Goal: Complete application form

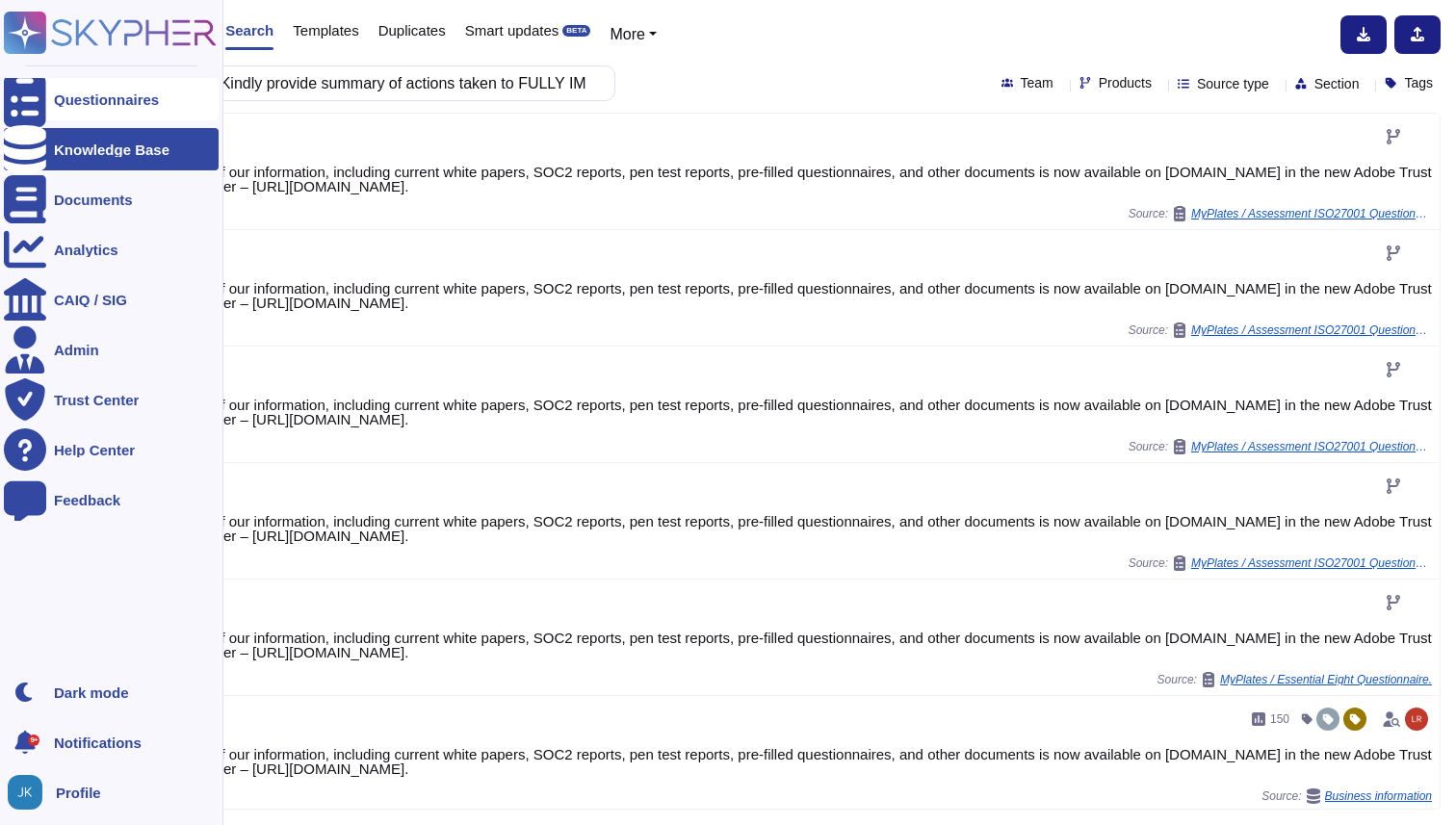
click at [37, 95] on div at bounding box center [25, 99] width 42 height 42
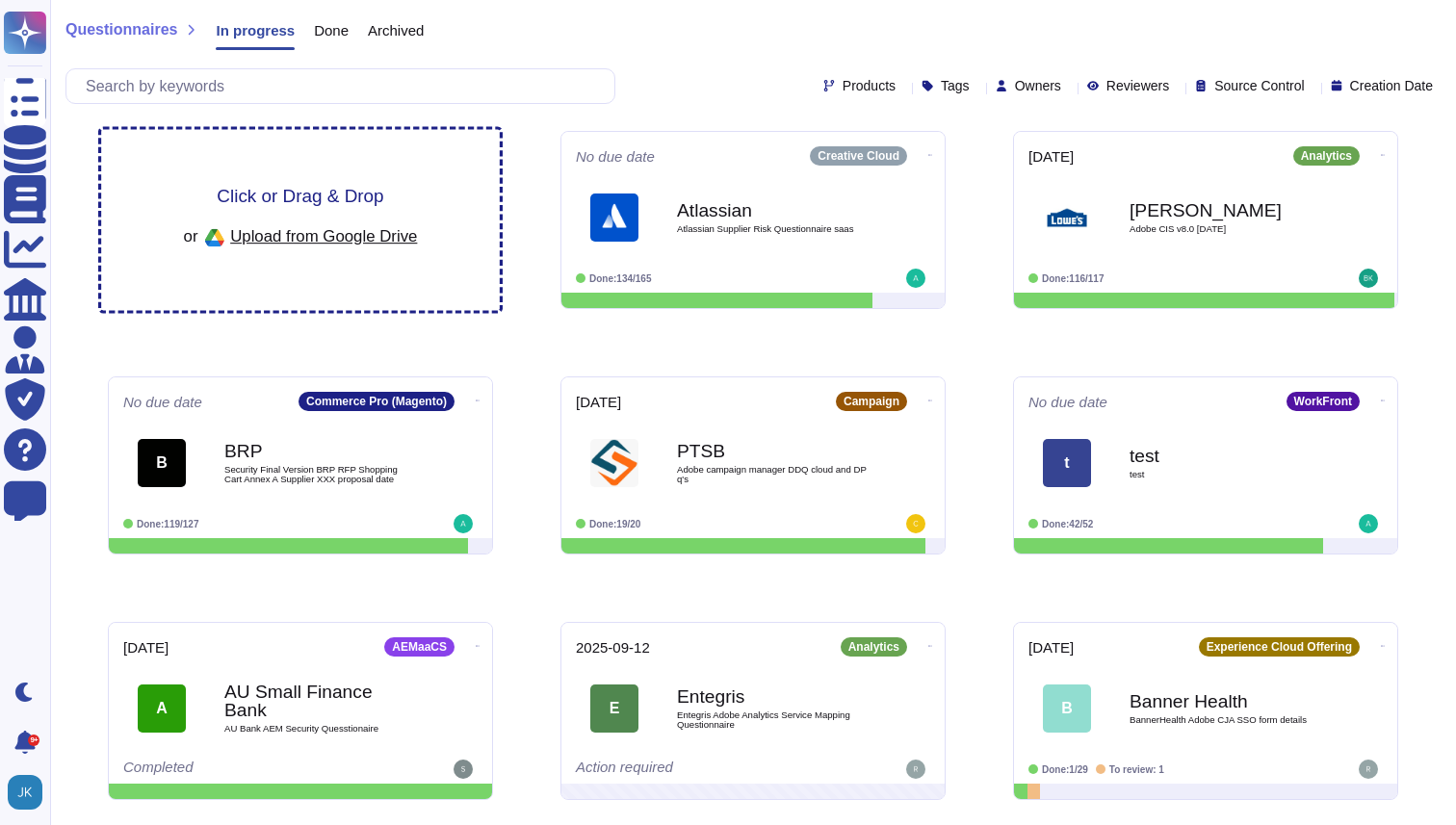
click at [277, 205] on span "Click or Drag & Drop" at bounding box center [300, 196] width 167 height 18
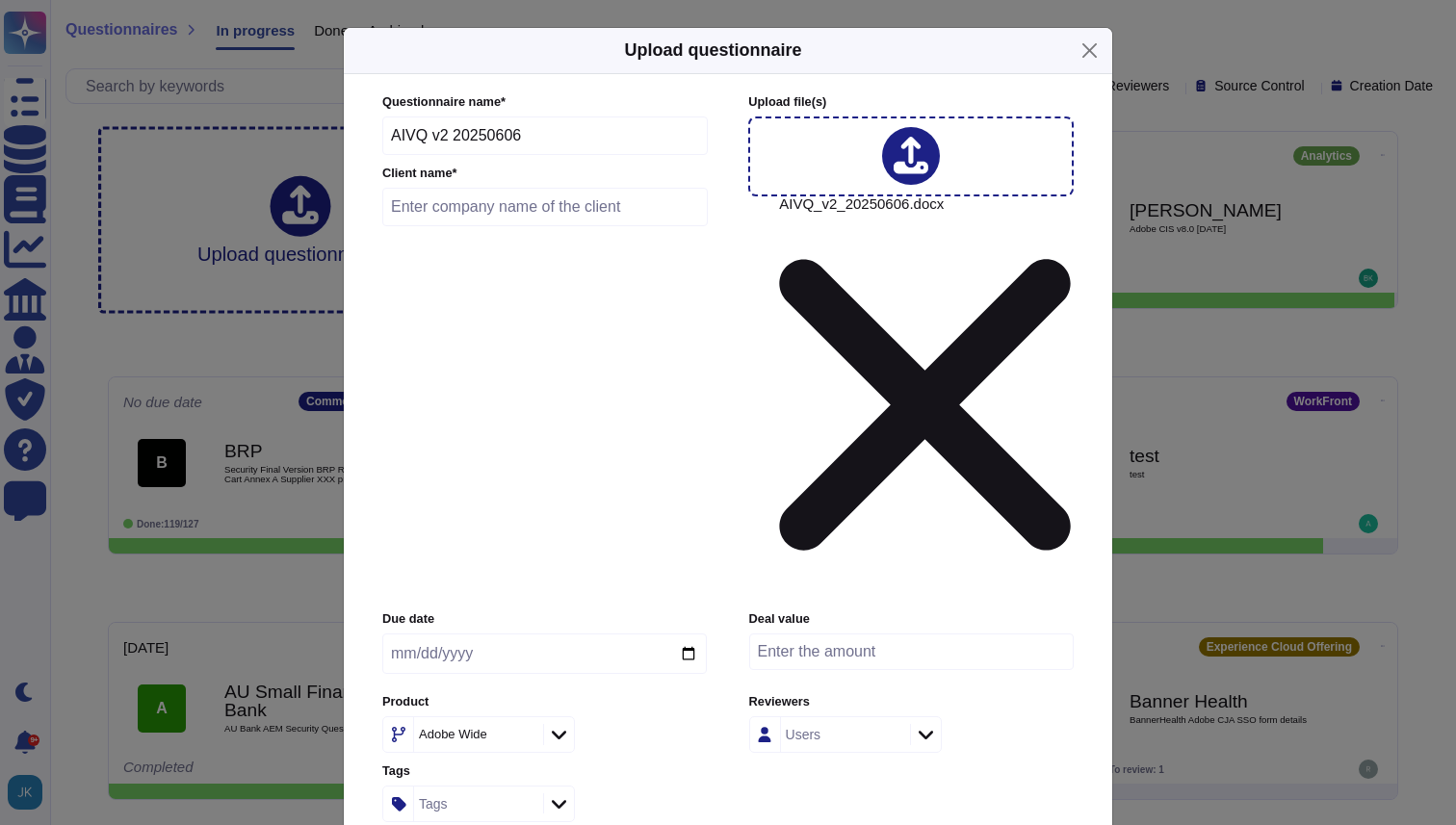
click at [515, 226] on input "text" at bounding box center [546, 207] width 326 height 39
type input "High Mark"
click at [683, 633] on input "date" at bounding box center [545, 653] width 325 height 40
type input "[DATE]"
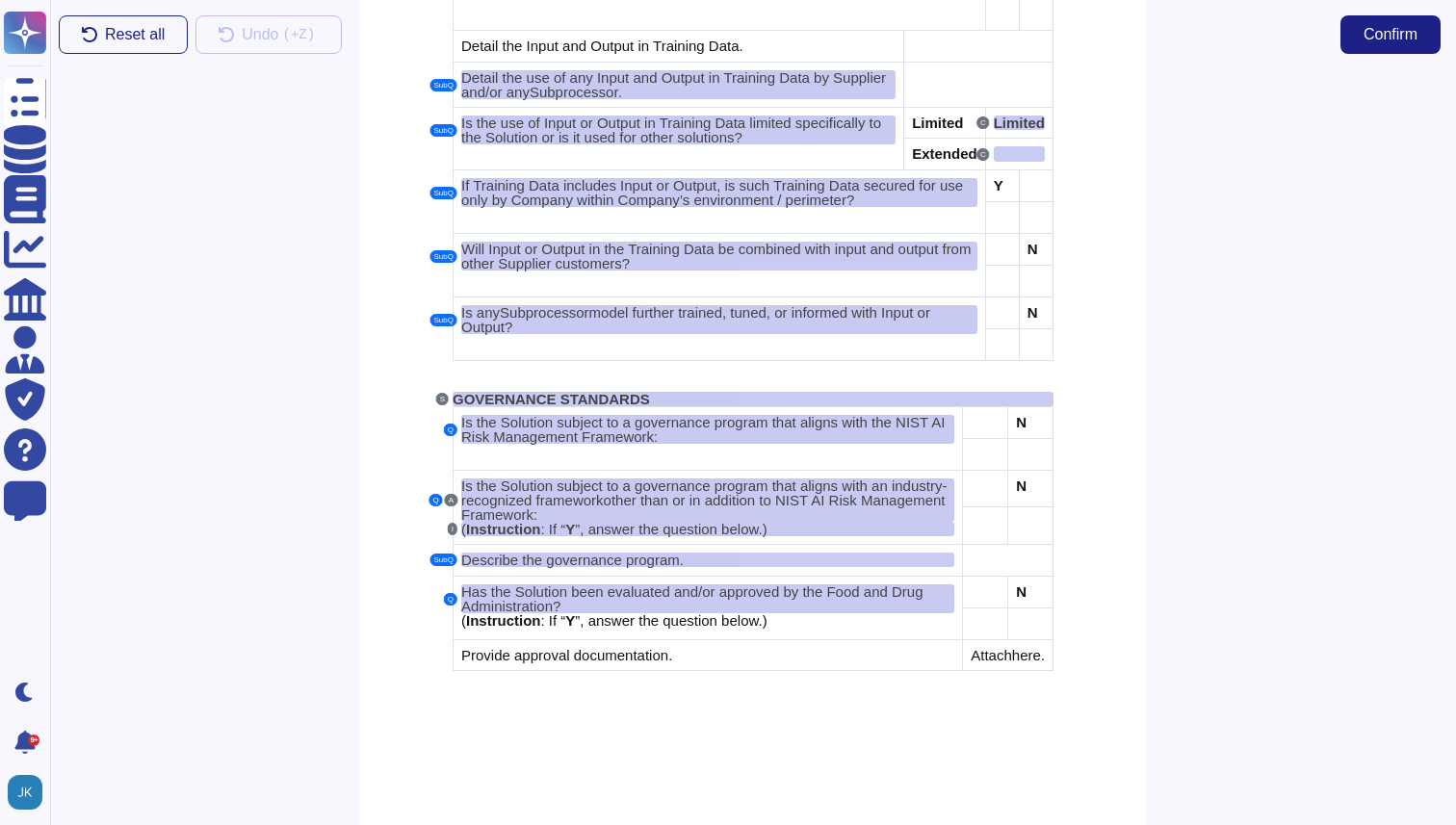
scroll to position [6213, 0]
click at [1380, 36] on span "Confirm" at bounding box center [1391, 35] width 54 height 15
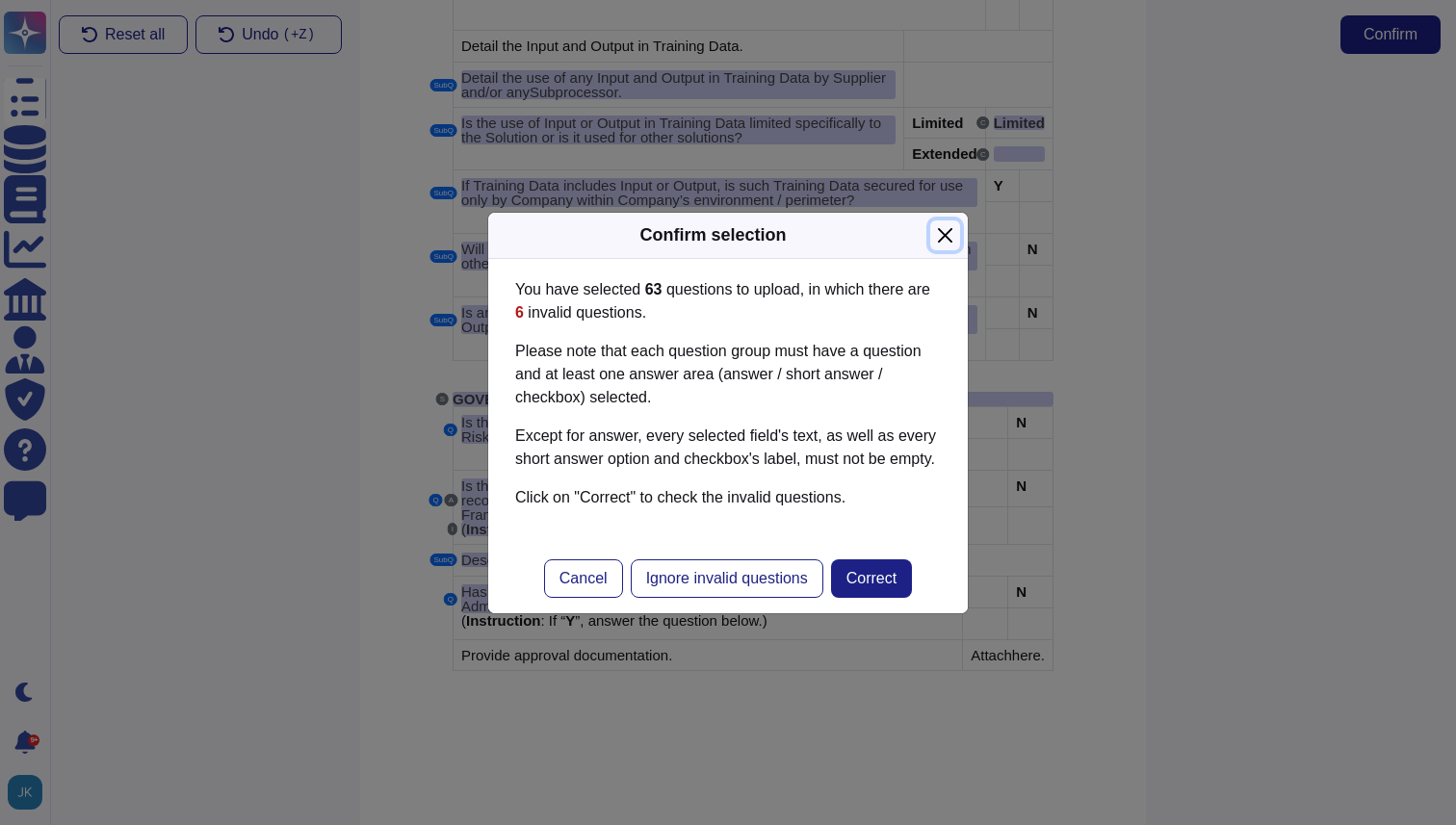
click at [949, 234] on button "Close" at bounding box center [945, 235] width 30 height 30
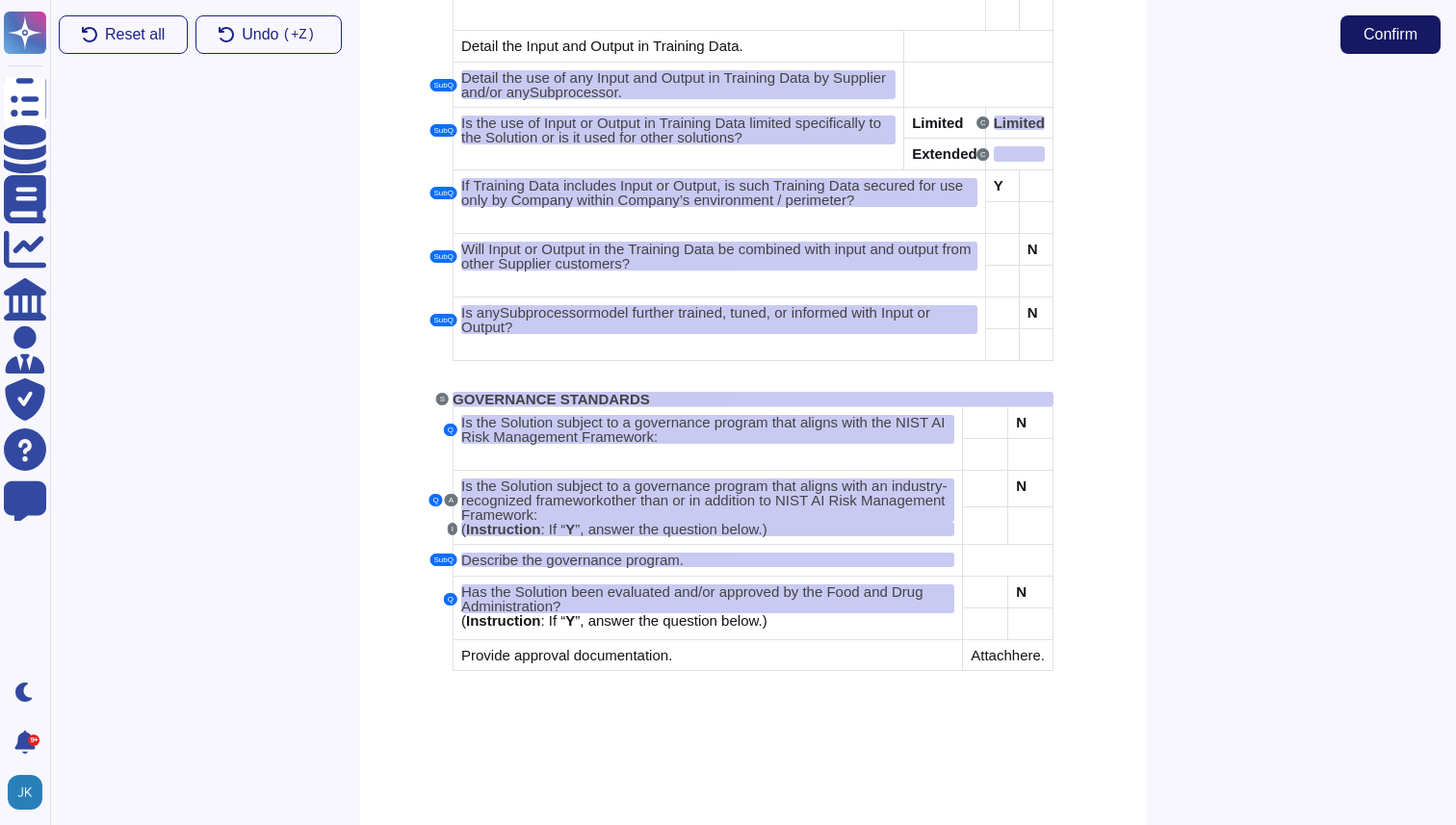
click at [1368, 40] on span "Confirm" at bounding box center [1391, 35] width 54 height 15
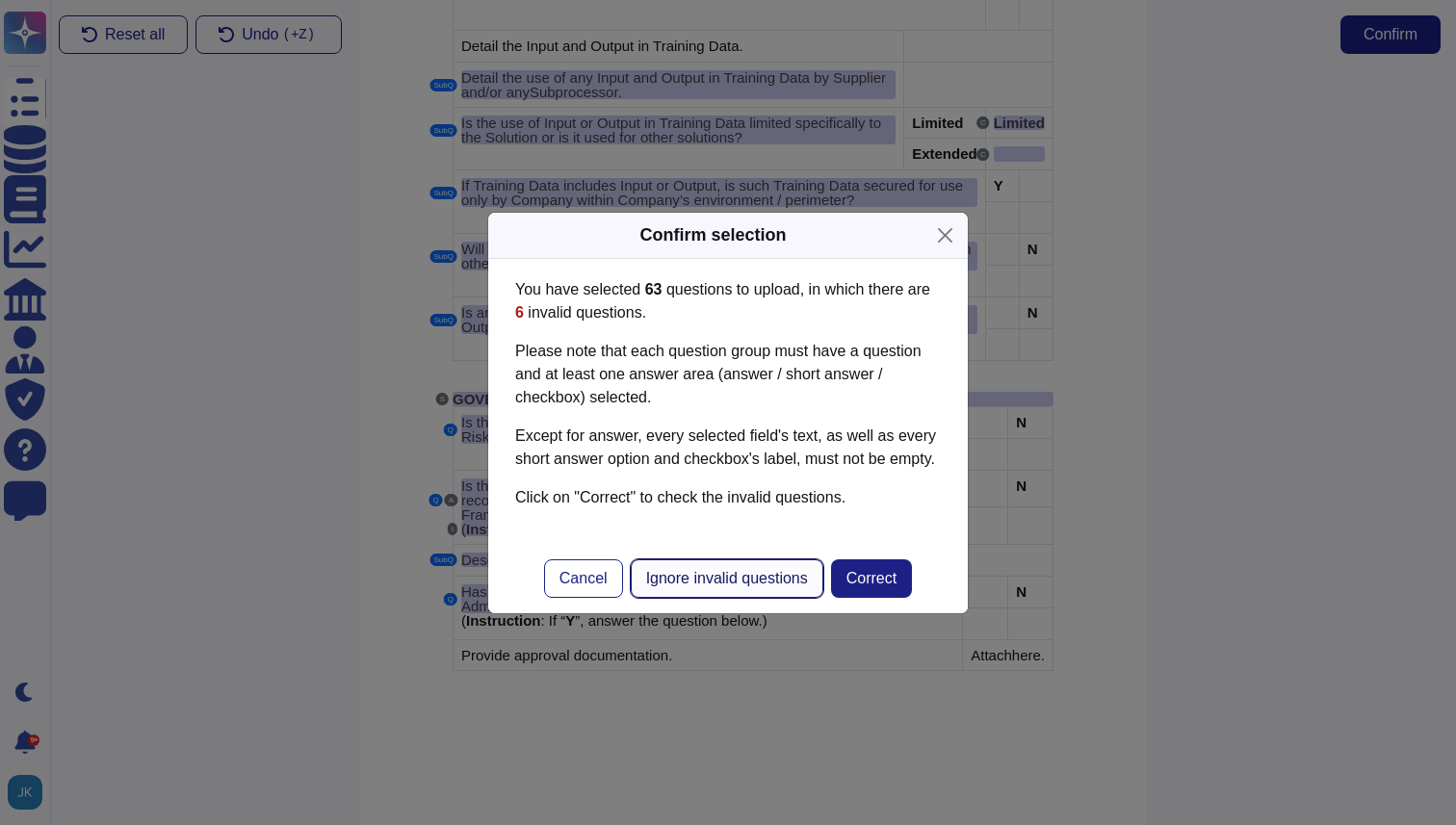
click at [723, 586] on span "Ignore invalid questions" at bounding box center [727, 578] width 162 height 15
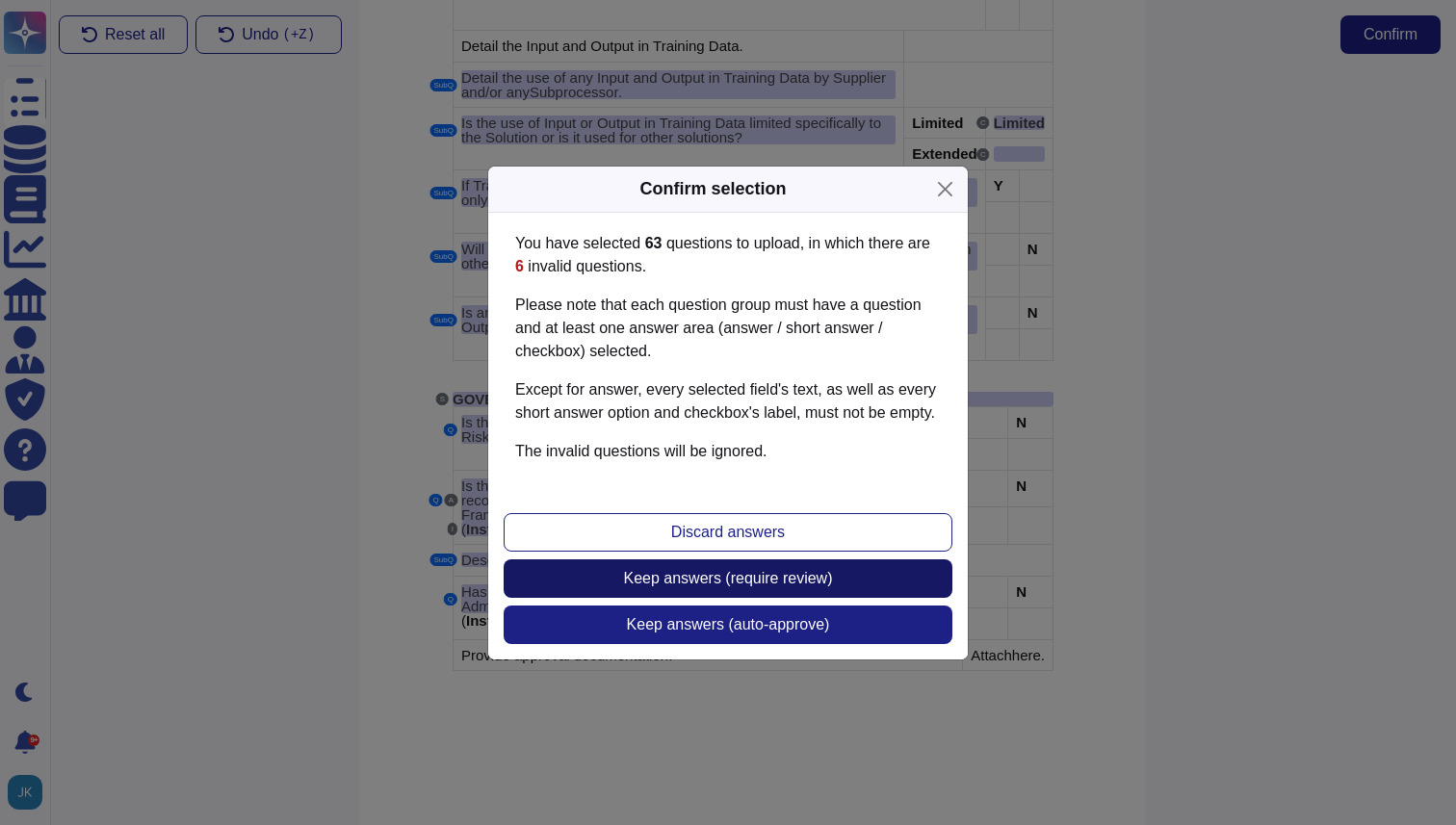
click at [745, 586] on span "Keep answers (require review)" at bounding box center [728, 578] width 209 height 15
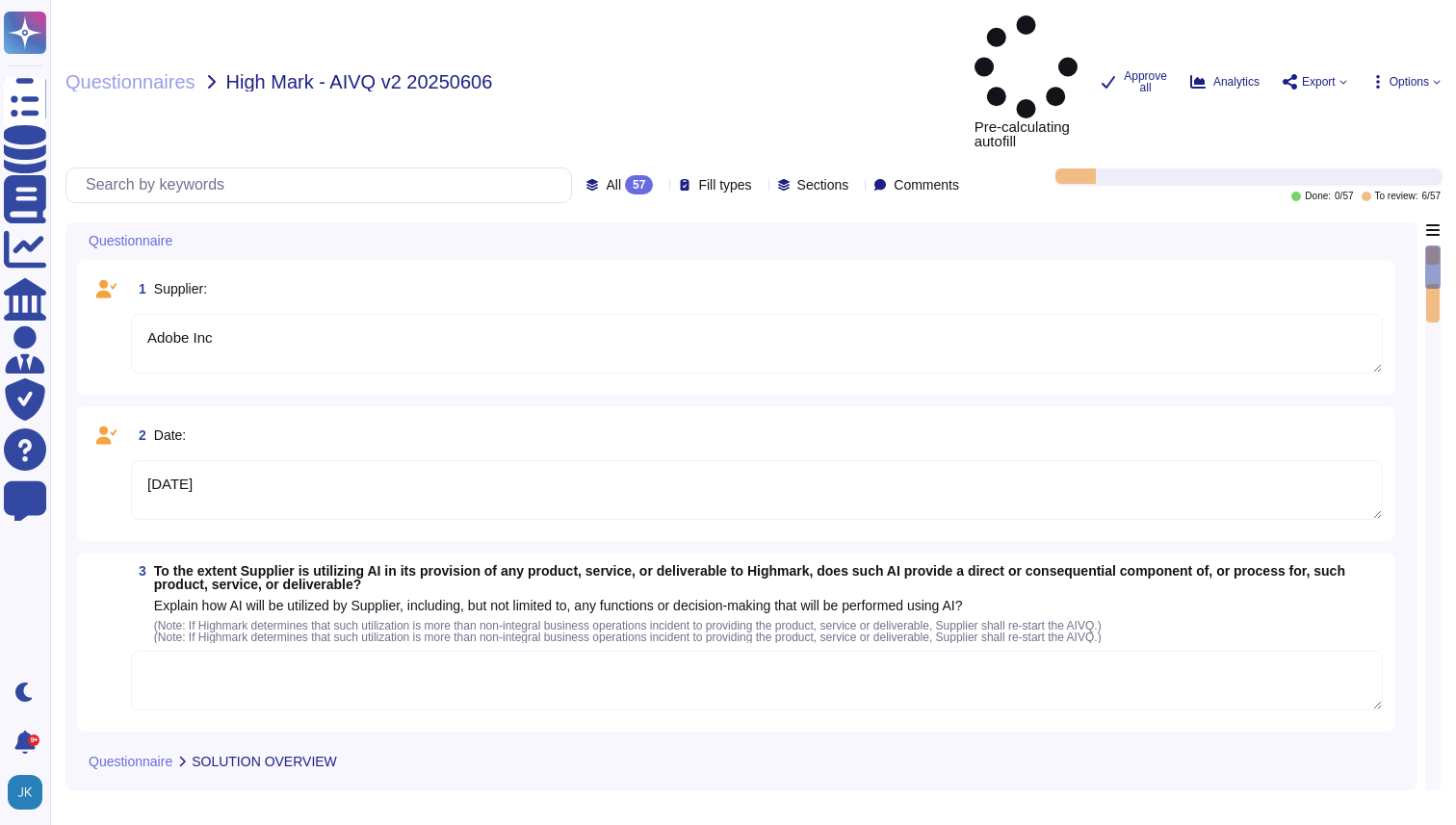
type textarea "Adobe Inc"
type textarea "[DATE]"
type textarea "Customers can deliver rich visual merchandising and marketing assets on demand,…"
type textarea "Adobe Experience Manager (AEM) Dynamic Media is a content-serving service that …"
type textarea "AEM Assets \u2014 Enables customers to manage assets to create, manage, deliver…"
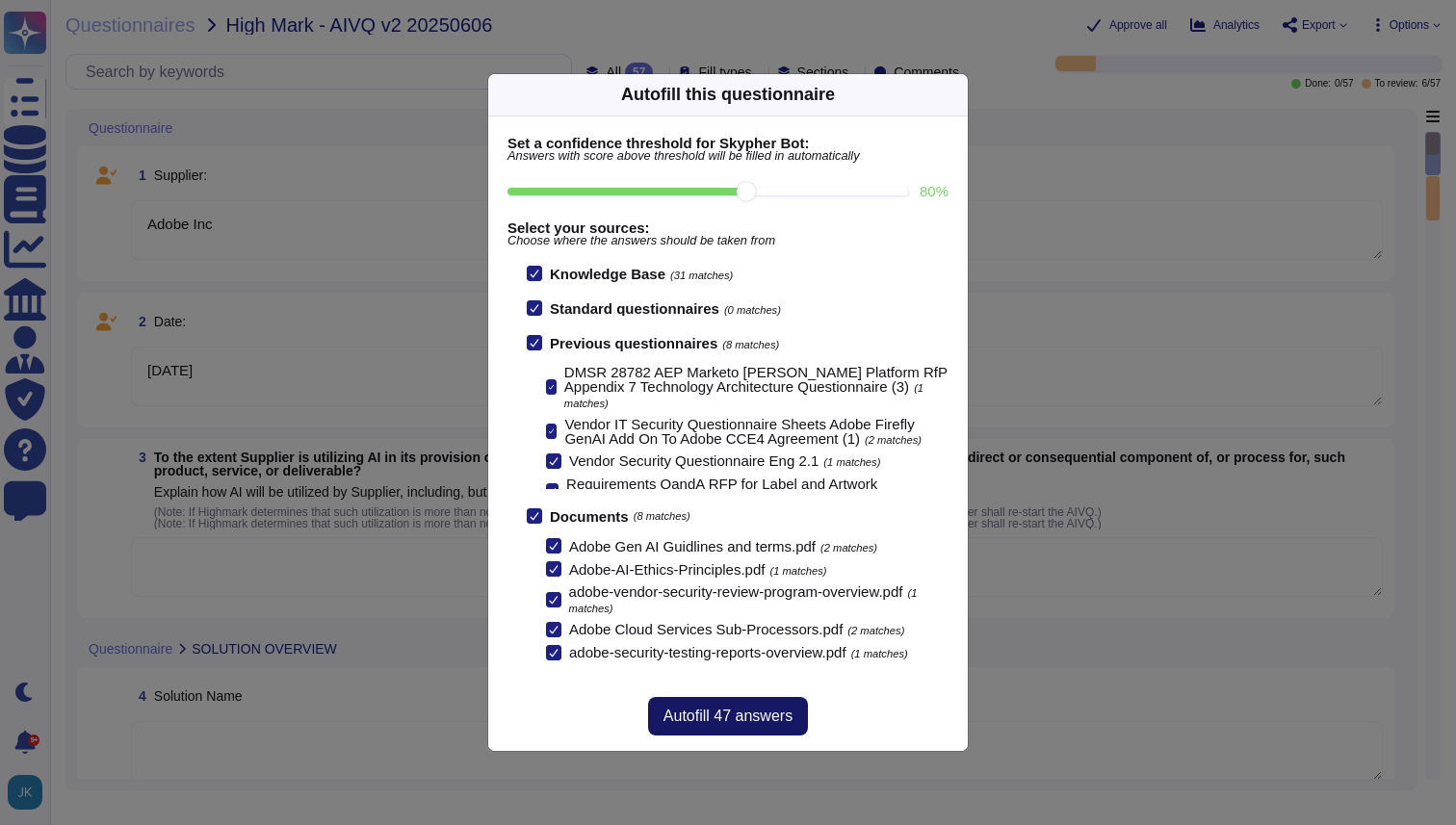
click at [716, 719] on span "Autofill 47 answers" at bounding box center [728, 716] width 129 height 15
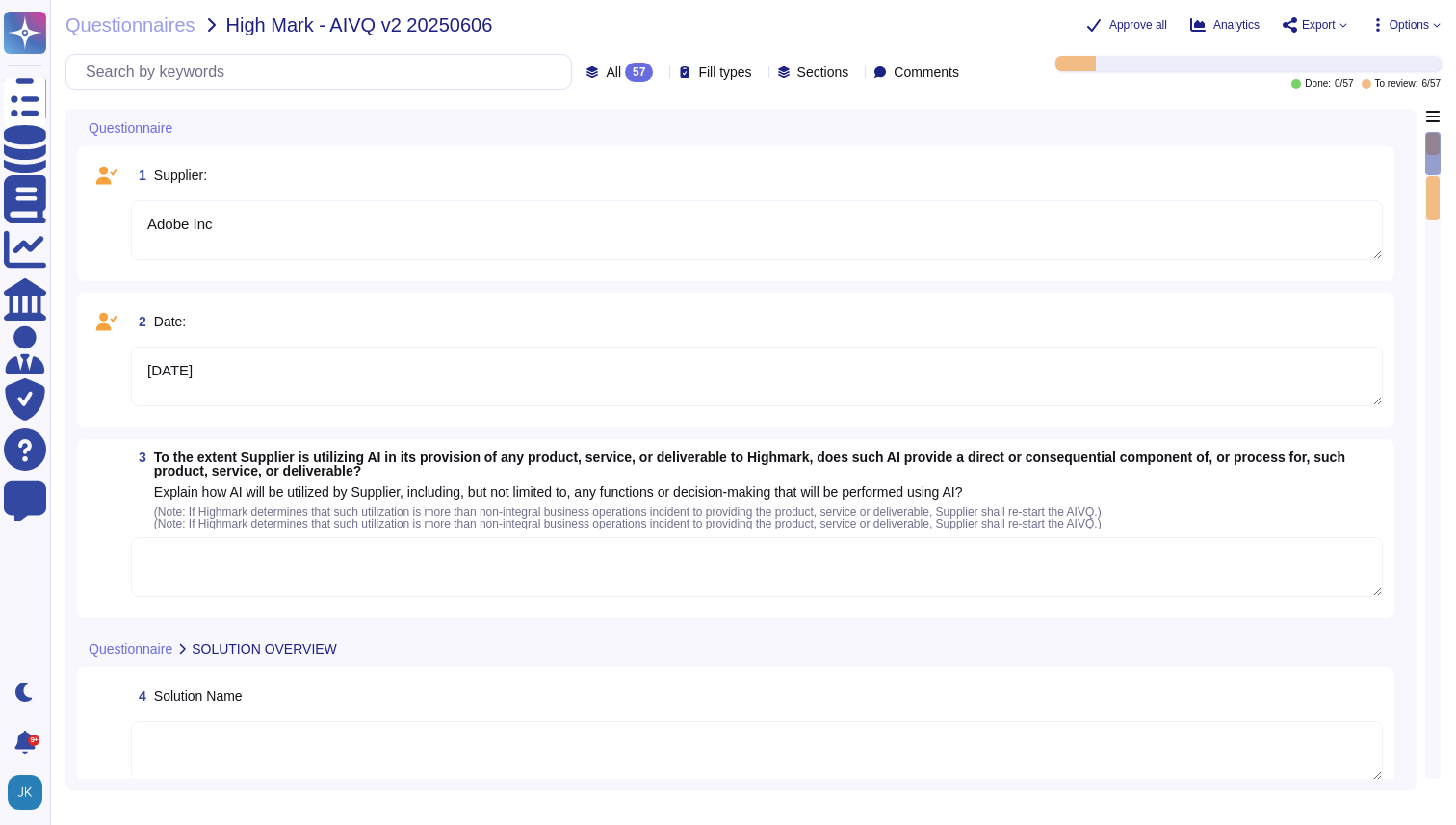
type textarea "How AI is Used in Adobe Products"
type textarea "Adobe Inc."
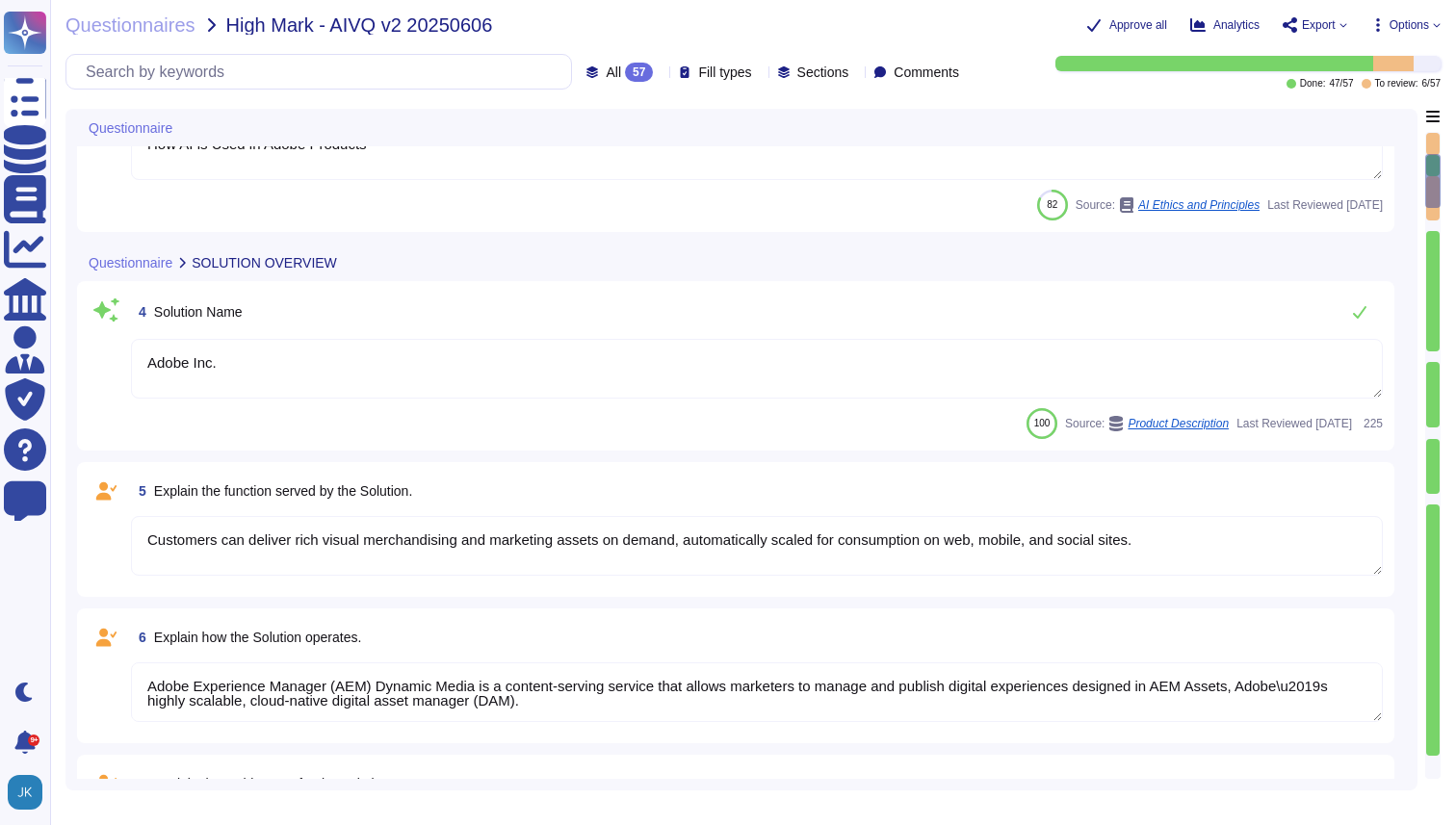
type textarea "Attach here. [URL][DOMAIN_NAME]"
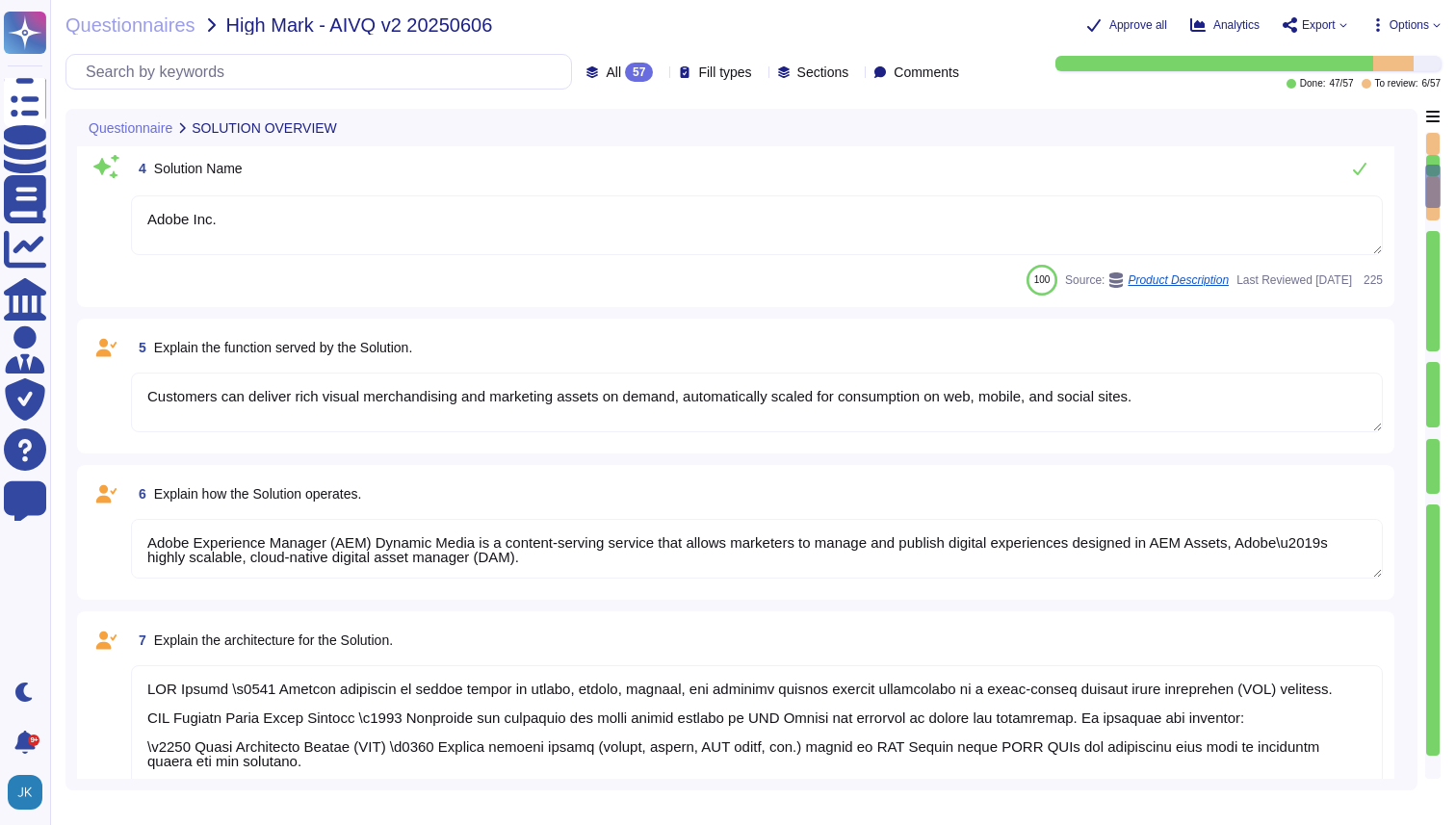
scroll to position [539, 0]
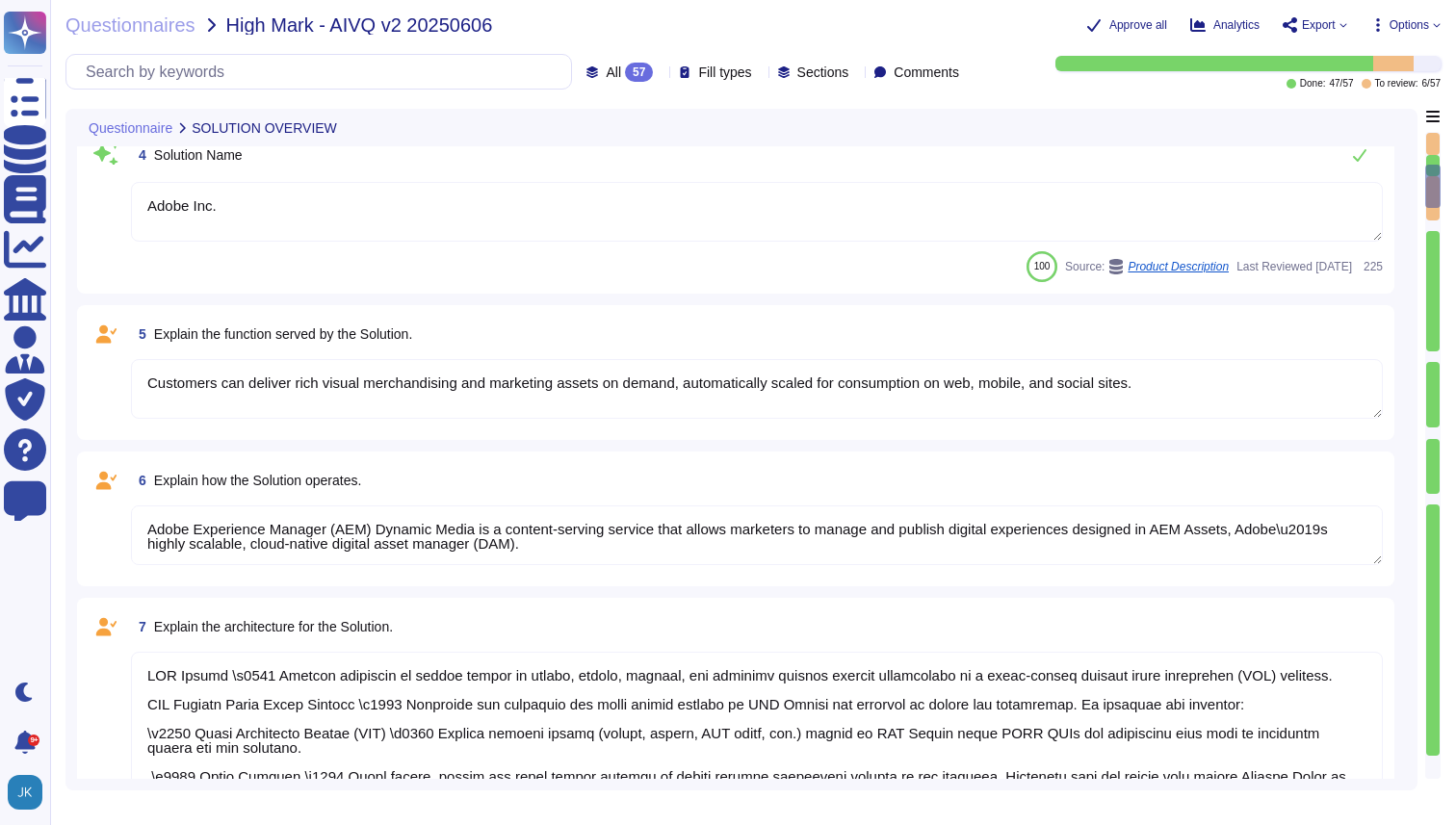
type textarea "Adobe Artificial Intelligence offerings go through Adobe's responsible AI Ethic…"
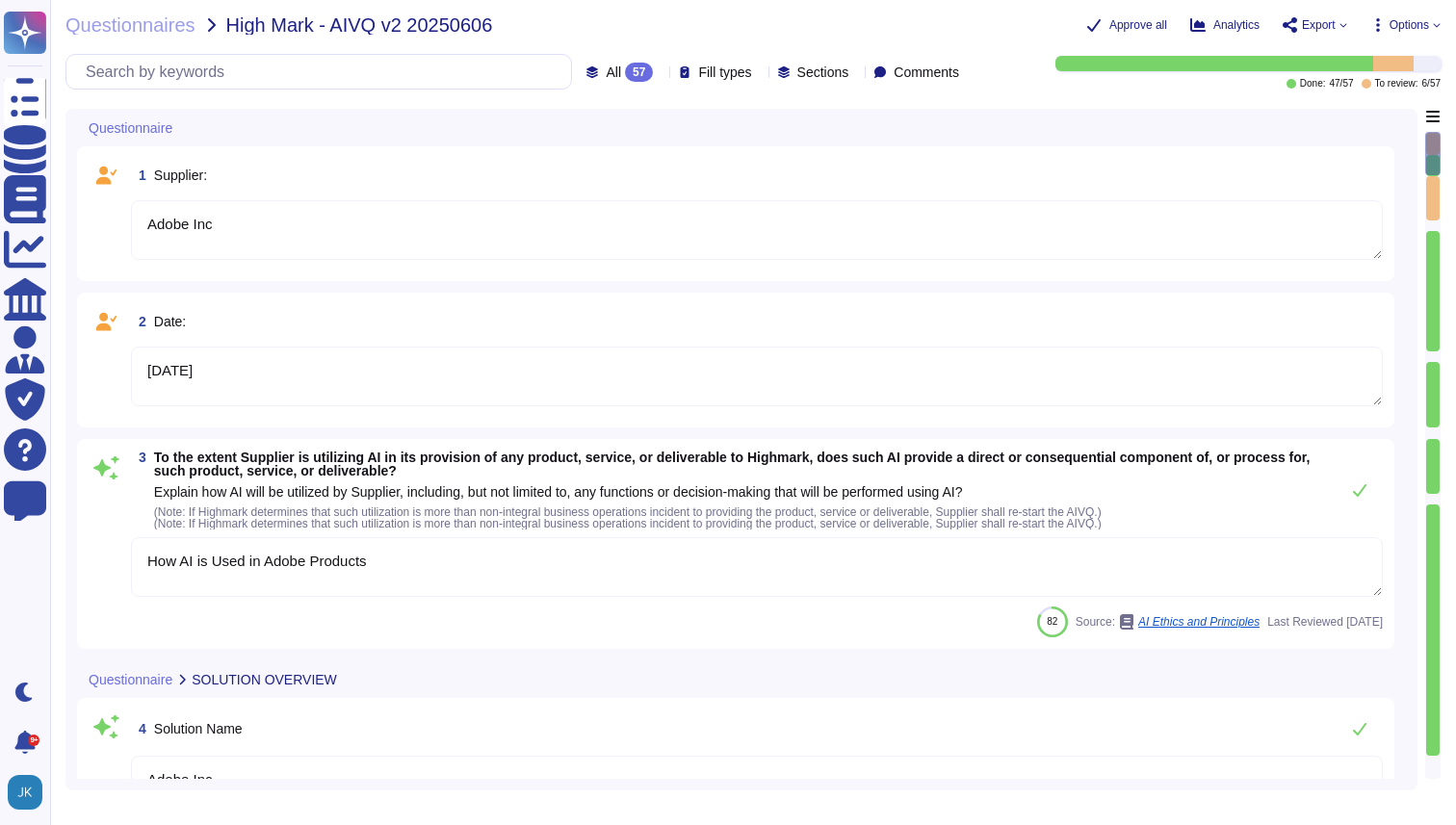
type textarea "Adobe Inc"
type textarea "[DATE]"
type textarea "How AI is Used in Adobe Products"
click at [301, 460] on span "To the extent Supplier is utilizing AI in its provision of any product, service…" at bounding box center [733, 465] width 1157 height 29
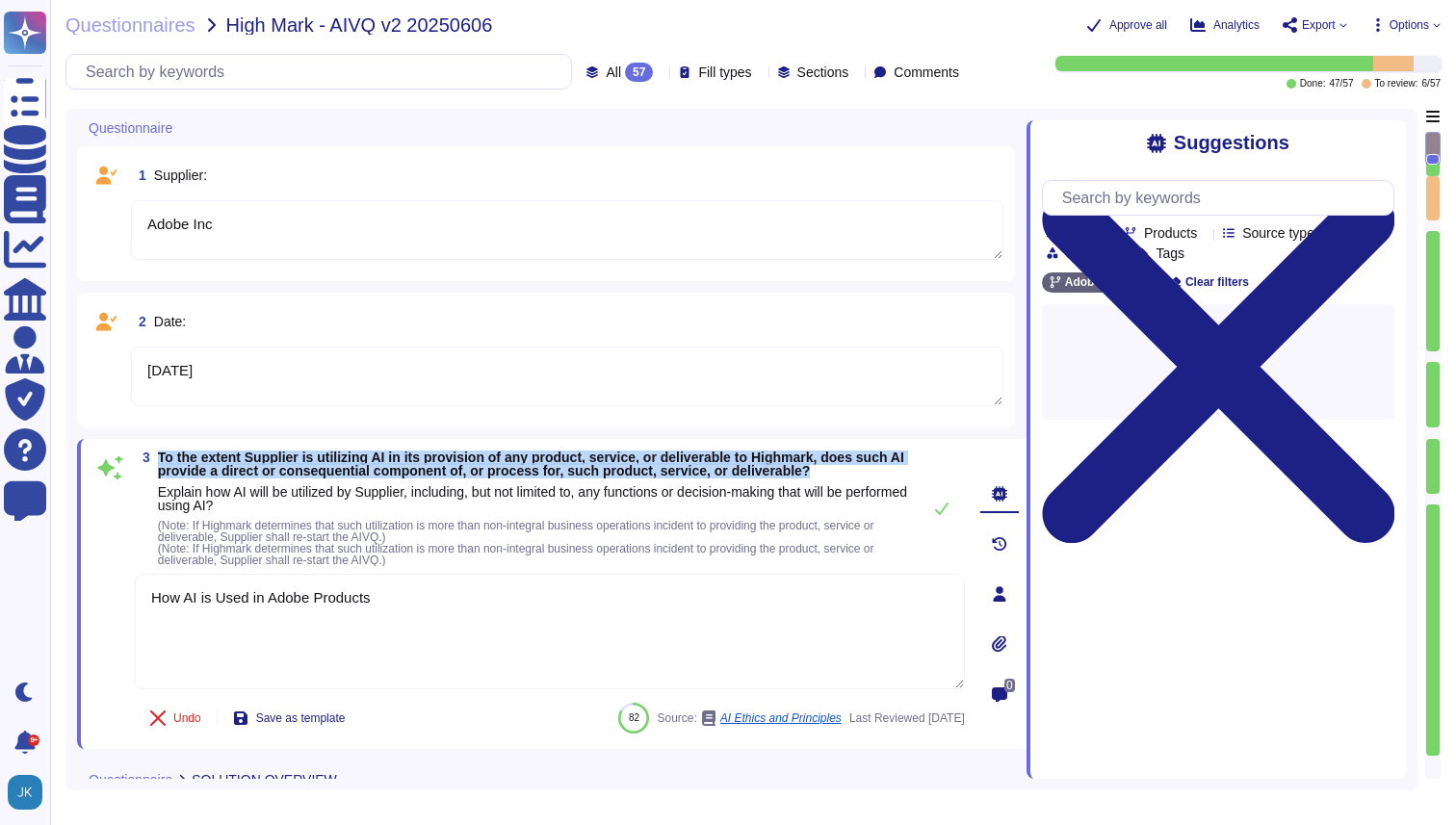
click at [301, 460] on span "To the extent Supplier is utilizing AI in its provision of any product, service…" at bounding box center [531, 465] width 746 height 29
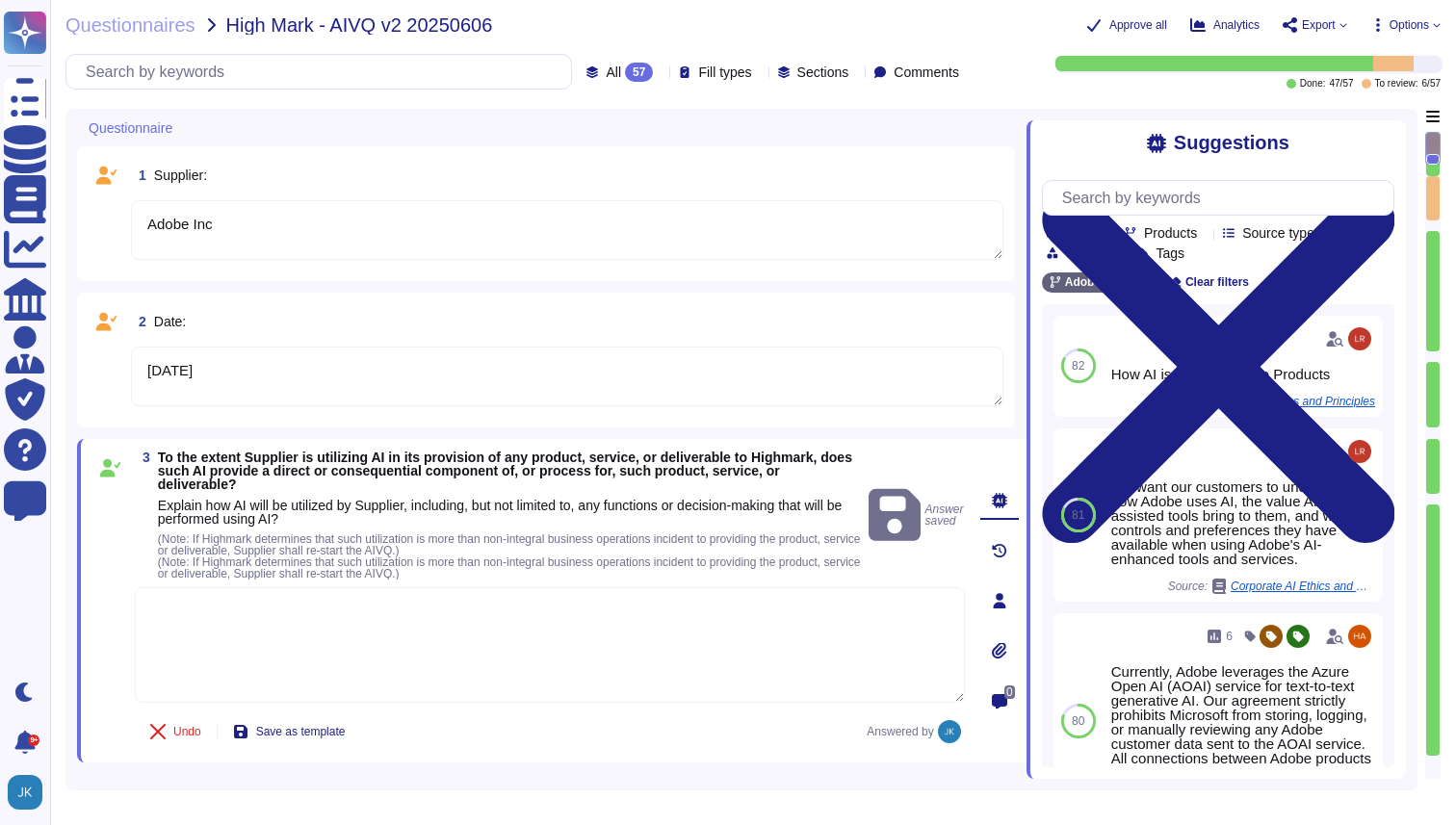
click at [180, 519] on span "Explain how AI will be utilized by Supplier, including, but not limited to, any…" at bounding box center [500, 512] width 685 height 29
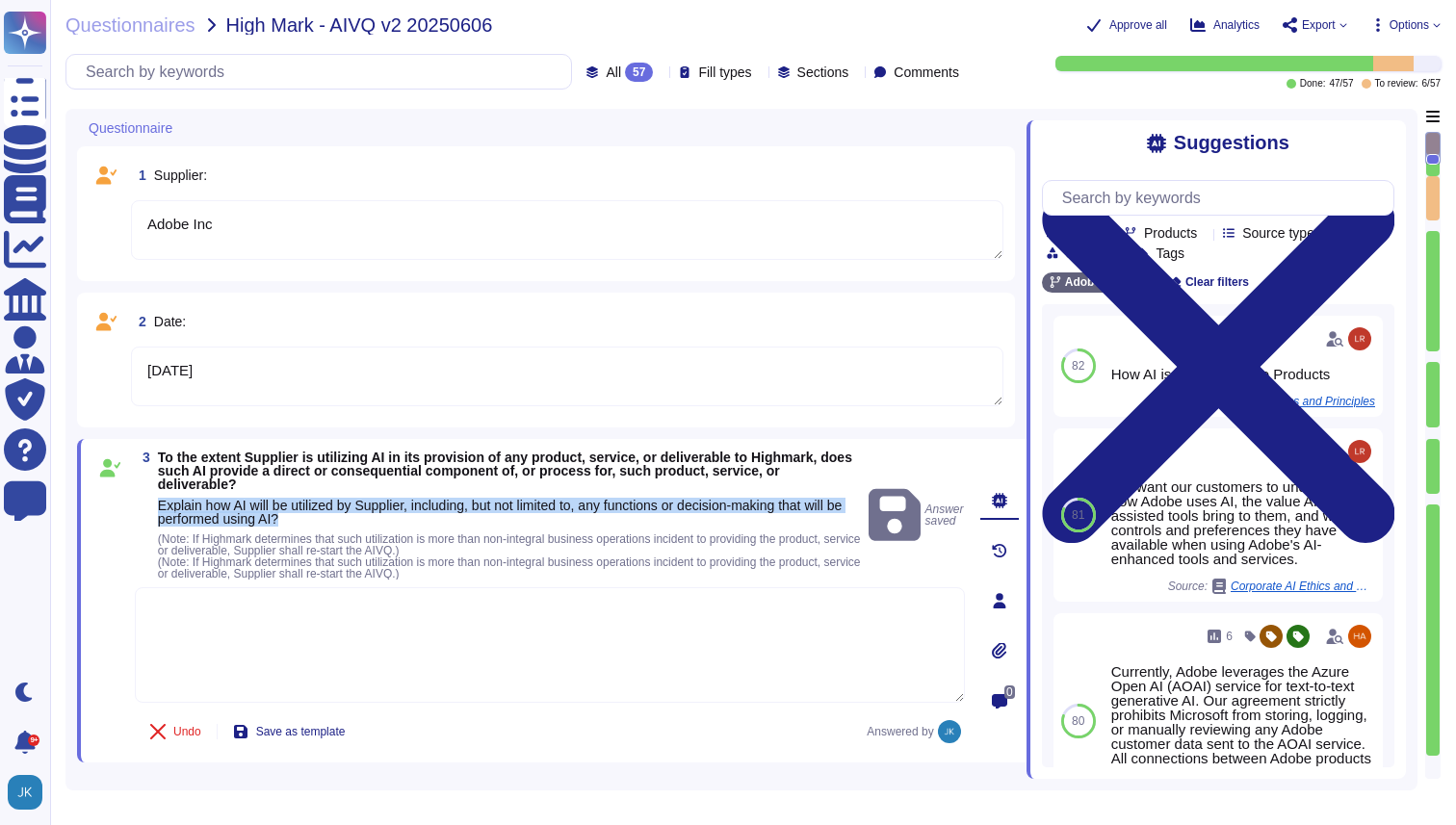
click at [180, 519] on span "Explain how AI will be utilized by Supplier, including, but not limited to, any…" at bounding box center [500, 512] width 685 height 29
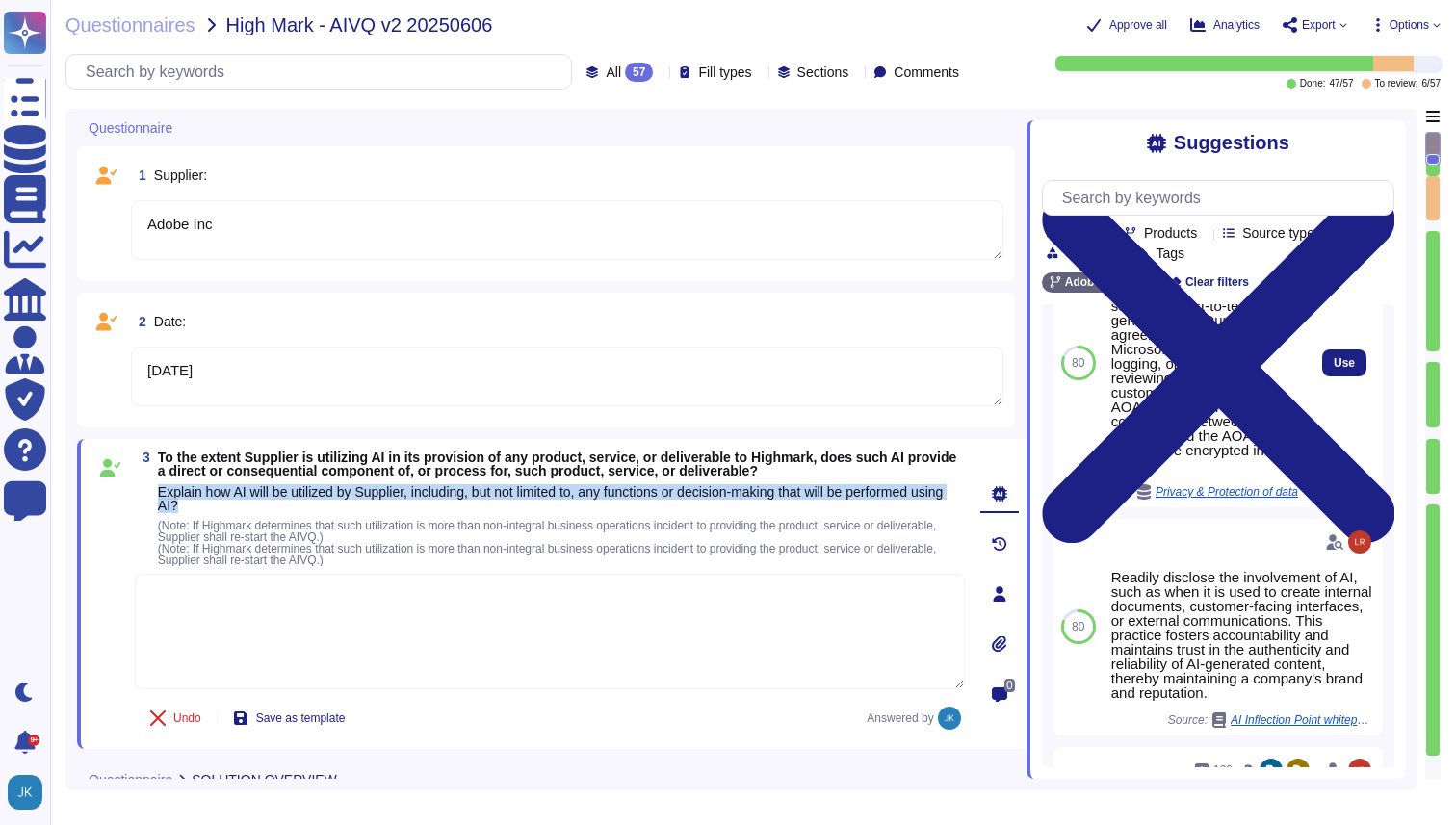
scroll to position [397, 0]
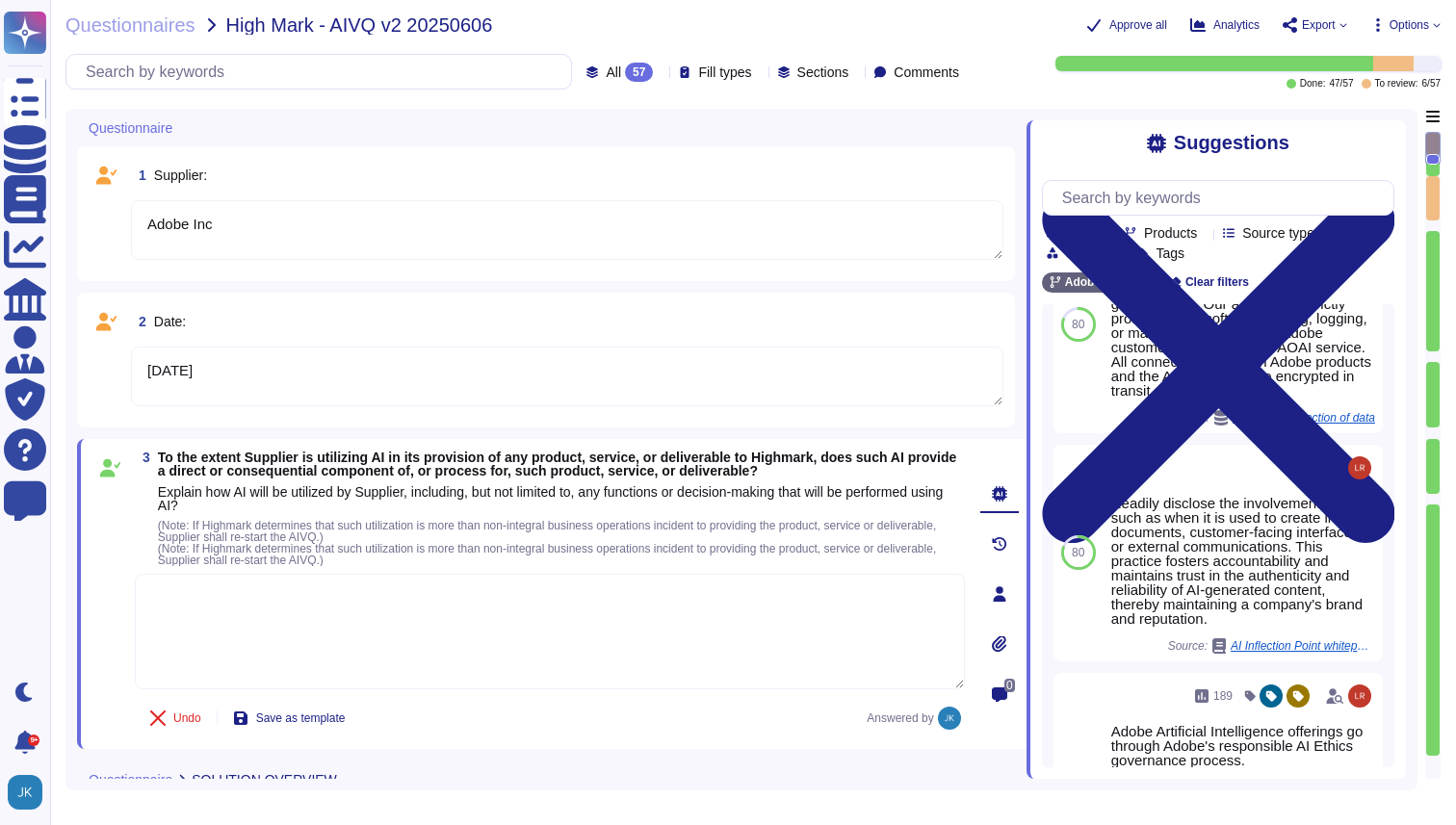
click at [1205, 226] on div at bounding box center [1205, 232] width 0 height 14
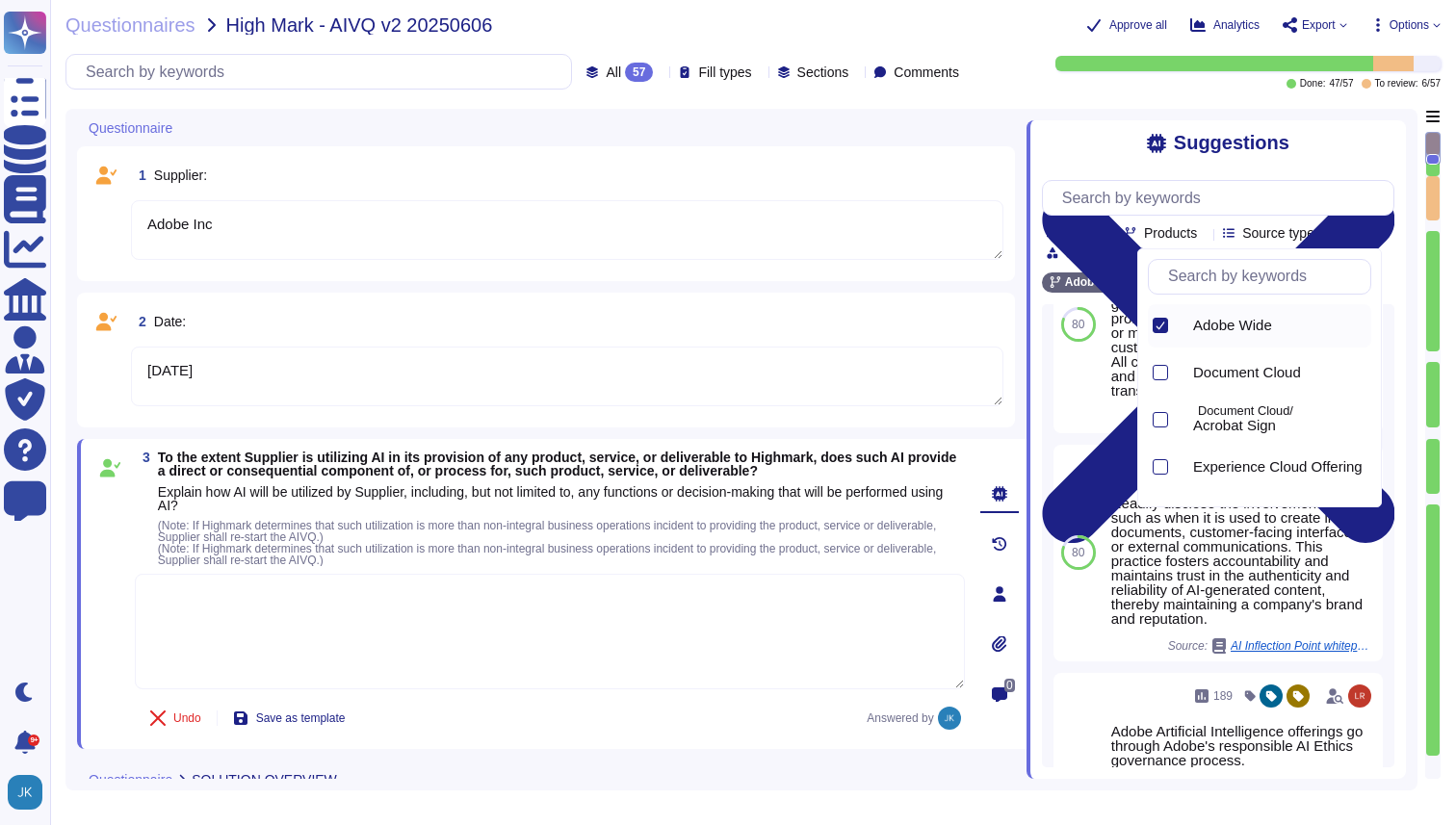
click at [1191, 287] on input "text" at bounding box center [1265, 277] width 212 height 34
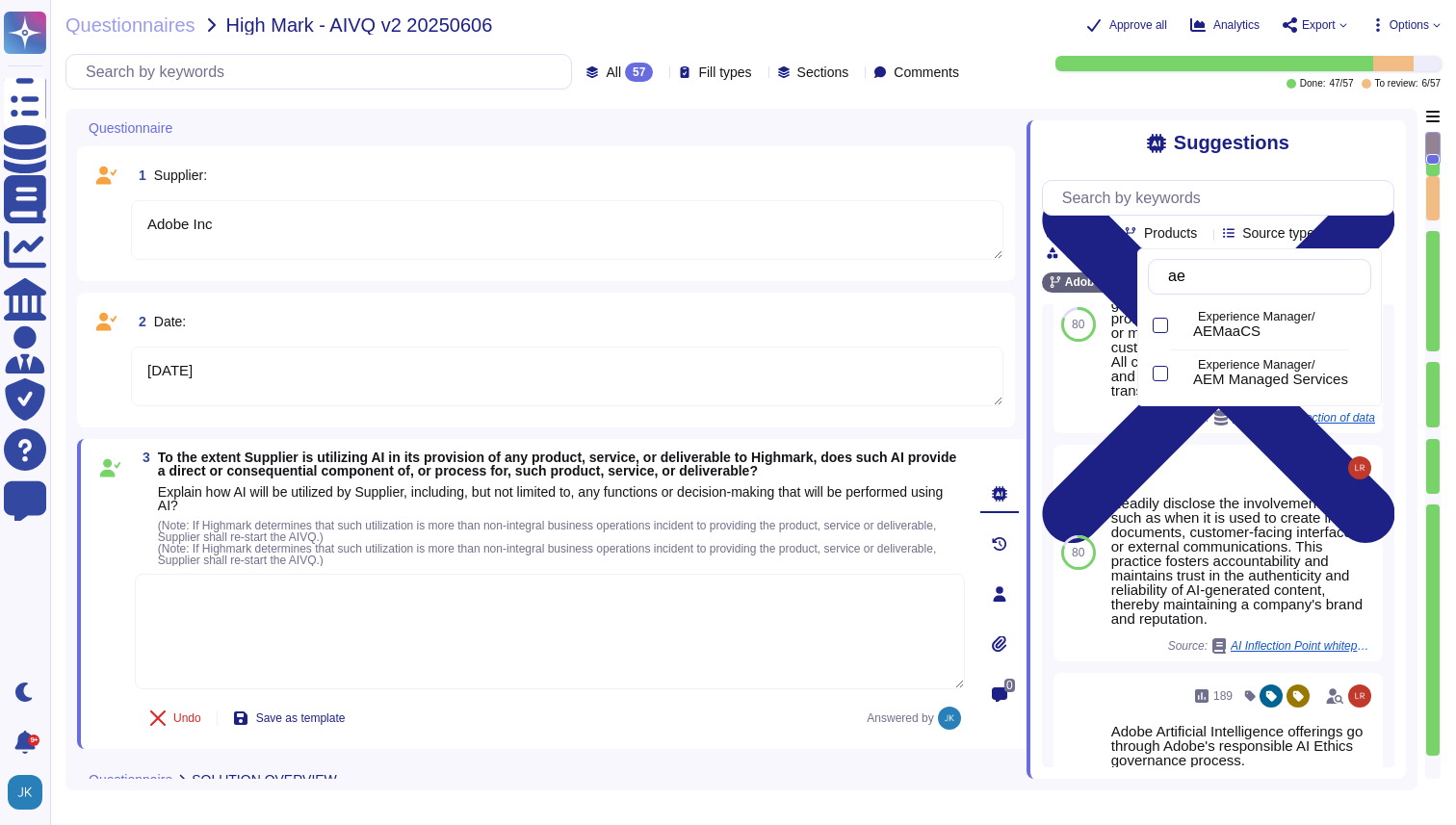
type input "aem"
click at [1157, 322] on div at bounding box center [1161, 326] width 15 height 15
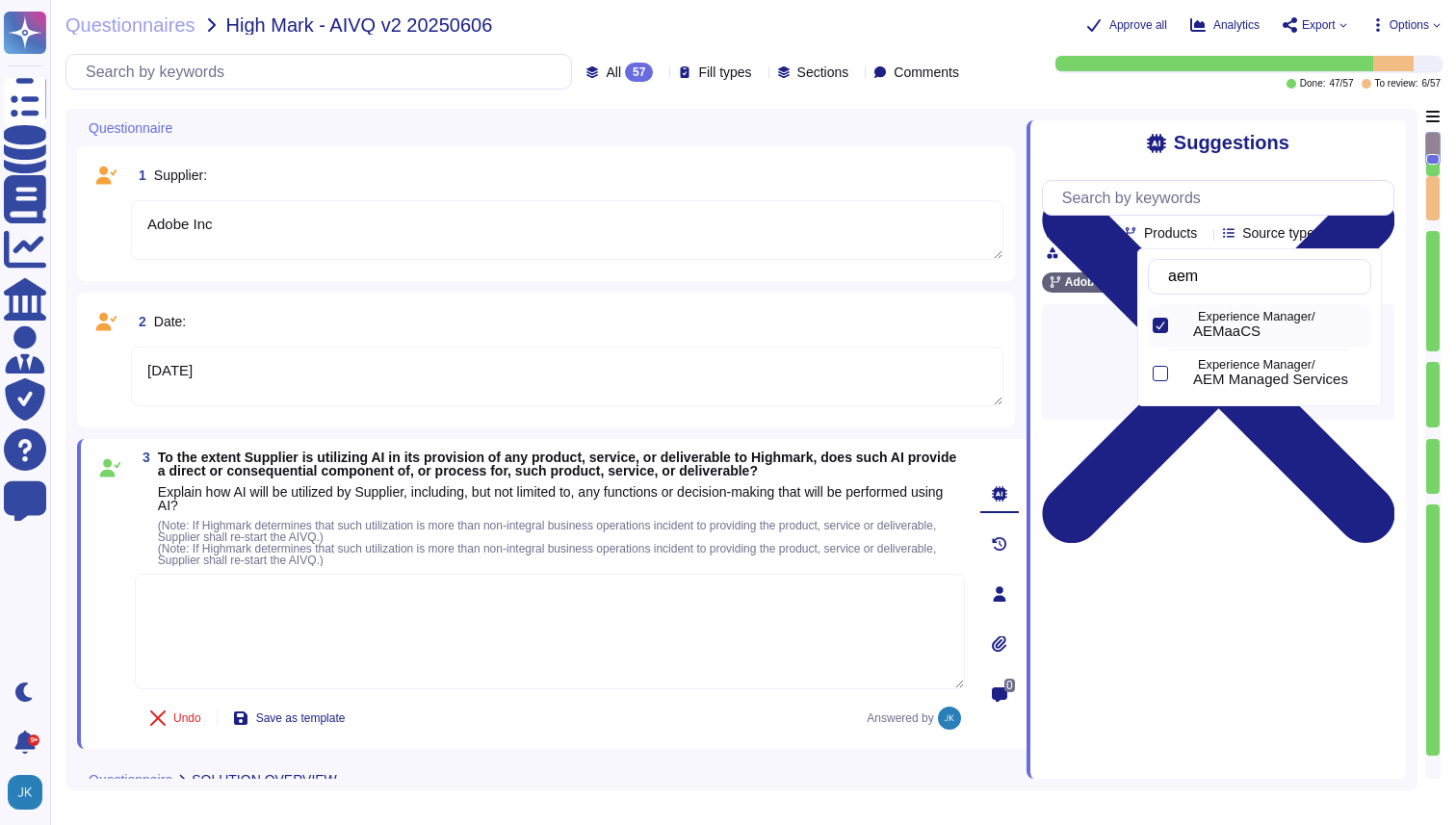
scroll to position [0, 0]
click at [1125, 424] on div "Suggestions Team Products Source type Section Tags Adobe Wide AEMaaCS Clear fil…" at bounding box center [1217, 449] width 380 height 658
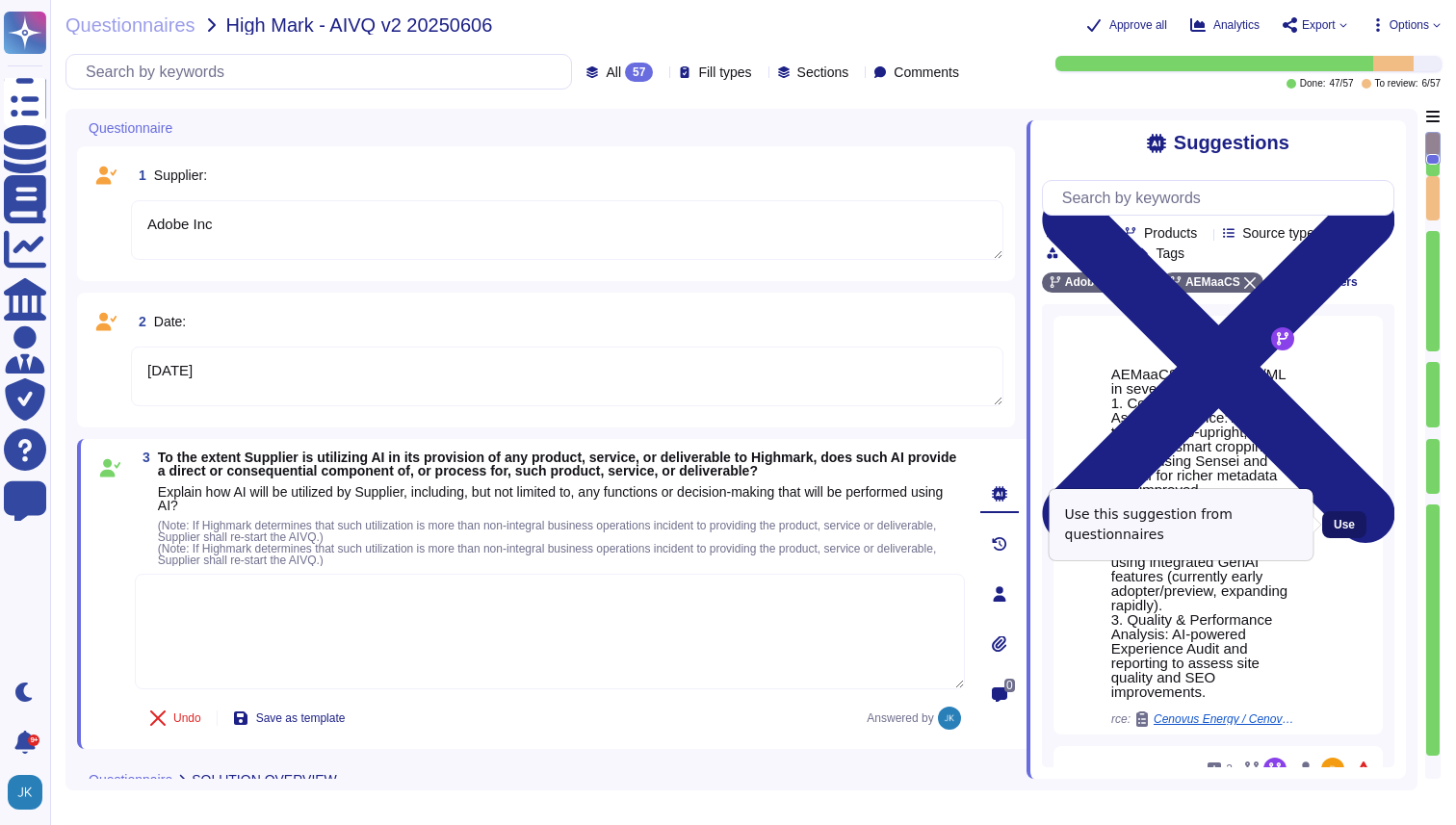
click at [1343, 528] on span "Use" at bounding box center [1345, 524] width 21 height 12
type textarea "AEMaaCS leverages AI/ML in several areas: 1. Content Automation & Asset Intelli…"
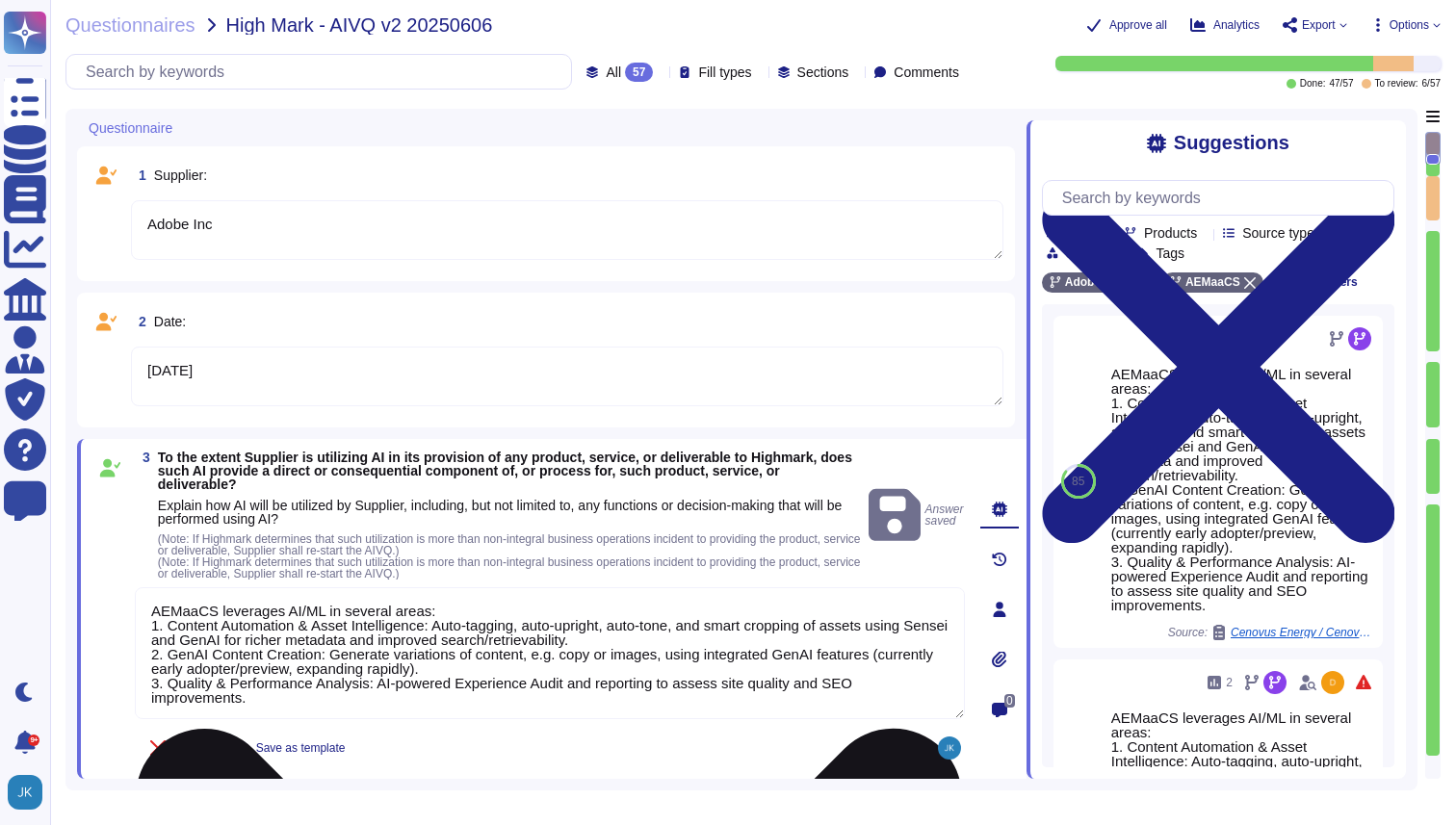
scroll to position [2, 0]
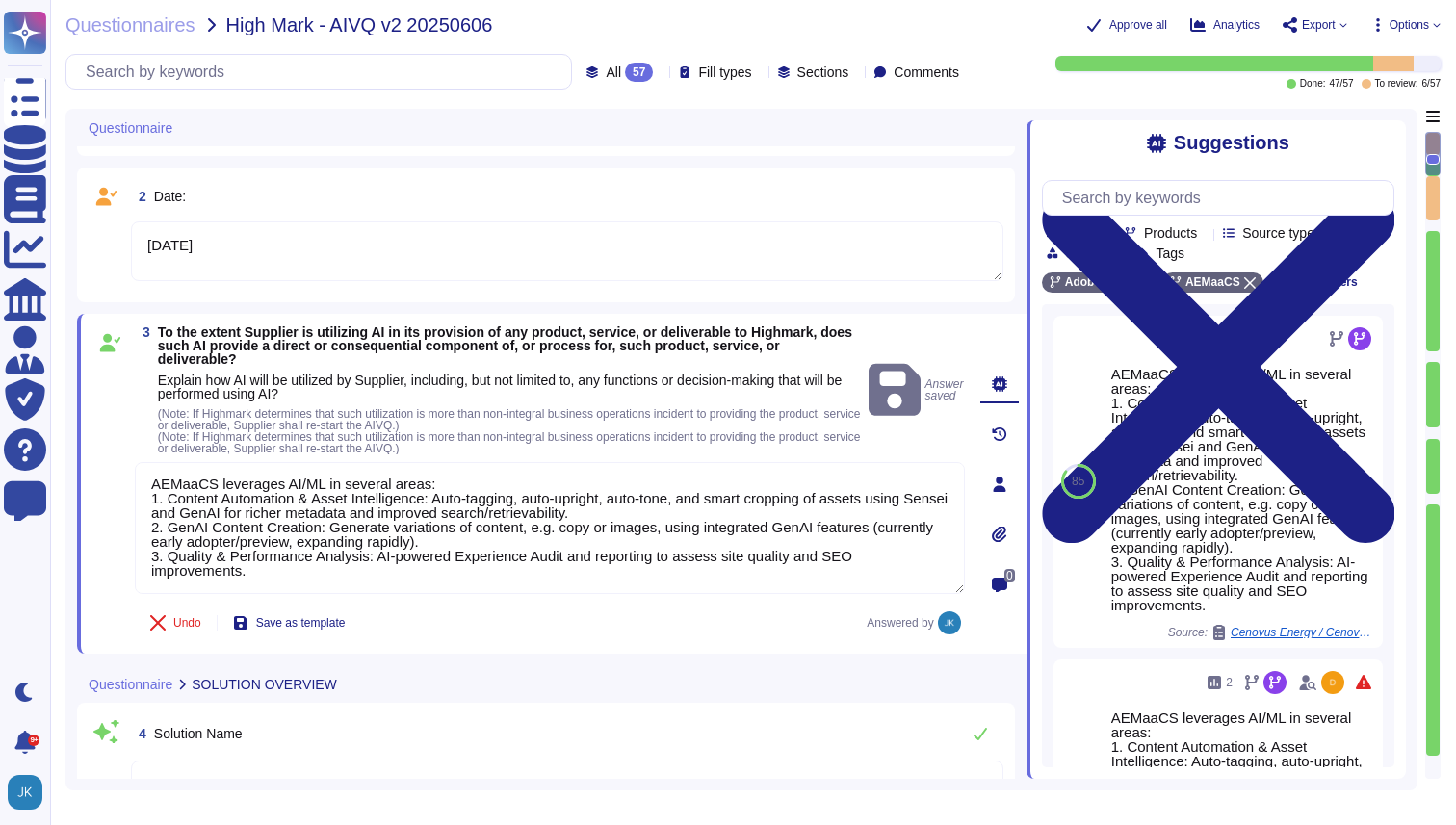
type textarea "AEM Assets \u2014 Enables customers to manage assets to create, manage, deliver…"
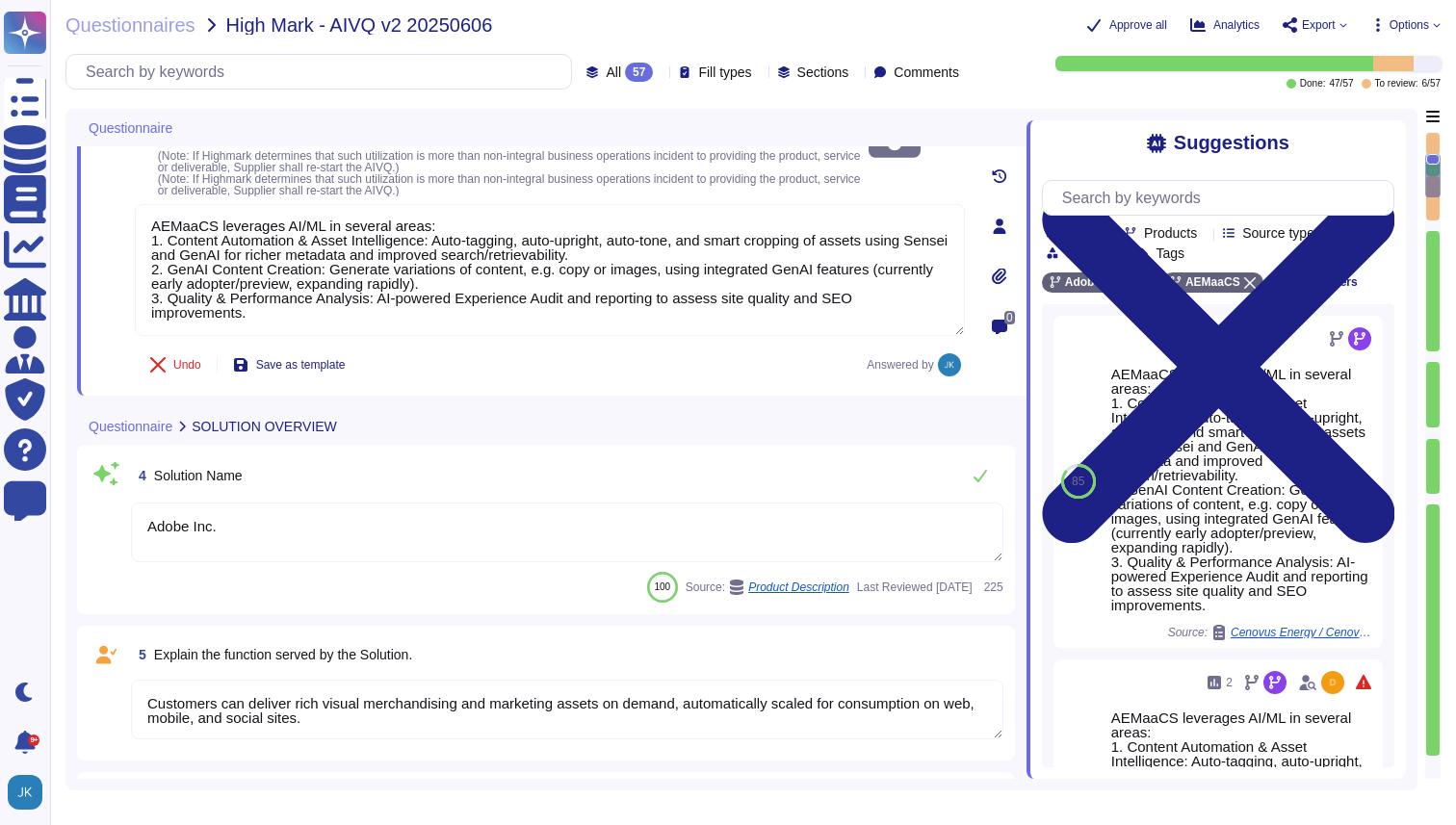
type textarea "Attach here. [URL][DOMAIN_NAME]"
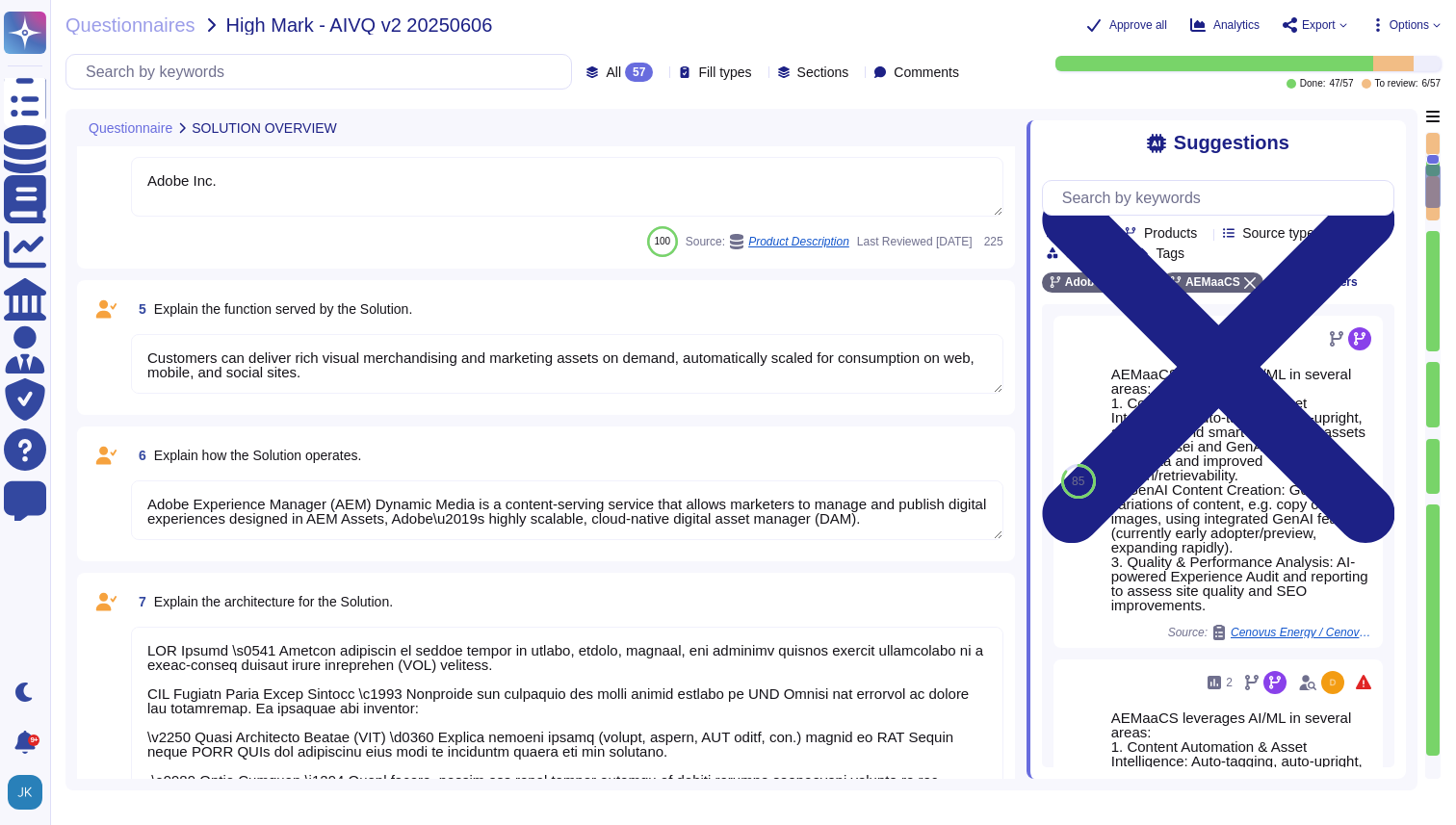
type textarea "Adobe Artificial Intelligence offerings go through Adobe's responsible AI Ethic…"
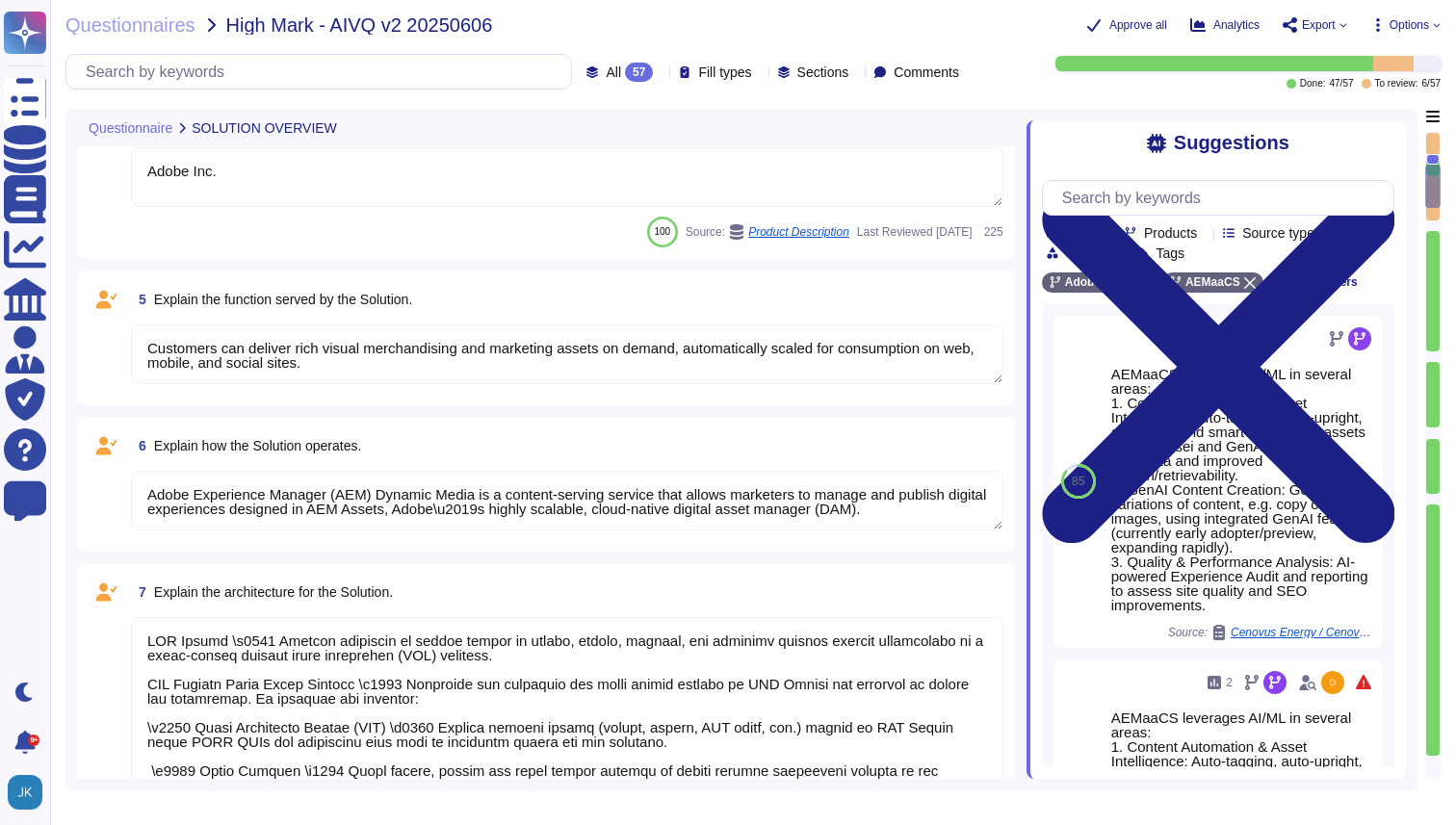
click at [364, 298] on span "Explain the function served by the Solution." at bounding box center [283, 300] width 259 height 15
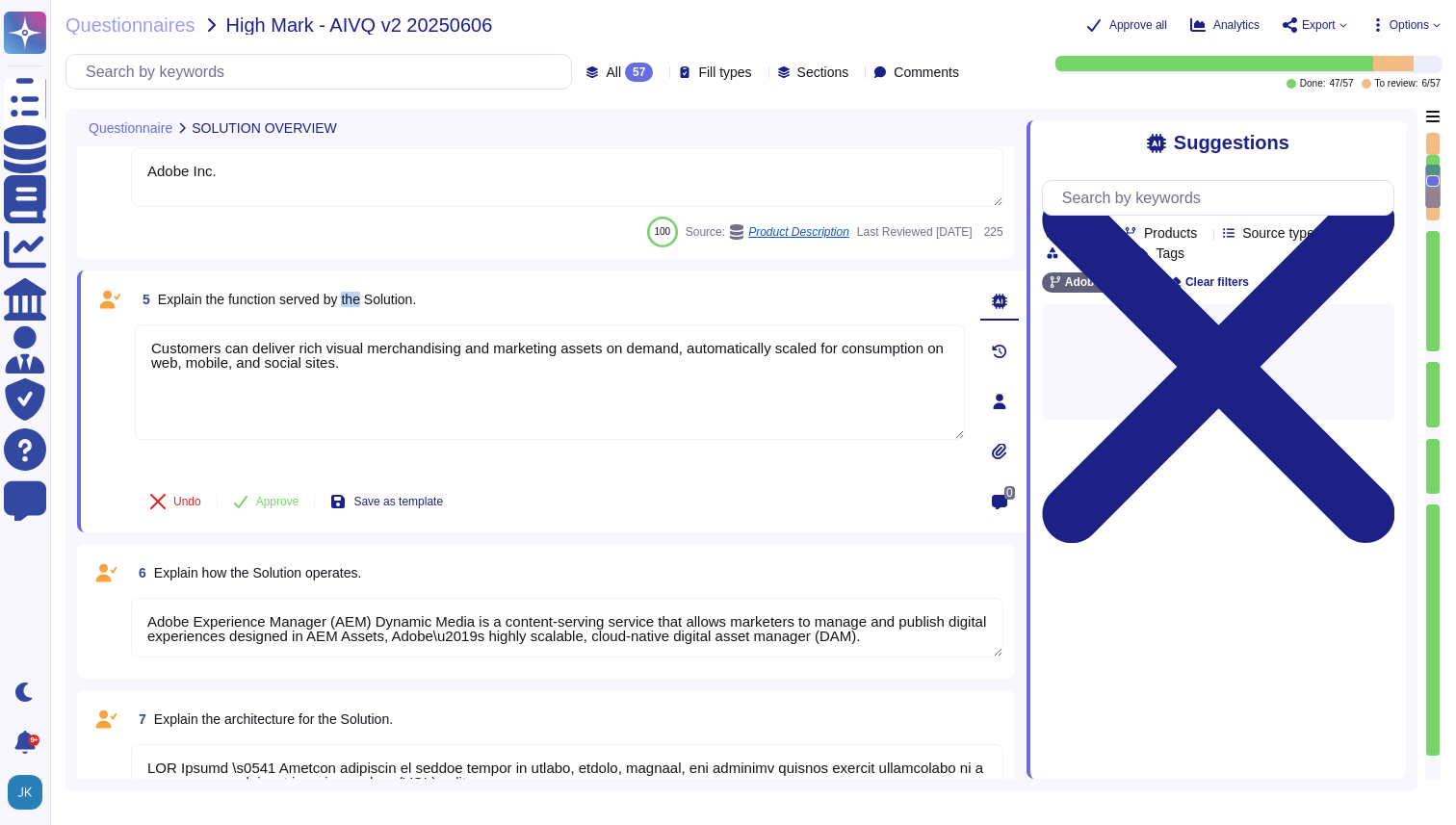
click at [364, 298] on span "Explain the function served by the Solution." at bounding box center [287, 300] width 259 height 15
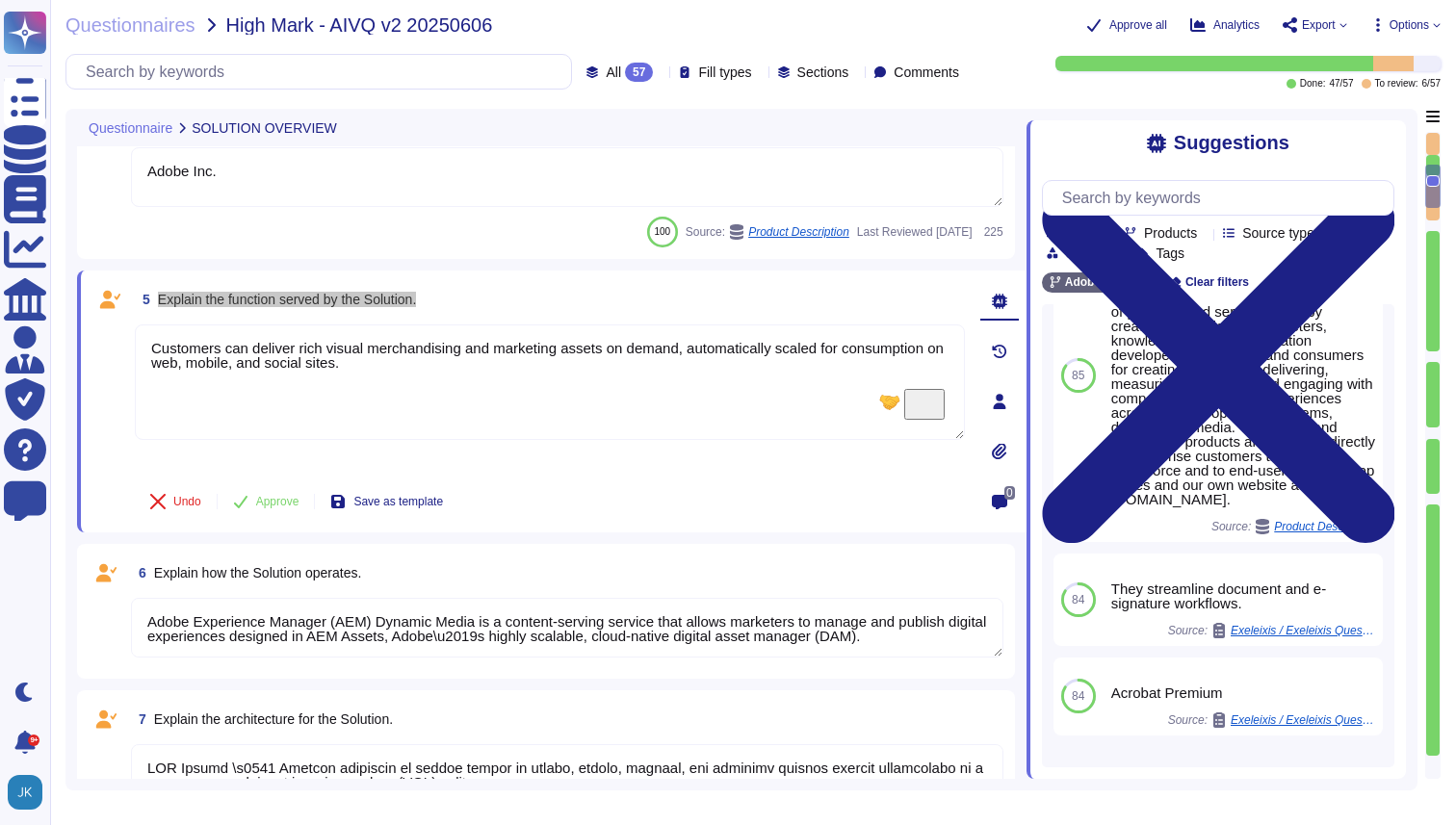
scroll to position [522, 0]
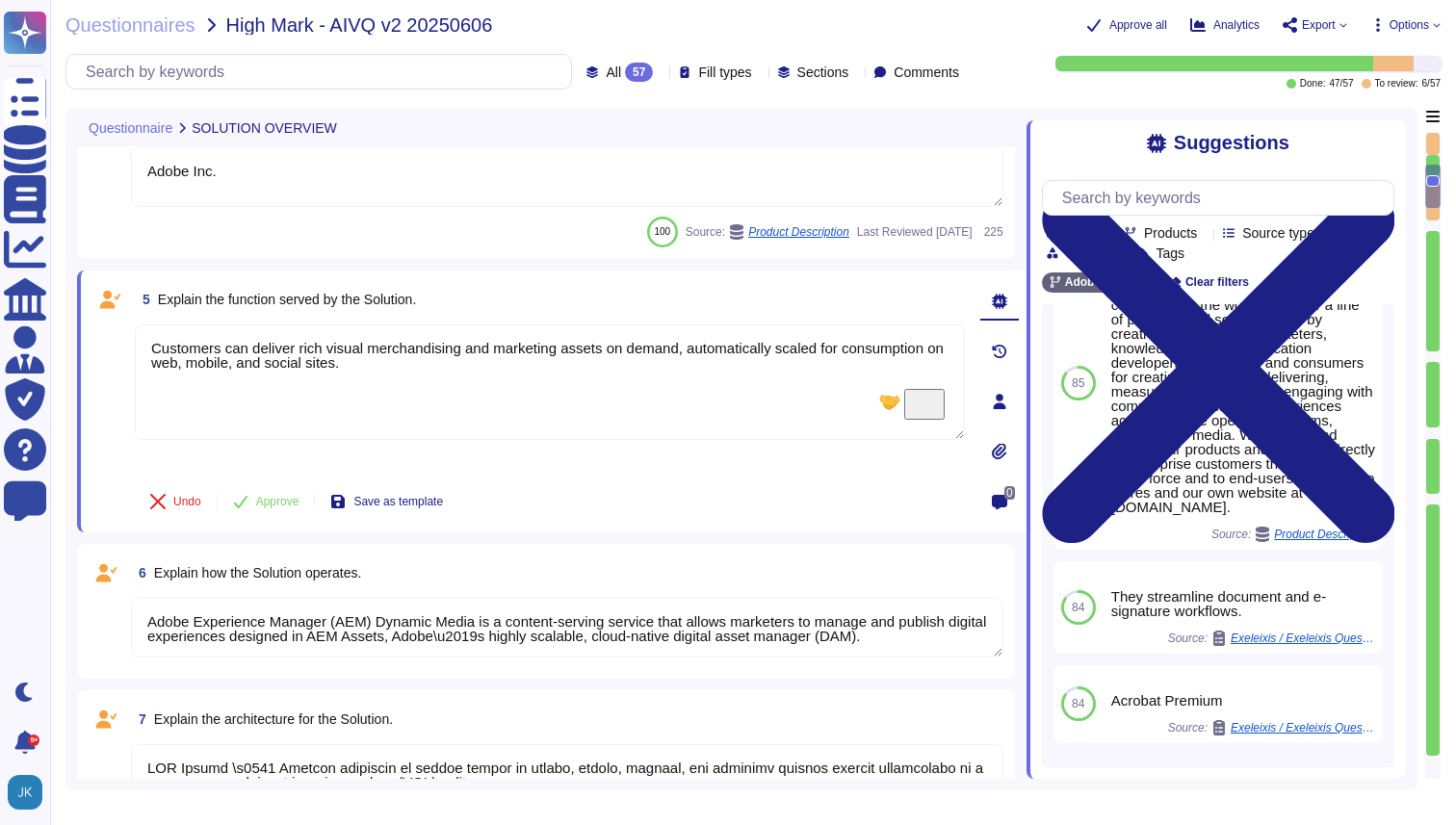
click at [1205, 234] on icon at bounding box center [1205, 234] width 0 height 0
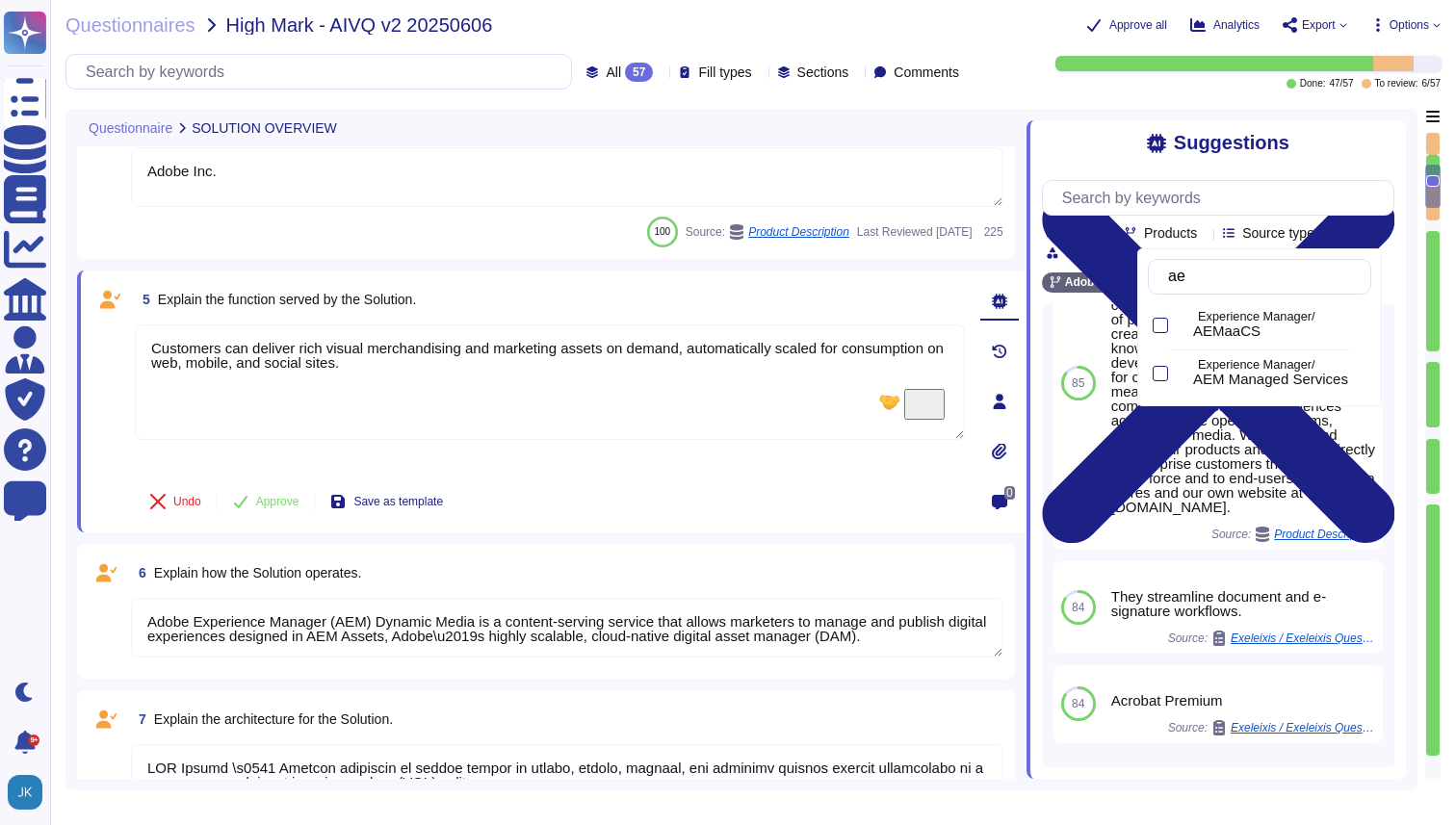
type input "aem"
click at [1160, 324] on div at bounding box center [1161, 326] width 15 height 15
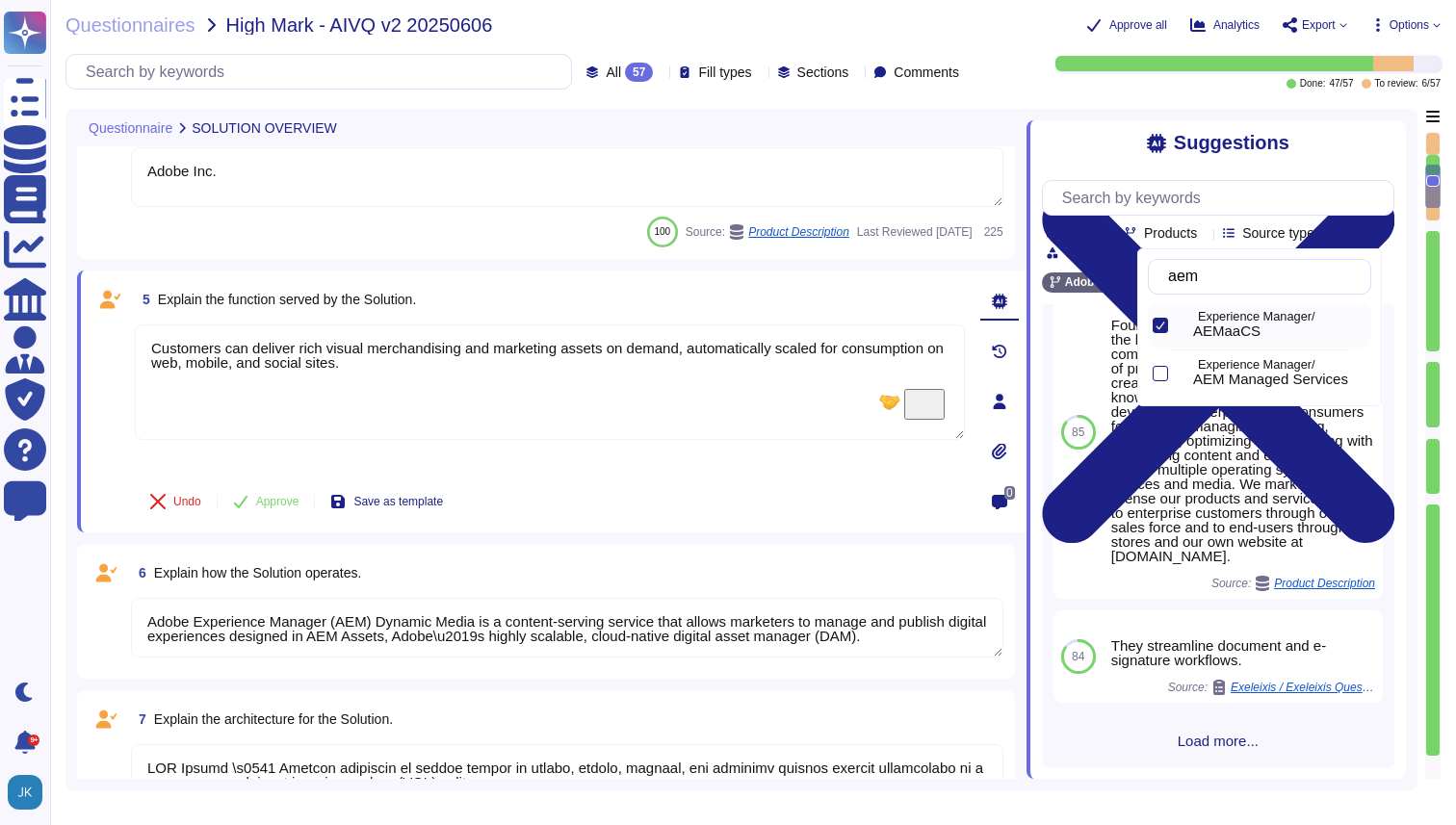
scroll to position [874, 0]
click at [967, 54] on div "All 57 Fill types Sections Comments Done: 47 / 57 To review: 6 / 57" at bounding box center [753, 71] width 1376 height 36
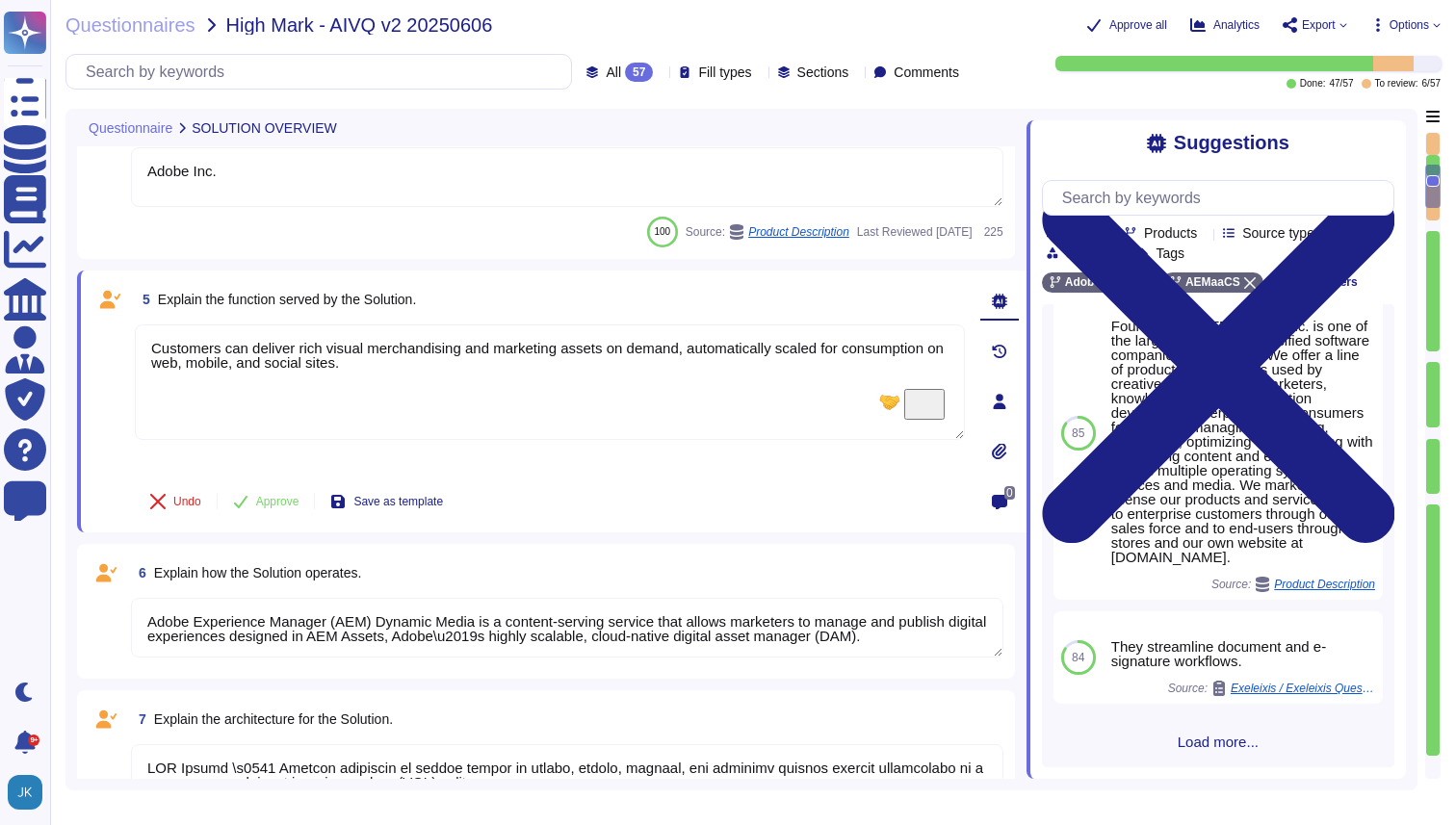
click at [1212, 747] on span "Load more..." at bounding box center [1219, 741] width 353 height 14
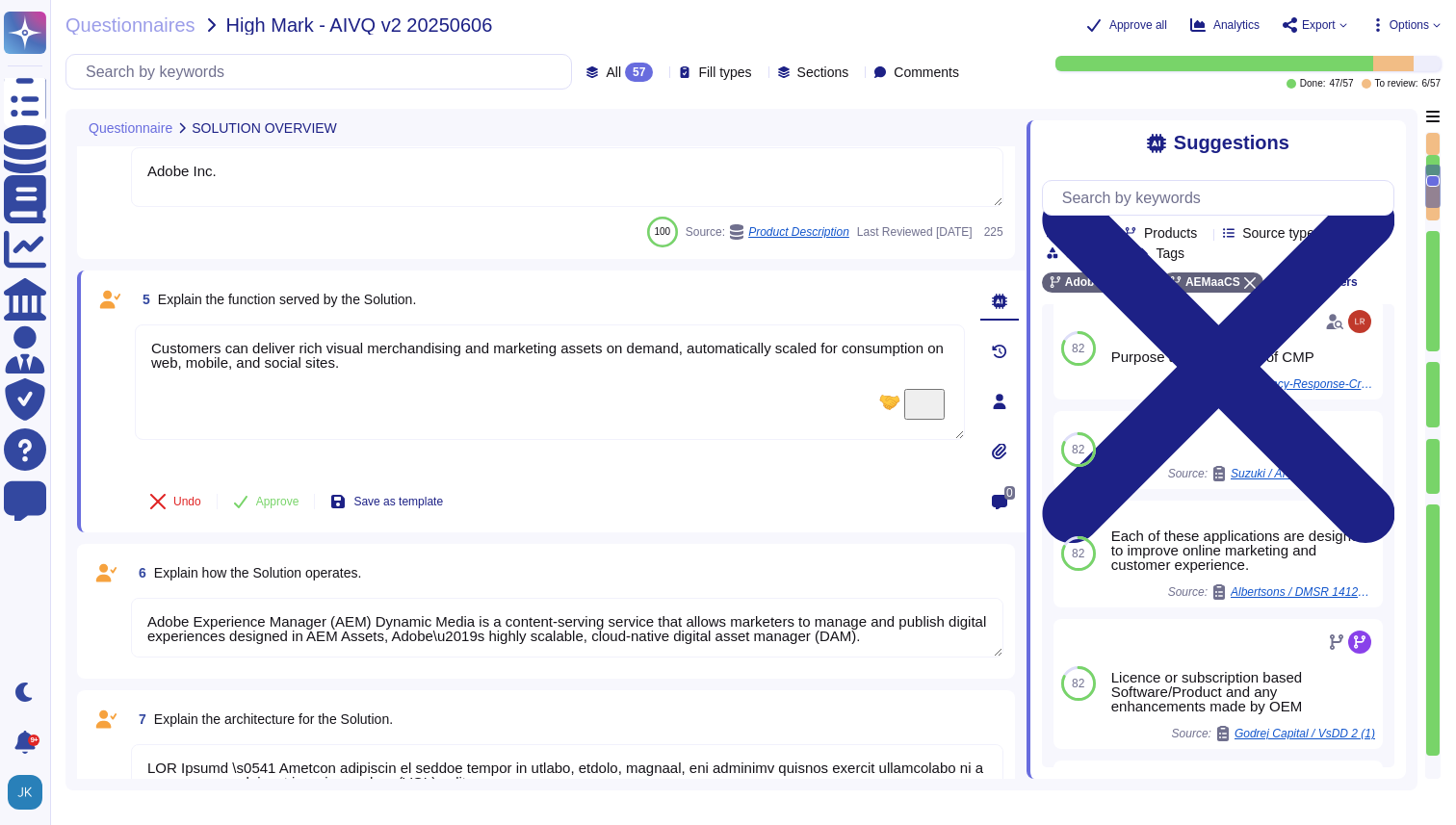
scroll to position [1560, 0]
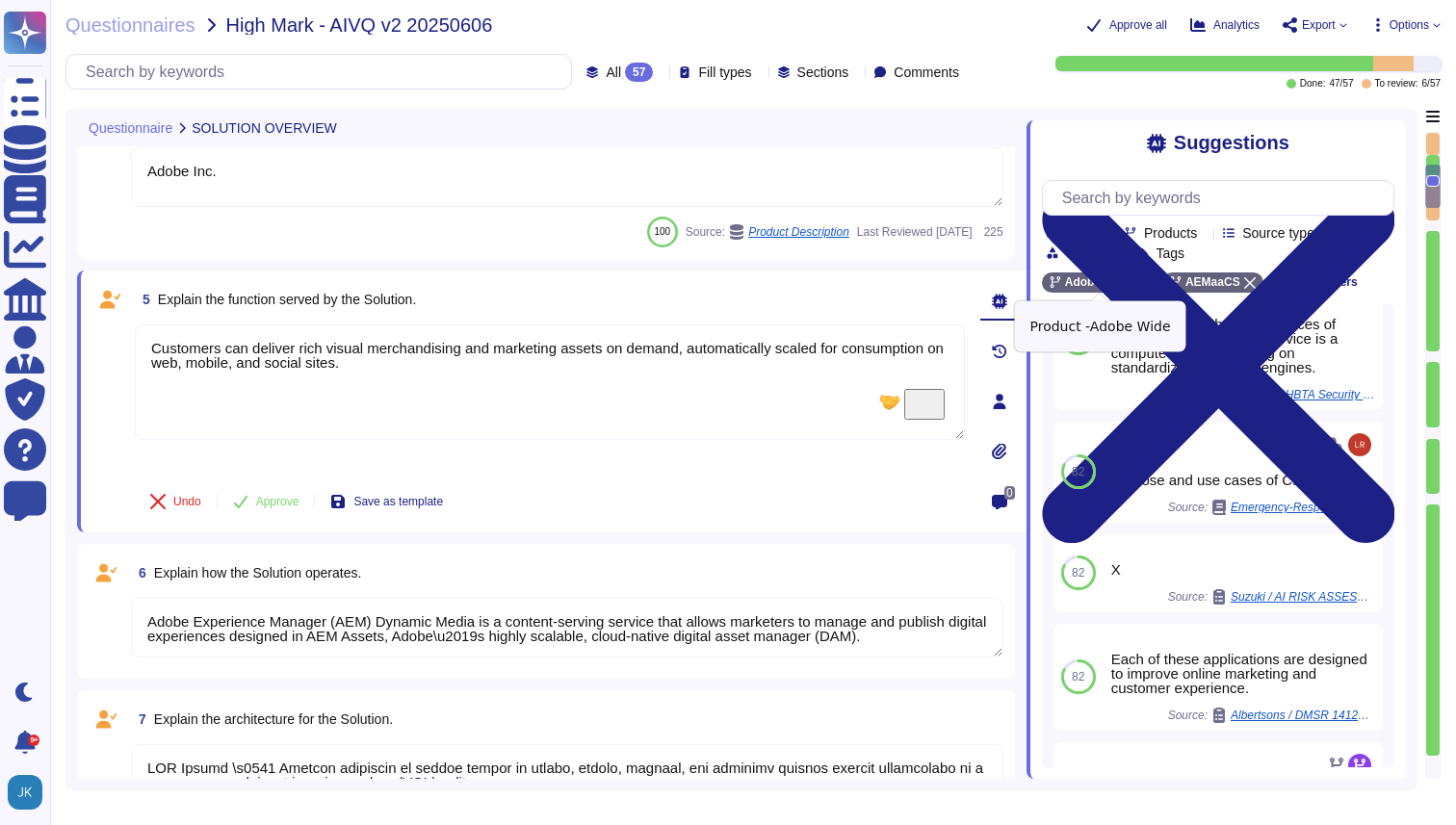
click at [1141, 284] on icon at bounding box center [1142, 283] width 12 height 12
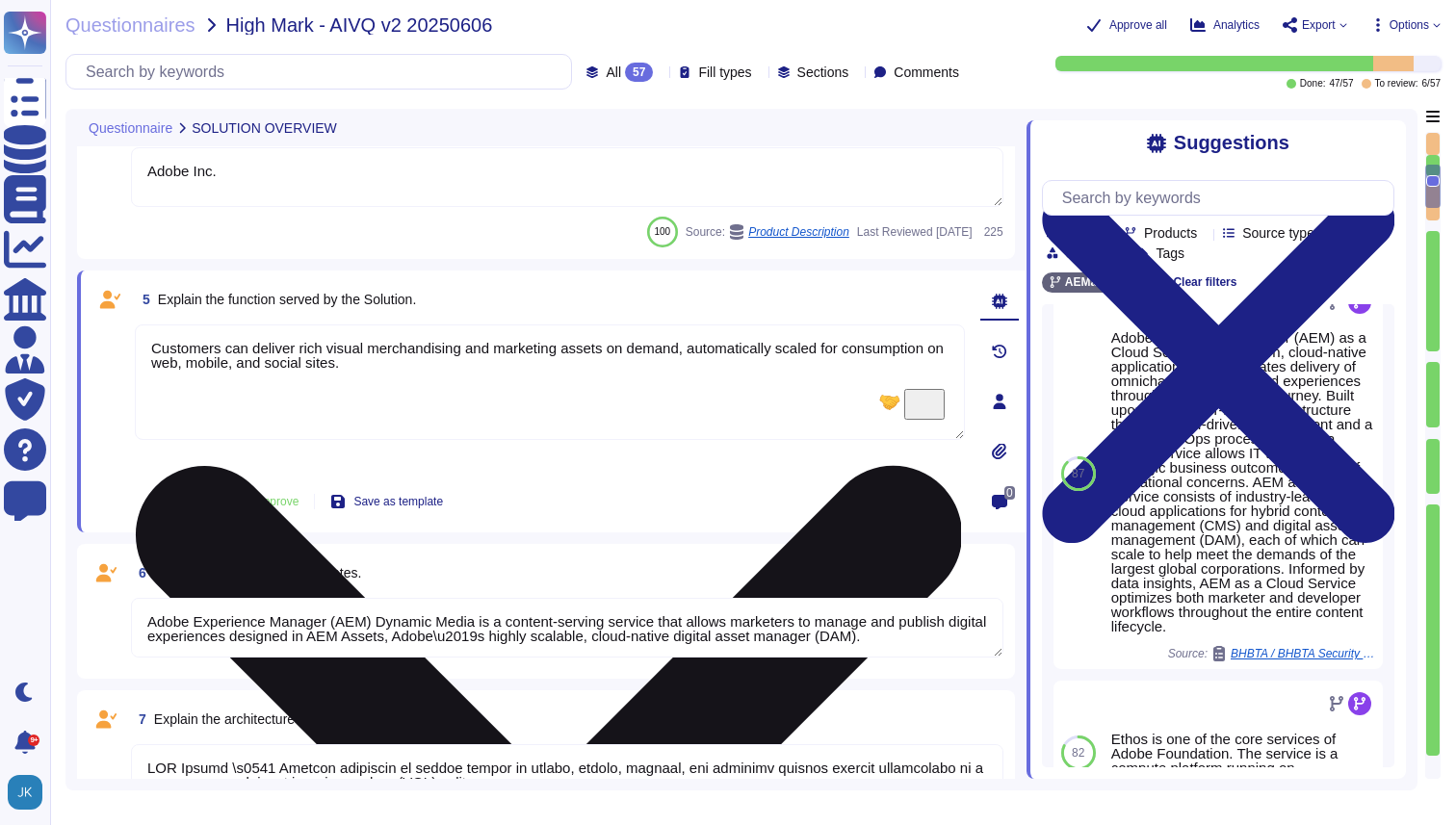
scroll to position [0, 0]
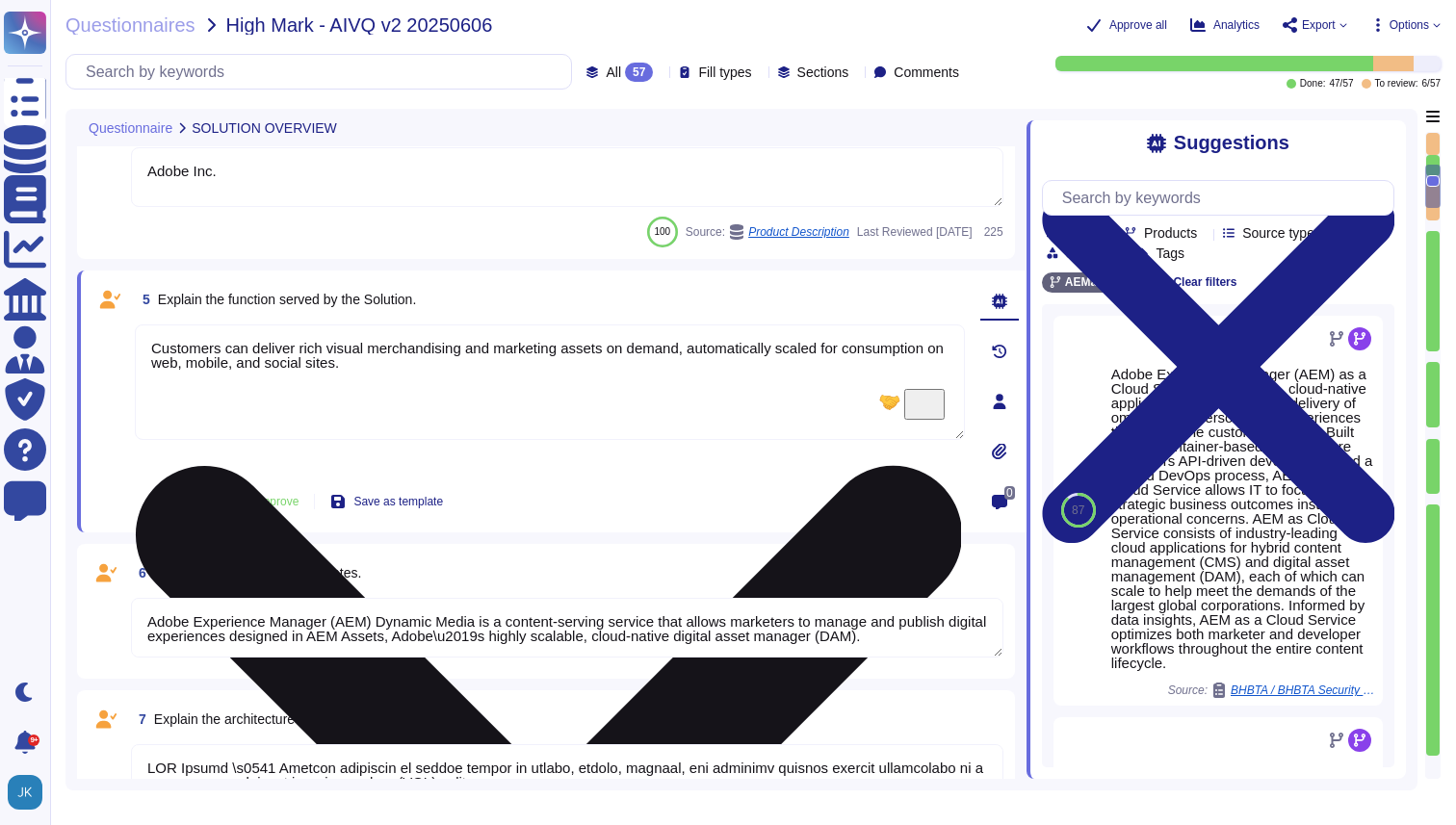
click at [506, 387] on textarea "Customers can deliver rich visual merchandising and marketing assets on demand,…" at bounding box center [550, 383] width 830 height 116
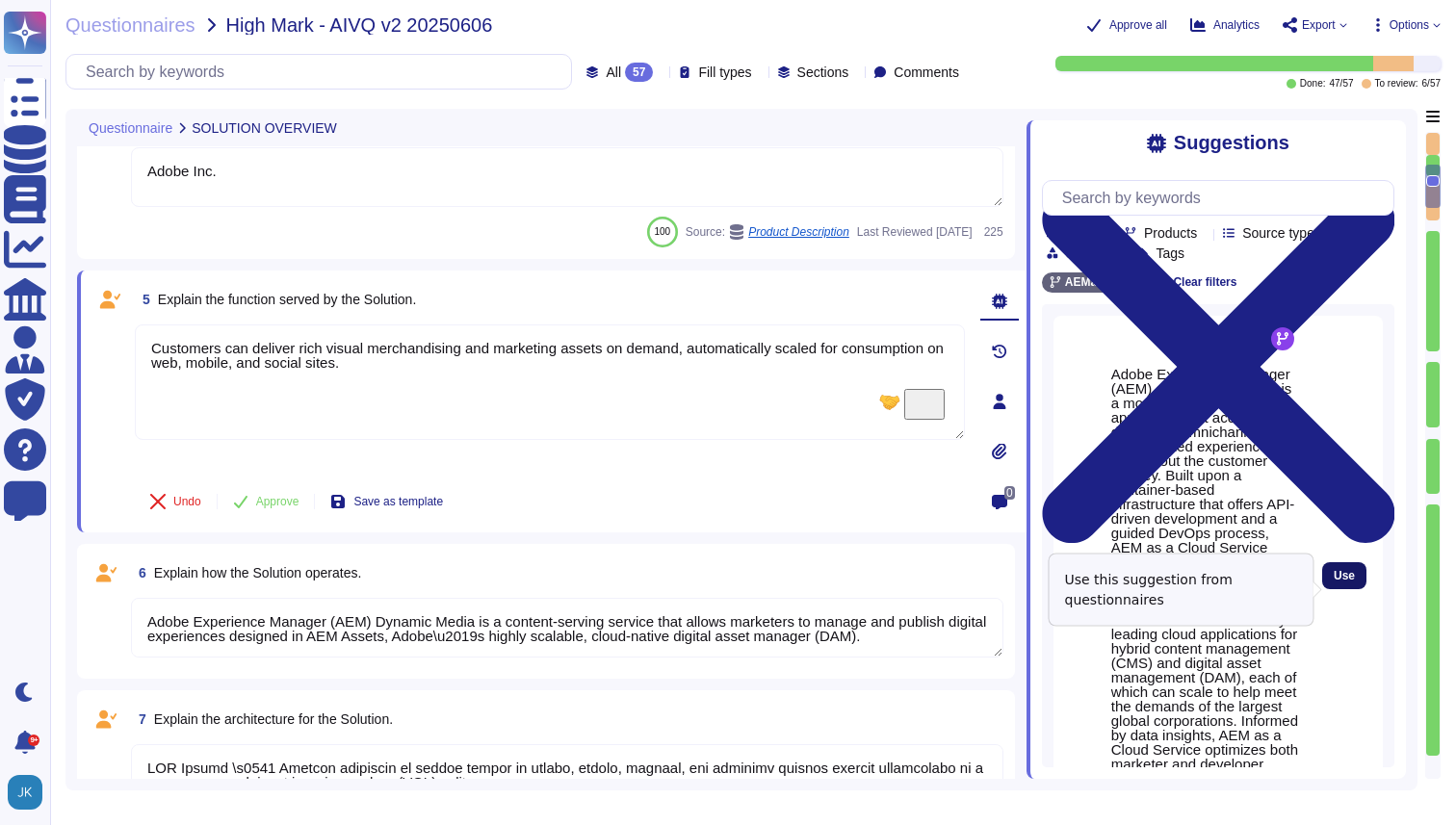
click at [1350, 581] on span "Use" at bounding box center [1345, 575] width 21 height 12
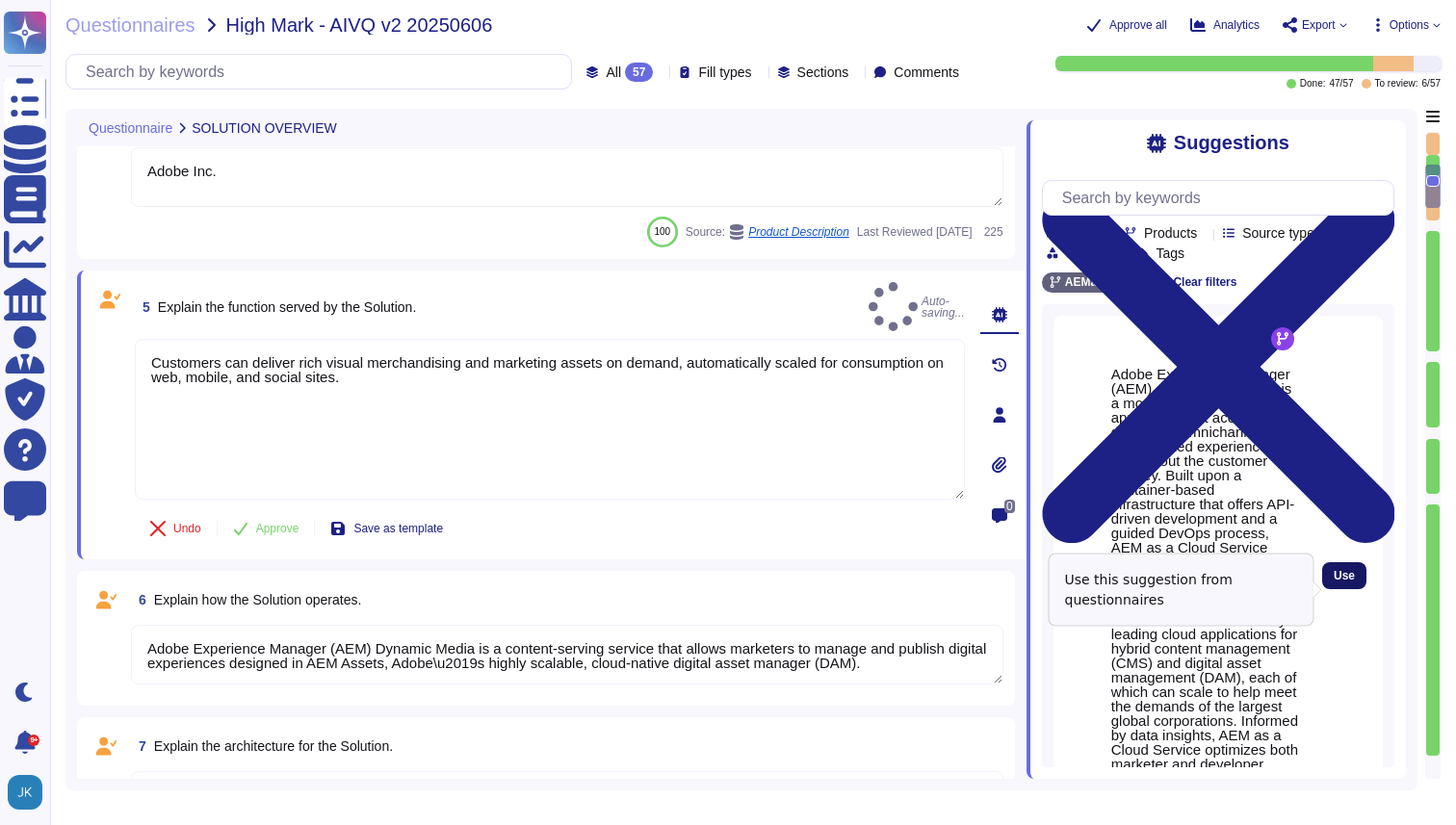
type textarea "Customers can deliver rich visual merchandising and marketing assets on demand,…"
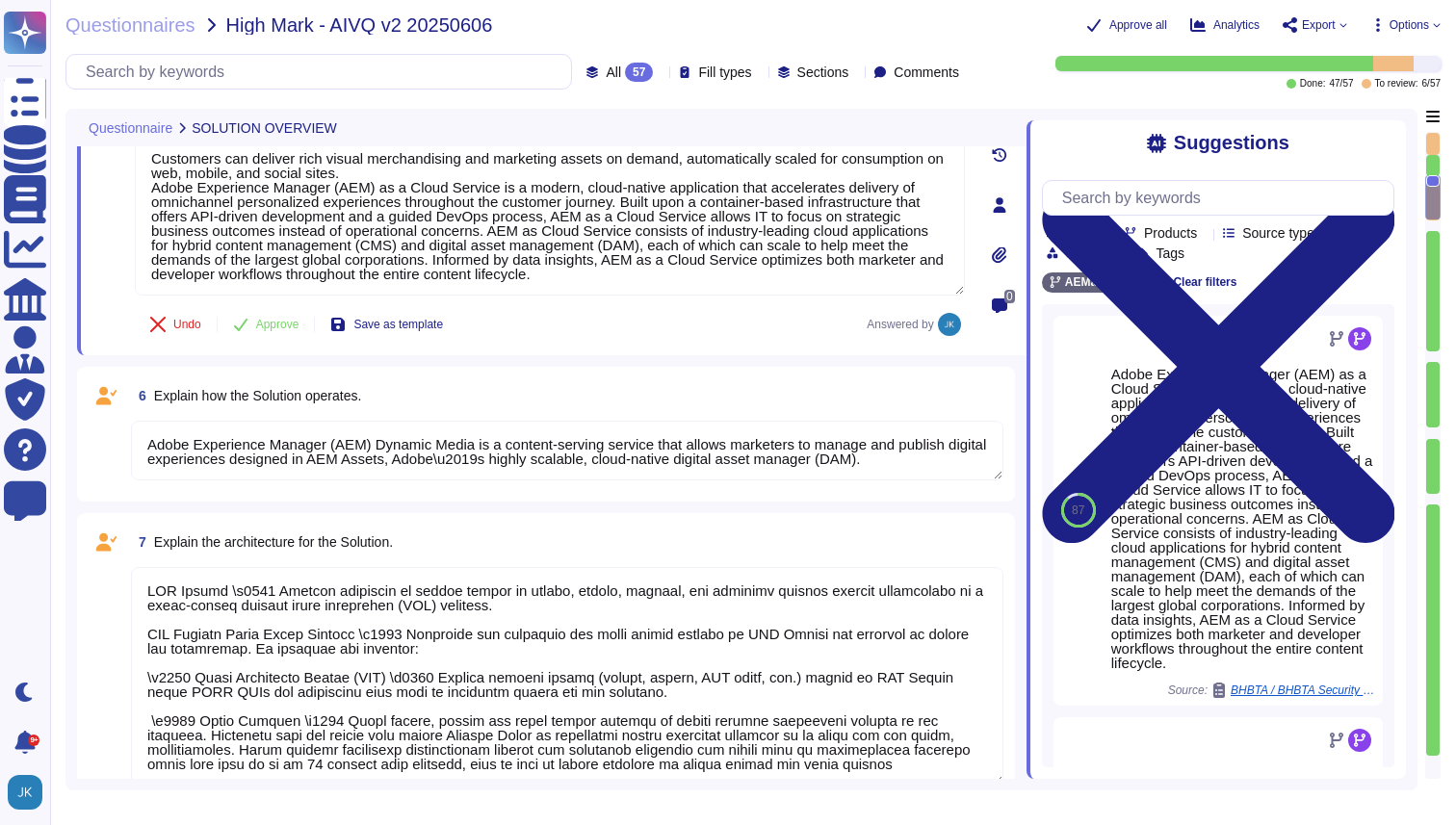
type textarea "Adobe Artificial Intelligence offerings go through Adobe's responsible AI Ethic…"
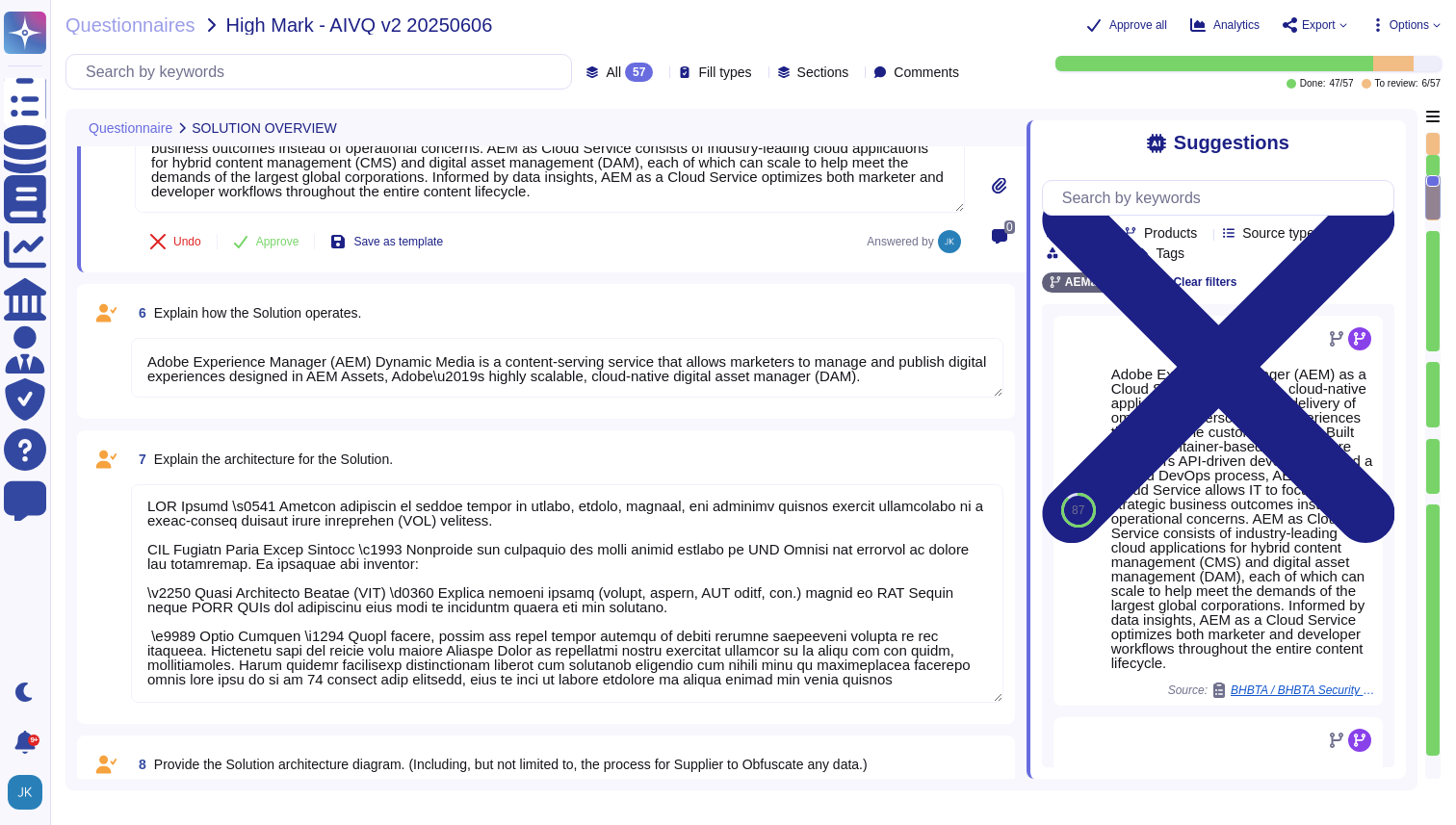
scroll to position [984, 0]
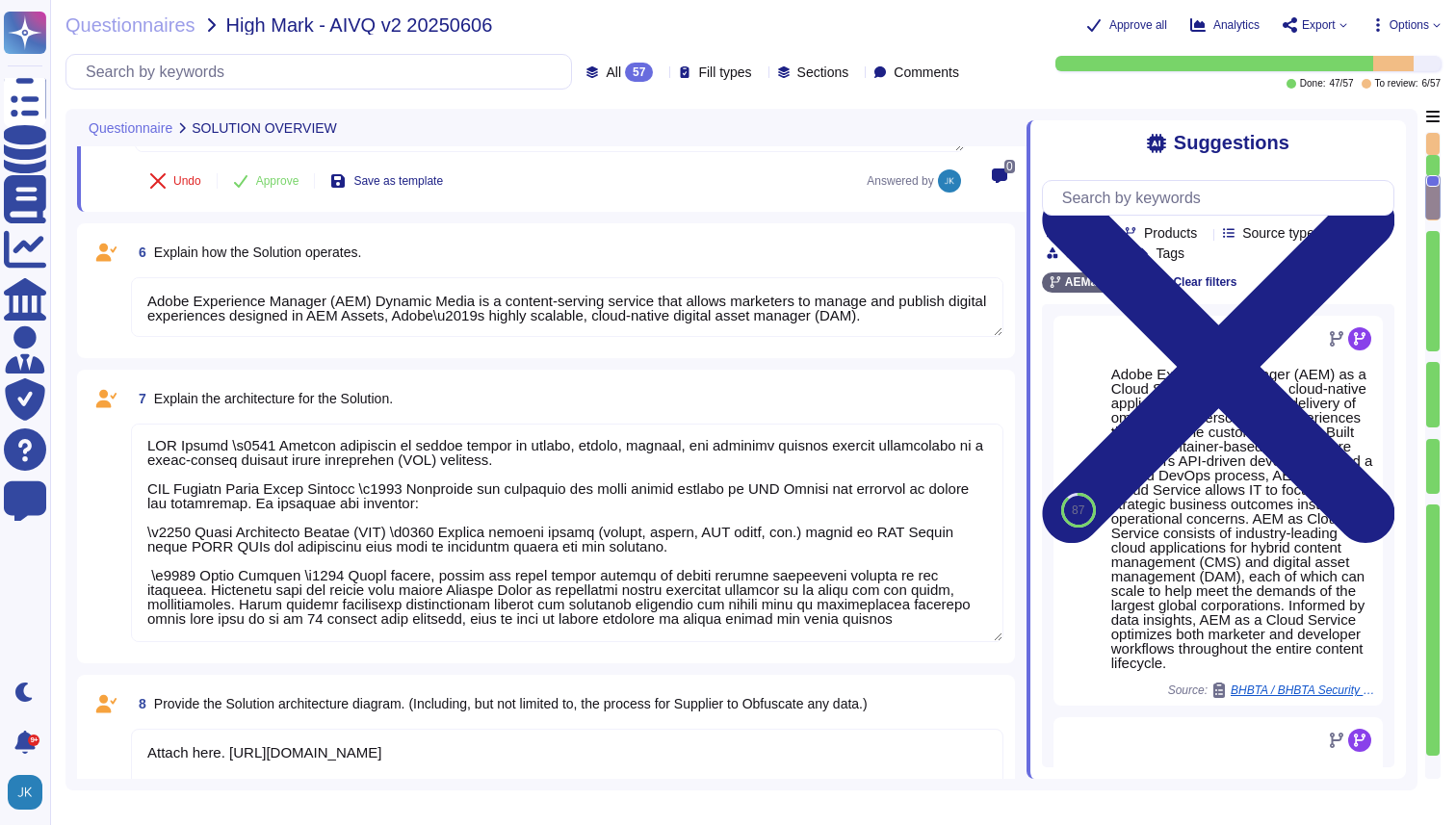
type textarea "Monthly"
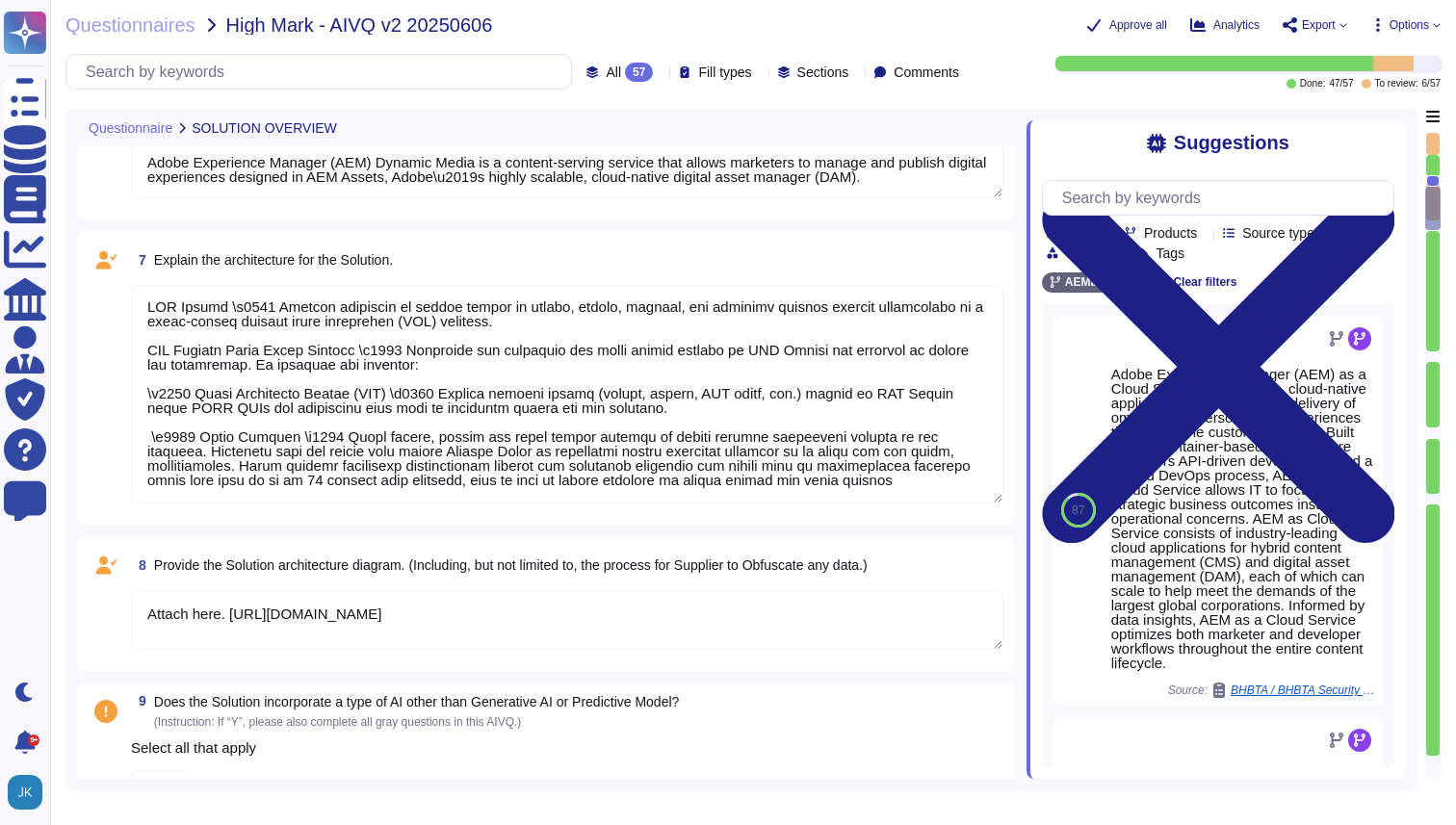
scroll to position [1163, 0]
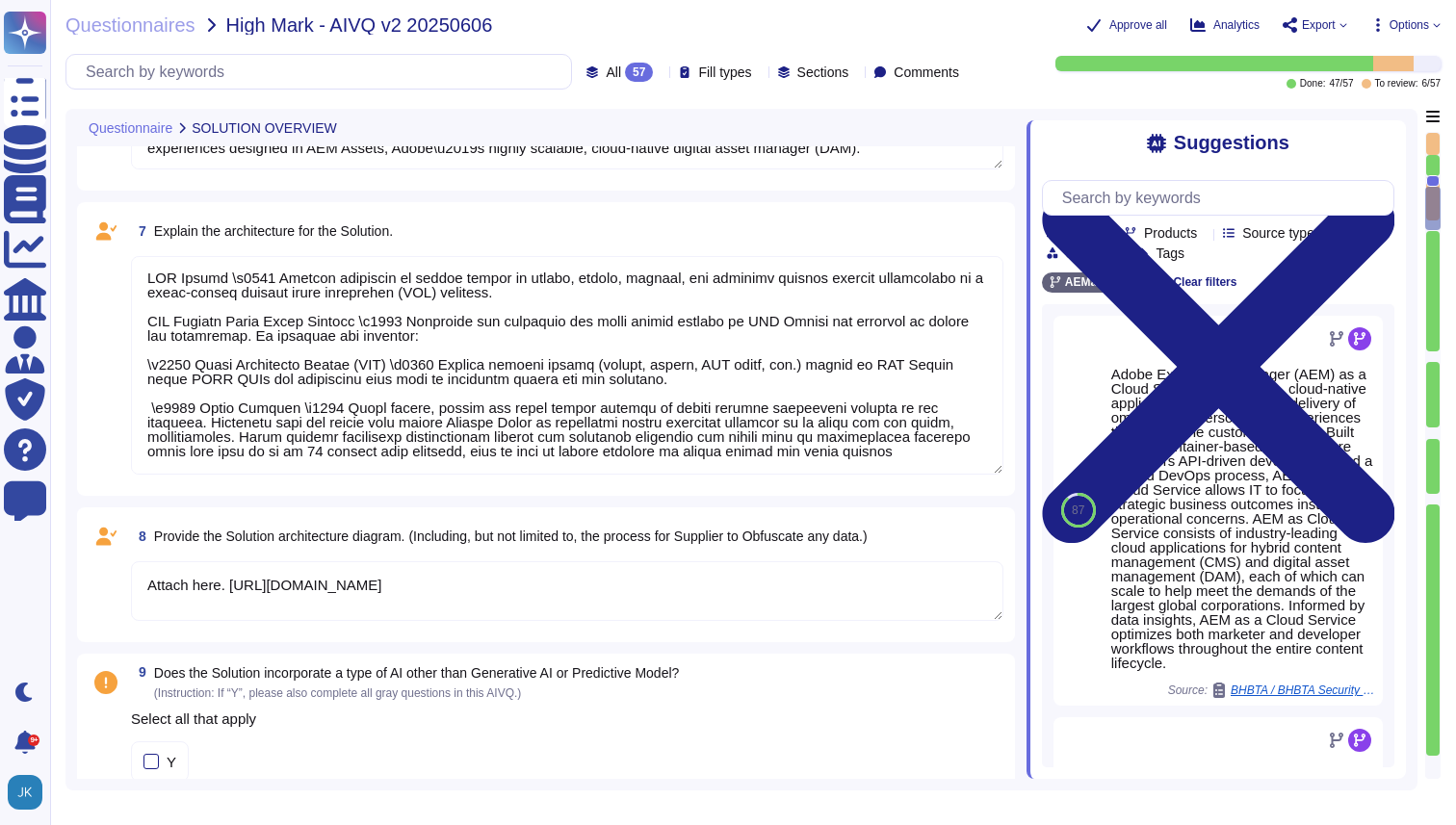
type textarea "CrowdStrike is continuously updating their behaviour tracking, and new activiti…"
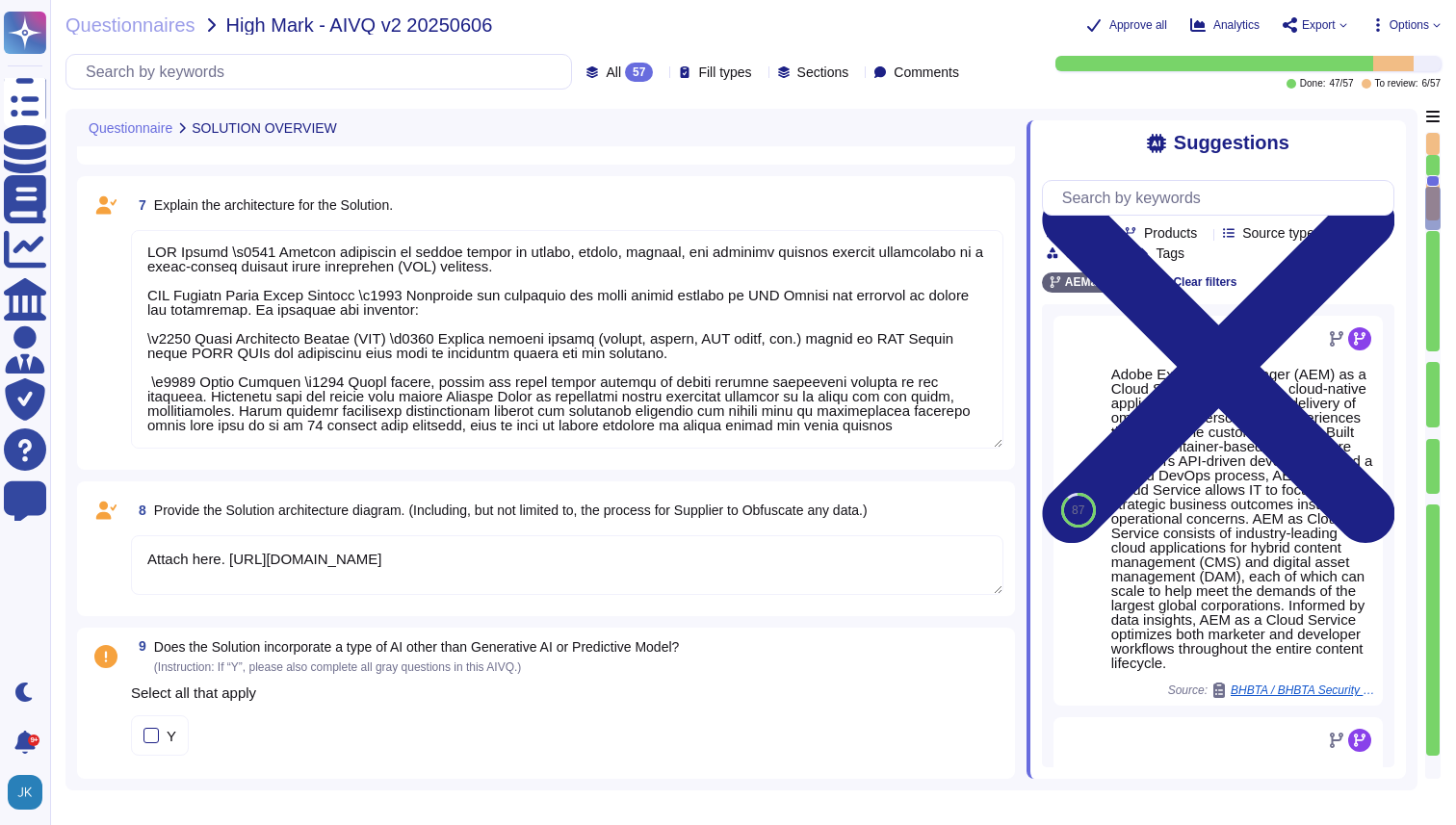
scroll to position [1222, 0]
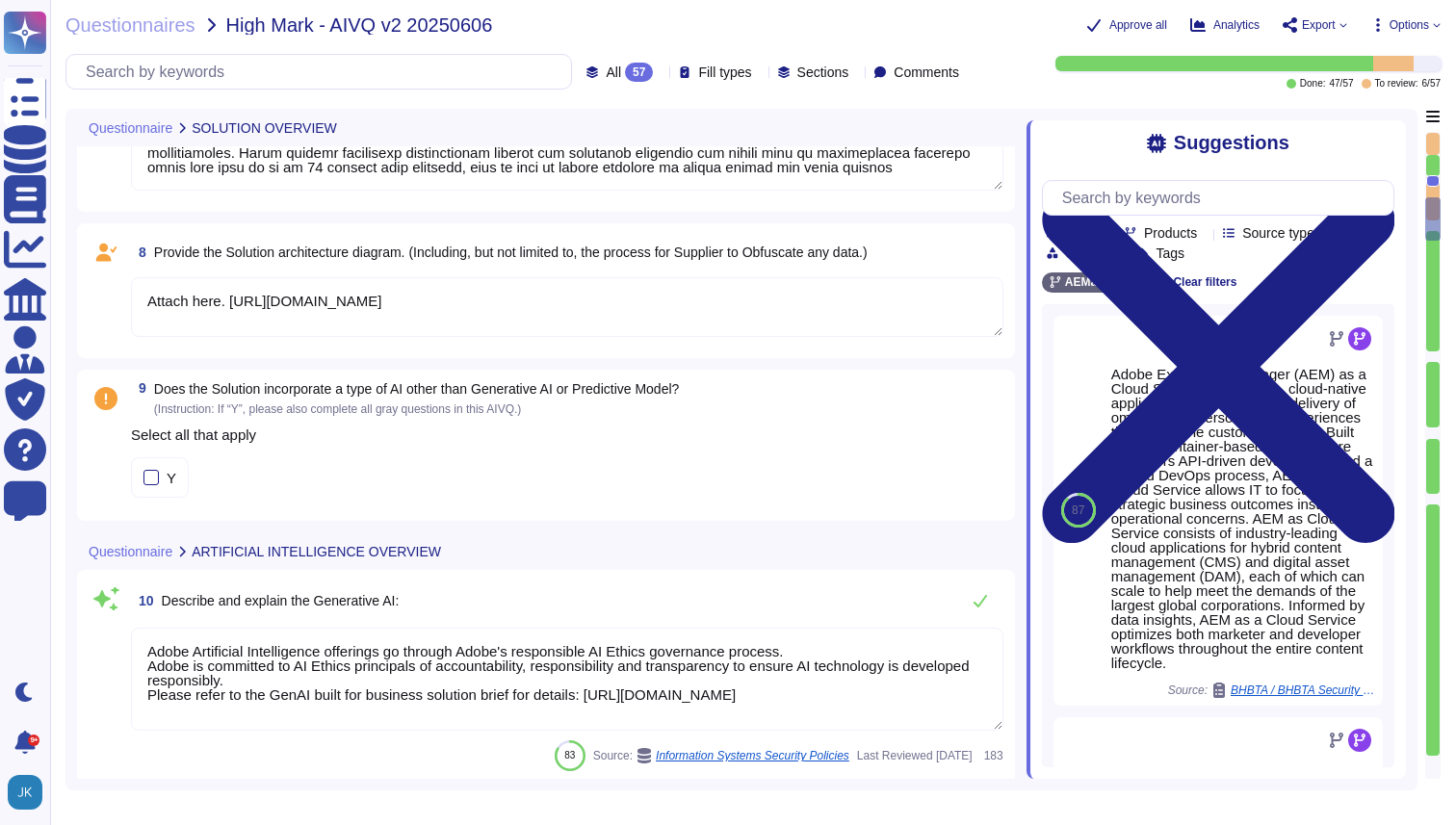
type textarea "Adobe Sensei is an AI that integrates with other Experience Cloud products, it …"
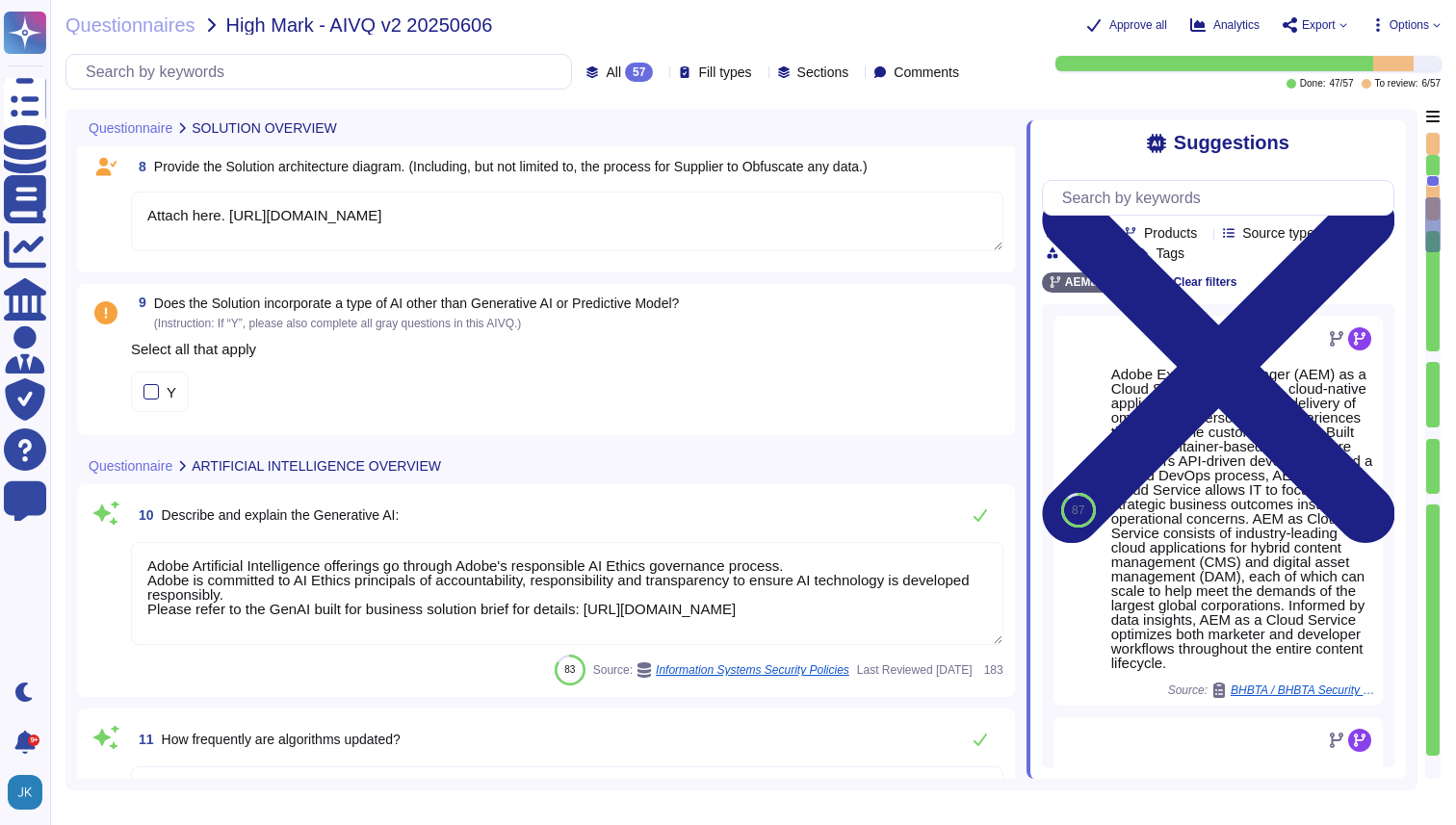
scroll to position [1555, 0]
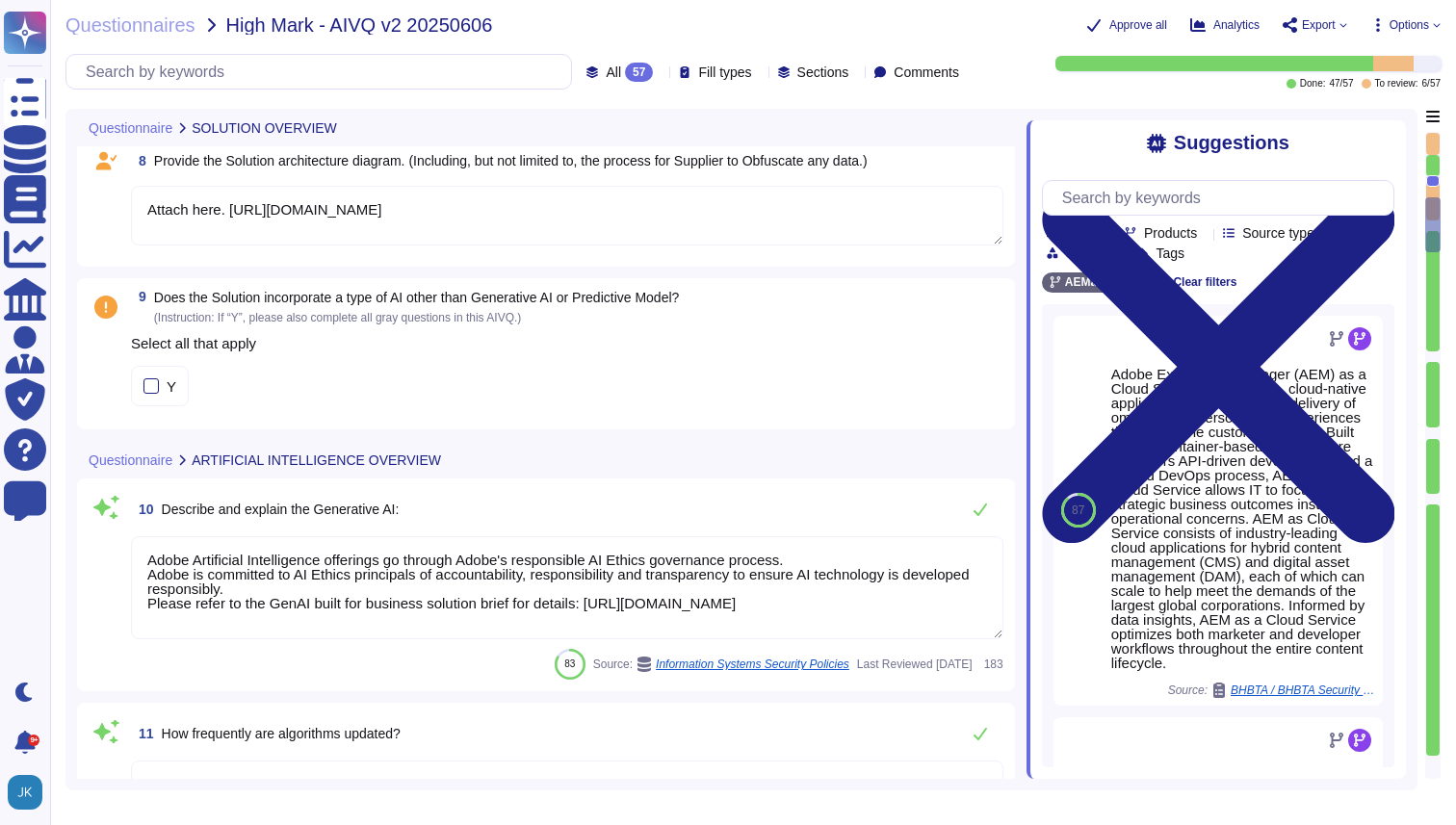
click at [517, 297] on span "Does the Solution incorporate a type of AI other than Generative AI or Predicti…" at bounding box center [417, 298] width 526 height 15
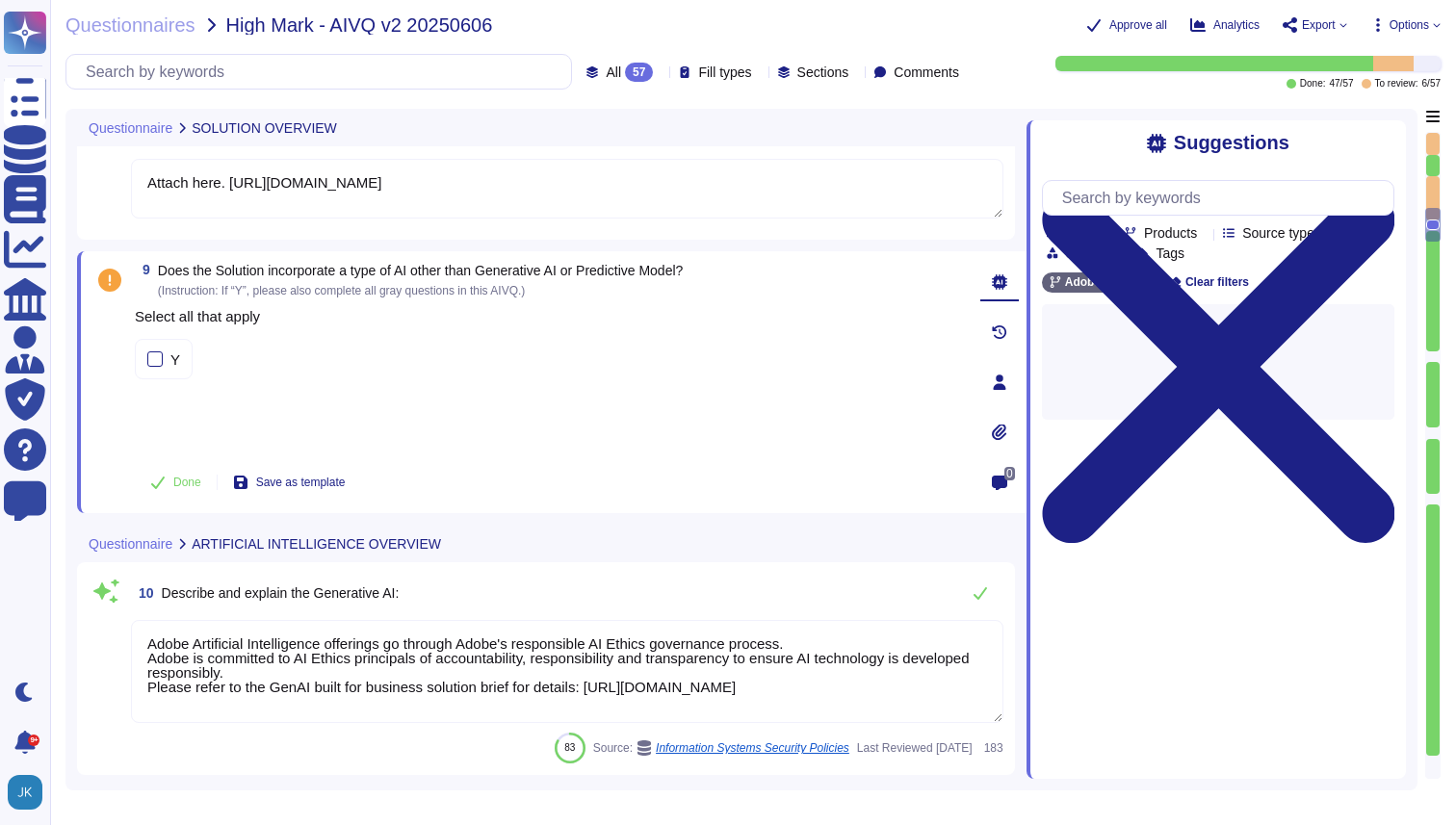
type textarea "Adobe Sensei is an AI that integrates with other Experience Cloud products, it …"
click at [517, 297] on span "(Instruction: If “Y”, please also complete all gray questions in this AIVQ.)" at bounding box center [342, 291] width 368 height 13
click at [504, 273] on span "Does the Solution incorporate a type of AI other than Generative AI or Predicti…" at bounding box center [420, 271] width 526 height 15
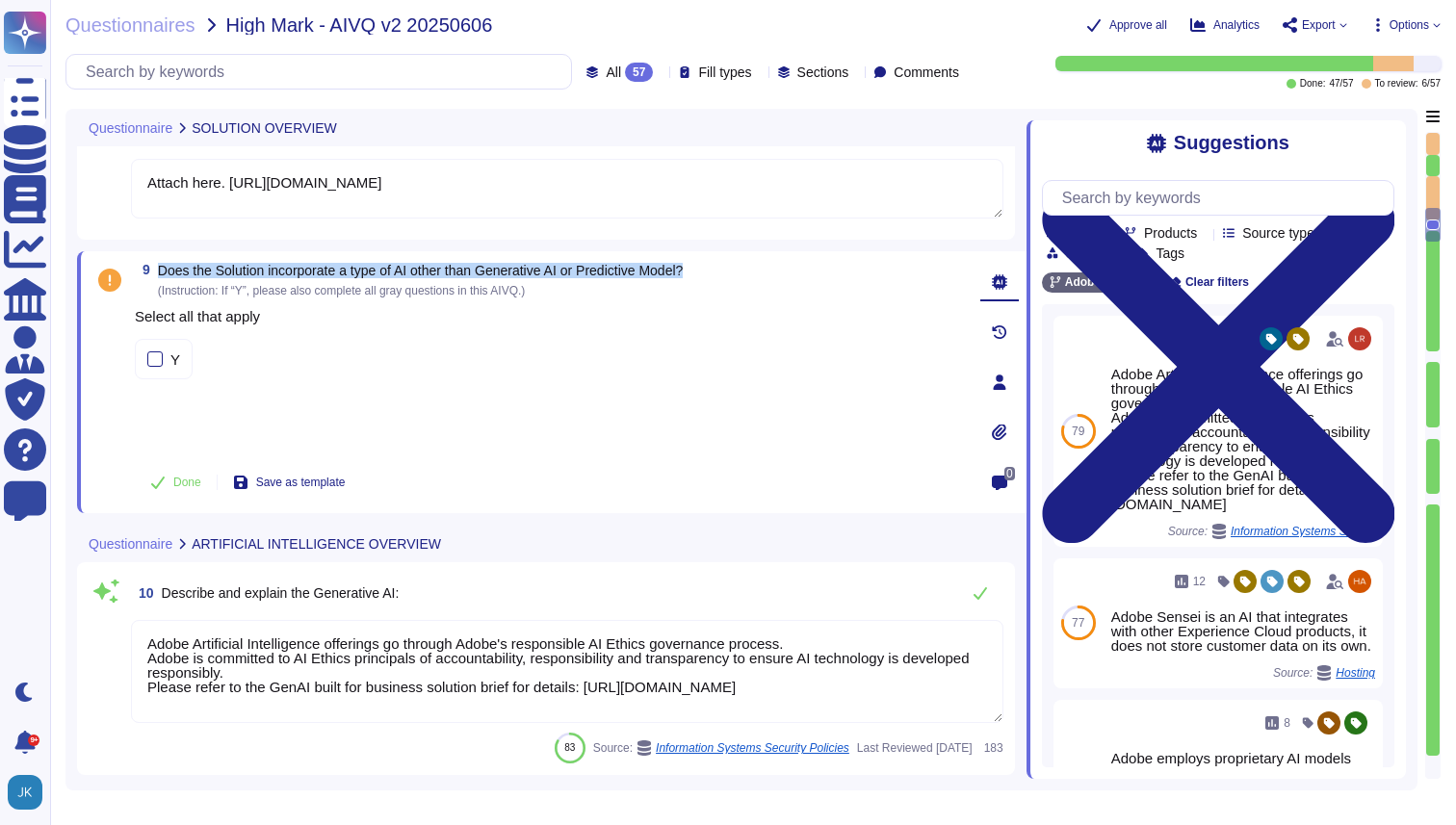
click at [504, 273] on span "Does the Solution incorporate a type of AI other than Generative AI or Predicti…" at bounding box center [420, 271] width 526 height 15
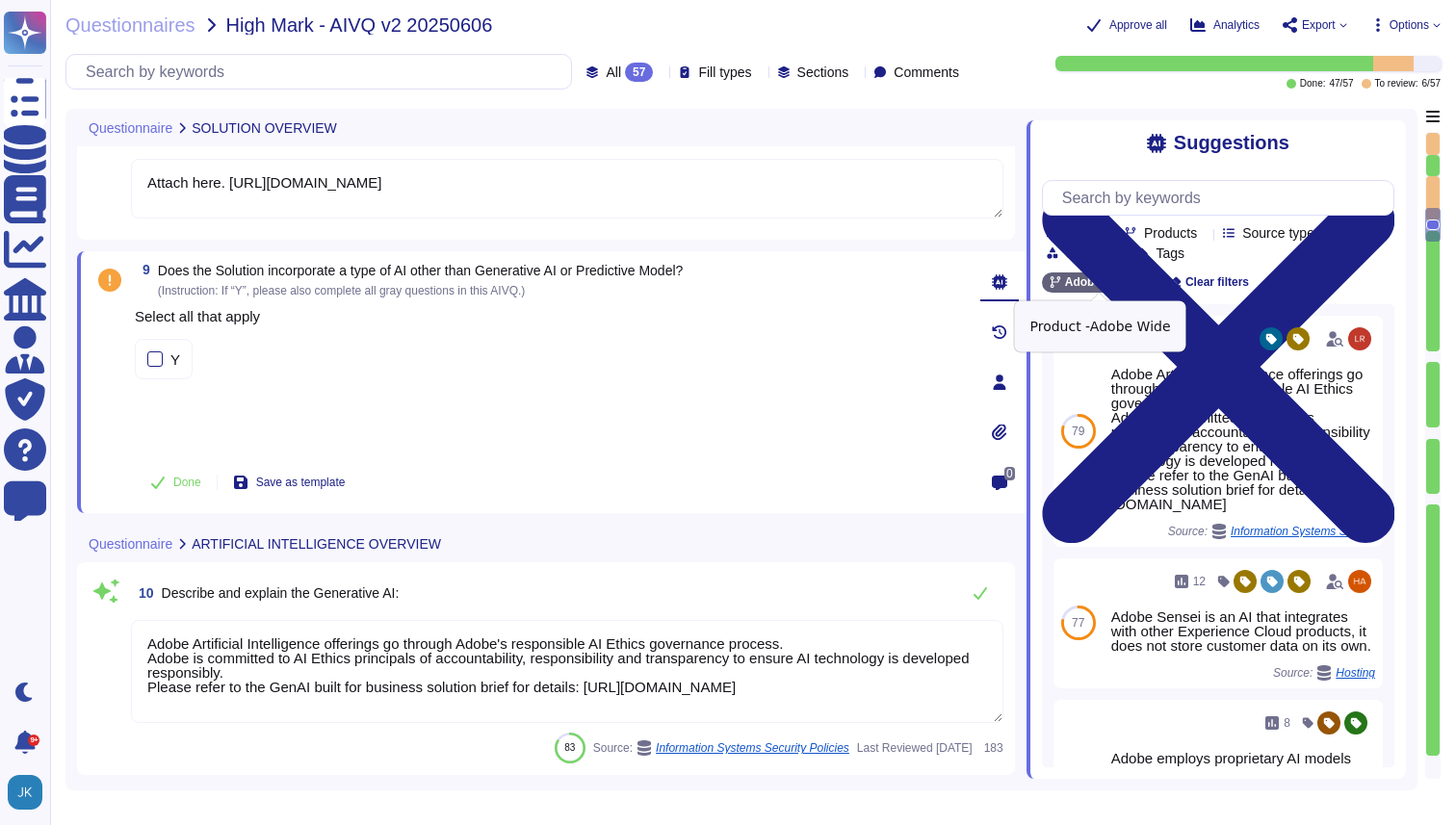
click at [1147, 279] on icon at bounding box center [1142, 283] width 12 height 12
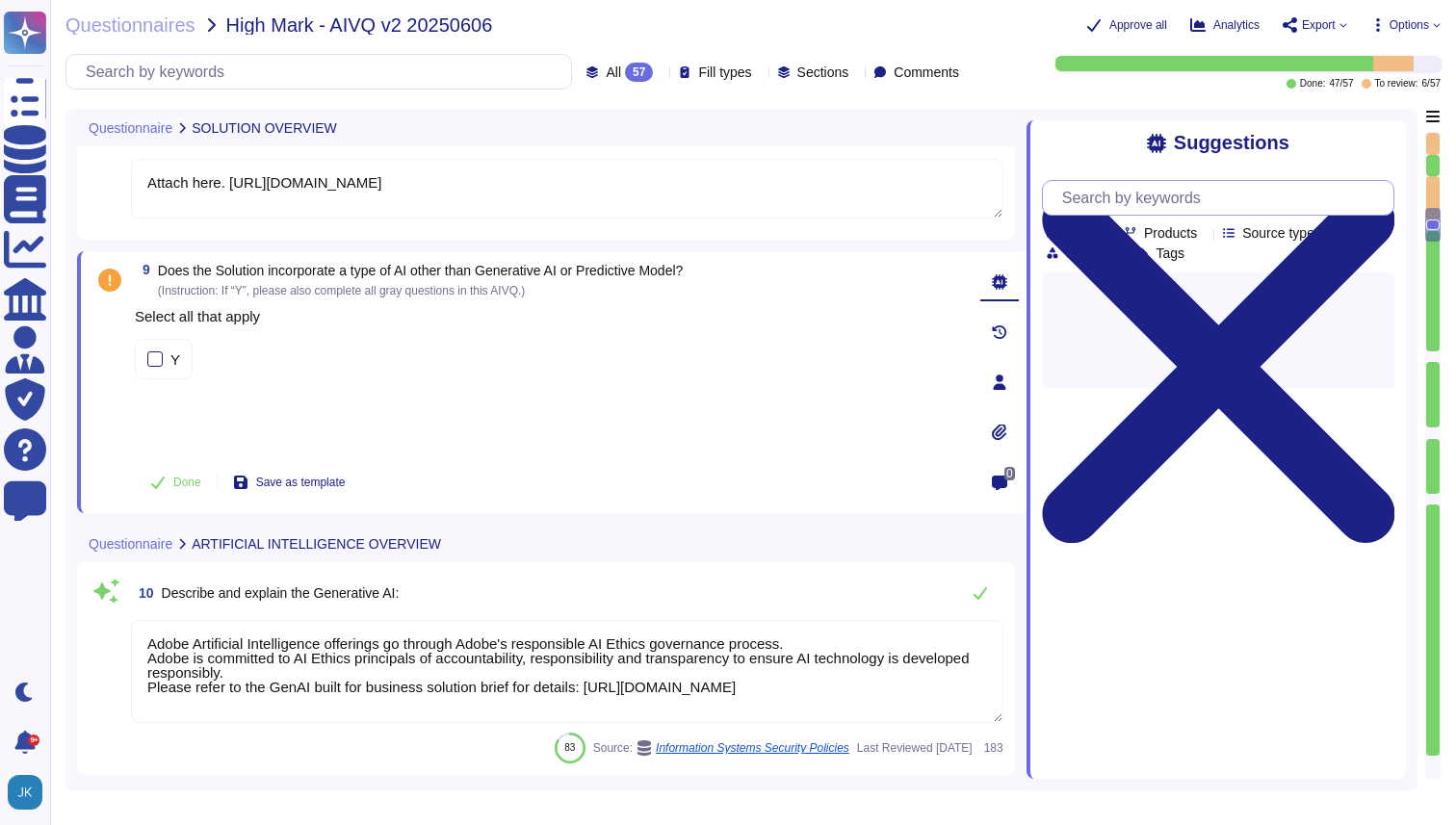
click at [1116, 202] on input "text" at bounding box center [1224, 198] width 341 height 34
type input "a"
type input "aem"
click at [1119, 255] on icon at bounding box center [1119, 255] width 0 height 0
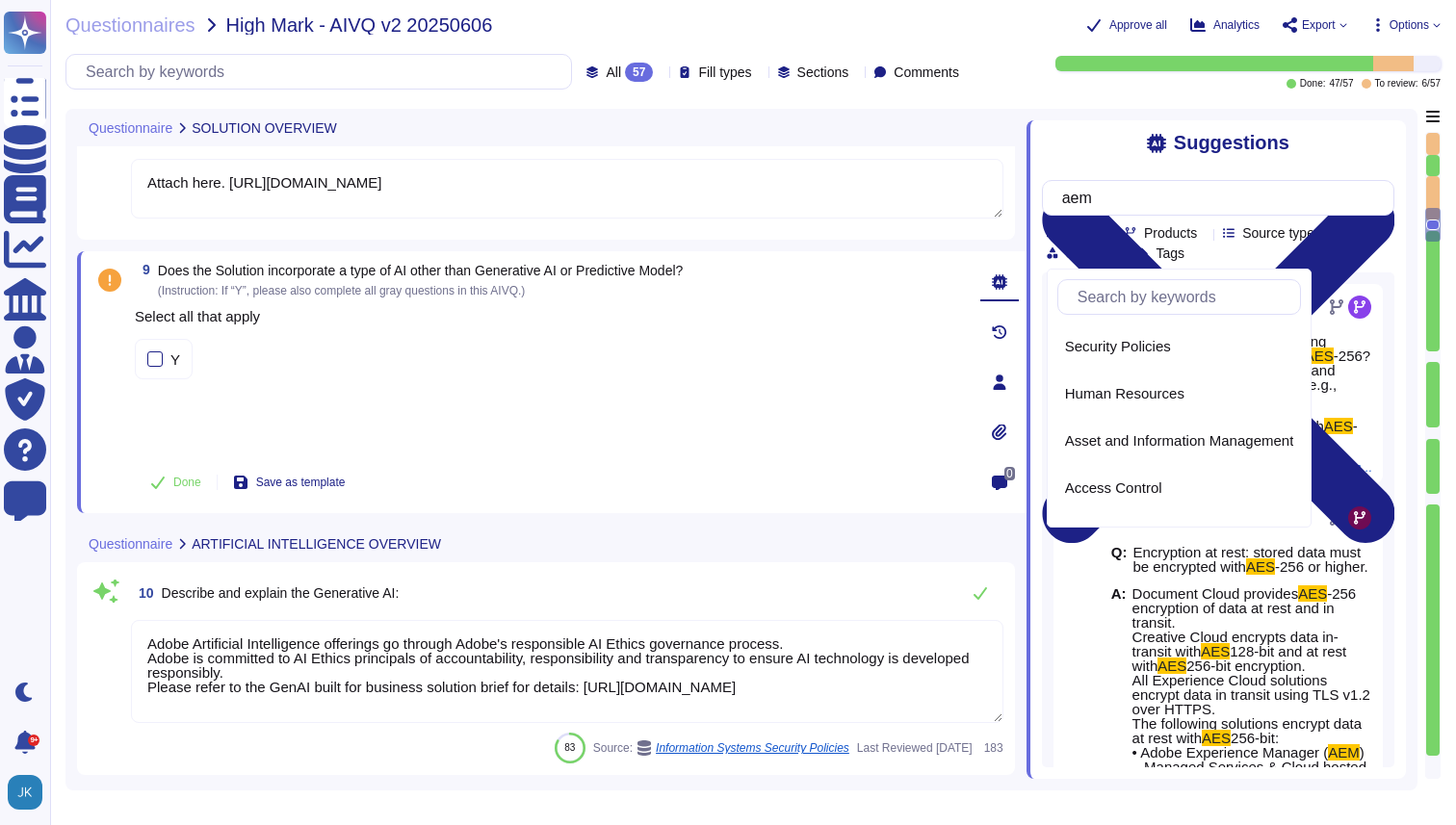
click at [1099, 307] on input "text" at bounding box center [1185, 297] width 233 height 34
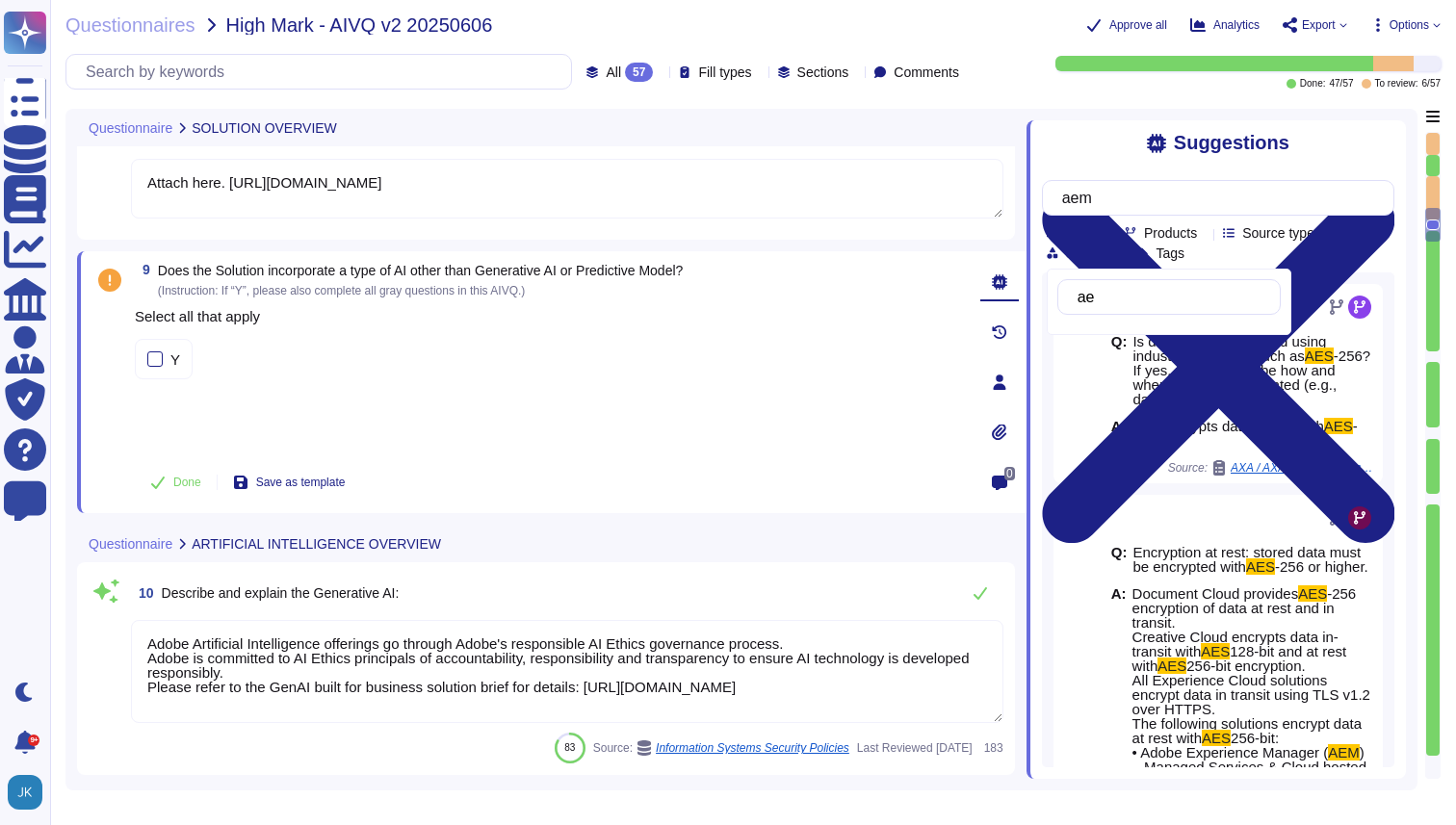
type input "aem"
click at [1205, 234] on icon at bounding box center [1205, 234] width 0 height 0
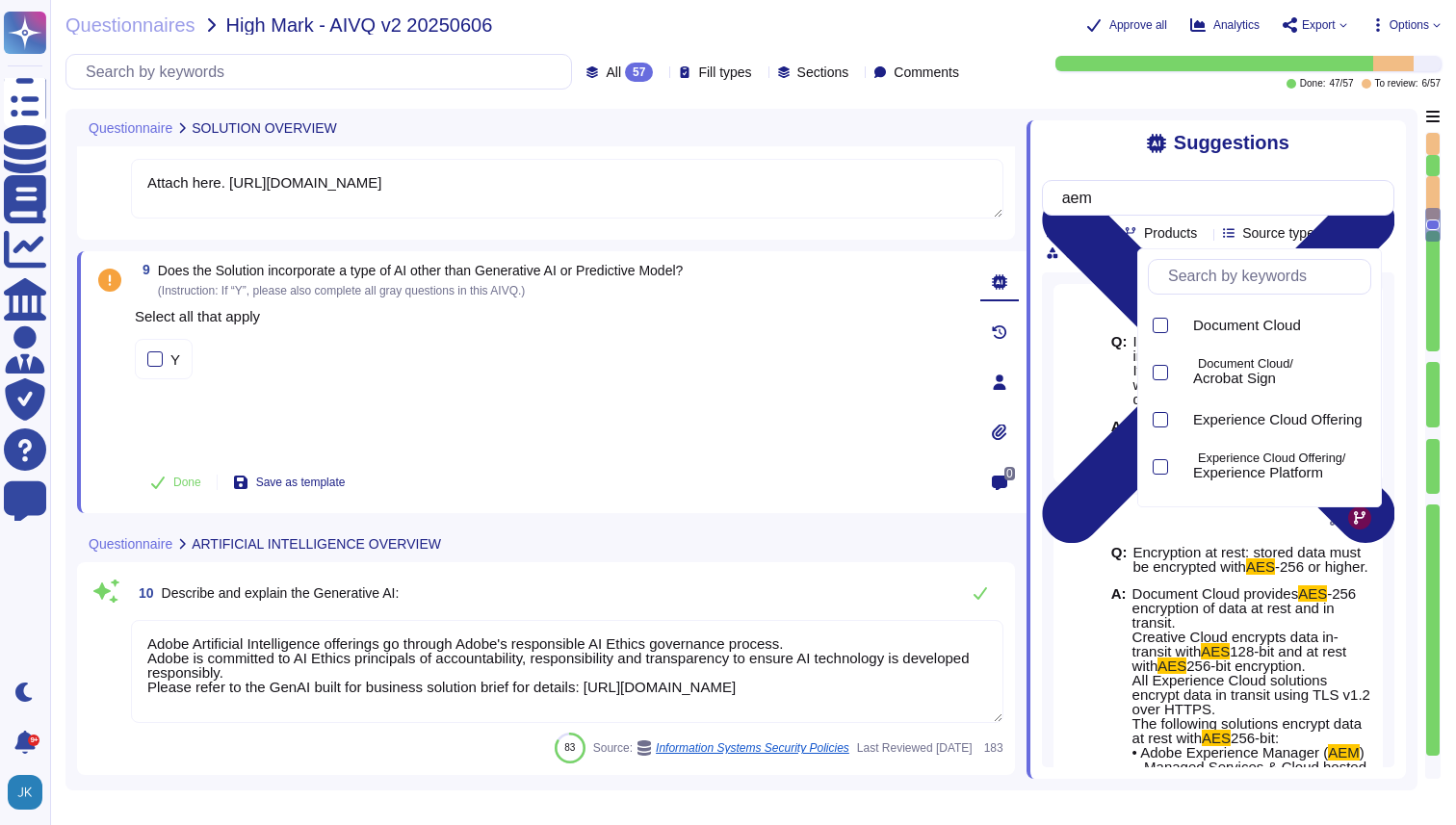
click at [1198, 275] on input "text" at bounding box center [1265, 277] width 212 height 34
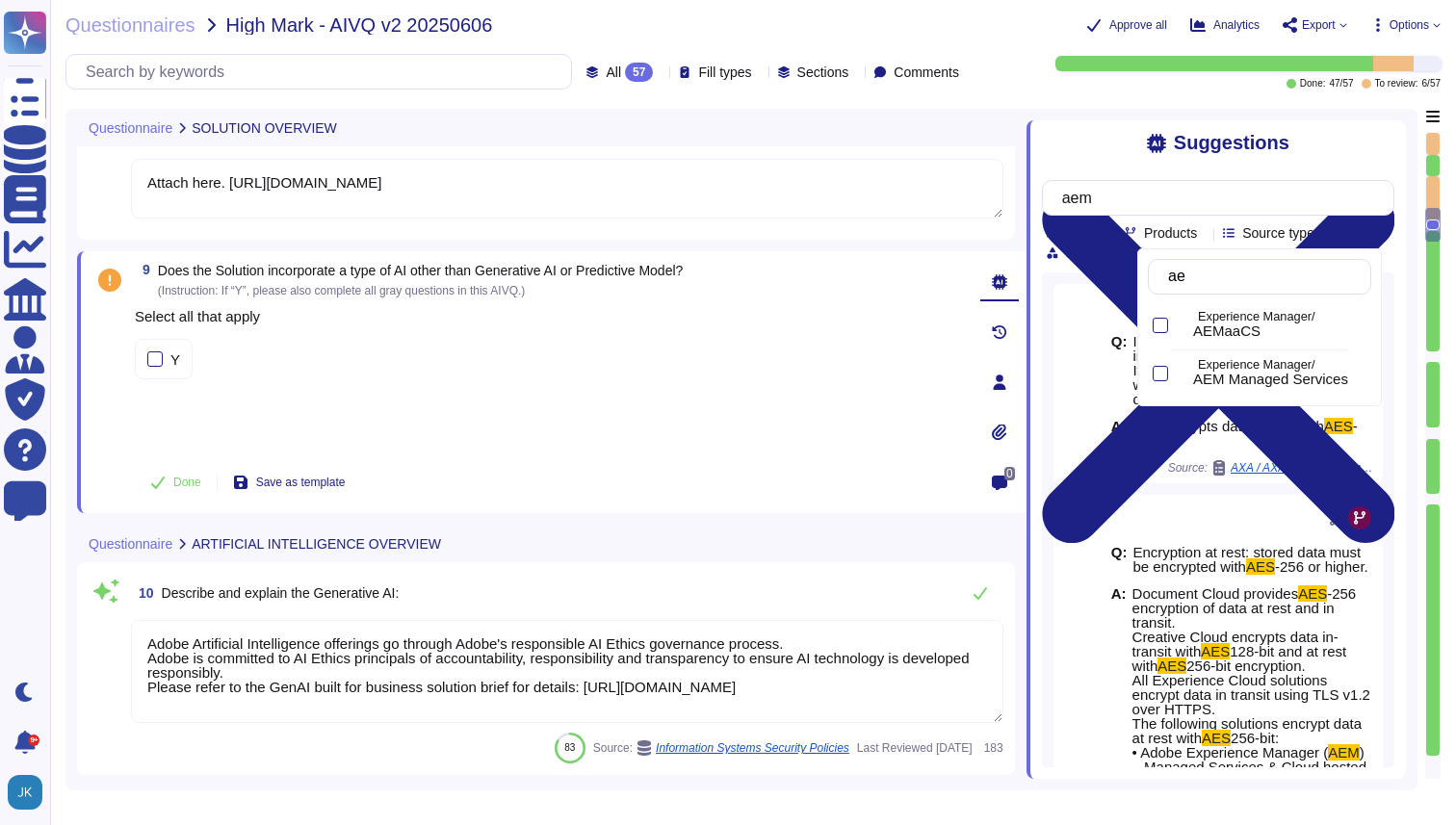
type input "aem"
click at [1166, 321] on div at bounding box center [1161, 326] width 15 height 15
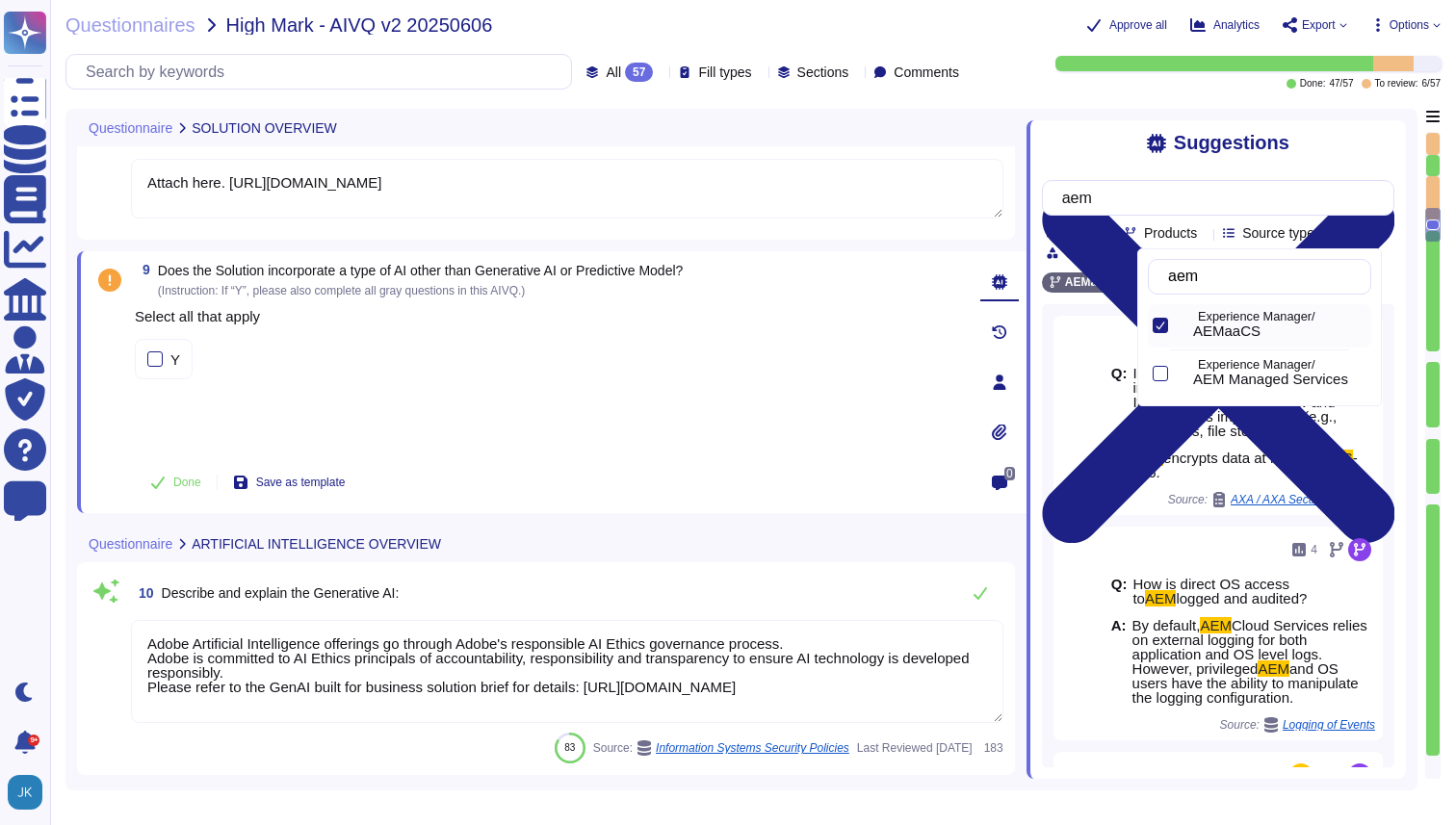
click at [1333, 135] on div "Suggestions" at bounding box center [1219, 143] width 353 height 22
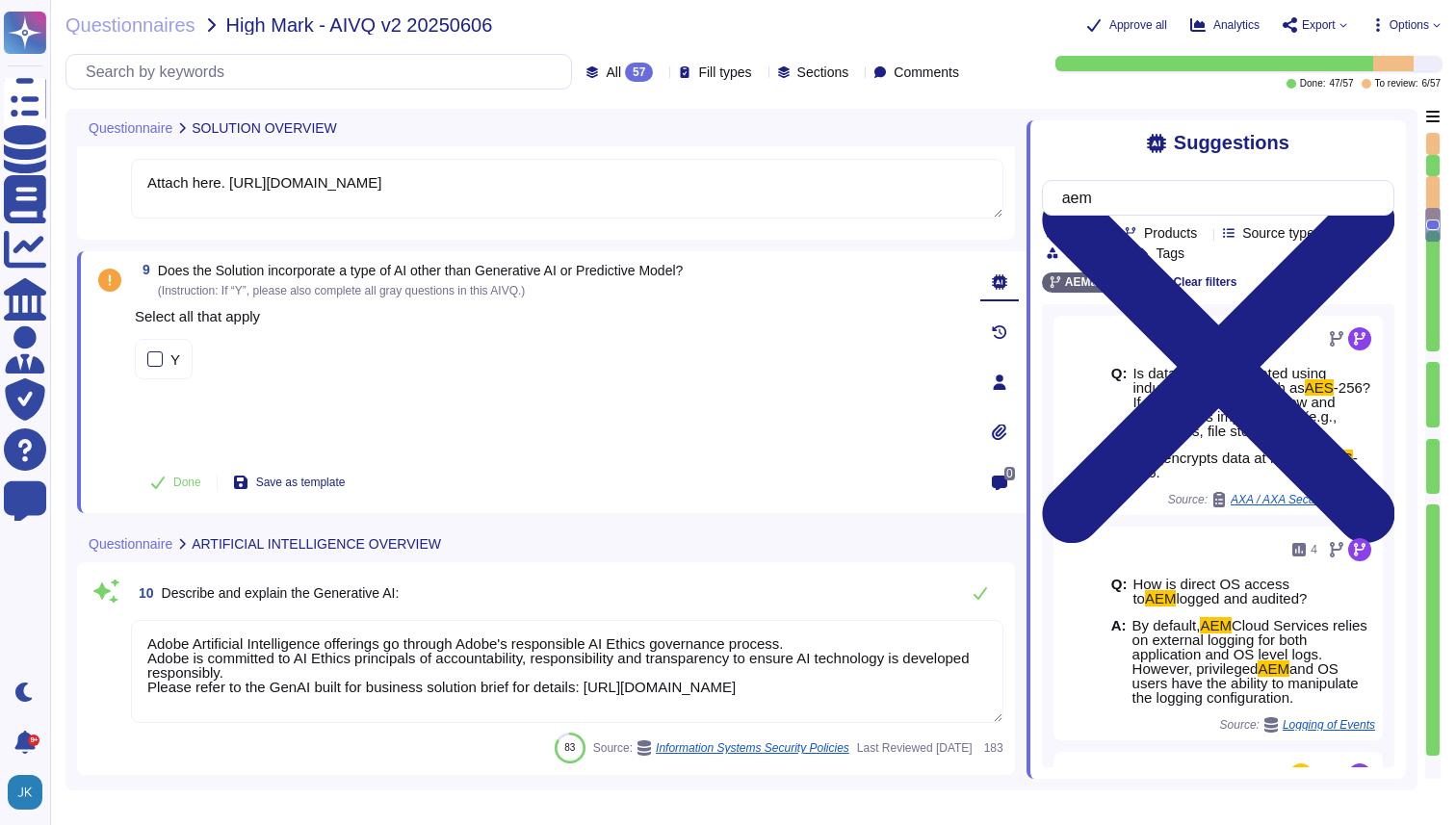
click at [458, 270] on span "Does the Solution incorporate a type of AI other than Generative AI or Predicti…" at bounding box center [420, 271] width 526 height 15
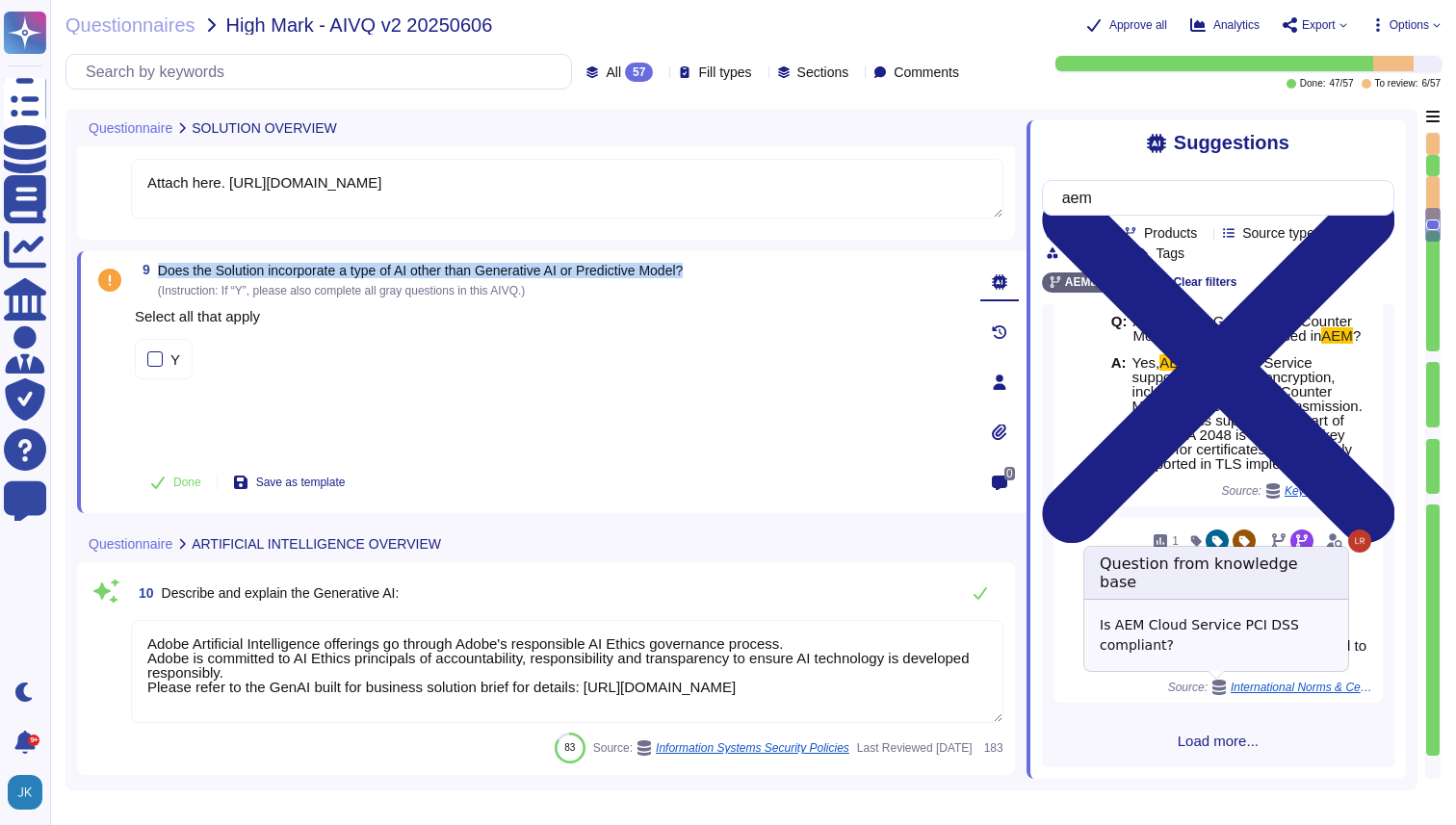
scroll to position [487, 0]
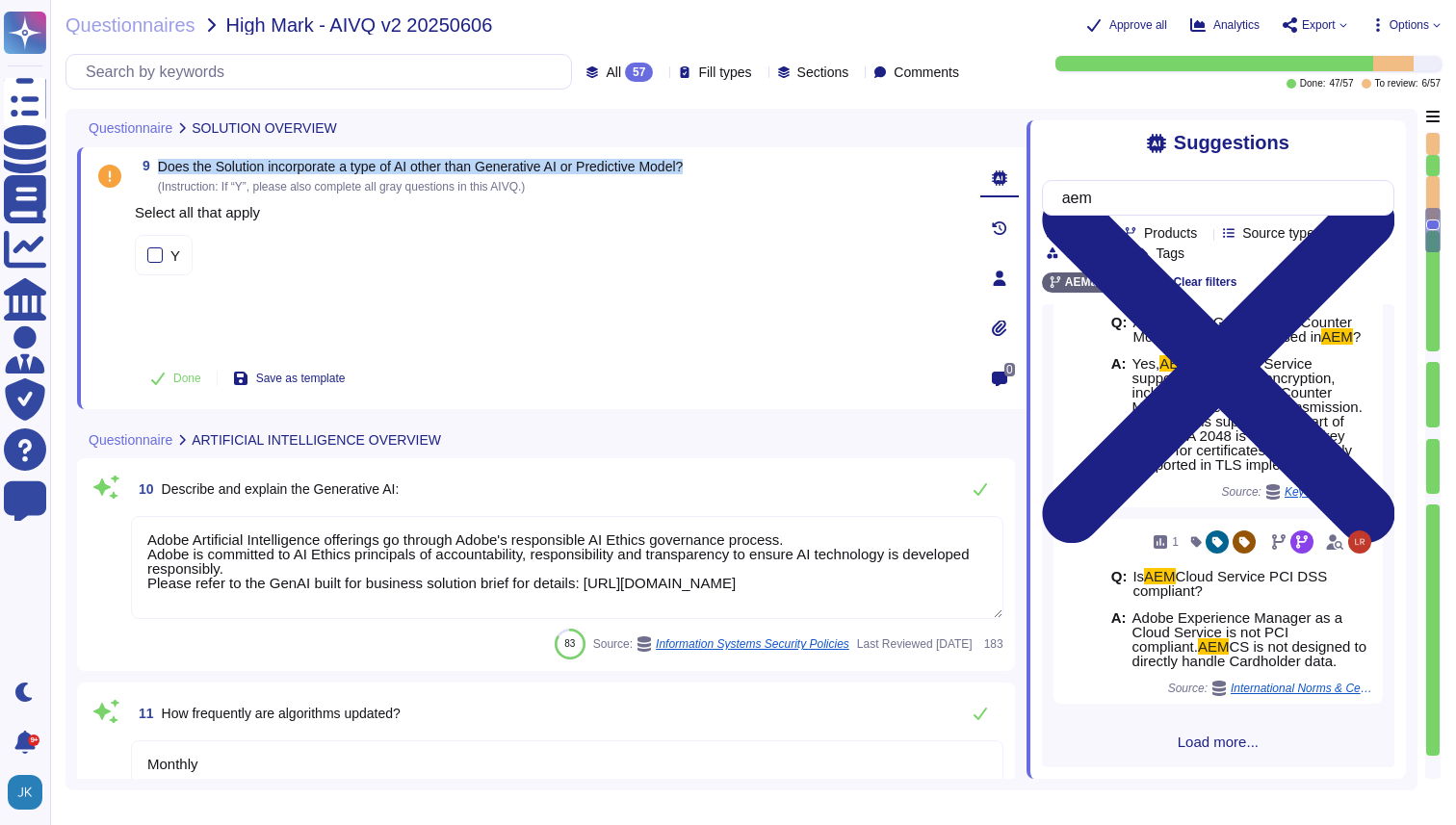
type textarea "Adobe Artificial Intelligence offerings go through Adobe's responsible AI Ethic…"
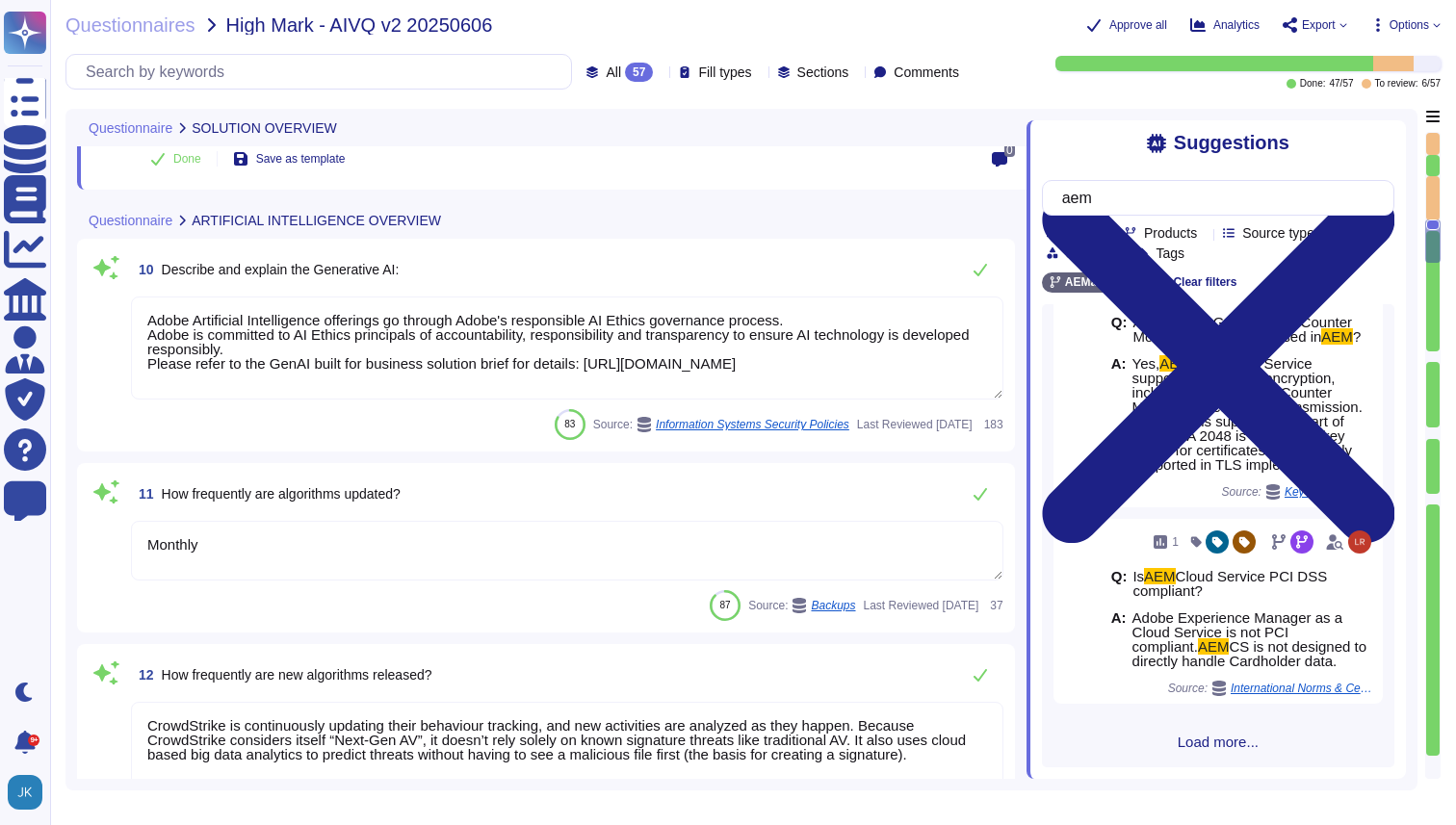
scroll to position [1953, 0]
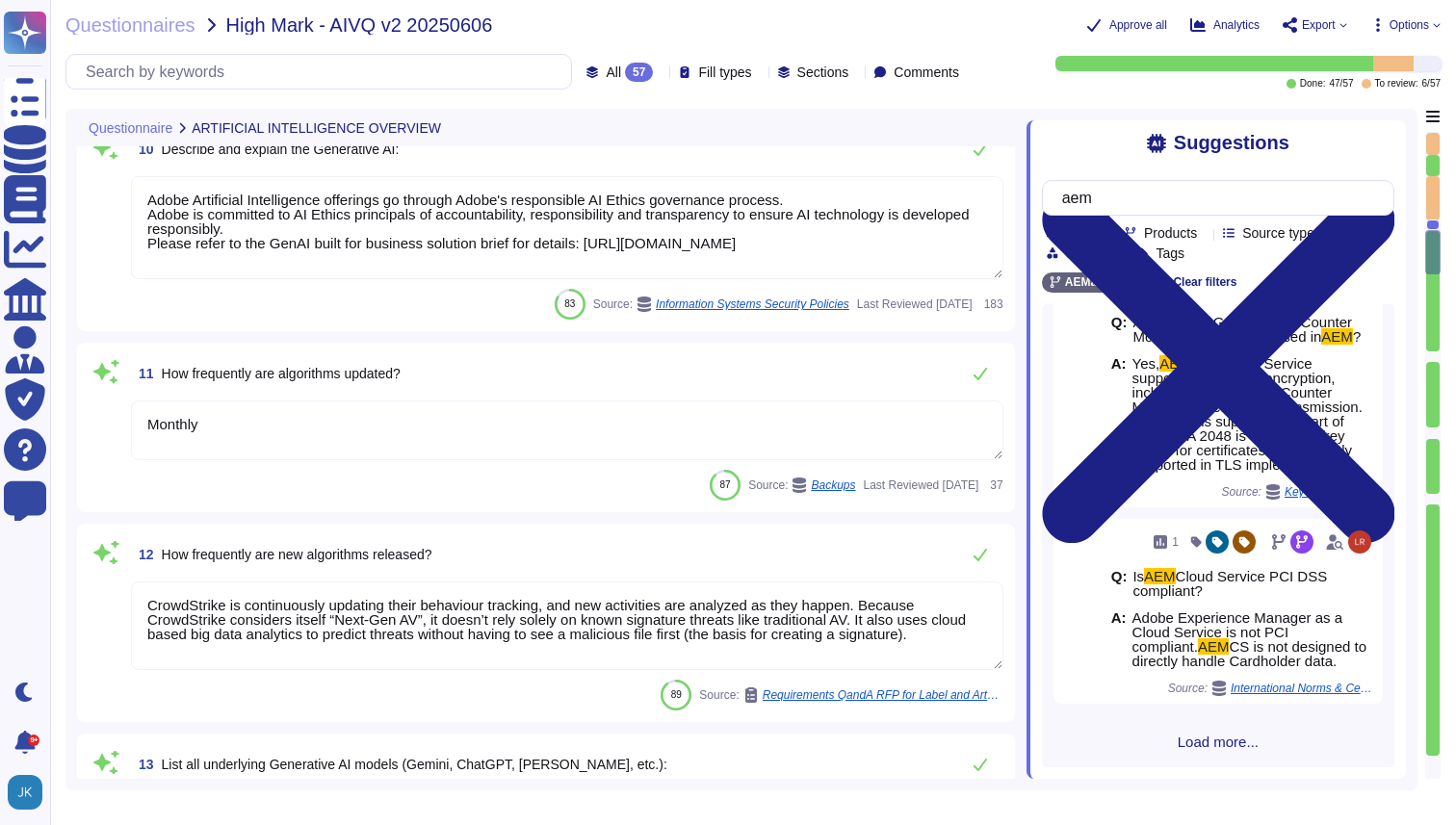
type textarea "Adobe Artificial Intelligence offerings go through Adobe's responsible AI Ethic…"
click at [305, 370] on span "How frequently are algorithms updated?" at bounding box center [282, 374] width 239 height 15
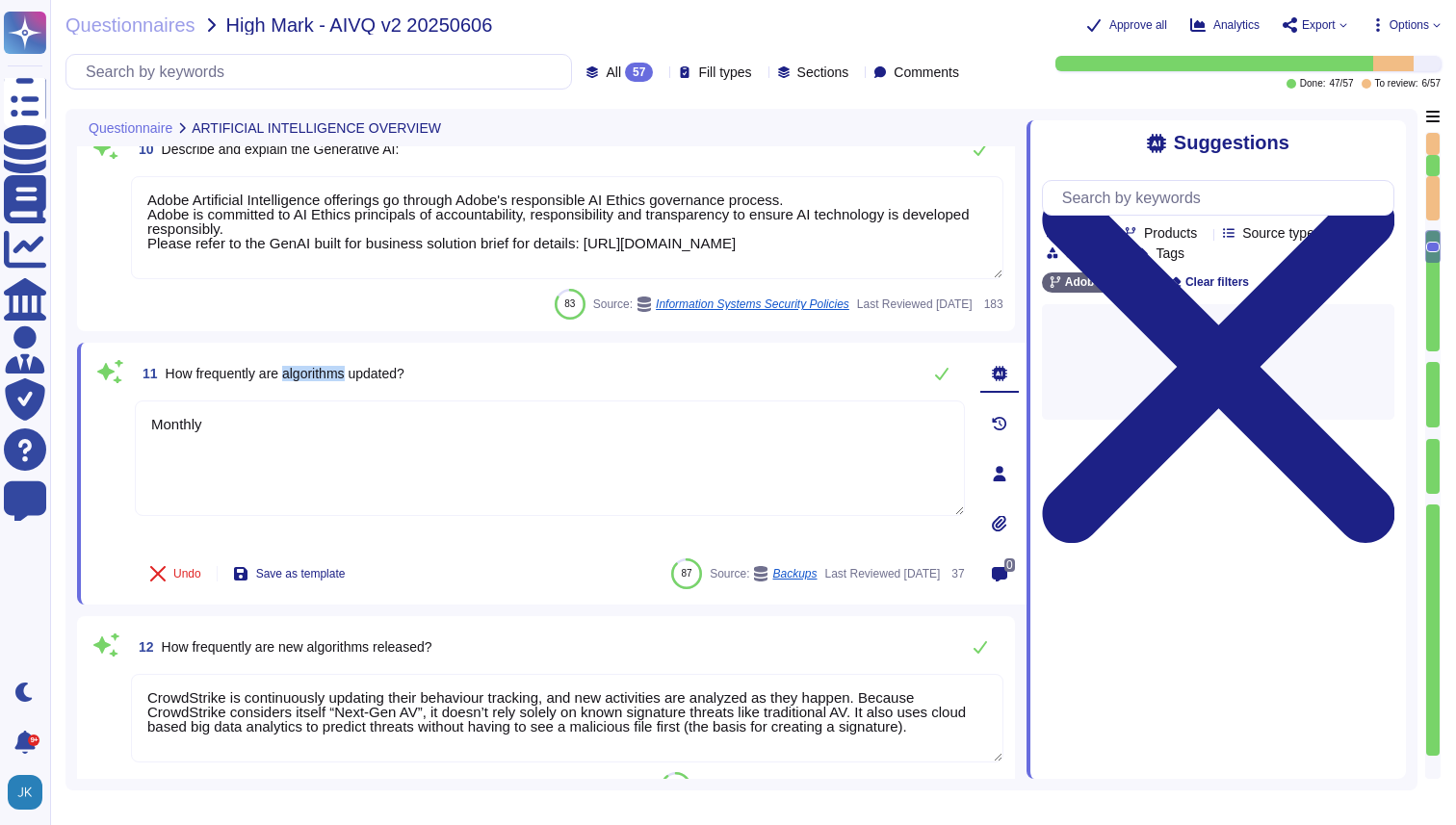
click at [305, 370] on span "How frequently are algorithms updated?" at bounding box center [285, 374] width 239 height 15
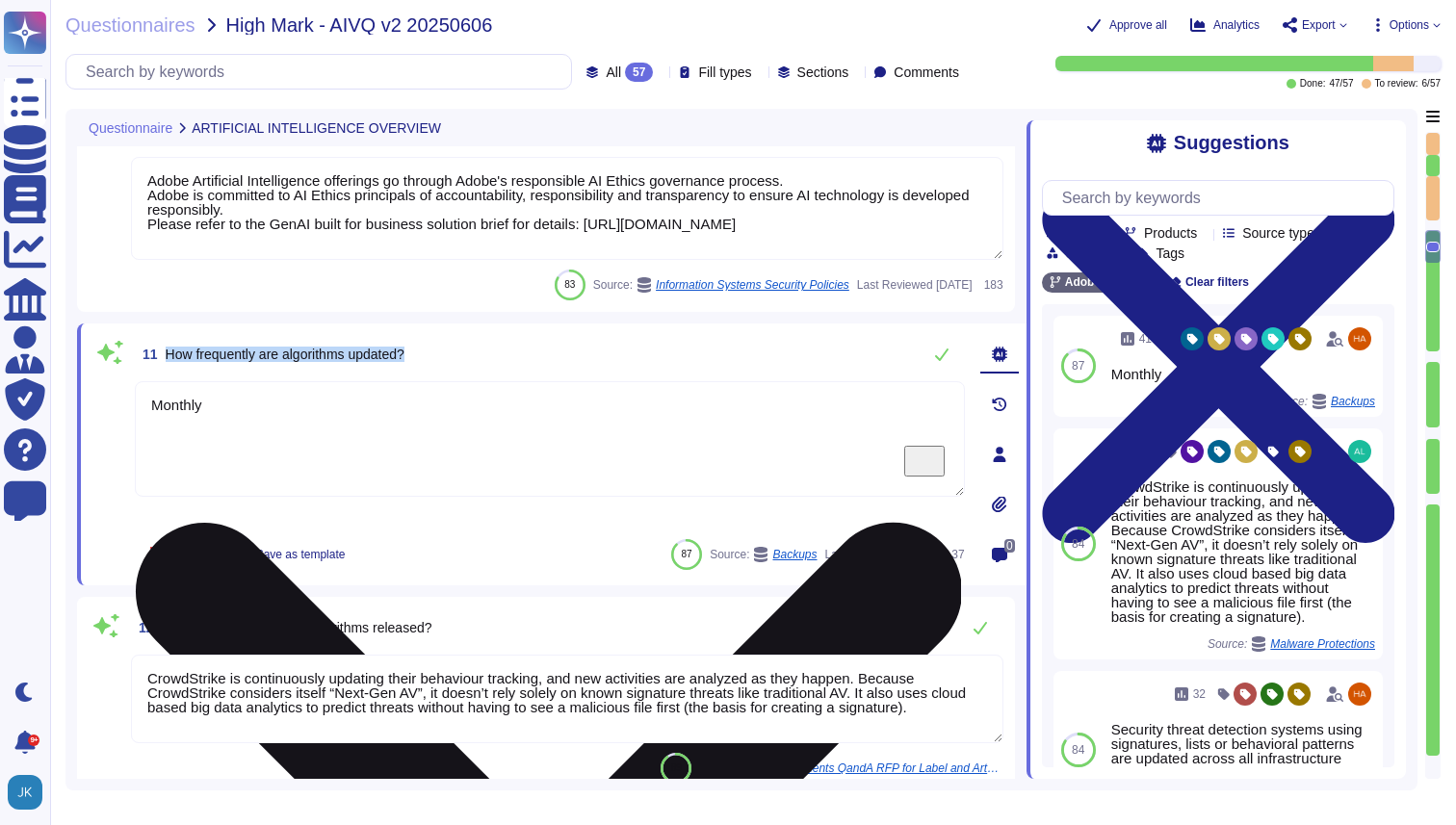
type textarea "Adobe Artificial Intelligence offerings go through Adobe's responsible AI Ethic…"
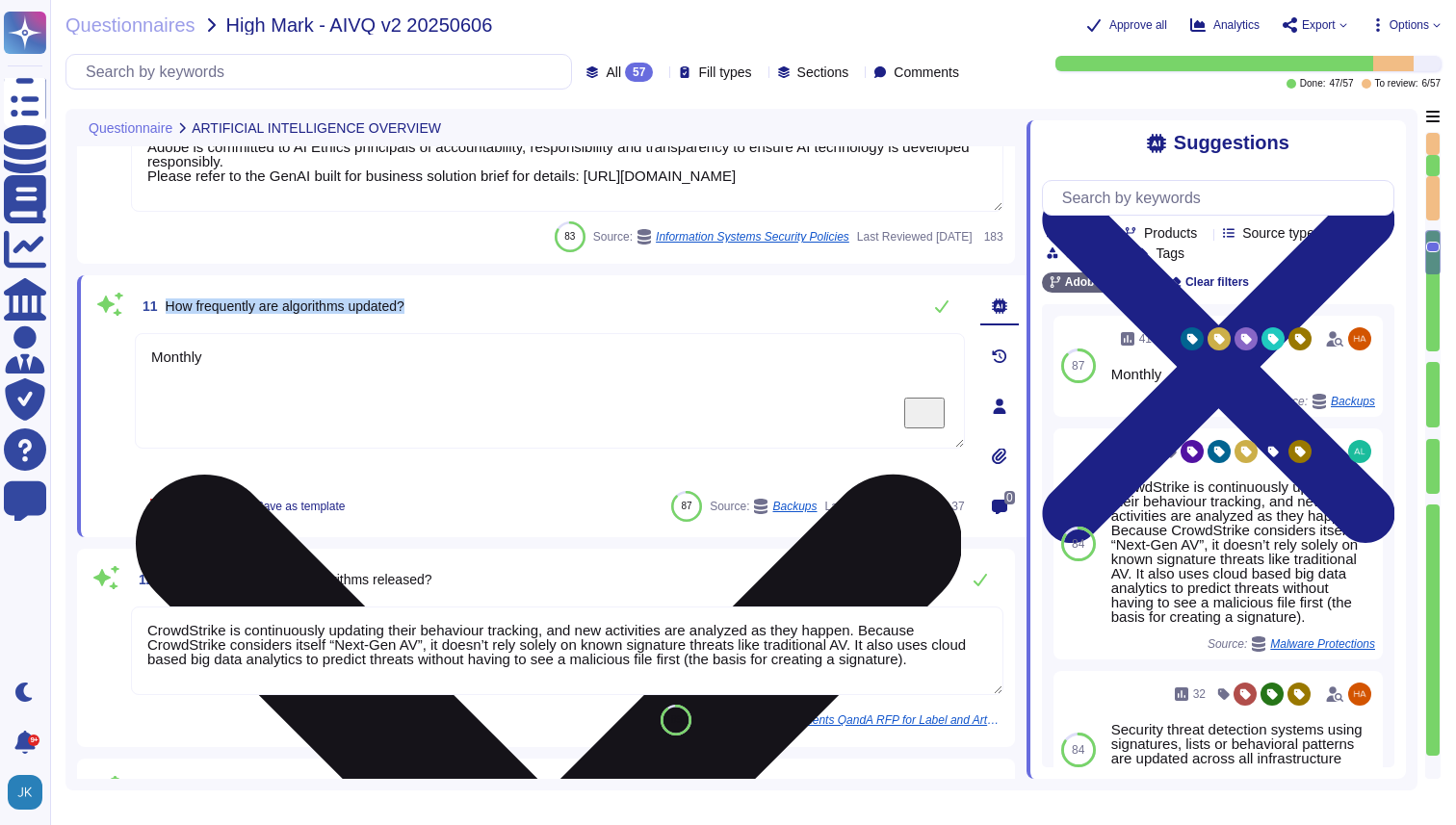
scroll to position [2028, 0]
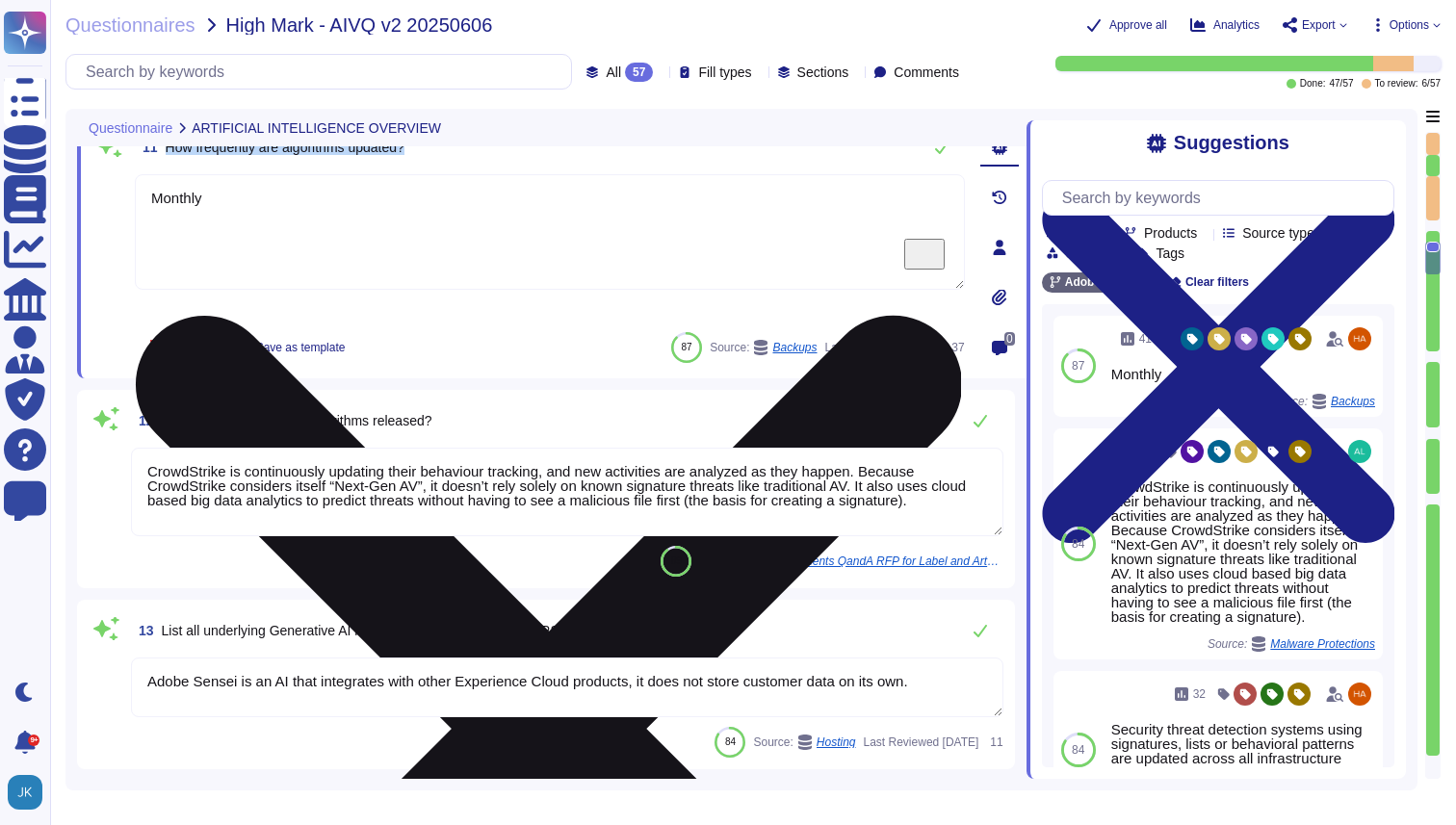
type textarea "Monthly"
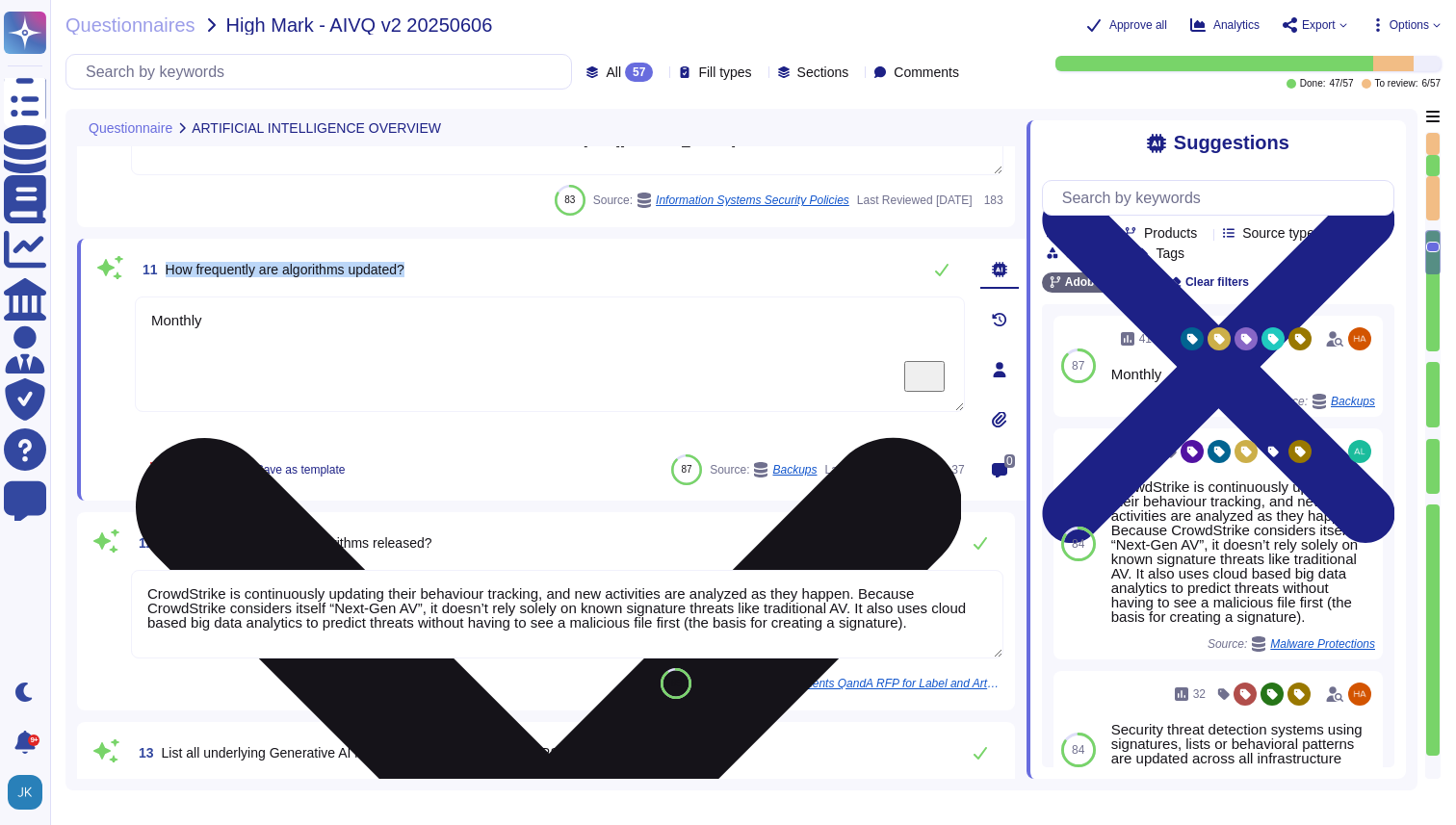
scroll to position [2056, 0]
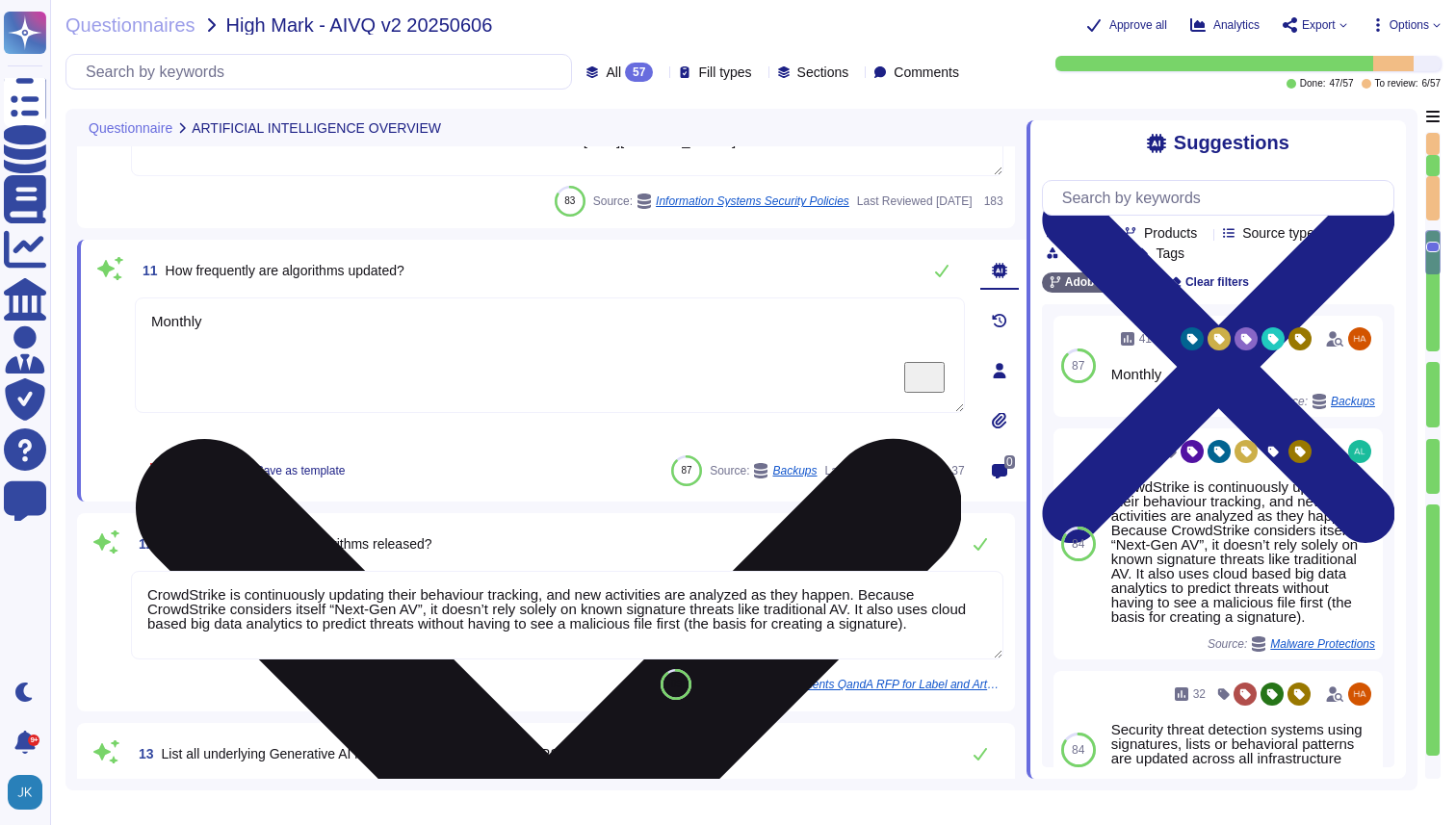
click at [341, 310] on textarea "Monthly" at bounding box center [550, 356] width 830 height 116
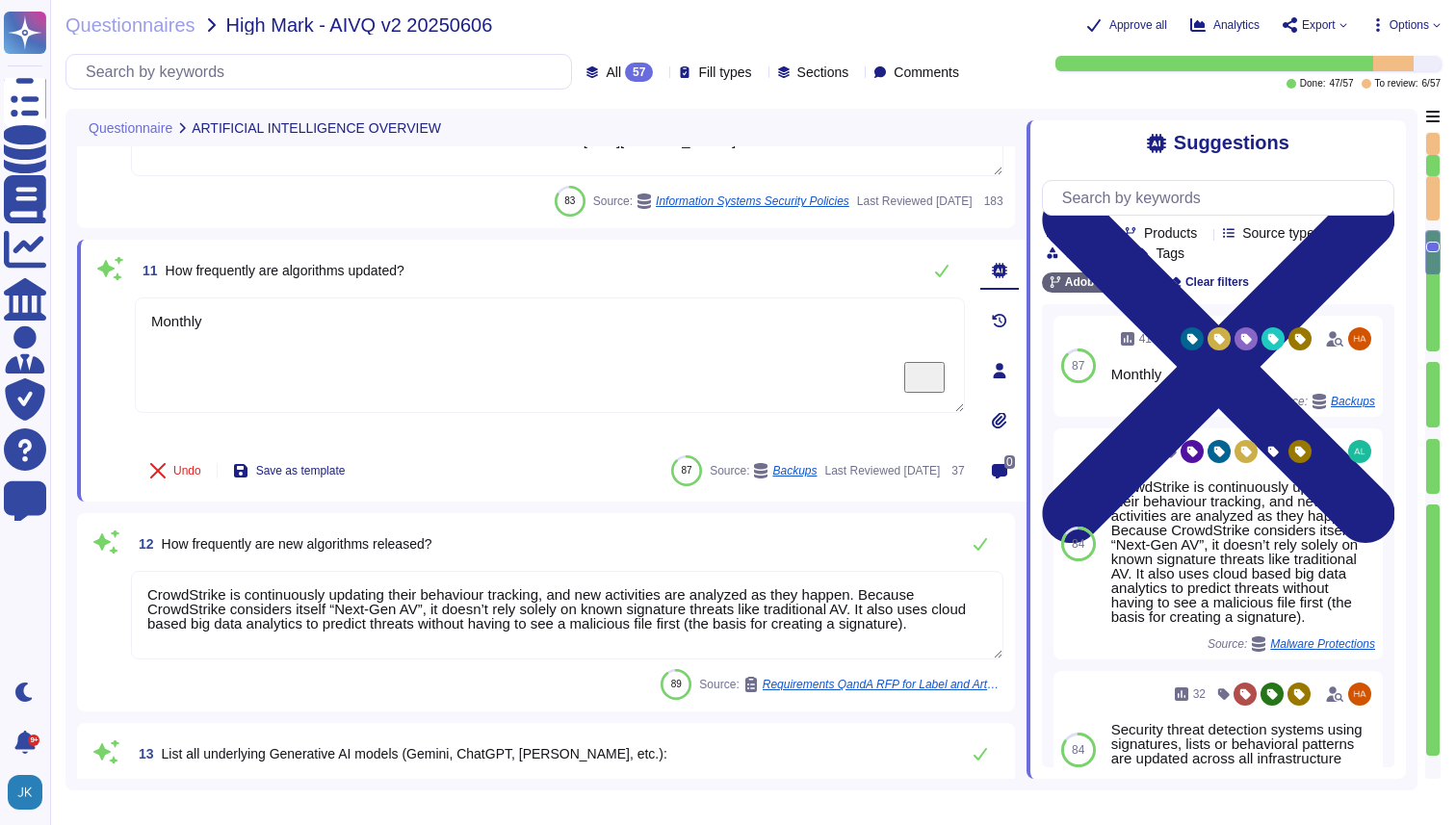
click at [301, 270] on span "How frequently are algorithms updated?" at bounding box center [285, 271] width 239 height 15
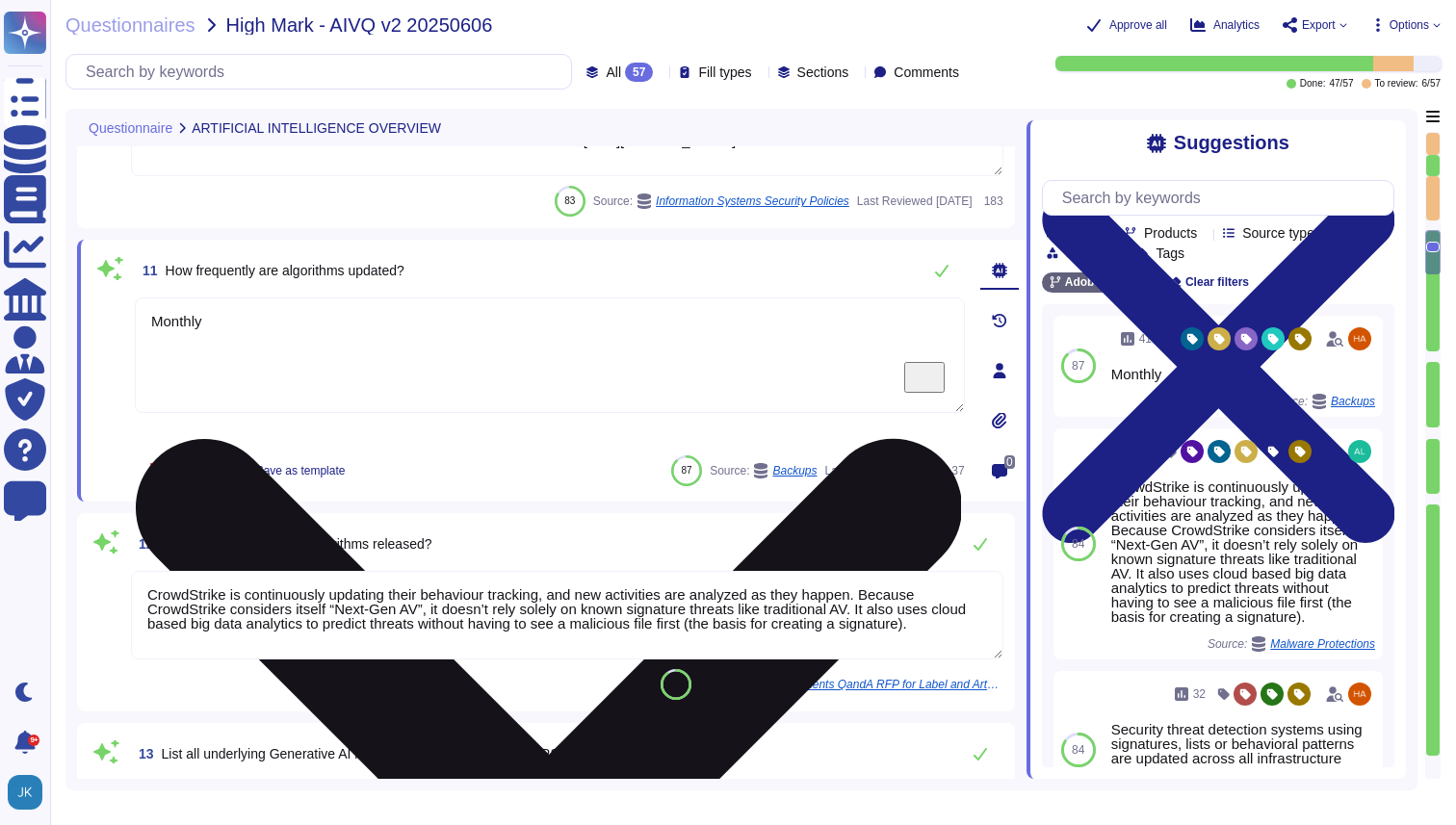
click at [250, 338] on textarea "Monthly" at bounding box center [550, 356] width 830 height 116
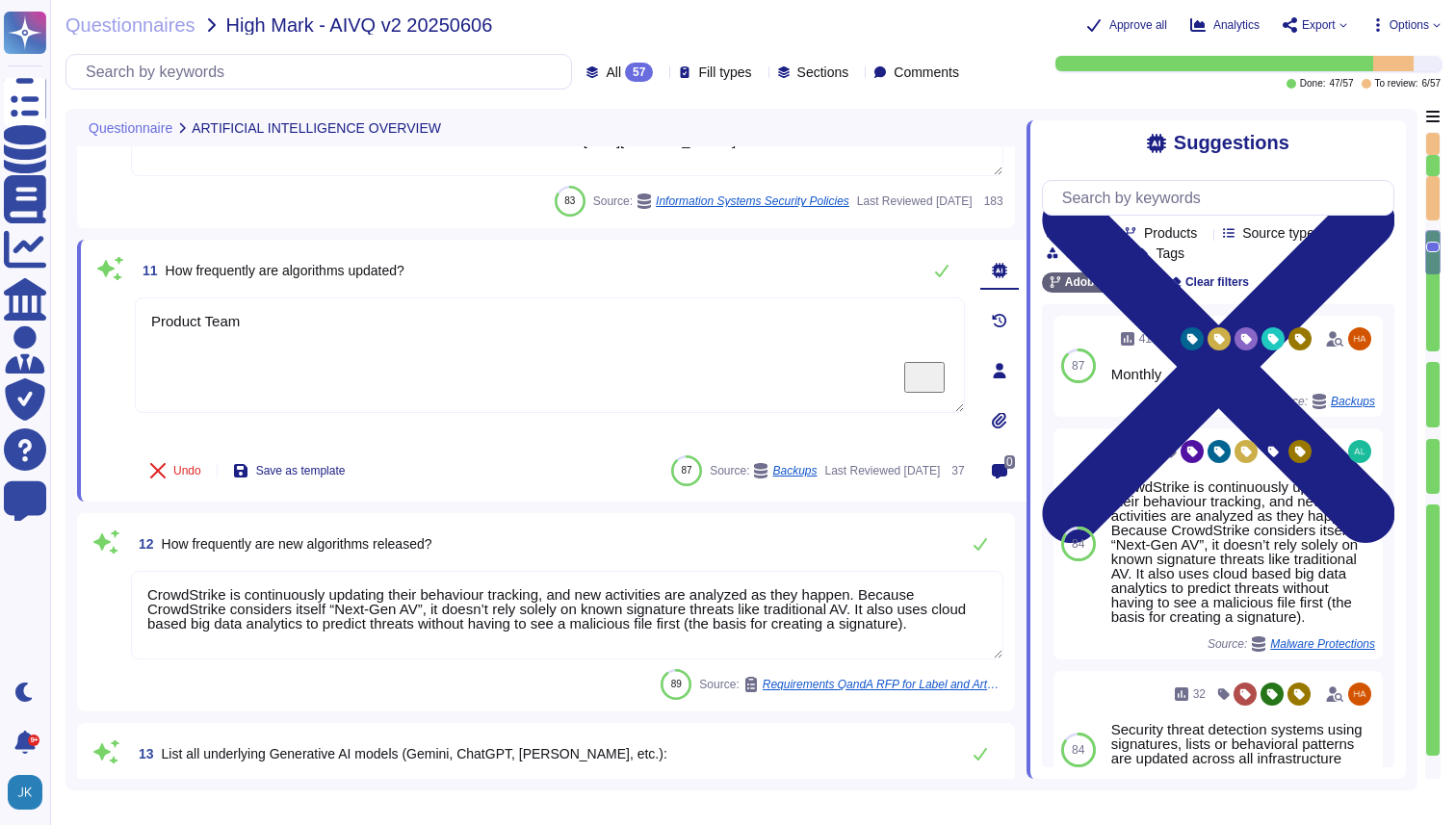
type textarea "Product Team"
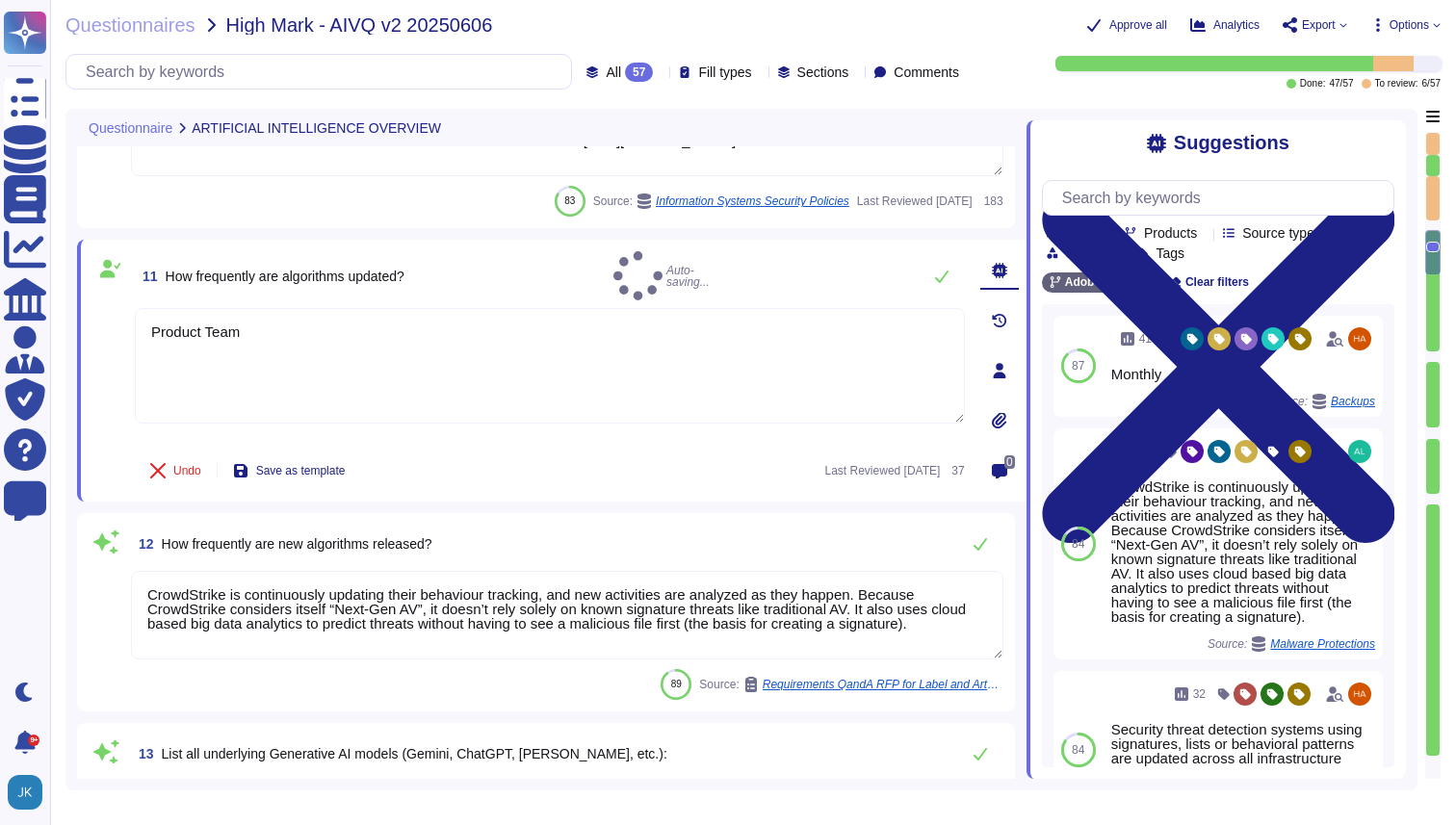
click at [292, 614] on textarea "CrowdStrike is continuously updating their behaviour tracking, and new activiti…" at bounding box center [567, 615] width 873 height 89
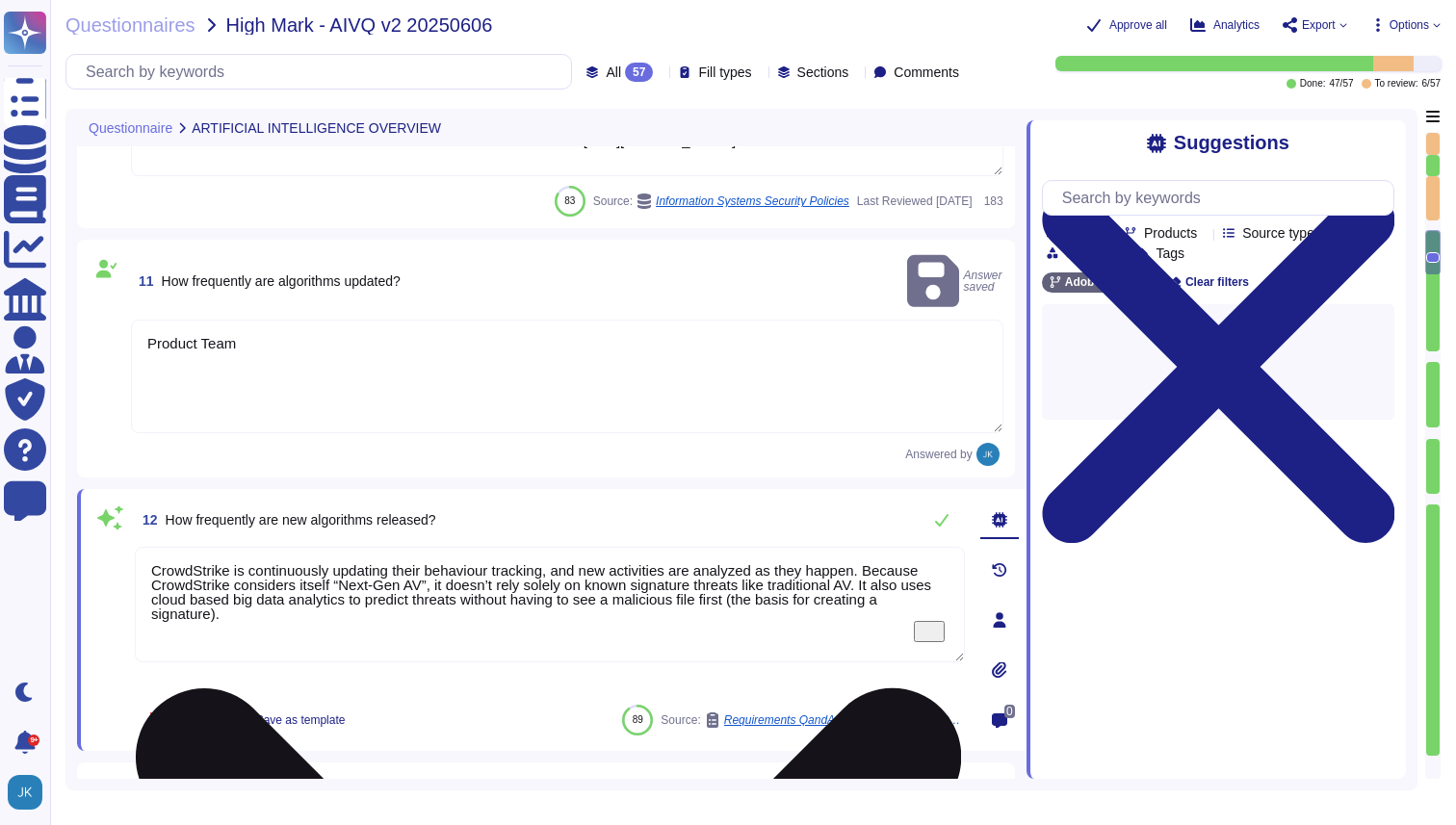
click at [272, 578] on textarea "CrowdStrike is continuously updating their behaviour tracking, and new activiti…" at bounding box center [550, 604] width 830 height 116
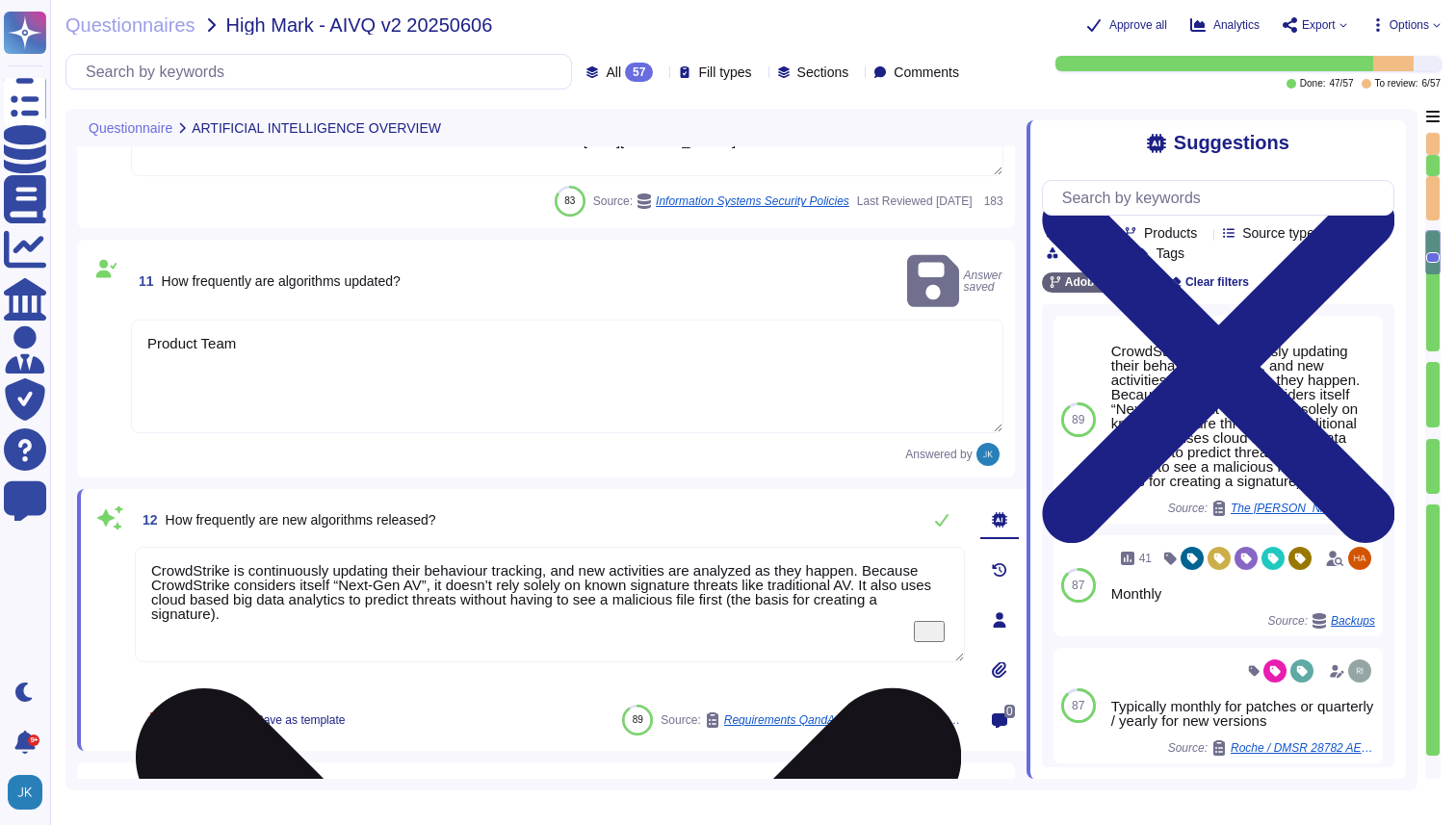
click at [272, 578] on textarea "CrowdStrike is continuously updating their behaviour tracking, and new activiti…" at bounding box center [550, 604] width 830 height 116
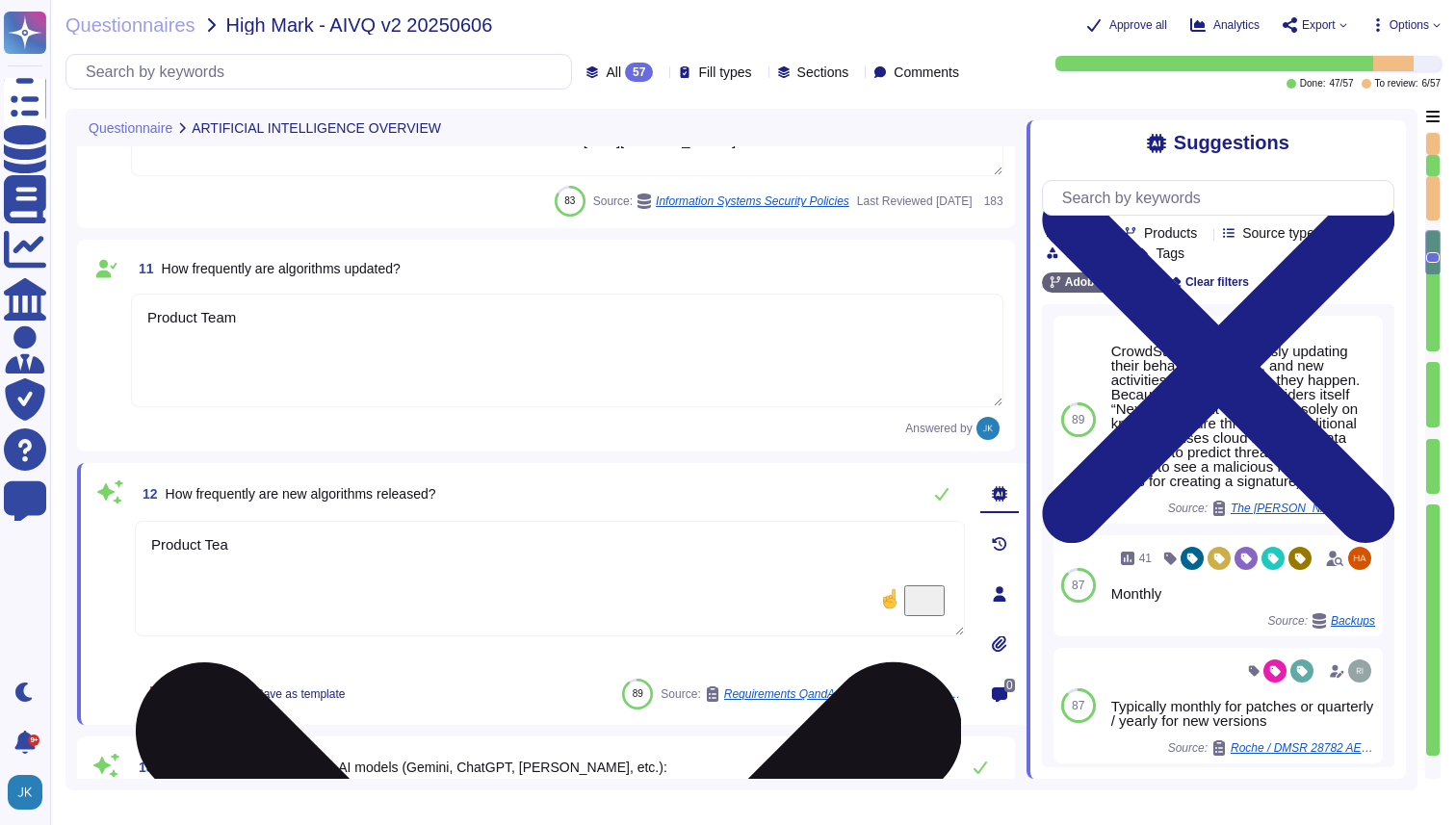
type textarea "Product Team"
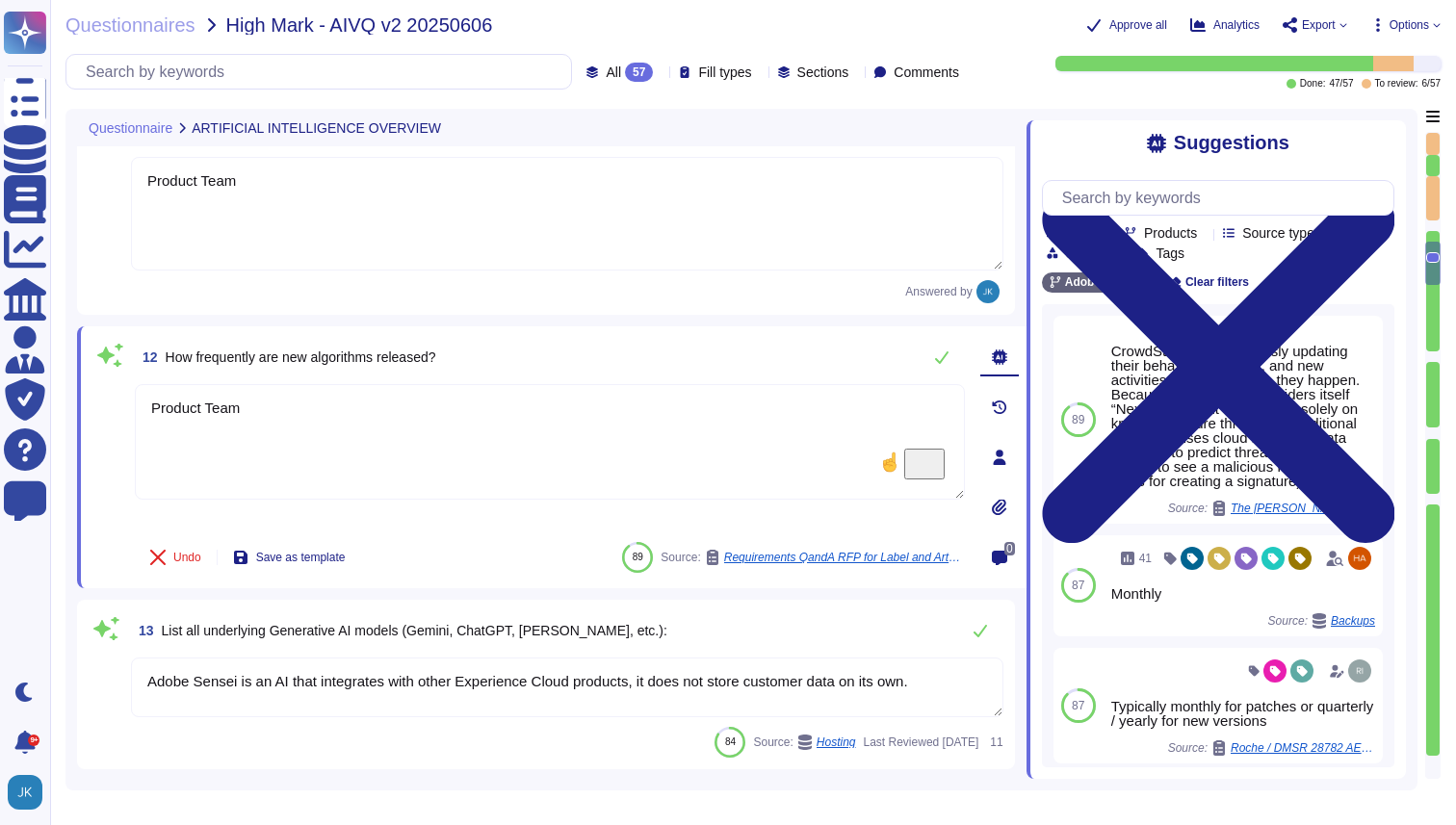
type textarea "Monthly"
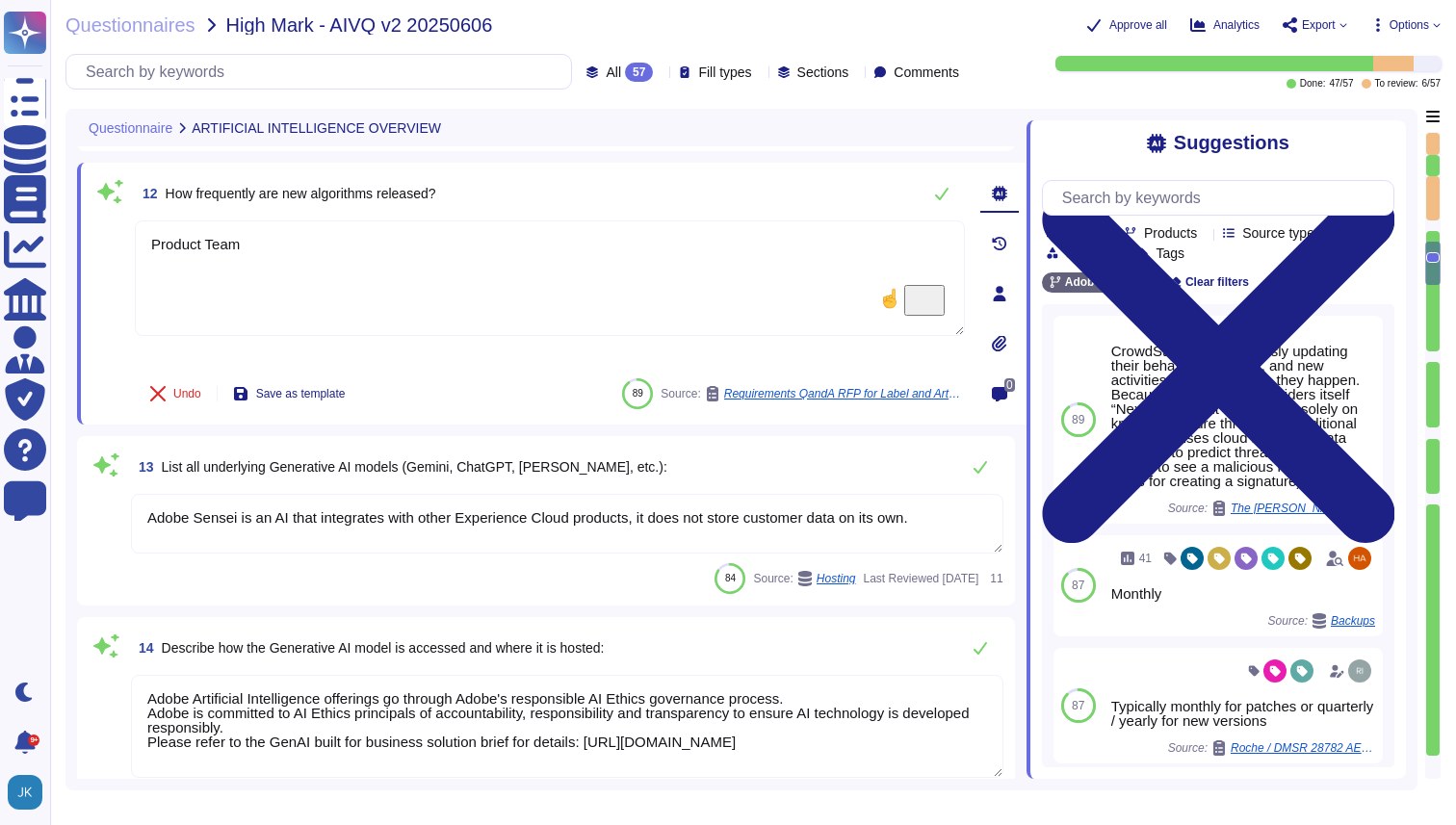
type textarea "CrowdStrike is continuously updating their behaviour tracking, and new activiti…"
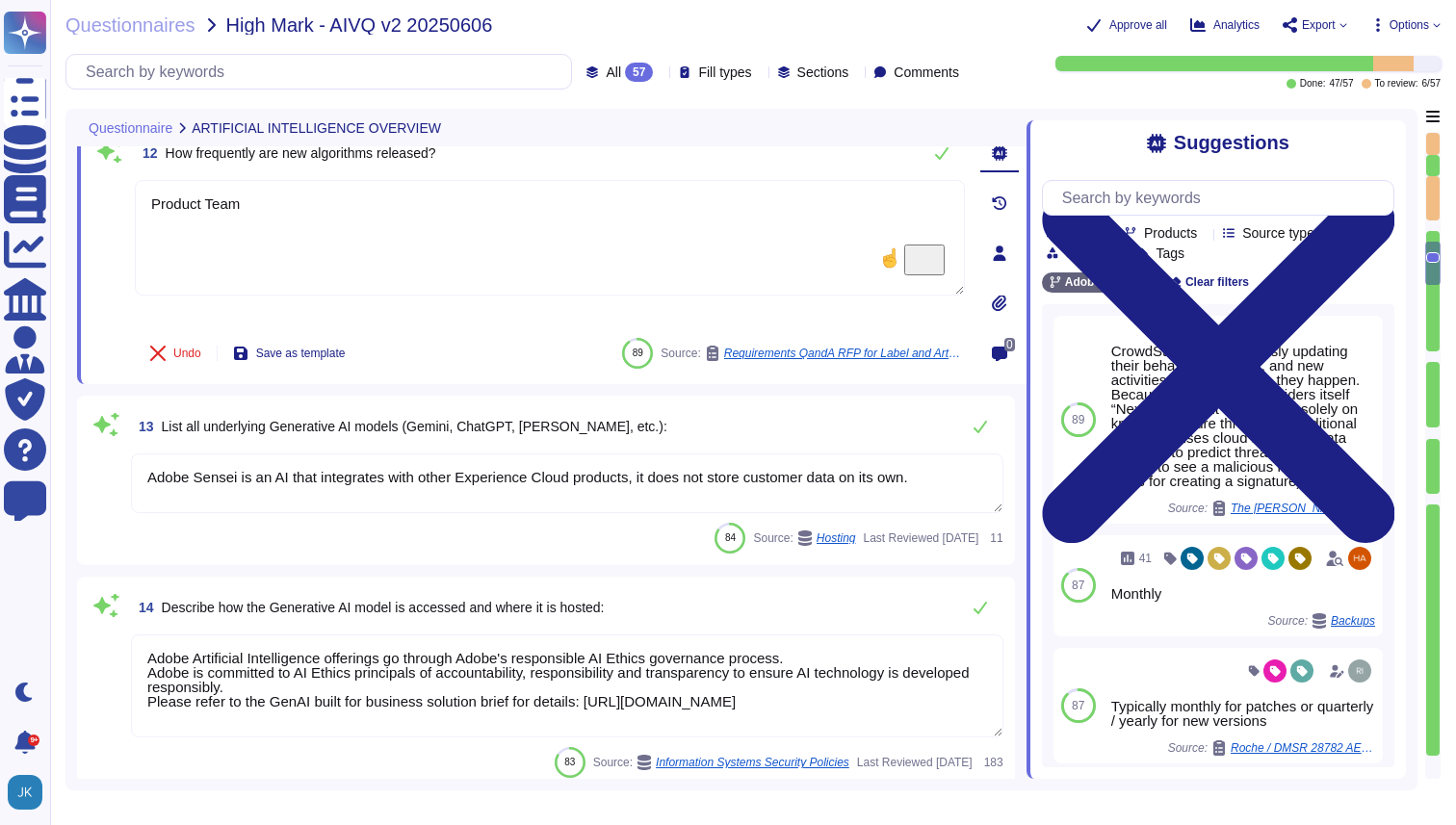
scroll to position [2443, 0]
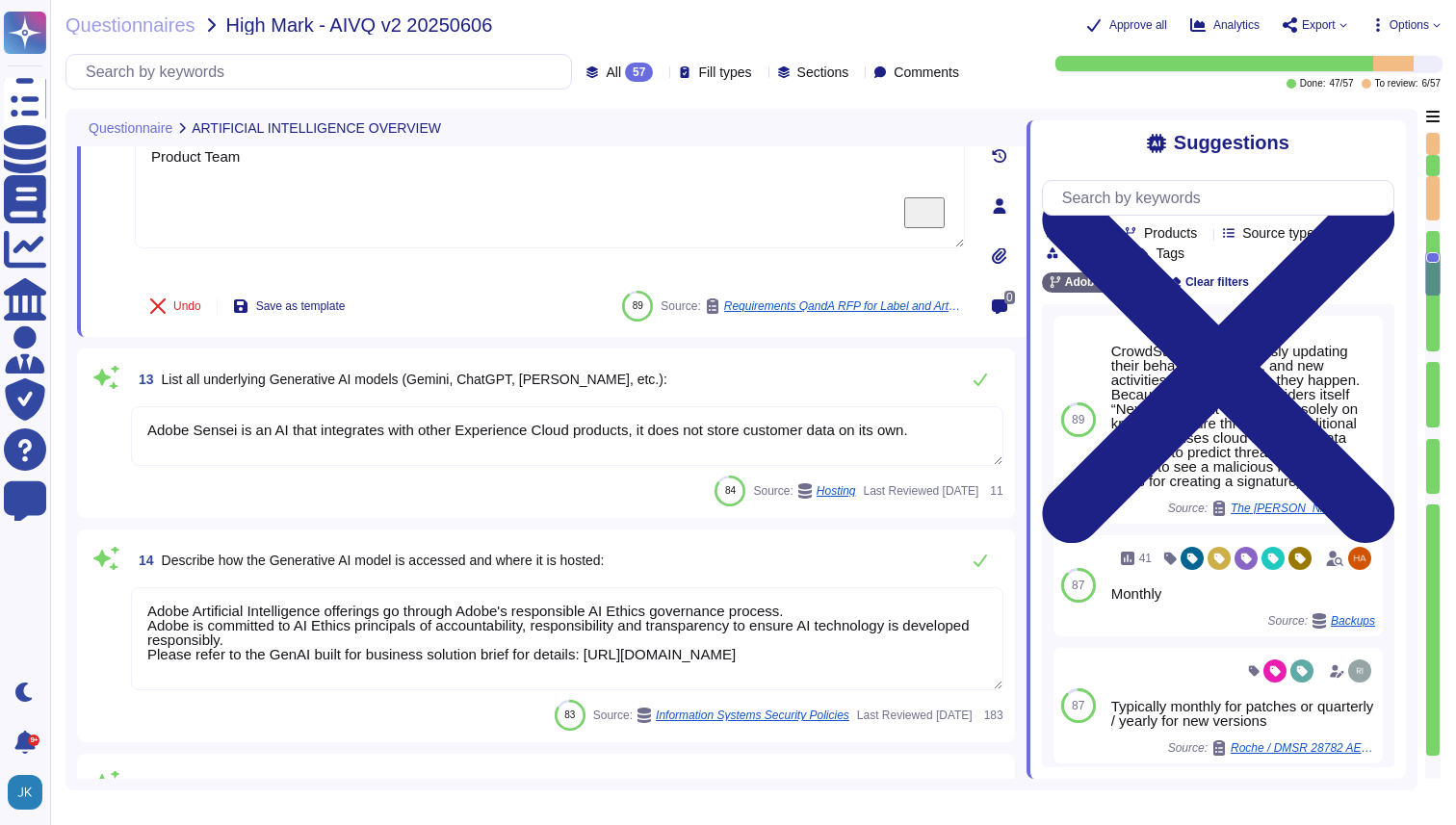
type textarea "Product Team"
click at [436, 385] on span "List all underlying Generative AI models (Gemini, ChatGPT, [PERSON_NAME], etc.):" at bounding box center [415, 380] width 505 height 15
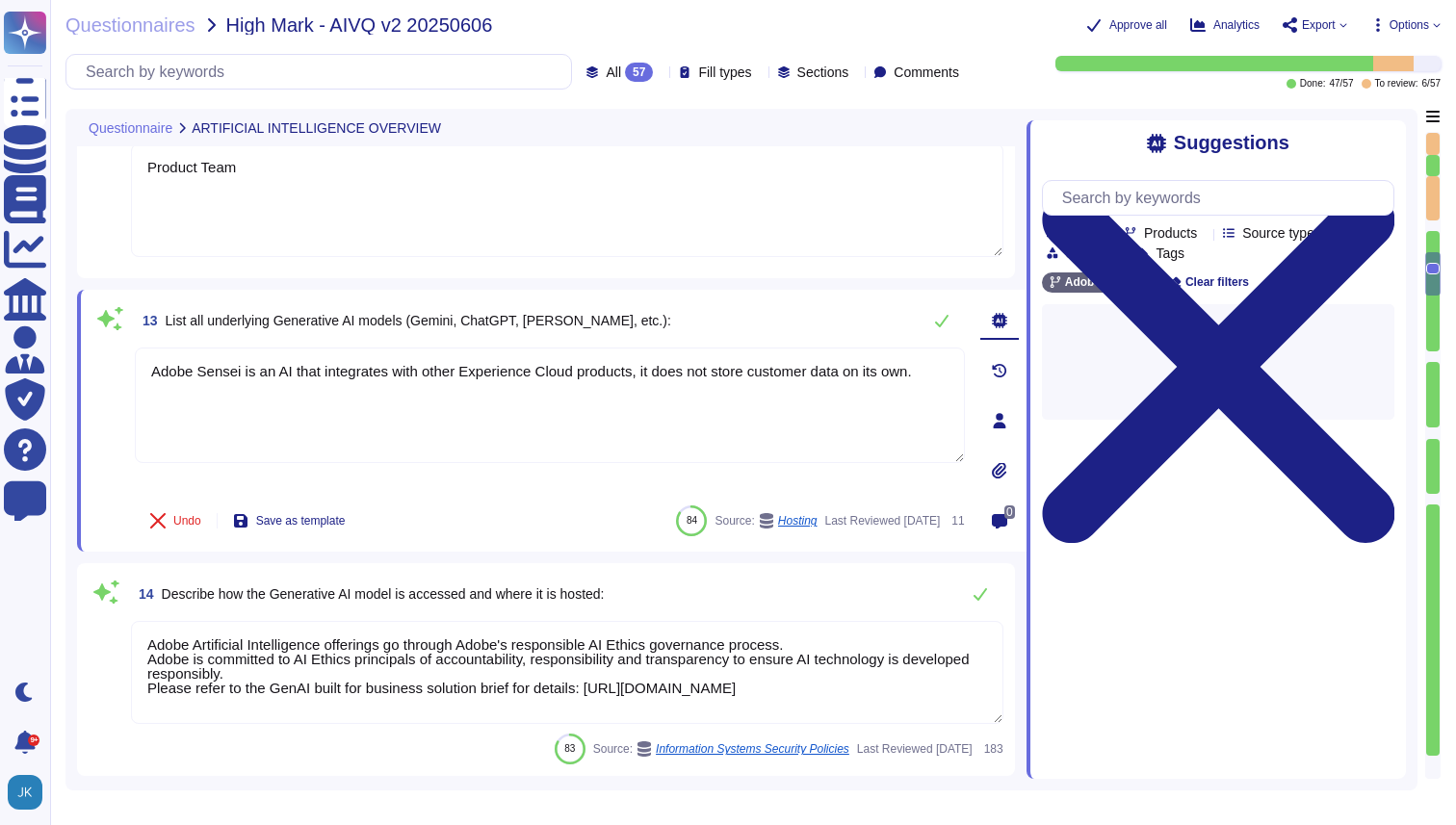
type textarea "CrowdStrike is continuously updating their behaviour tracking, and new activiti…"
click at [436, 385] on textarea "Adobe Sensei is an AI that integrates with other Experience Cloud products, it …" at bounding box center [550, 406] width 830 height 116
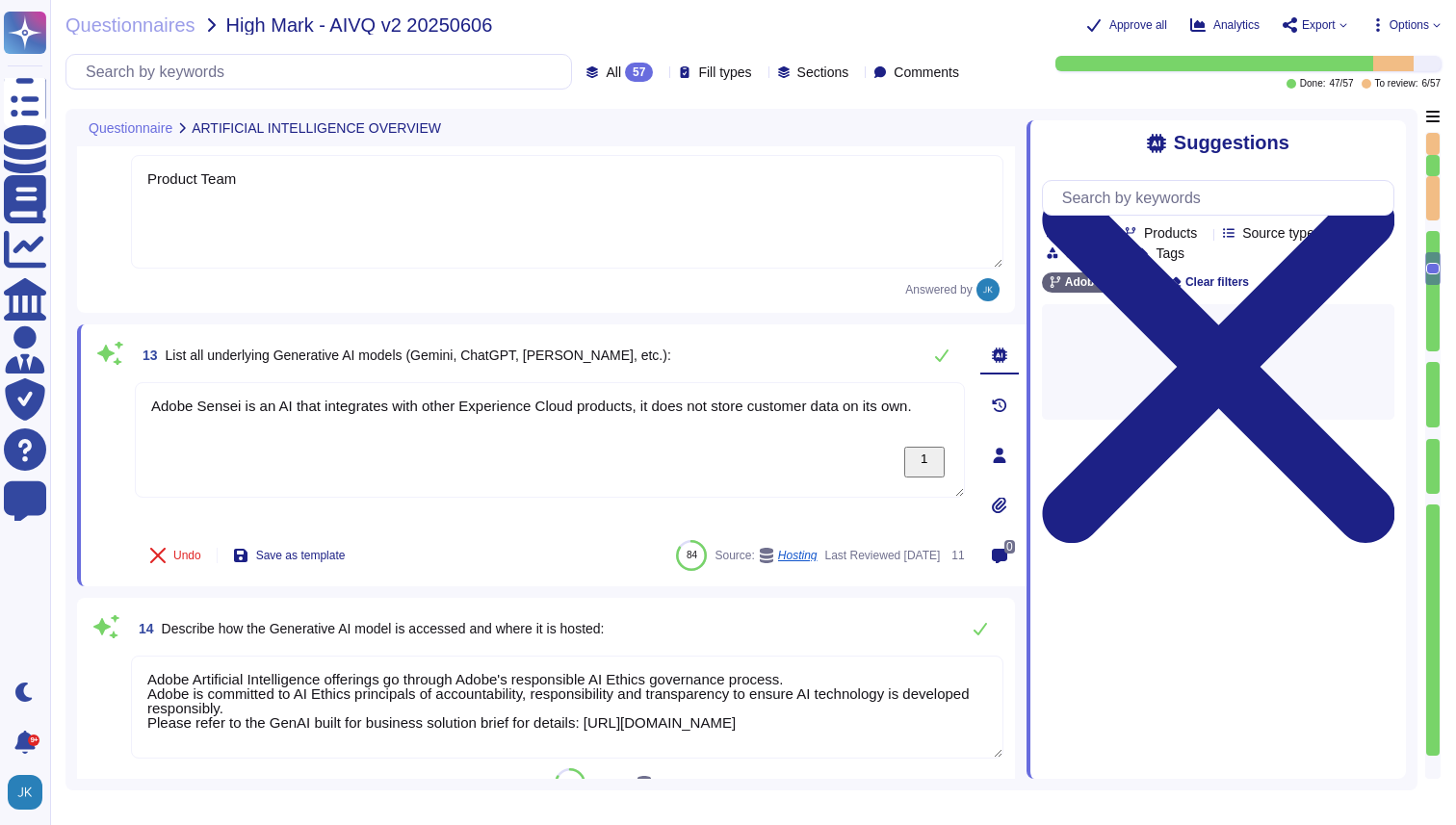
click at [419, 348] on span "List all underlying Generative AI models (Gemini, ChatGPT, [PERSON_NAME], etc.):" at bounding box center [418, 356] width 505 height 15
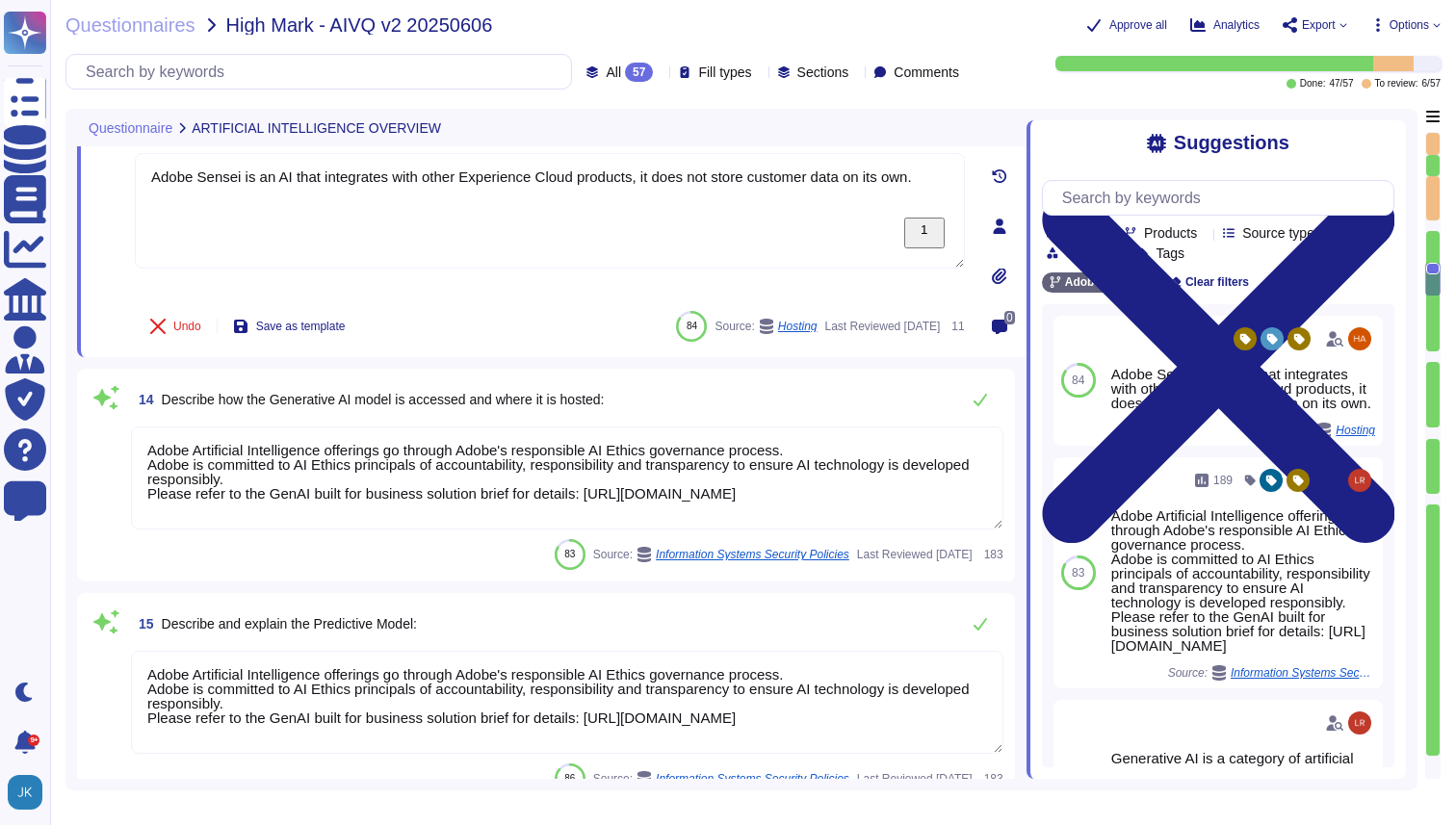
scroll to position [2654, 0]
type textarea "Adobe Artificial Intelligence offerings go through Adobe's responsible AI Ethic…"
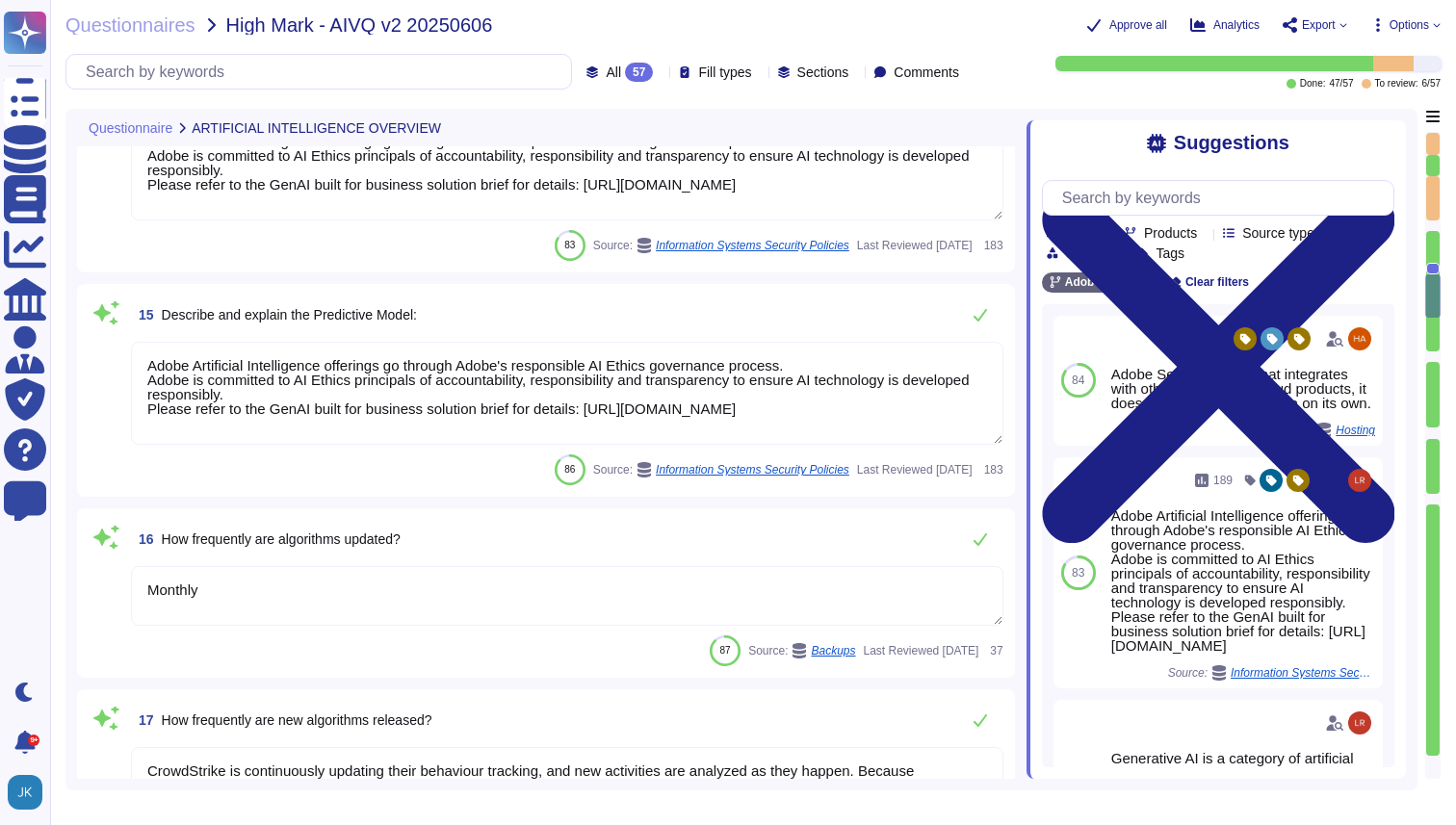
type textarea "When you register to use an Adobe application or website, create an Adobe ID, o…"
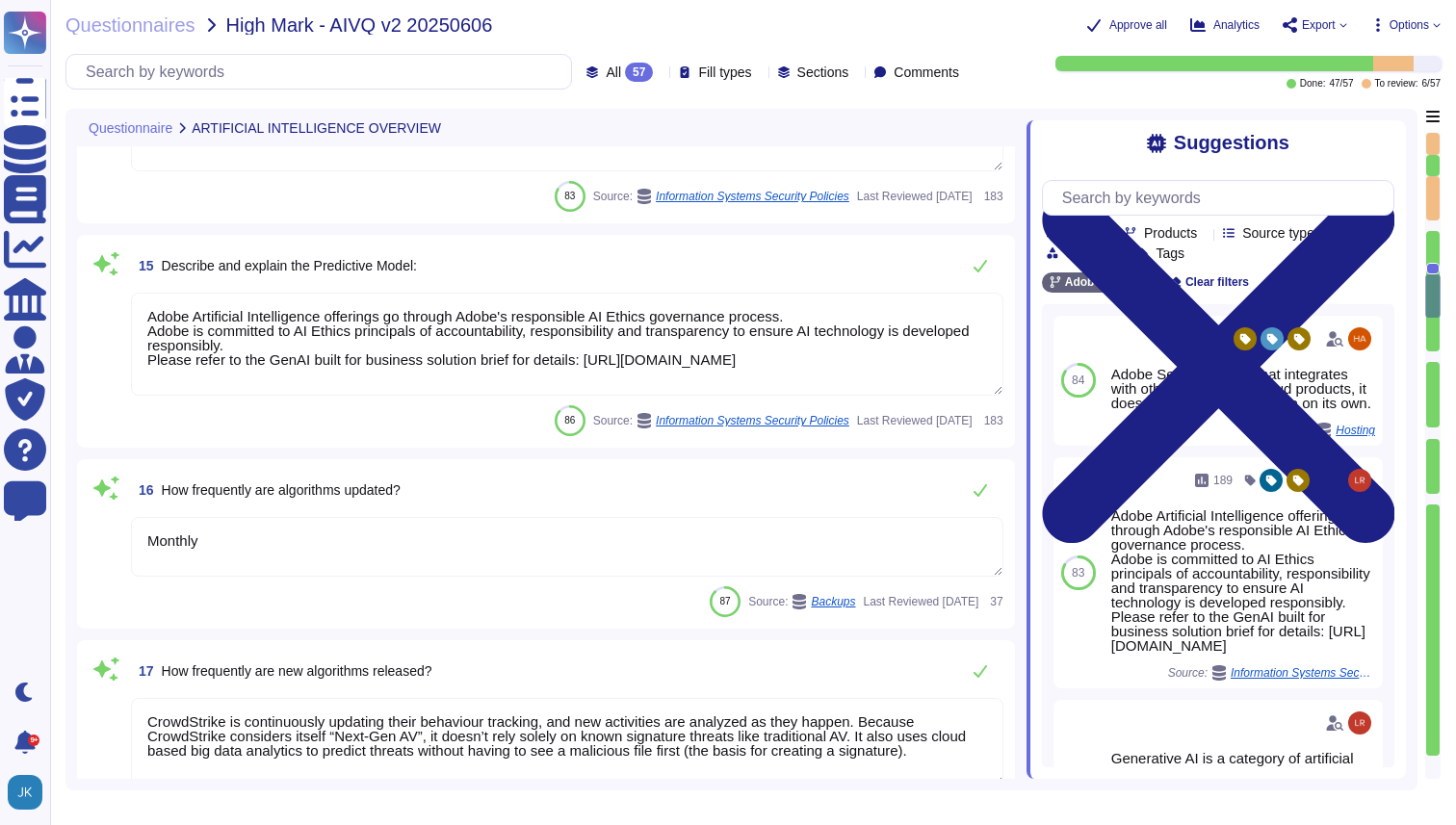
scroll to position [2987, 0]
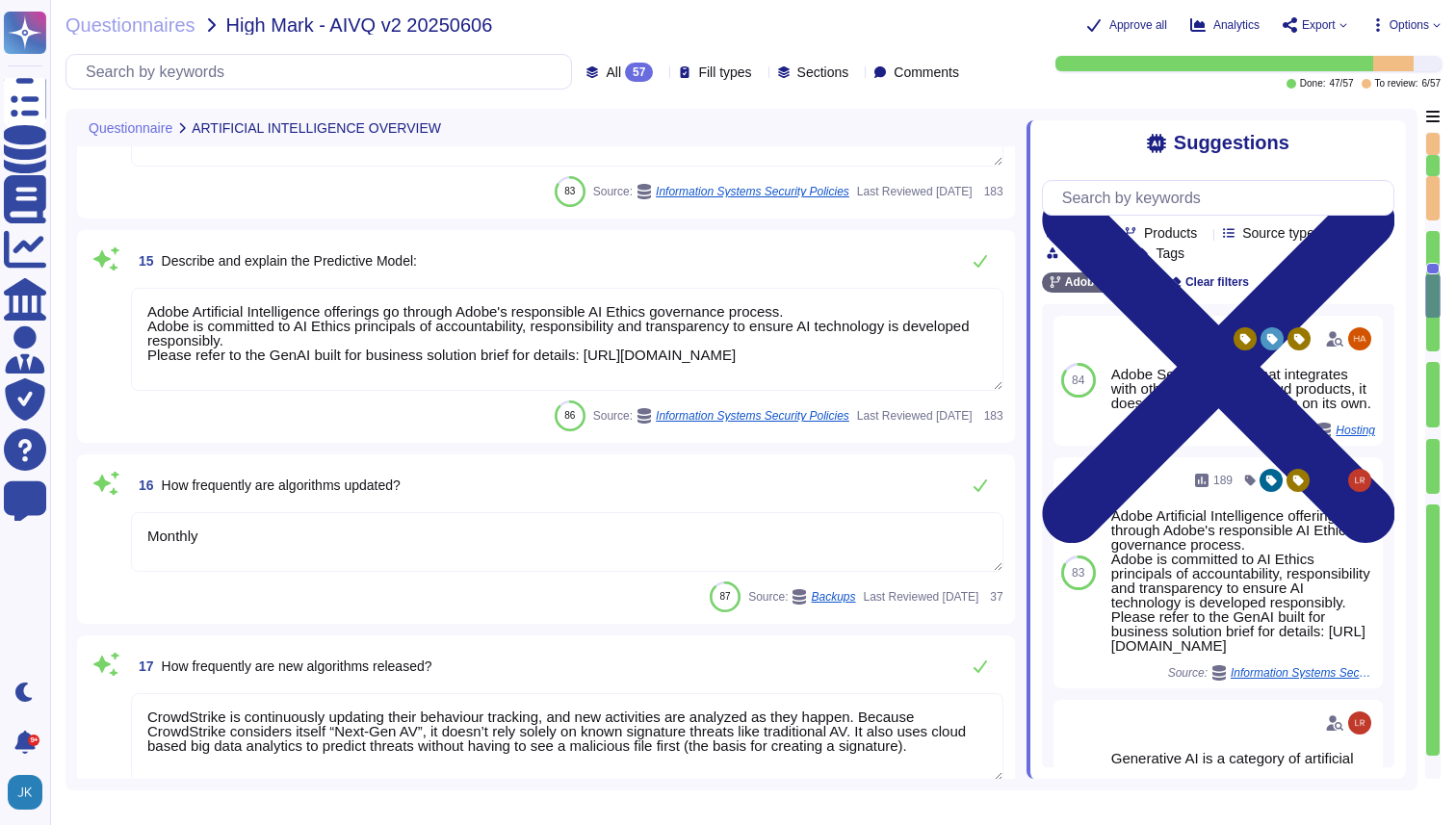
click at [173, 537] on textarea "Monthly" at bounding box center [567, 542] width 873 height 60
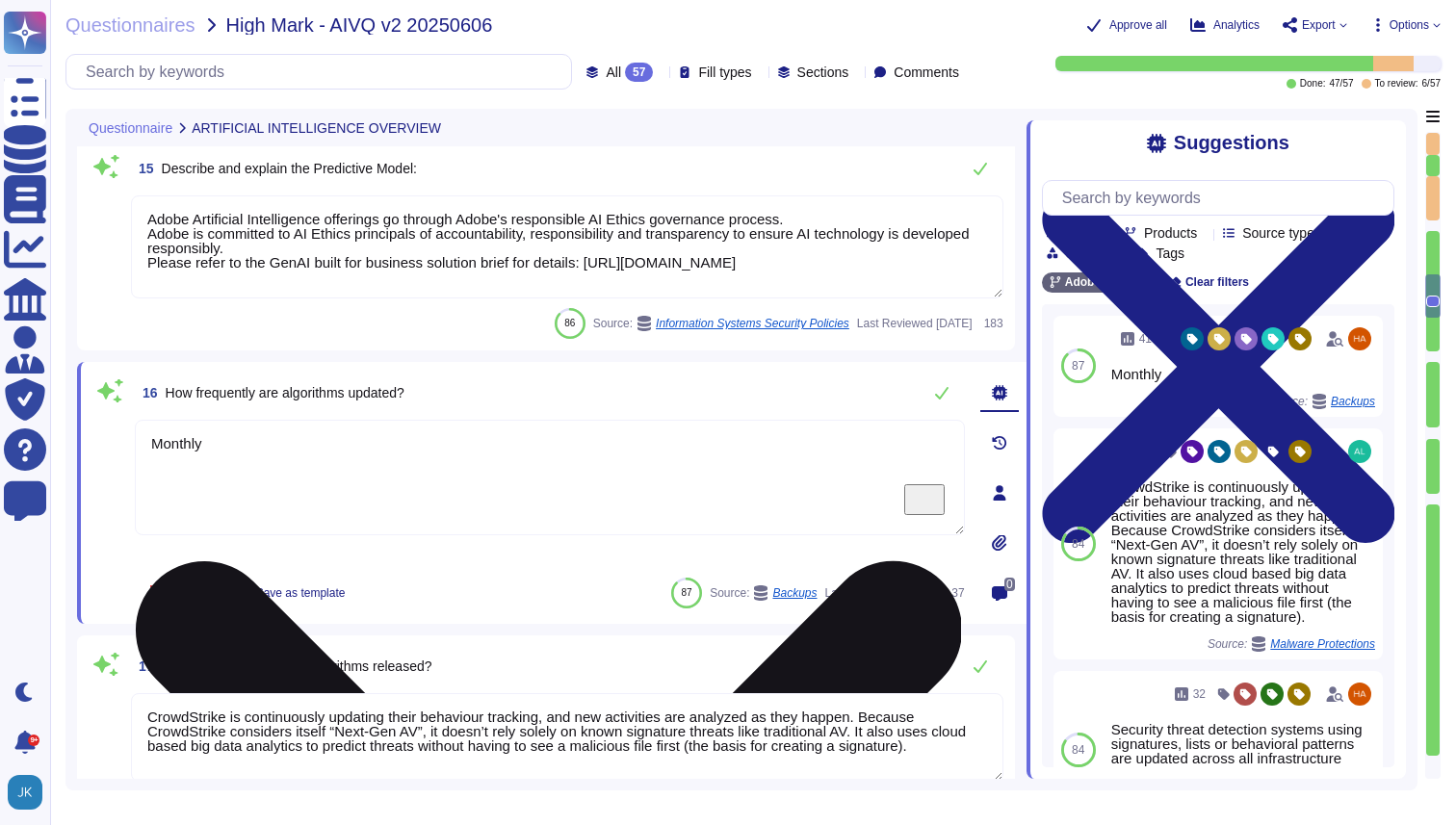
click at [173, 537] on div "Monthly" at bounding box center [550, 493] width 830 height 146
click at [238, 455] on textarea "Monthly" at bounding box center [550, 478] width 830 height 116
click at [765, 449] on textarea "Monthly" at bounding box center [550, 478] width 830 height 116
type textarea "M"
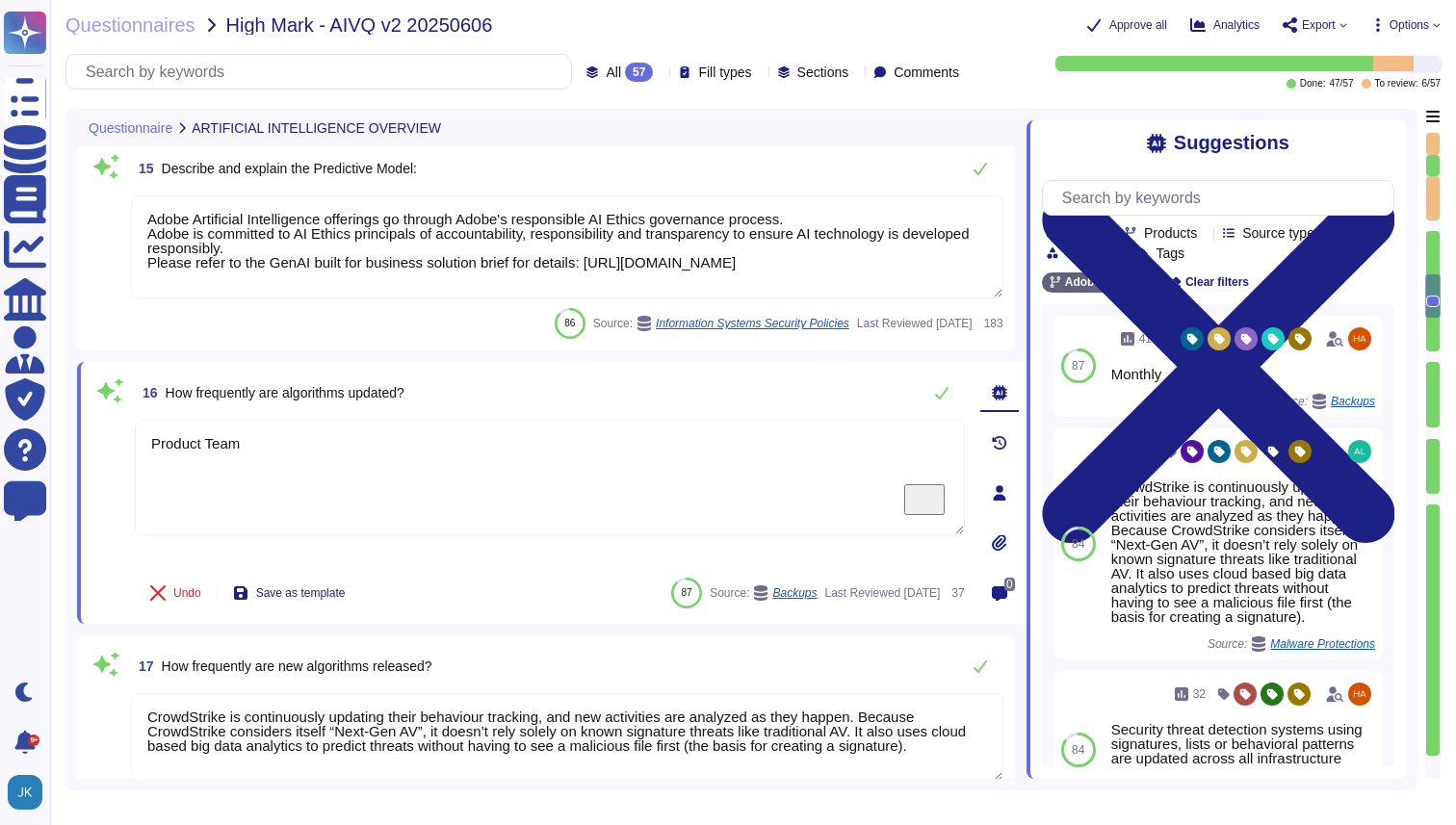
click at [499, 606] on div "Undo Save as template 87 Source: Backups Last Reviewed [DATE] 37" at bounding box center [550, 593] width 830 height 39
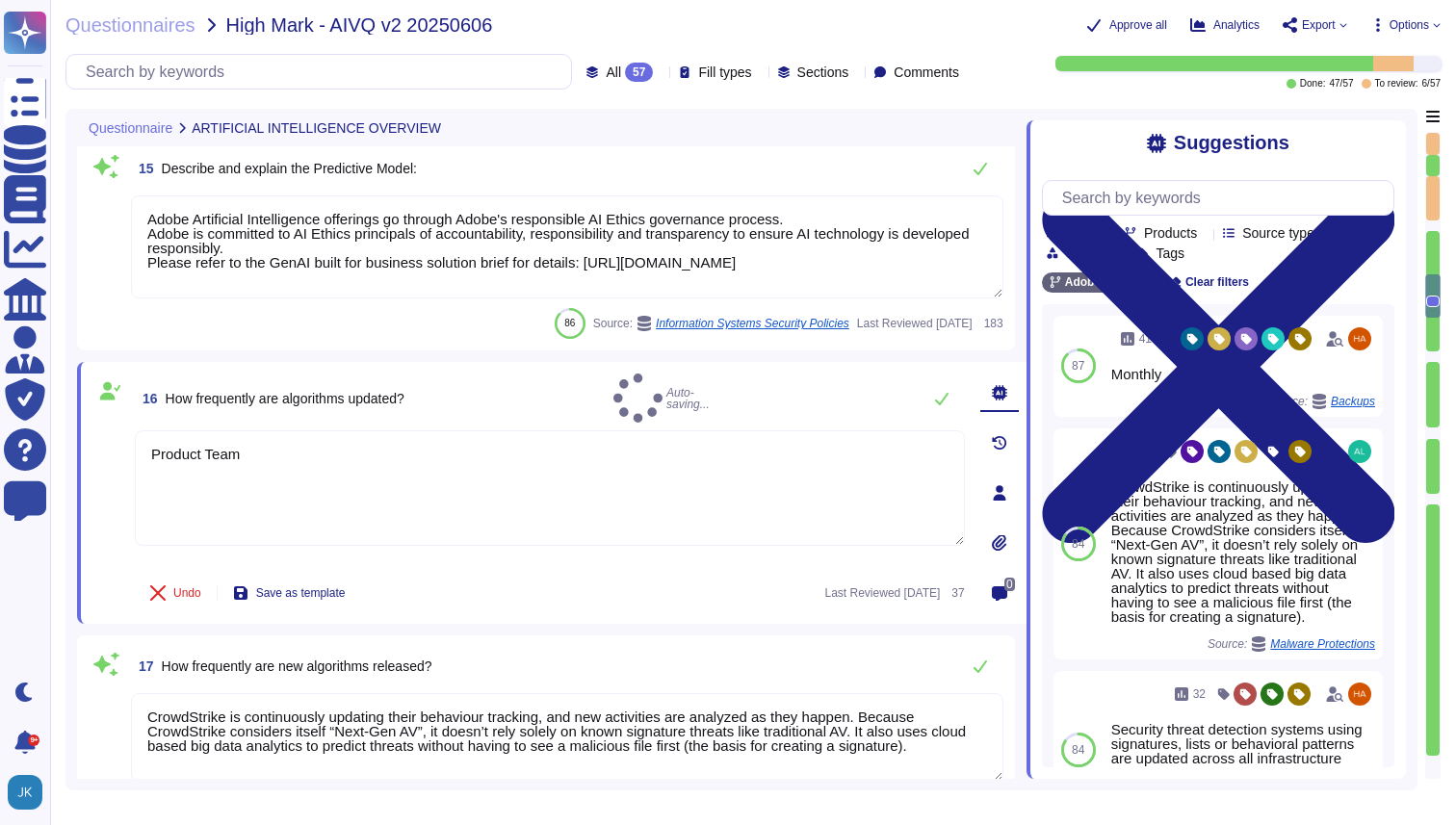
type textarea "Product Team"
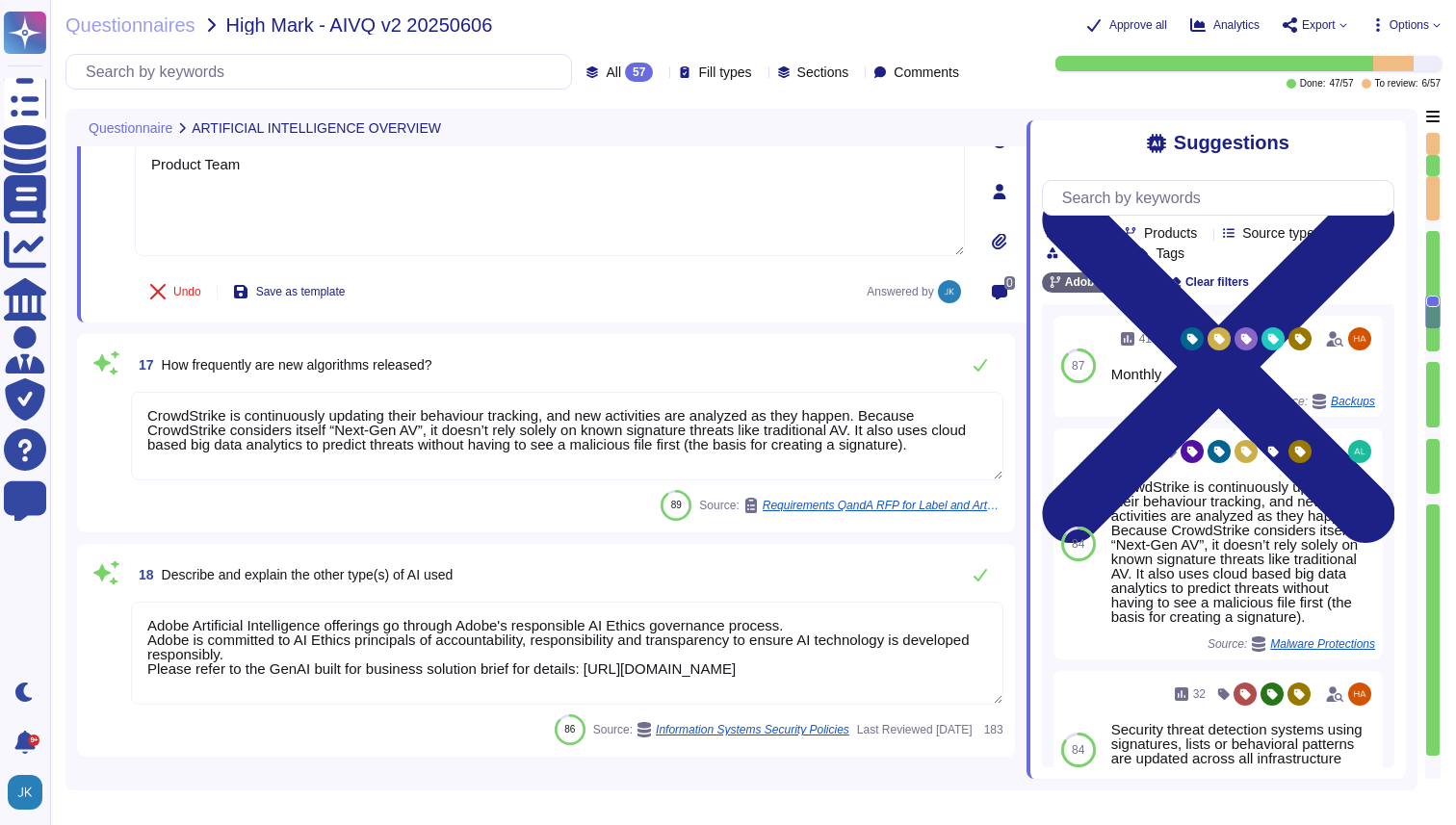
scroll to position [2, 0]
click at [449, 437] on textarea "CrowdStrike is continuously updating their behaviour tracking, and new activiti…" at bounding box center [567, 437] width 873 height 89
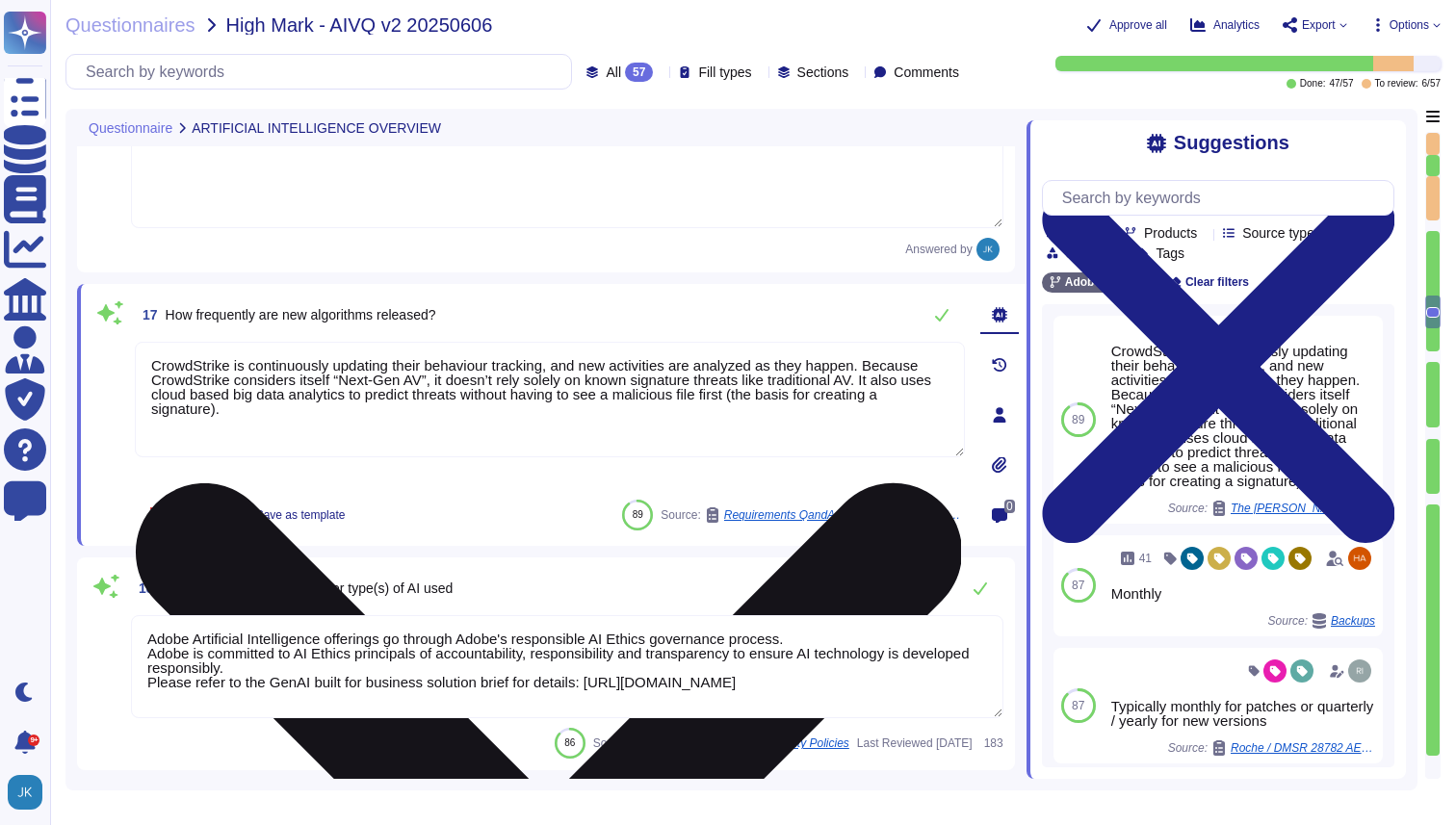
click at [449, 437] on textarea "CrowdStrike is continuously updating their behaviour tracking, and new activiti…" at bounding box center [550, 400] width 830 height 116
click at [438, 409] on textarea "CrowdStrike is continuously updating their behaviour tracking, and new activiti…" at bounding box center [550, 400] width 830 height 116
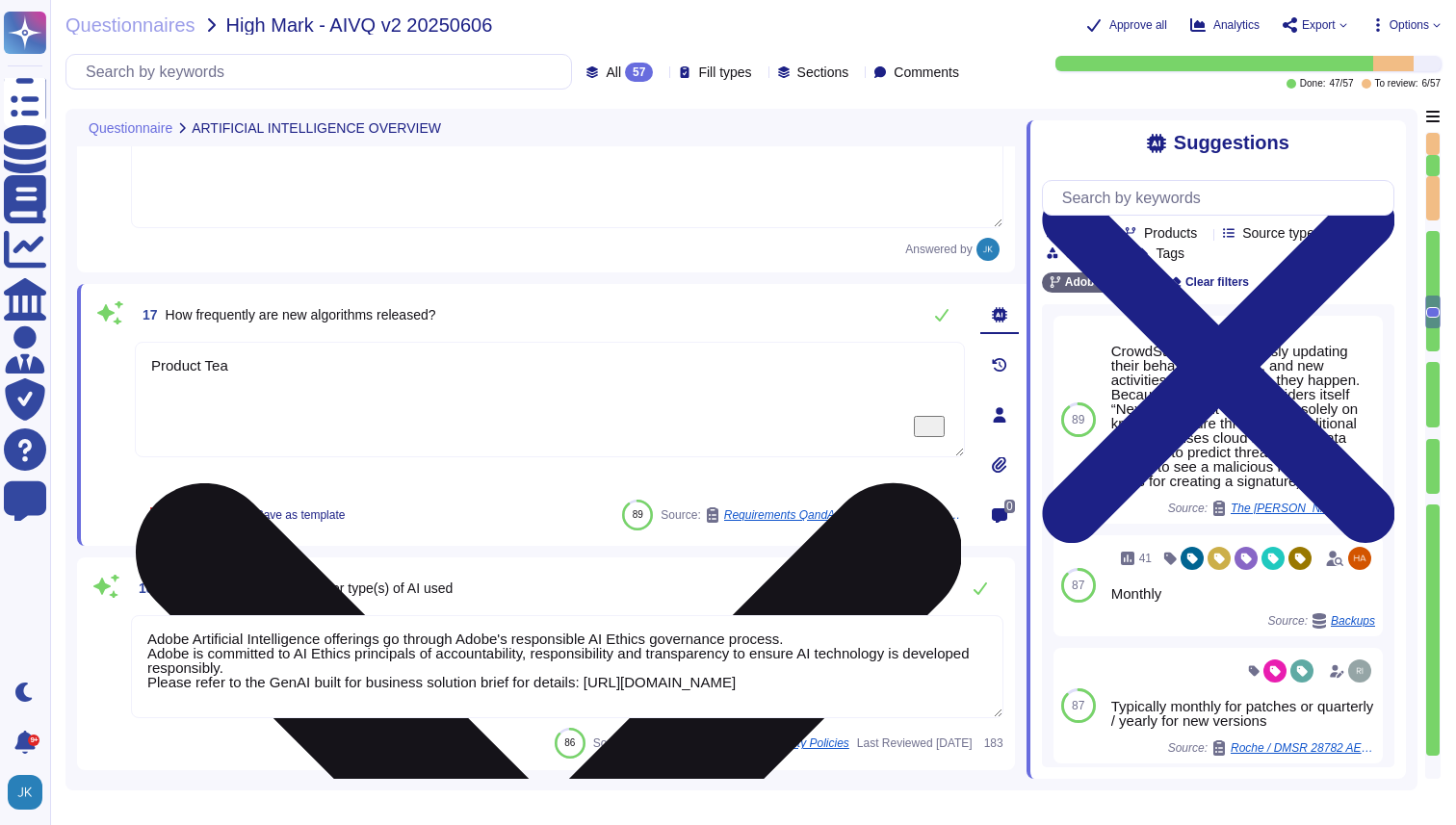
type textarea "Product Team"
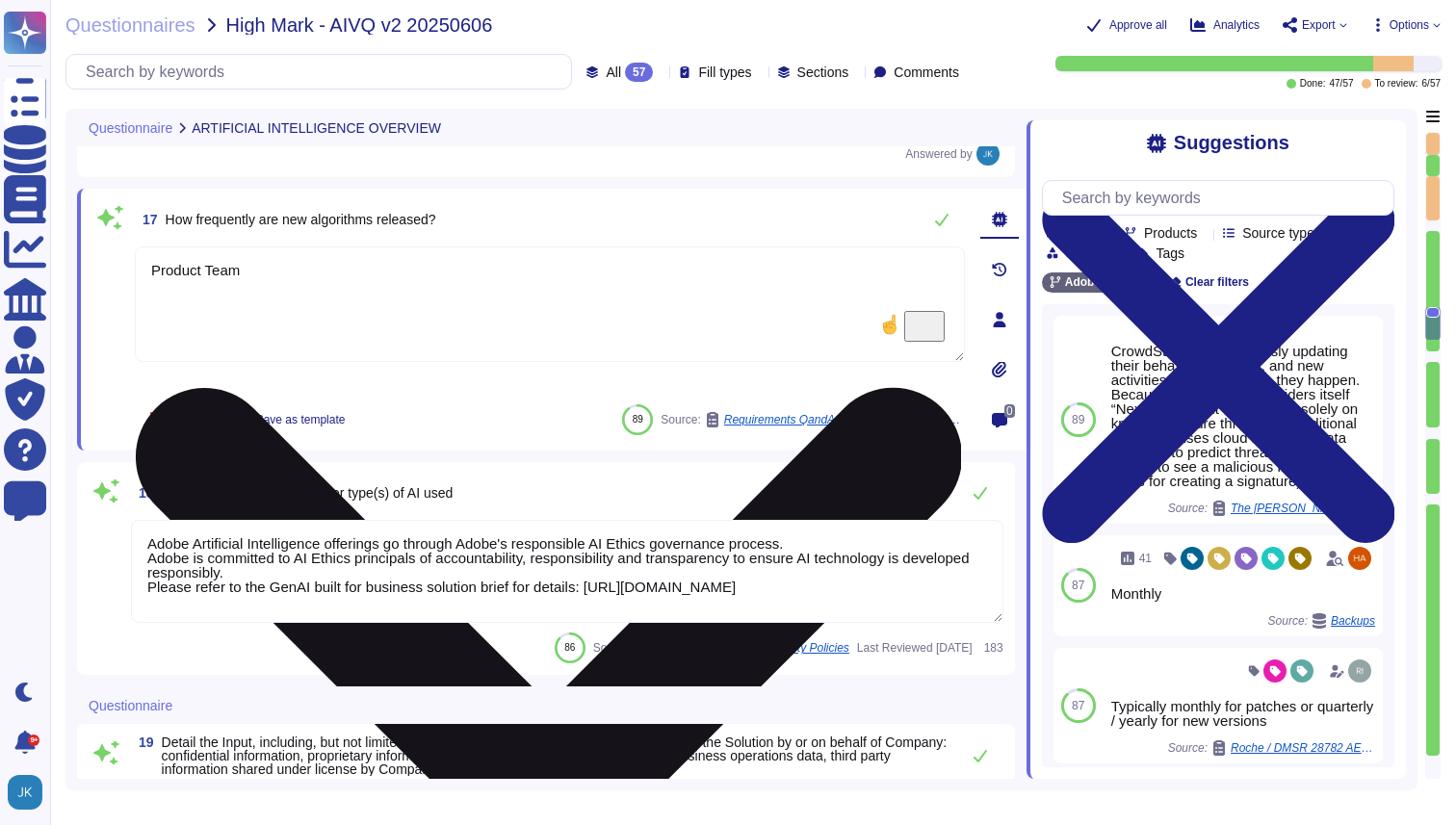
type textarea "For Enterprise/Federated IDs, customers can delete user accounts off of the Ent…"
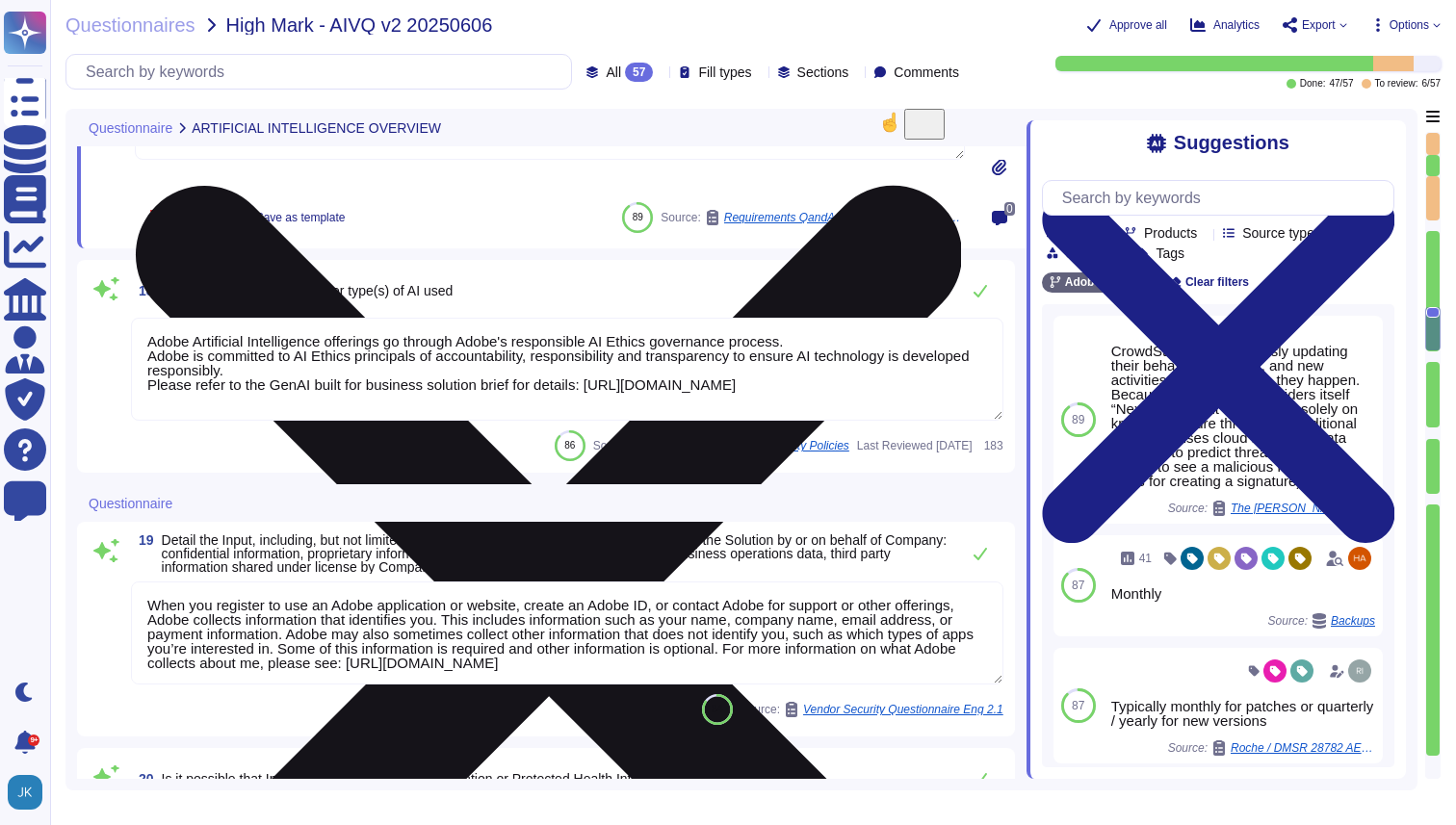
scroll to position [3552, 0]
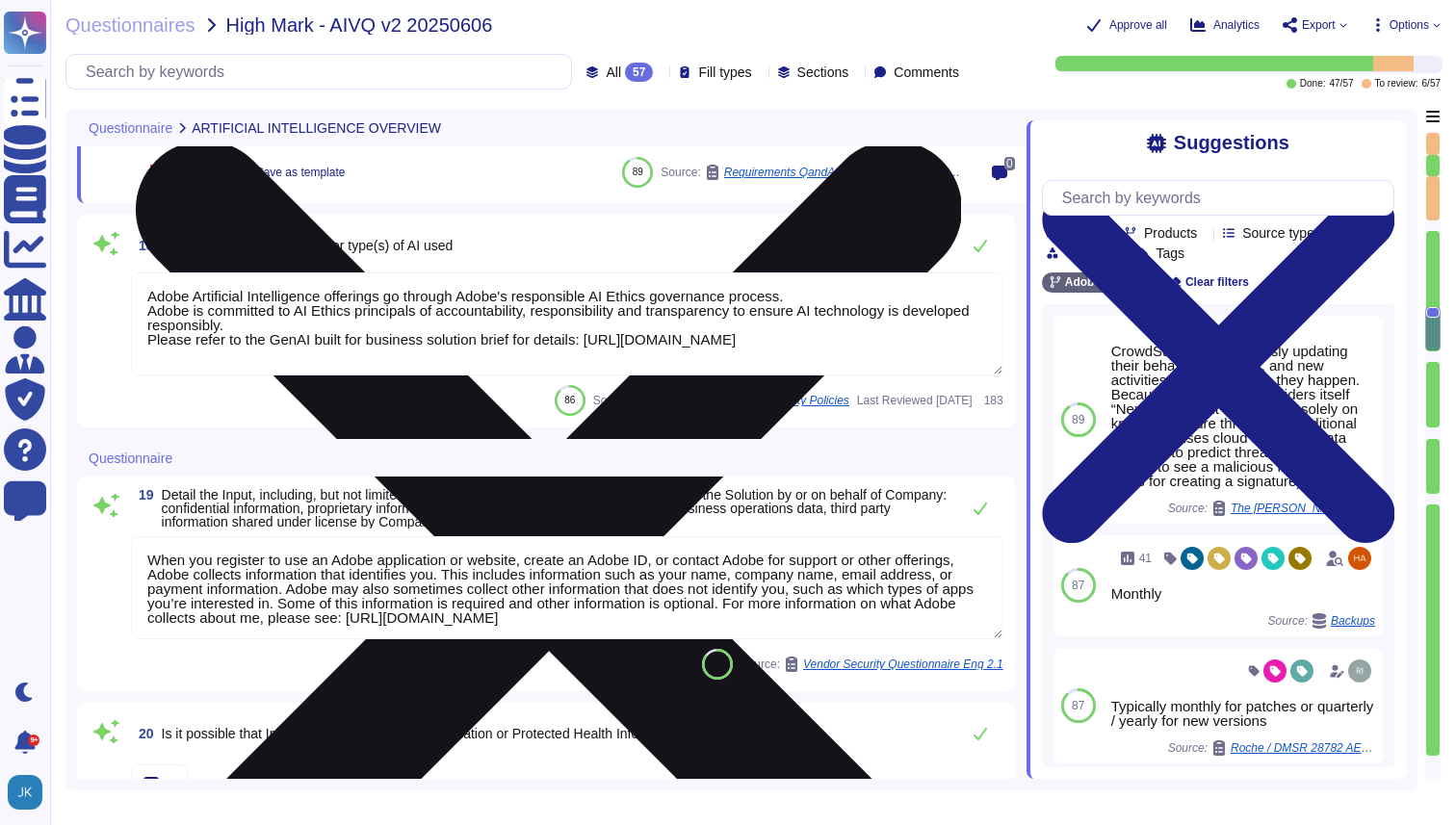
type textarea "Adobe Campaign product team to provide insights."
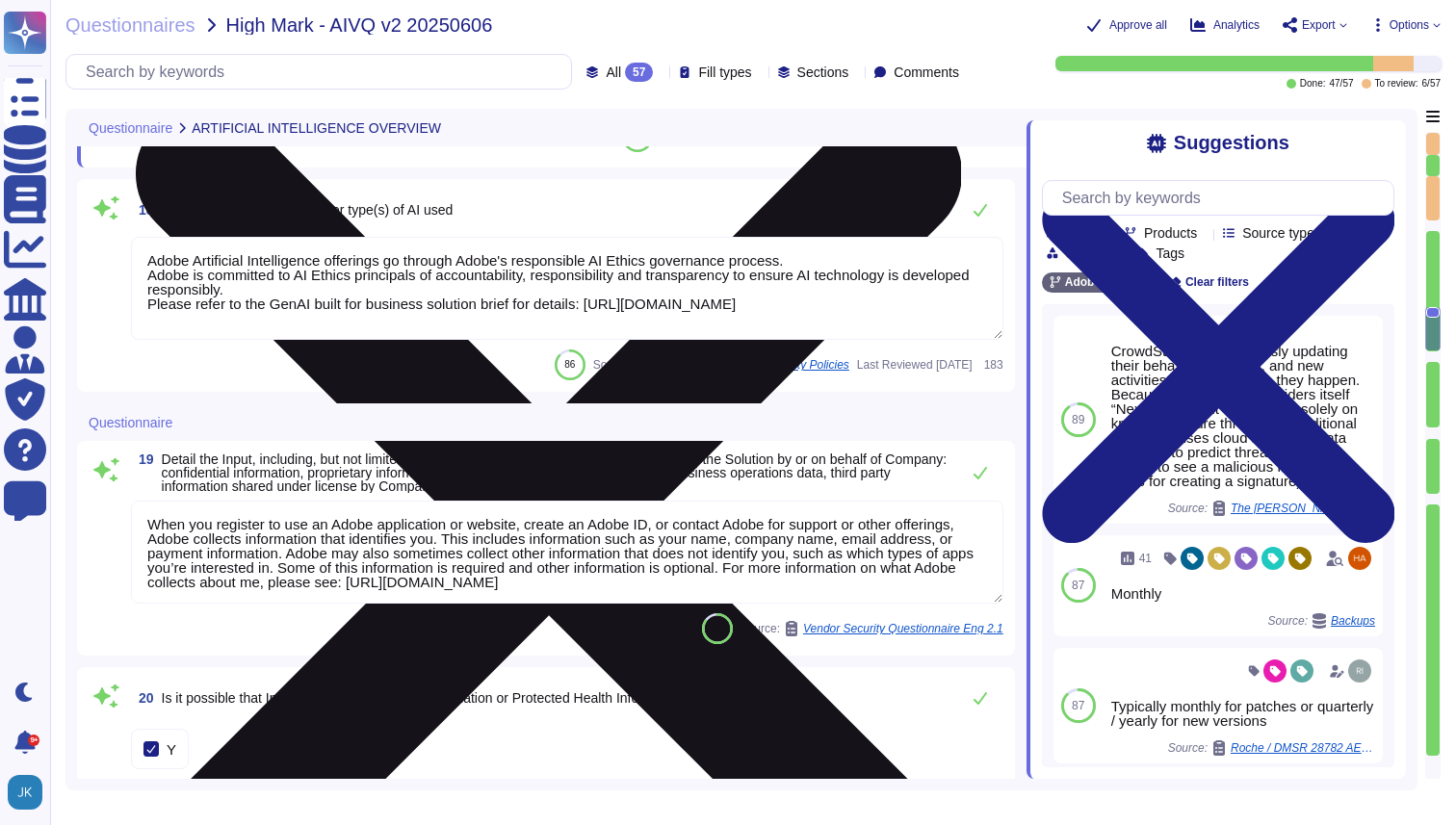
type textarea "Product Team"
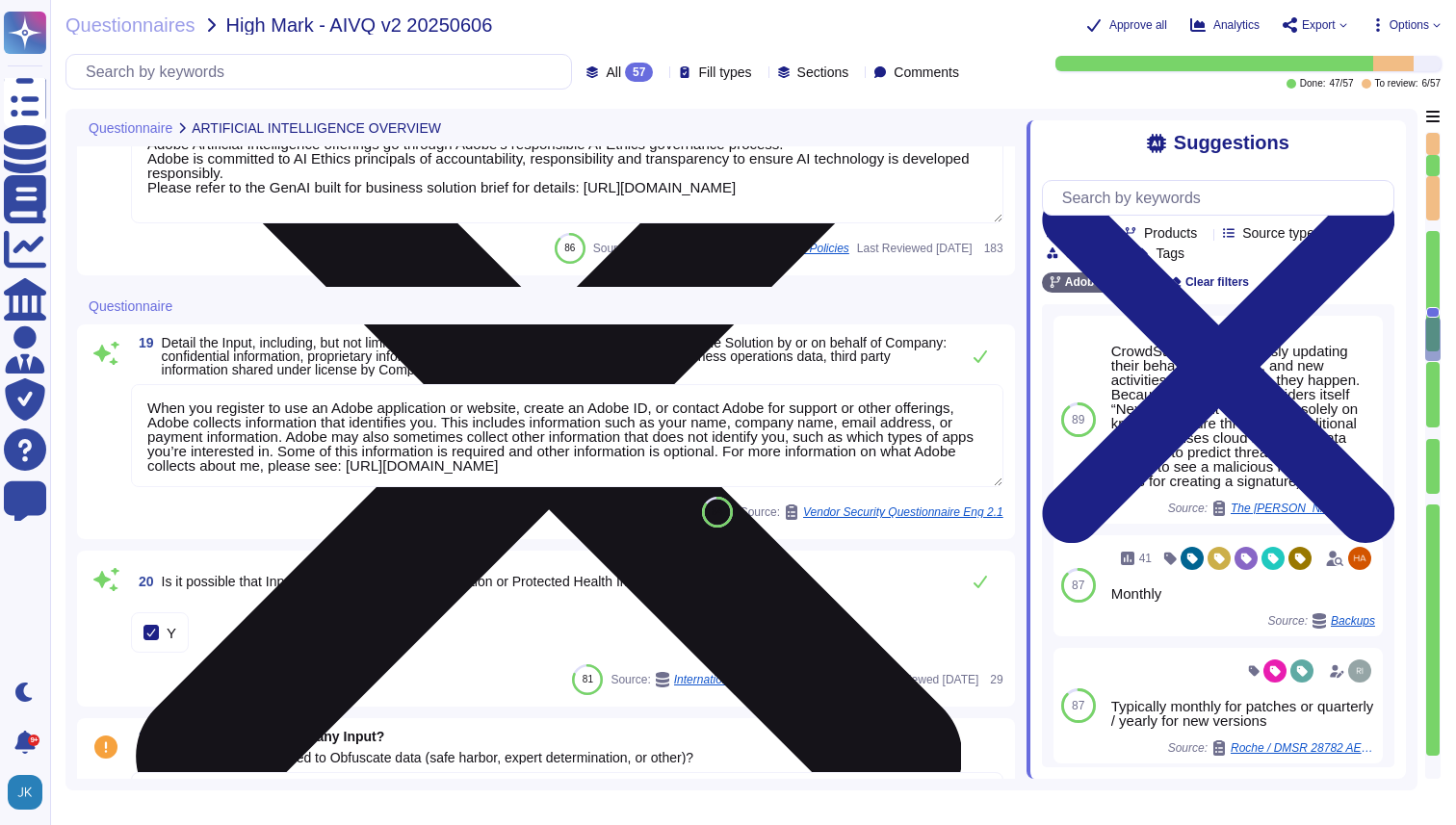
type textarea "Adobe does not collect nor store any desktop analytics data tied to Enterprise …"
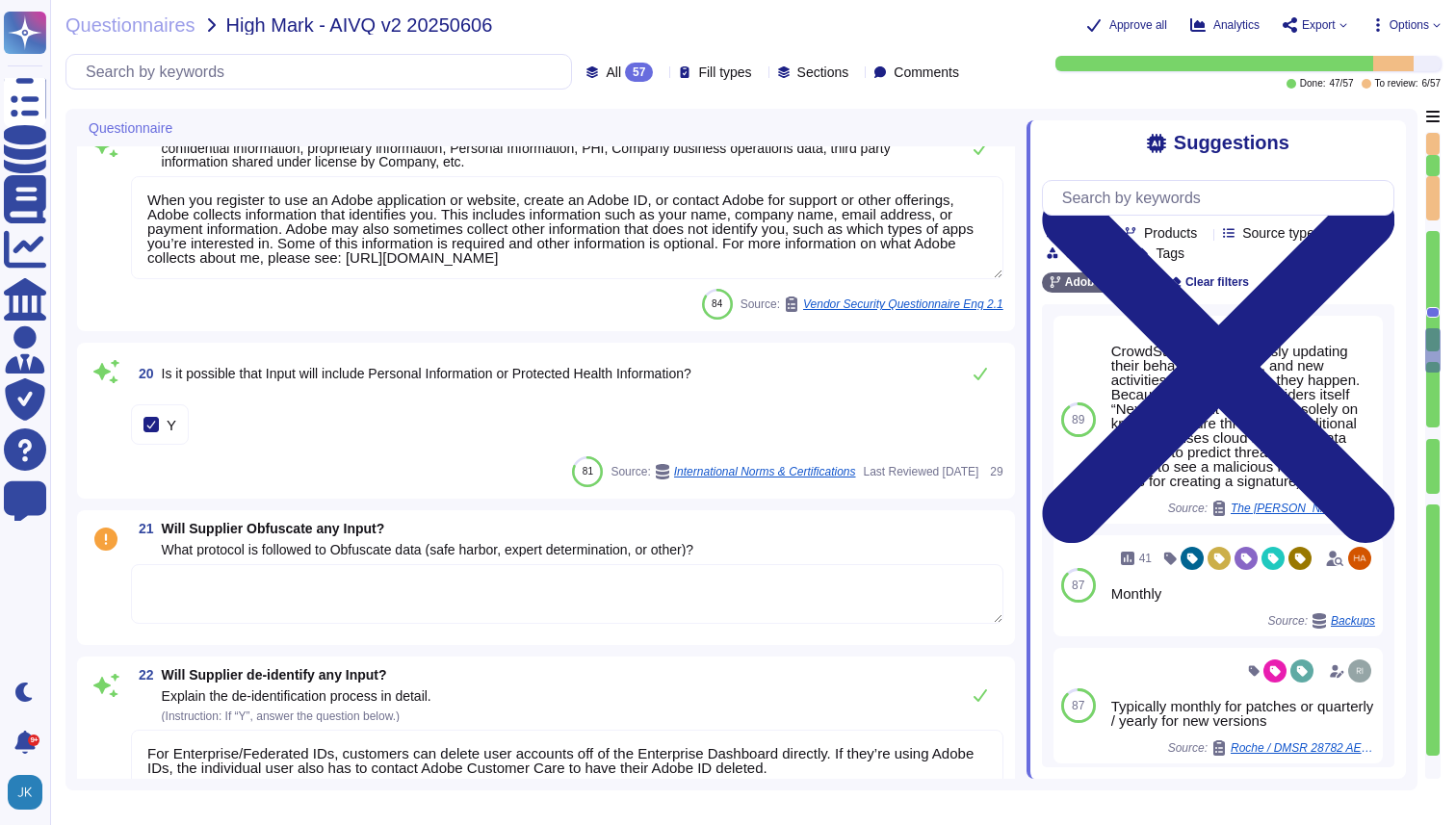
scroll to position [3935, 0]
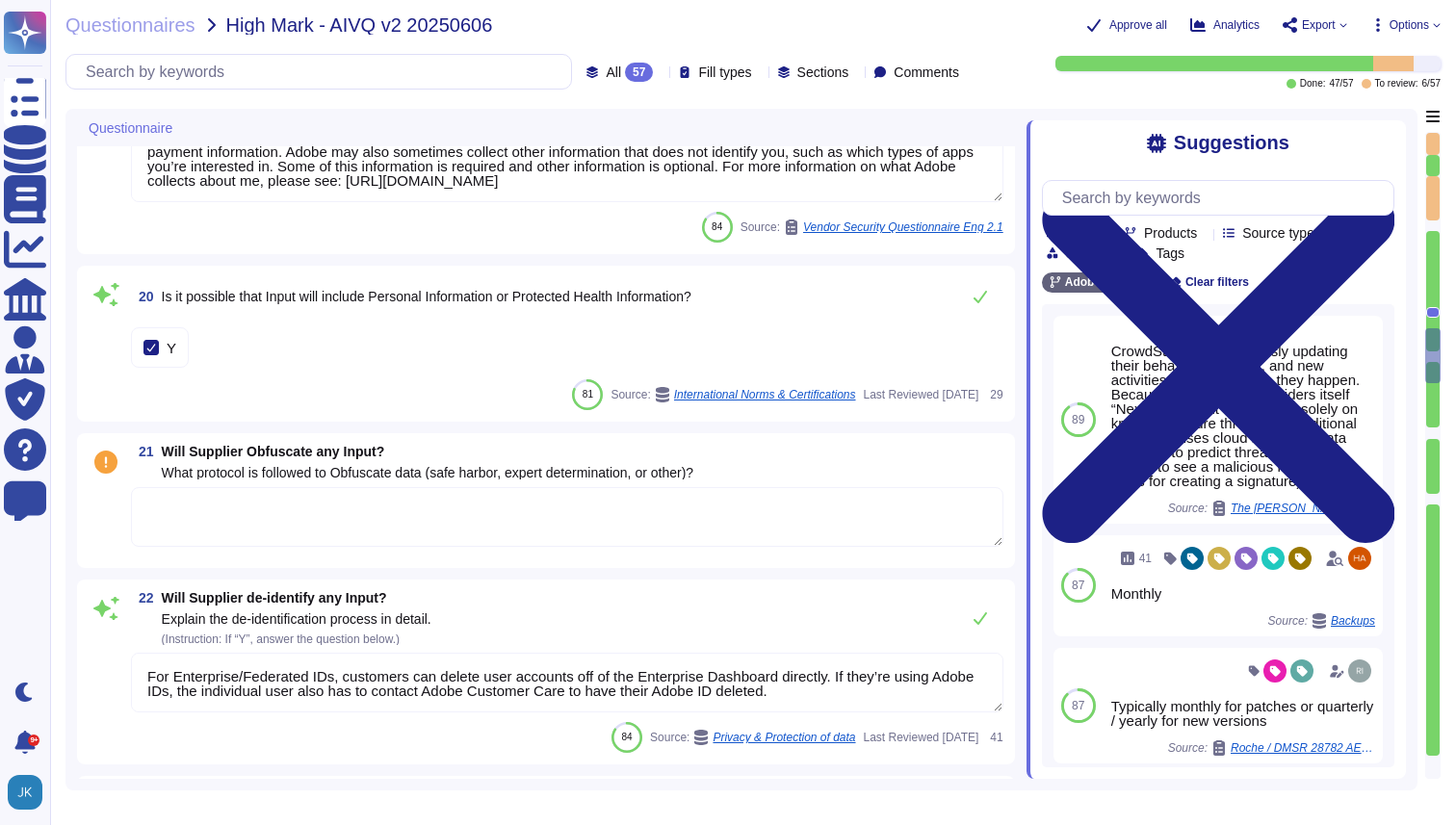
type textarea "As defined in the agreement or DPA."
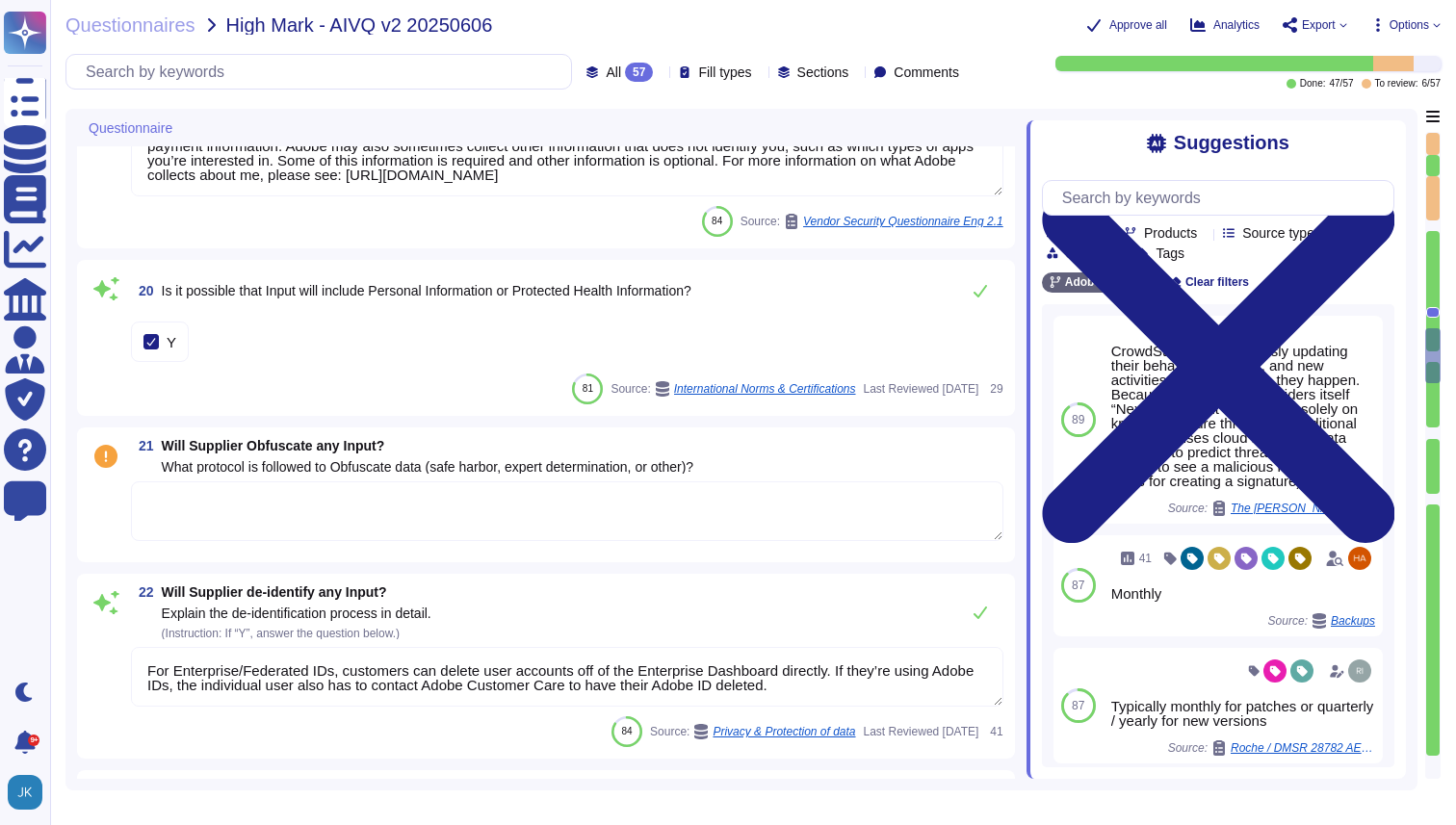
scroll to position [3994, 0]
click at [150, 340] on div at bounding box center [151, 341] width 15 height 15
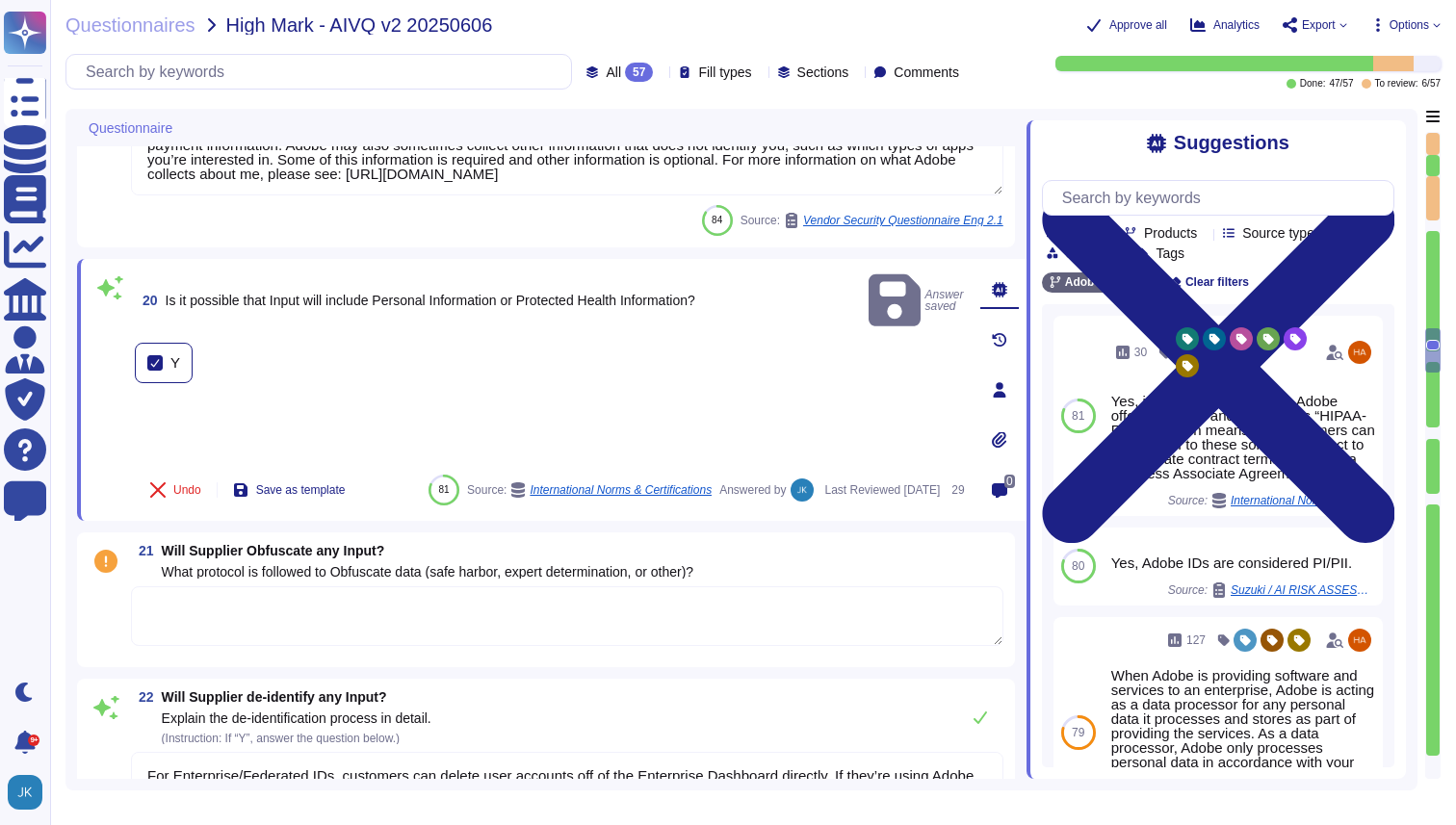
click at [158, 356] on div at bounding box center [155, 363] width 15 height 15
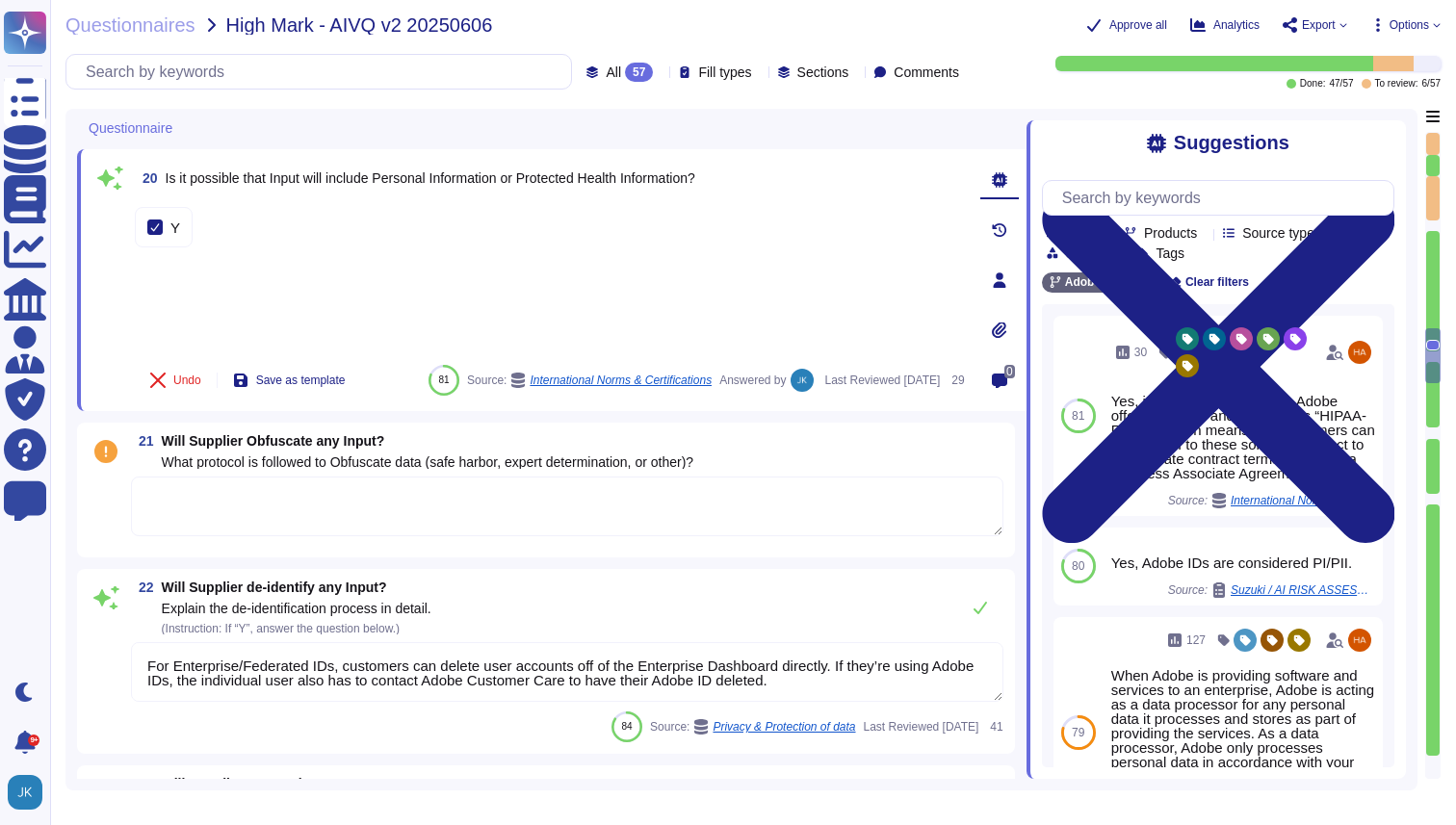
type textarea "As defined in the agreement or DPA."
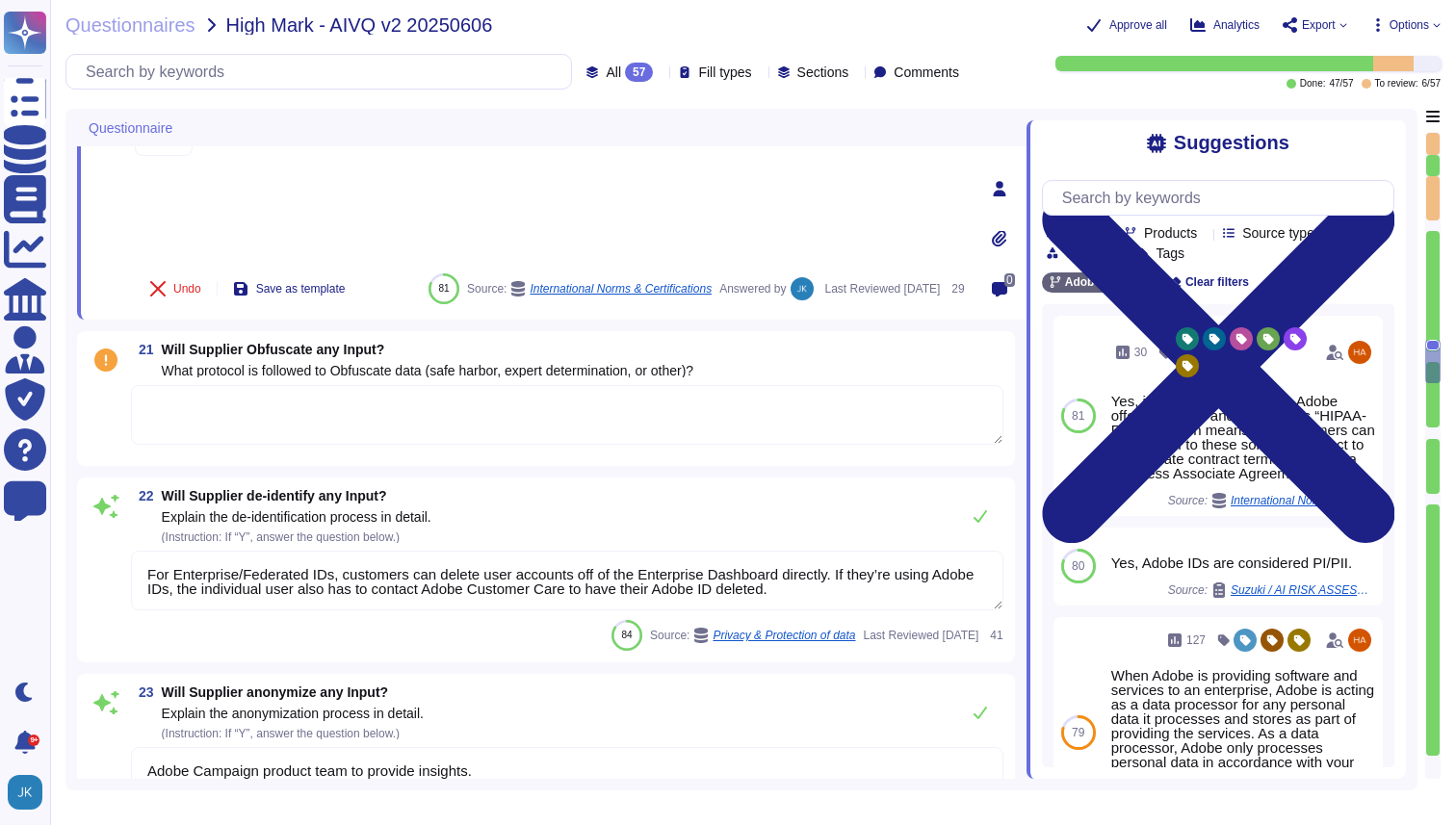
scroll to position [4197, 0]
click at [306, 352] on span "Will Supplier Obfuscate any Input?" at bounding box center [274, 348] width 224 height 15
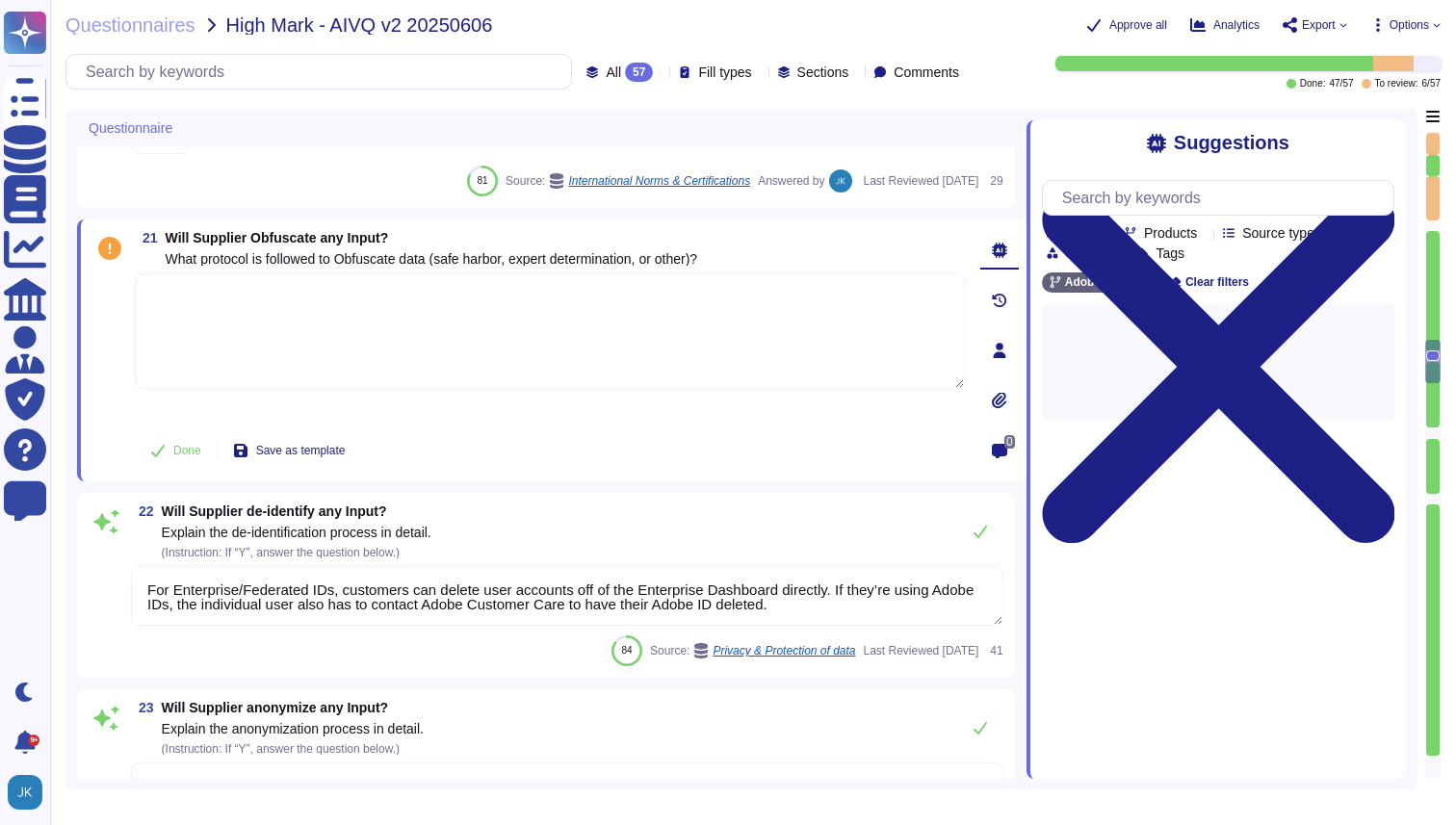
click at [306, 352] on textarea "To enrich screen reader interactions, please activate Accessibility in Grammarl…" at bounding box center [550, 332] width 830 height 116
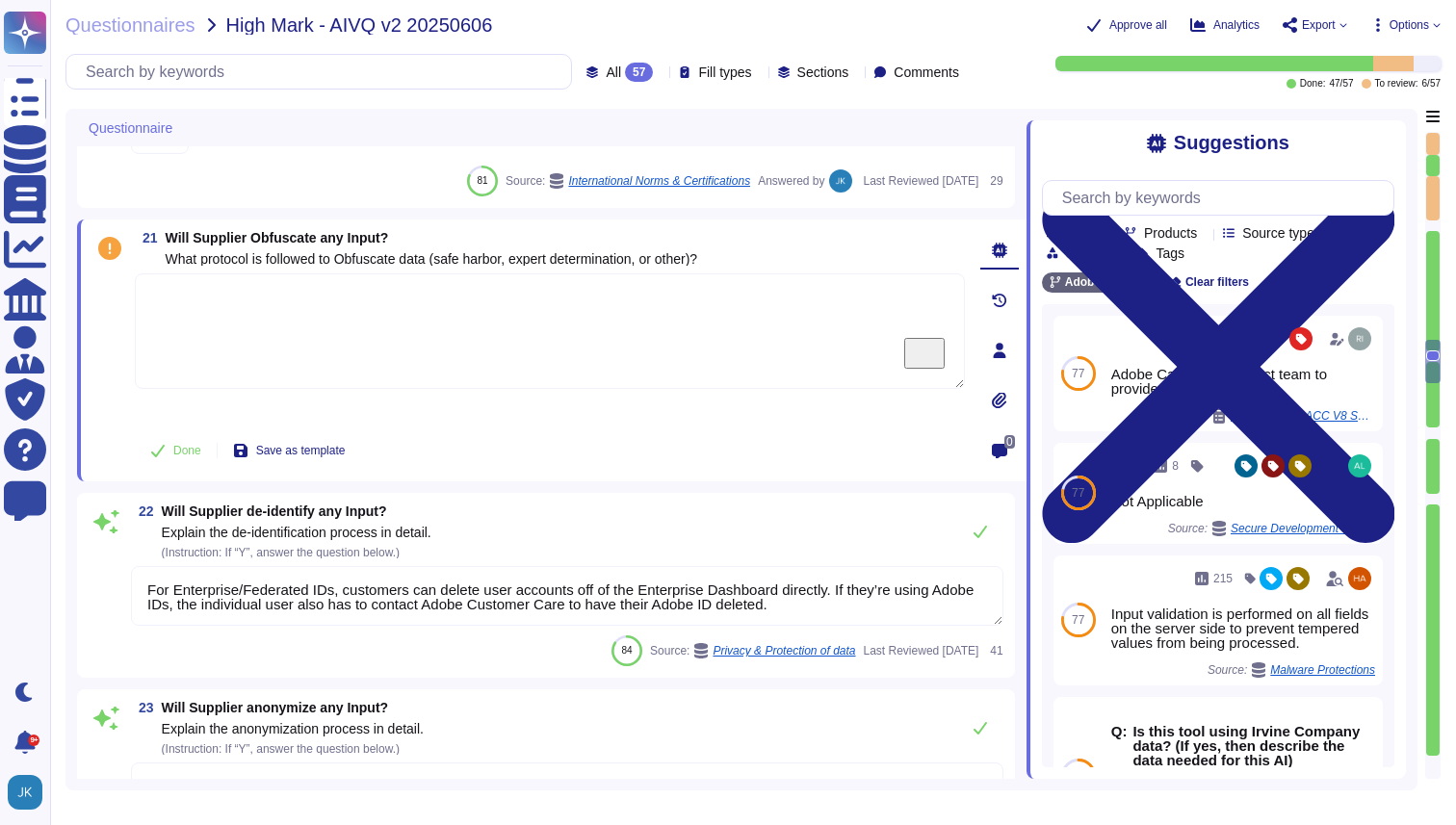
click at [290, 239] on span "Will Supplier Obfuscate any Input?" at bounding box center [278, 238] width 224 height 15
click at [1205, 234] on icon at bounding box center [1205, 234] width 0 height 0
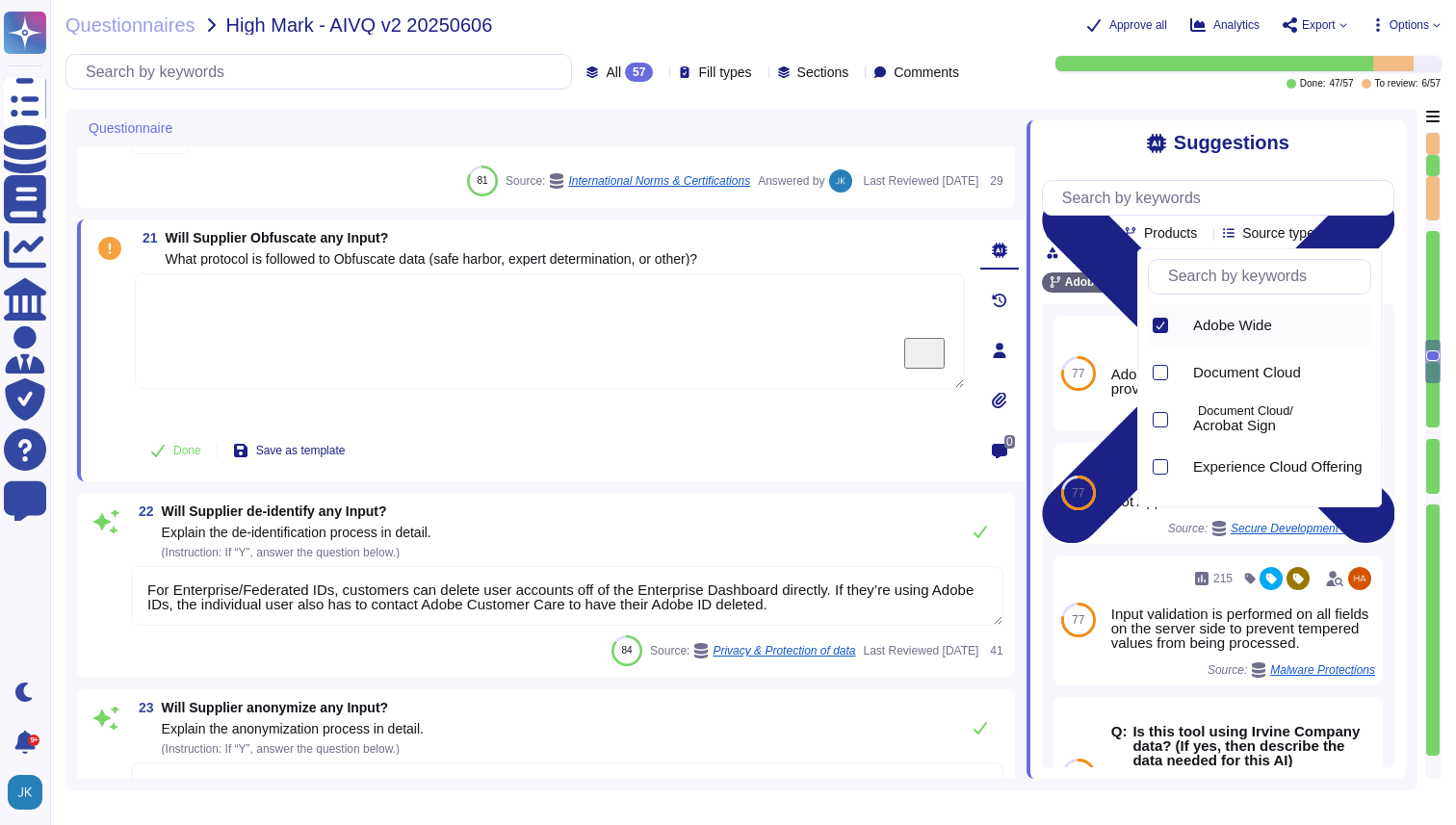
click at [1160, 327] on icon at bounding box center [1161, 326] width 9 height 8
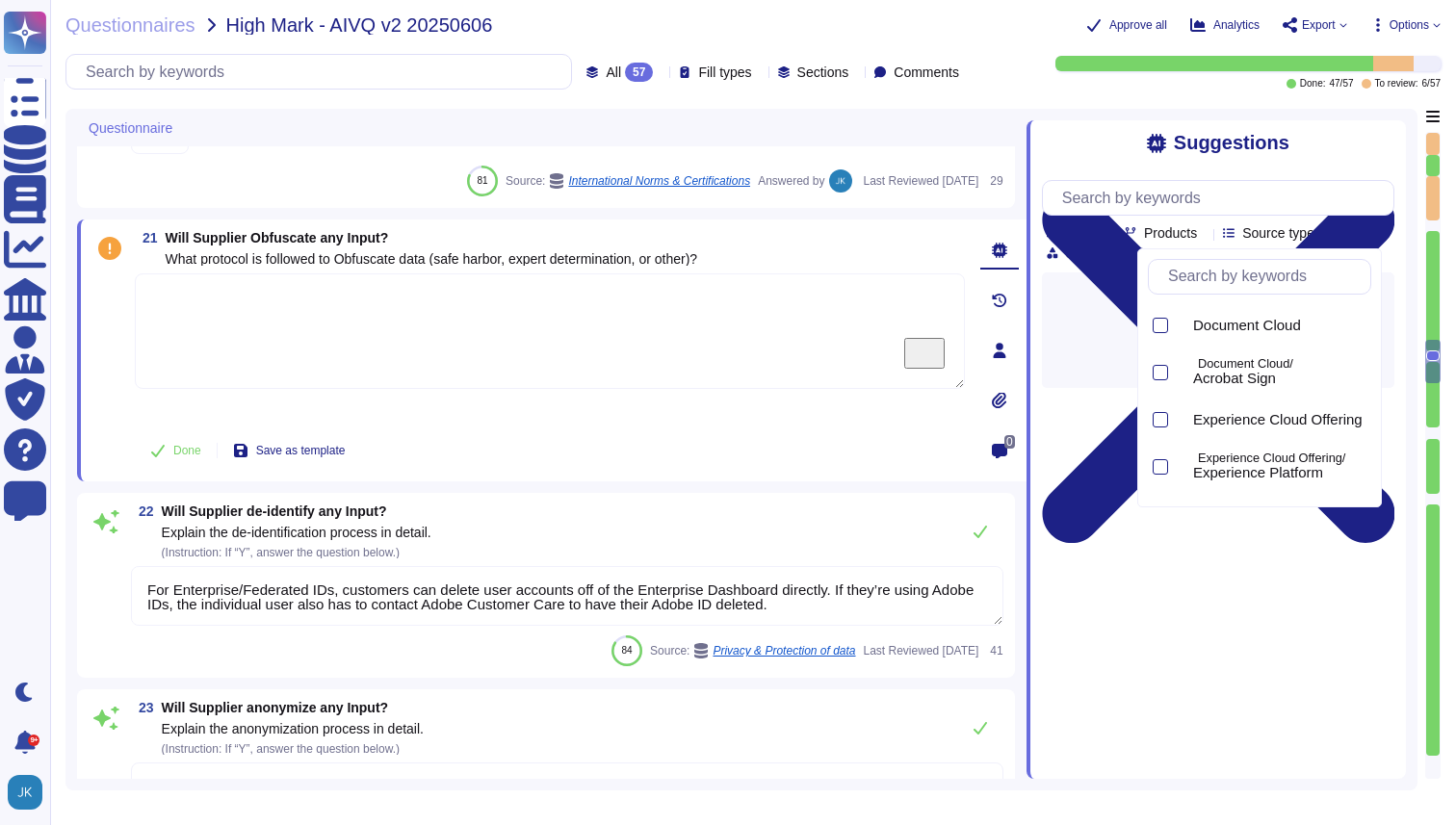
click at [1228, 277] on input "text" at bounding box center [1265, 277] width 212 height 34
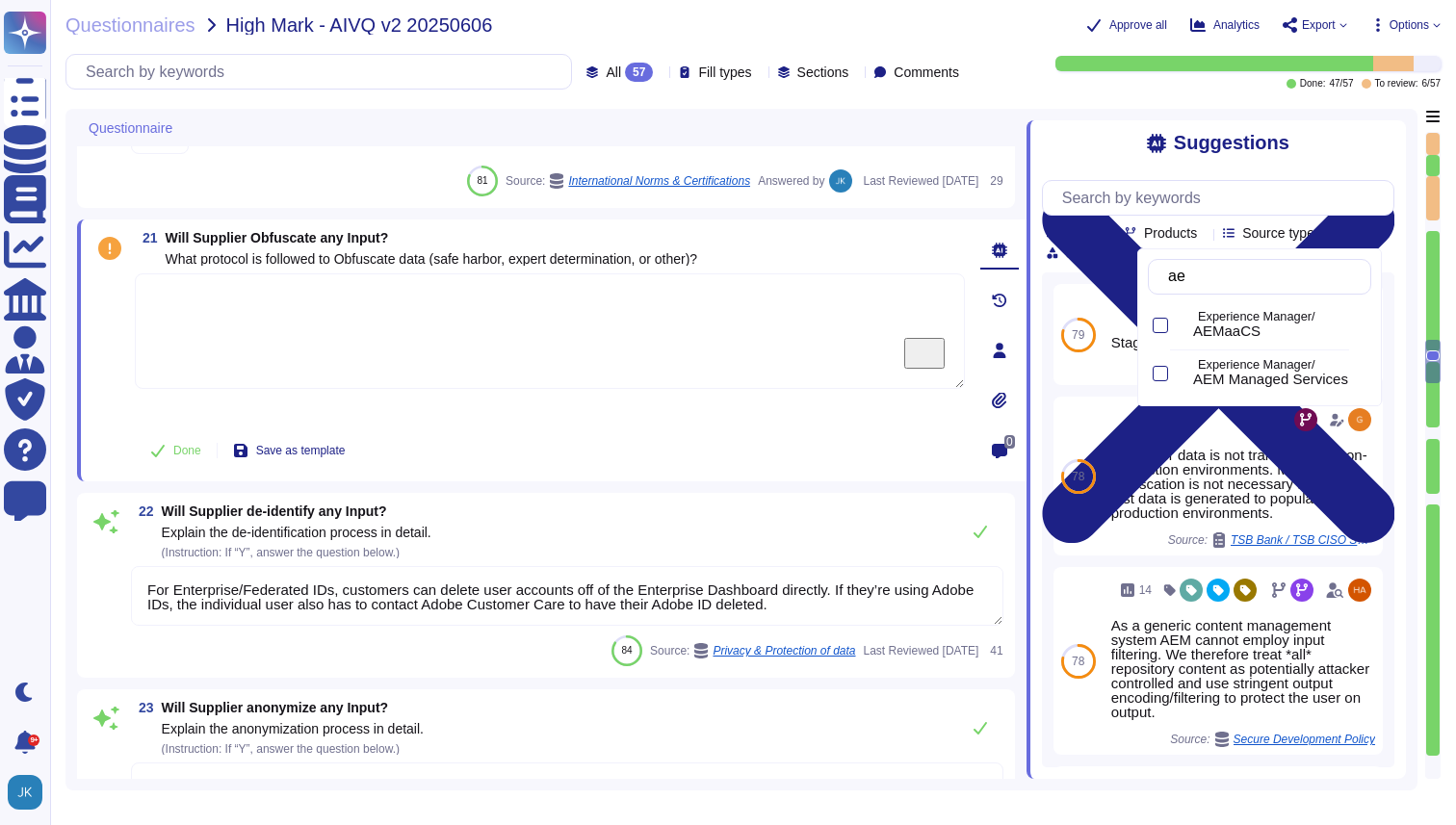
type input "aem"
click at [1162, 327] on div at bounding box center [1161, 326] width 15 height 15
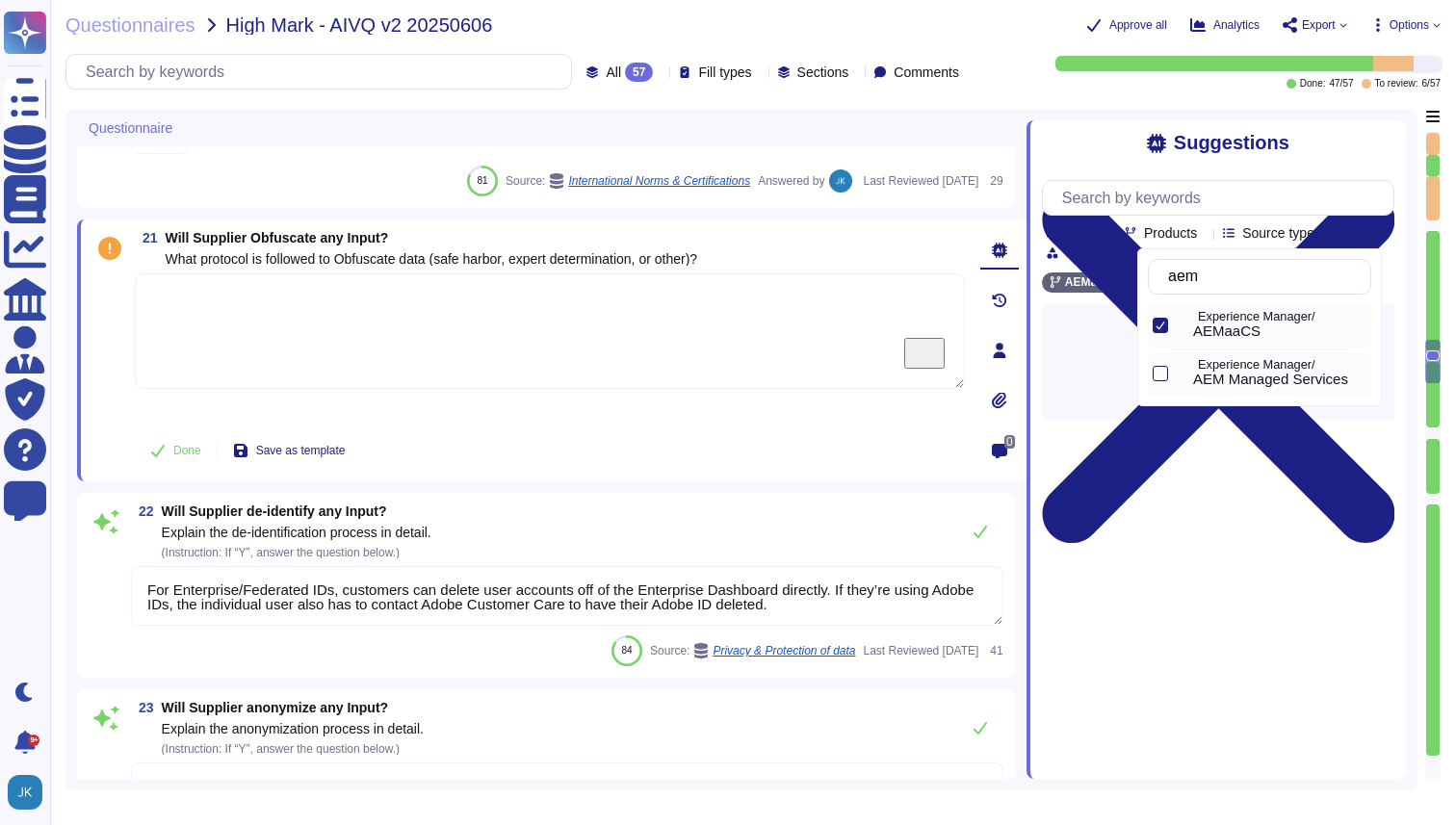
click at [1163, 372] on div at bounding box center [1161, 374] width 15 height 15
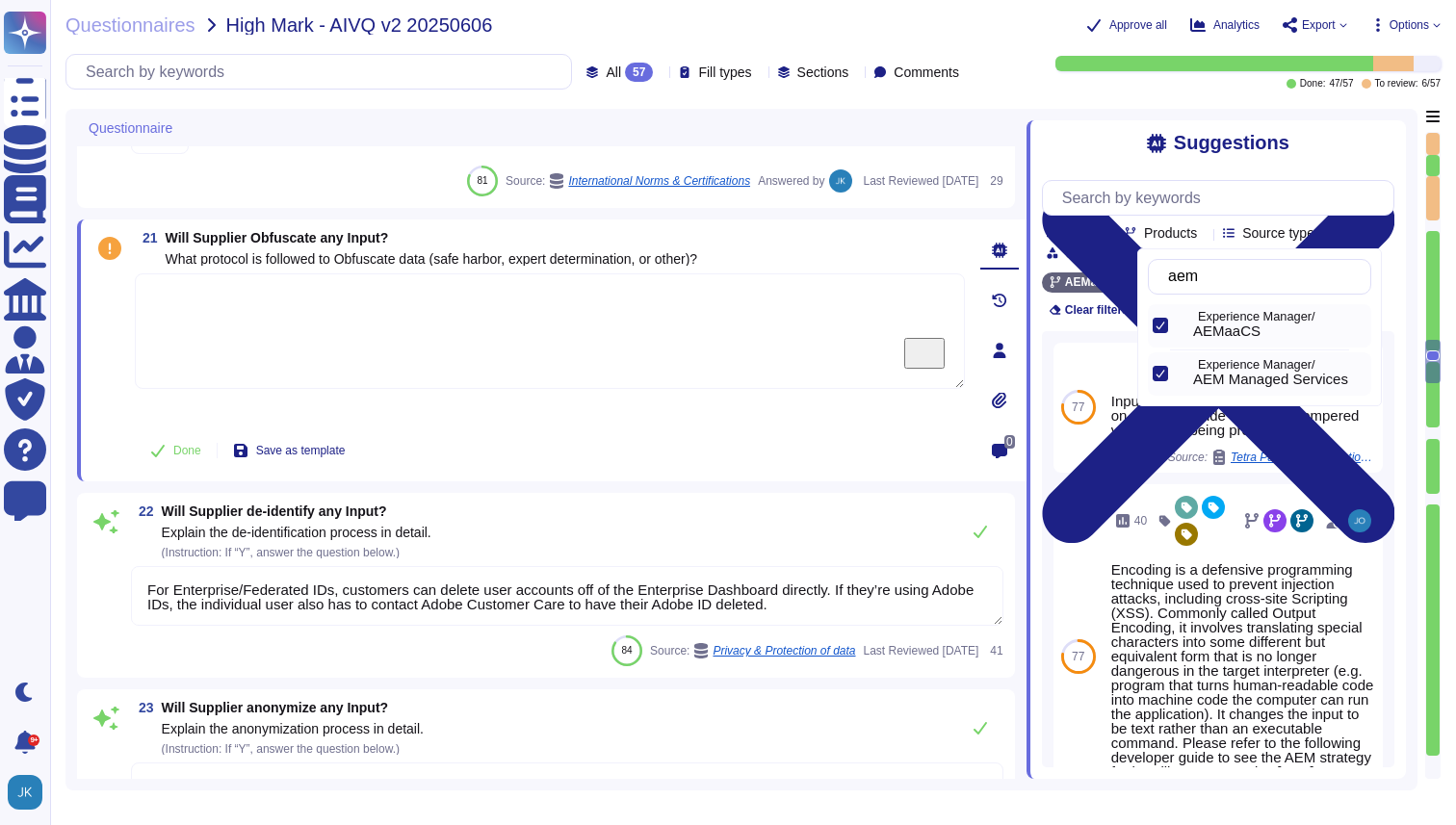
click at [1300, 137] on div "Suggestions" at bounding box center [1219, 143] width 353 height 22
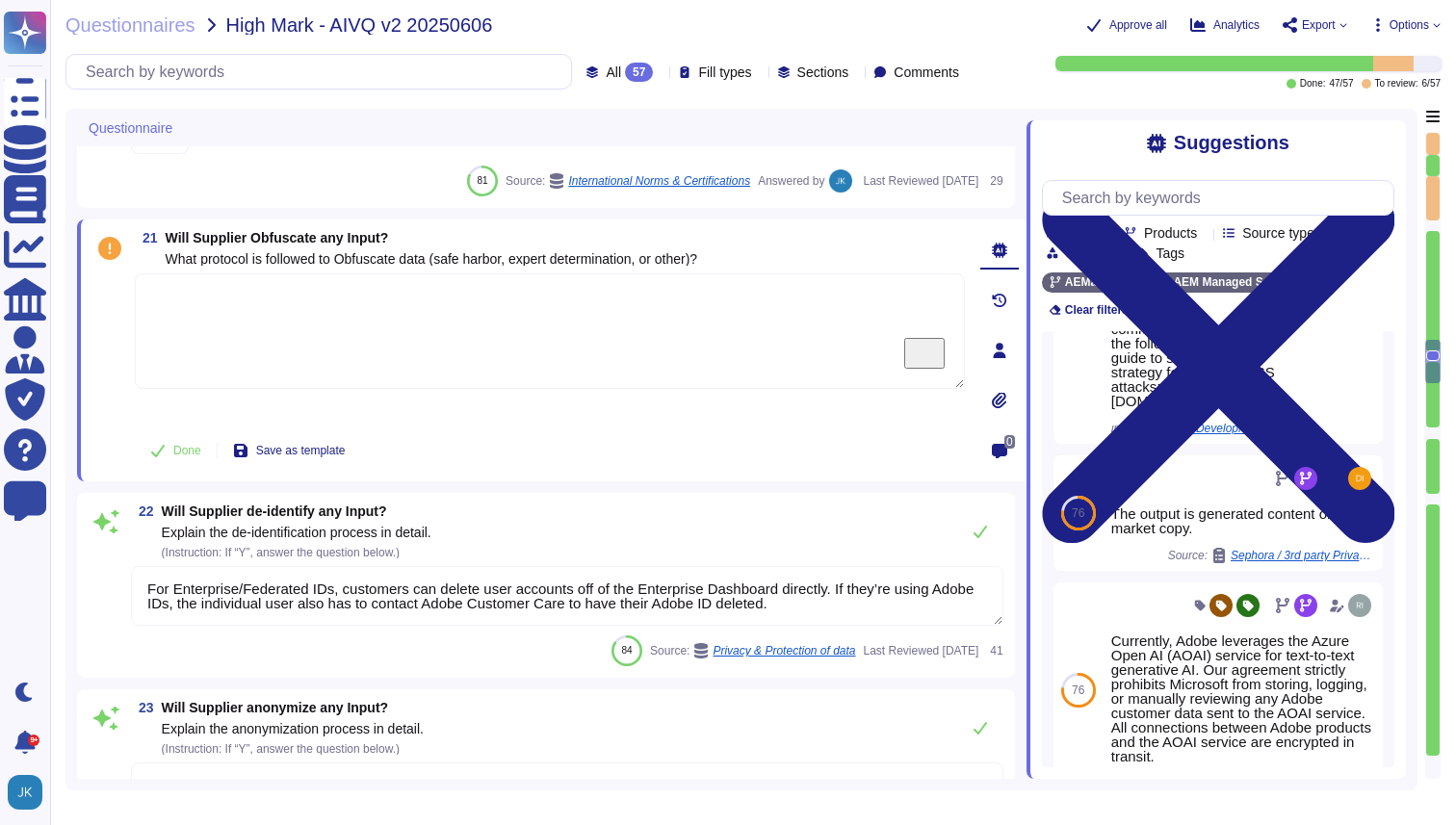
scroll to position [0, 0]
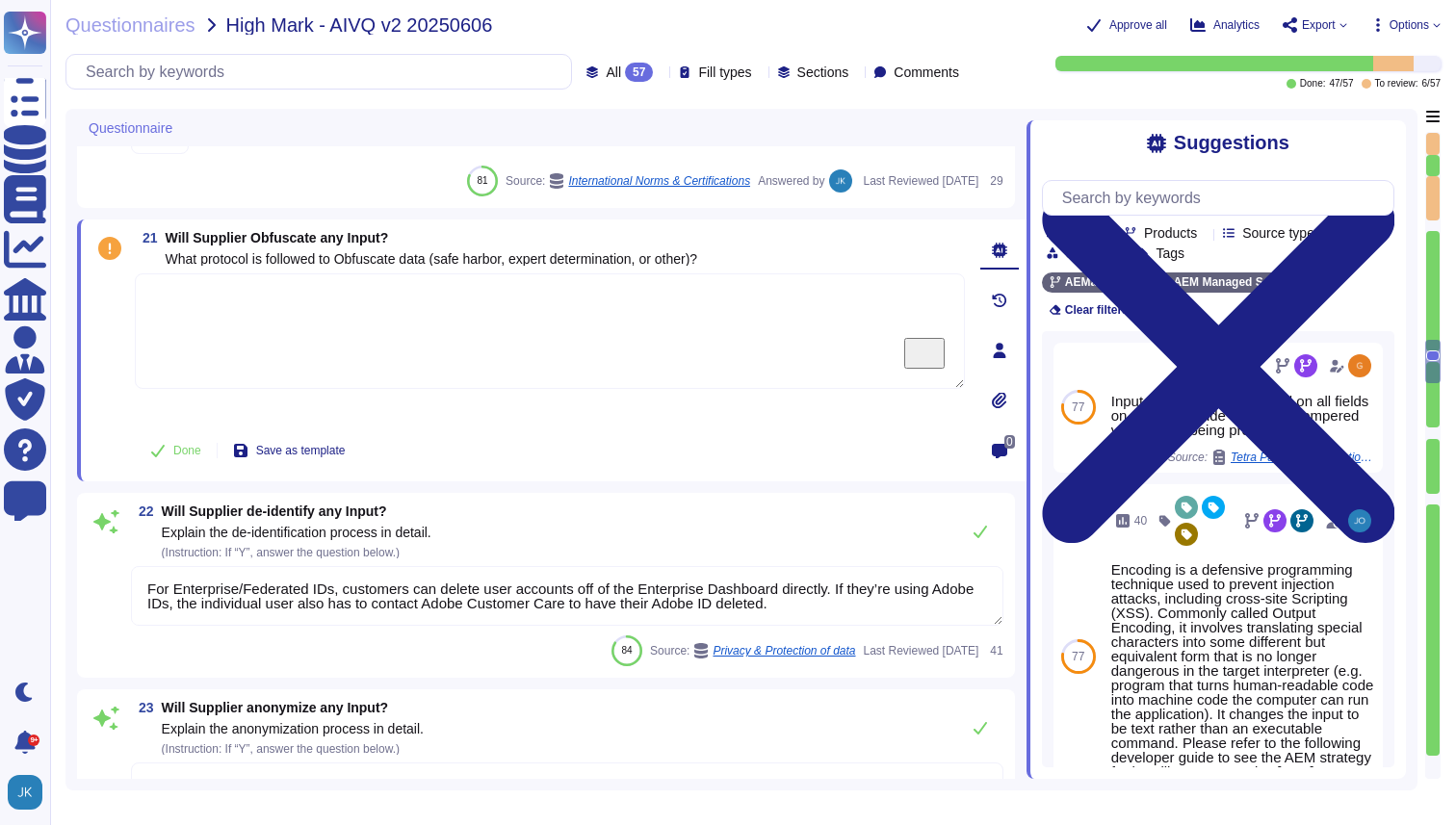
click at [1119, 260] on div at bounding box center [1119, 253] width 0 height 14
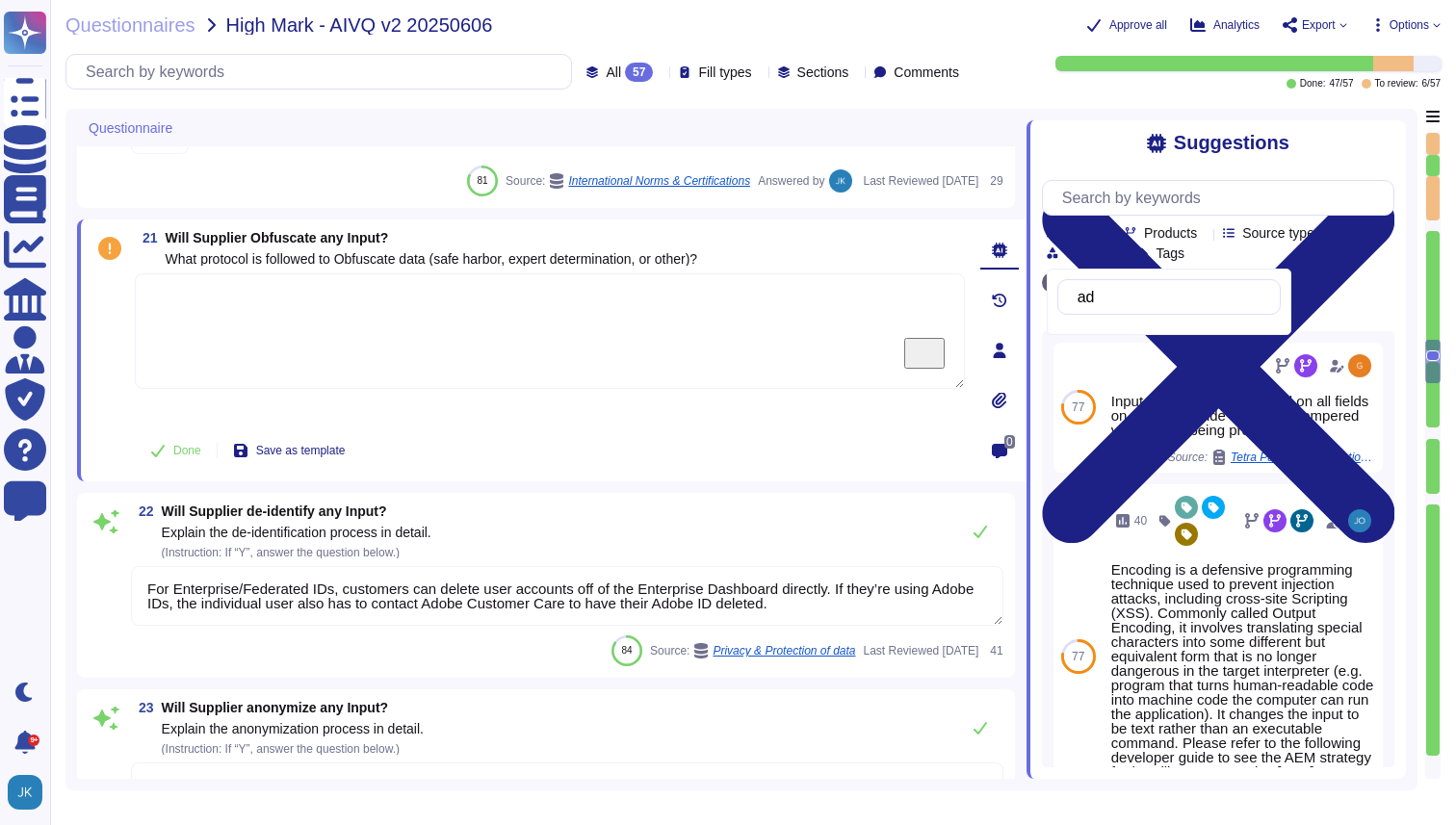
type input "a"
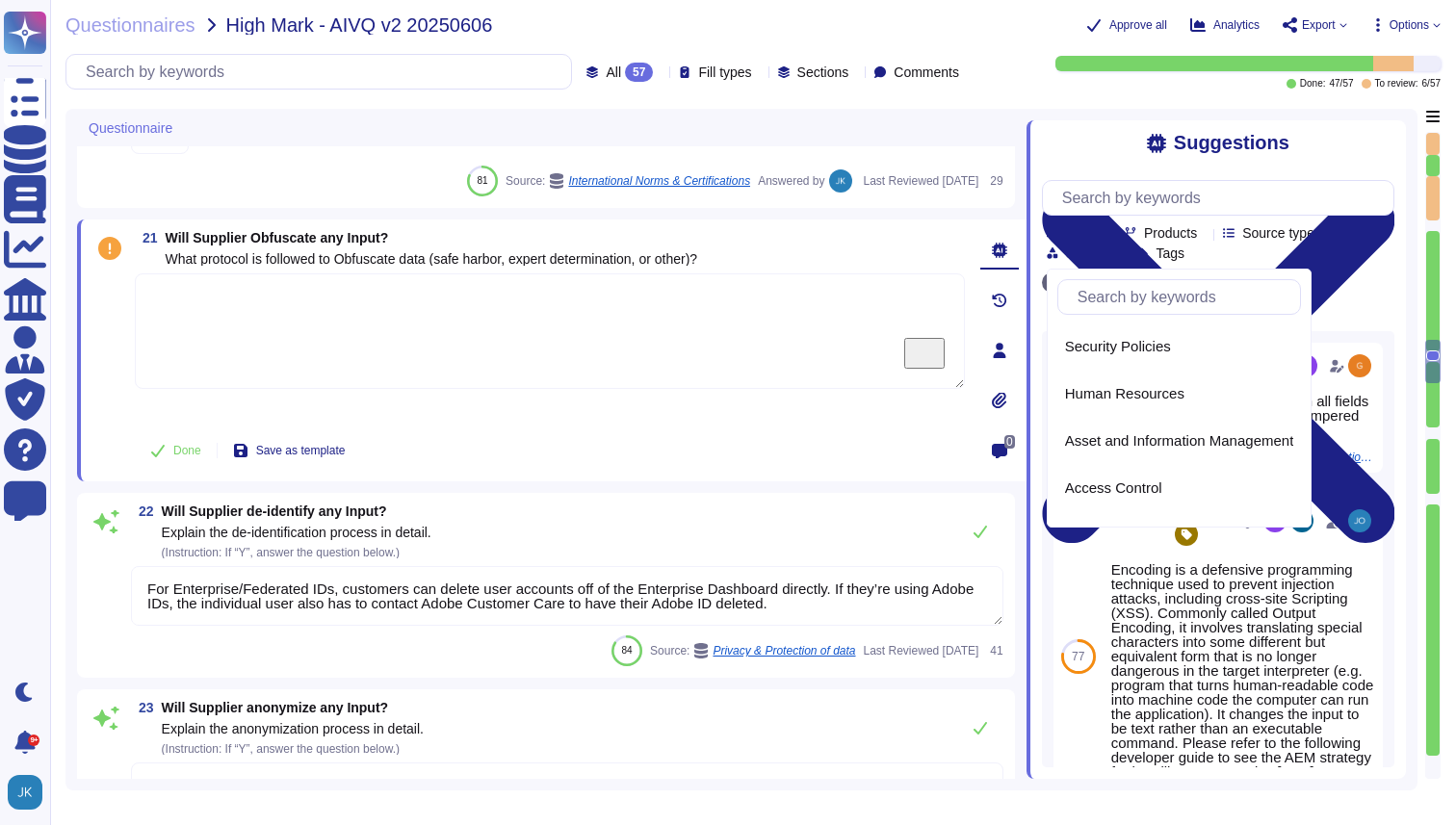
click at [1198, 232] on span "Products" at bounding box center [1171, 233] width 53 height 13
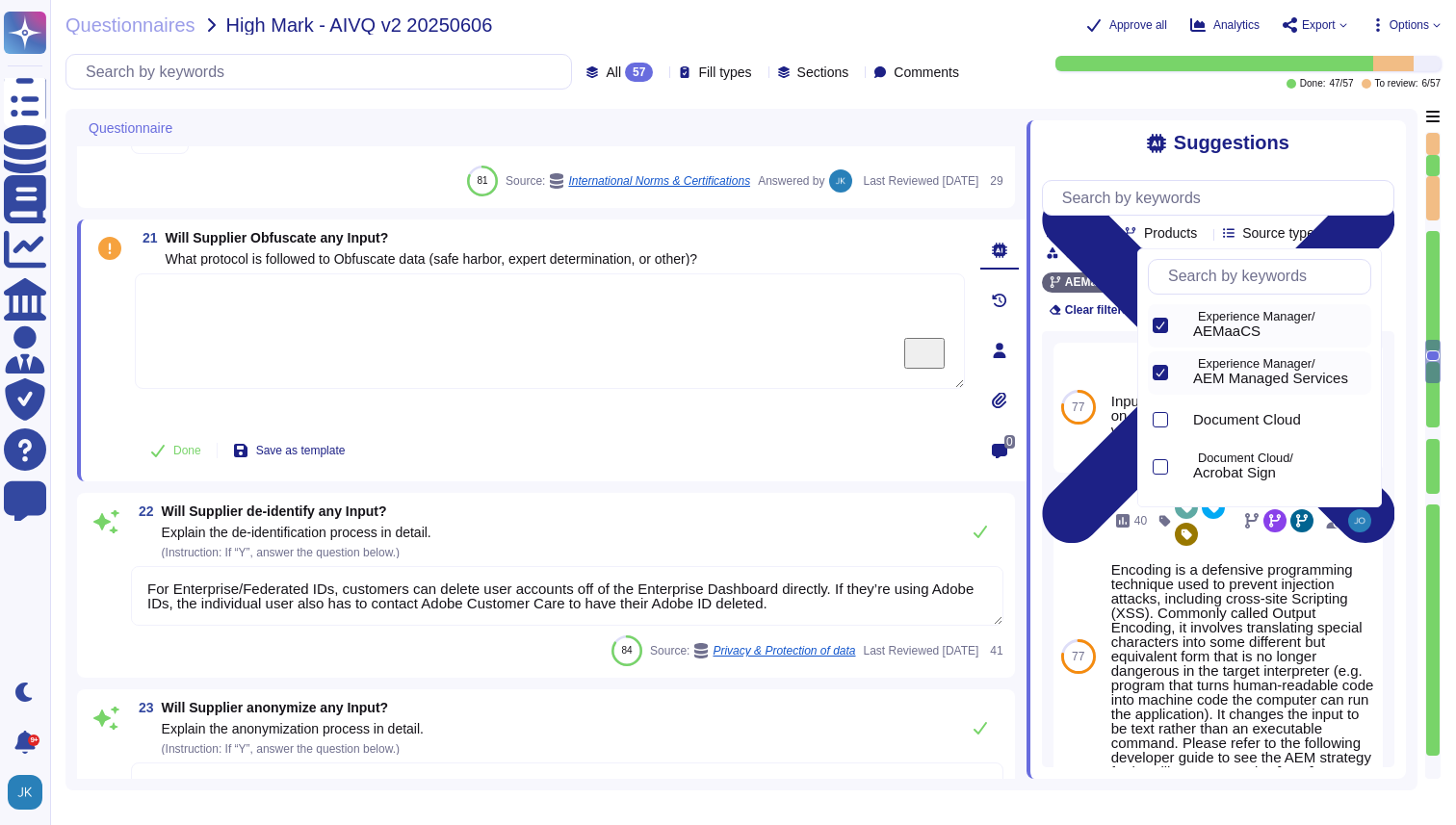
click at [1198, 279] on input "text" at bounding box center [1265, 277] width 212 height 34
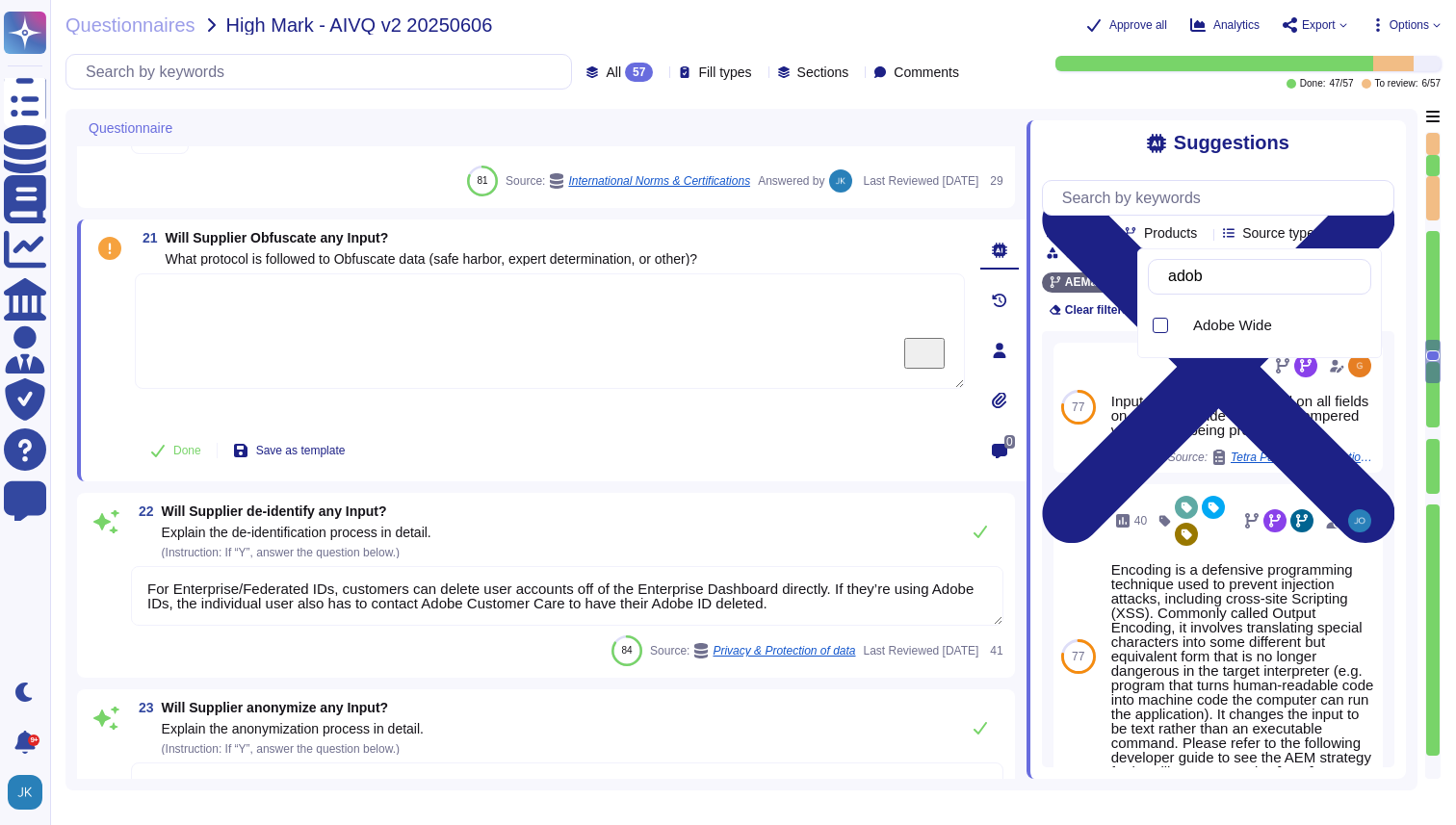
type input "adobe"
click at [1163, 325] on div at bounding box center [1161, 326] width 15 height 15
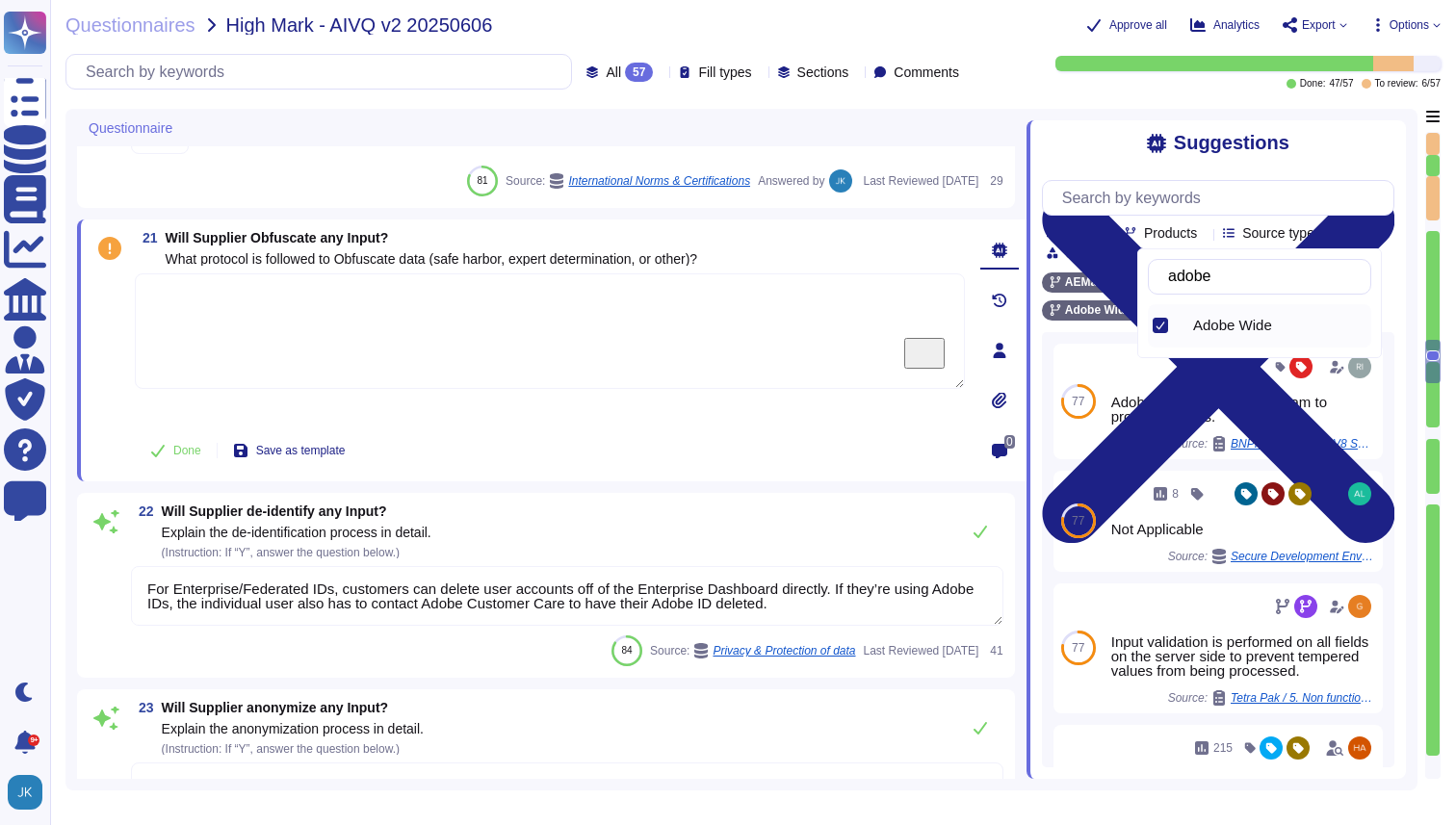
click at [1093, 100] on div "Questionnaires High Mark - AIVQ v2 20250606 Approve all Analytics Export Option…" at bounding box center [753, 412] width 1407 height 825
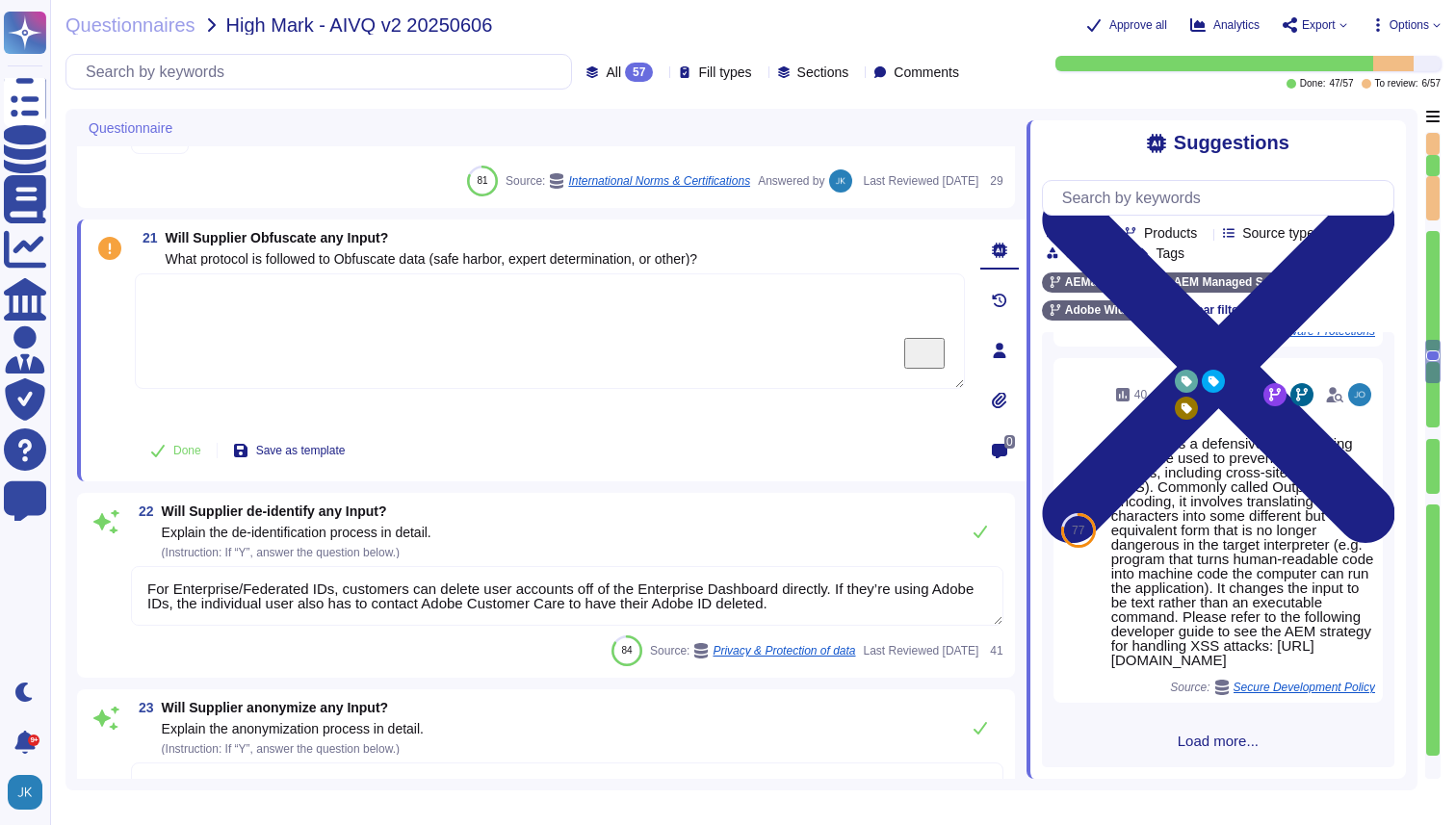
click at [1184, 744] on span "Load more..." at bounding box center [1219, 740] width 353 height 14
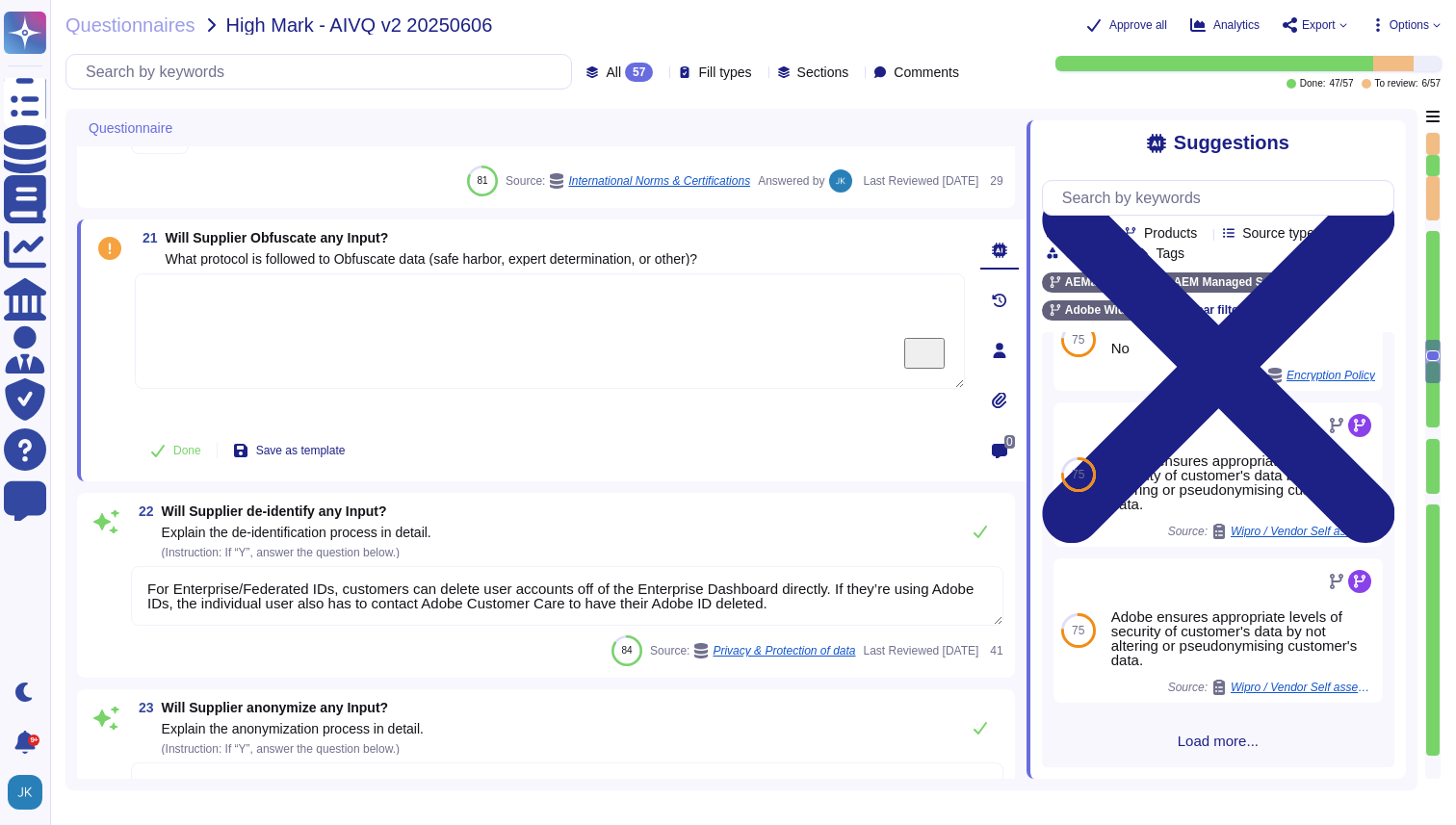
click at [1192, 746] on span "Load more..." at bounding box center [1219, 740] width 353 height 14
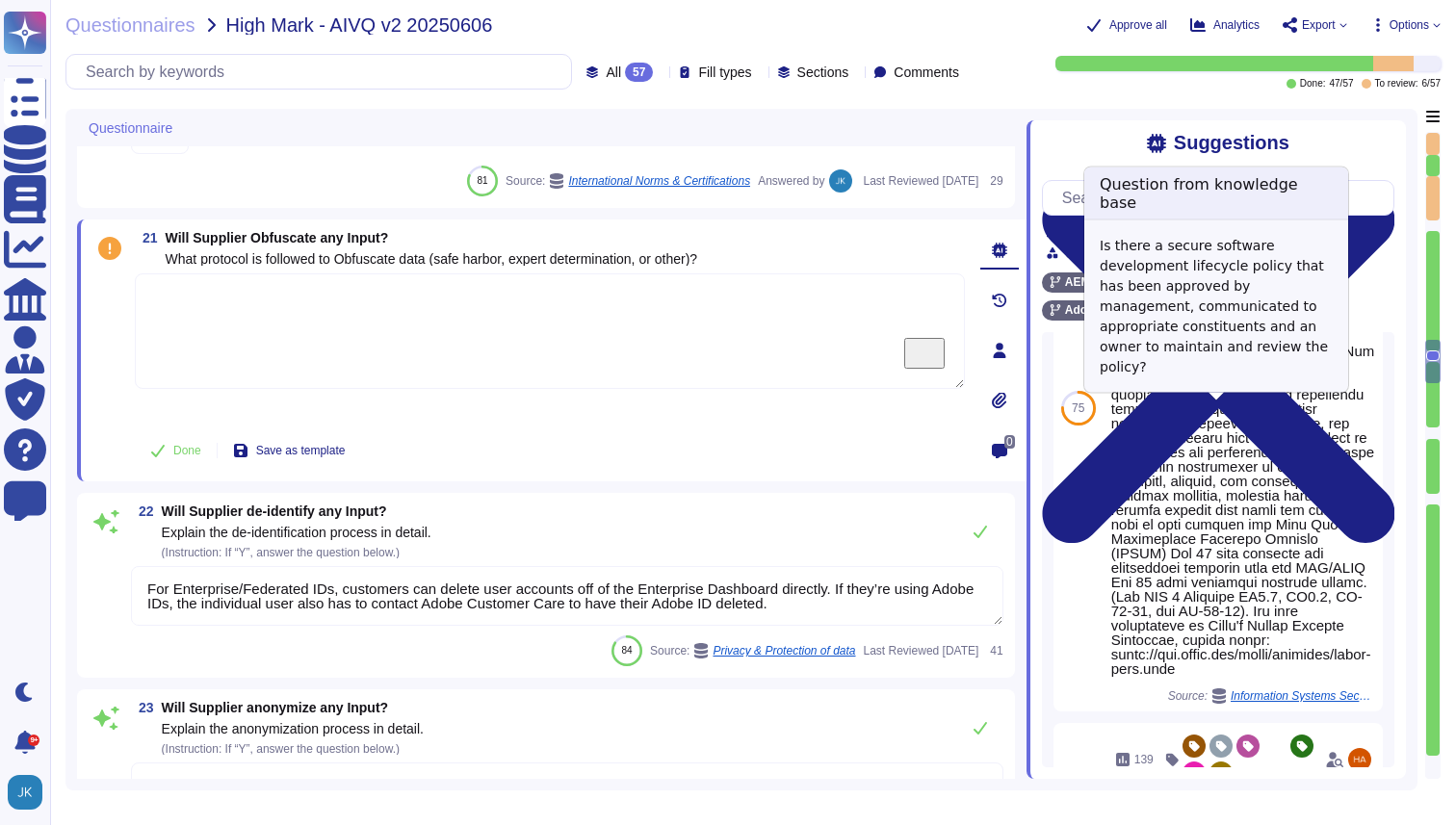
scroll to position [3608, 0]
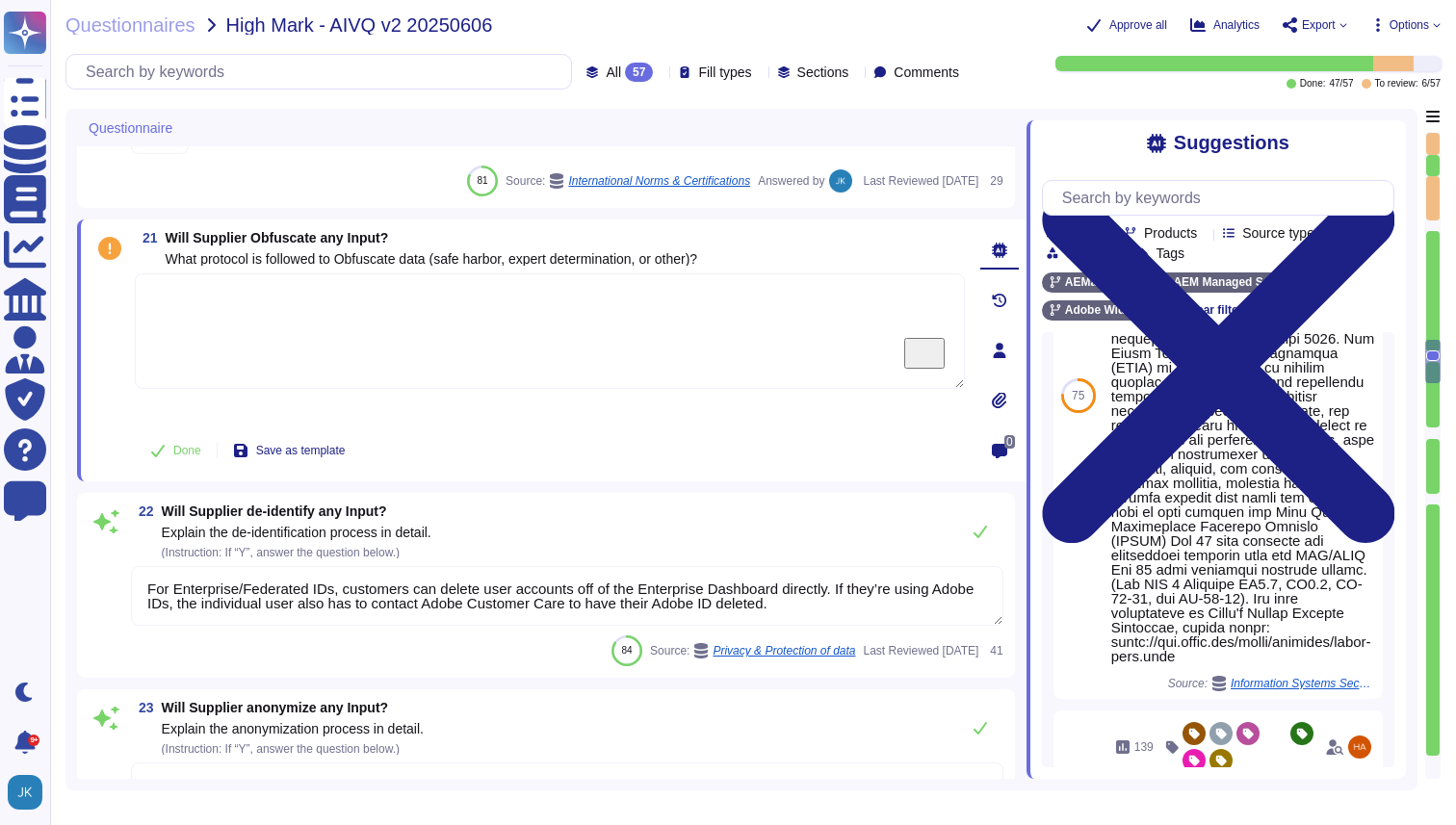
click at [305, 348] on textarea "To enrich screen reader interactions, please activate Accessibility in Grammarl…" at bounding box center [550, 332] width 830 height 116
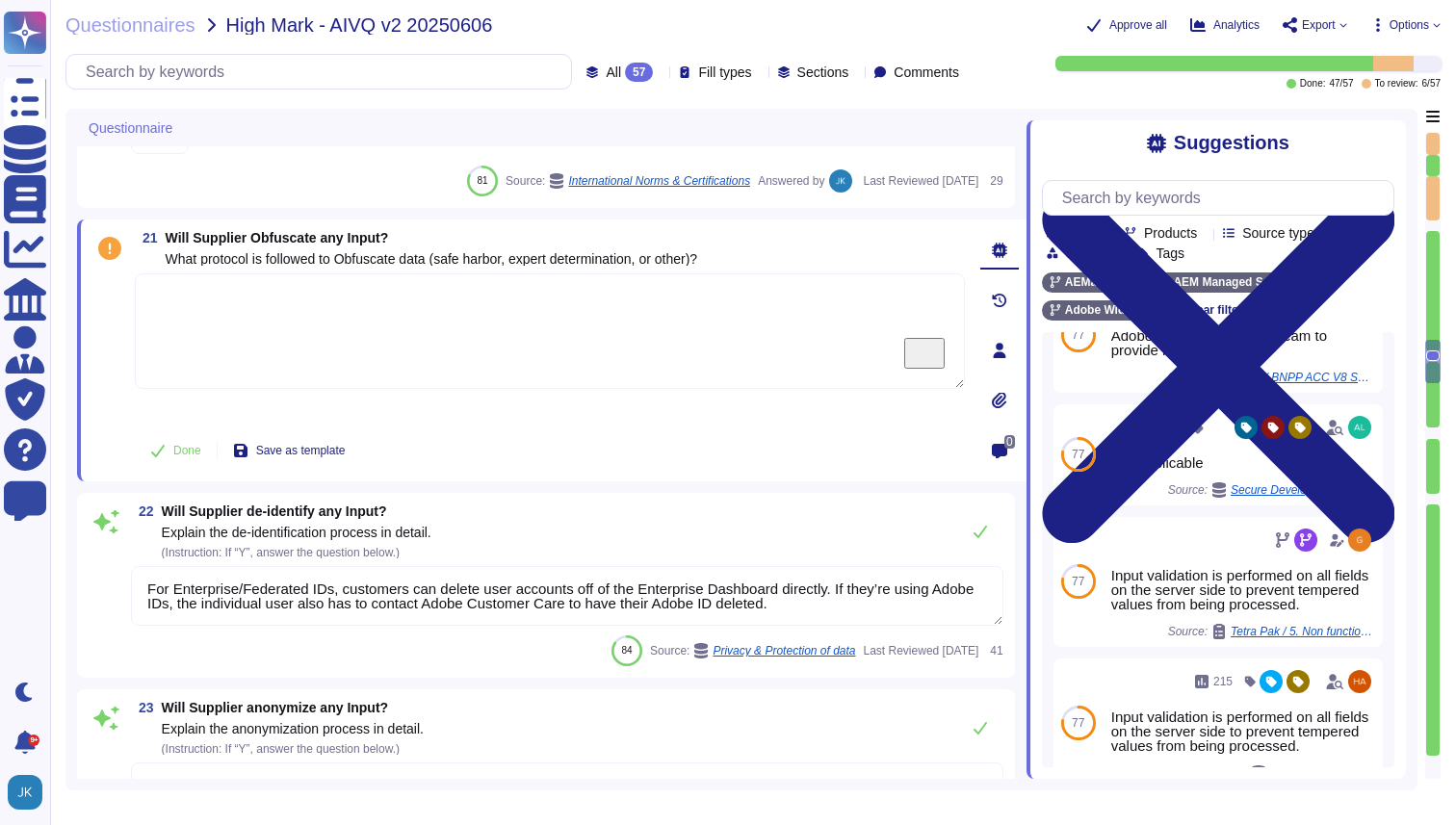
scroll to position [0, 0]
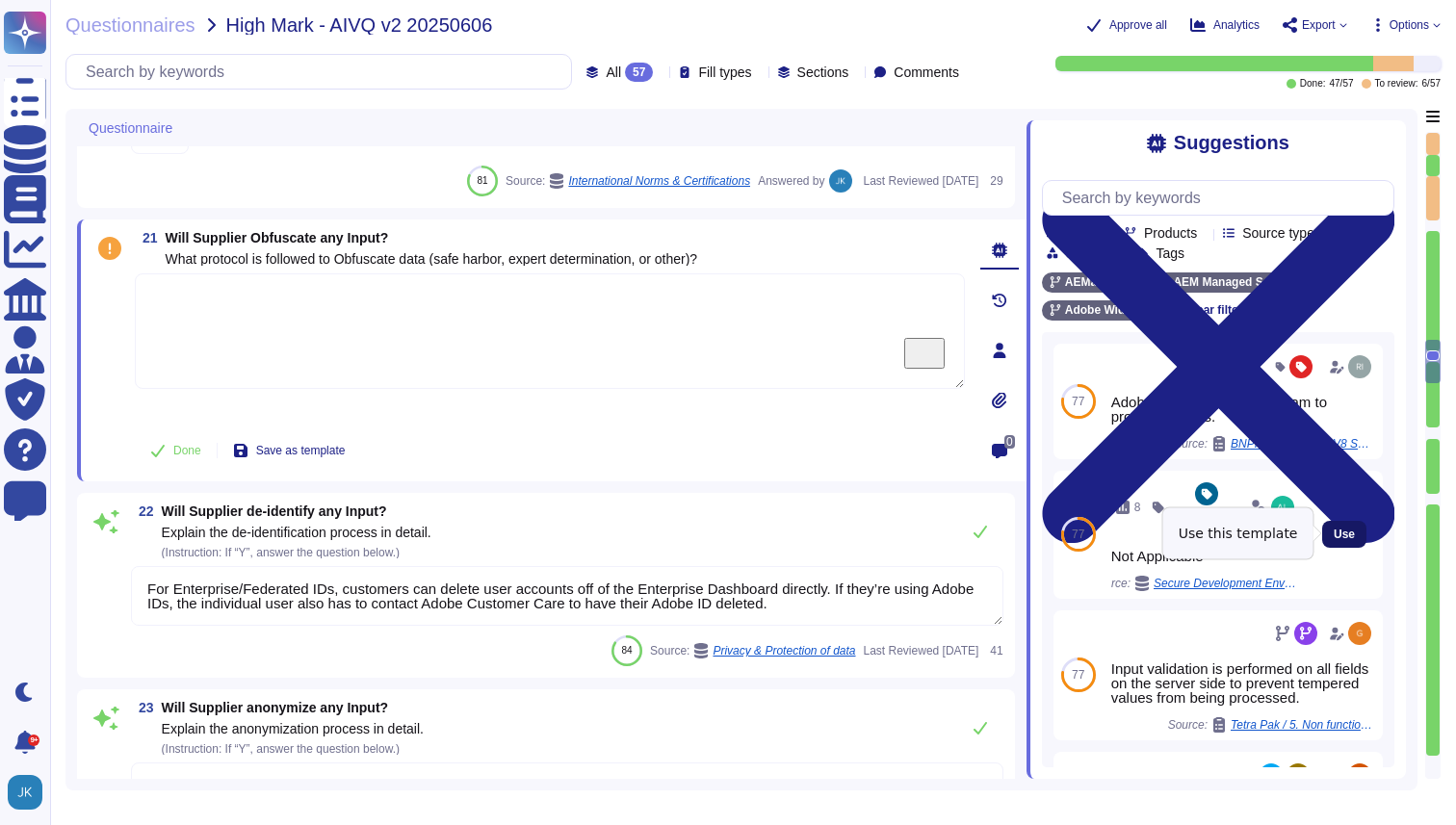
click at [1343, 534] on span "Use" at bounding box center [1345, 534] width 21 height 12
type textarea "Not Applicable"
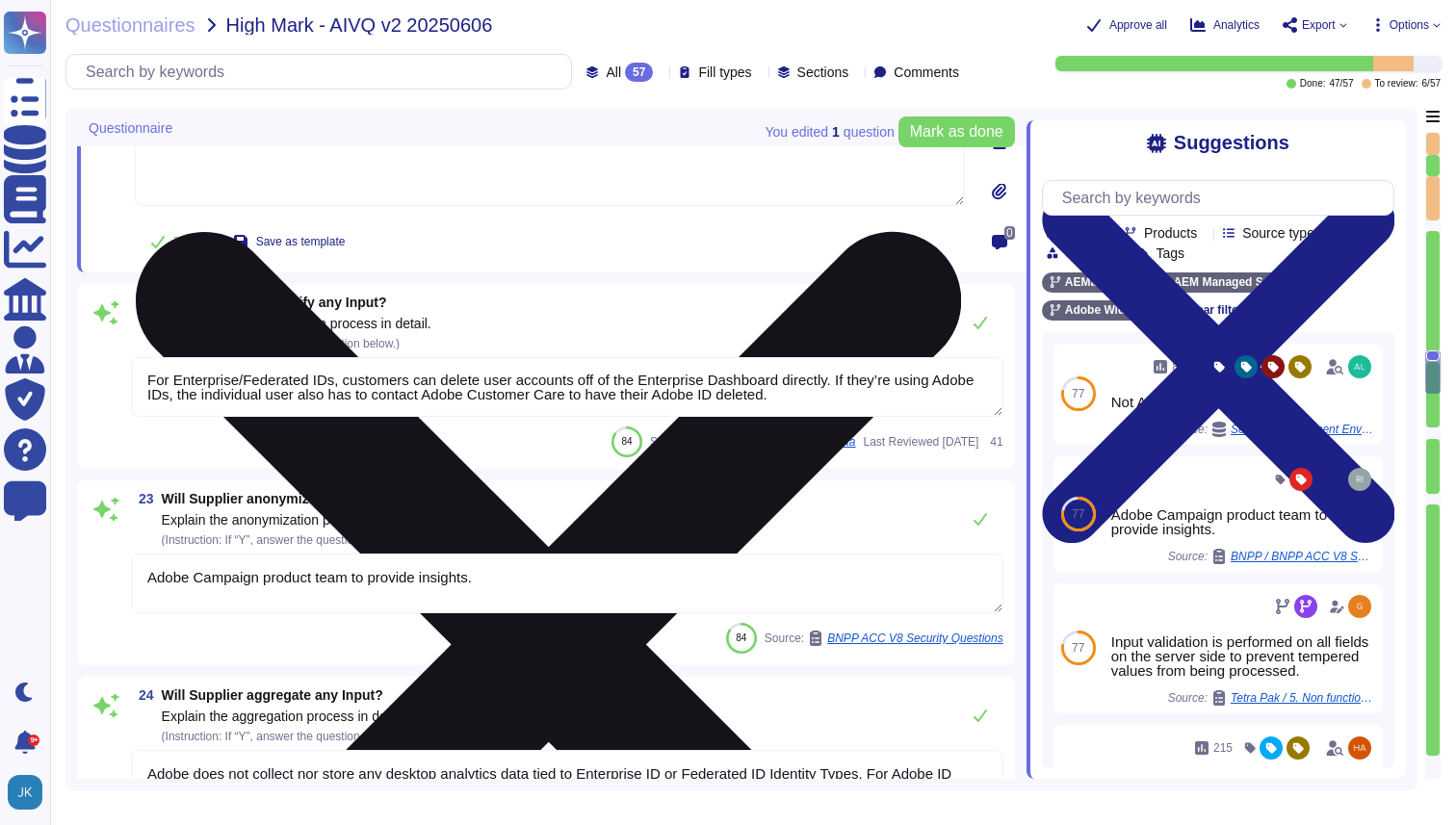
scroll to position [4433, 0]
type textarea "180-365 days"
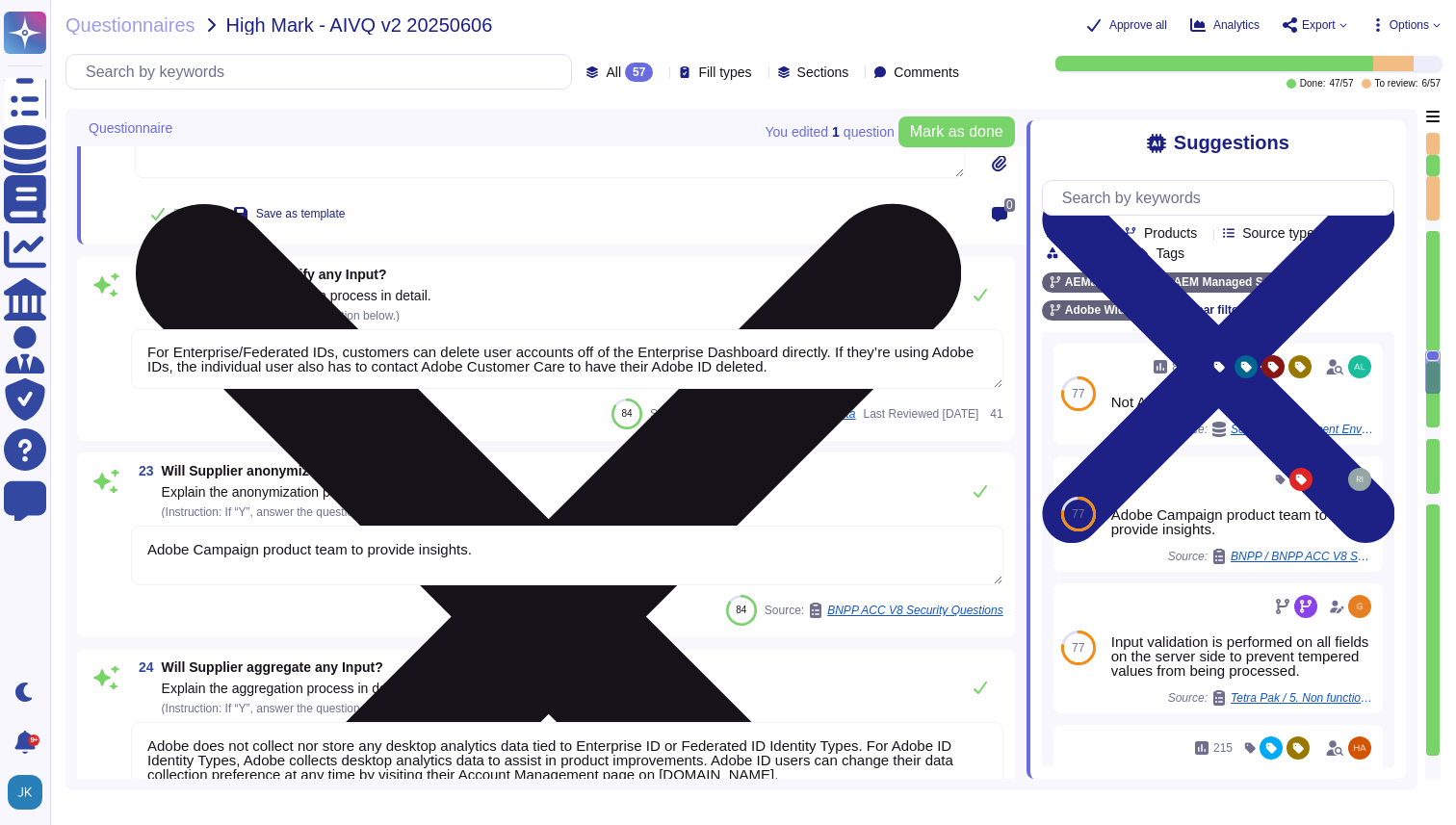
scroll to position [2, 0]
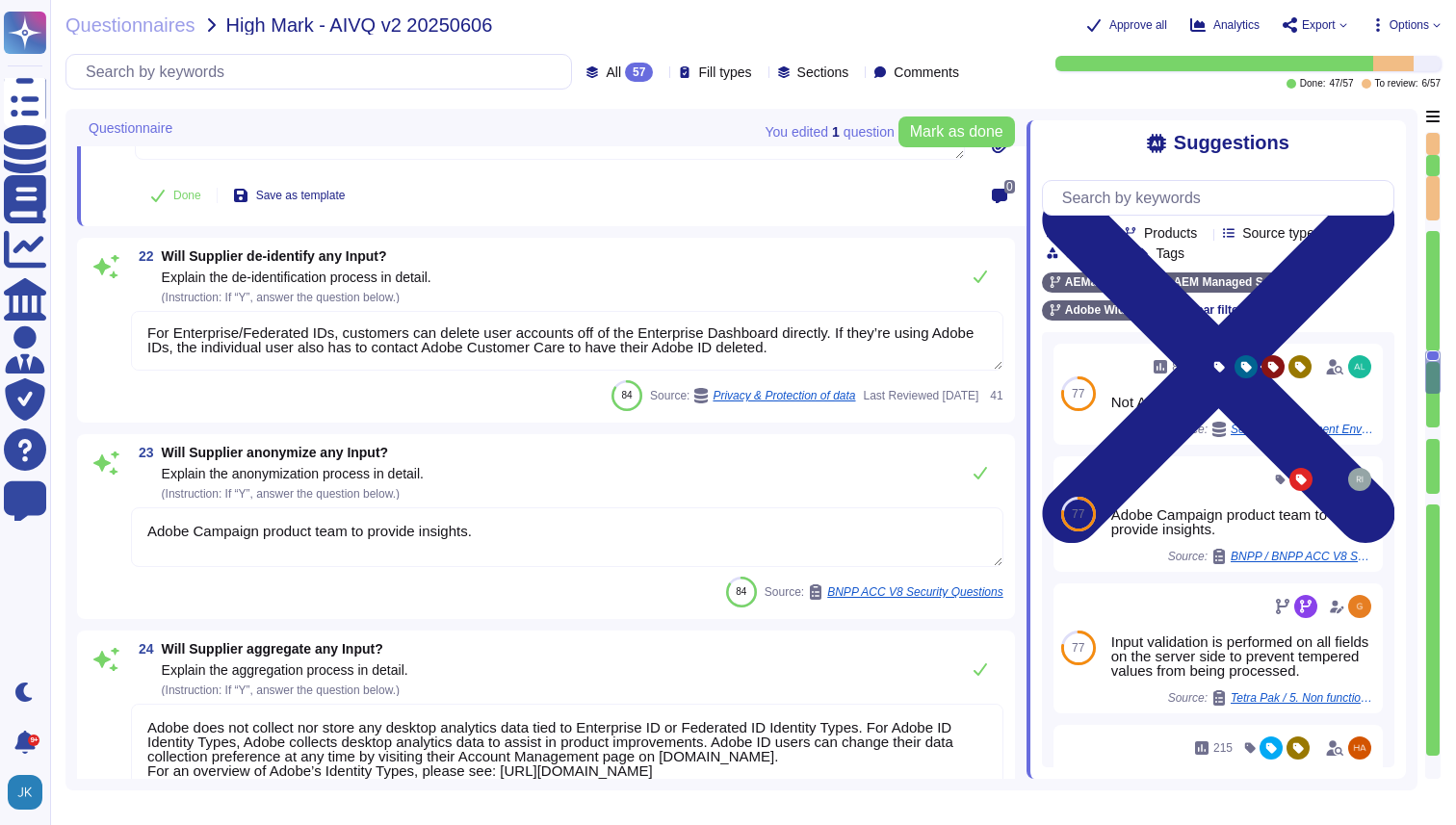
type textarea "Lorem ips dol sitame co Adipi elitseddo eiu tem incidid utl etd magnaal enimad …"
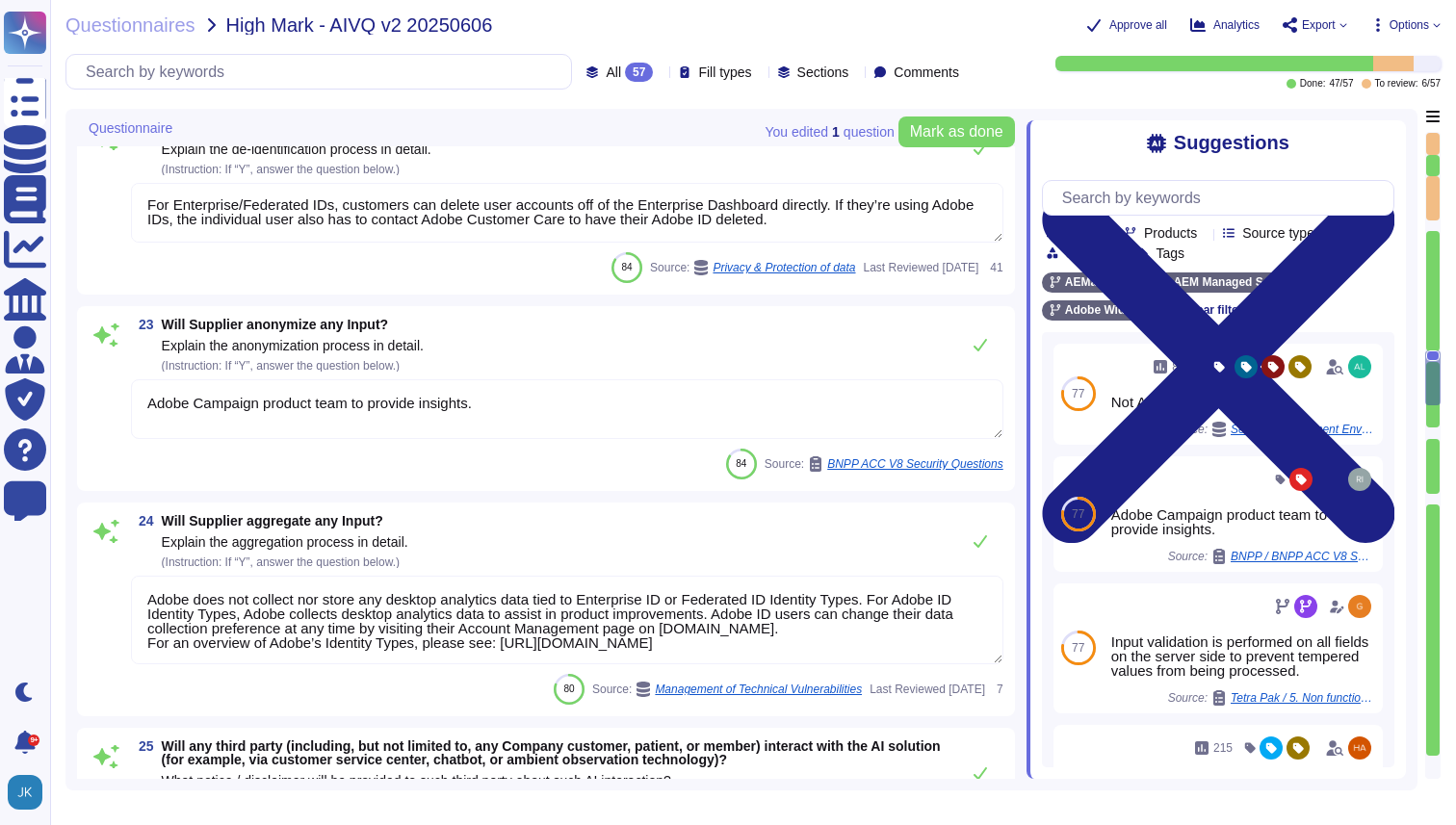
scroll to position [4585, 0]
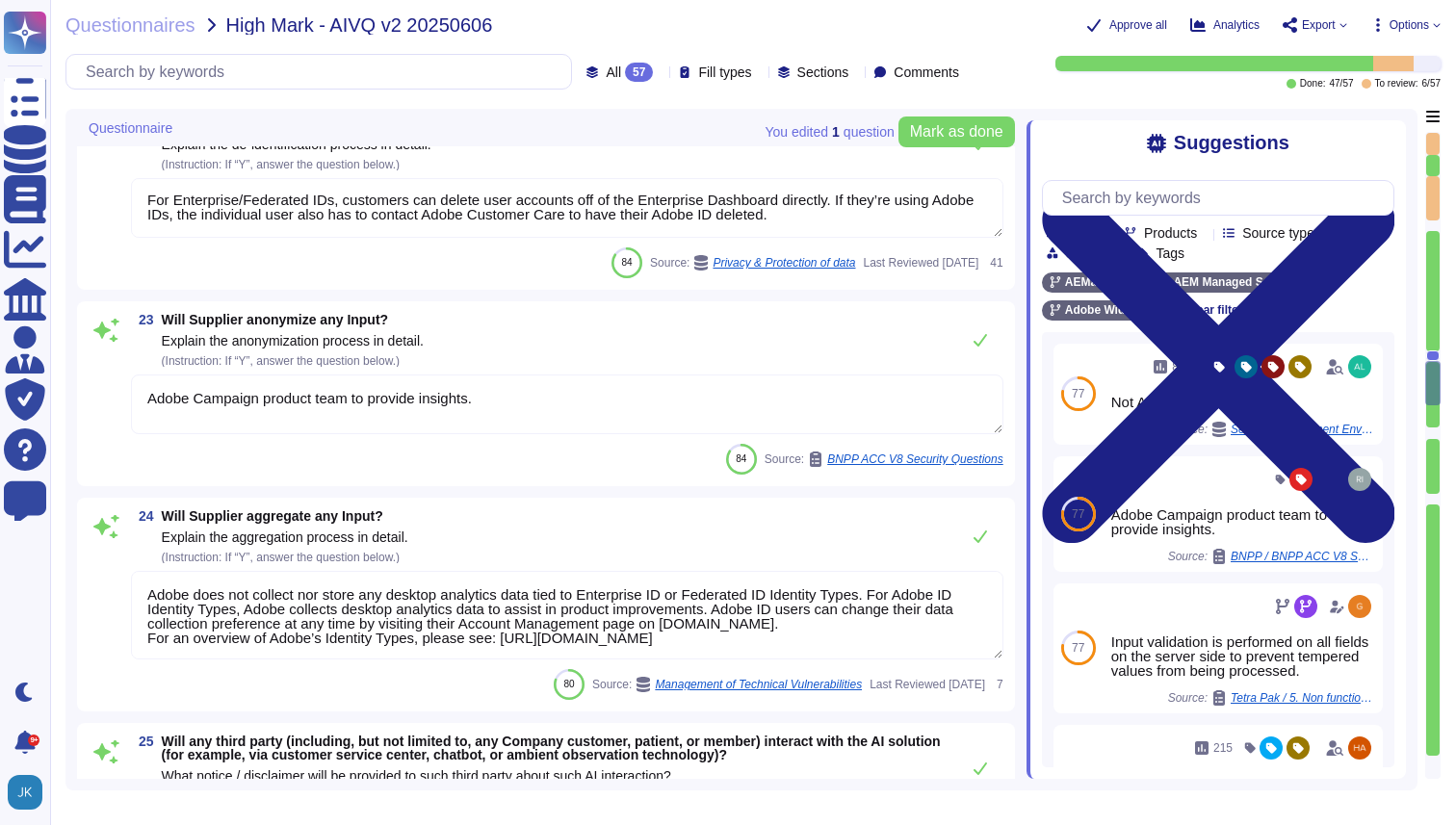
click at [324, 322] on span "Will Supplier anonymize any Input?" at bounding box center [276, 320] width 228 height 15
click at [324, 375] on textarea "Adobe Campaign product team to provide insights." at bounding box center [567, 405] width 873 height 60
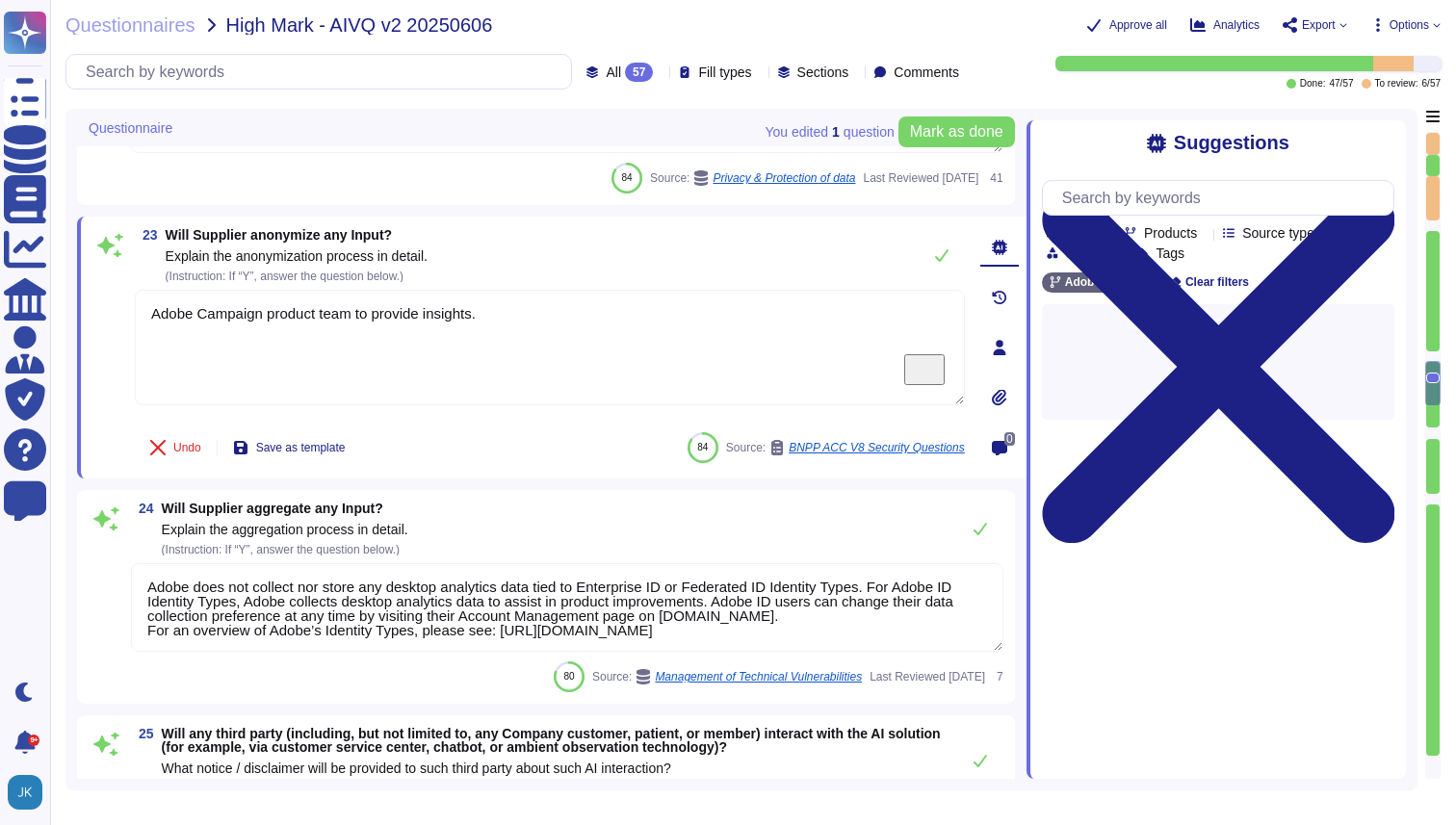
type textarea "Lorem ips dol sitame co Adipi elitseddo eiu tem incidid utl etd magnaal enimad …"
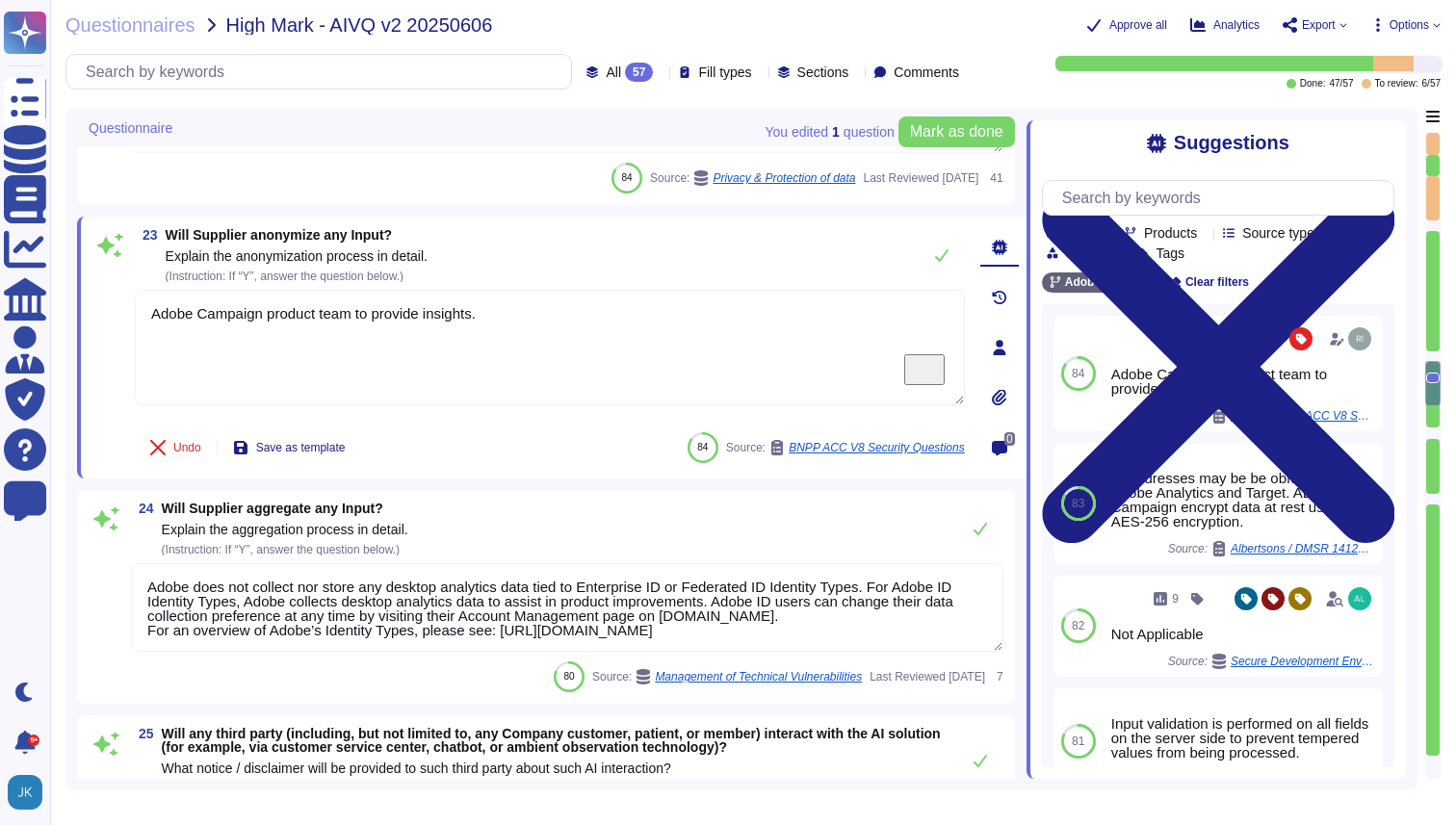
click at [348, 237] on span "Will Supplier anonymize any Input?" at bounding box center [280, 235] width 228 height 15
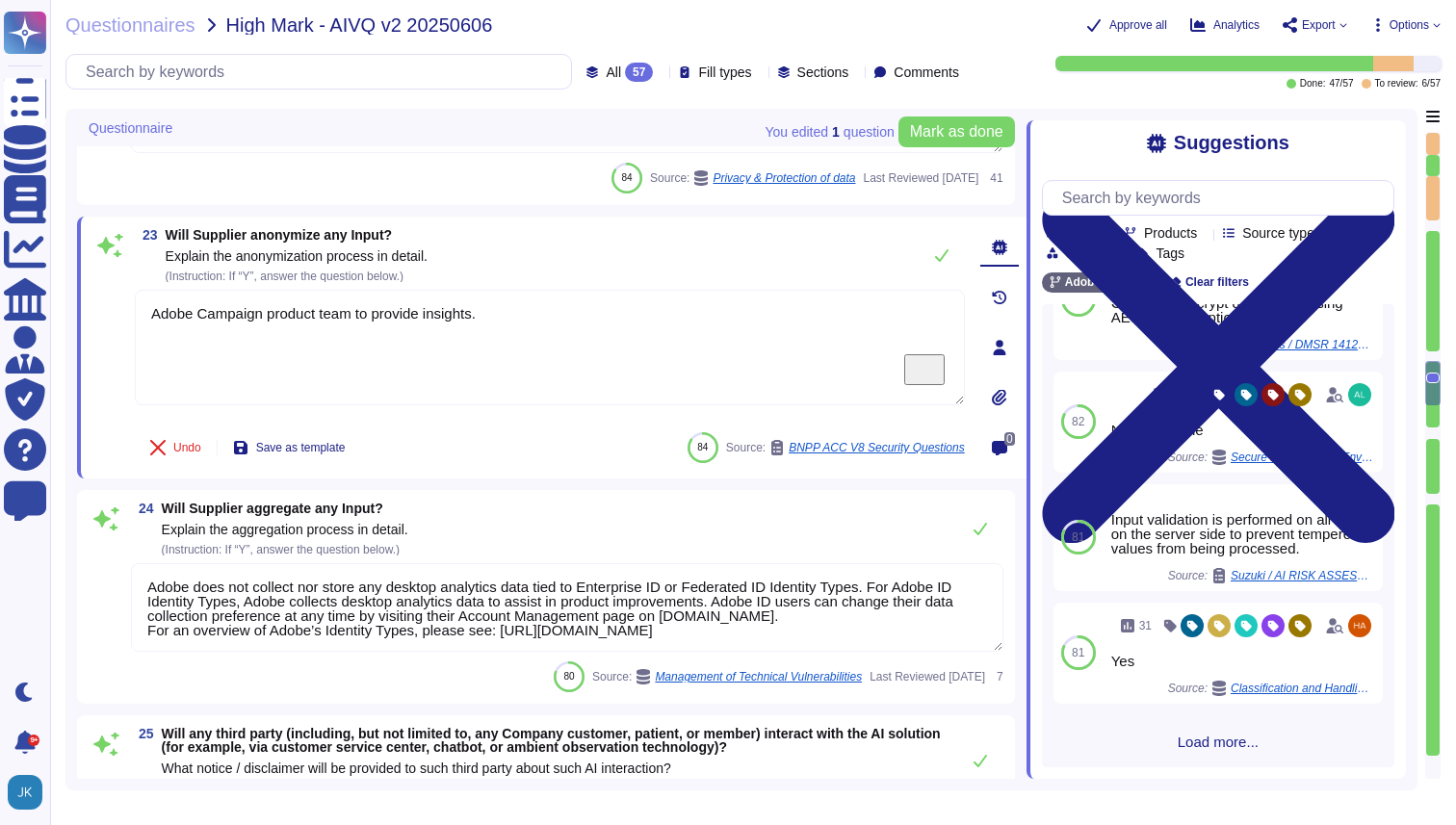
click at [1189, 745] on span "Load more..." at bounding box center [1219, 741] width 353 height 14
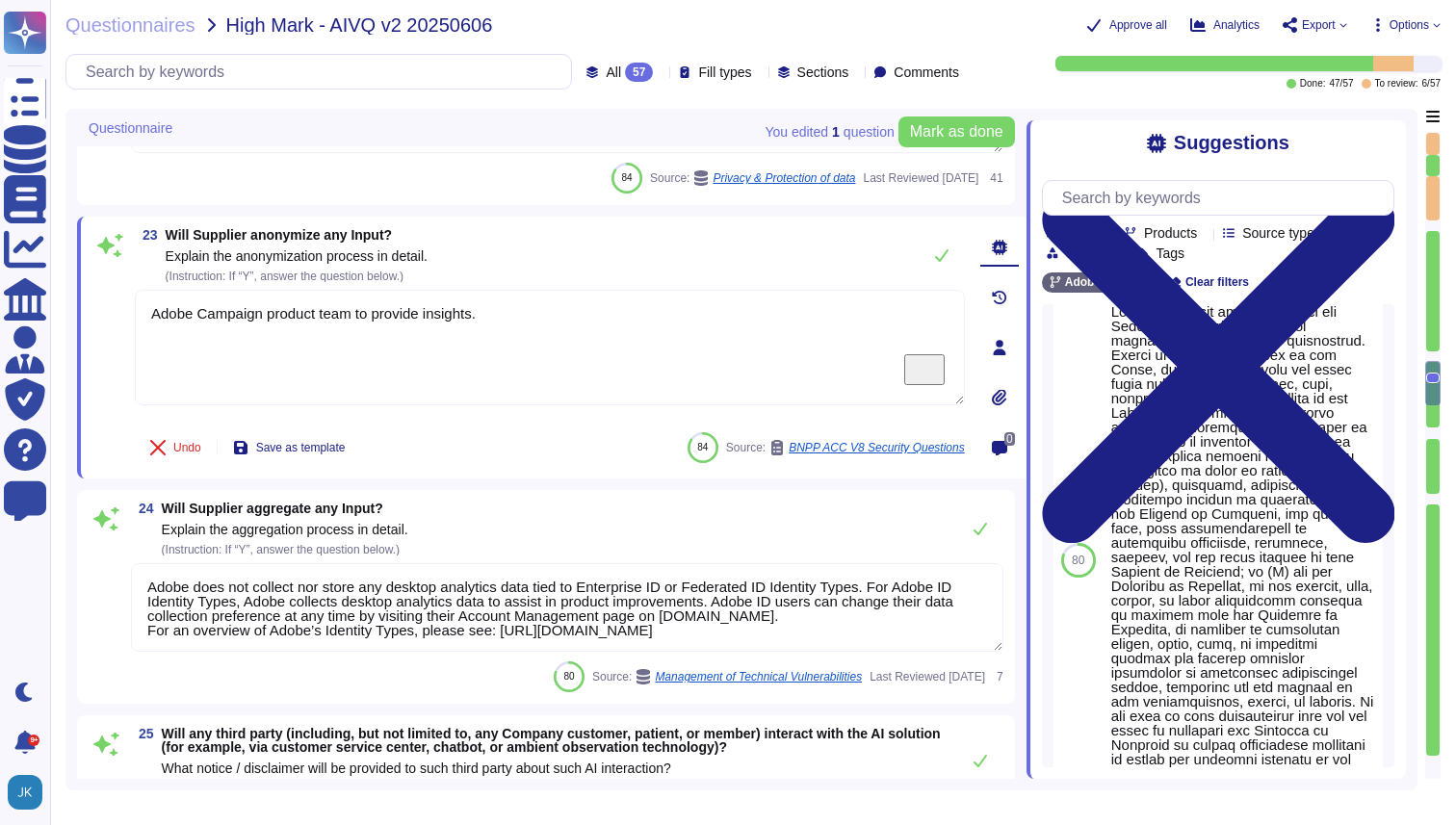
scroll to position [3034, 0]
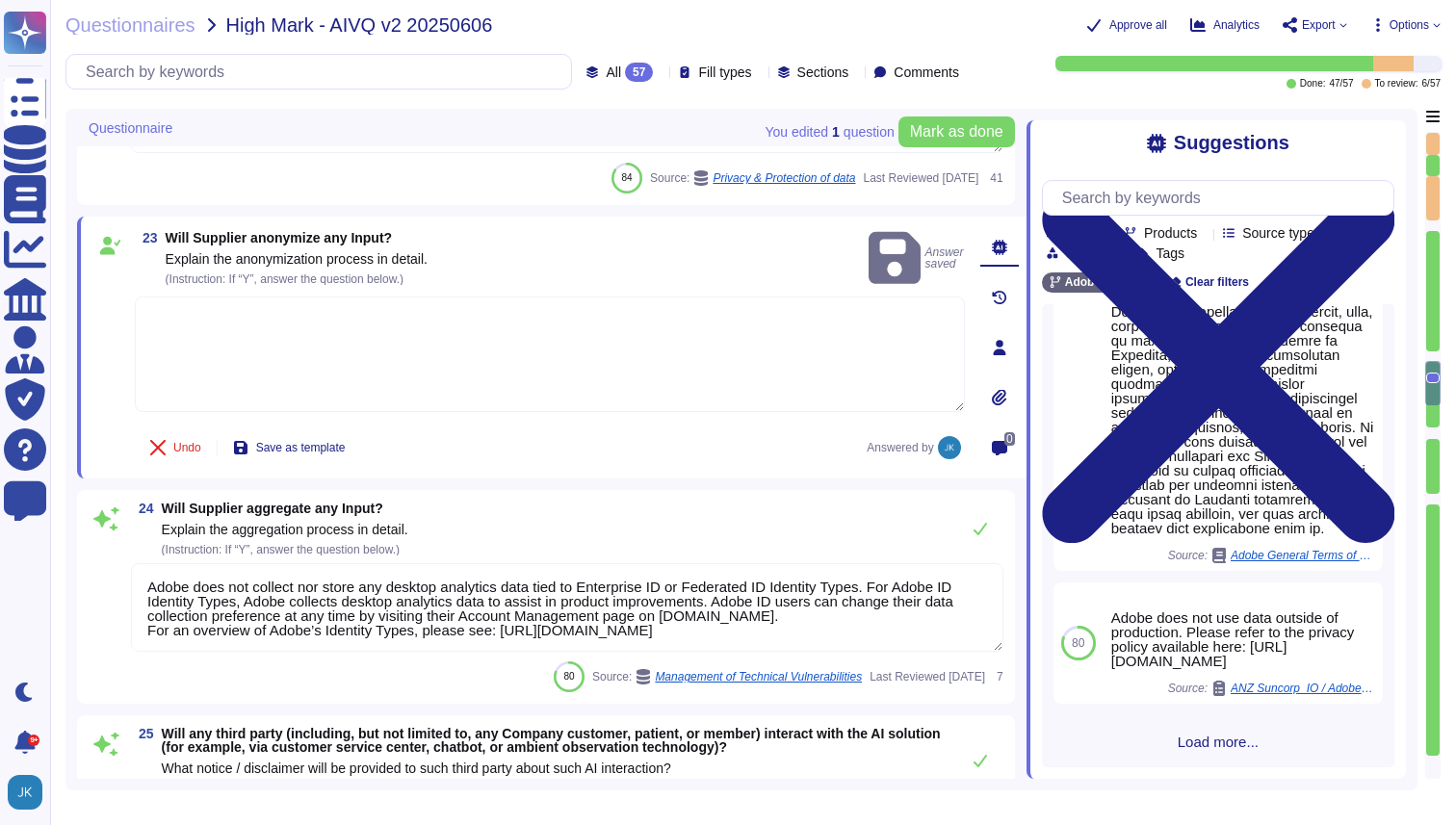
click at [729, 322] on textarea "To enrich screen reader interactions, please activate Accessibility in Grammarl…" at bounding box center [550, 355] width 830 height 116
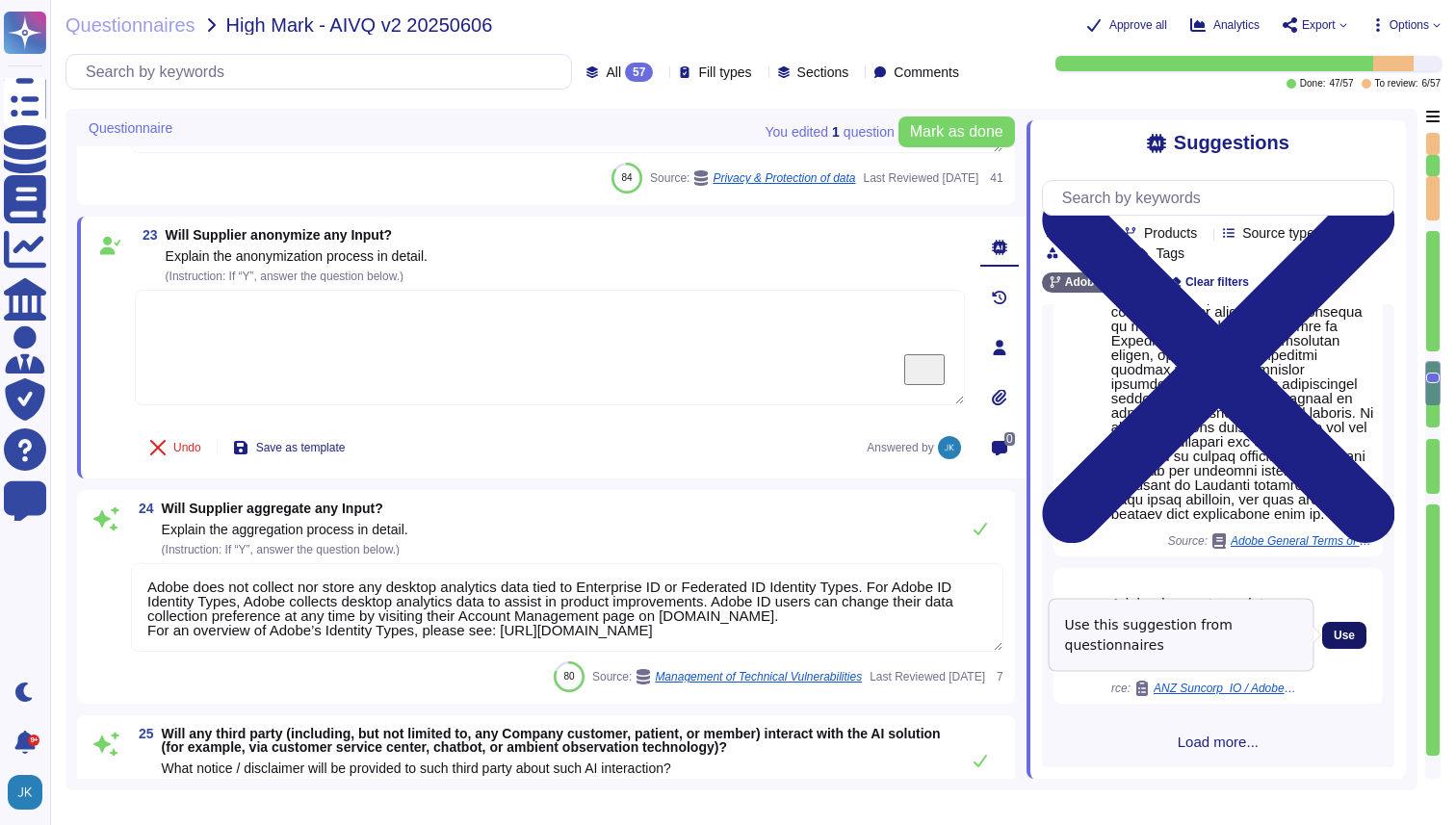
click at [1348, 637] on span "Use" at bounding box center [1345, 635] width 21 height 12
type textarea "Adobe does not use data outside of production. Please refer to the privacy poli…"
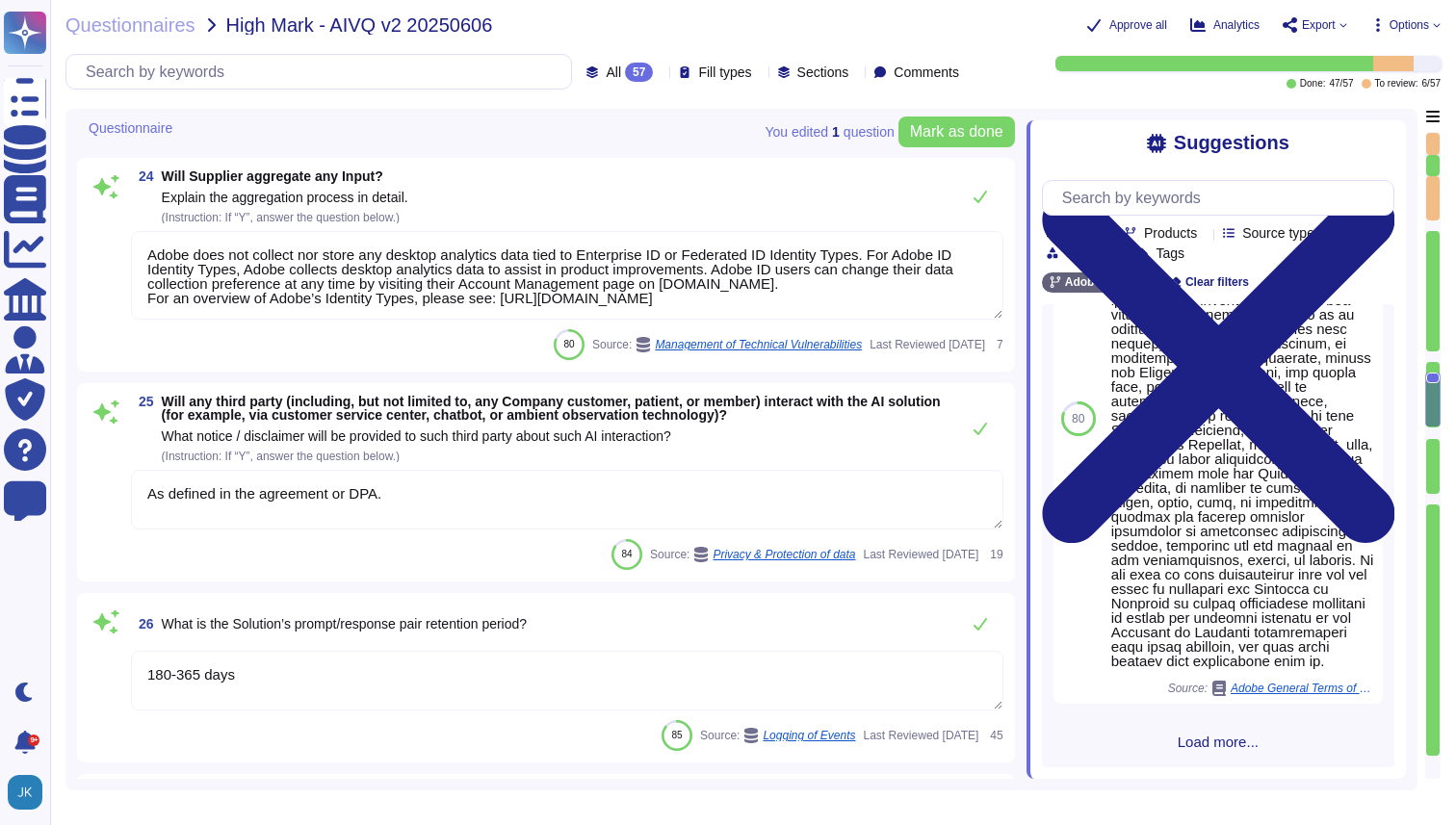
scroll to position [4908, 0]
click at [886, 286] on textarea "Adobe does not collect nor store any desktop analytics data tied to Enterprise …" at bounding box center [567, 274] width 873 height 89
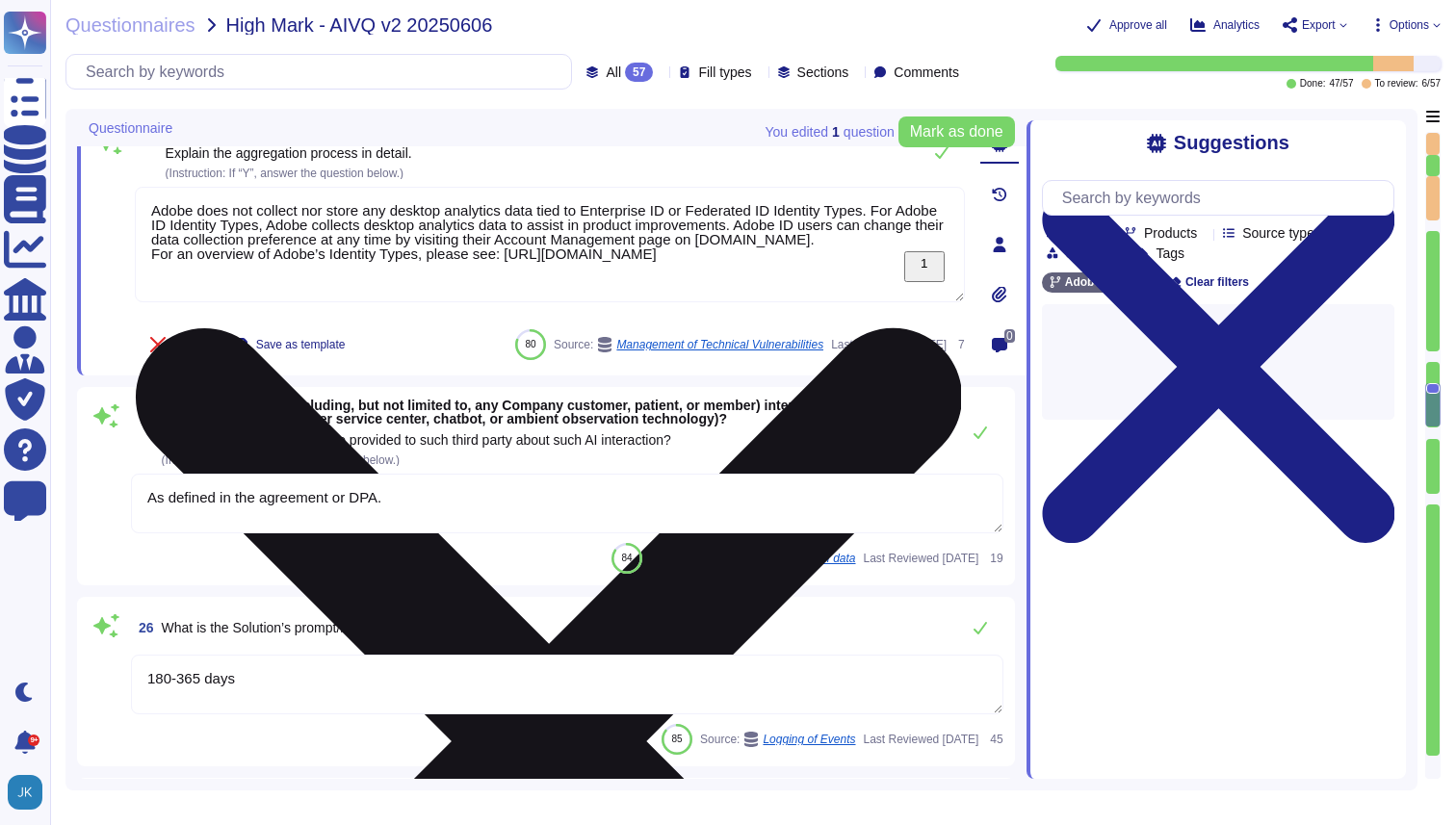
click at [951, 201] on icon at bounding box center [548, 741] width 826 height 1102
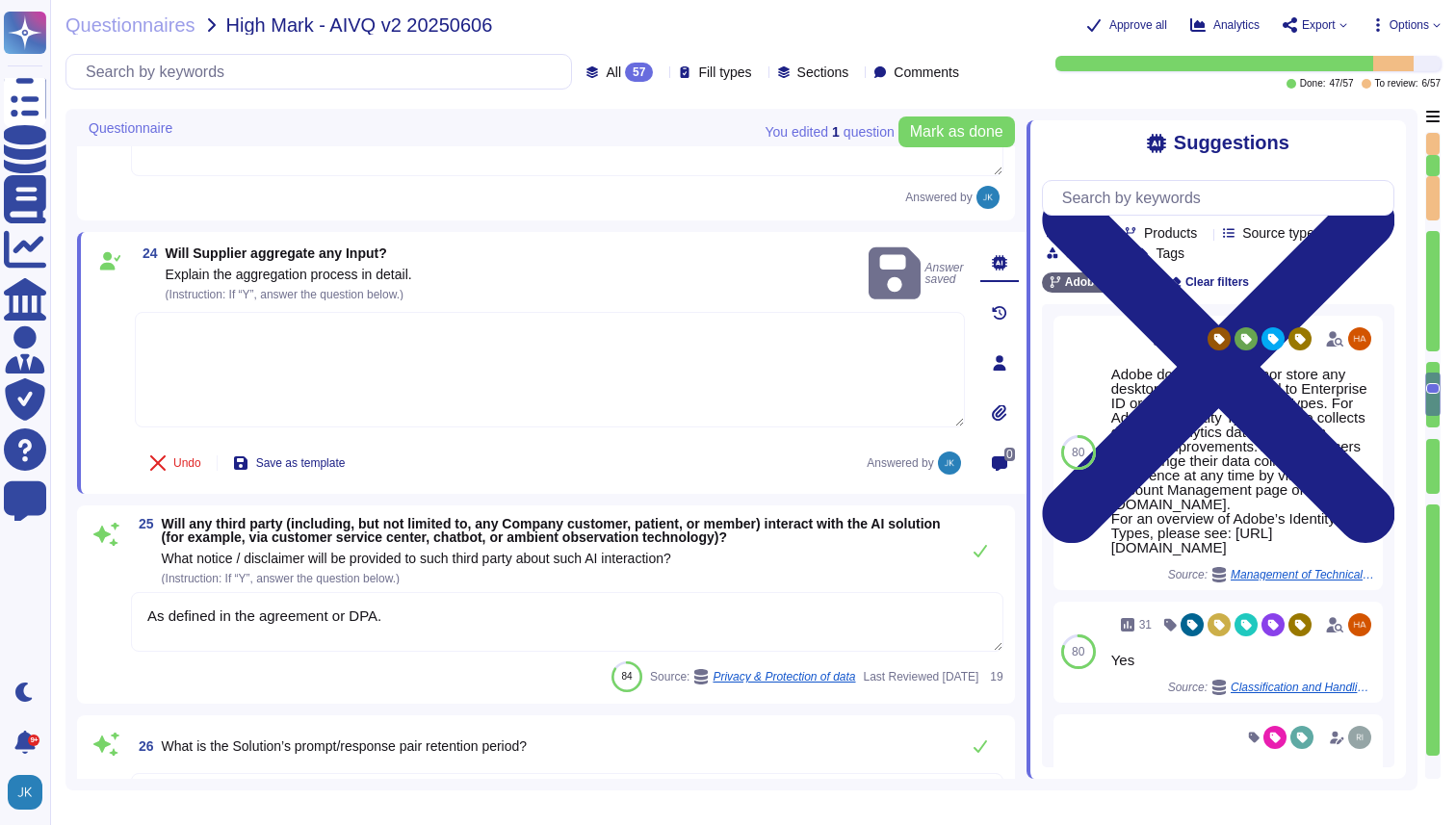
type textarea "Not Applicable"
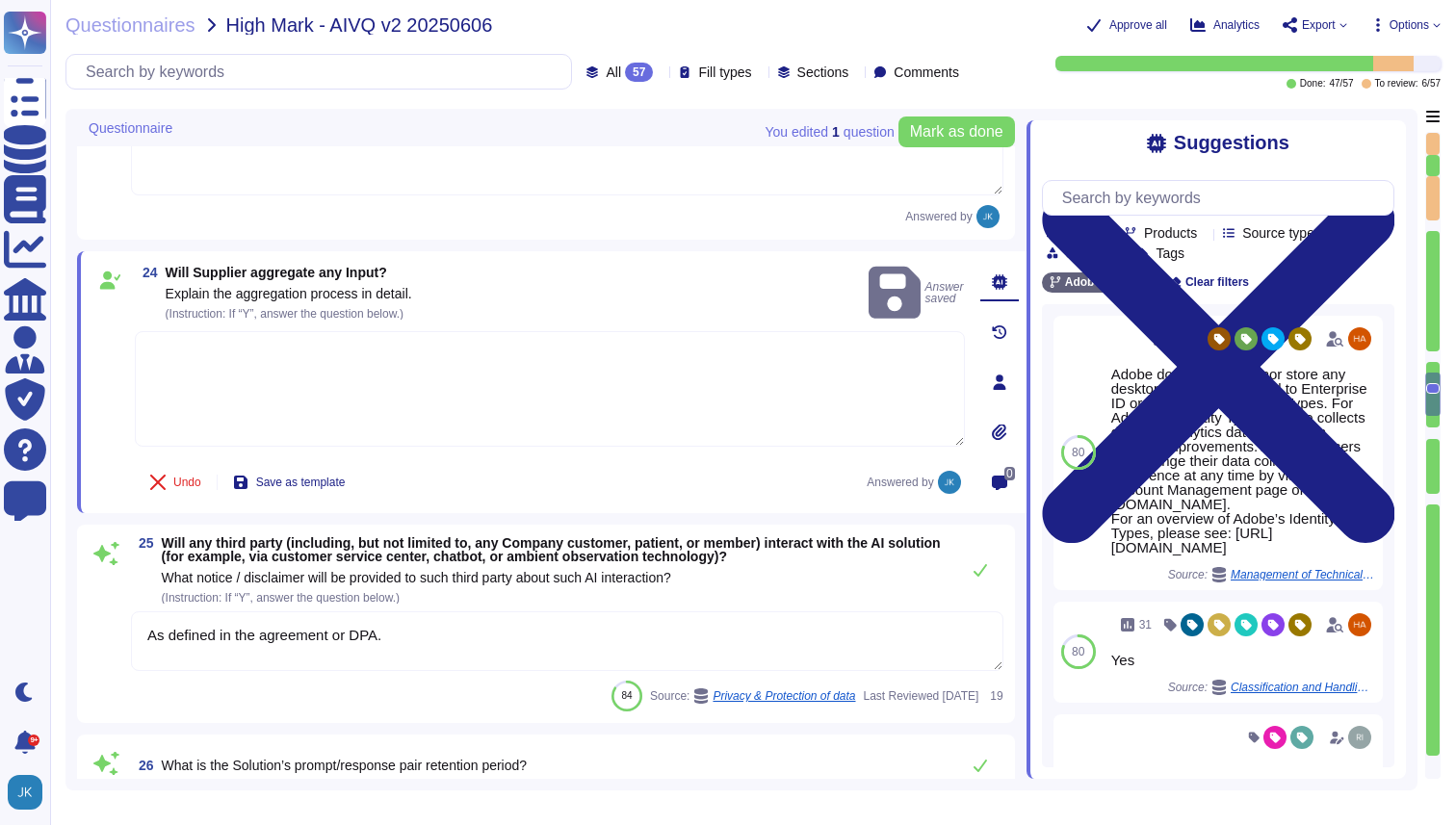
scroll to position [4725, 0]
click at [300, 272] on span "Will Supplier aggregate any Input?" at bounding box center [277, 272] width 222 height 15
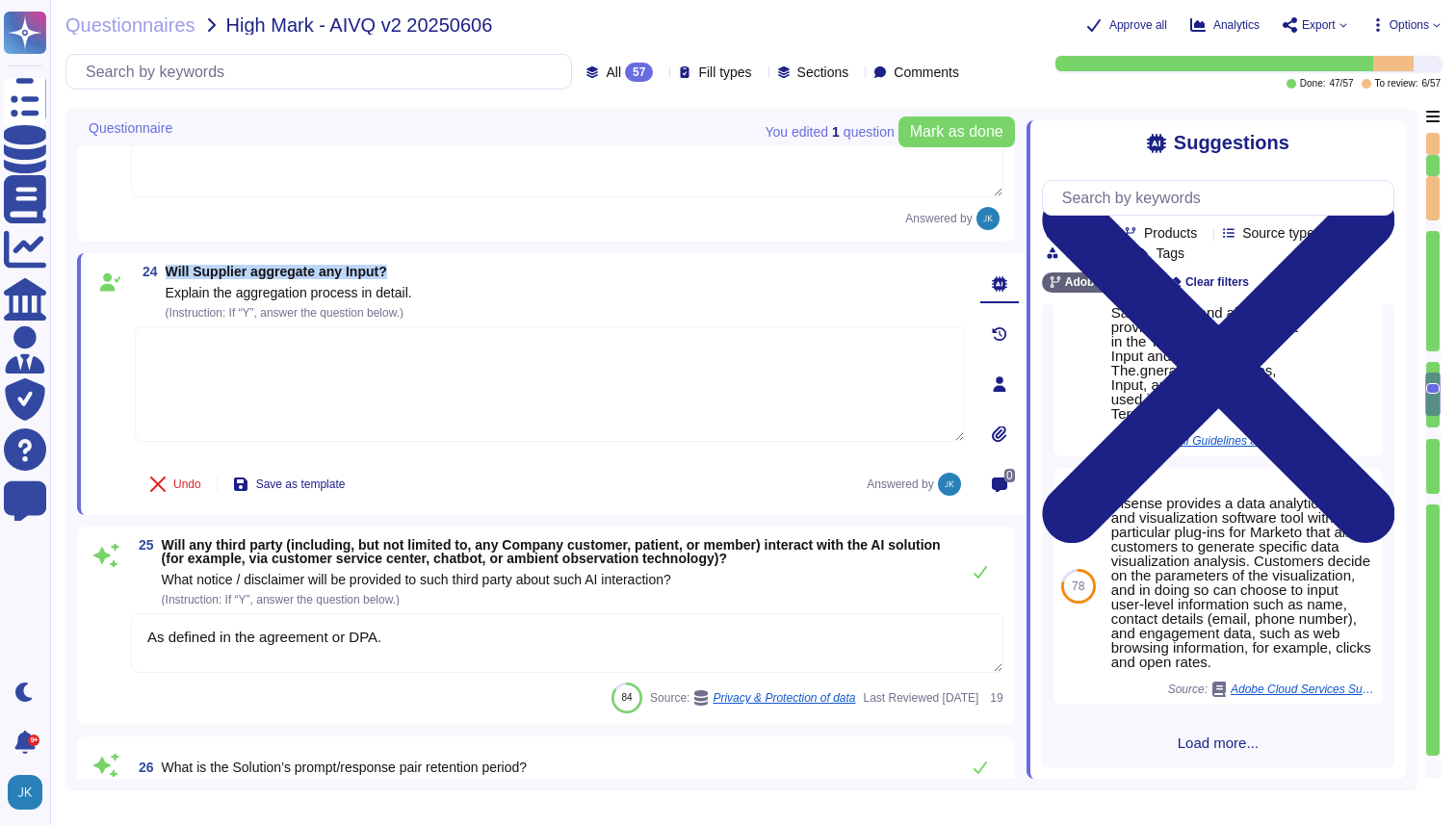
scroll to position [863, 0]
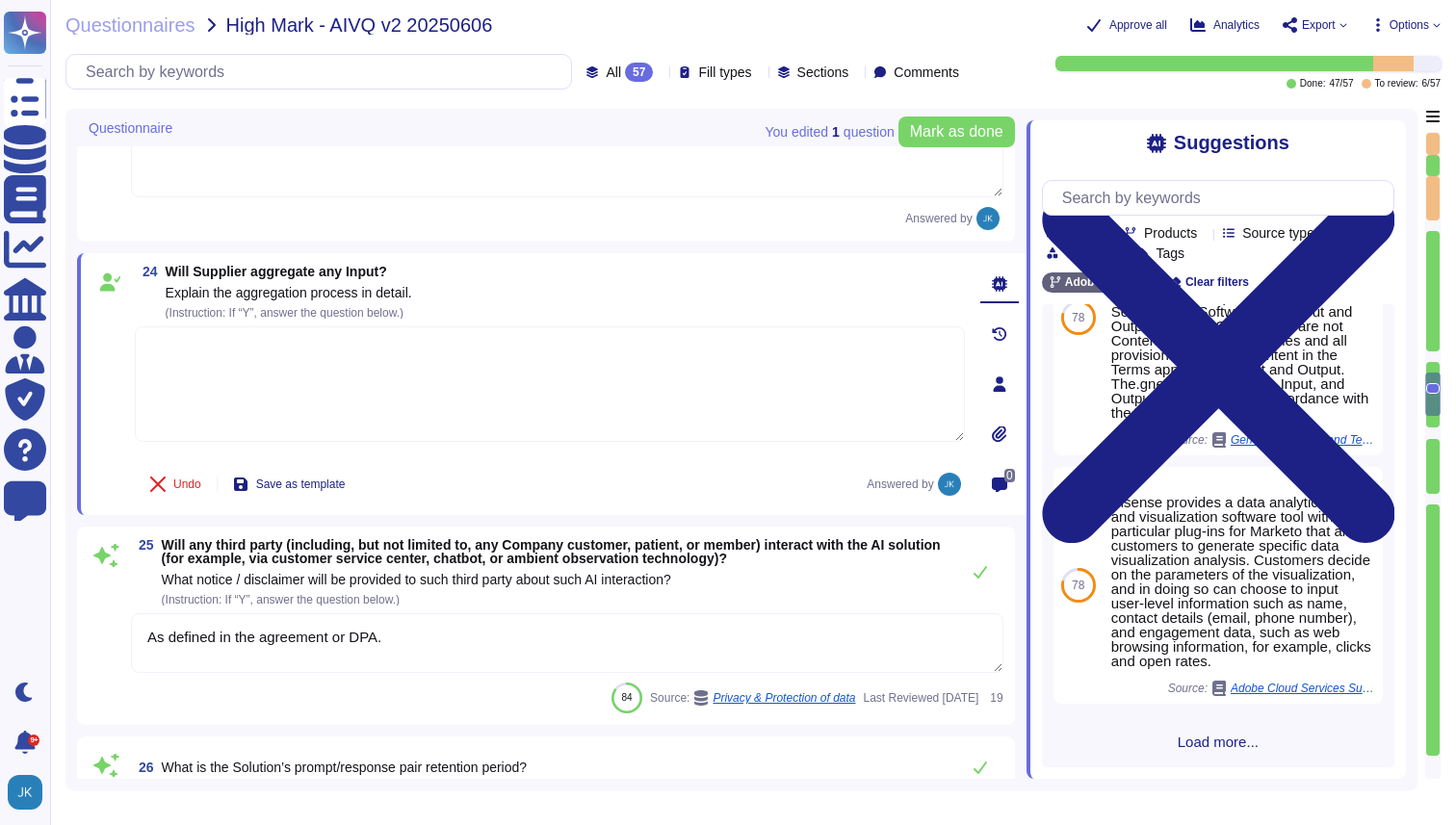
click at [1207, 737] on span "Load more..." at bounding box center [1219, 741] width 353 height 14
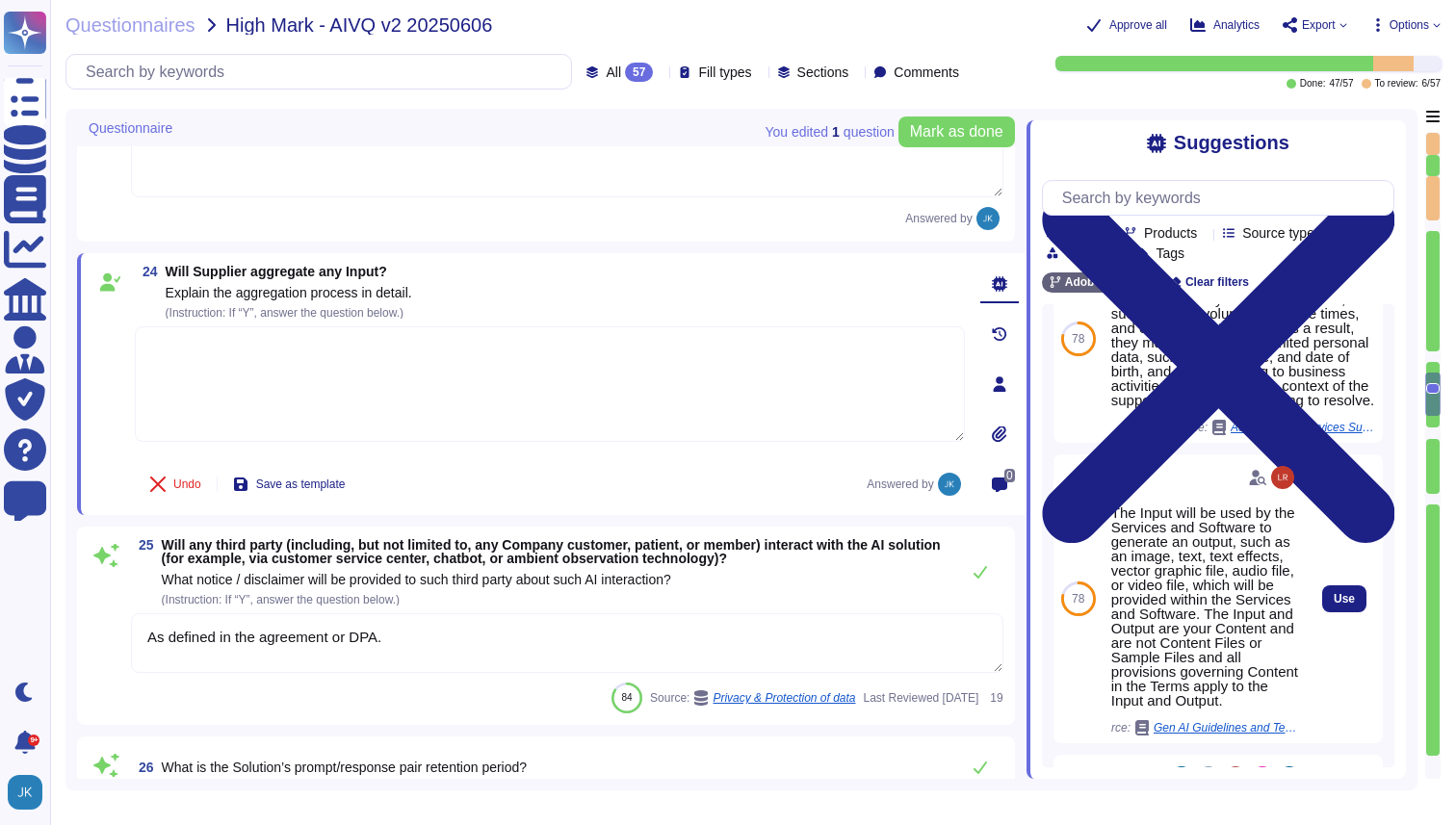
scroll to position [1258, 0]
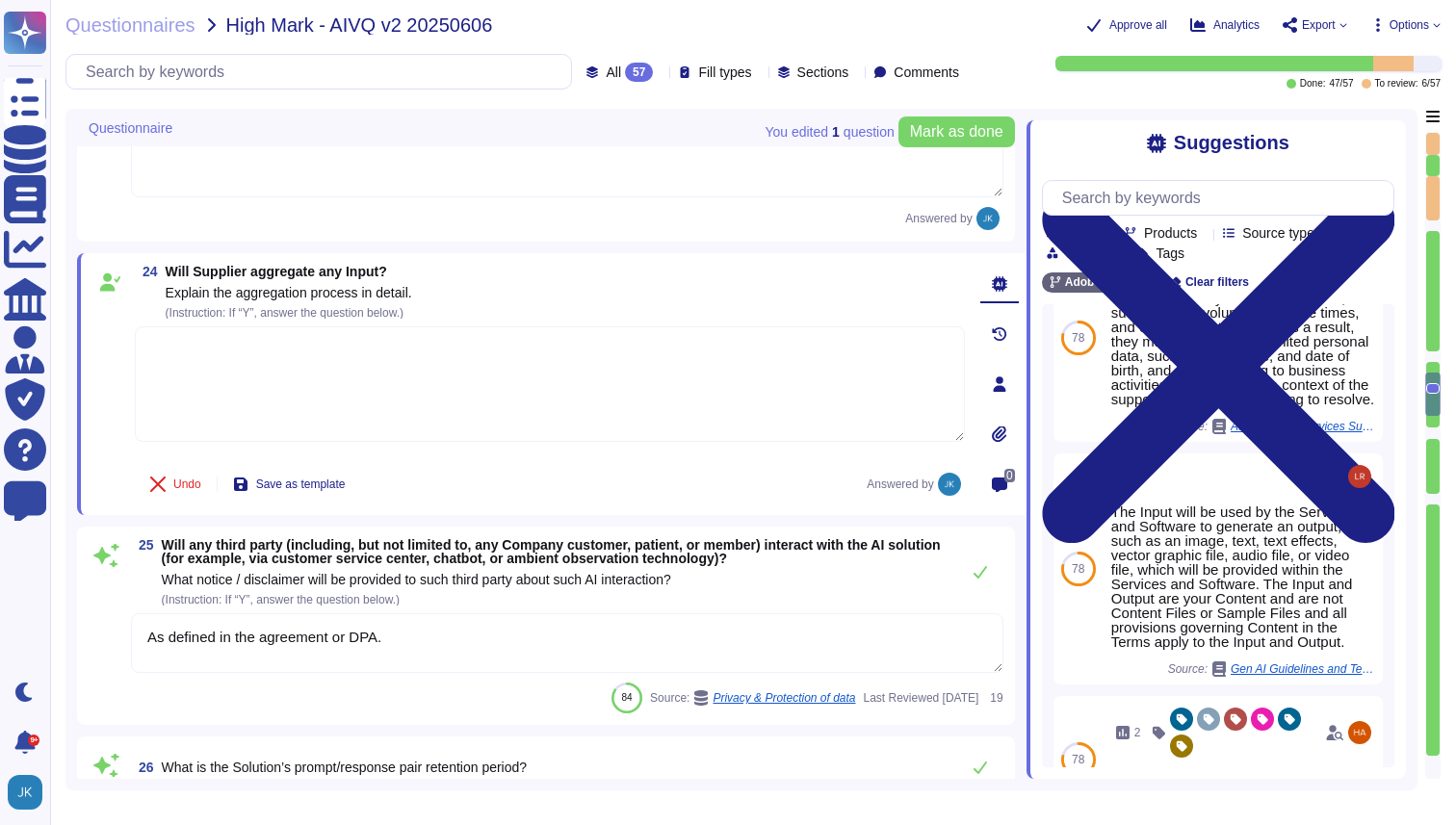
click at [1205, 239] on div "Products" at bounding box center [1165, 232] width 80 height 14
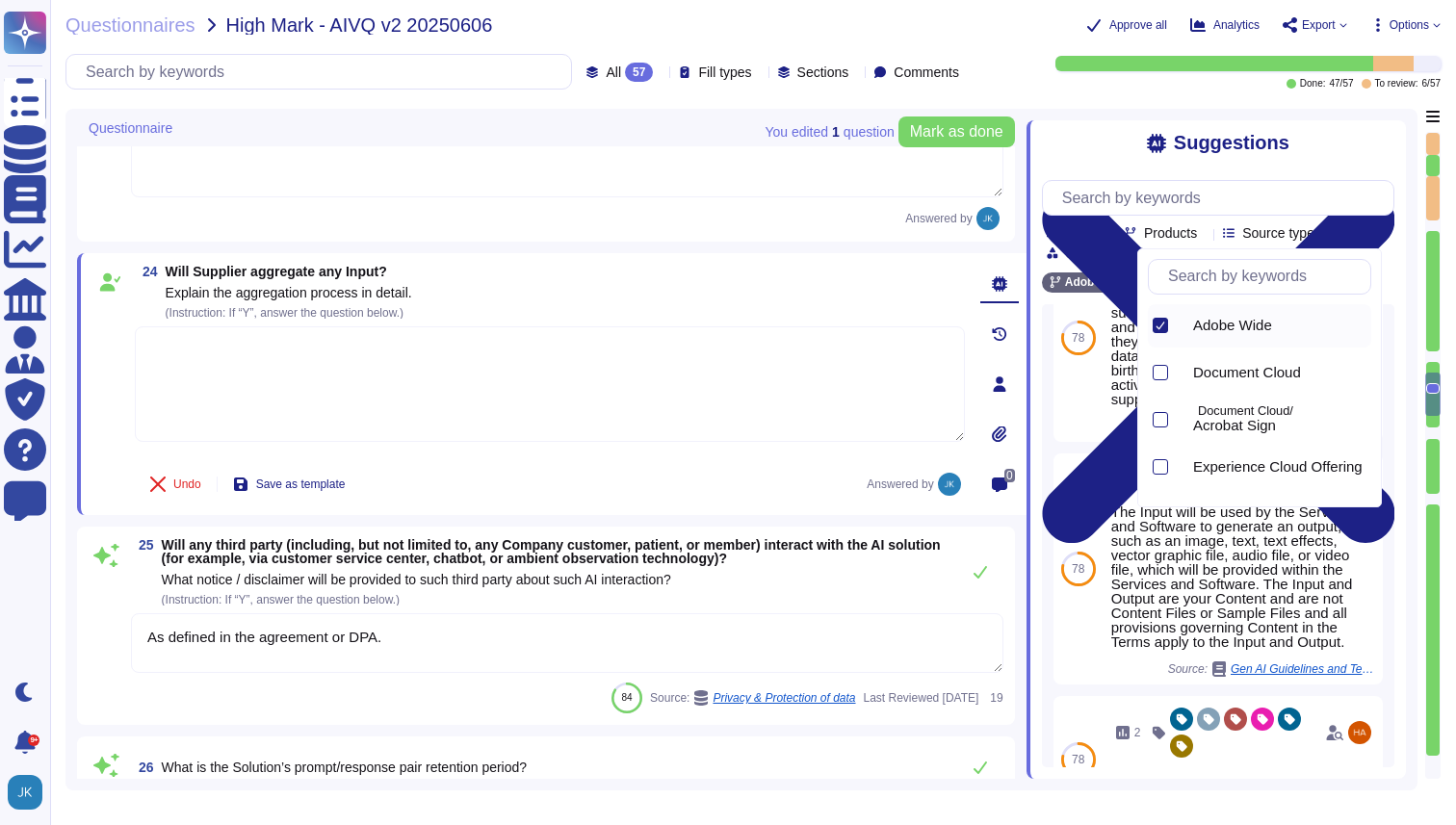
click at [1194, 278] on input "text" at bounding box center [1265, 277] width 212 height 34
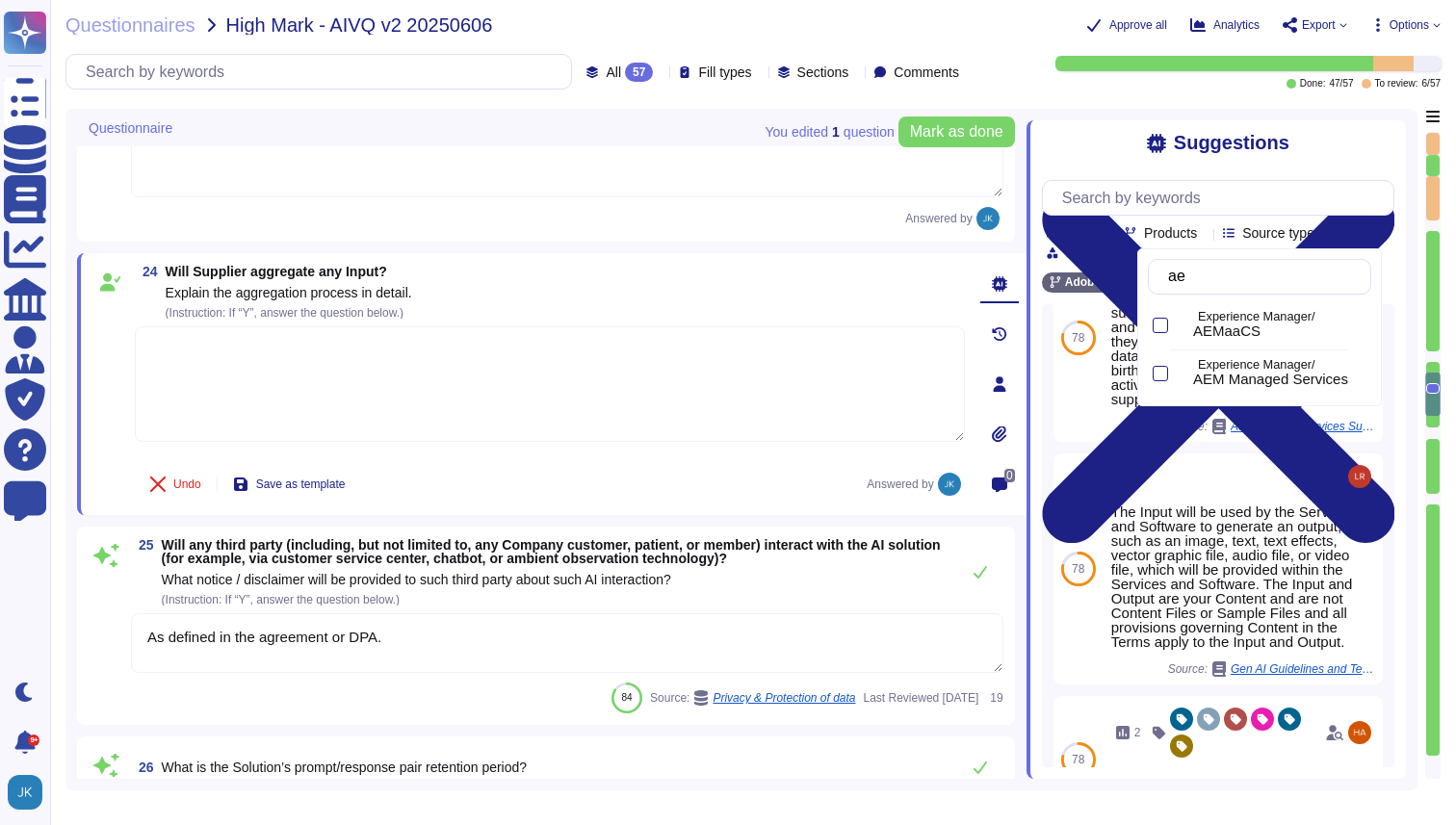
type input "aem"
click at [1167, 319] on div at bounding box center [1161, 326] width 15 height 15
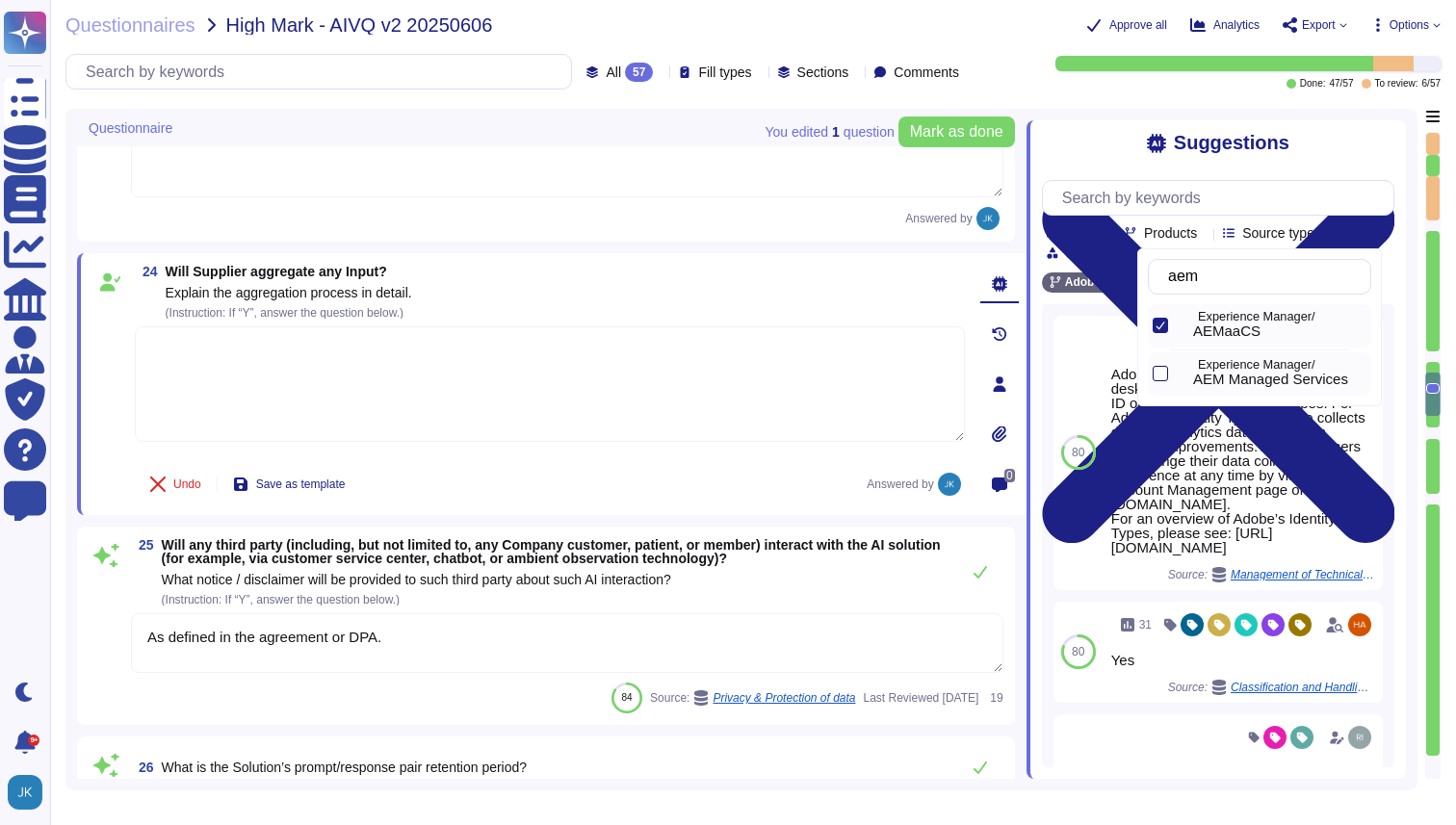
click at [1162, 377] on div at bounding box center [1161, 374] width 15 height 15
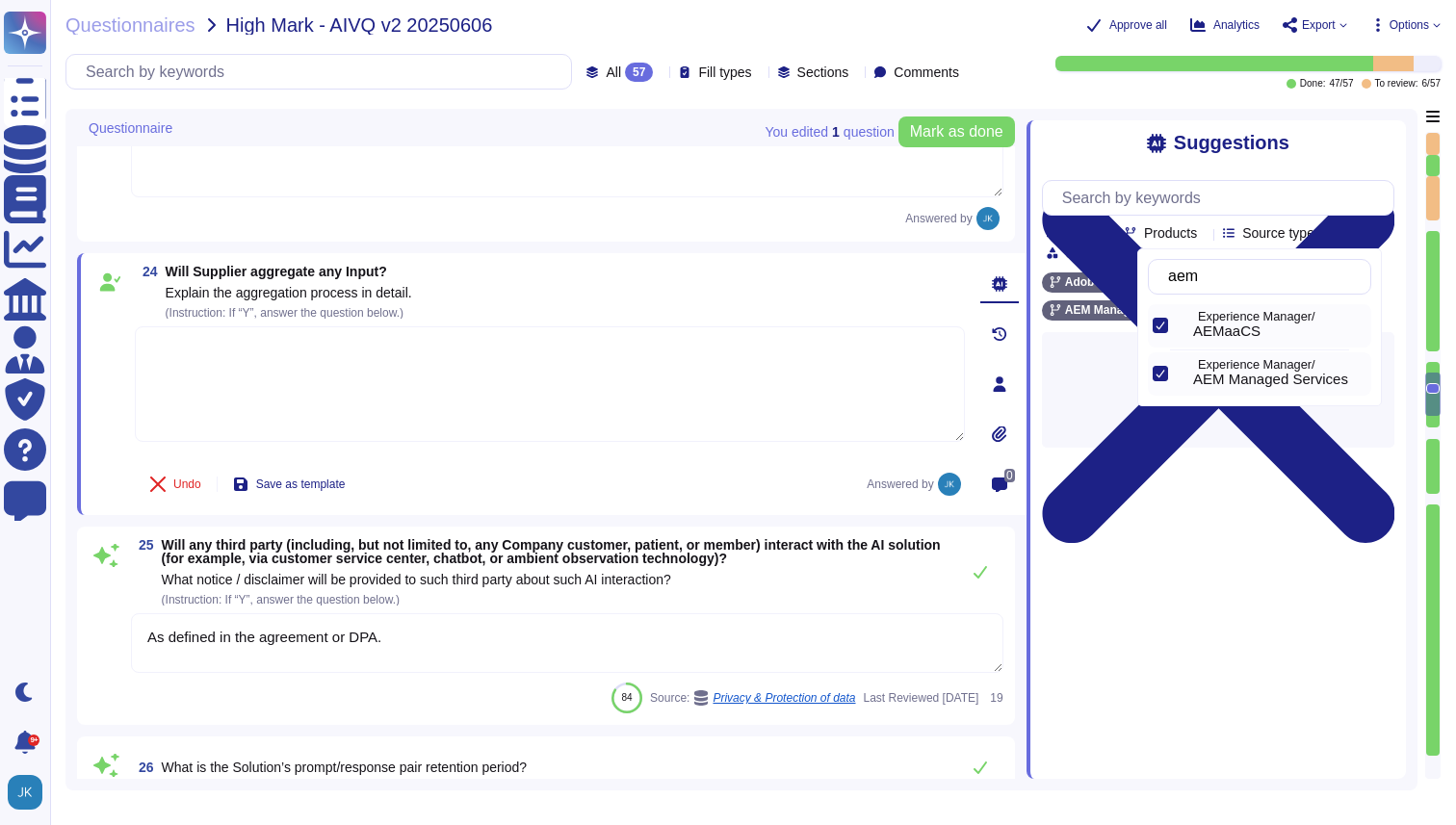
click at [979, 19] on div "Approve all Analytics Export Options" at bounding box center [1208, 25] width 467 height 19
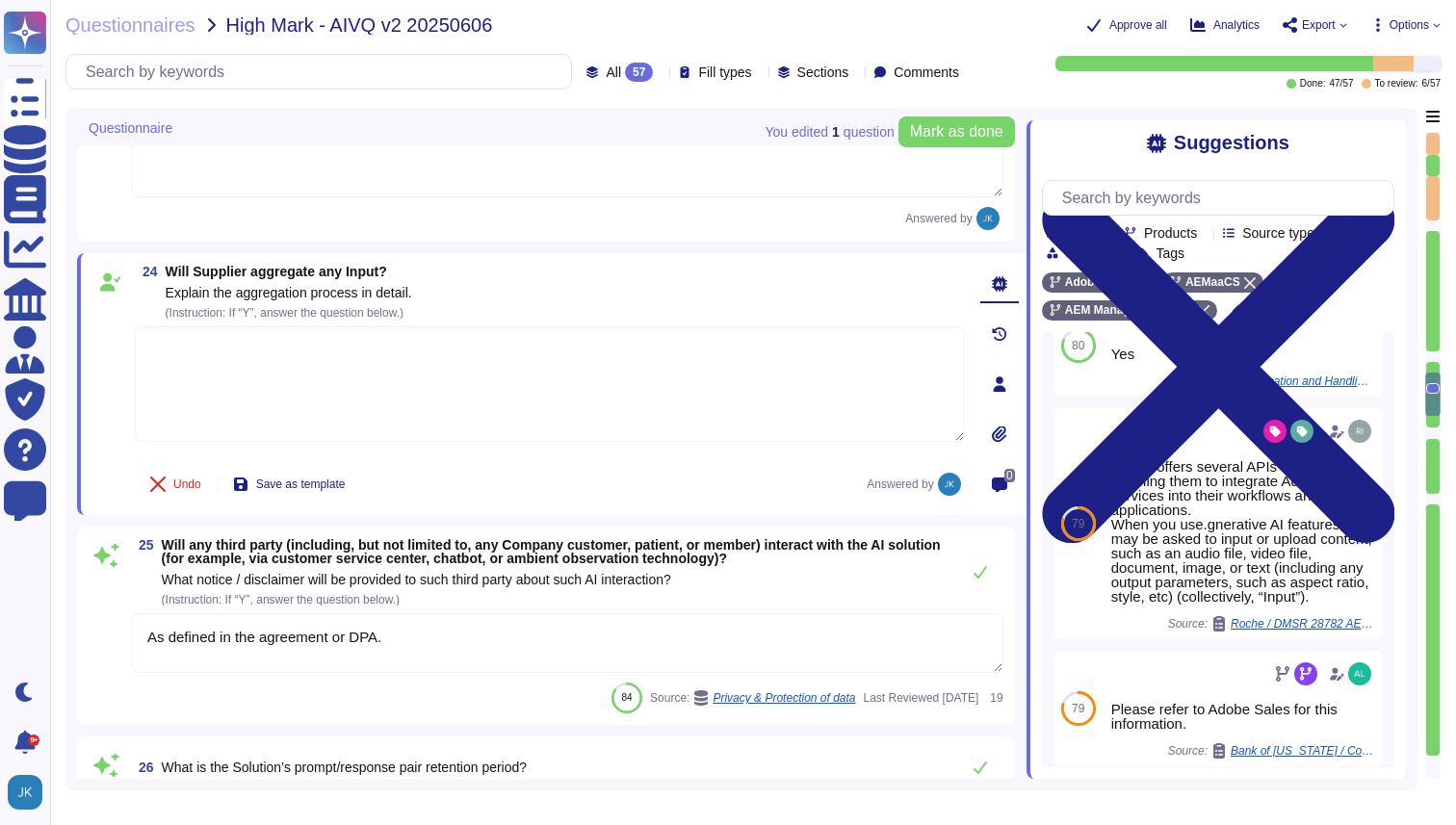
scroll to position [359, 0]
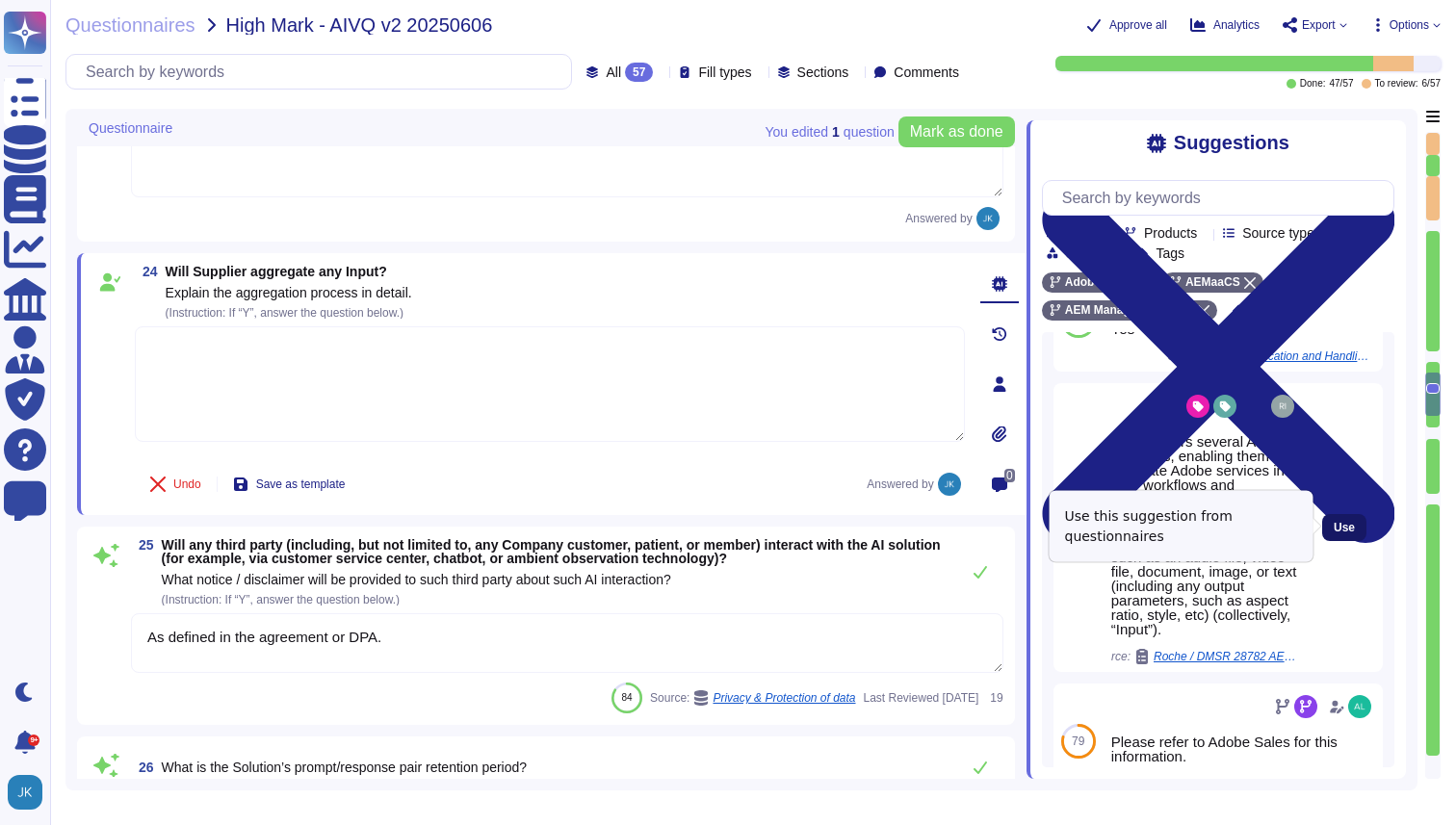
click at [1347, 528] on span "Use" at bounding box center [1345, 527] width 21 height 12
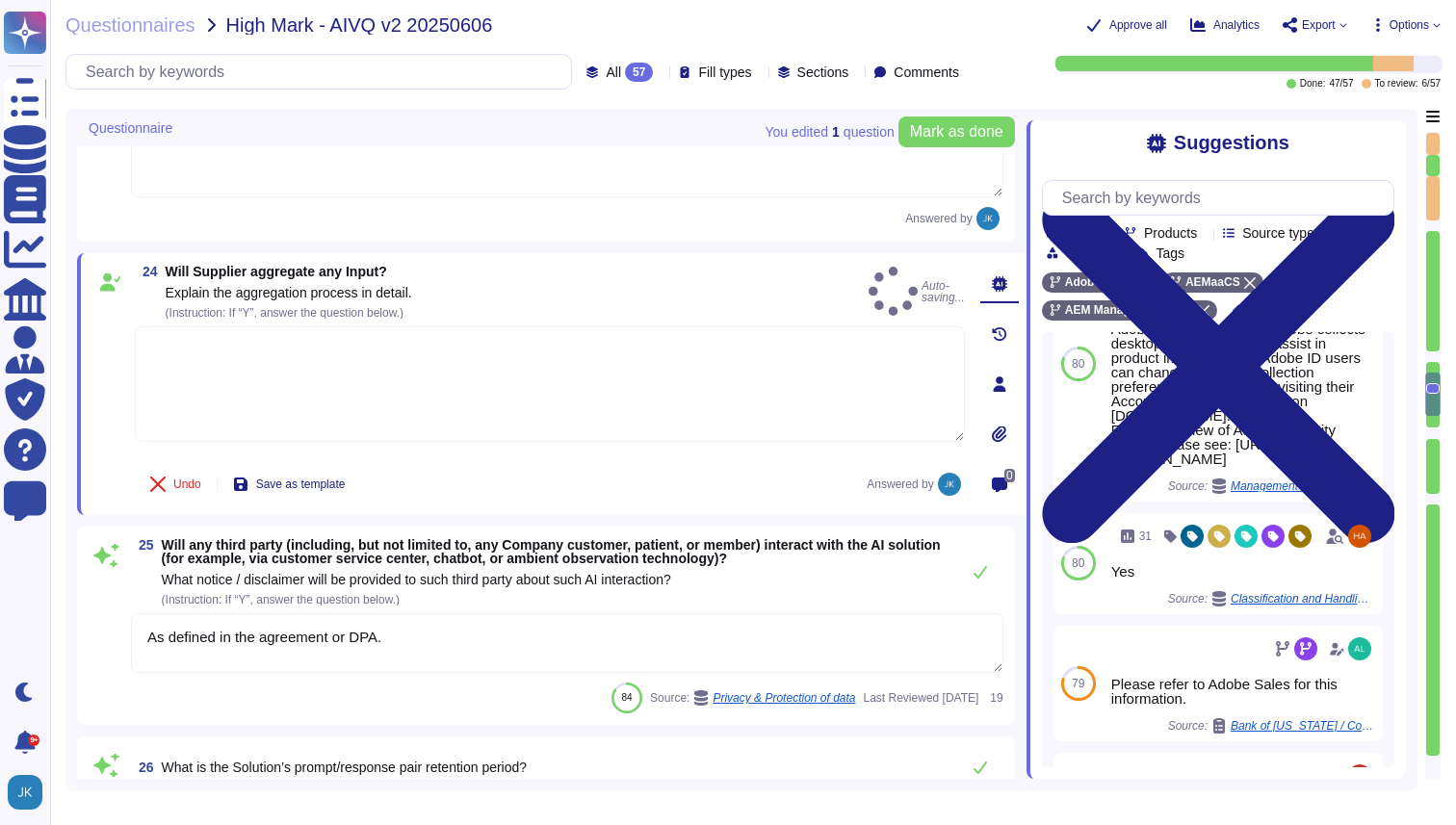
type textarea "Adobe offers several APIs to its clients, enabling them to integrate Adobe serv…"
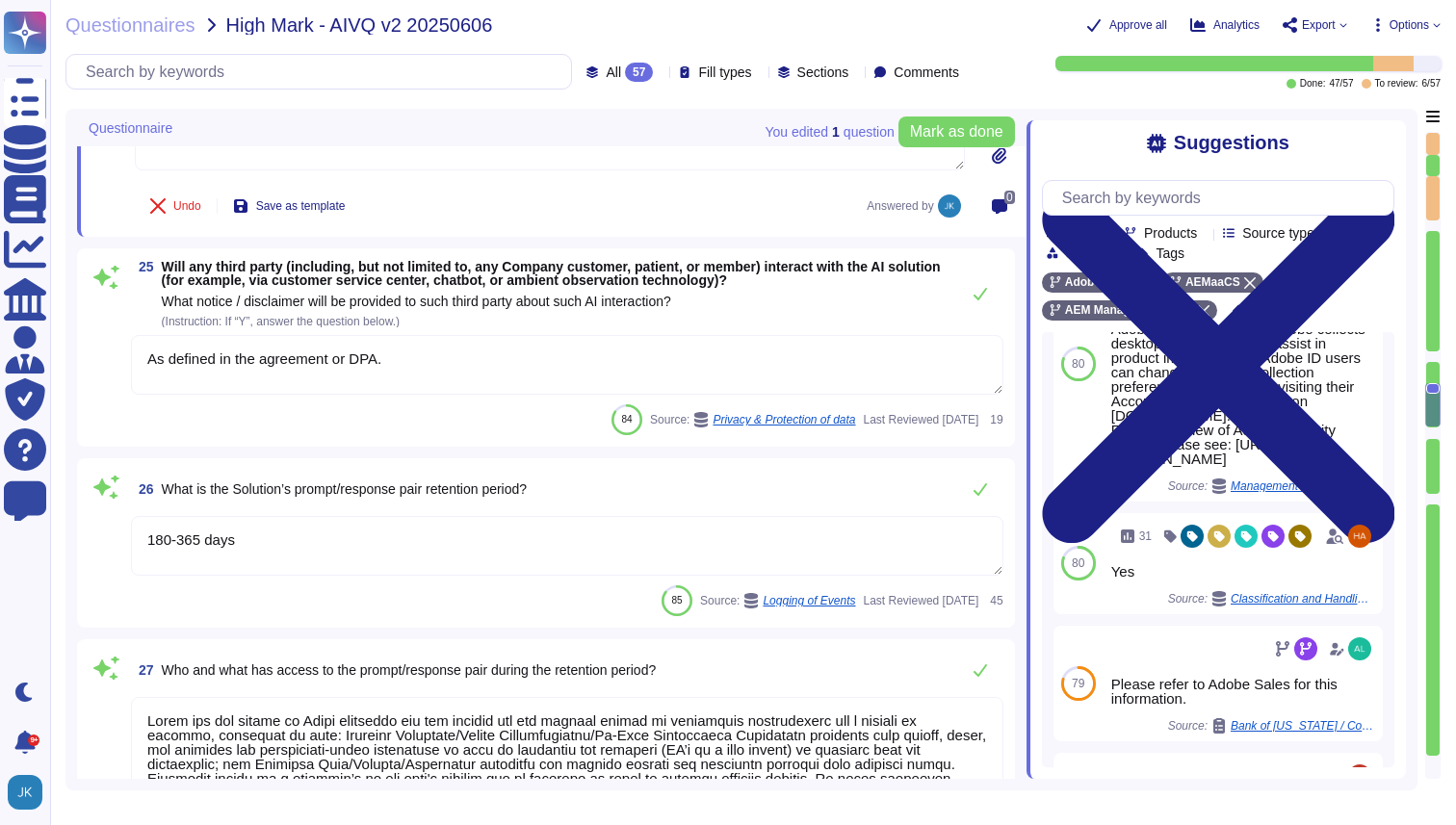
type textarea "N/A"
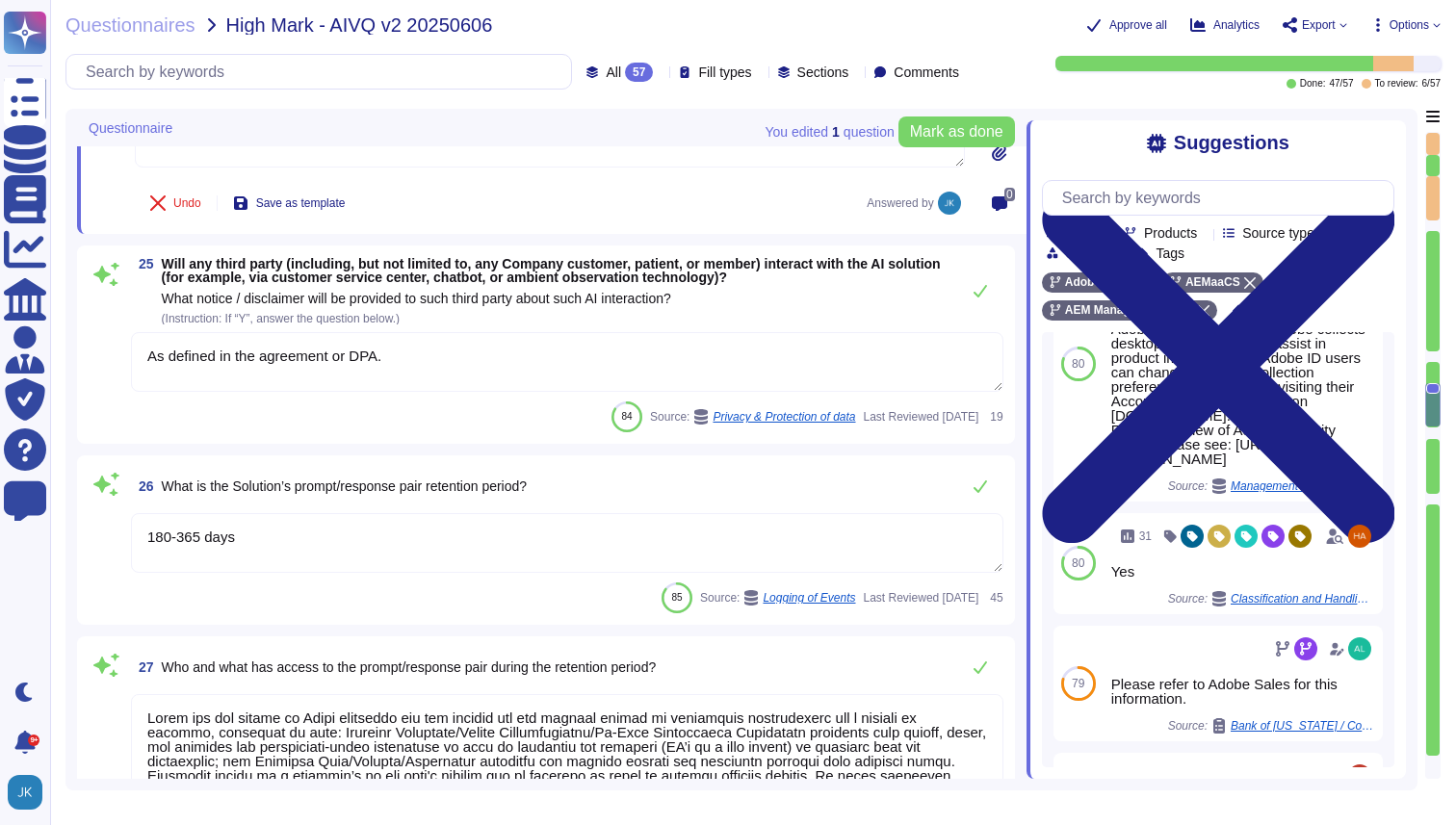
scroll to position [4997, 0]
click at [359, 275] on span "Will any third party (including, but not limited to, any Company customer, pati…" at bounding box center [552, 269] width 779 height 29
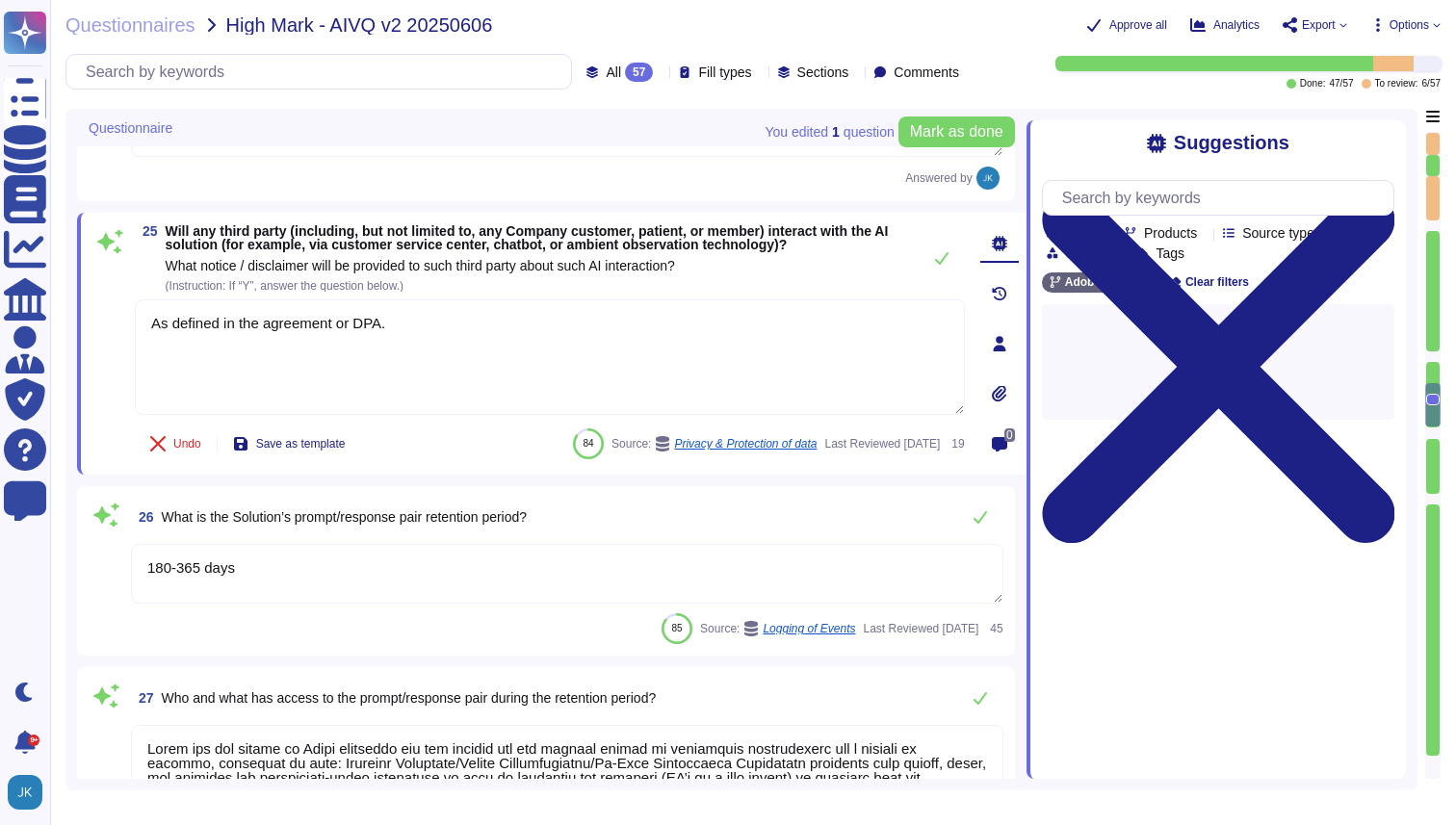
scroll to position [0, 0]
click at [359, 275] on span "Will any third party (including, but not limited to, any Company customer, pati…" at bounding box center [538, 258] width 745 height 67
click at [337, 233] on span "Will any third party (including, but not limited to, any Company customer, pati…" at bounding box center [527, 238] width 723 height 29
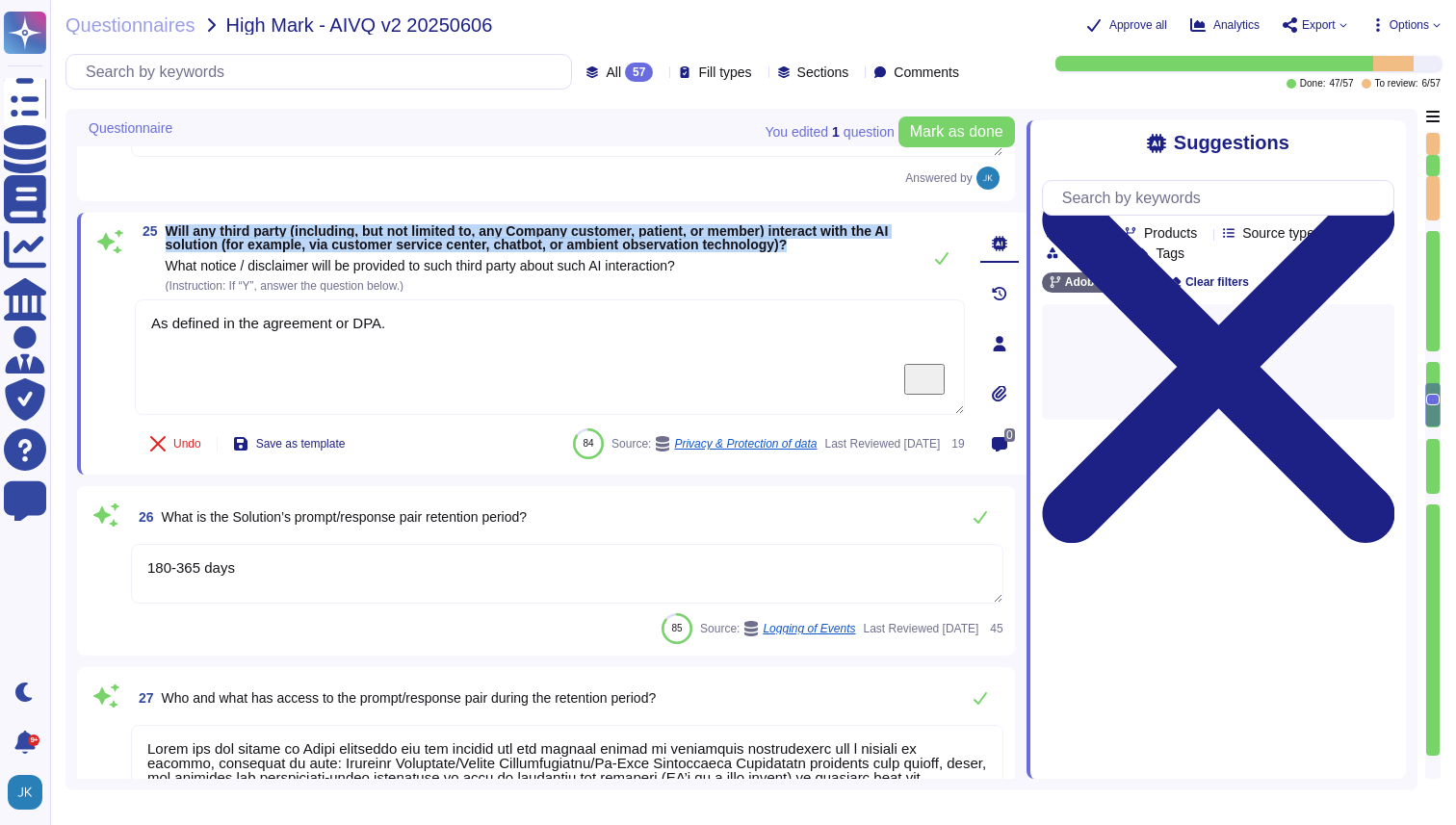
click at [337, 233] on span "Will any third party (including, but not limited to, any Company customer, pati…" at bounding box center [527, 238] width 723 height 29
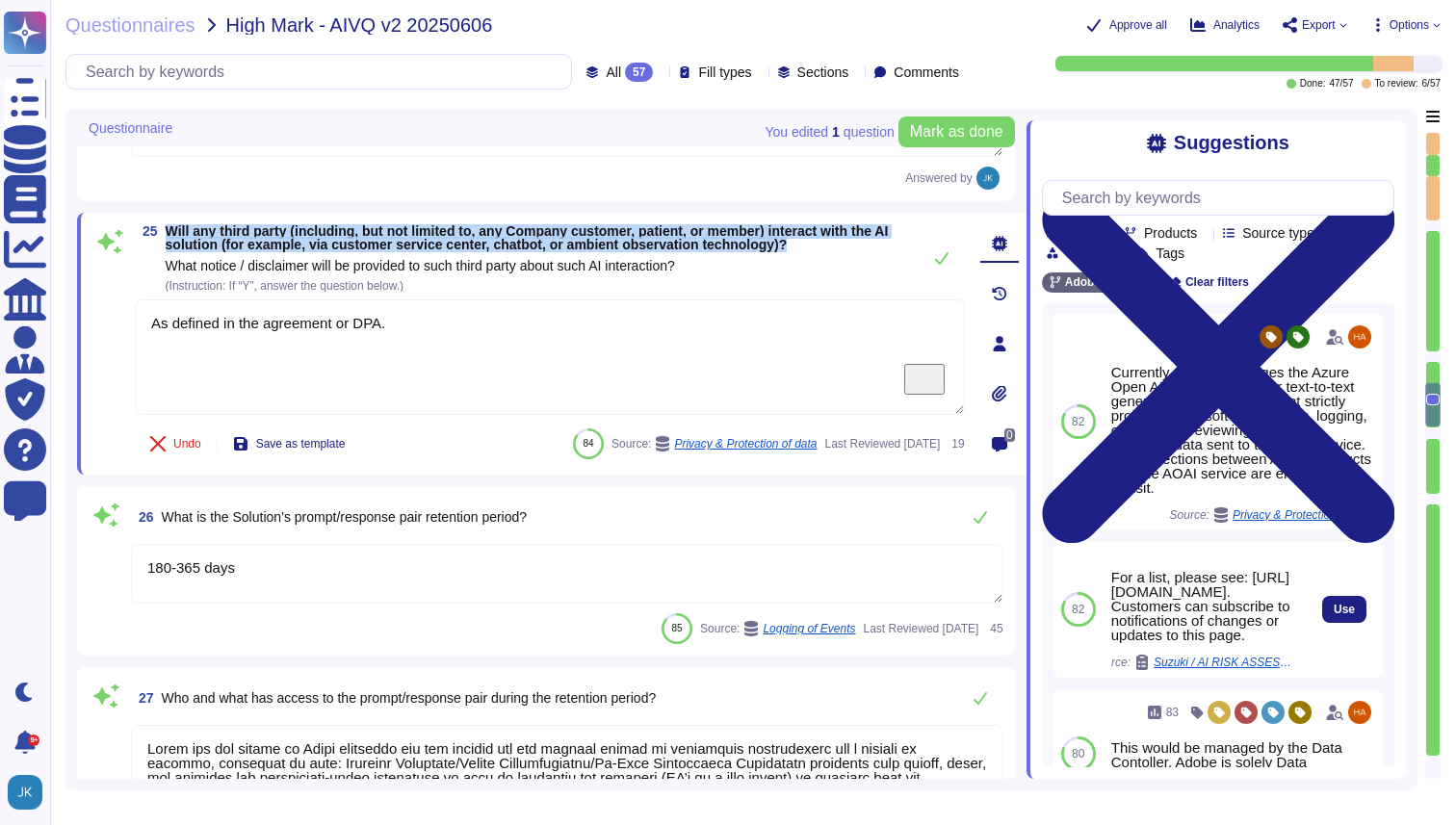
scroll to position [119, 0]
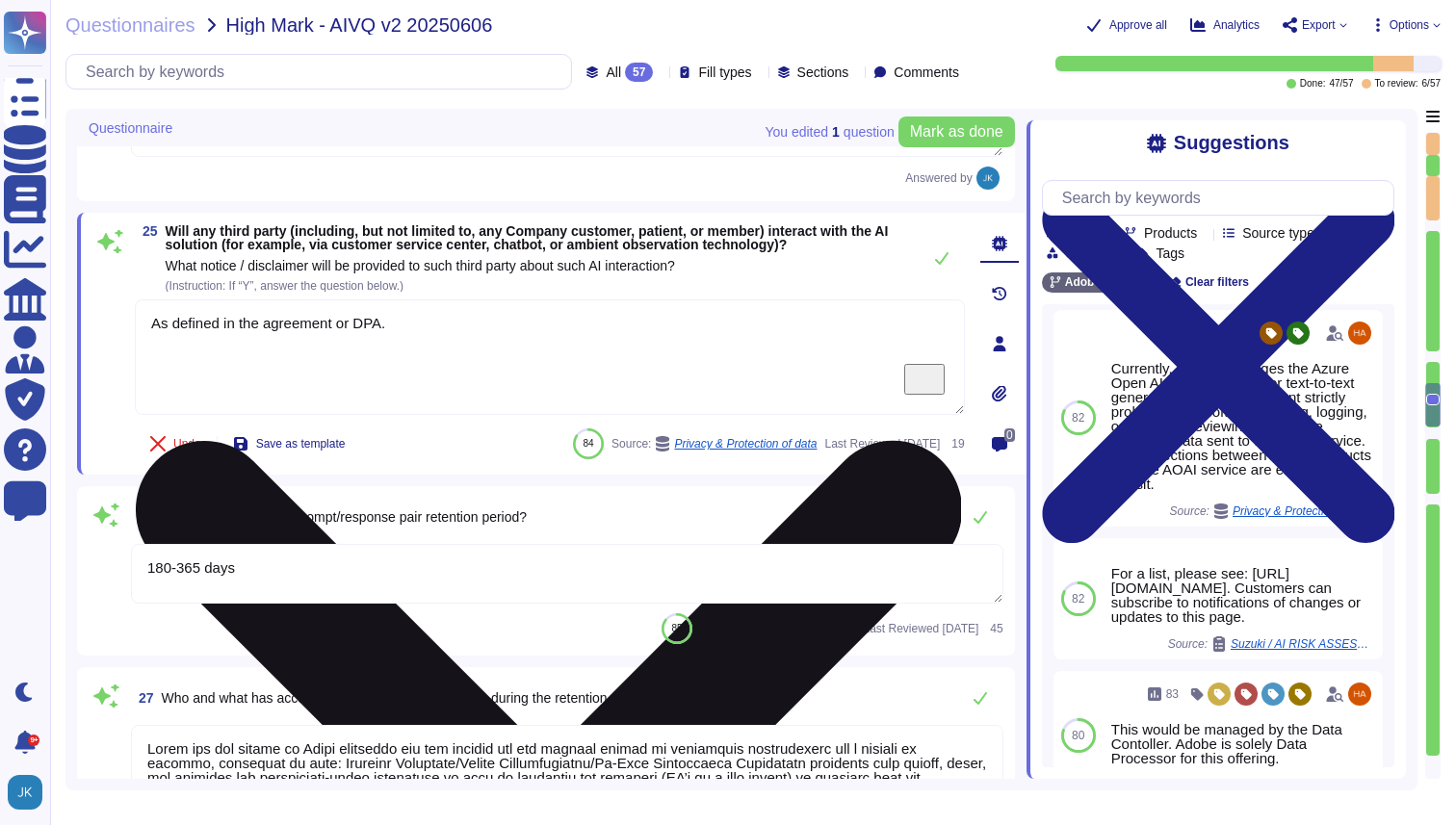
click at [408, 341] on textarea "As defined in the agreement or DPA." at bounding box center [550, 358] width 830 height 116
type textarea "Product Team"
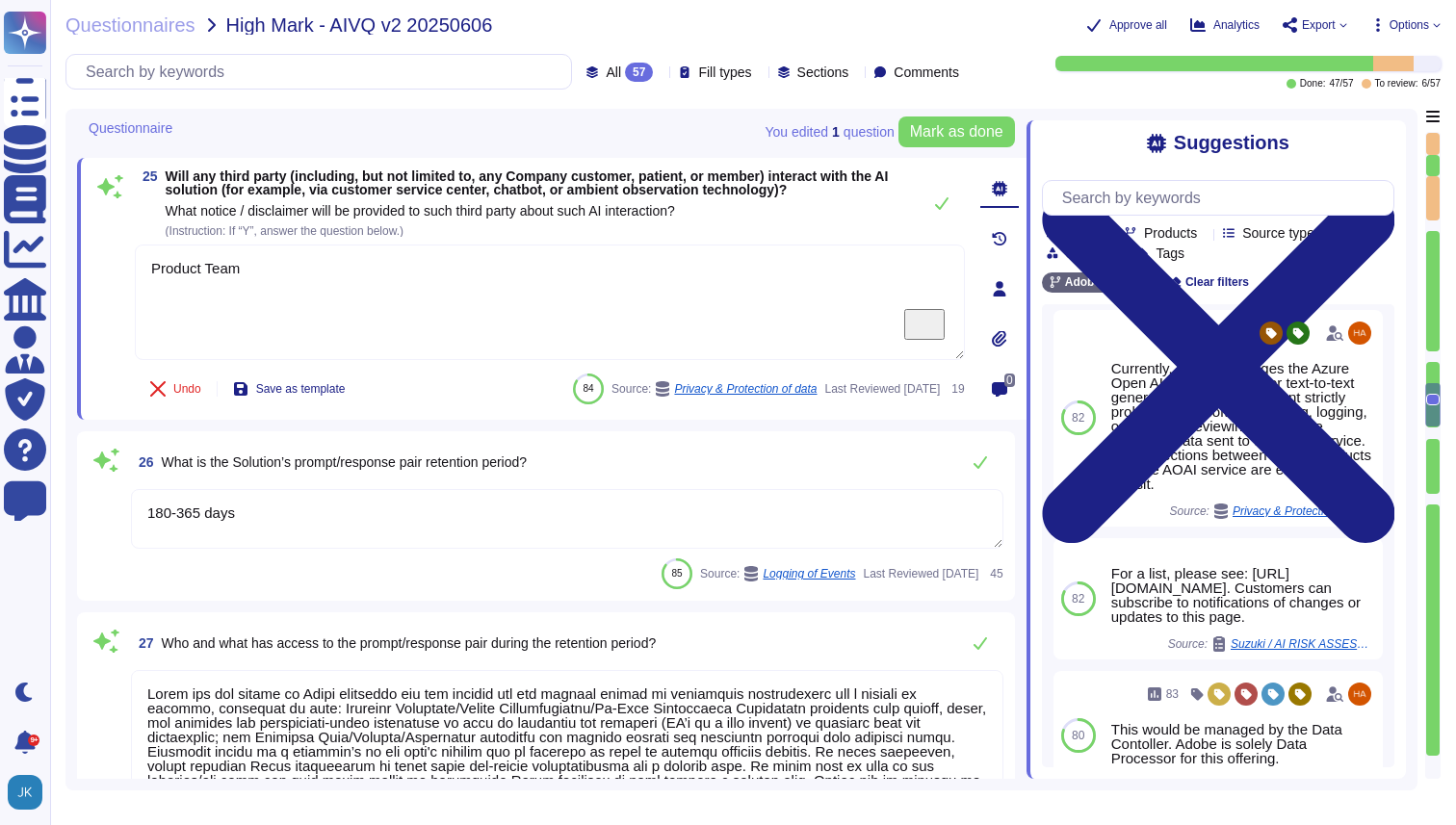
type textarea "N/A"
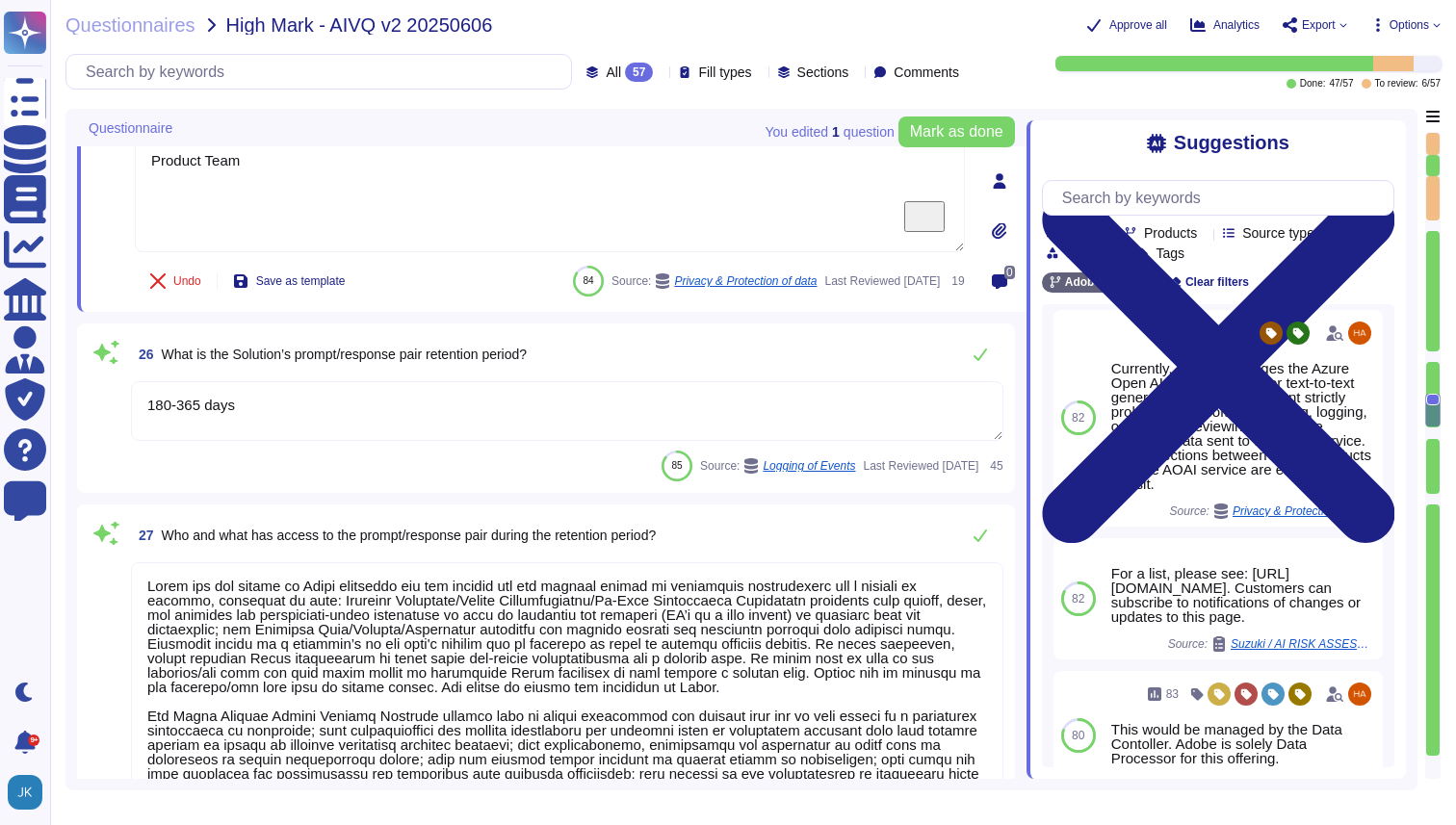
type textarea "N/A"
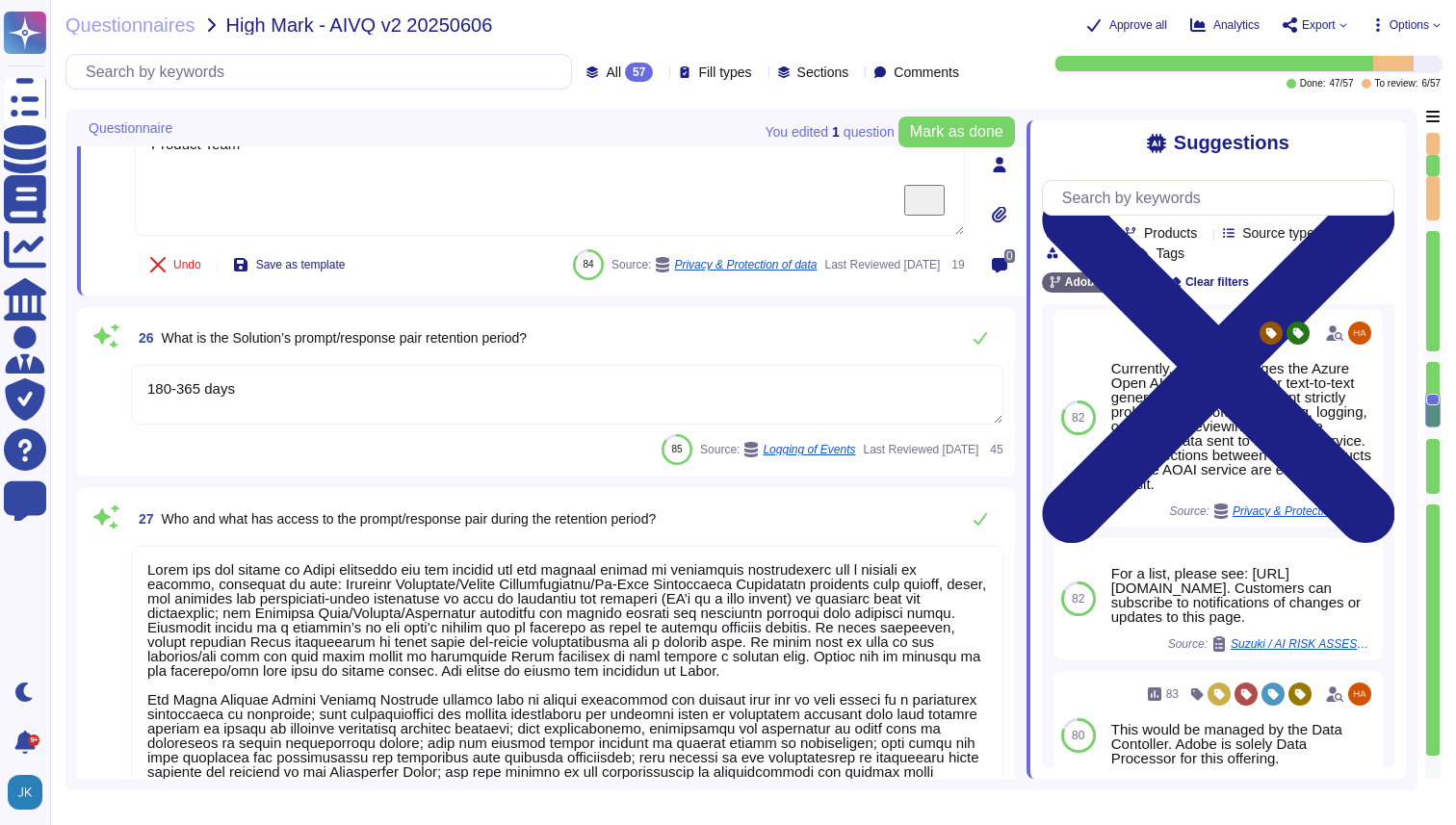
scroll to position [5167, 0]
type textarea "Product Team"
click at [302, 396] on textarea "180-365 days" at bounding box center [567, 393] width 873 height 60
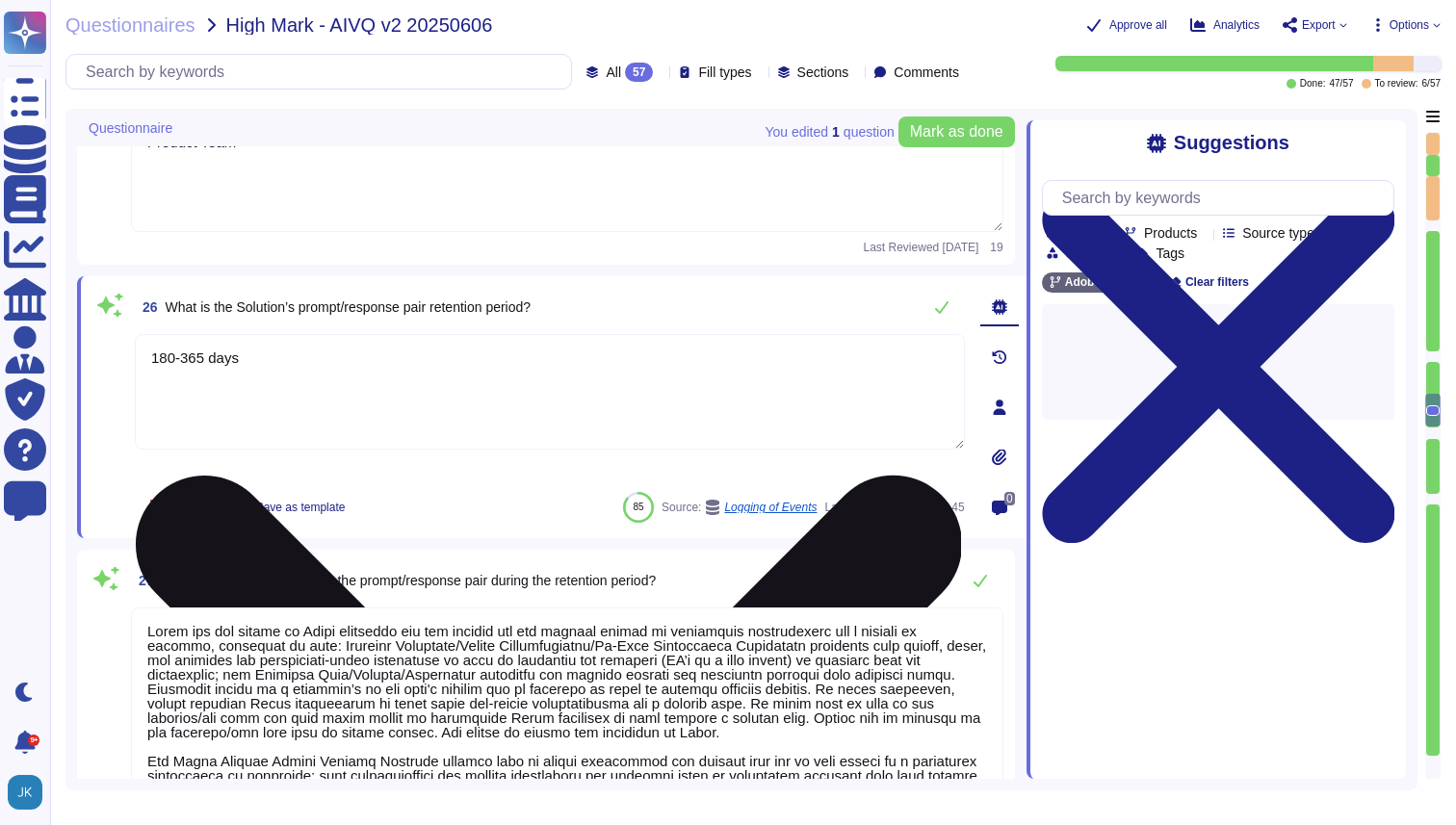
scroll to position [0, 0]
click at [302, 396] on textarea "180-365 days" at bounding box center [550, 392] width 830 height 116
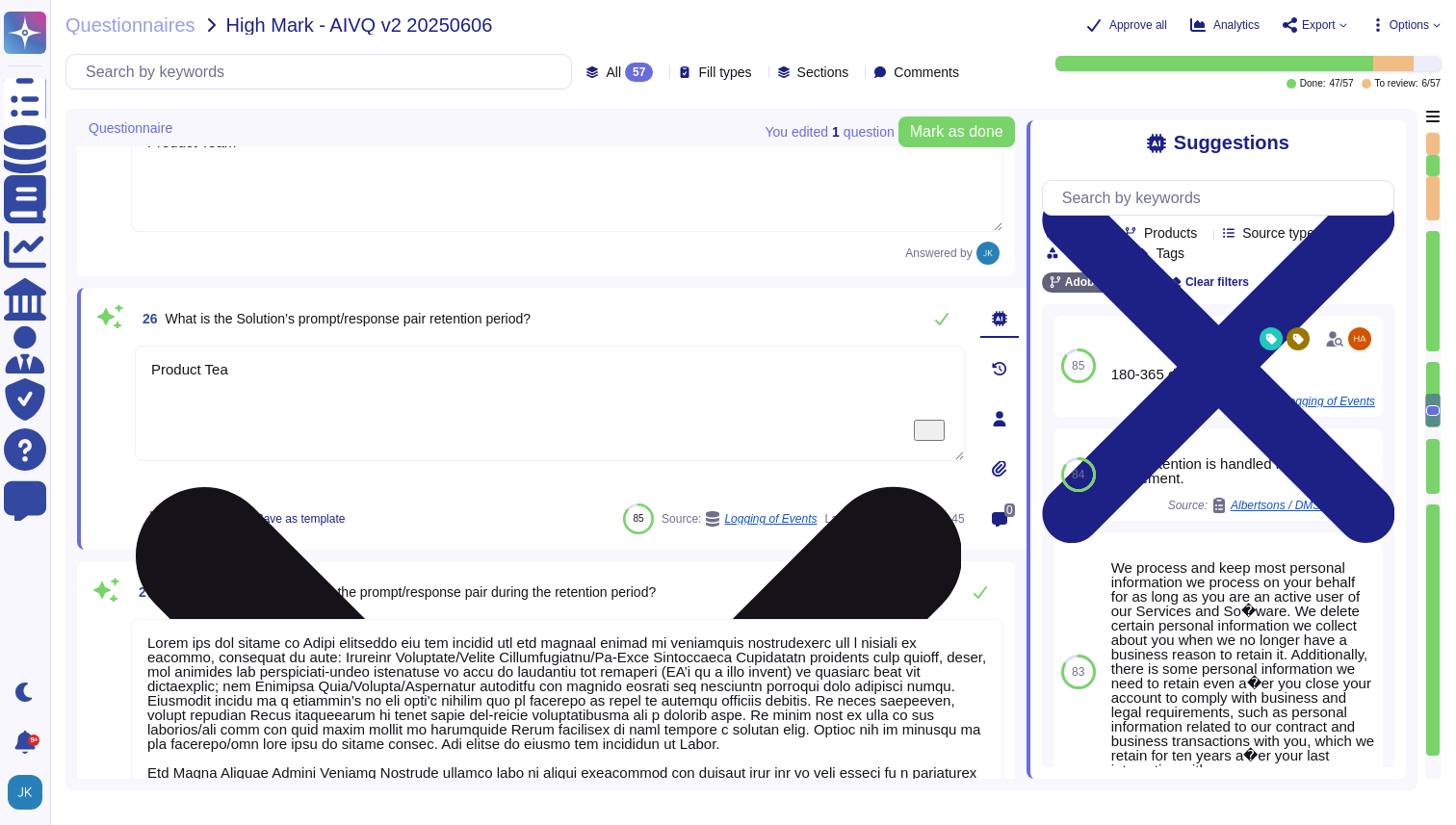
type textarea "Product Team"
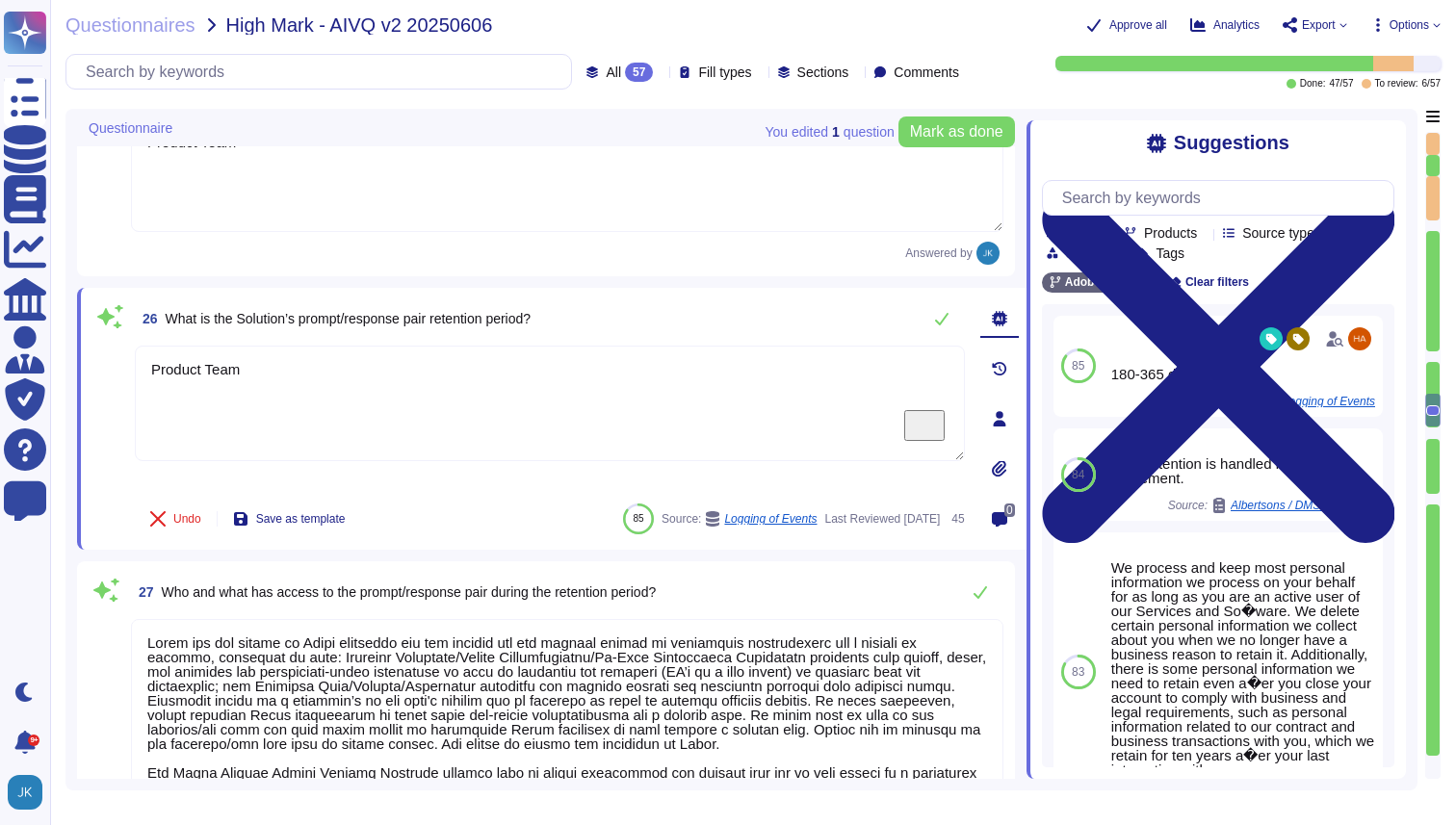
scroll to position [2, 0]
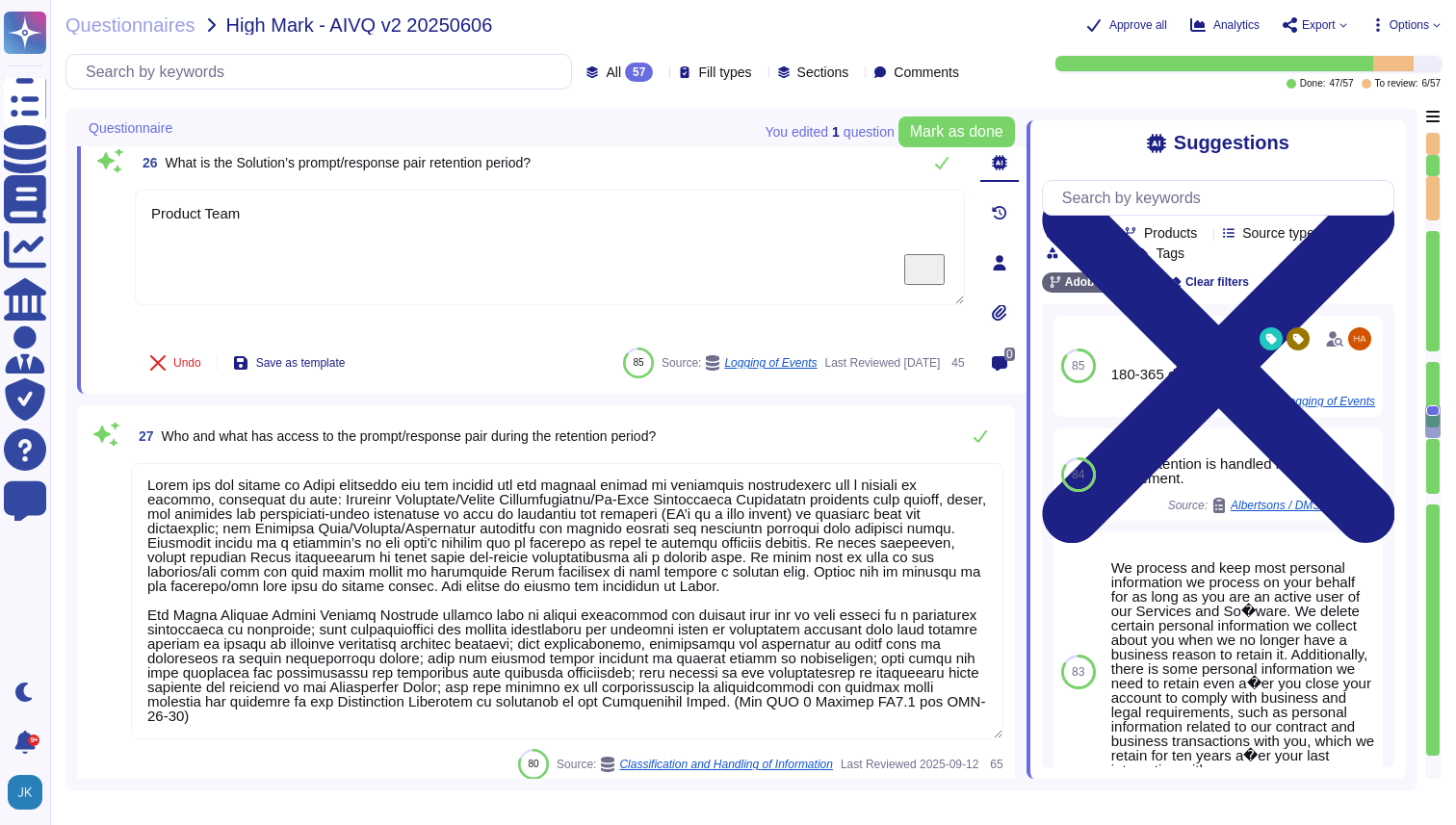
type textarea "N/A"
type textarea "Adobe Artificial Intelligence offerings go through Adobe's responsible AI Ethic…"
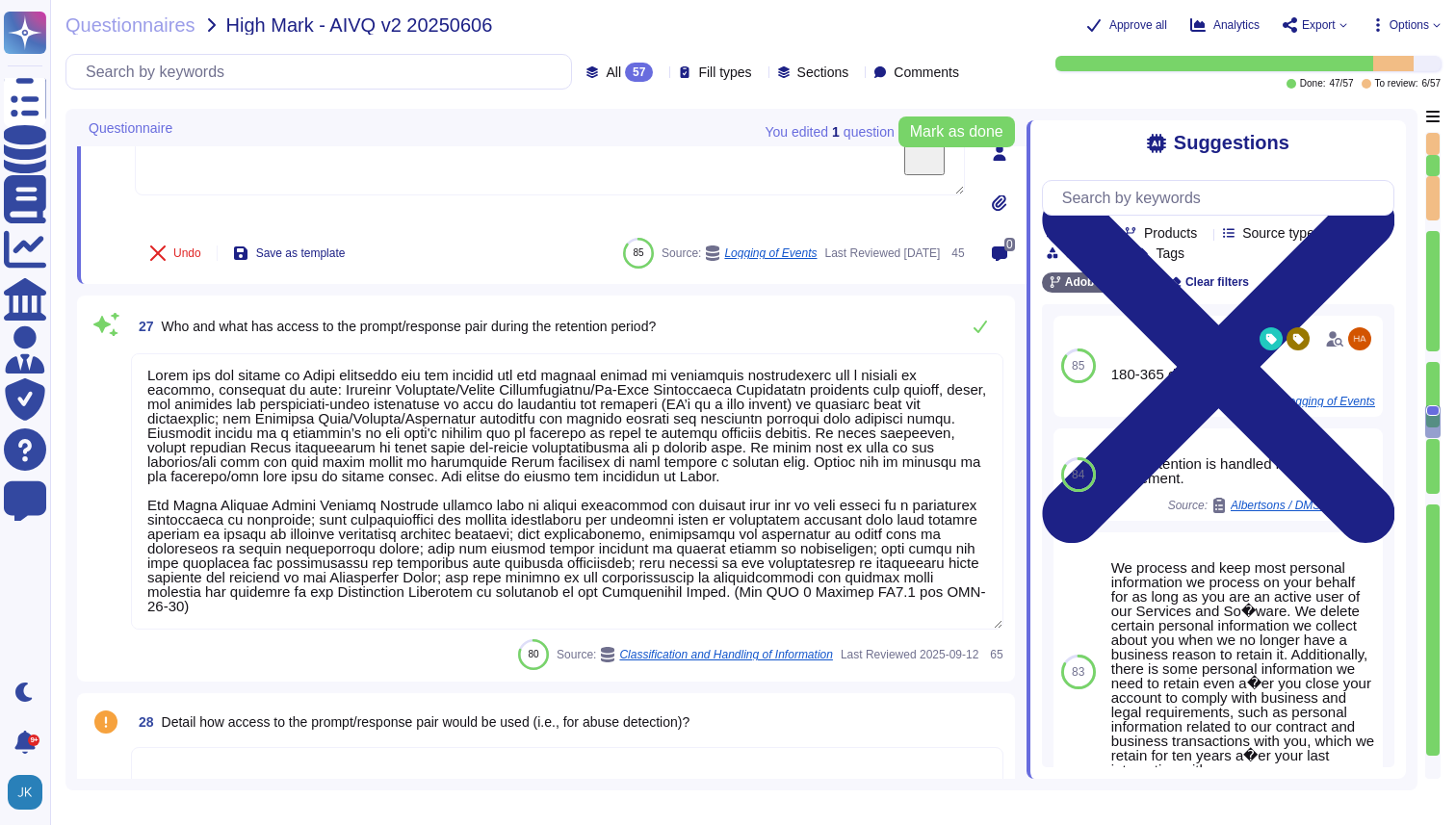
scroll to position [5424, 0]
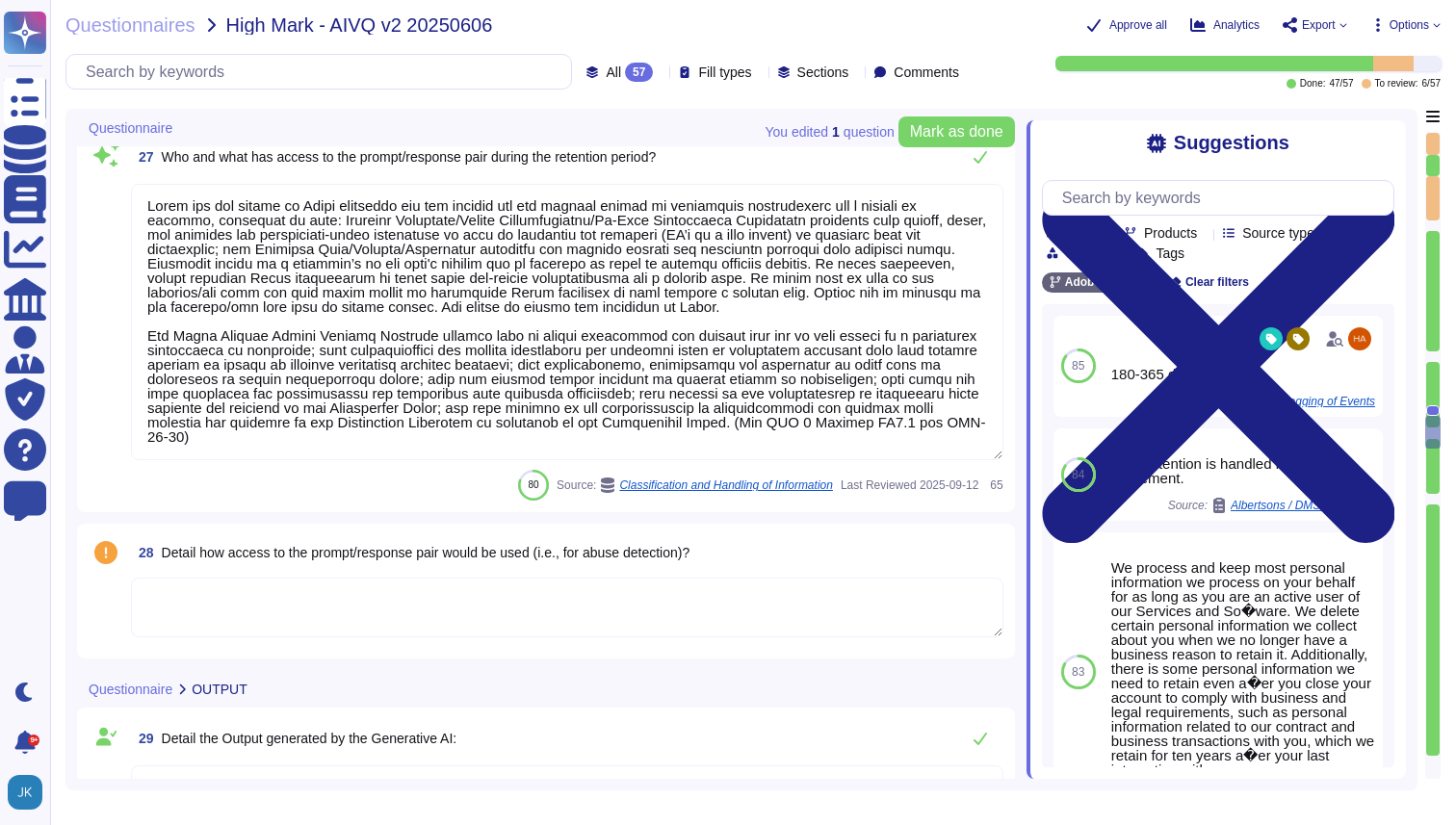
type textarea "Product Team"
type textarea "Yes"
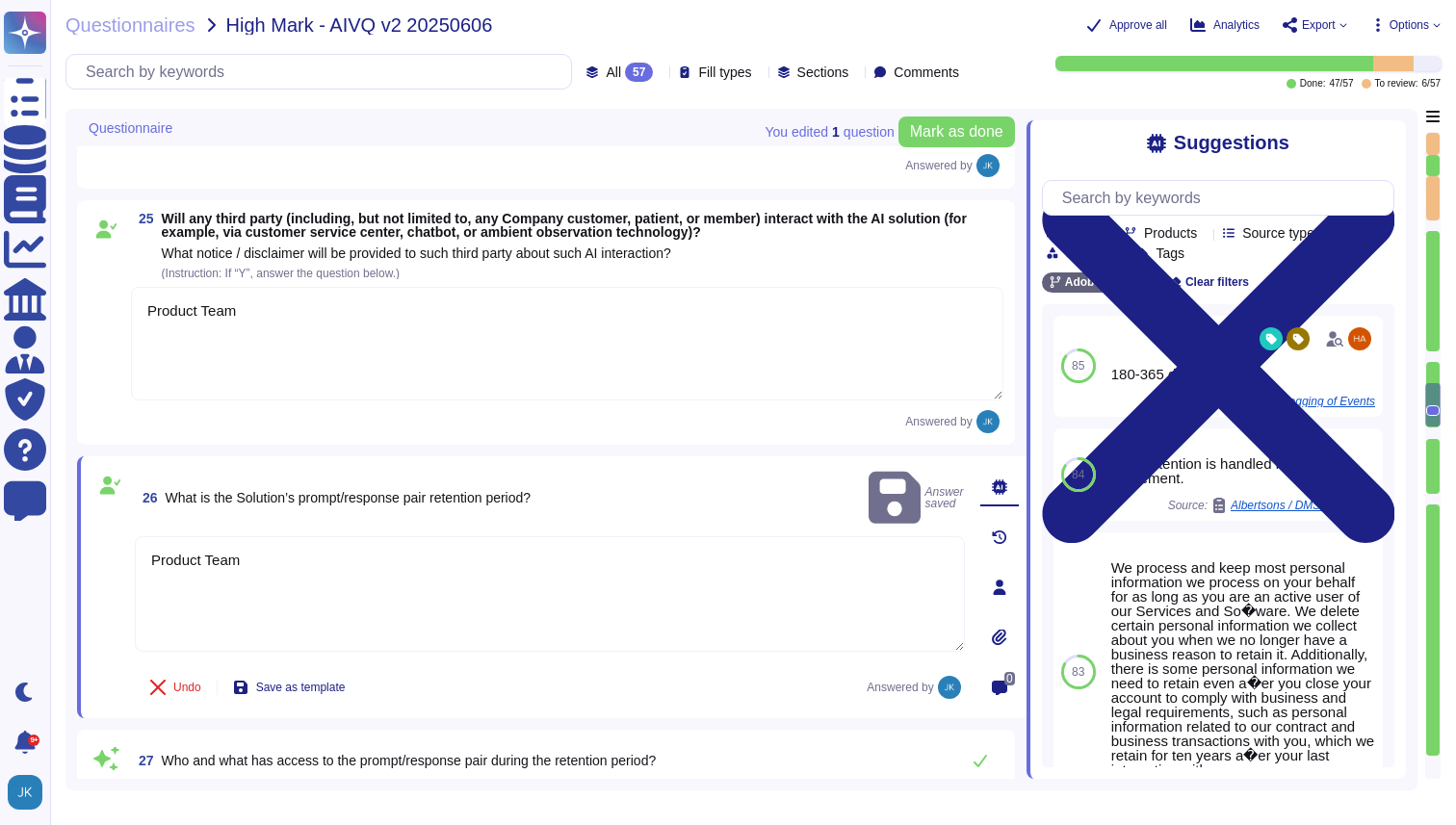
type textarea "For Enterprise/Federated IDs, customers can delete user accounts off of the Ent…"
type textarea "Adobe does not use data outside of production. Please refer to the privacy poli…"
type textarea "Adobe offers several APIs to its clients, enabling them to integrate Adobe serv…"
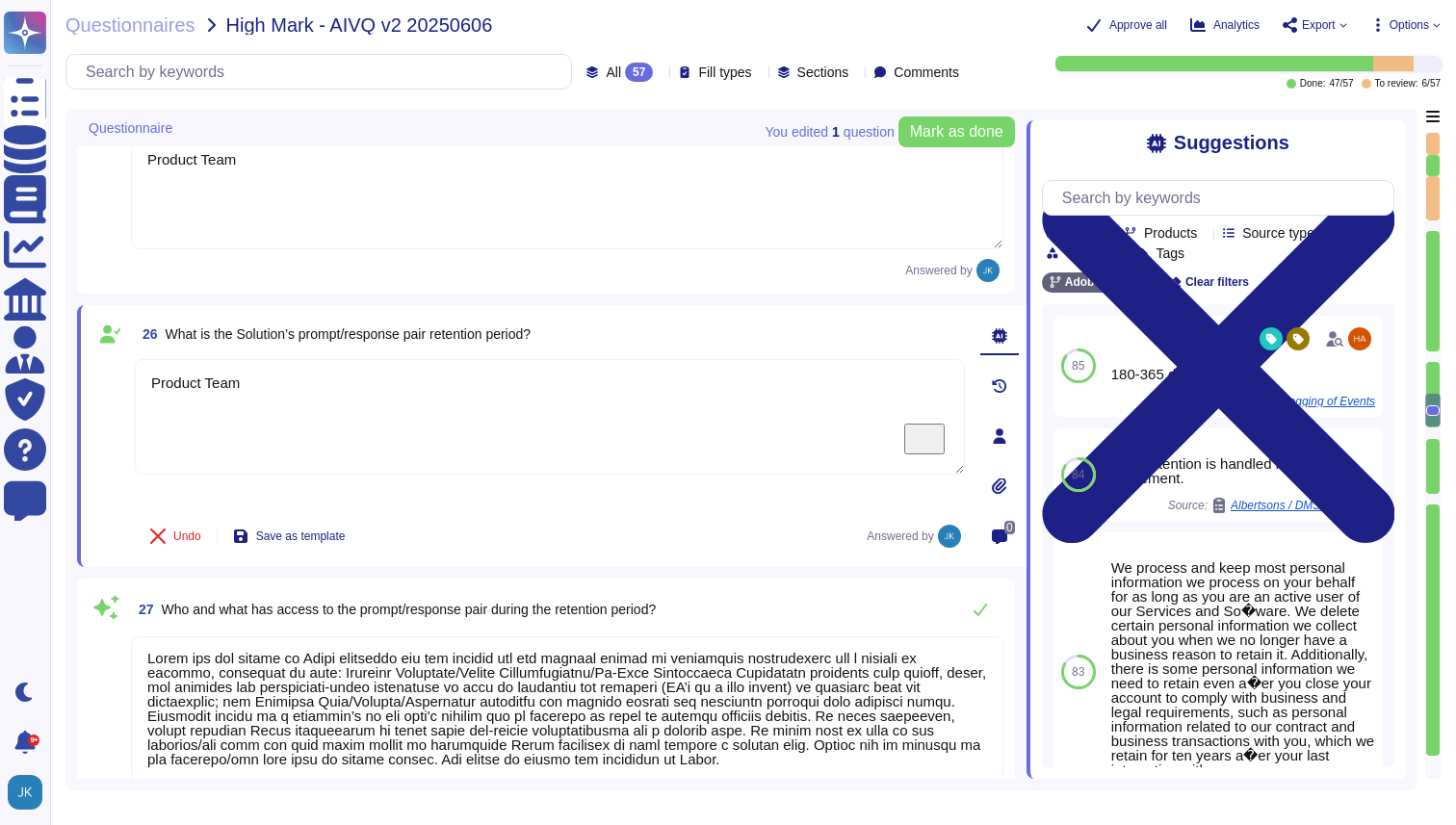
type textarea "N/A"
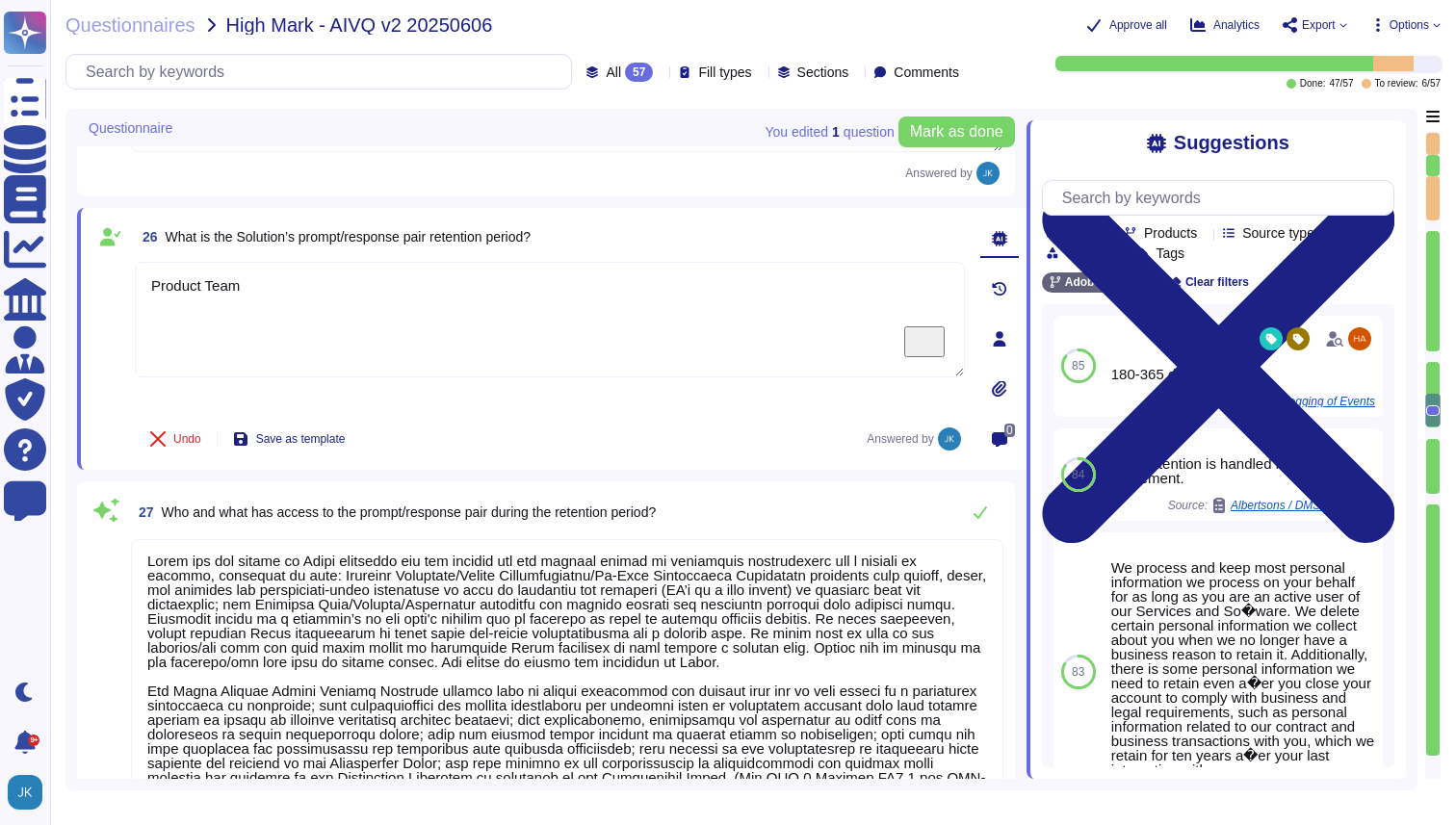
type textarea "N/A"
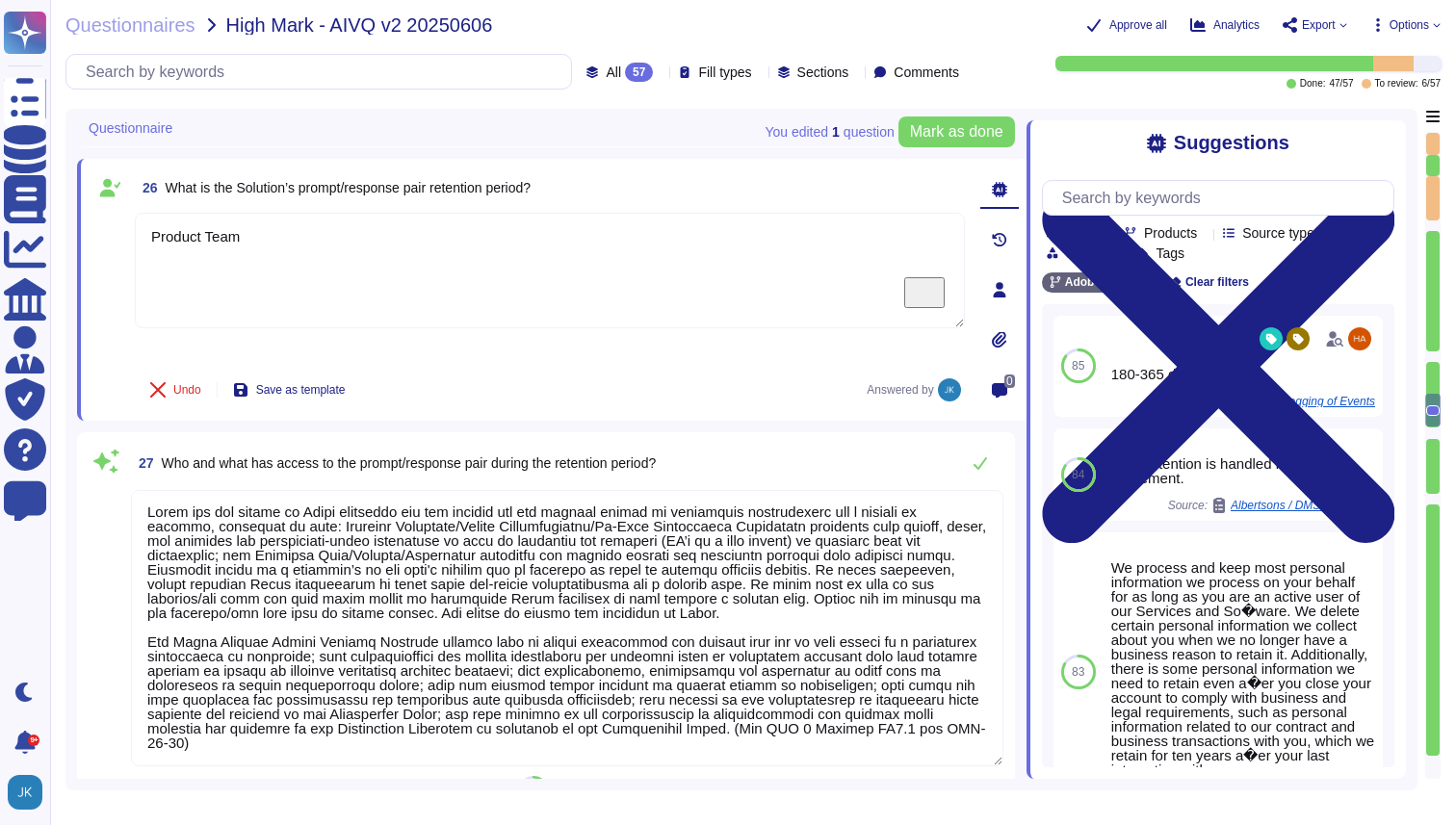
scroll to position [5230, 0]
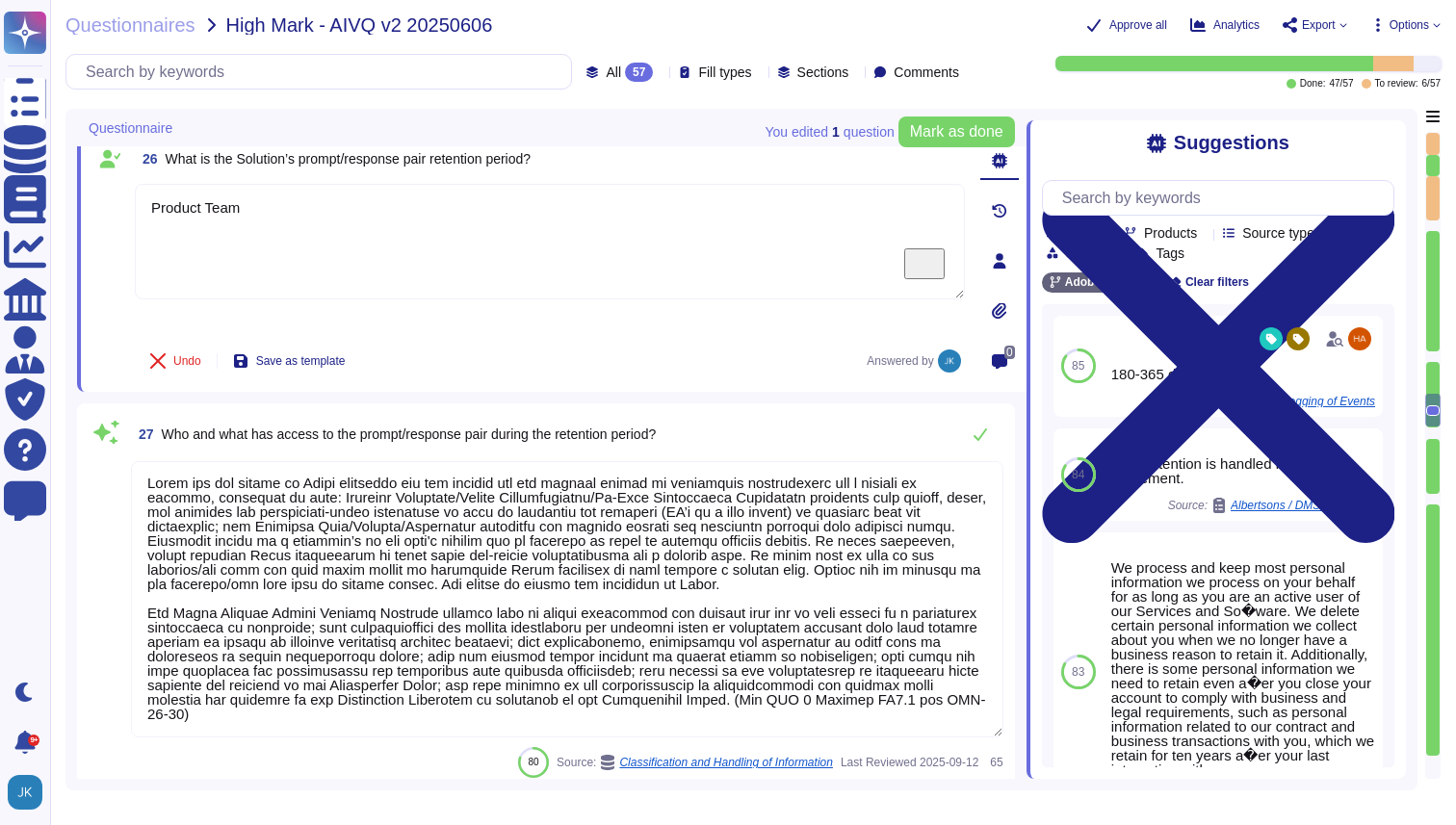
click at [437, 430] on span "Who and what has access to the prompt/response pair during the retention period?" at bounding box center [409, 435] width 495 height 15
click at [437, 462] on textarea at bounding box center [567, 599] width 873 height 277
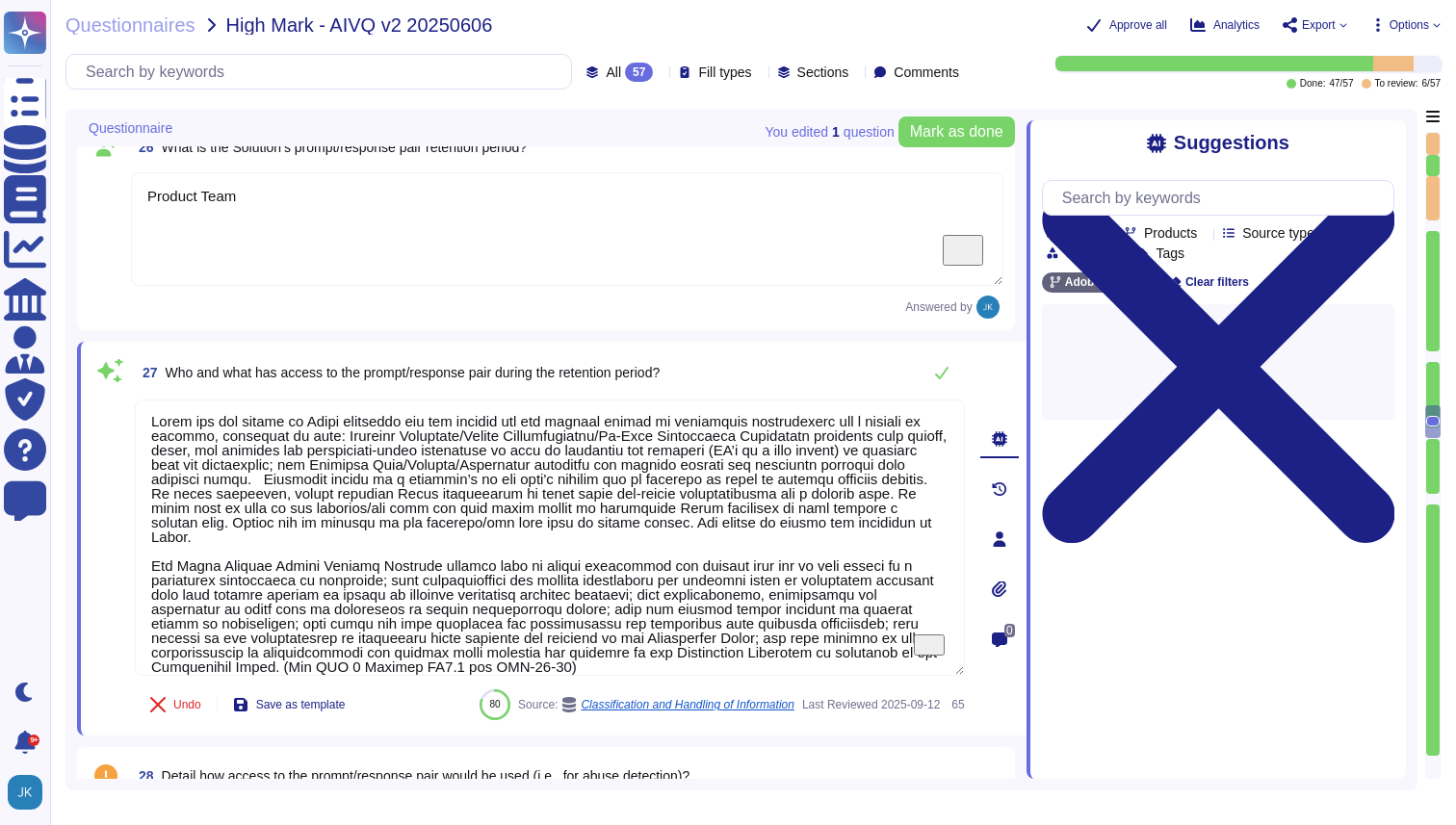
type textarea "Adobe Artificial Intelligence offerings go through Adobe's responsible AI Ethic…"
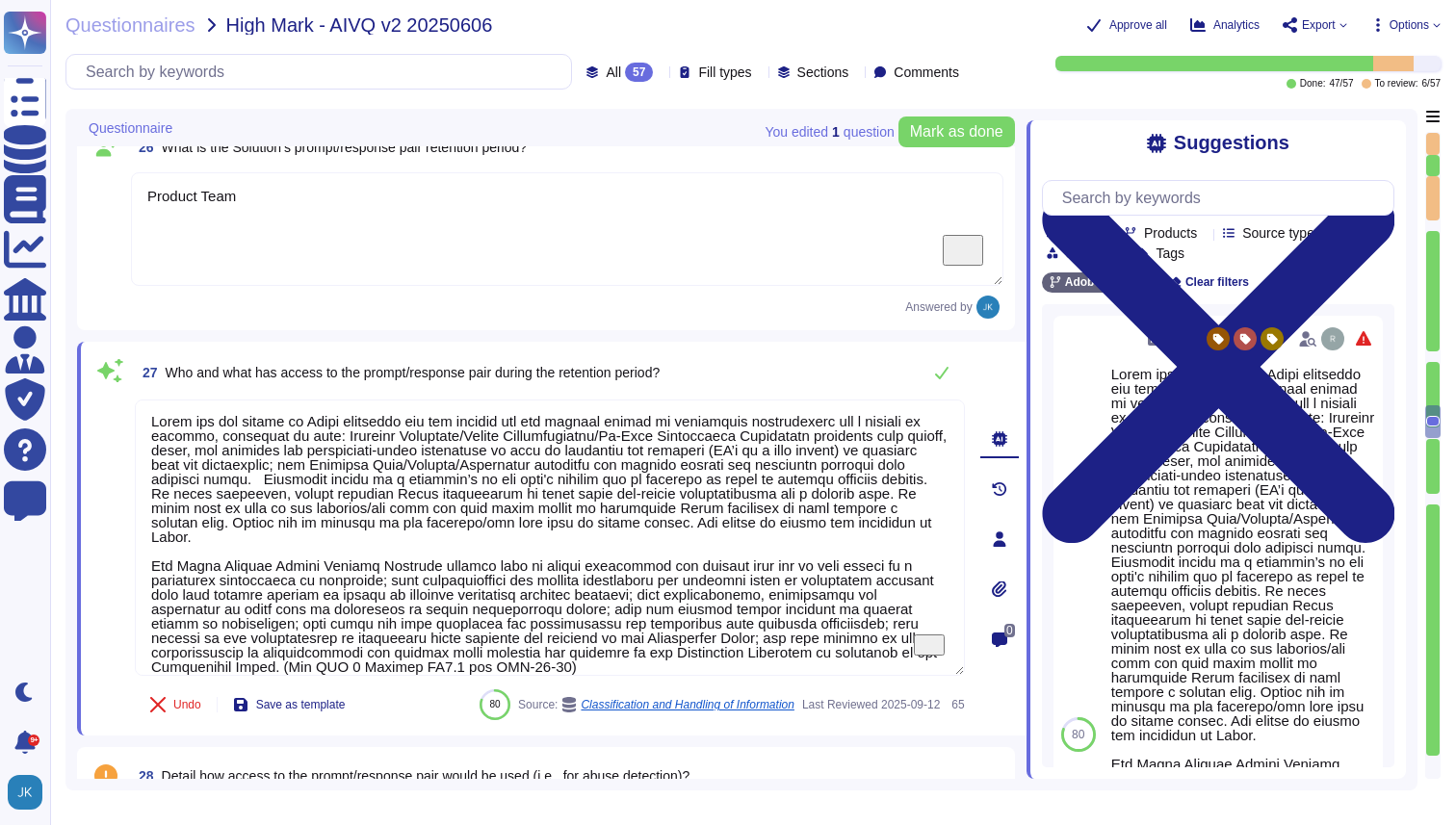
click at [423, 374] on span "Who and what has access to the prompt/response pair during the retention period?" at bounding box center [413, 373] width 495 height 15
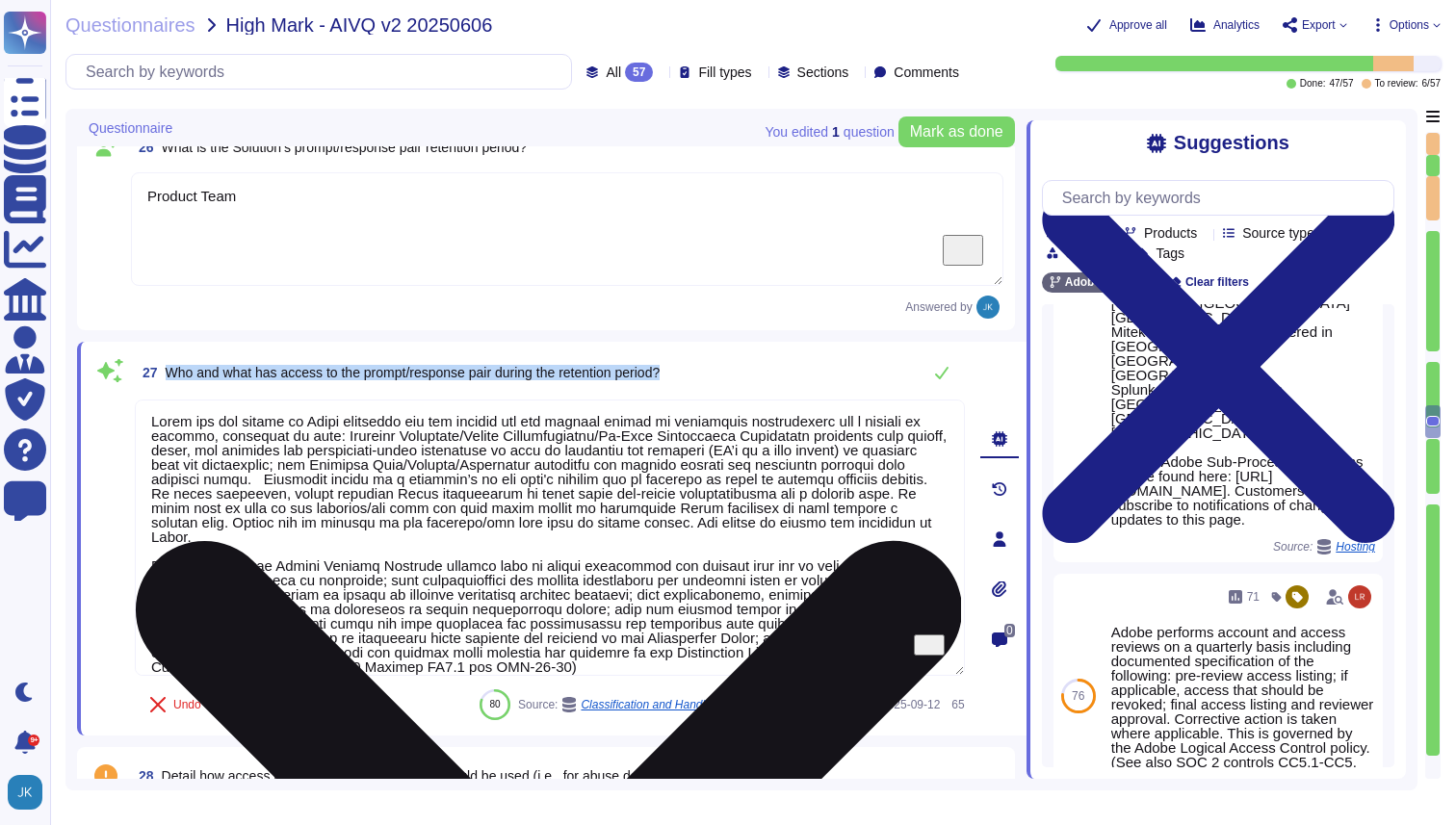
scroll to position [1483, 0]
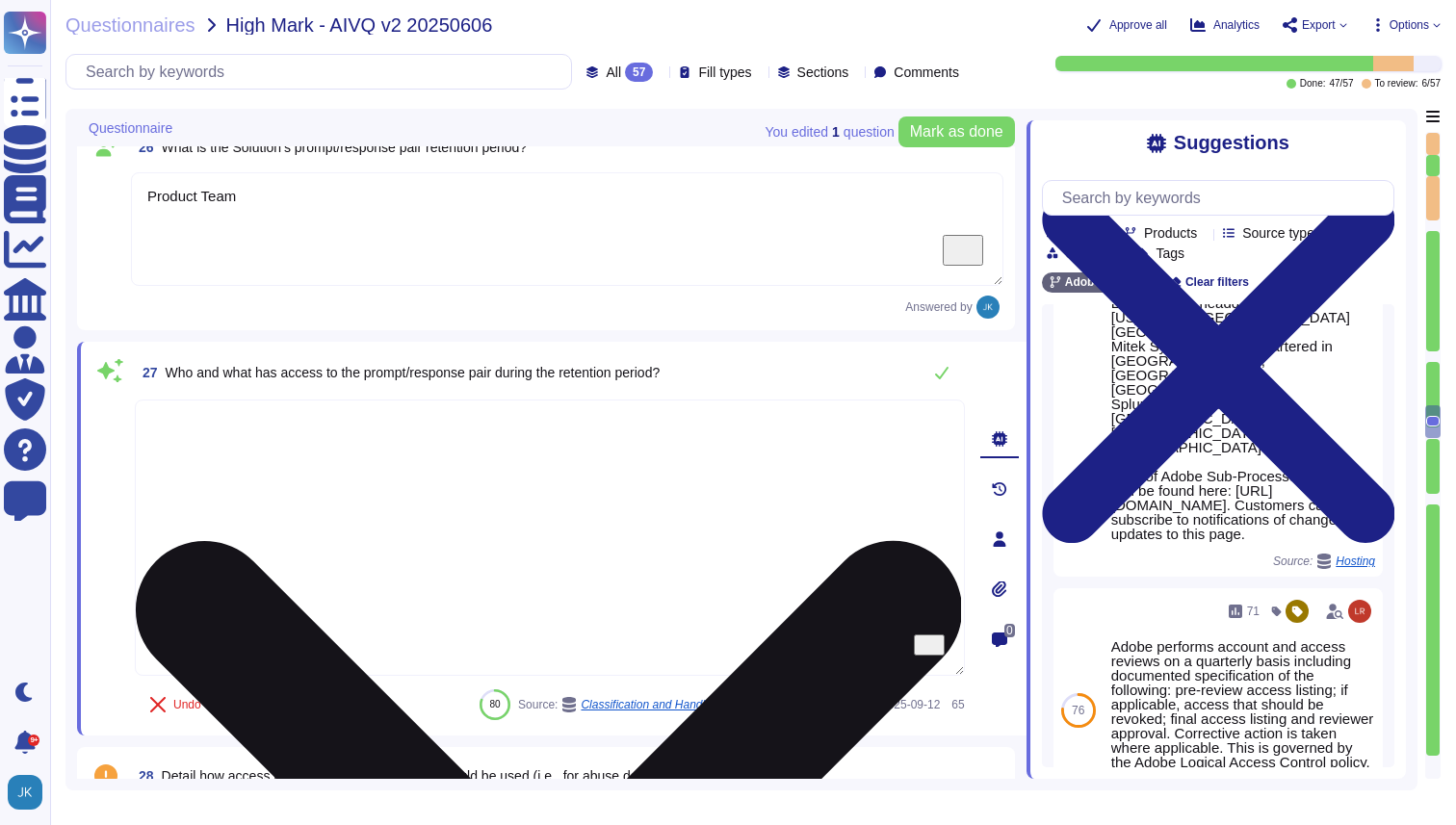
scroll to position [0, 0]
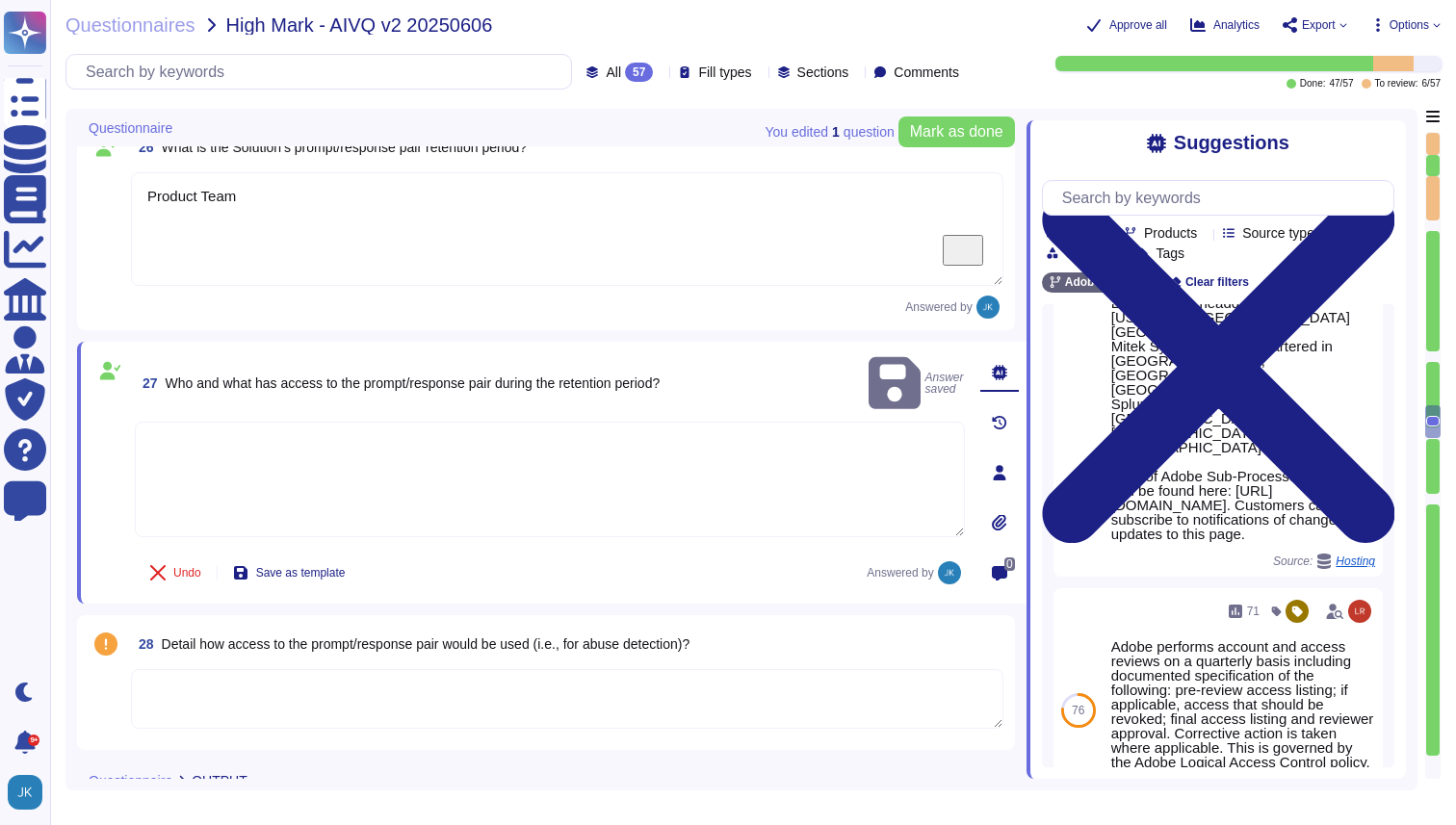
click at [542, 376] on span "Who and what has access to the prompt/response pair during the retention period?" at bounding box center [413, 384] width 495 height 15
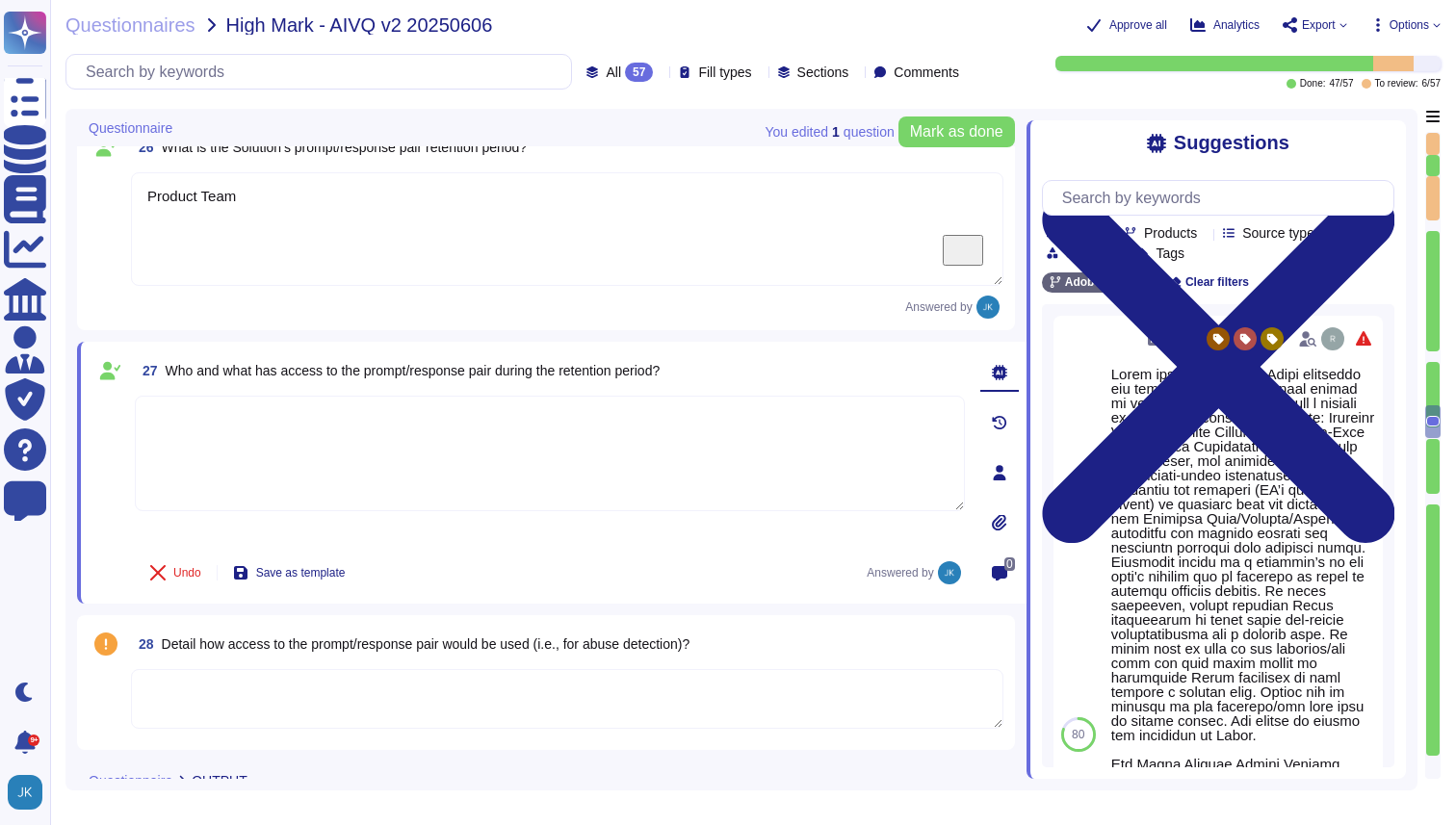
click at [1205, 228] on div at bounding box center [1205, 232] width 0 height 14
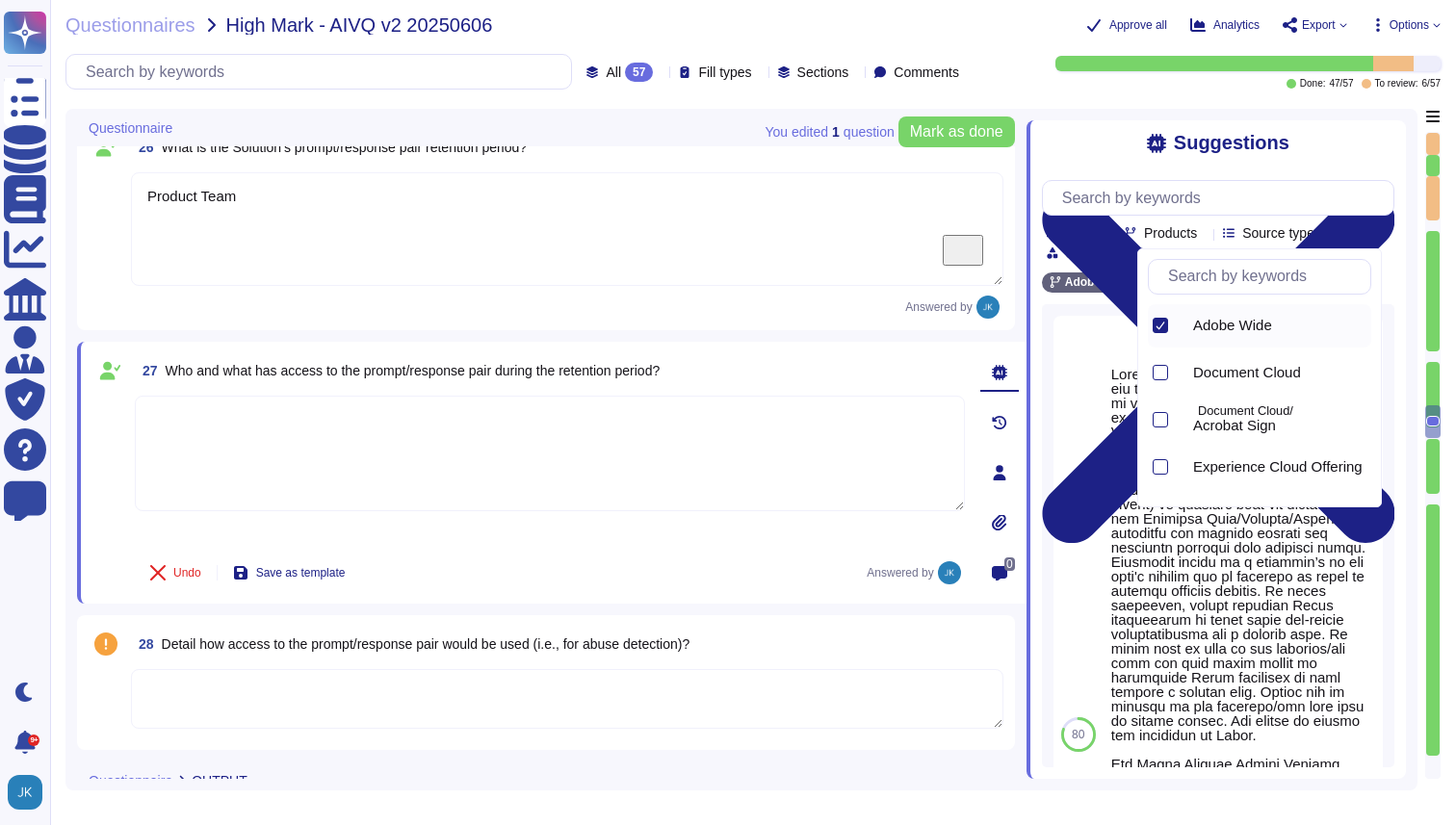
click at [1185, 279] on input "text" at bounding box center [1265, 277] width 212 height 34
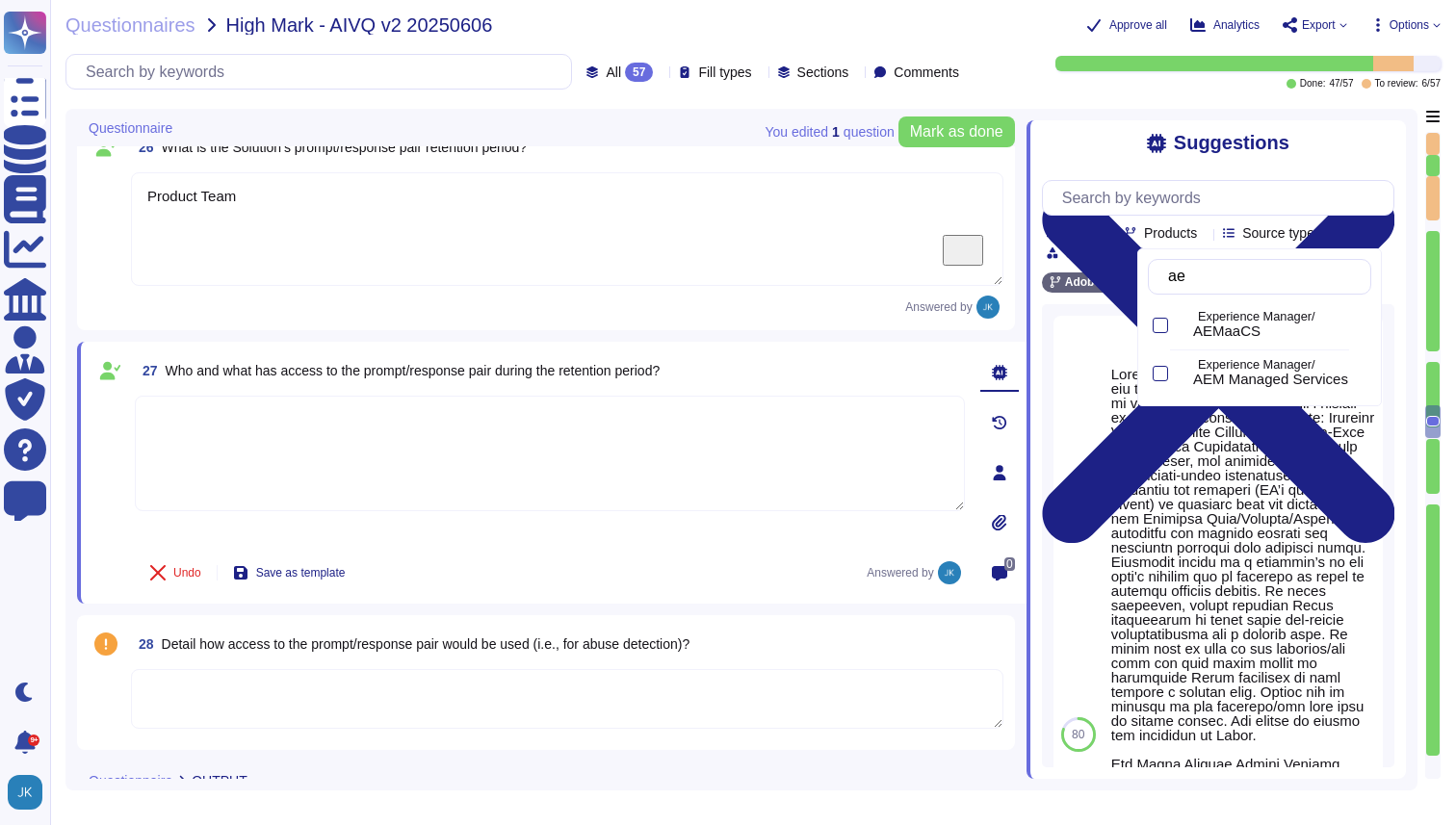
type input "aem"
click at [1165, 326] on div at bounding box center [1161, 326] width 15 height 15
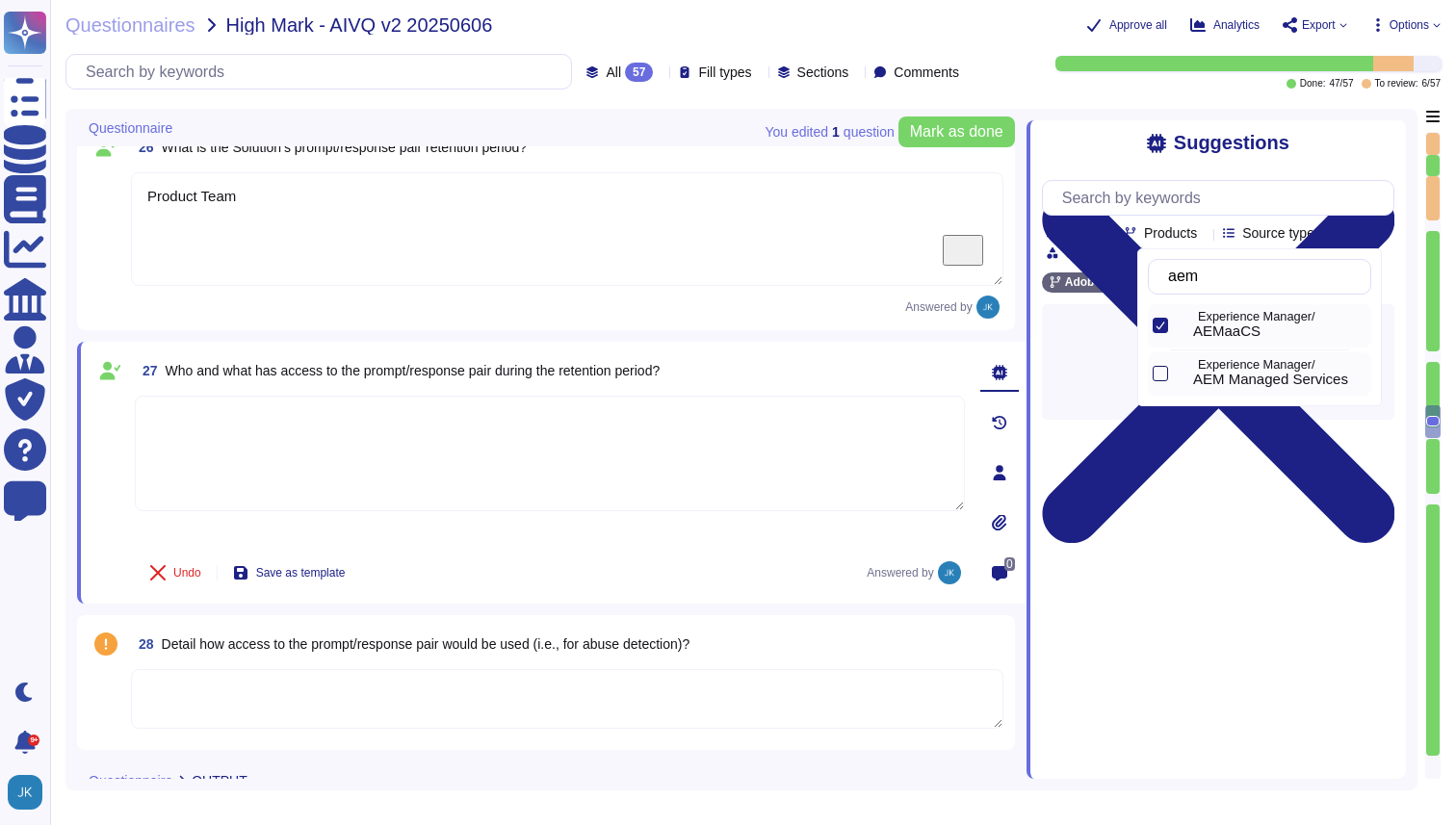
click at [1162, 379] on div at bounding box center [1161, 374] width 15 height 15
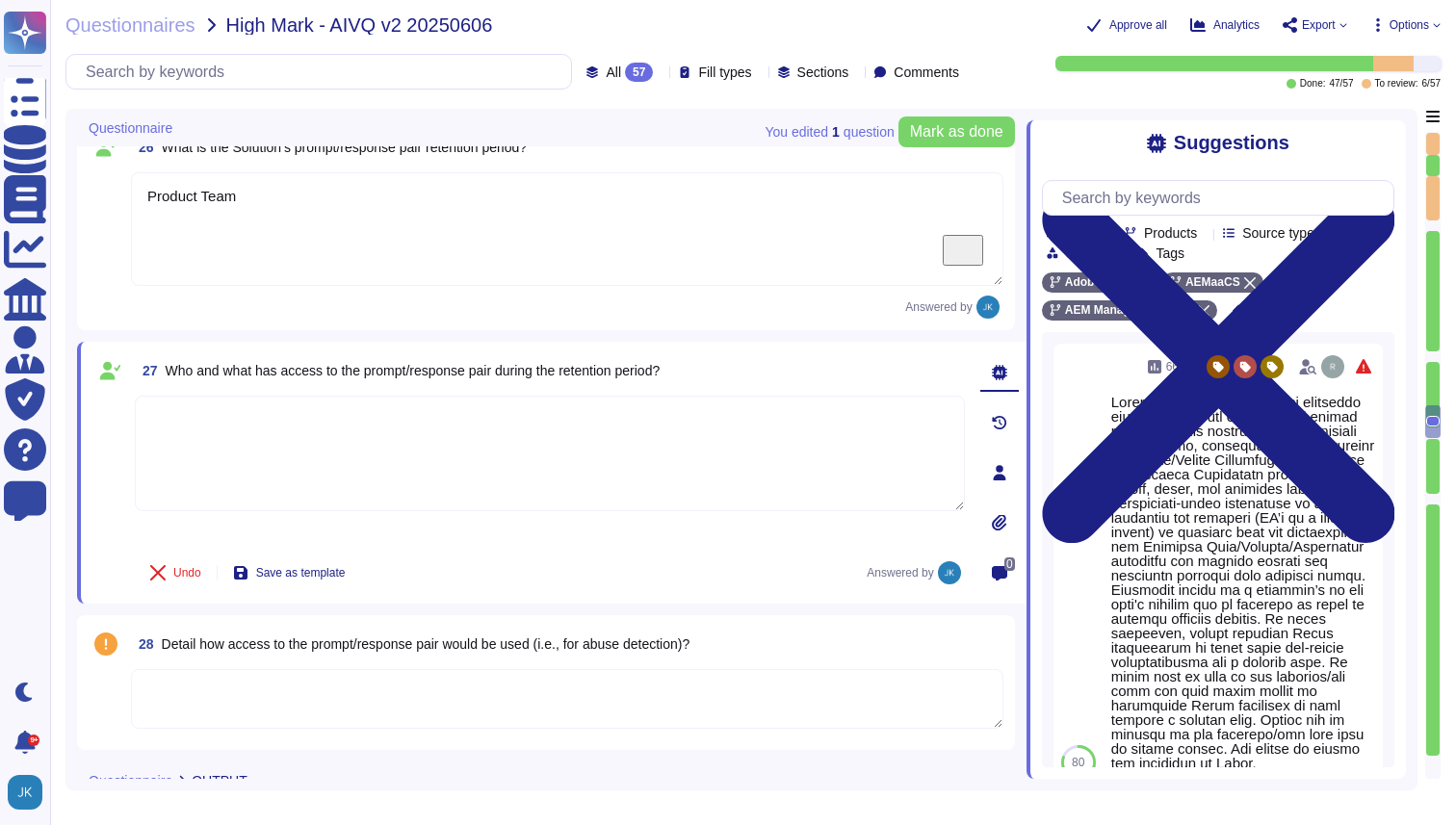
click at [1101, 111] on div "Suggestions Team Products Source type Section Tags Adobe Wide AEMaaCS AEM Manag…" at bounding box center [1217, 443] width 380 height 670
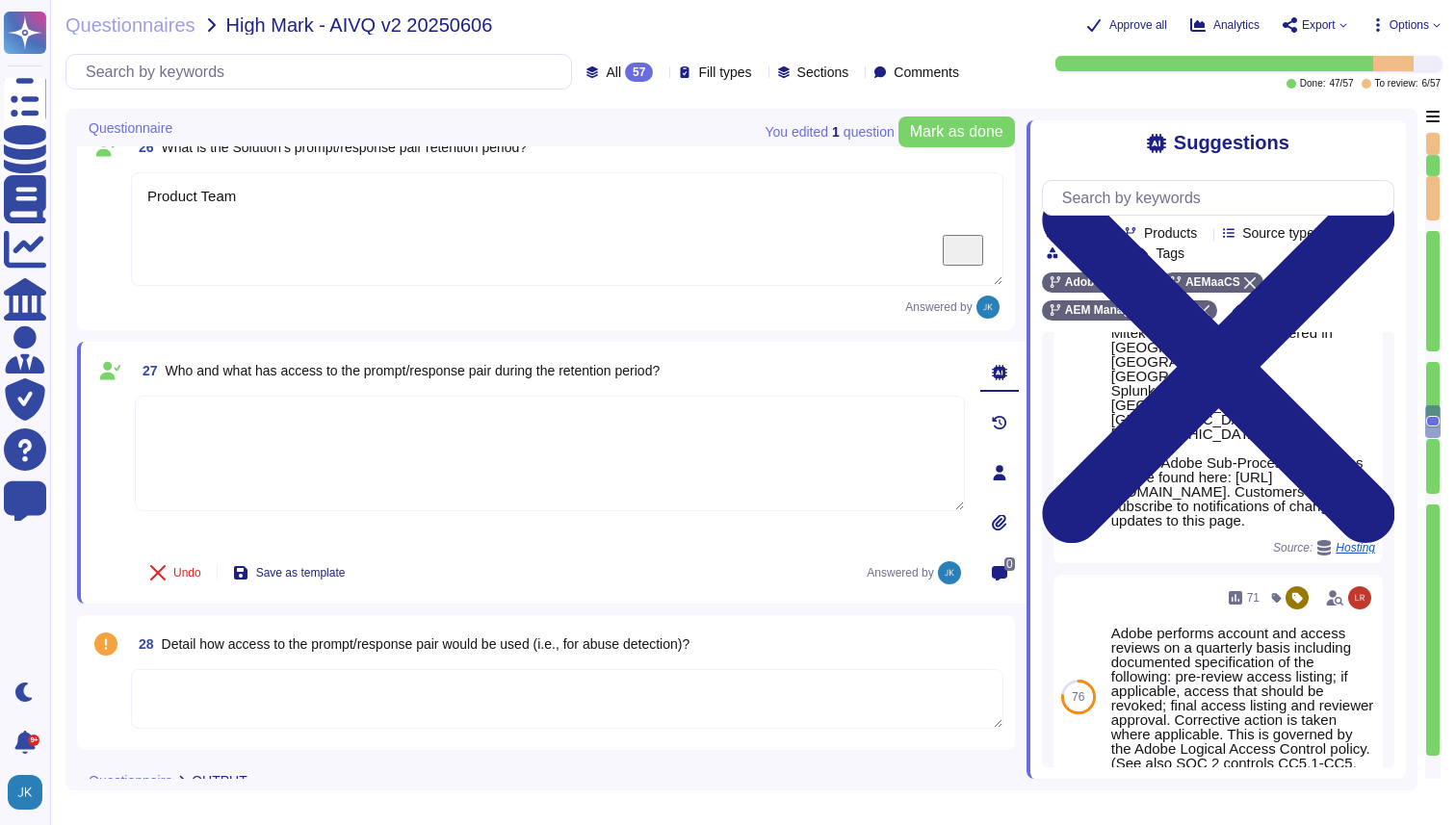
scroll to position [1510, 0]
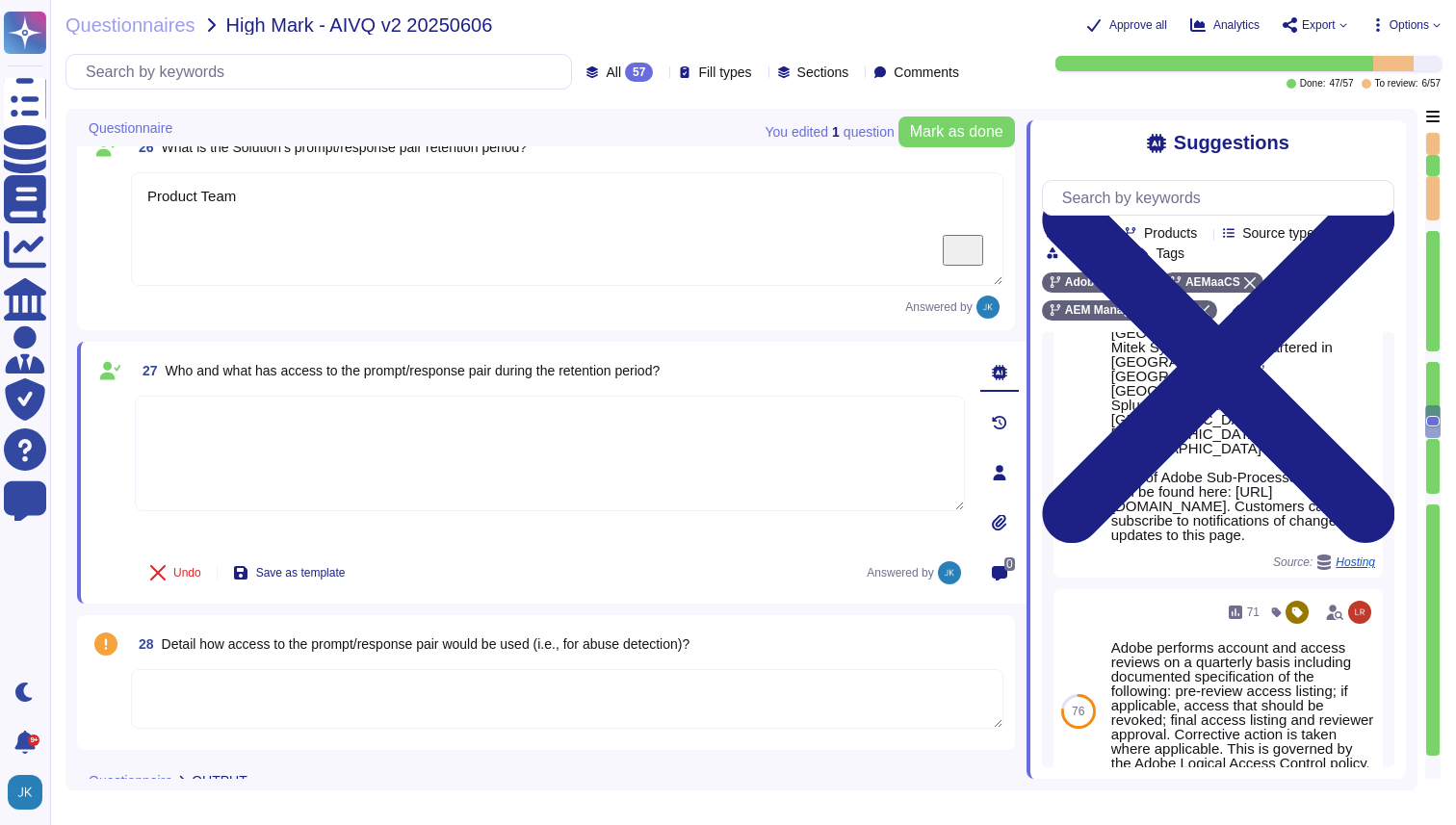
click at [573, 424] on textarea "To enrich screen reader interactions, please activate Accessibility in Grammarl…" at bounding box center [550, 454] width 830 height 116
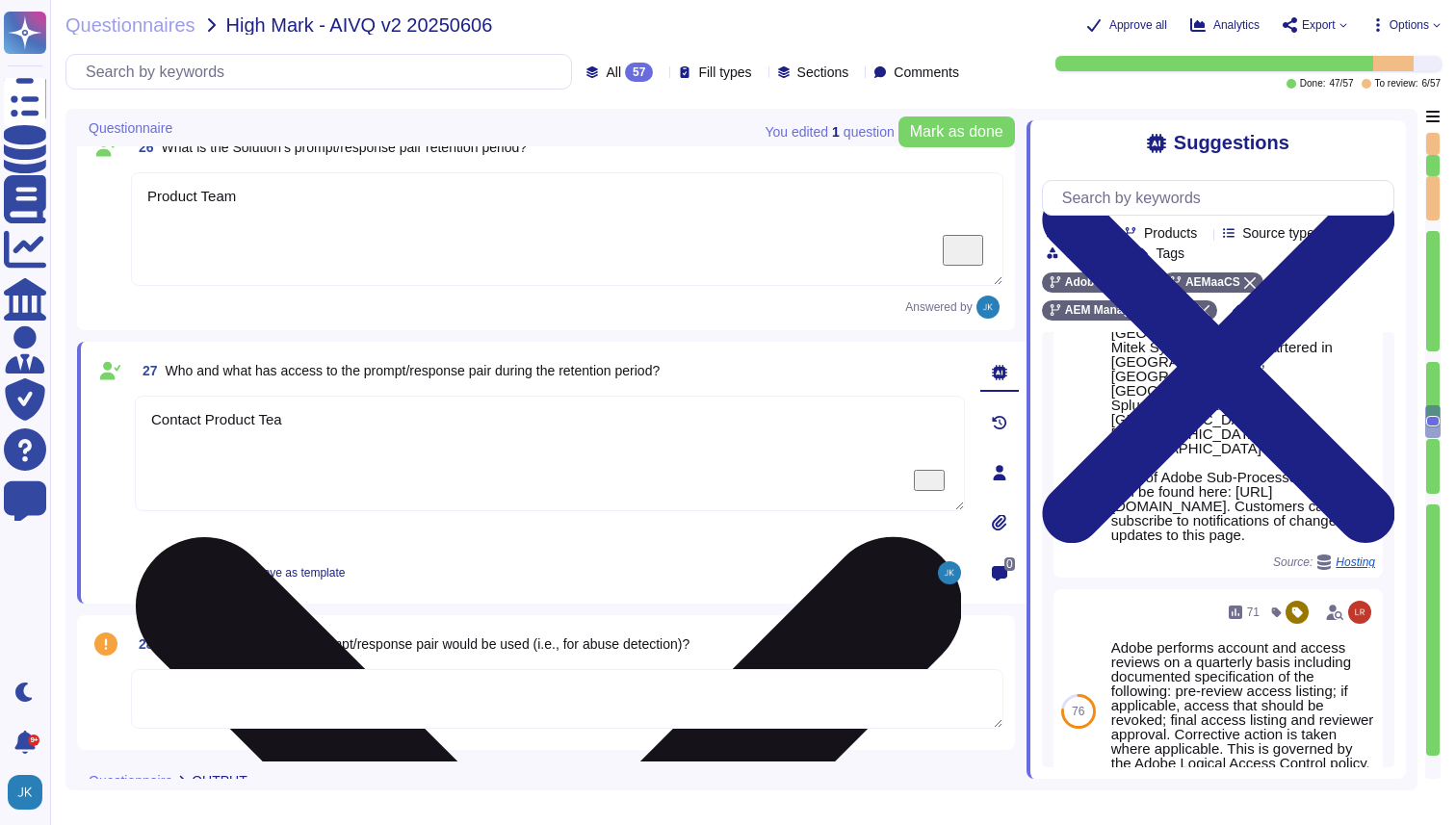
type textarea "Contact Product Team"
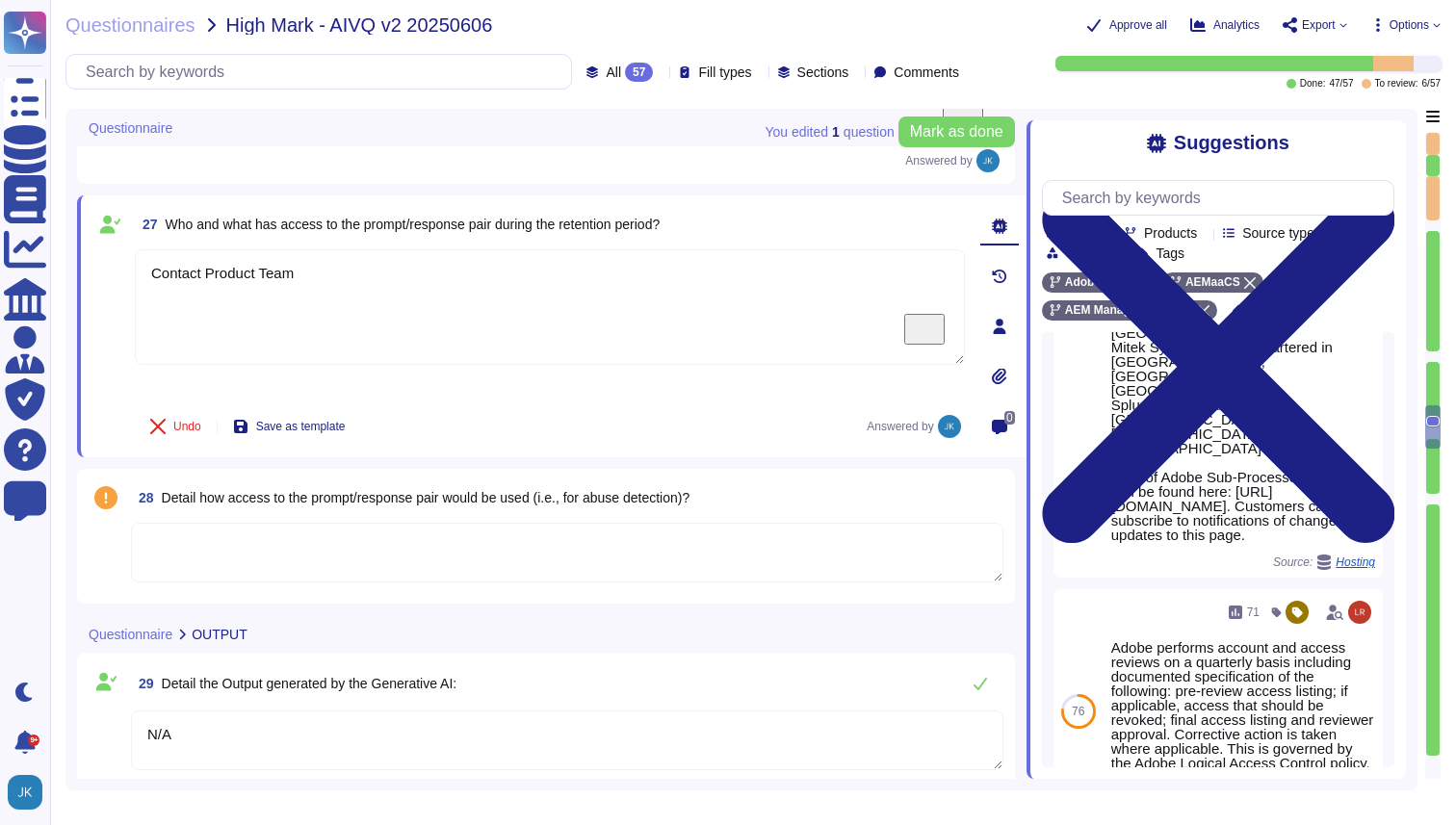
type textarea "Yes"
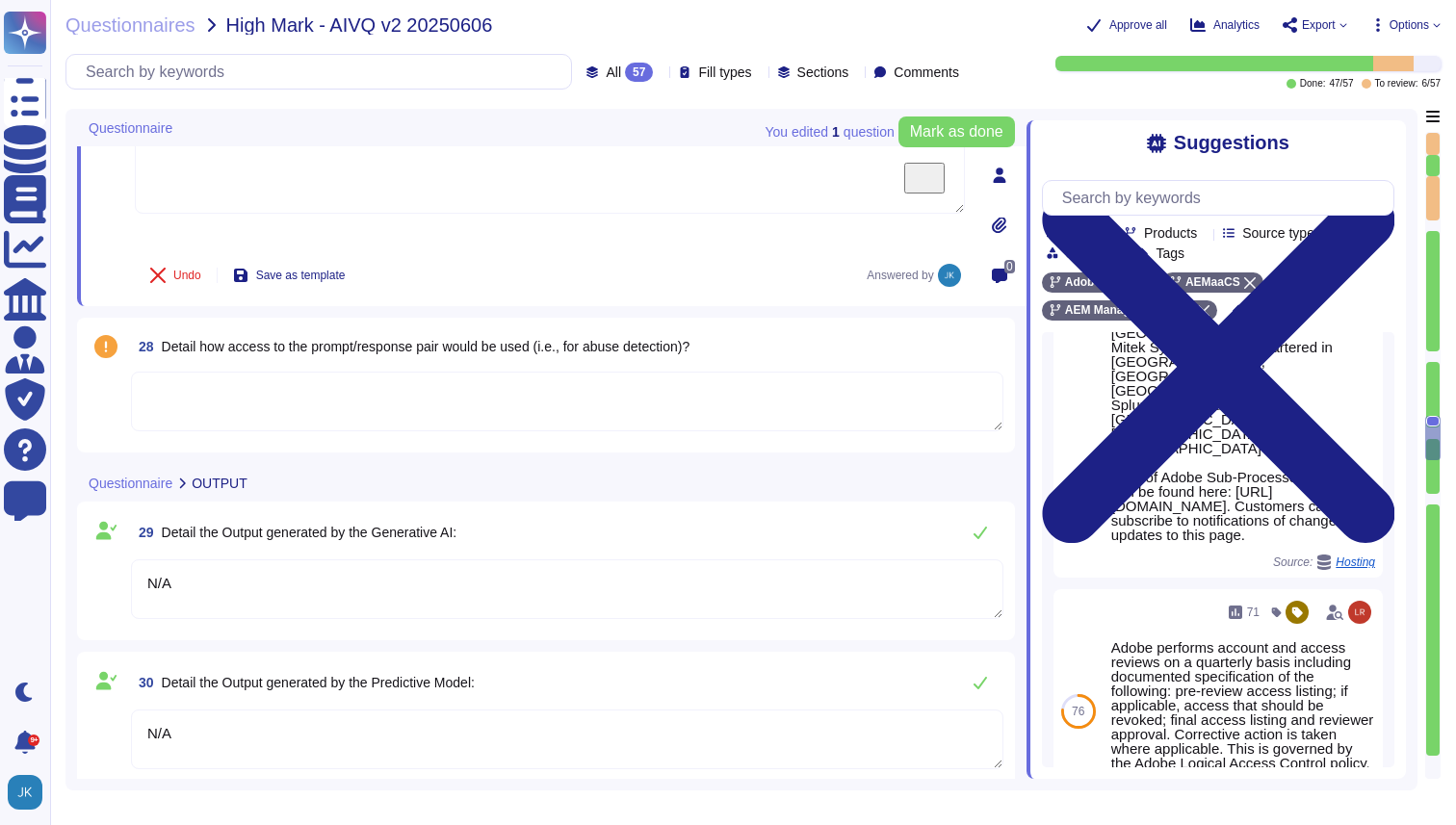
type textarea "In addition to the foregoing, if you submit Output to the Firefly gallery, whic…"
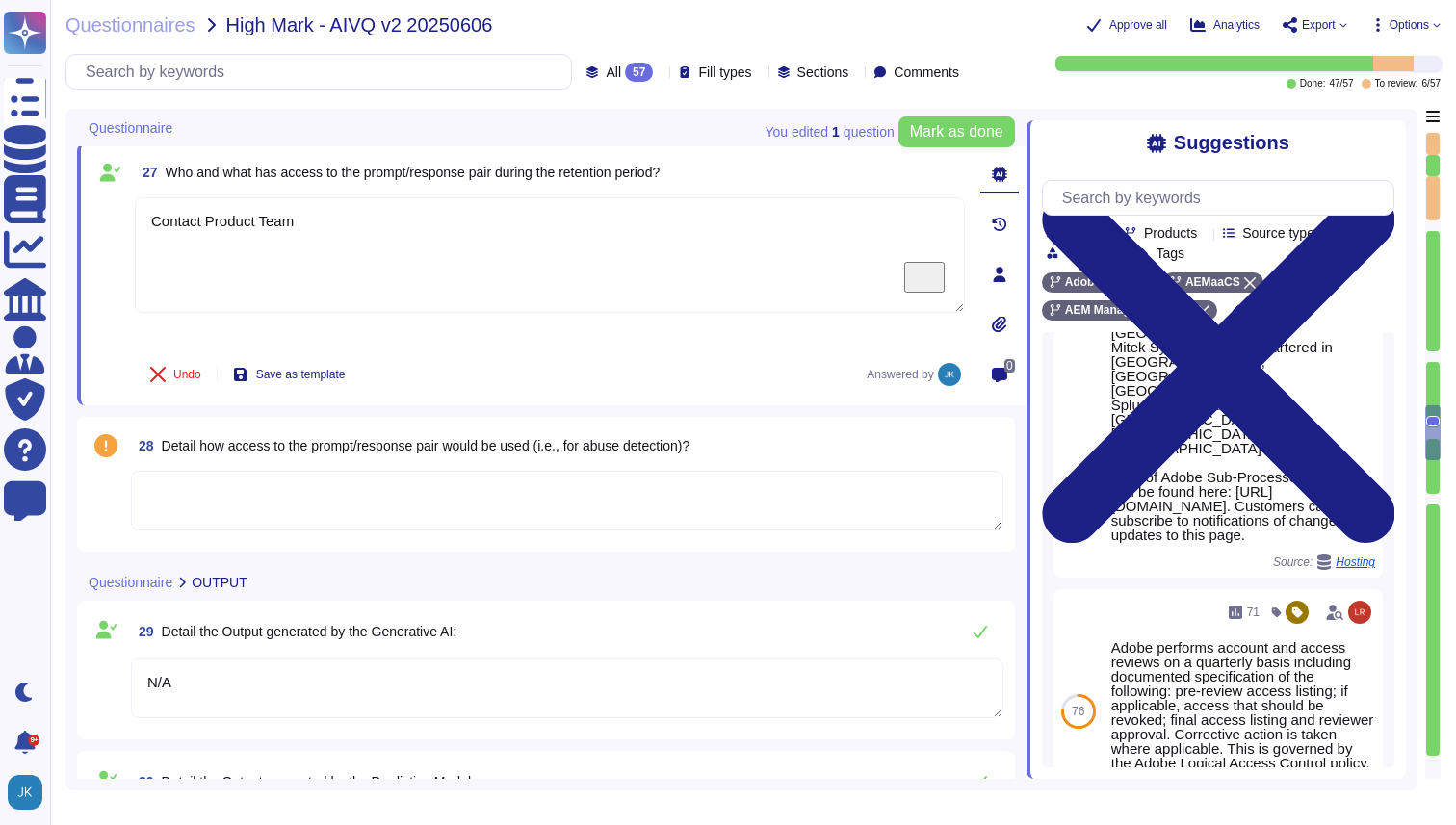
scroll to position [5401, 0]
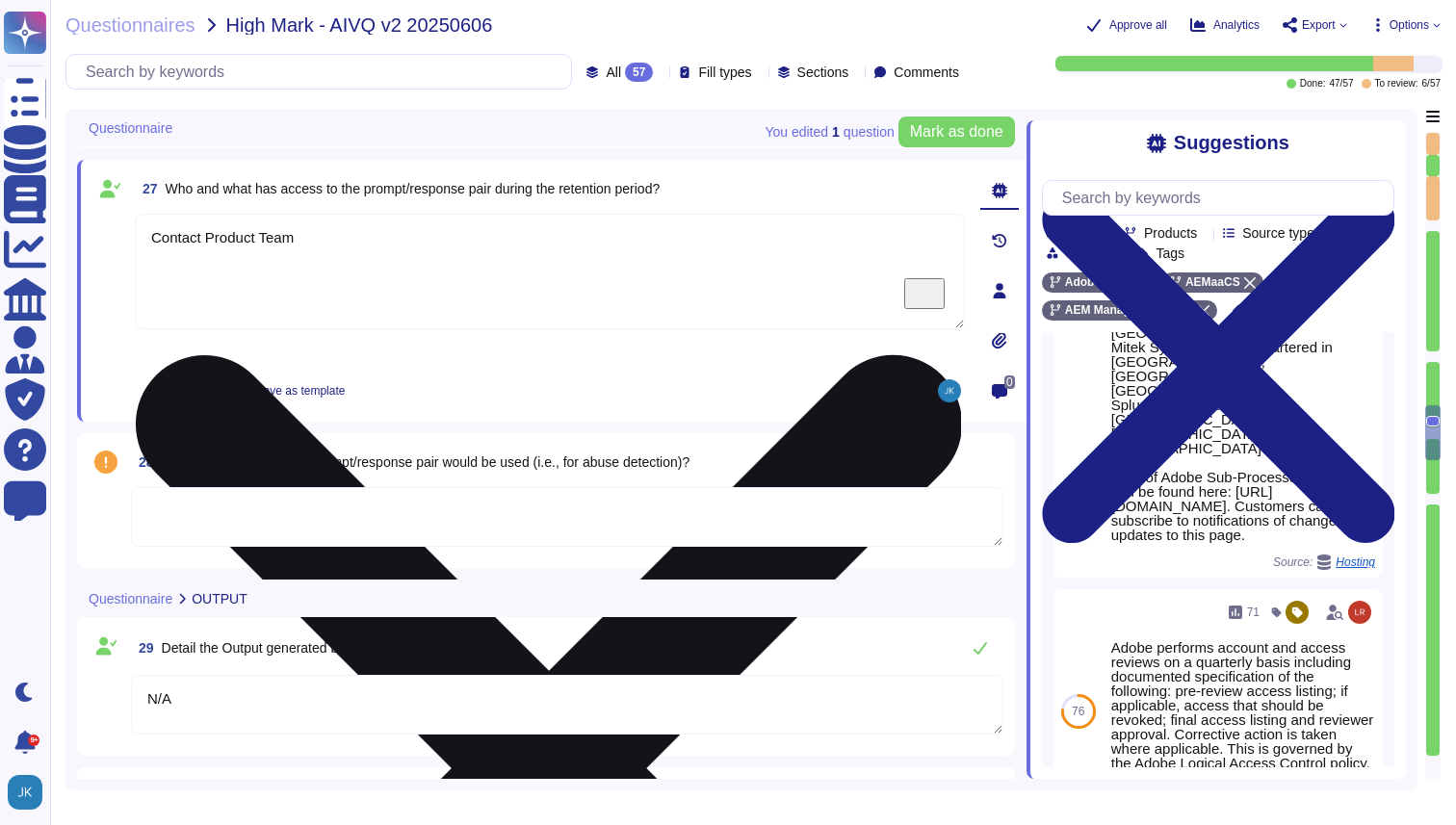
click at [279, 230] on textarea "Contact Product Team" at bounding box center [550, 272] width 830 height 116
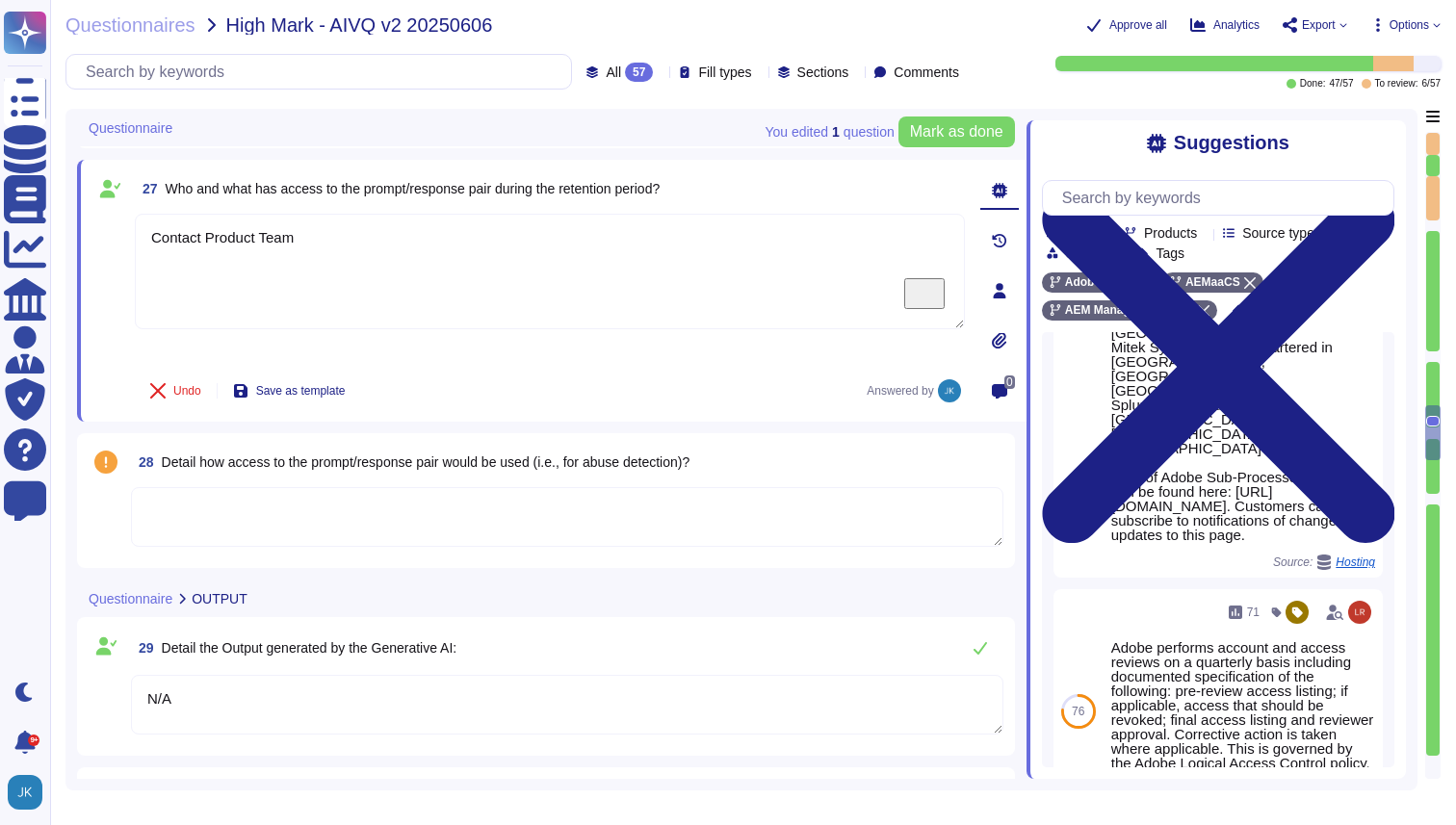
type textarea "Contact Product Team"
click at [239, 524] on textarea at bounding box center [567, 517] width 873 height 60
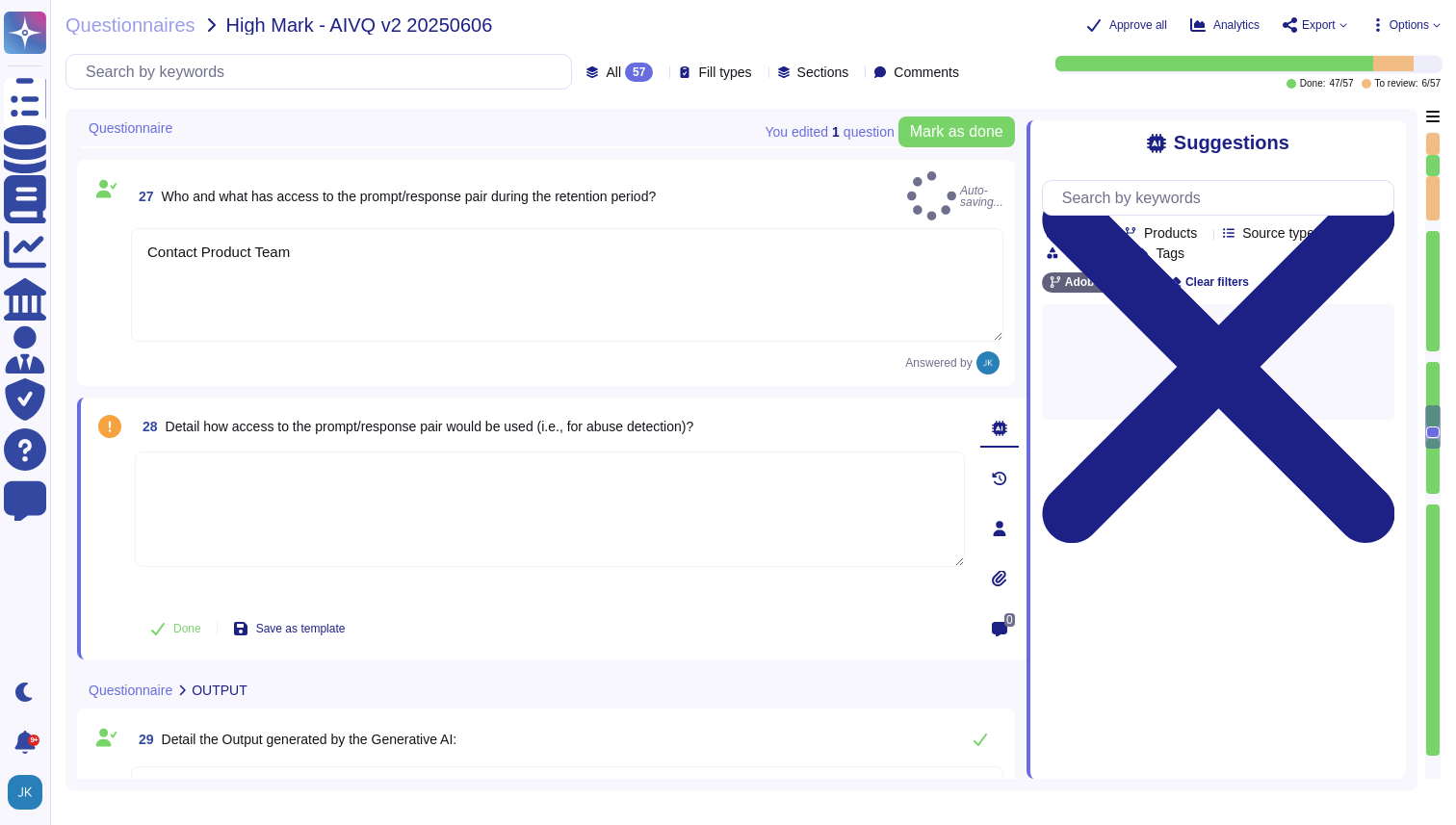
scroll to position [0, 0]
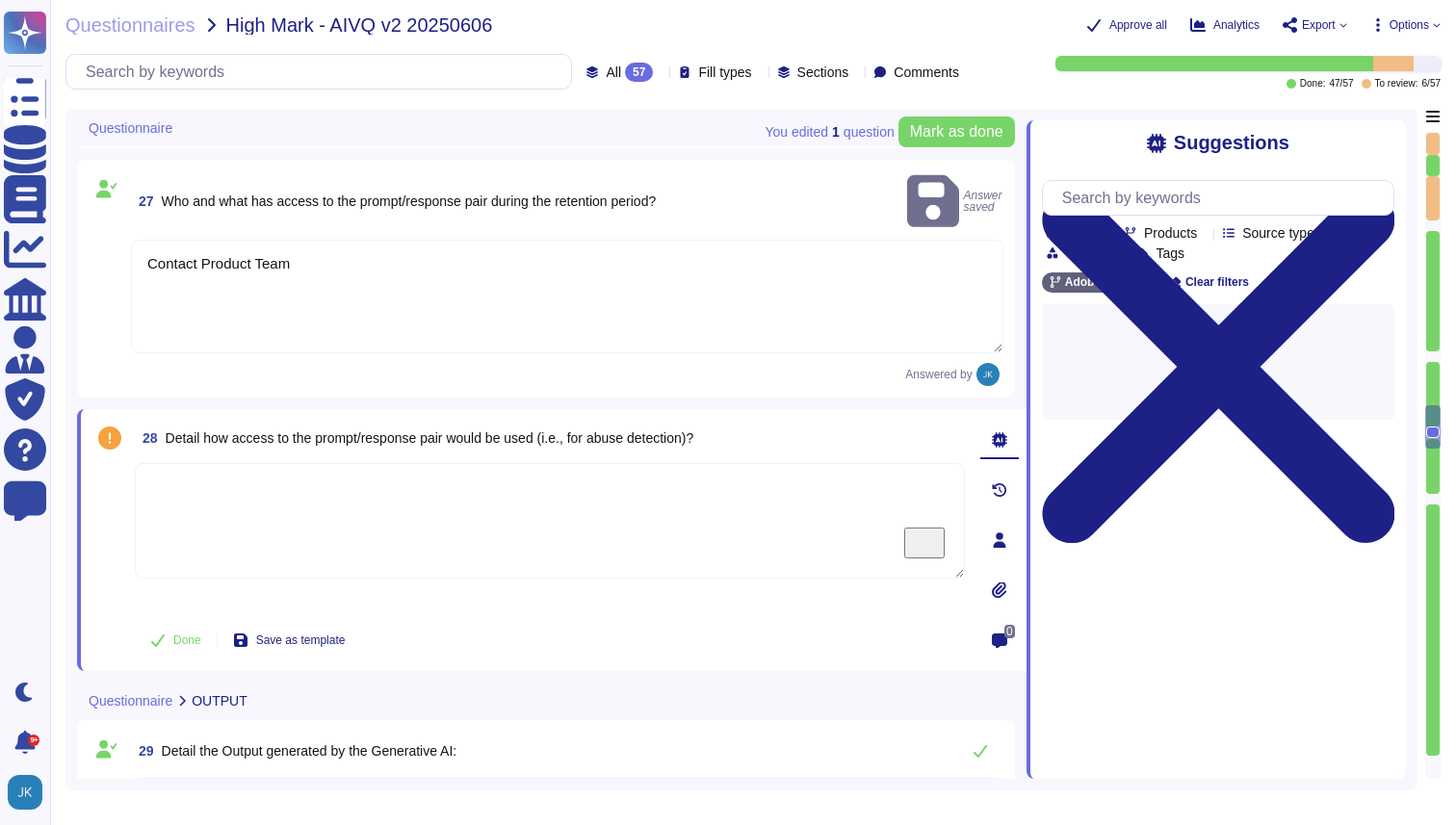
paste textarea "Contact Product Team"
type textarea "Contact Product Team"
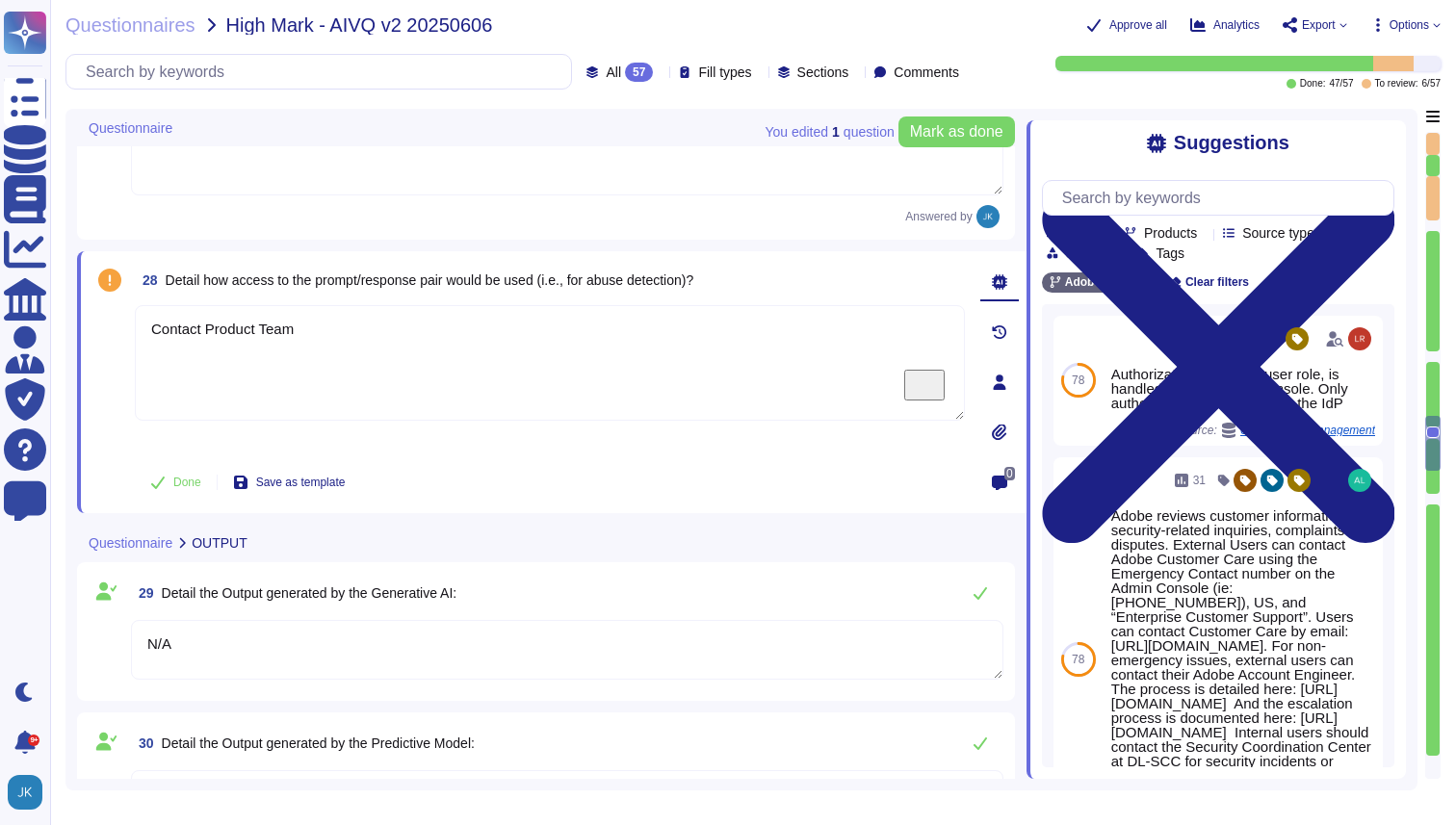
type textarea "In addition to the foregoing, if you submit Output to the Firefly gallery, whic…"
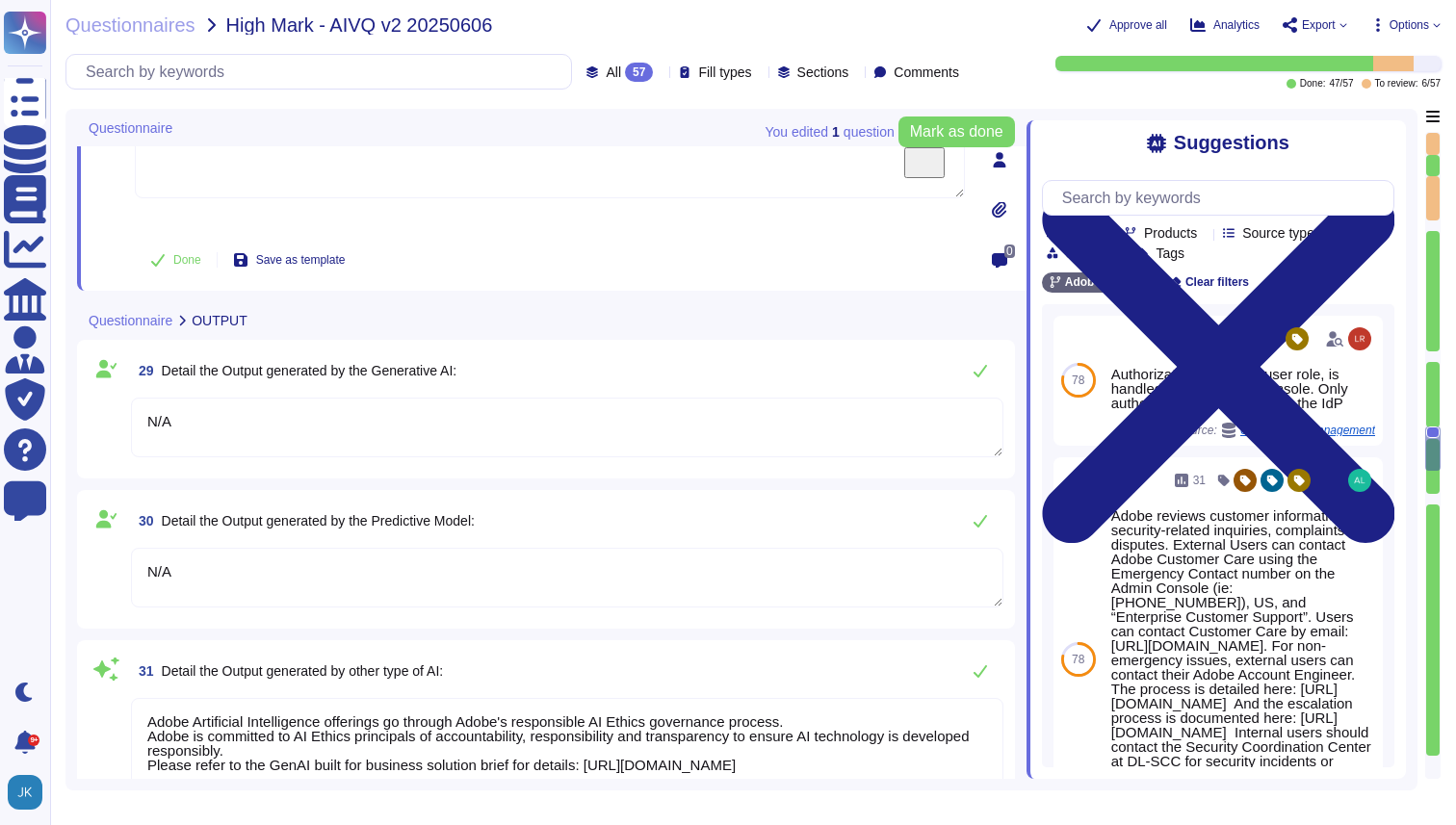
scroll to position [5800, 0]
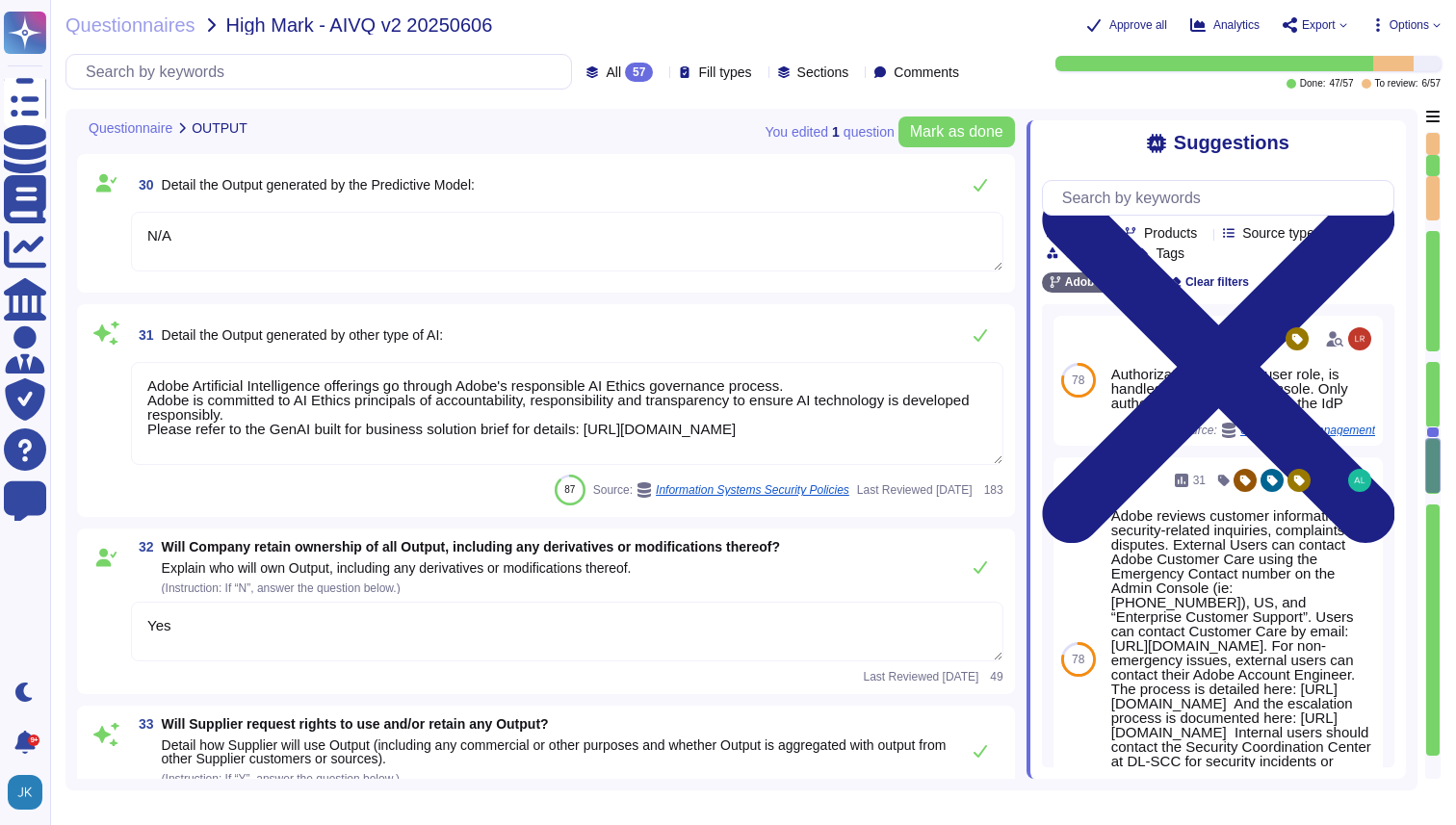
type textarea "Adobe maintains insurance coverage for IT Security related claims. Please check…"
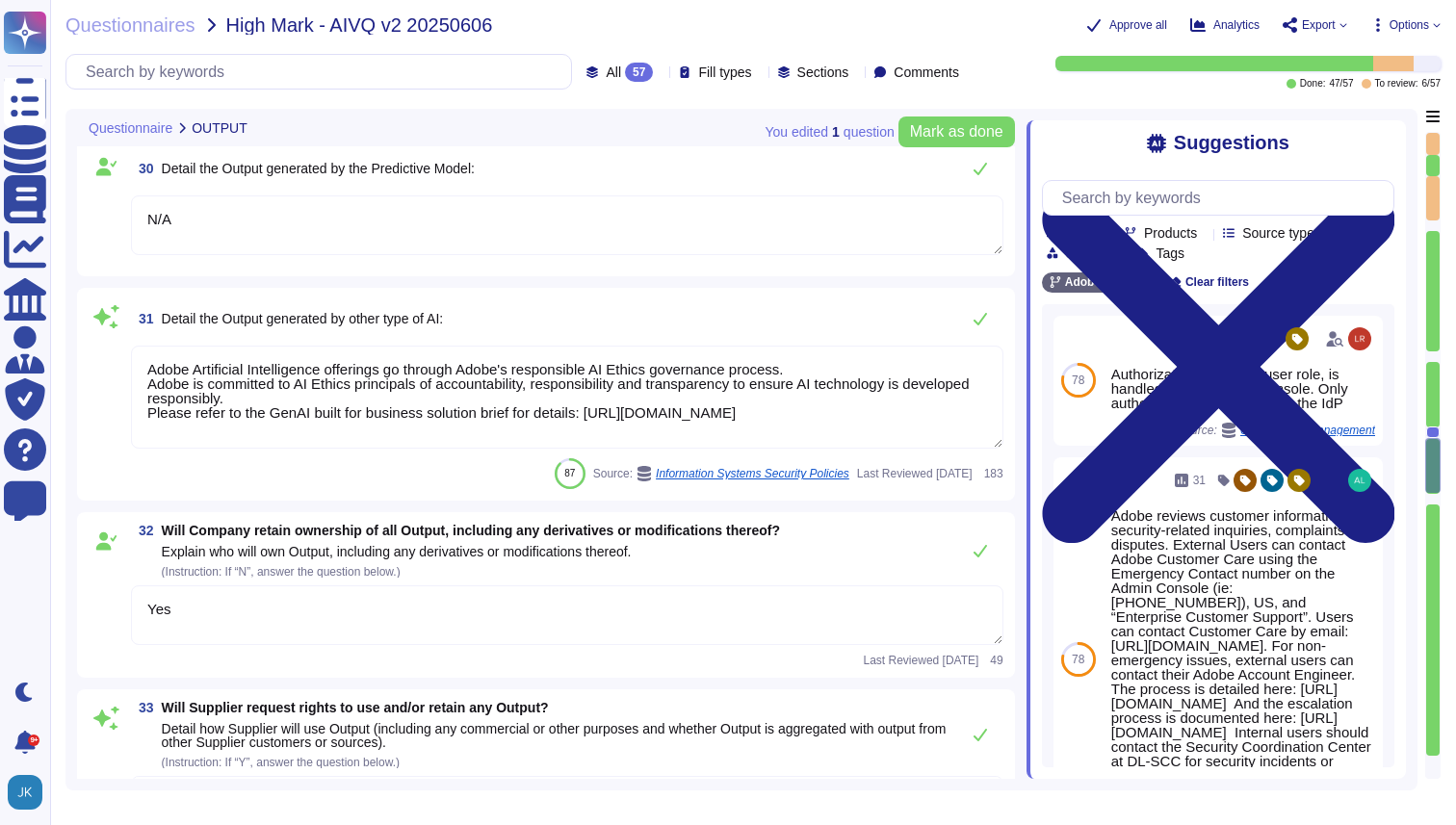
scroll to position [6063, 0]
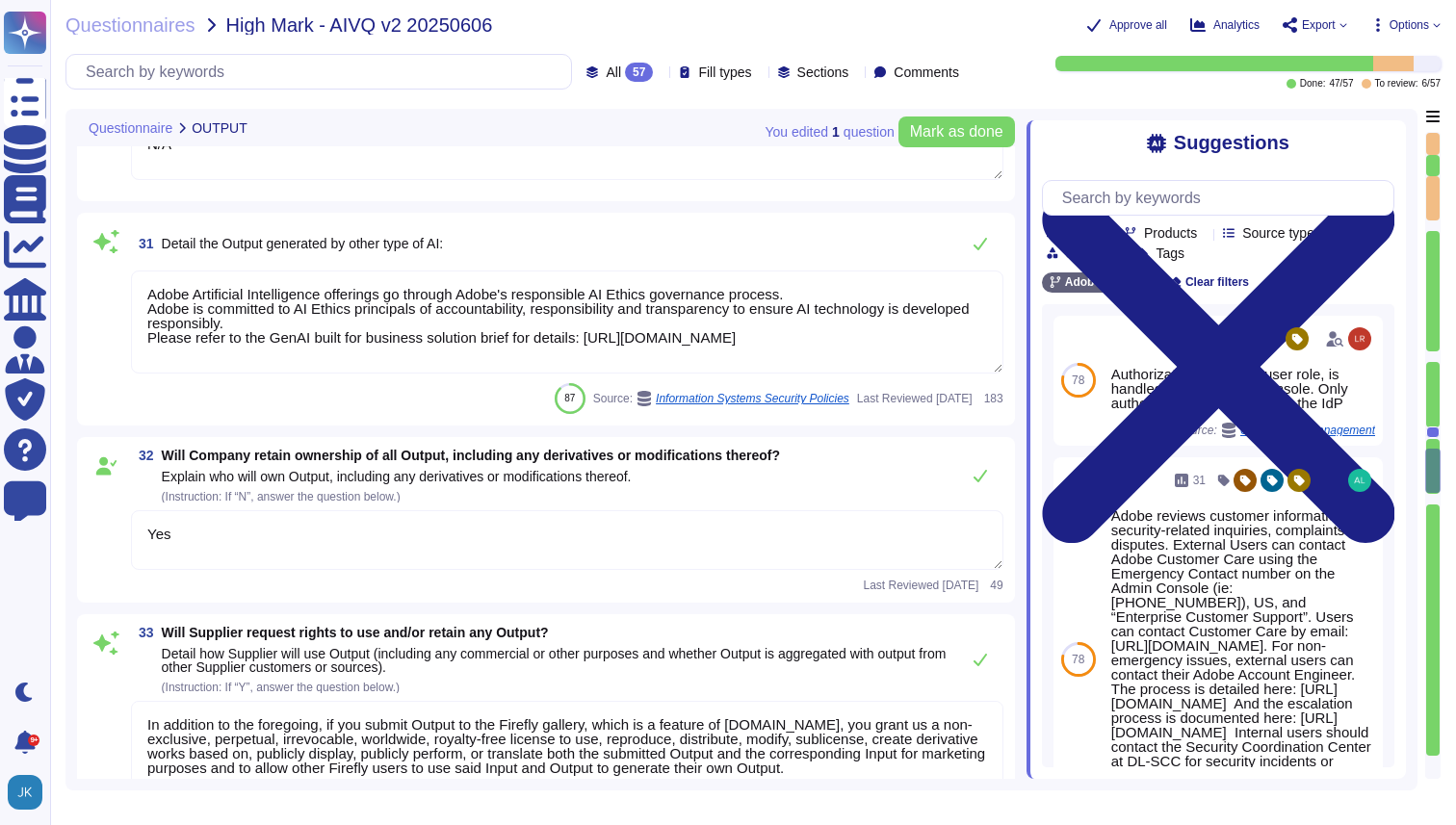
type textarea "Understanding adversary types and the parts of software they are most likely to…"
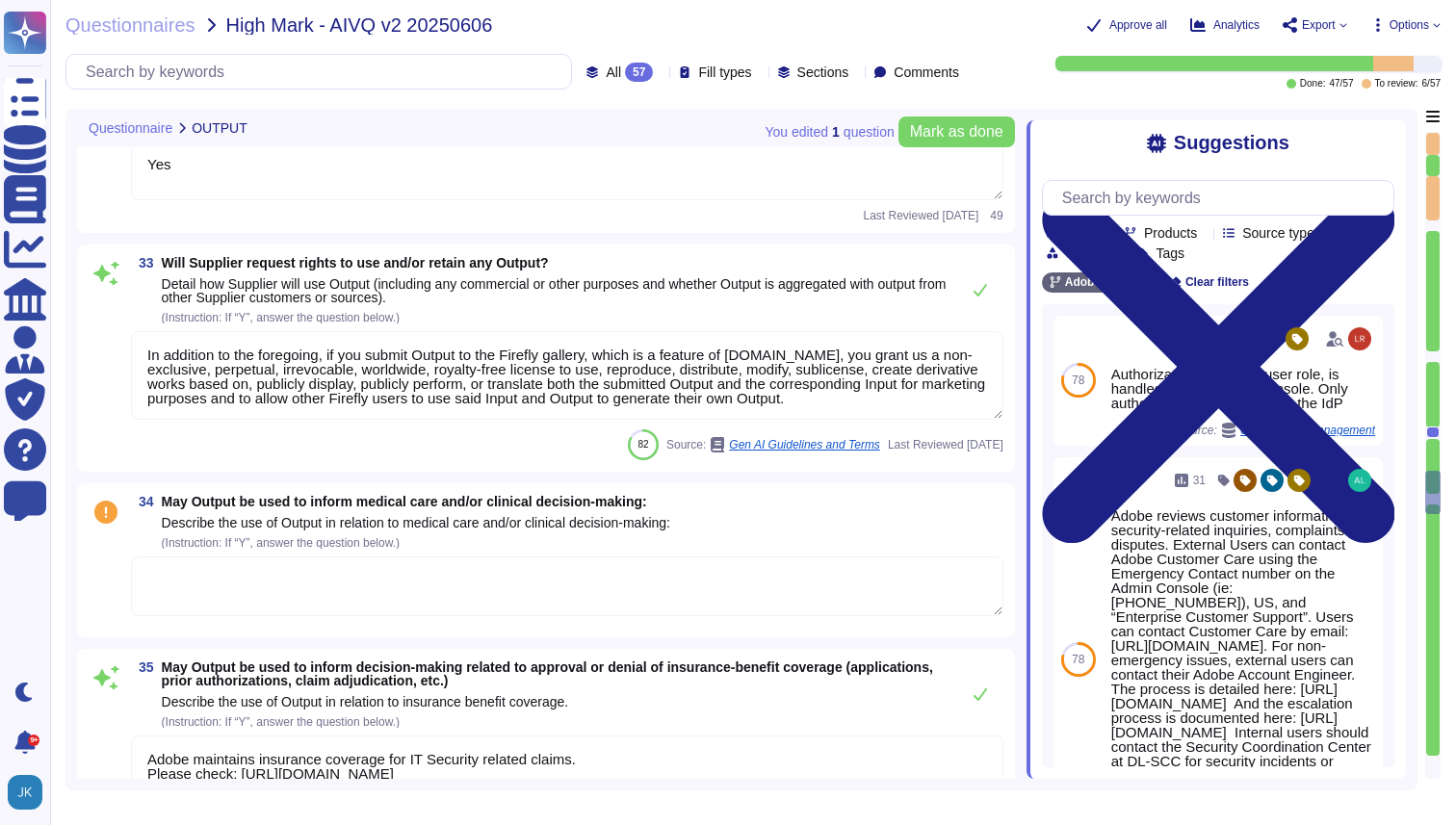
type textarea "For each sub-processor, we provide the following information:"
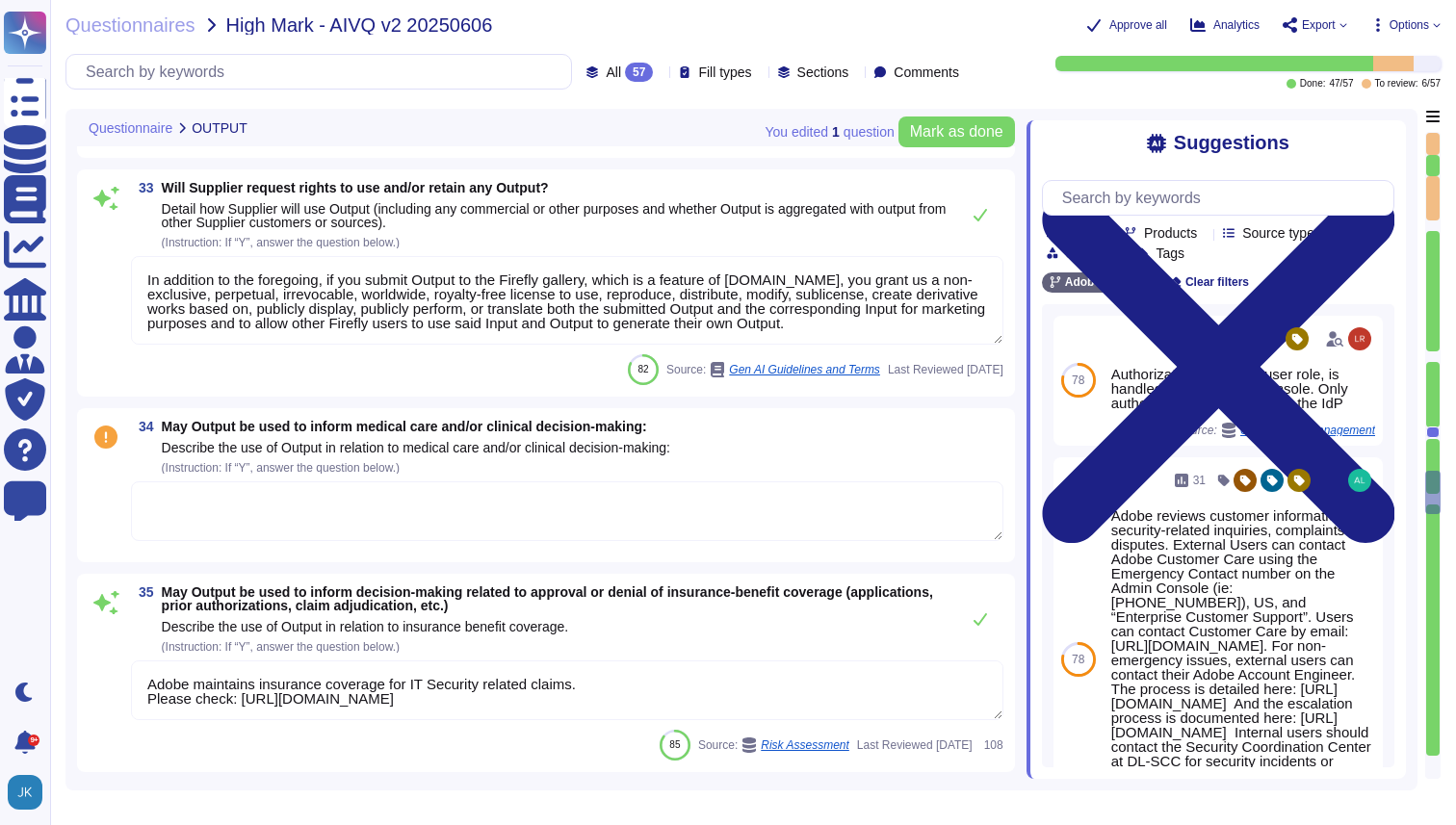
type textarea "Adobe Inc."
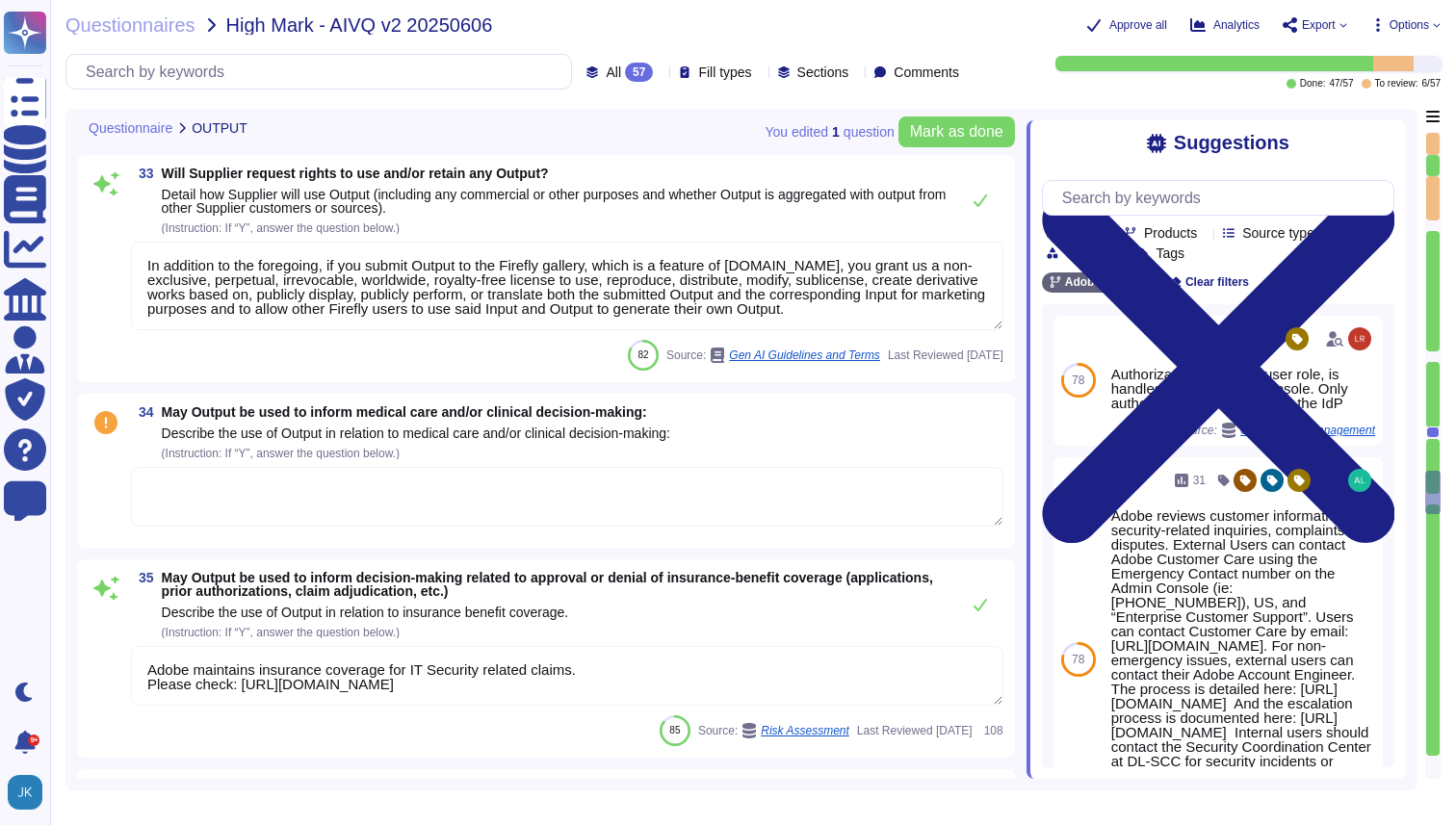
scroll to position [6595, 0]
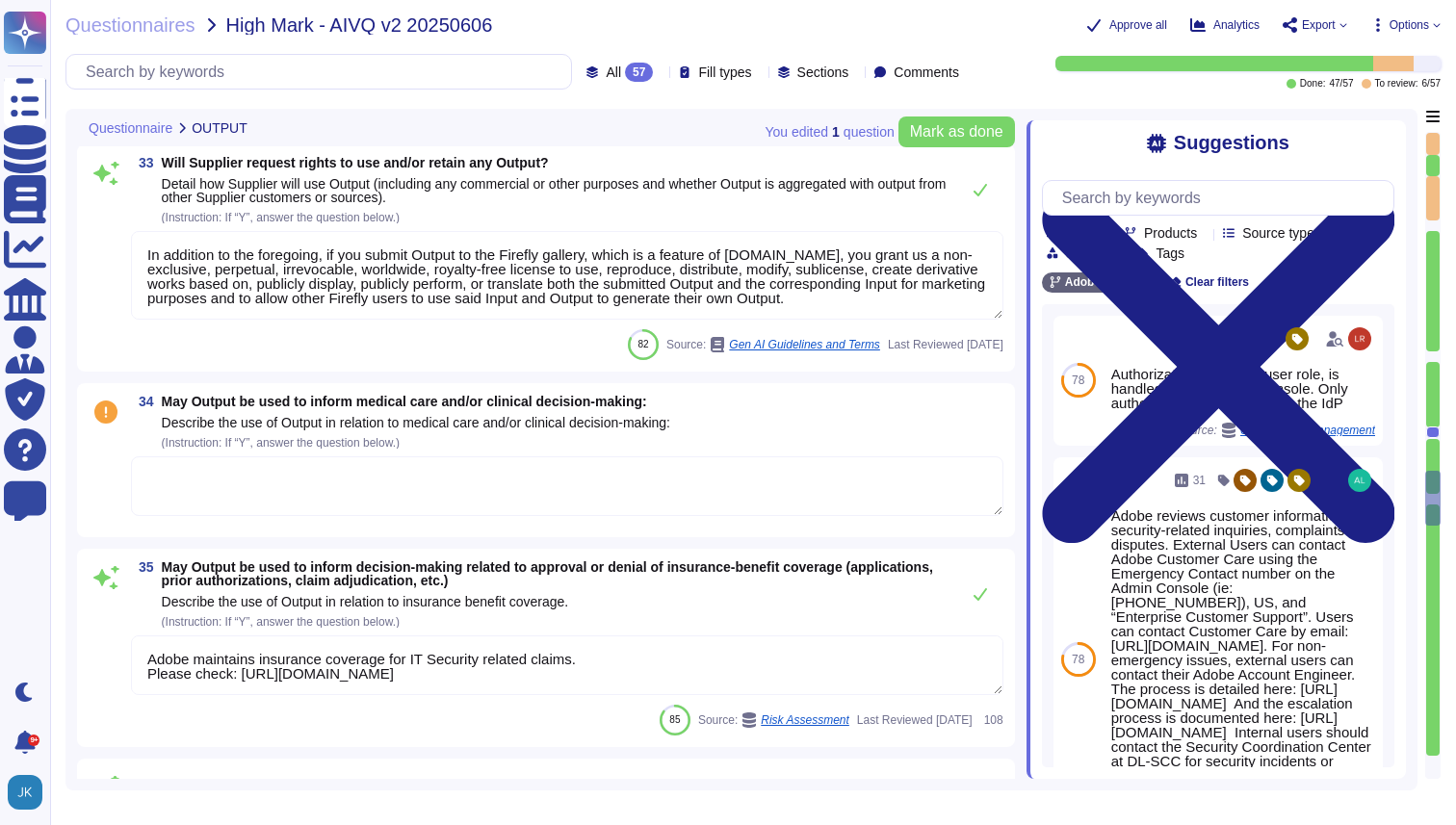
click at [352, 507] on textarea "To enrich screen reader interactions, please activate Accessibility in Grammarl…" at bounding box center [567, 487] width 873 height 60
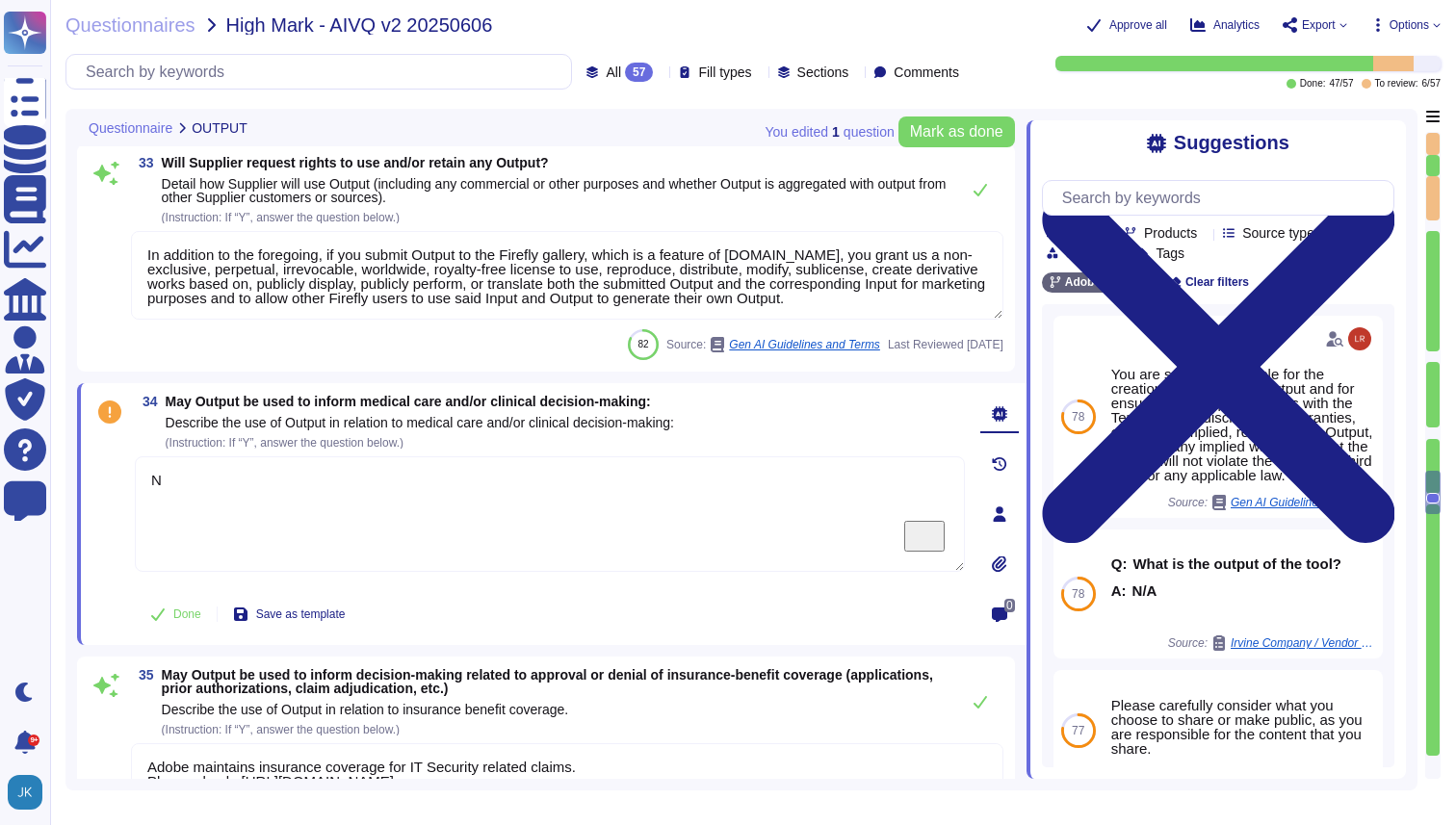
click at [706, 631] on div "Done Save as template" at bounding box center [550, 614] width 830 height 39
type textarea "N"
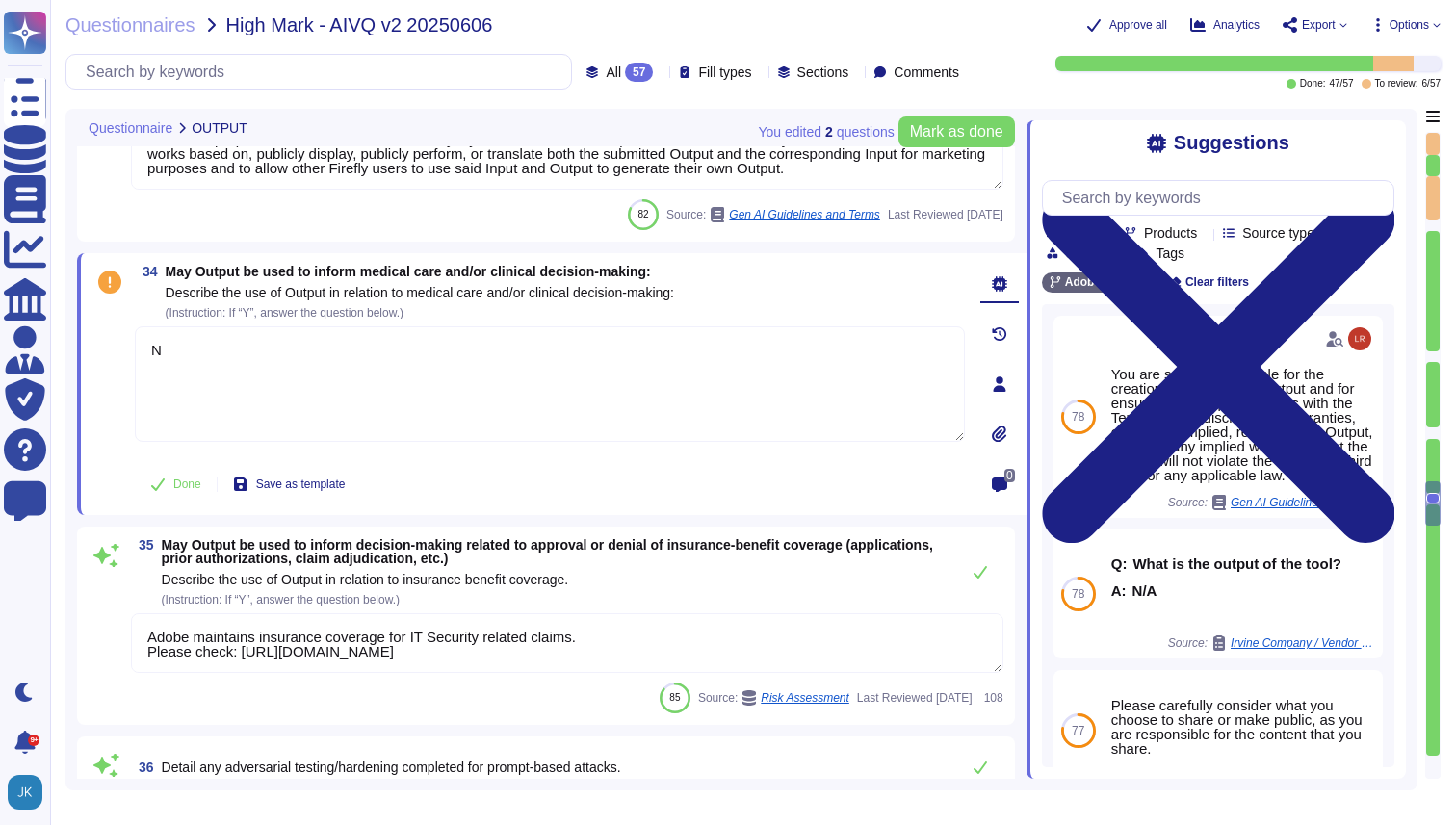
type textarea "Adobe Inc."
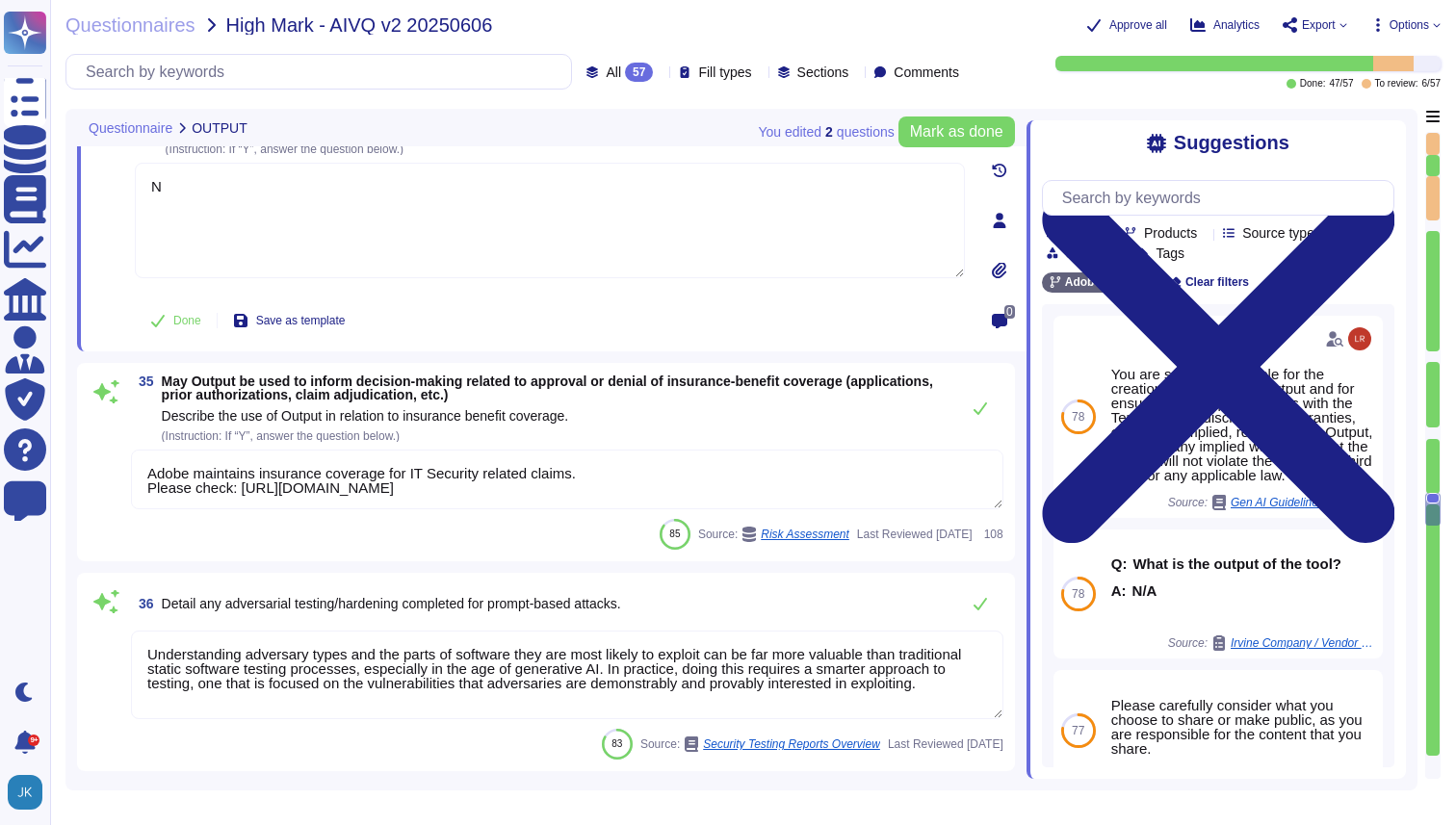
type textarea "We list Adobe products that utilize this sub-processor."
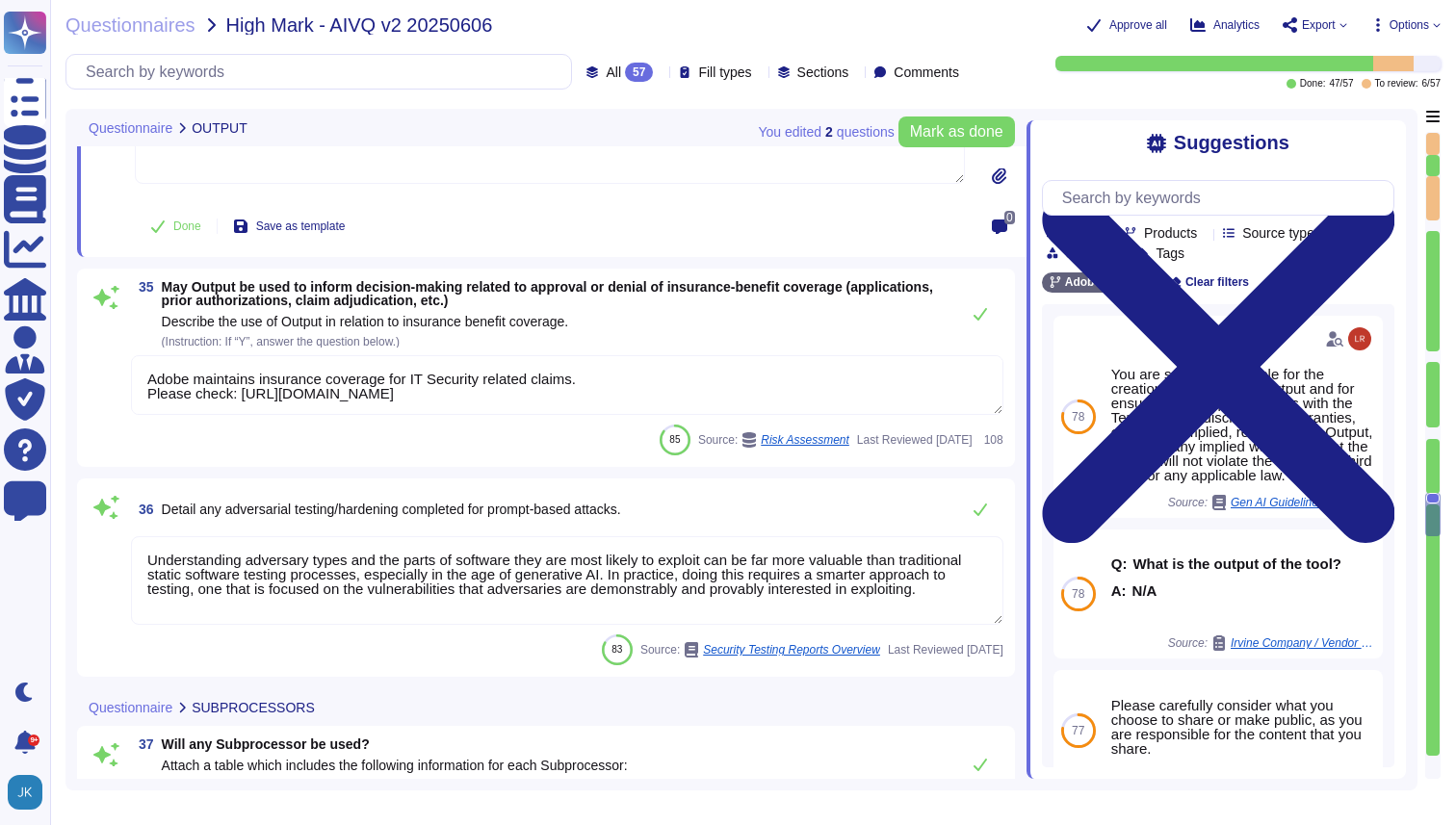
scroll to position [6961, 0]
click at [532, 399] on textarea "Adobe maintains insurance coverage for IT Security related claims. Please check…" at bounding box center [567, 385] width 873 height 60
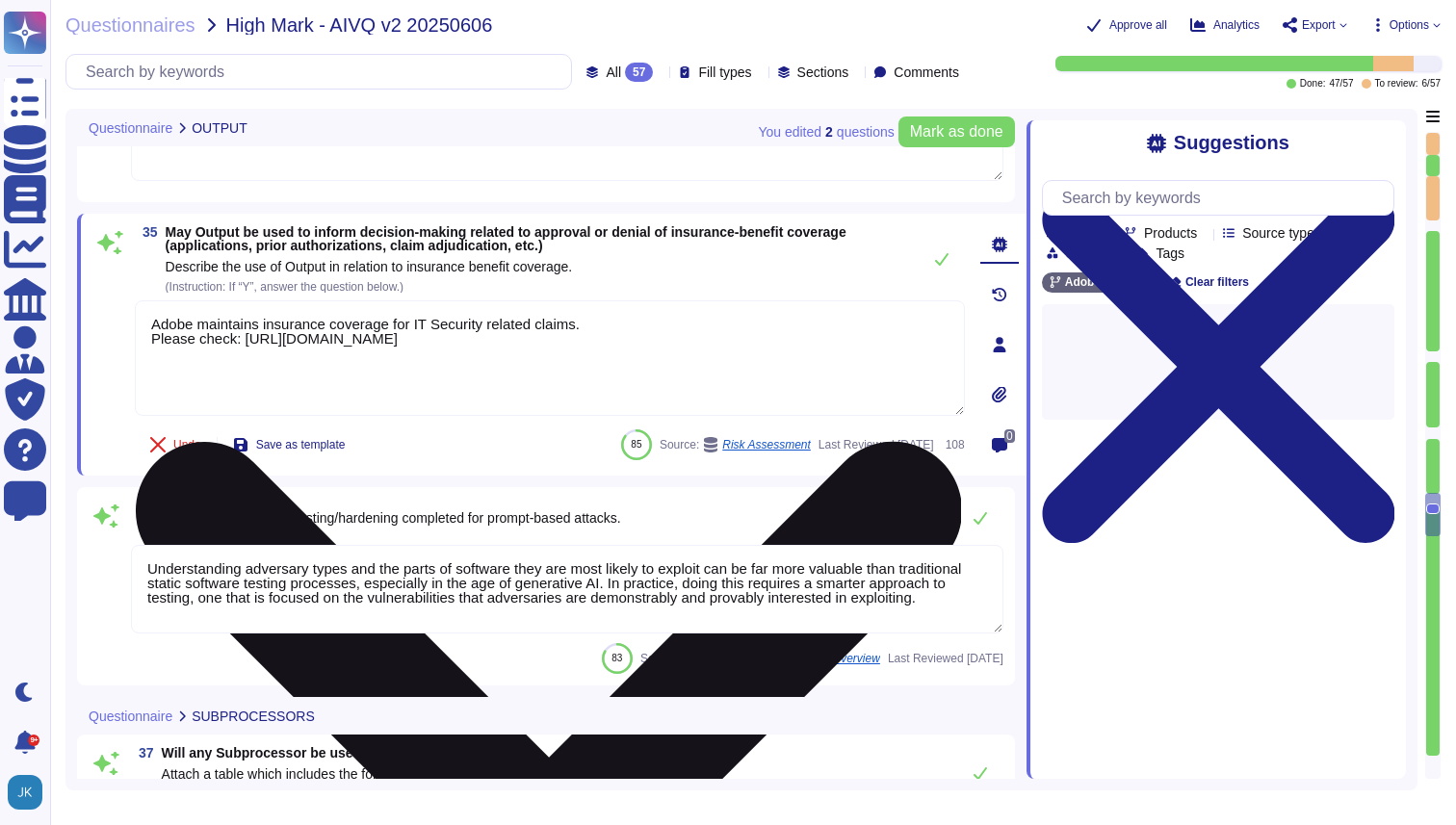
type textarea "We list Adobe products that utilize this sub-processor."
click at [532, 399] on textarea "Adobe maintains insurance coverage for IT Security related claims. Please check…" at bounding box center [550, 359] width 830 height 116
click at [487, 349] on textarea "Adobe maintains insurance coverage for IT Security related claims. Please check…" at bounding box center [550, 359] width 830 height 116
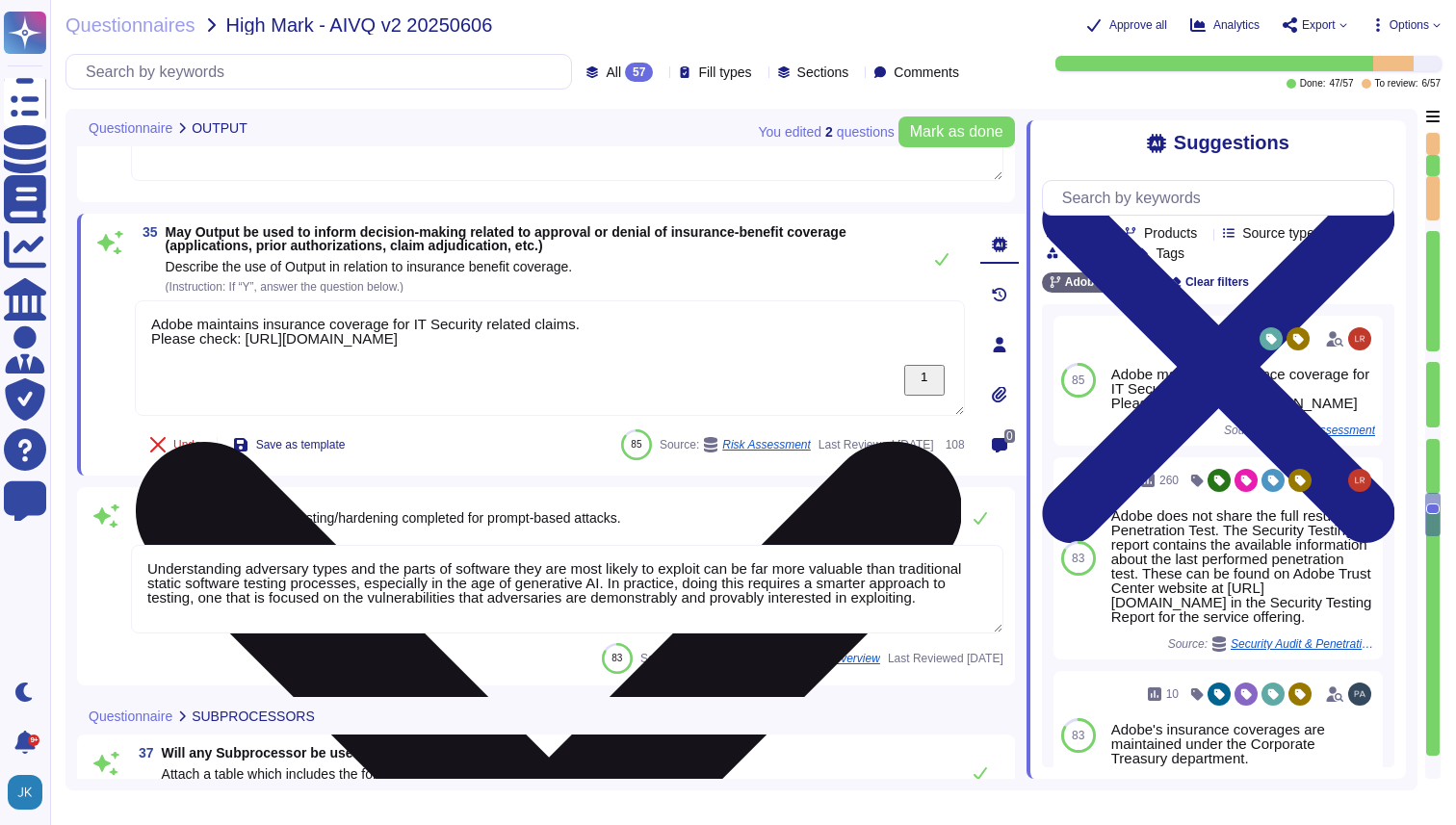
click at [487, 349] on textarea "Adobe maintains insurance coverage for IT Security related claims. Please check…" at bounding box center [550, 359] width 830 height 116
drag, startPoint x: 151, startPoint y: 327, endPoint x: 699, endPoint y: 368, distance: 549.5
click at [699, 368] on textarea "Adobe maintains insurance coverage for IT Security related claims. Please check…" at bounding box center [550, 359] width 830 height 116
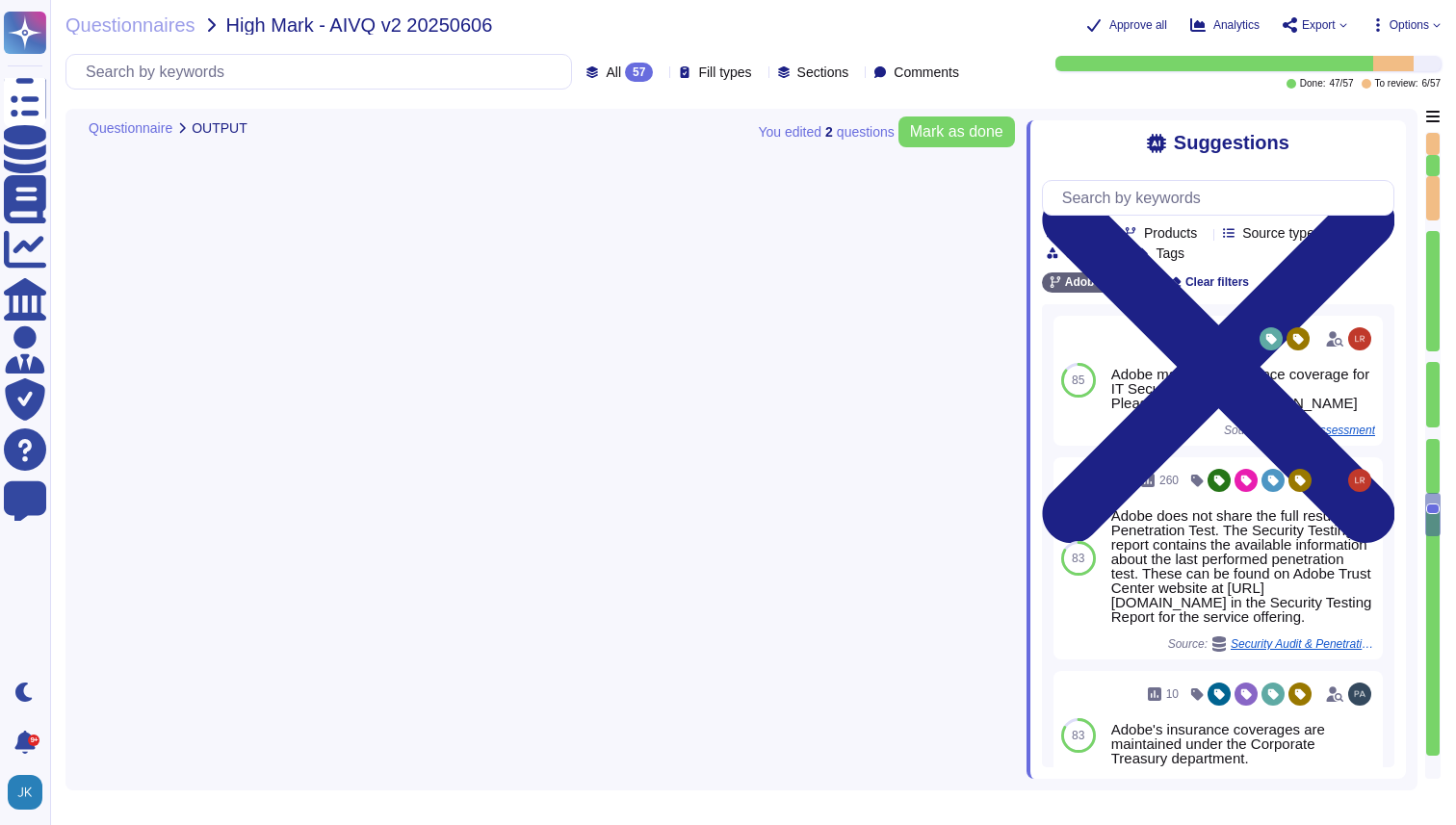
type textarea "Yes"
type textarea "In addition to the foregoing, if you submit Output to the Firefly gallery, whic…"
type textarea "N"
type textarea "Understanding adversary types and the parts of software they are most likely to…"
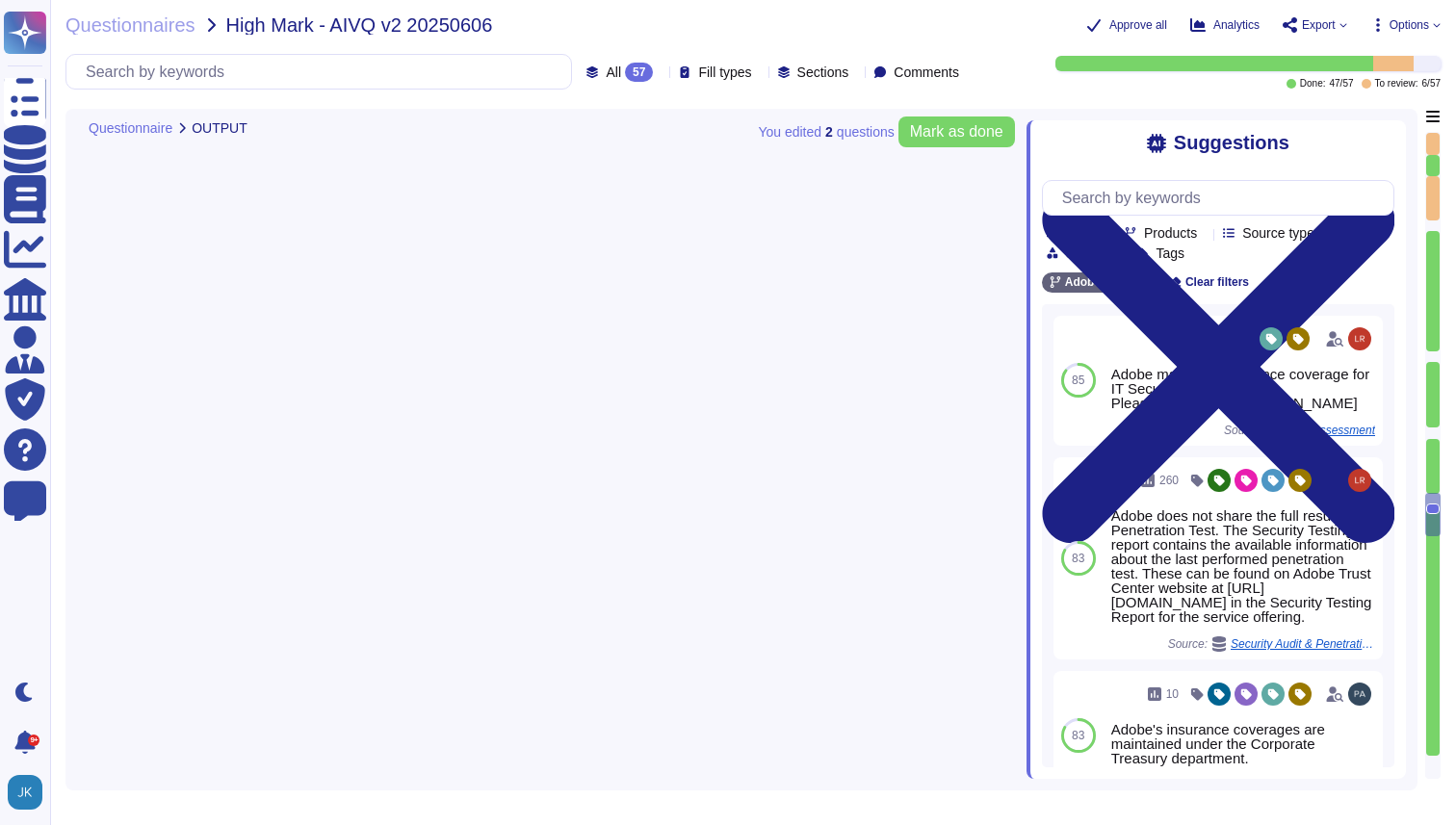
type textarea "For each sub-processor, we provide the following information:"
type textarea "Adobe Inc."
type textarea "We list Adobe products that utilize this sub-processor."
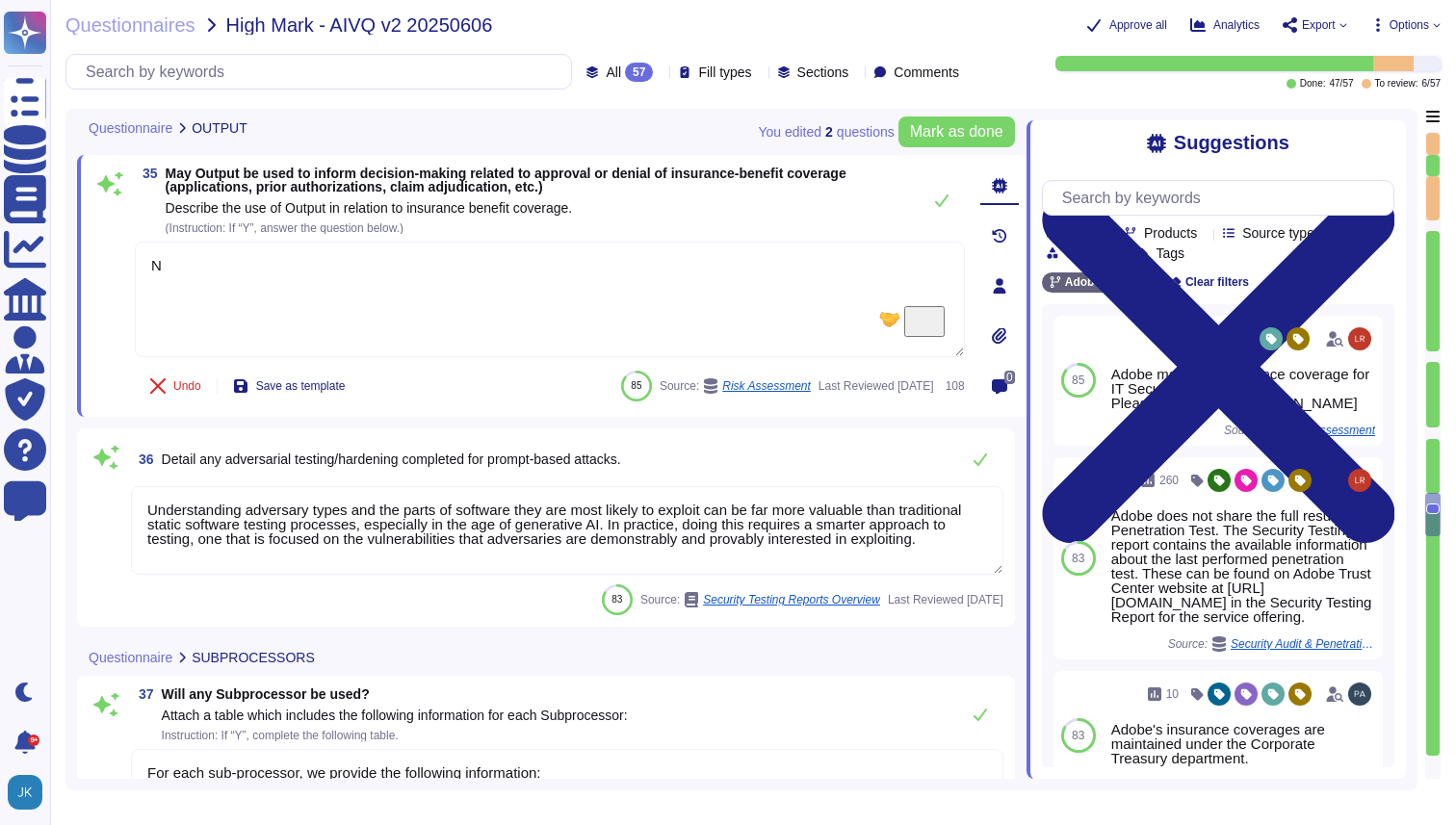
type textarea "Adobe had access controls in place to limit Adobe employee access to customer d…"
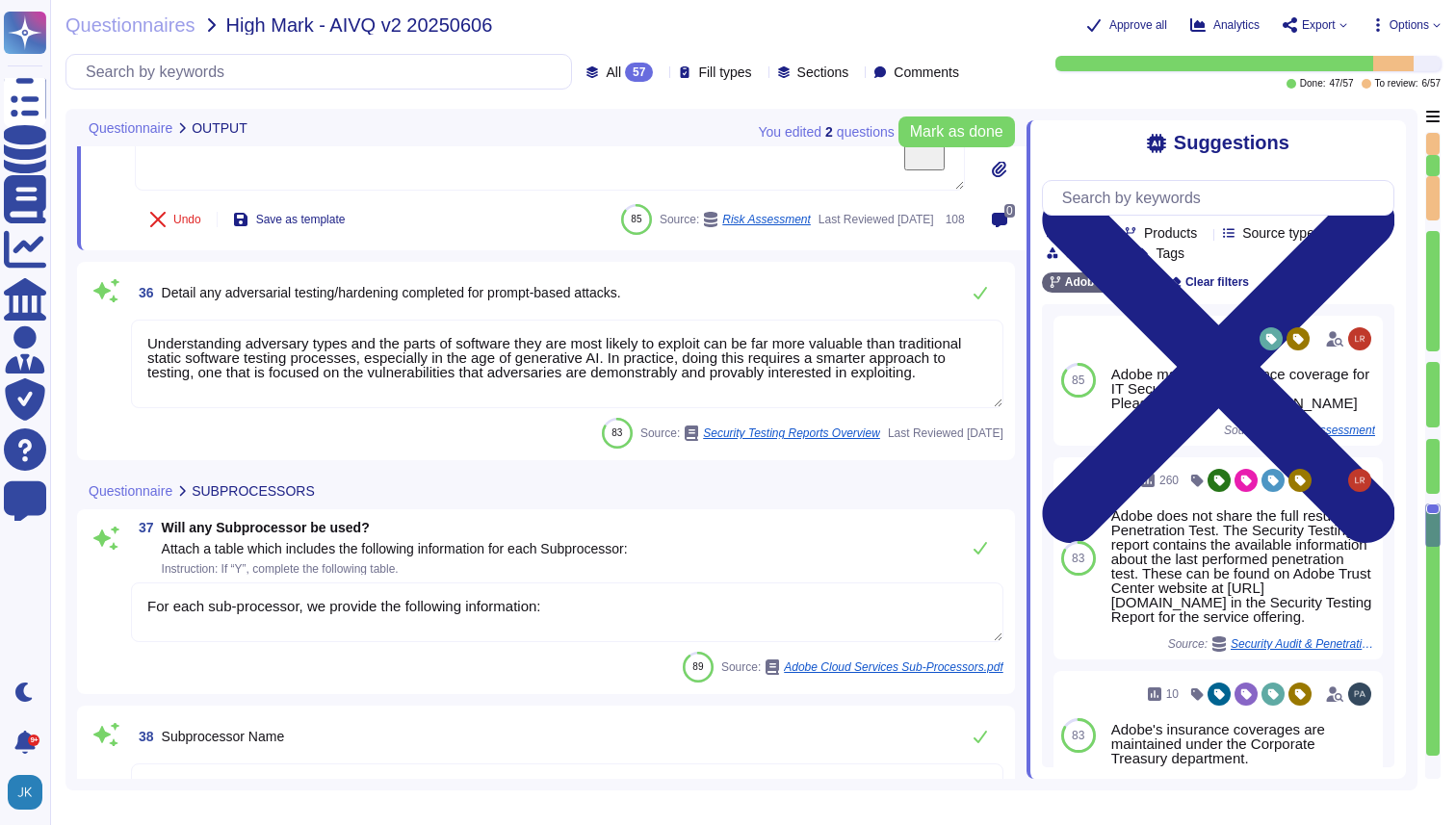
scroll to position [2, 0]
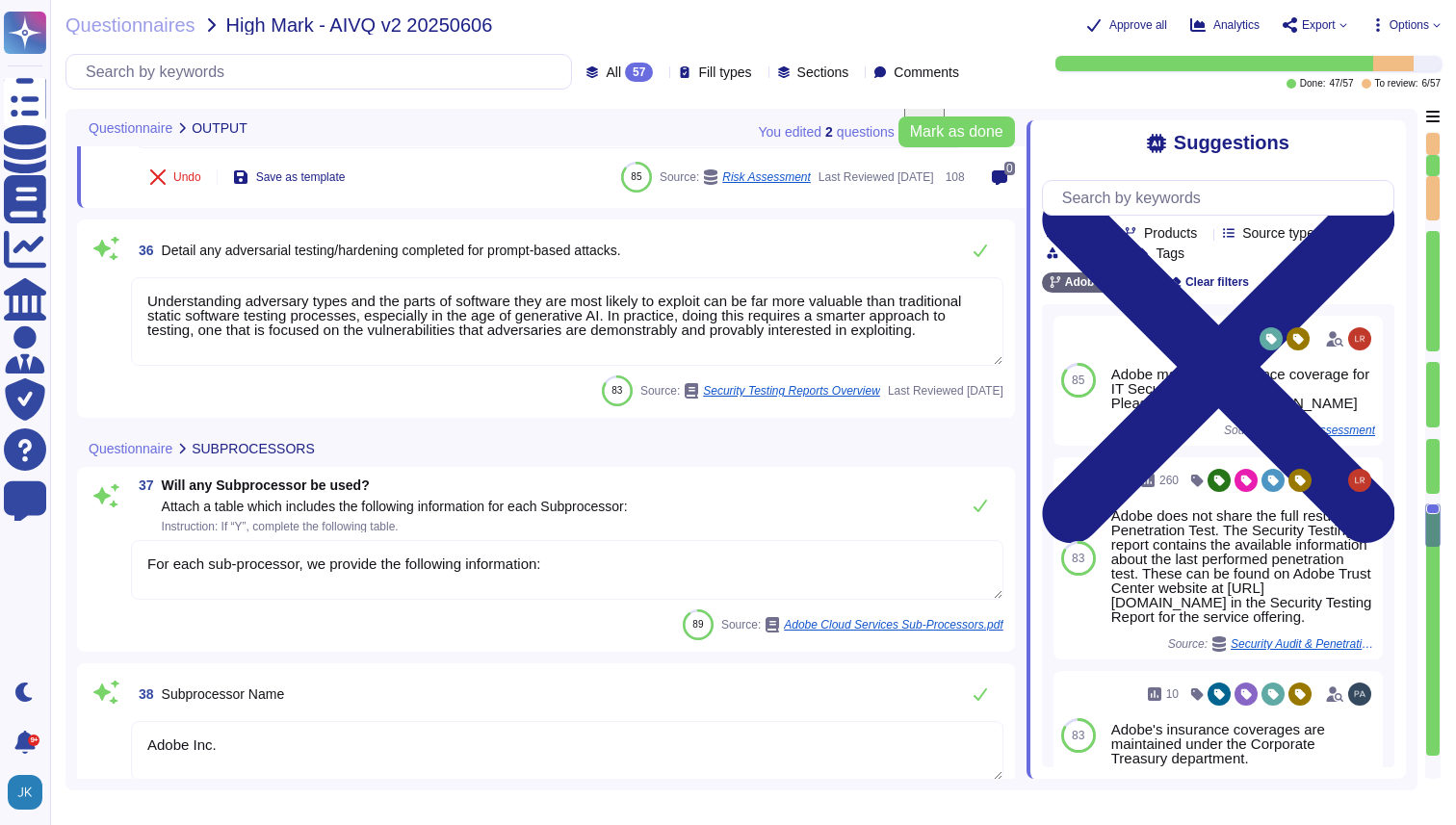
type textarea "All customer data in transit is securely transported using TLS 1.2, over HTTPS."
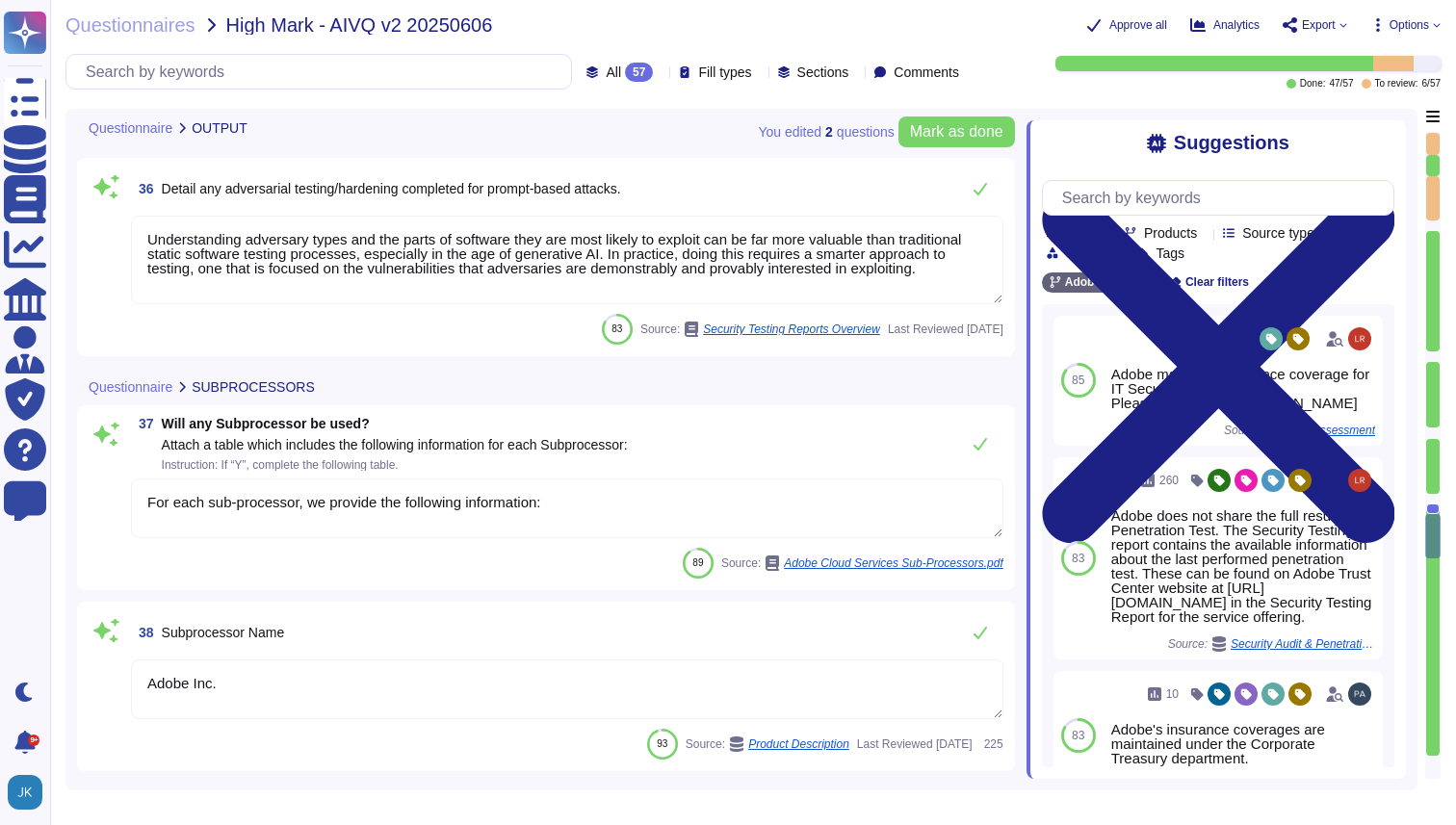
type textarea "N"
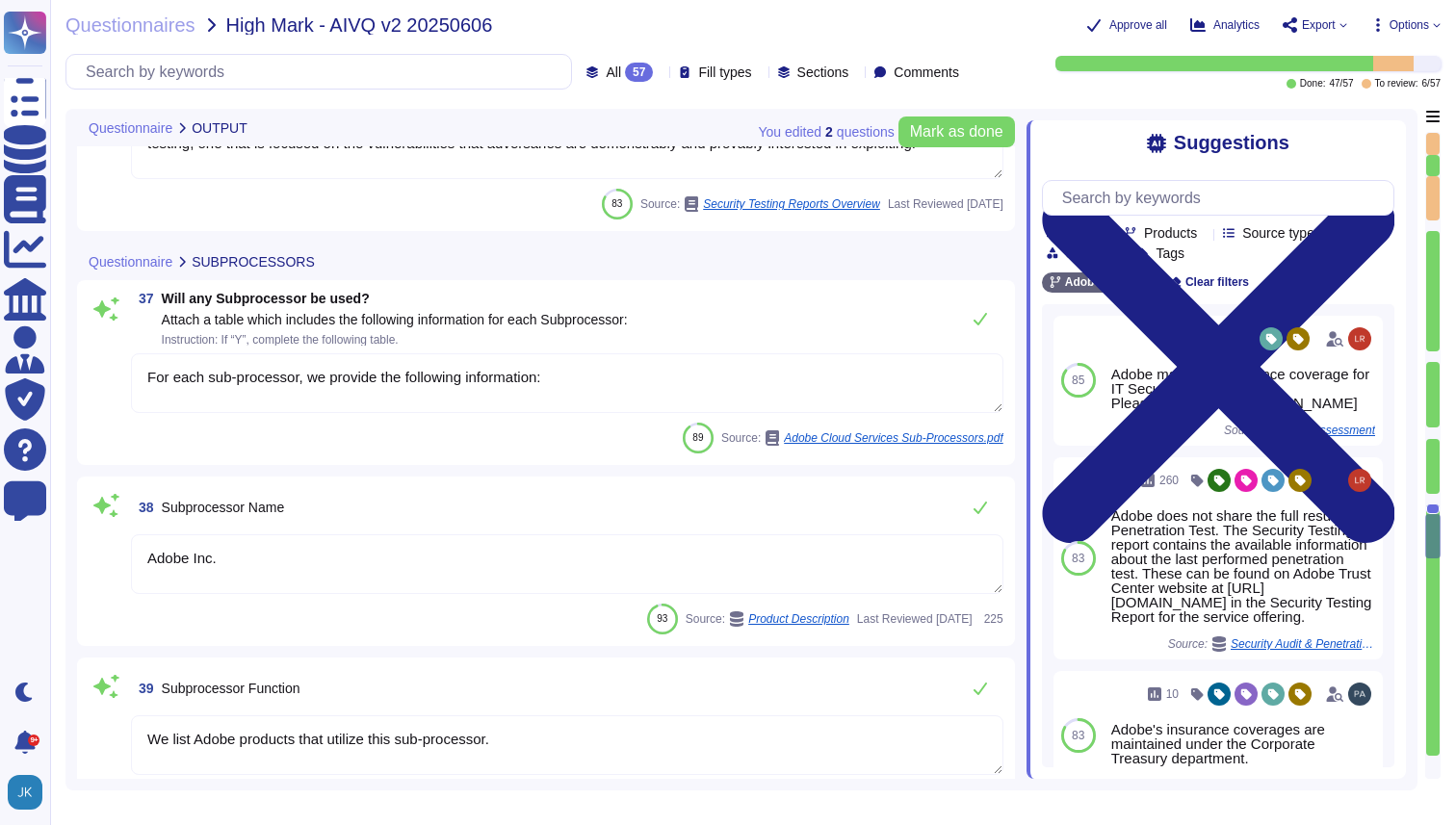
scroll to position [7426, 0]
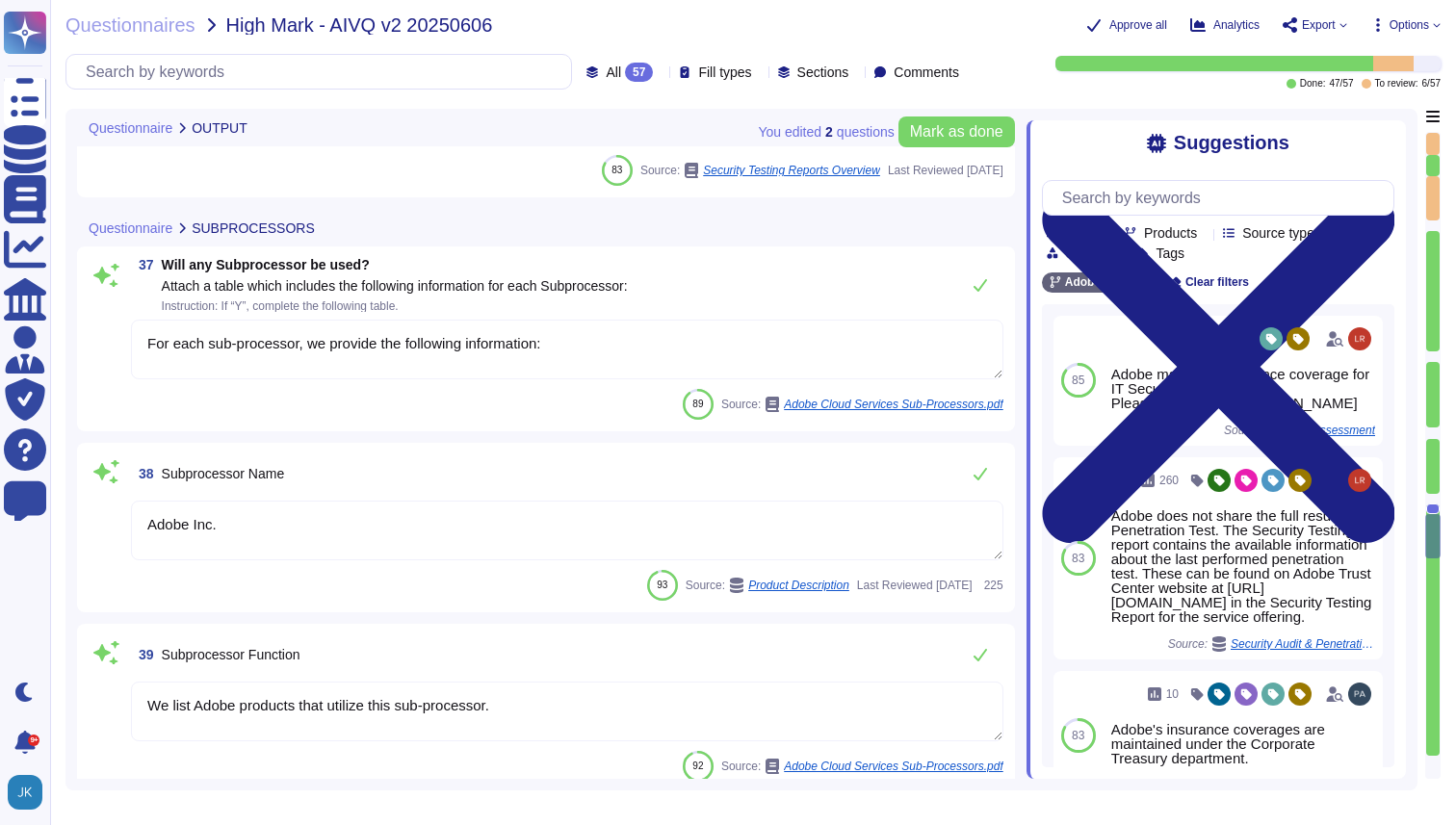
type textarea "Public Cloud hosting providers store all customer data but do not have logical …"
click at [335, 265] on span "Will any Subprocessor be used?" at bounding box center [266, 265] width 208 height 15
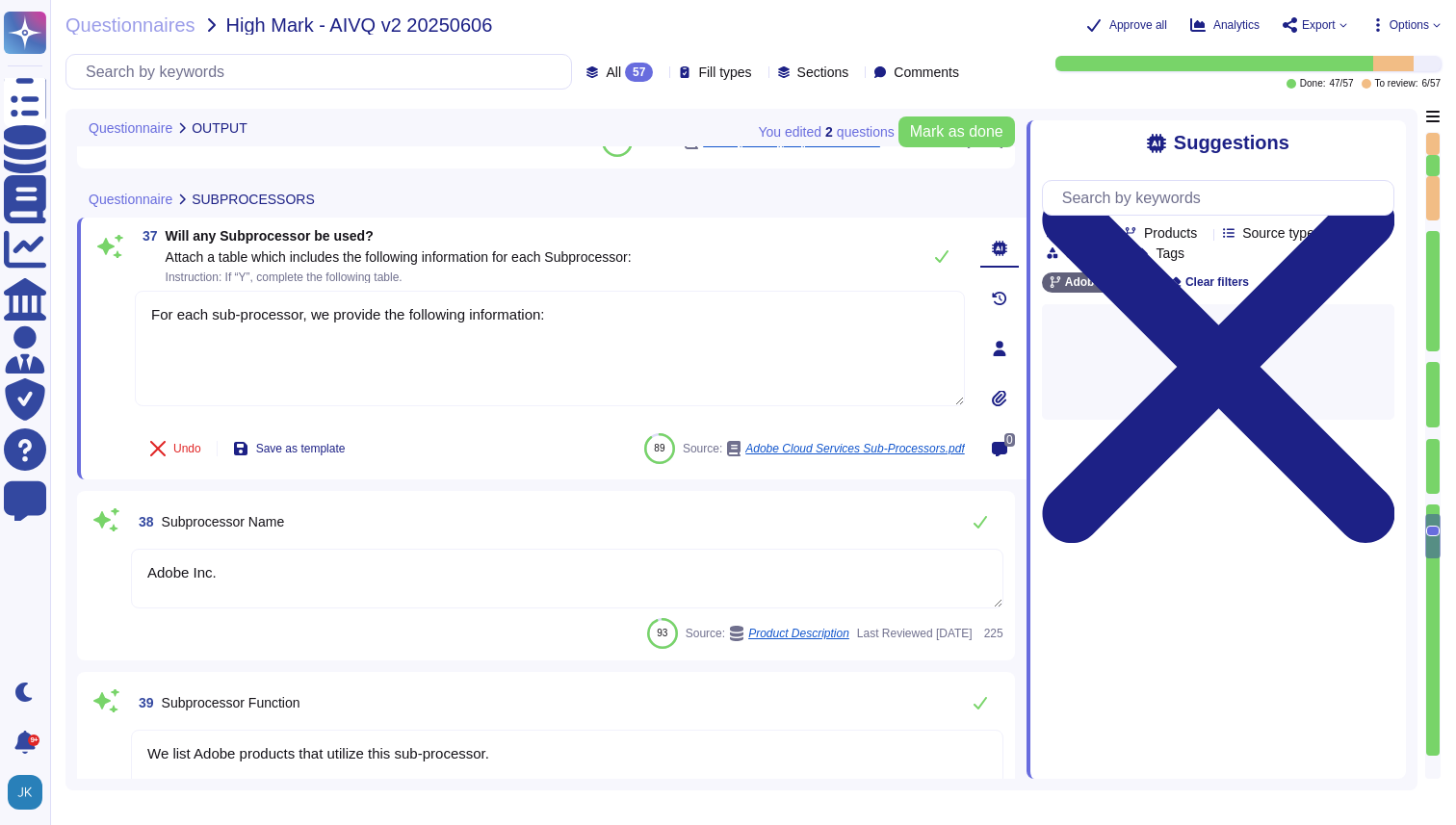
type textarea "Public Cloud hosting providers store all customer data but do not have logical …"
click at [335, 265] on span "Will any Subprocessor be used? Attach a table which includes the following info…" at bounding box center [399, 256] width 467 height 54
click at [318, 246] on span "Will any Subprocessor be used? Attach a table which includes the following info…" at bounding box center [399, 256] width 467 height 54
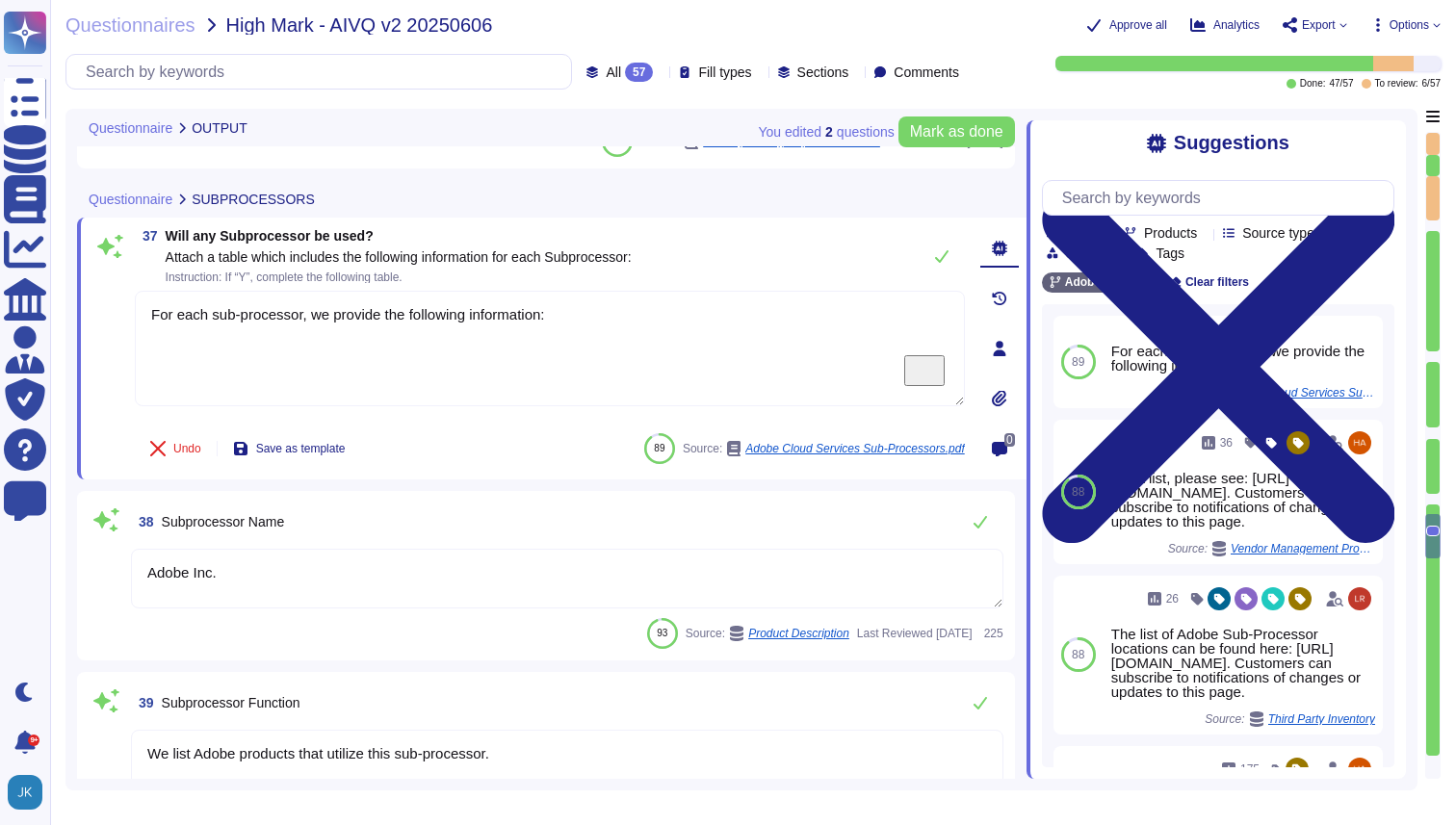
click at [298, 242] on span "Will any Subprocessor be used?" at bounding box center [270, 236] width 208 height 15
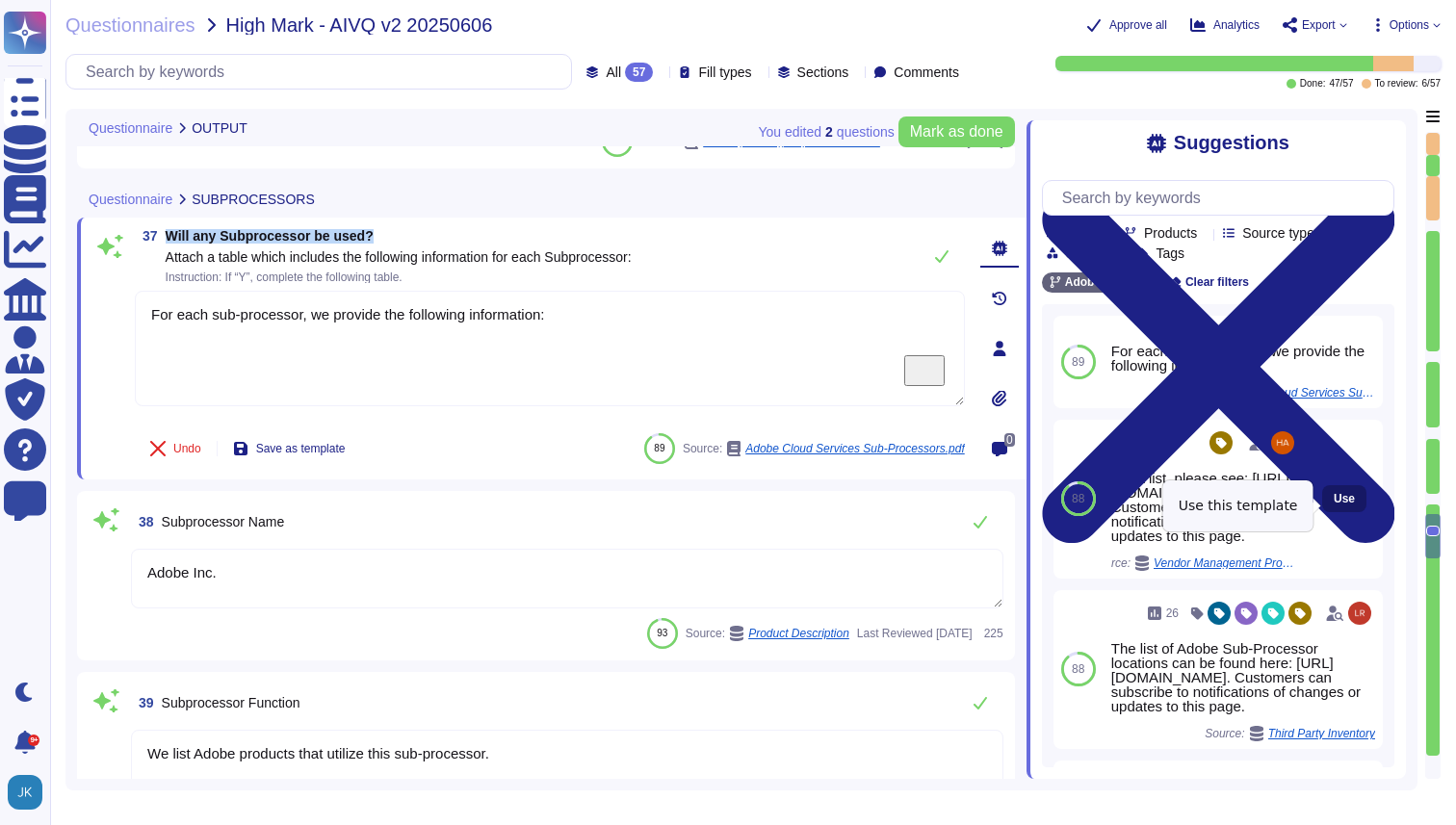
click at [1337, 504] on span "Use" at bounding box center [1345, 498] width 21 height 12
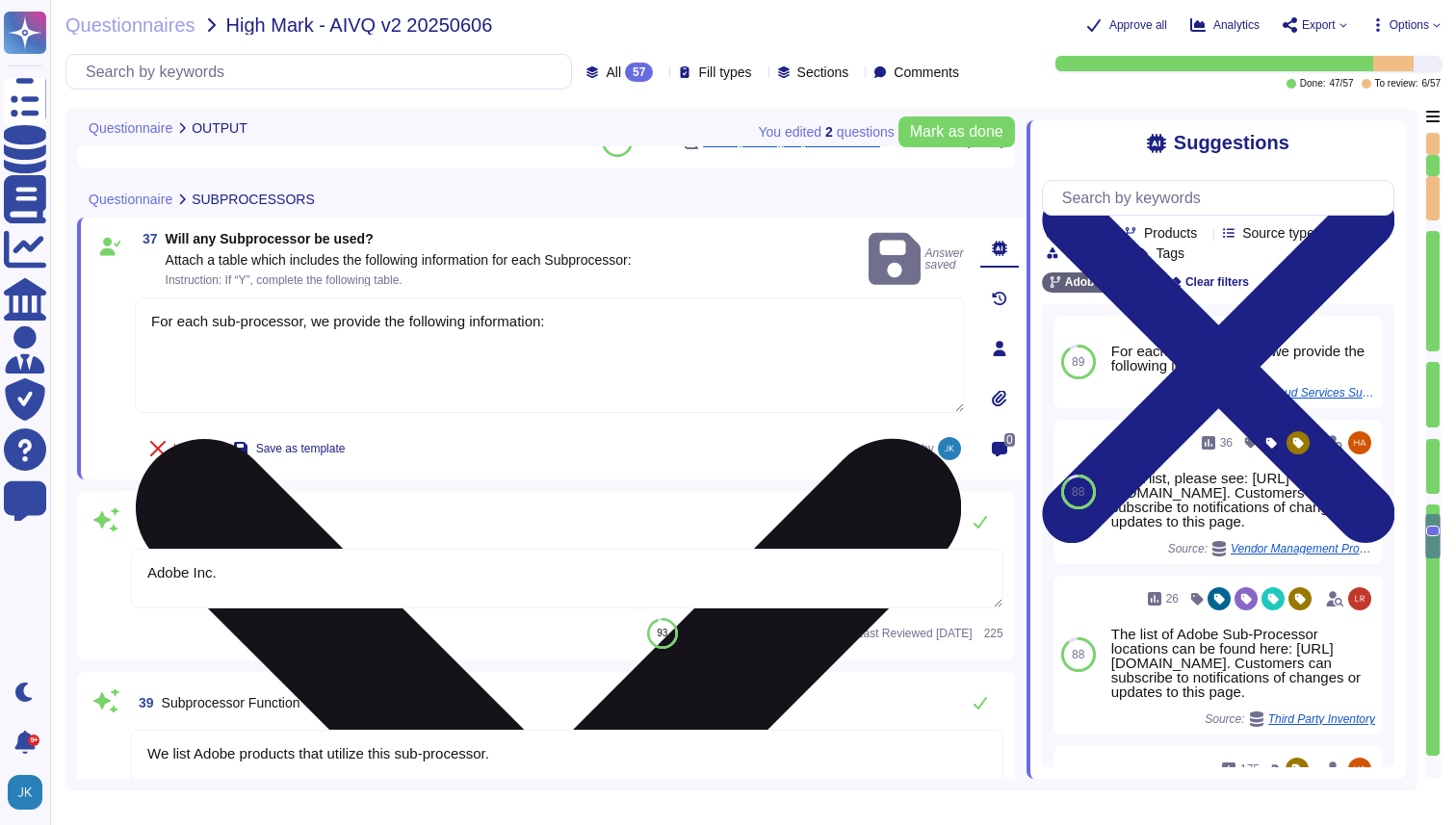
click at [148, 317] on textarea "For each sub-processor, we provide the following information: For a list, pleas…" at bounding box center [550, 356] width 830 height 116
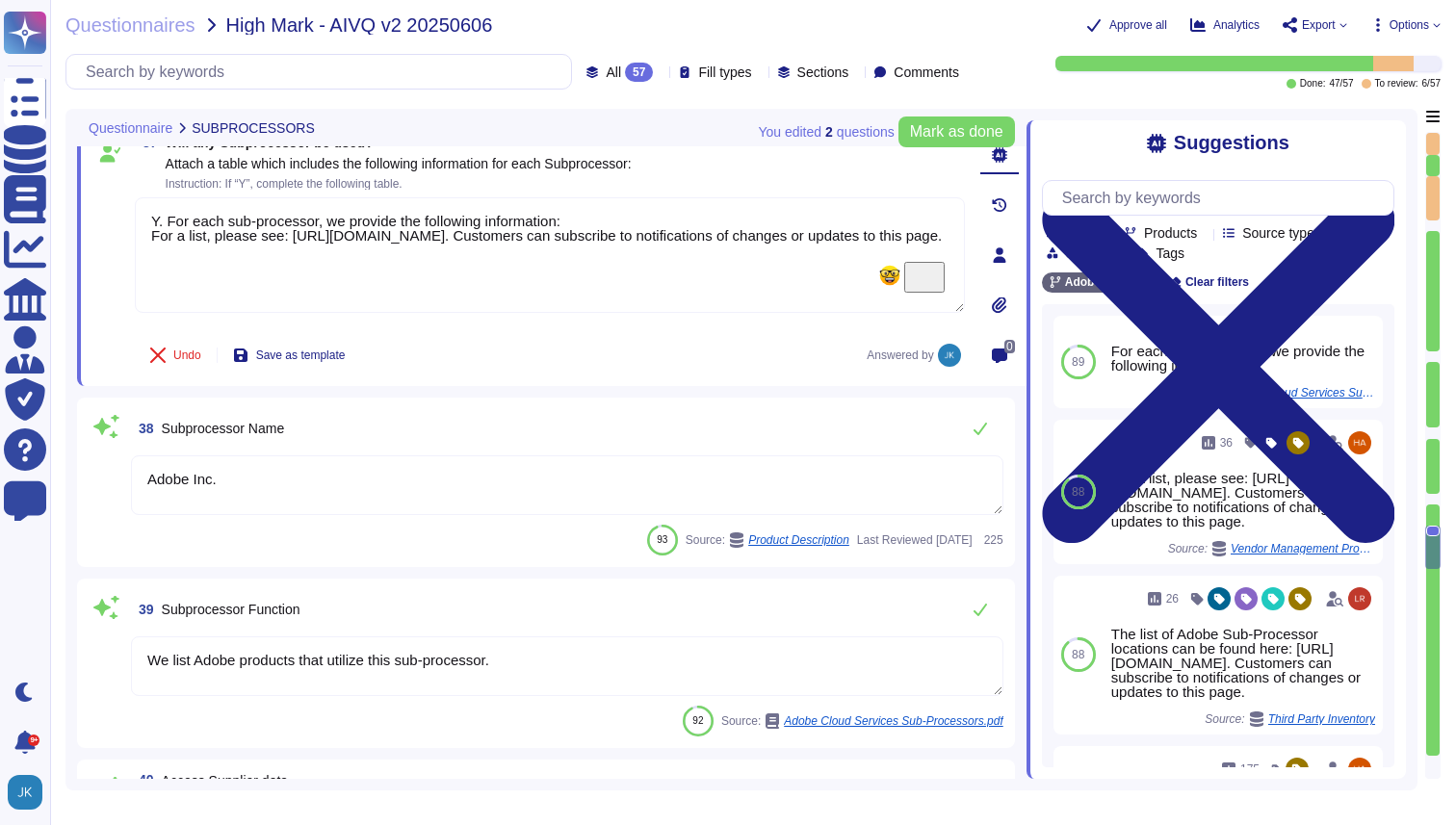
scroll to position [7519, 0]
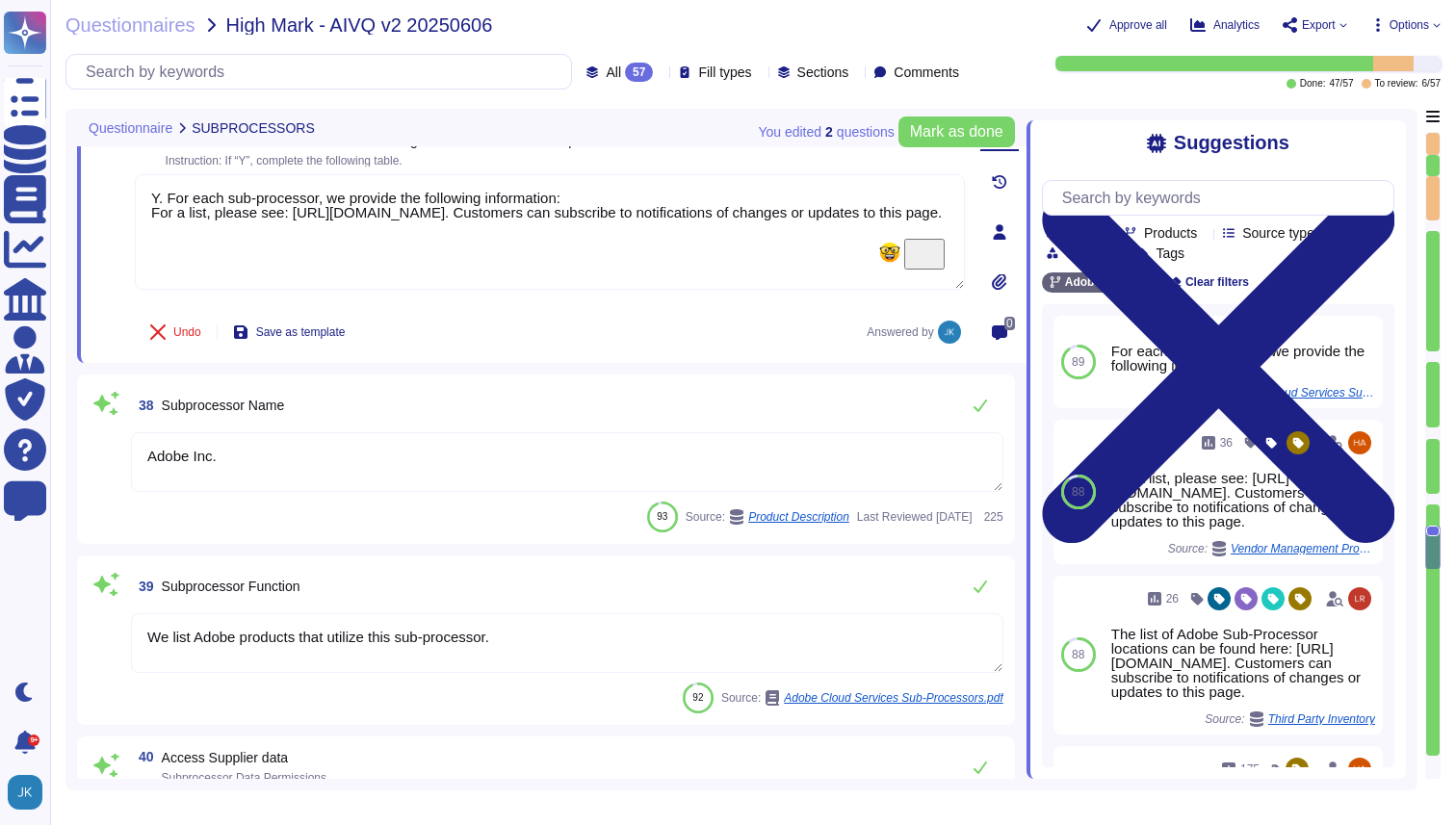
click at [261, 460] on textarea "Adobe Inc." at bounding box center [567, 463] width 873 height 60
type textarea "Y. For each sub-processor, we provide the following information: For a list, pl…"
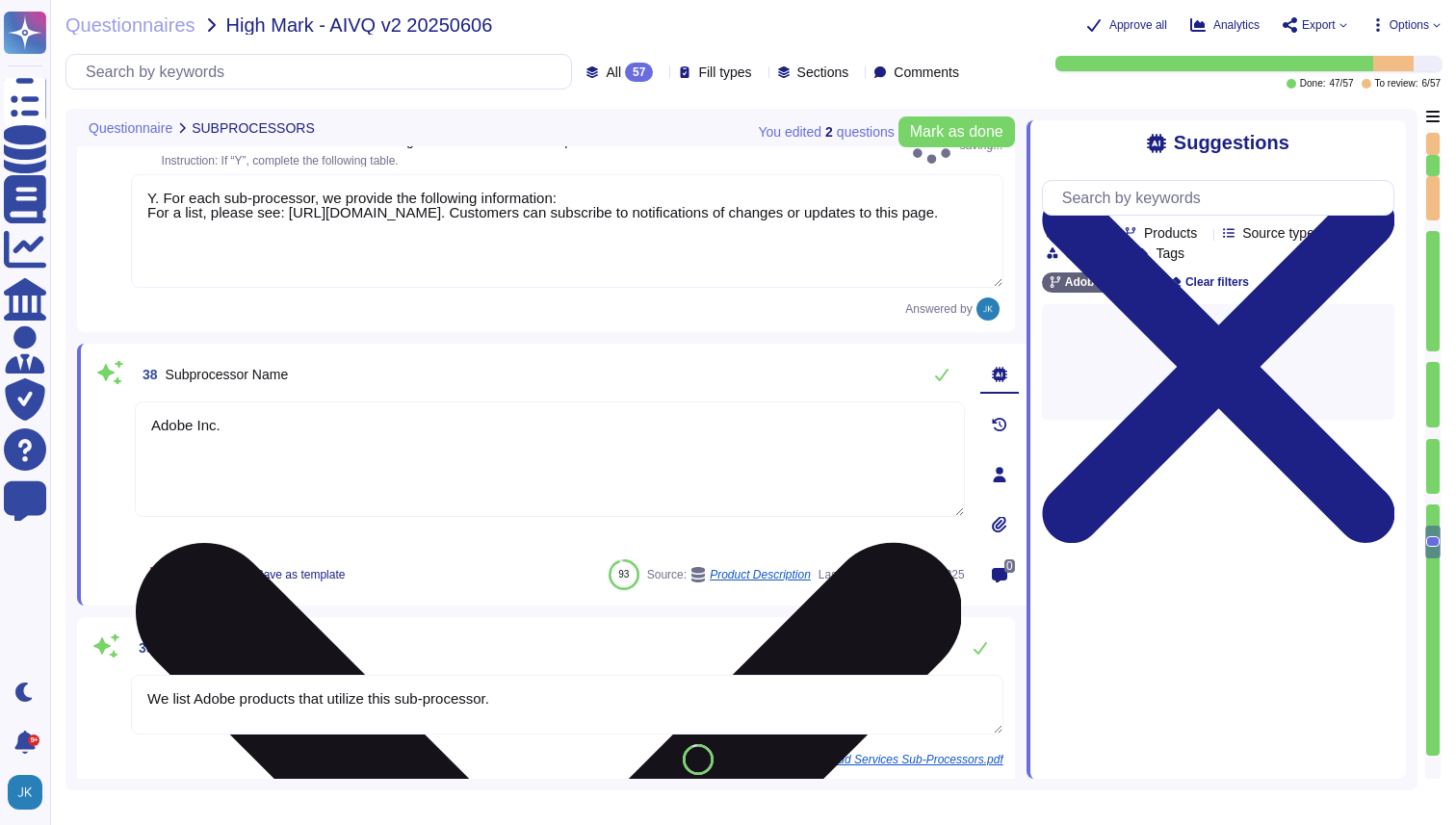
click at [261, 460] on textarea "Adobe Inc." at bounding box center [550, 460] width 830 height 116
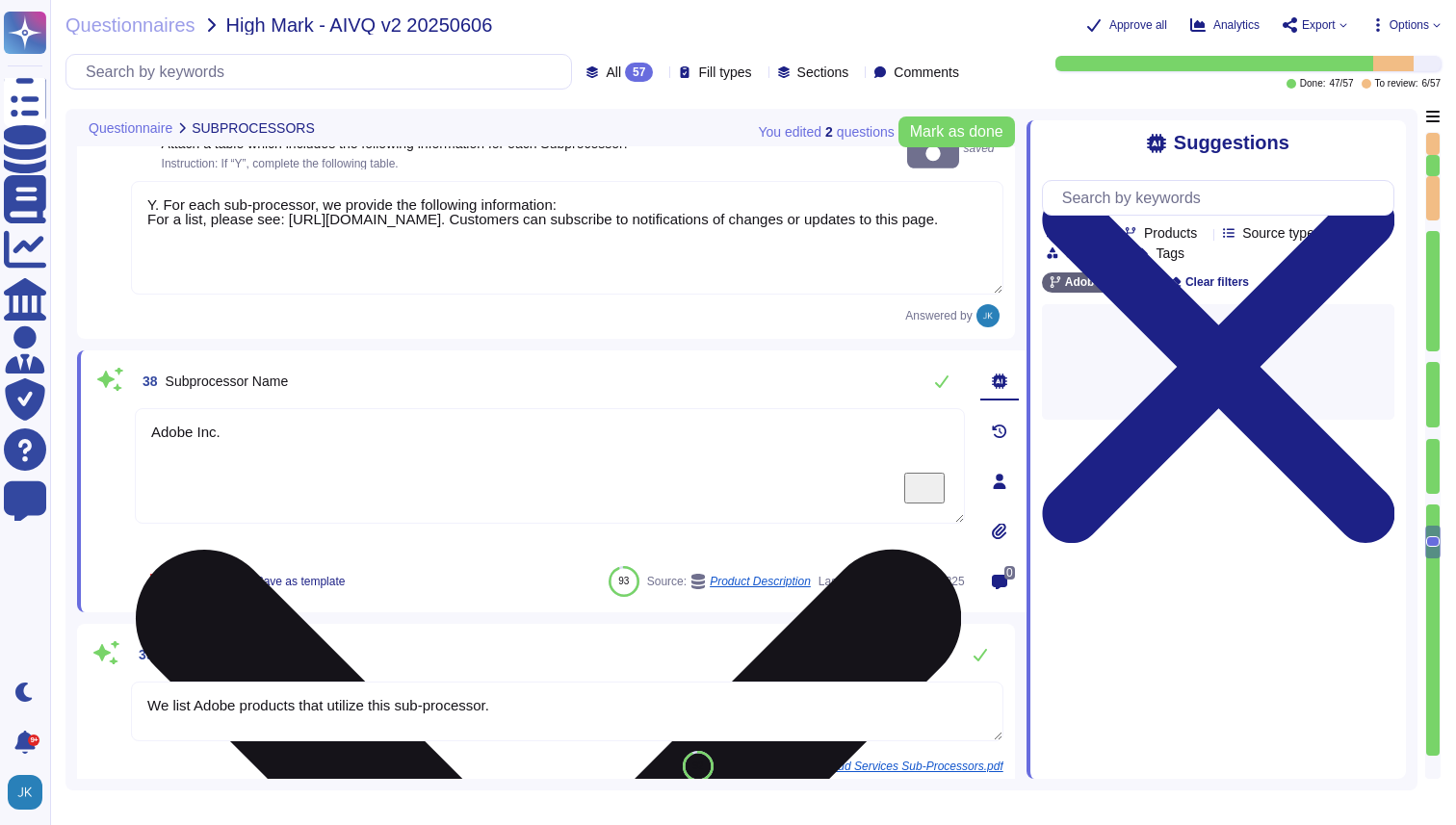
click at [261, 460] on textarea "Adobe Inc." at bounding box center [550, 466] width 830 height 116
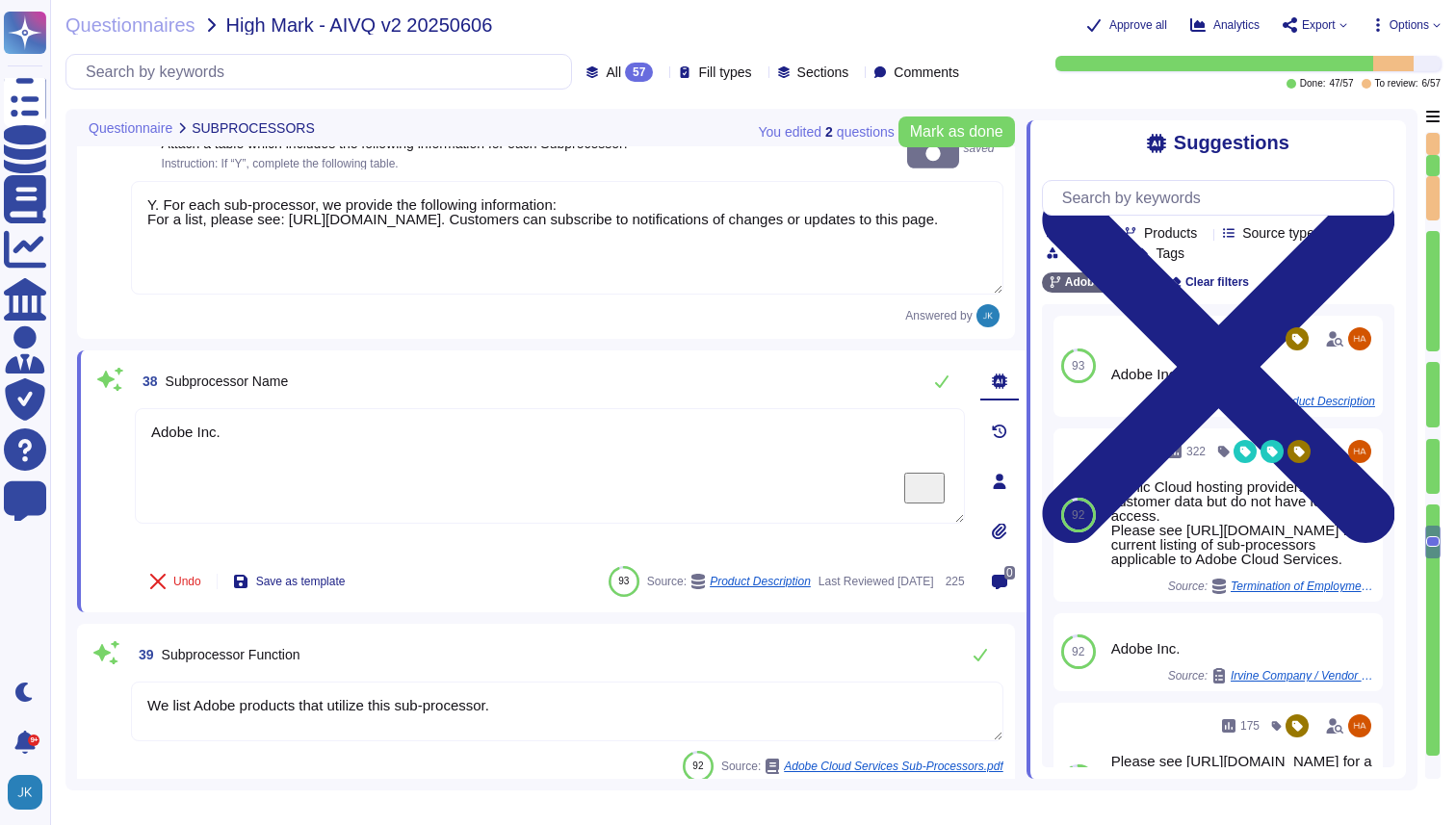
click at [253, 379] on span "Subprocessor Name" at bounding box center [228, 382] width 123 height 15
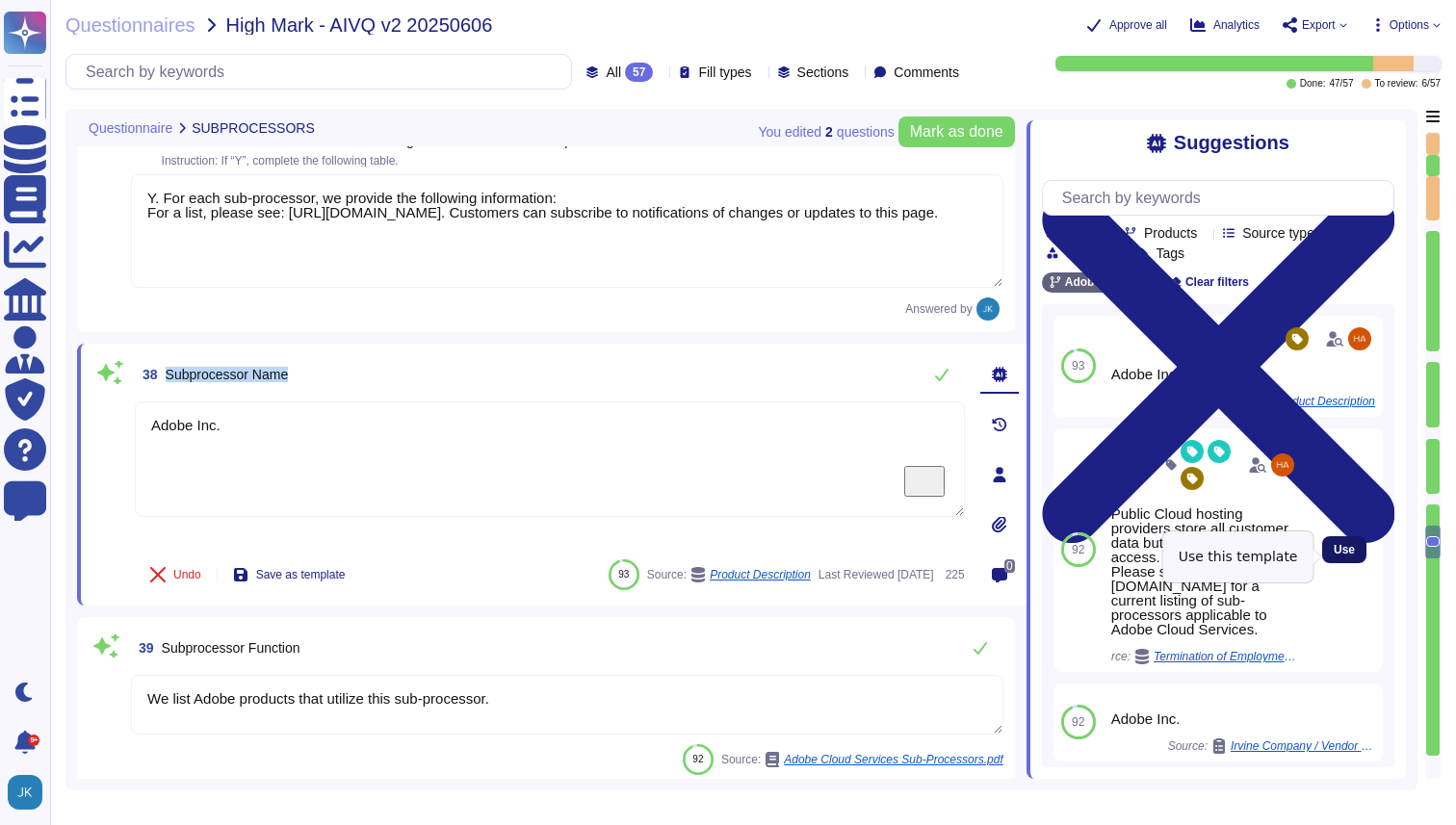
click at [1344, 555] on span "Use" at bounding box center [1345, 549] width 21 height 12
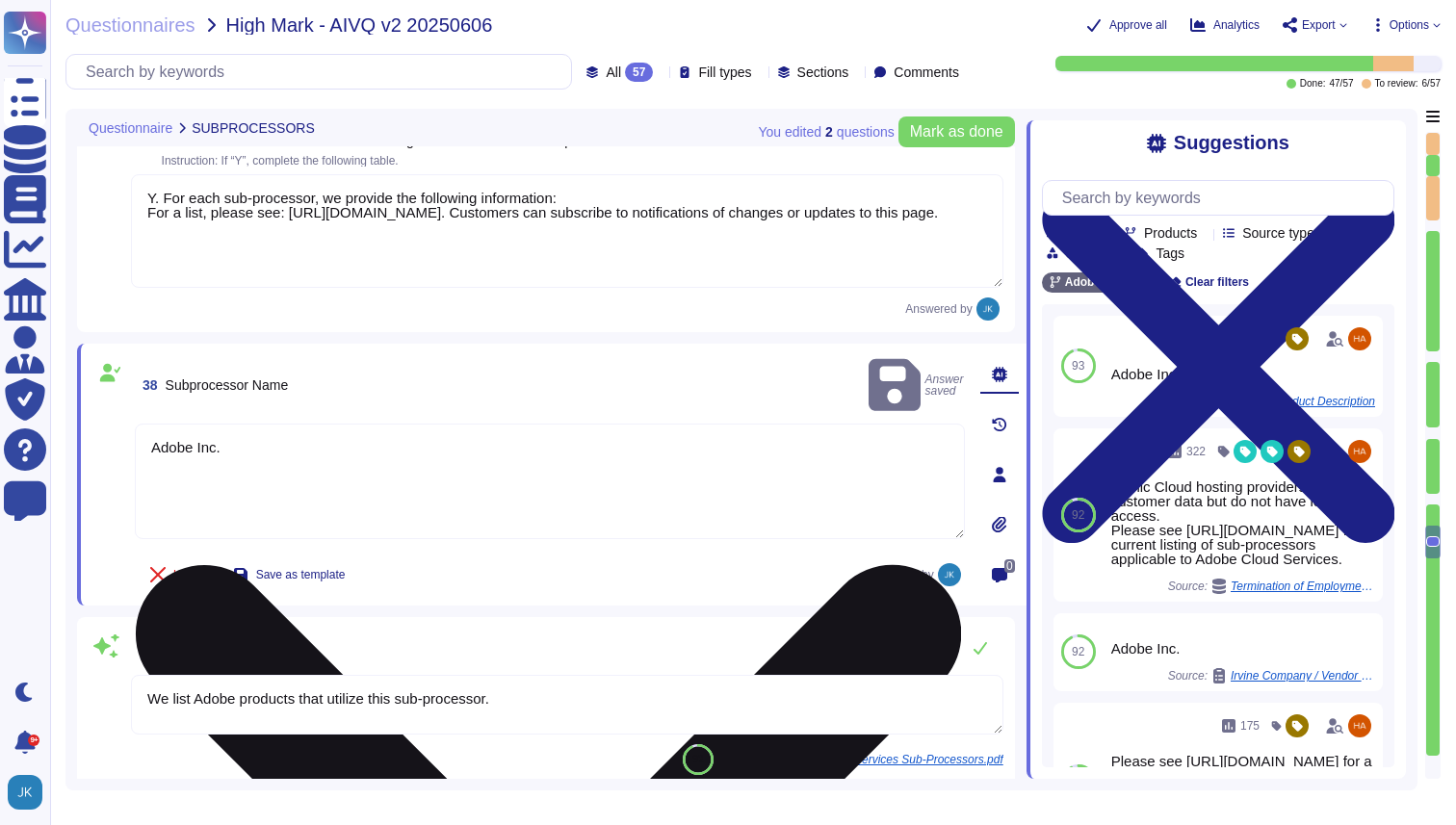
click at [223, 424] on textarea "Adobe Inc. Public Cloud hosting providers store all customer data but do not ha…" at bounding box center [550, 482] width 830 height 116
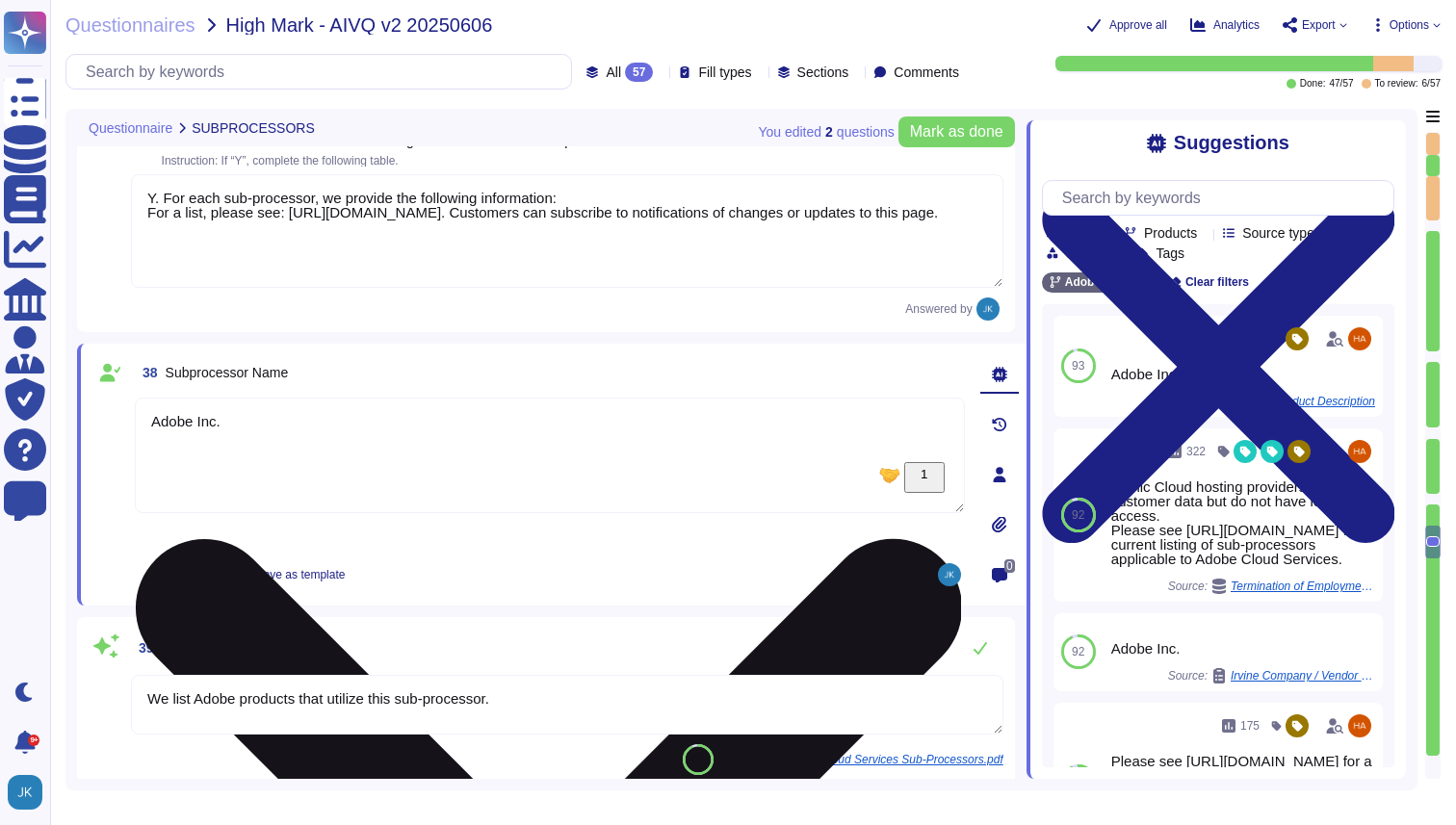
click at [223, 422] on textarea "Adobe Inc. Public Cloud hosting providers store all customer data but do not ha…" at bounding box center [550, 456] width 830 height 116
drag, startPoint x: 234, startPoint y: 423, endPoint x: 140, endPoint y: 419, distance: 94.1
click at [140, 419] on textarea "Adobe Inc. Public Cloud hosting providers store all customer data but do not ha…" at bounding box center [550, 456] width 830 height 116
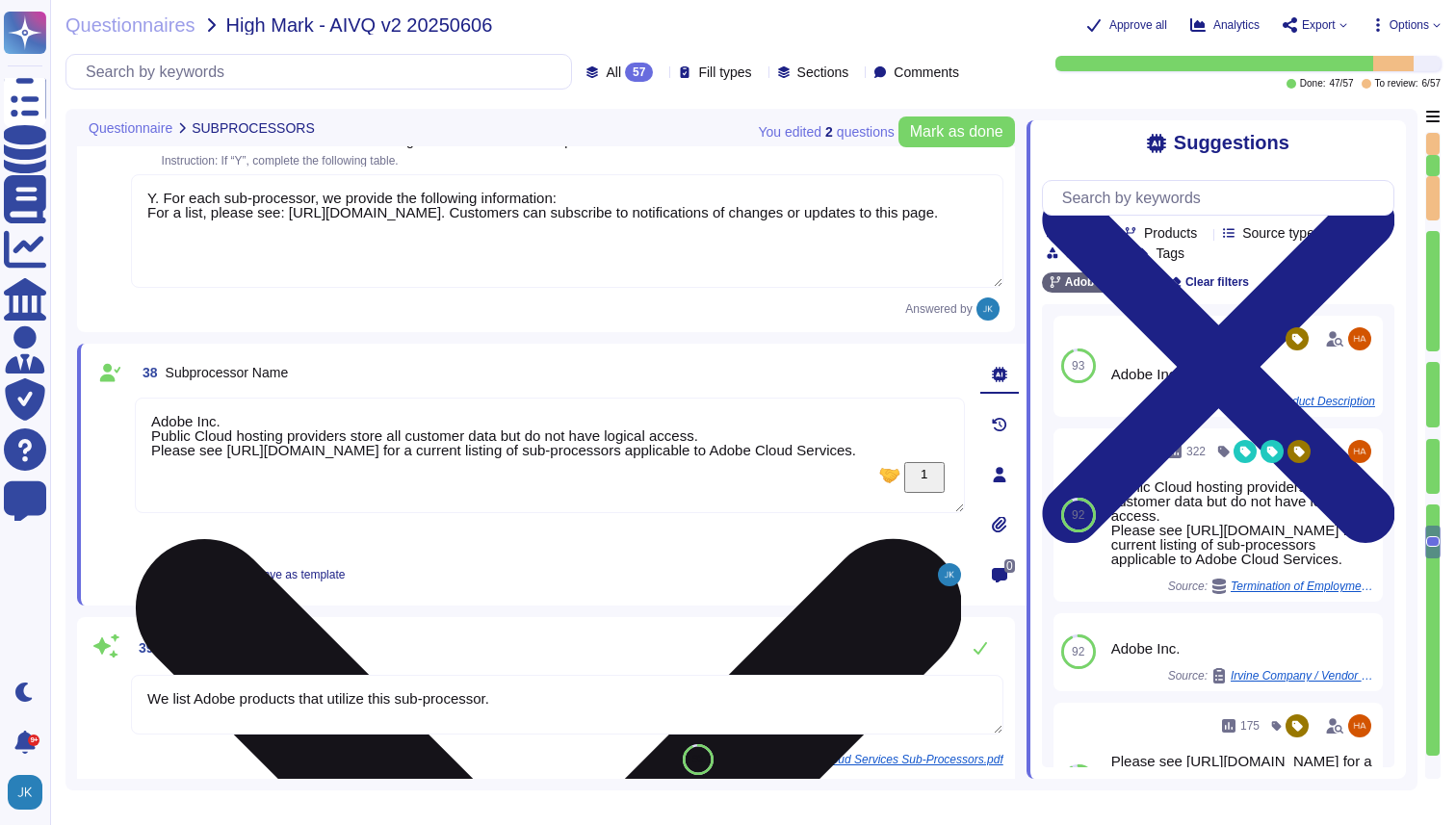
type textarea "Public Cloud hosting providers store all customer data but do not have logical …"
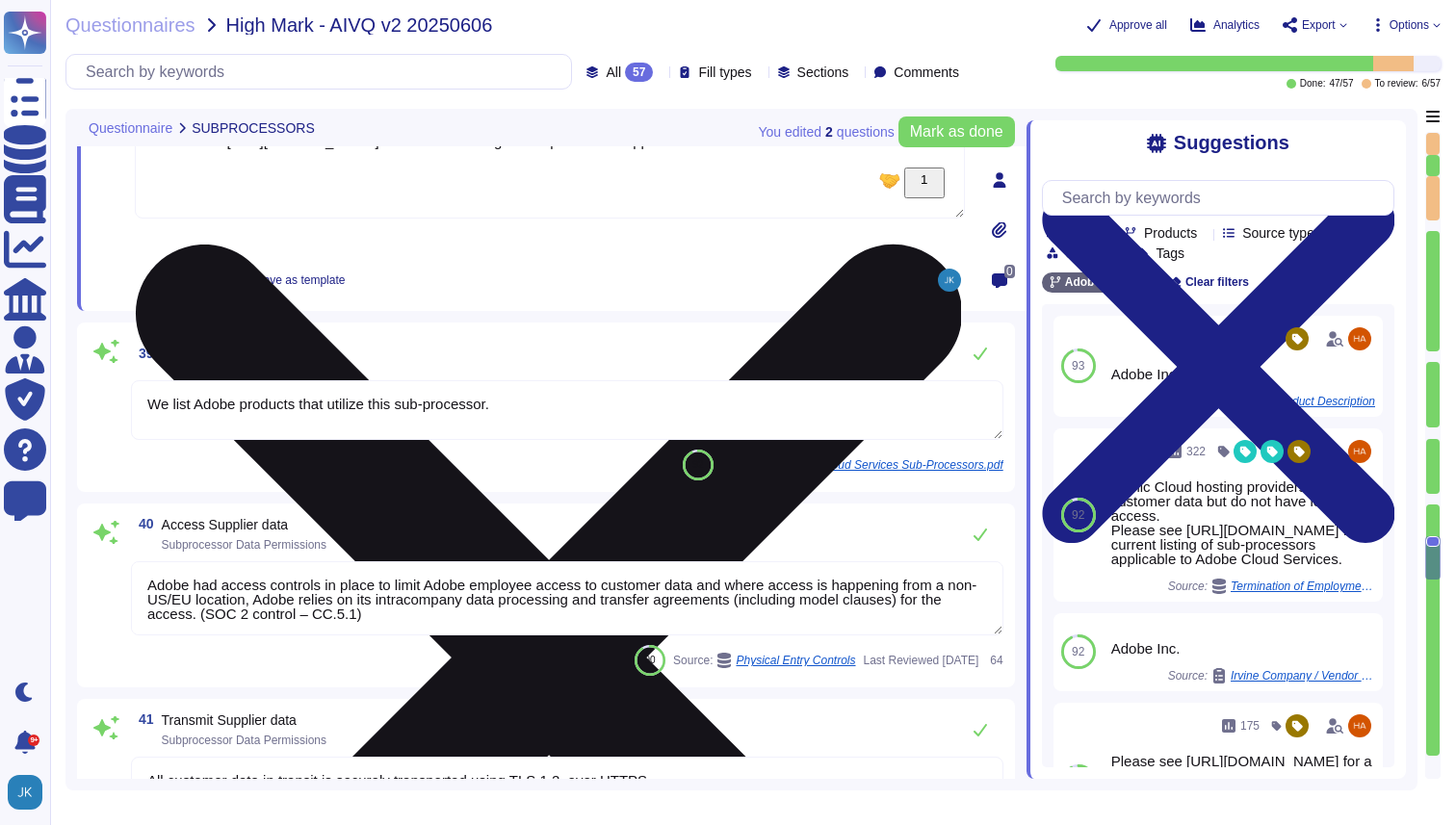
scroll to position [7821, 0]
type textarea "More specifically: Processing: A vendor may only process or store personal info…"
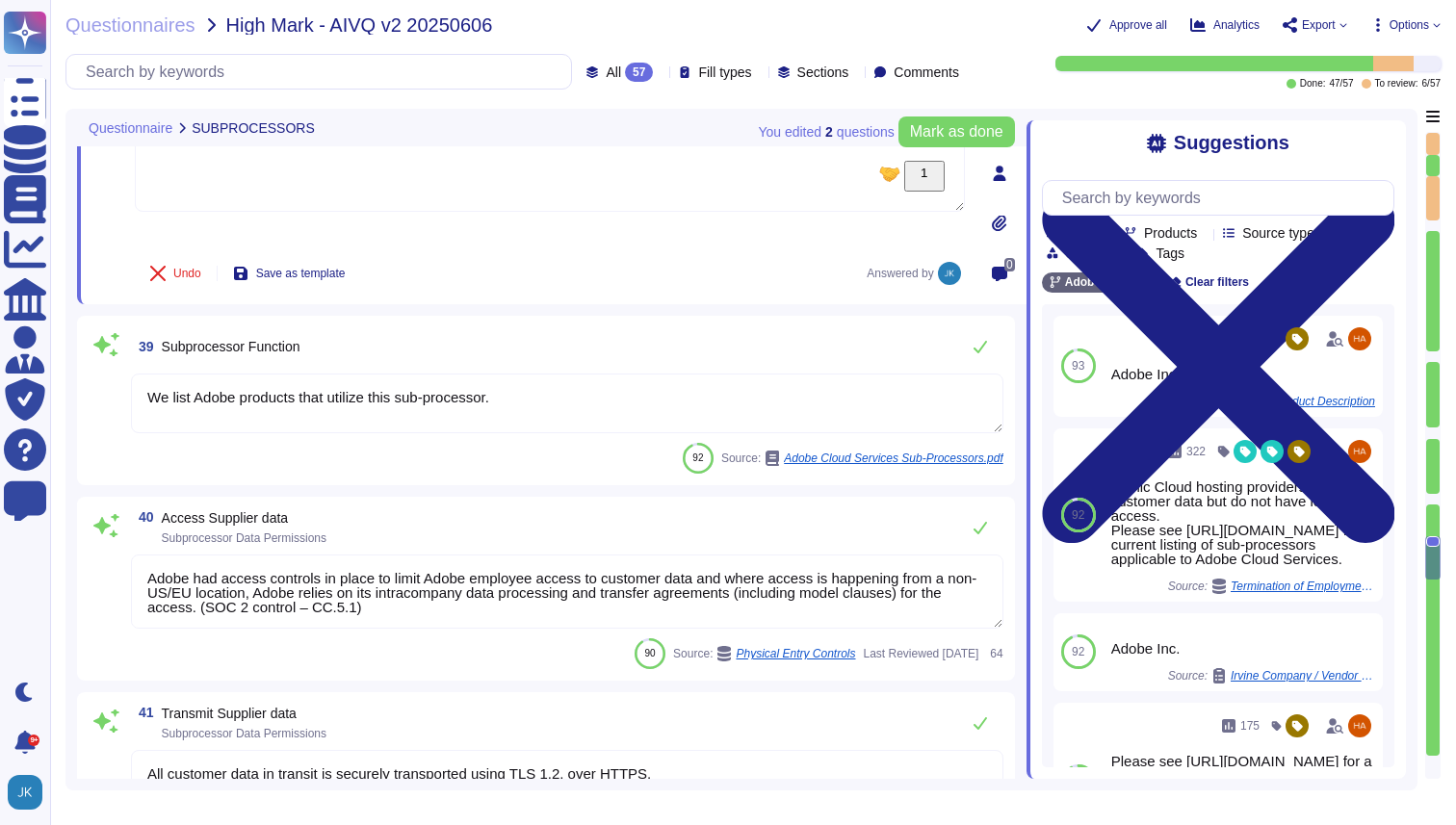
type textarea "Public Cloud hosting providers store all customer data but do not have logical …"
click at [328, 399] on textarea "We list Adobe products that utilize this sub-processor." at bounding box center [567, 404] width 873 height 60
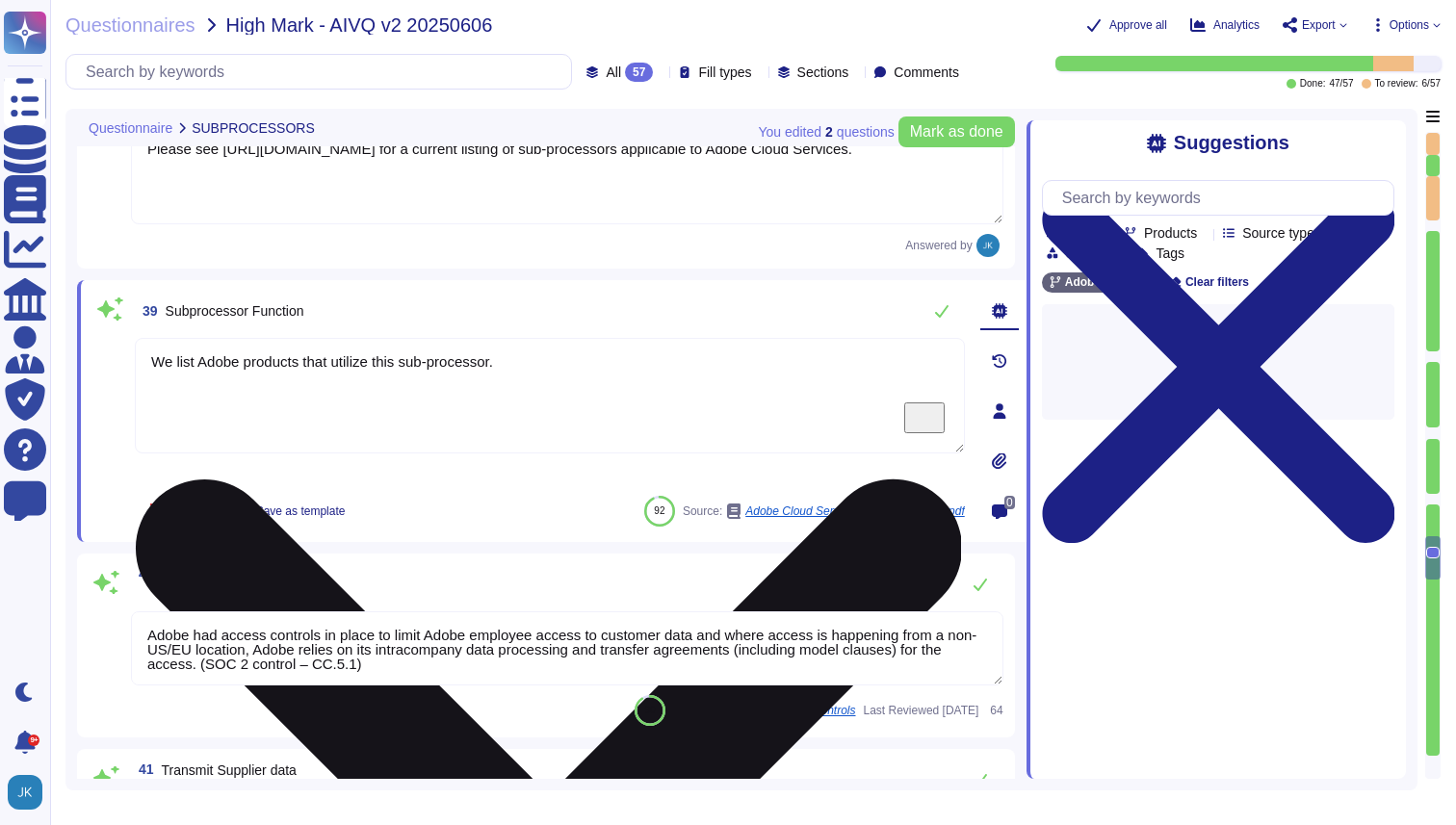
click at [328, 399] on textarea "We list Adobe products that utilize this sub-processor." at bounding box center [550, 396] width 830 height 116
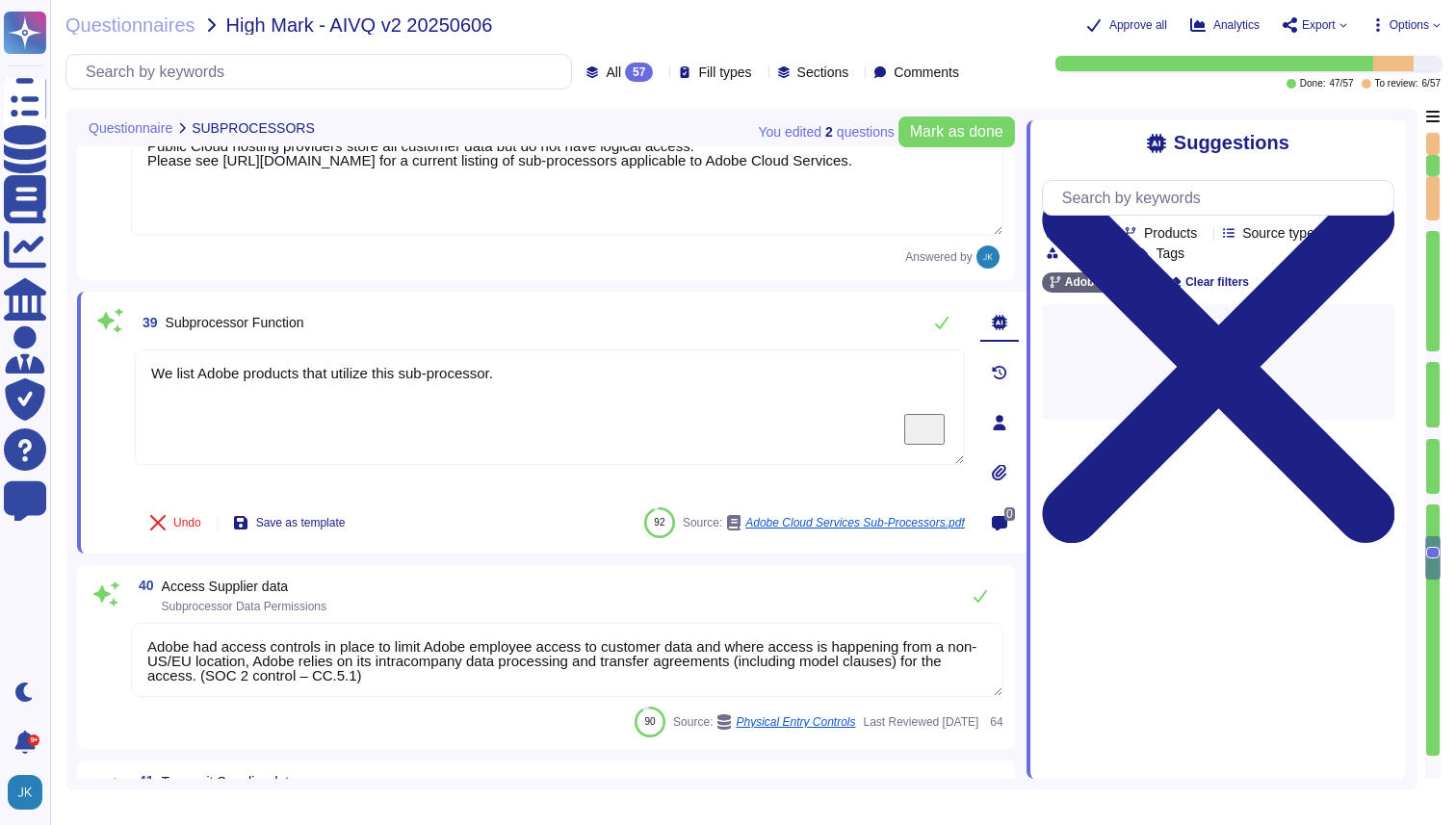
click at [219, 315] on span "Subprocessor Function" at bounding box center [235, 323] width 139 height 15
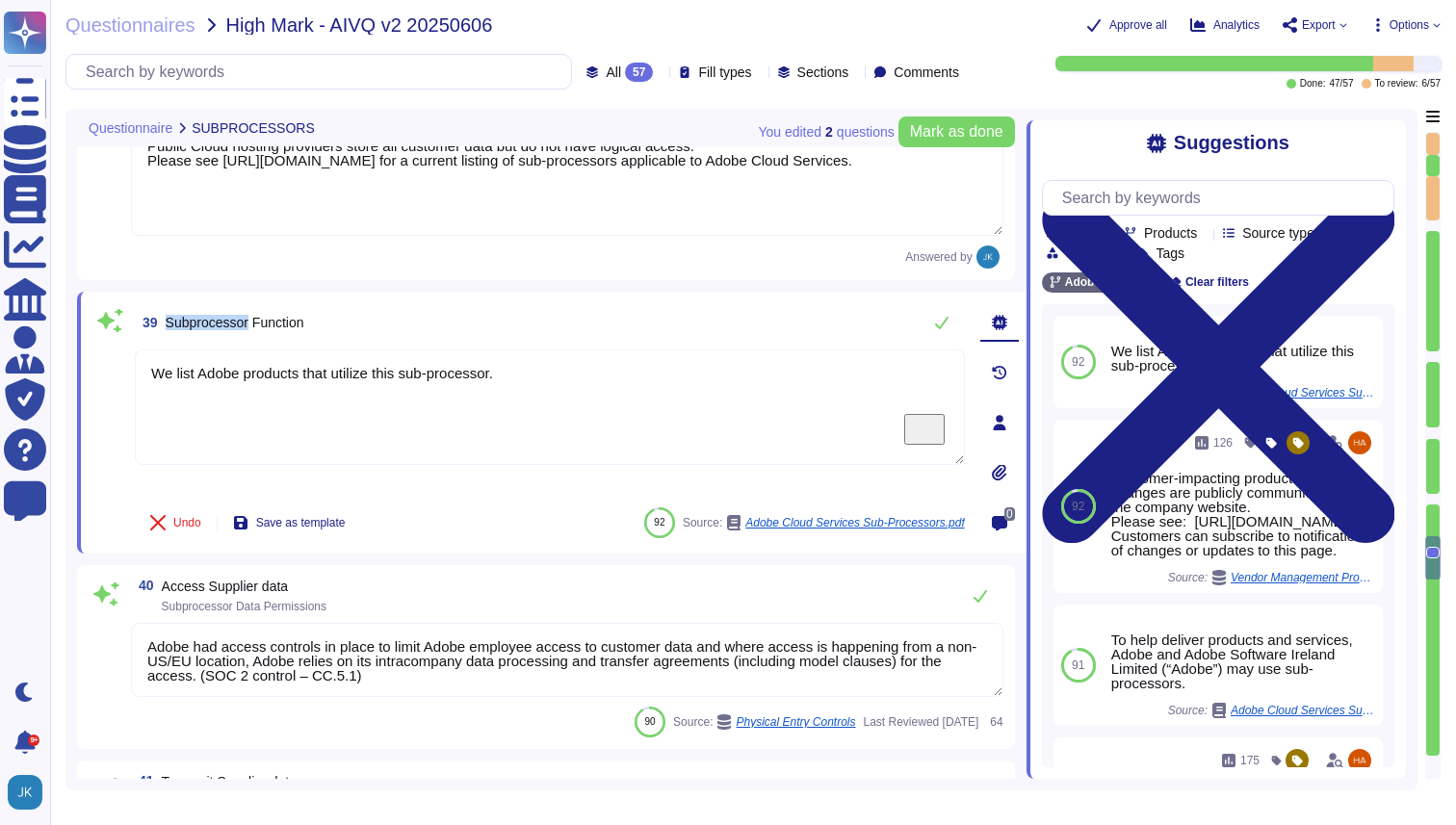
click at [219, 315] on span "Subprocessor Function" at bounding box center [235, 323] width 139 height 15
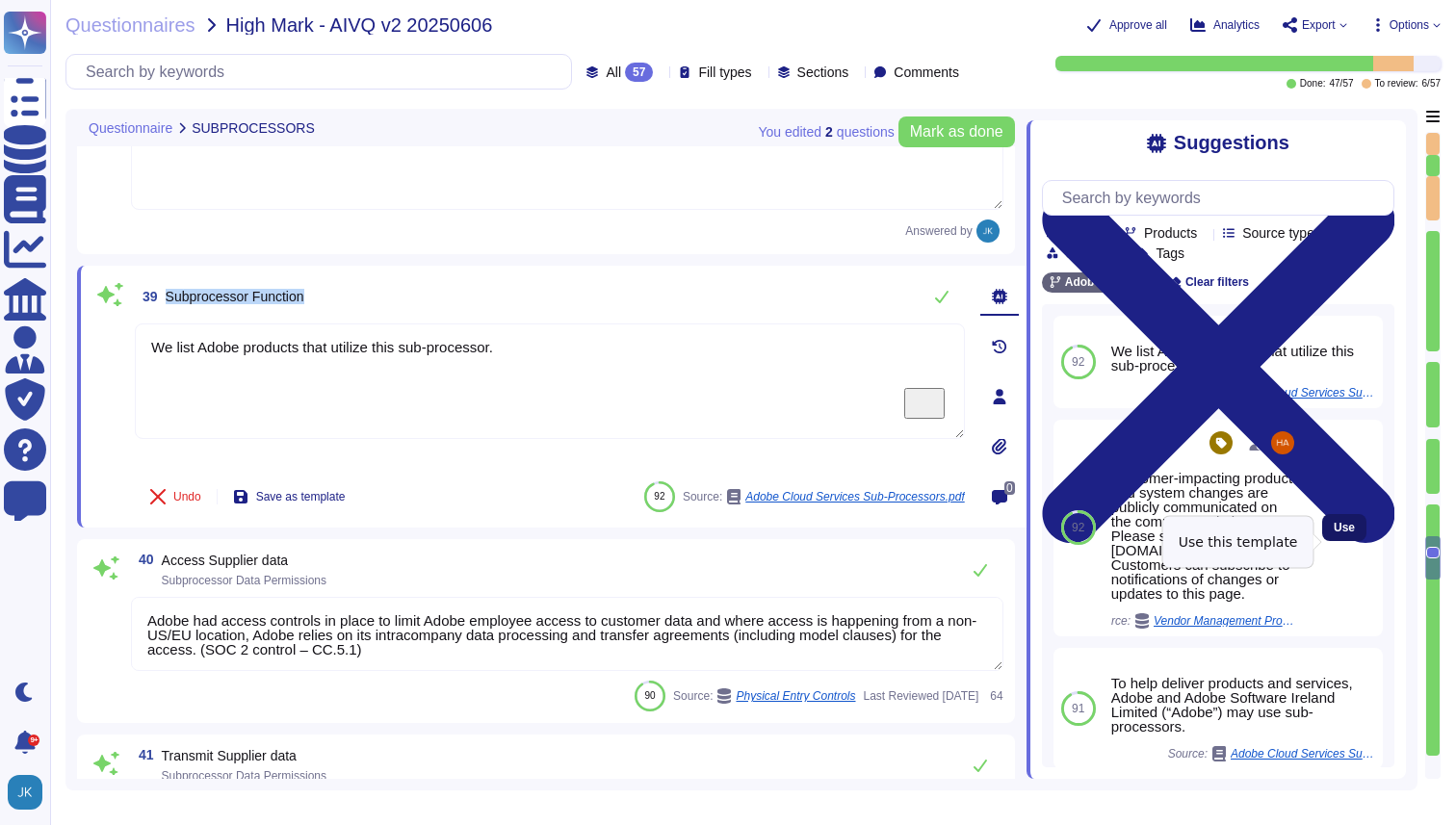
click at [1345, 533] on span "Use" at bounding box center [1345, 527] width 21 height 12
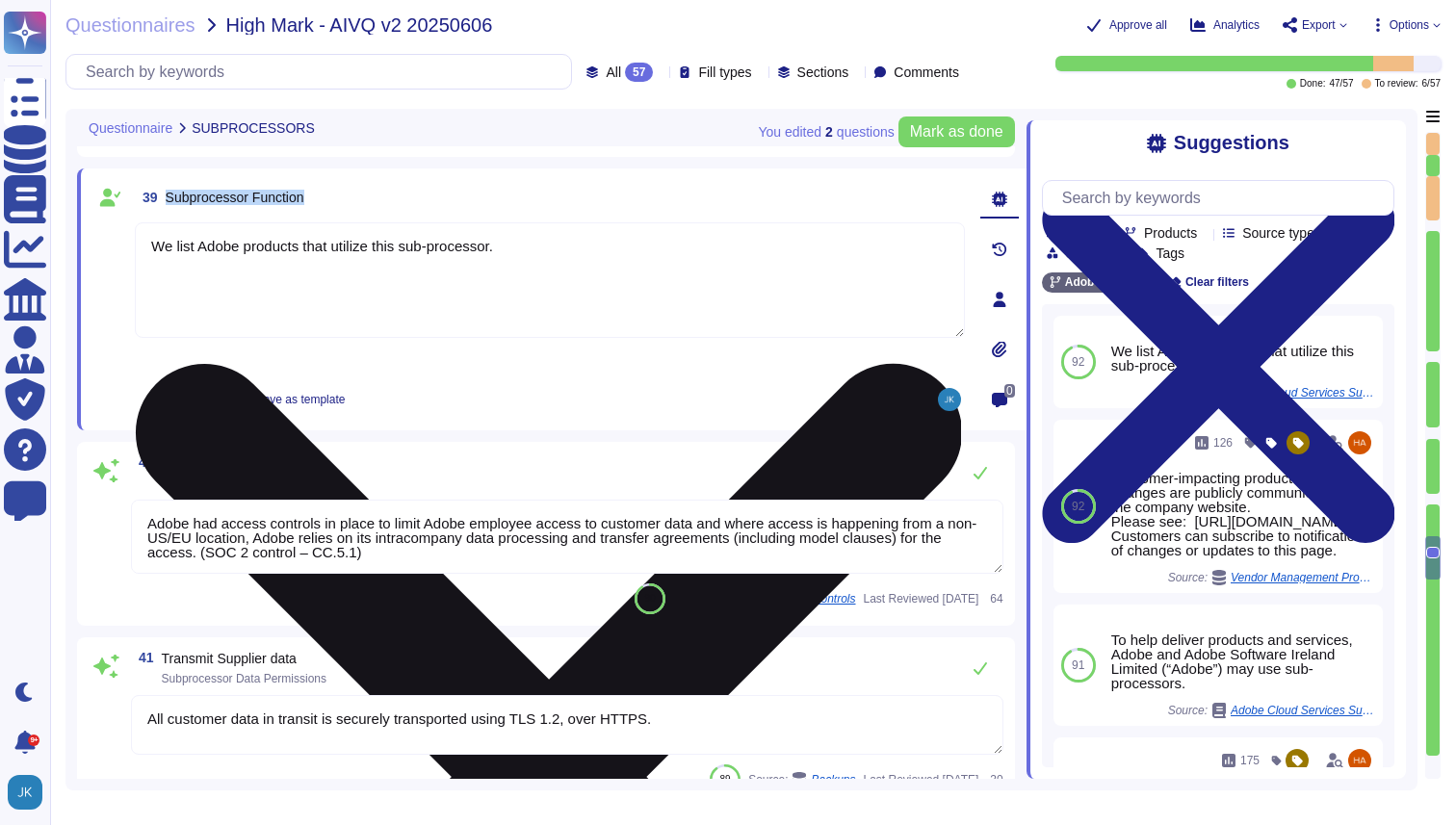
type textarea "Only authorized Adobe administrators from Adobe customer care teams have access…"
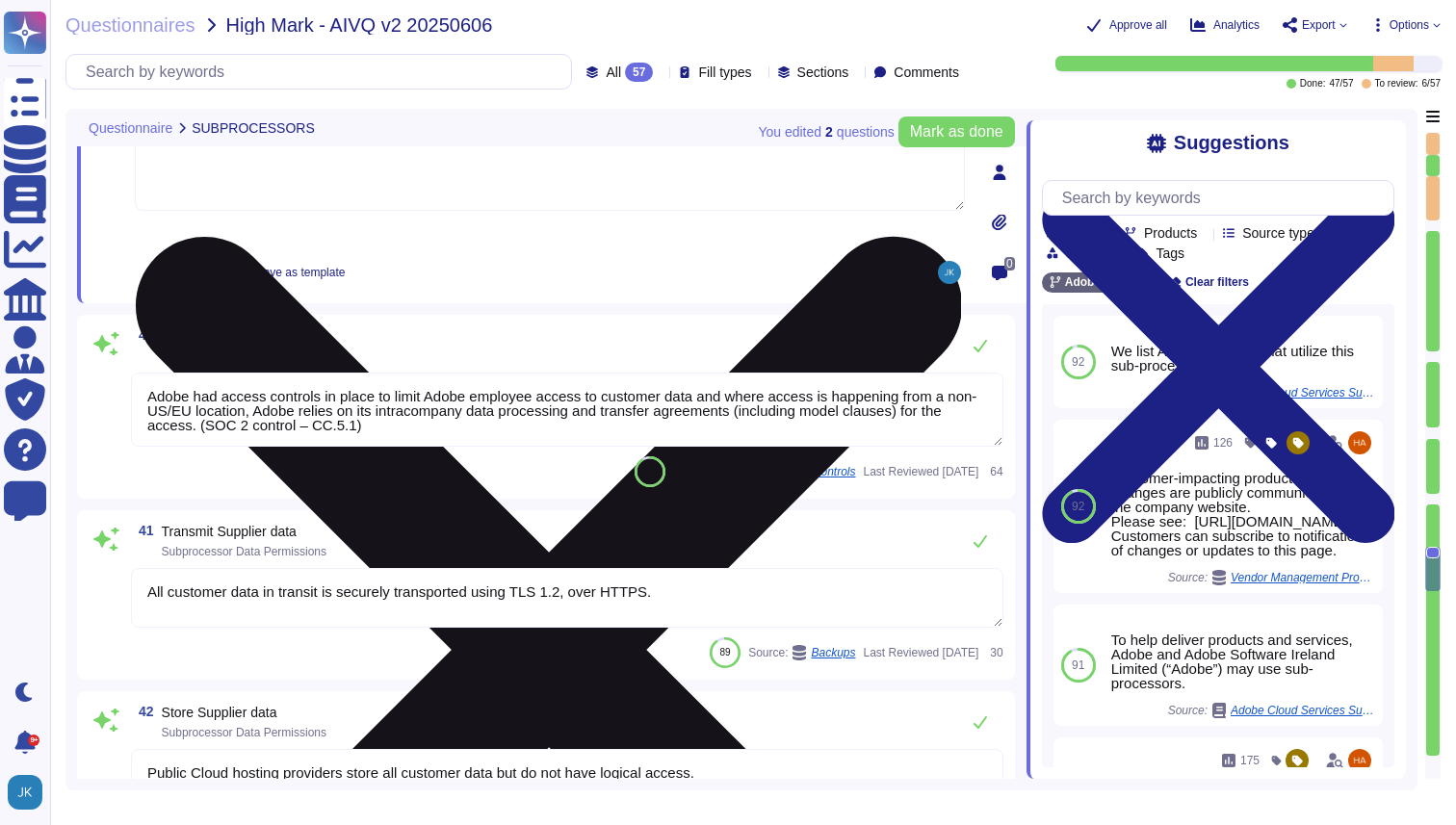
scroll to position [8047, 0]
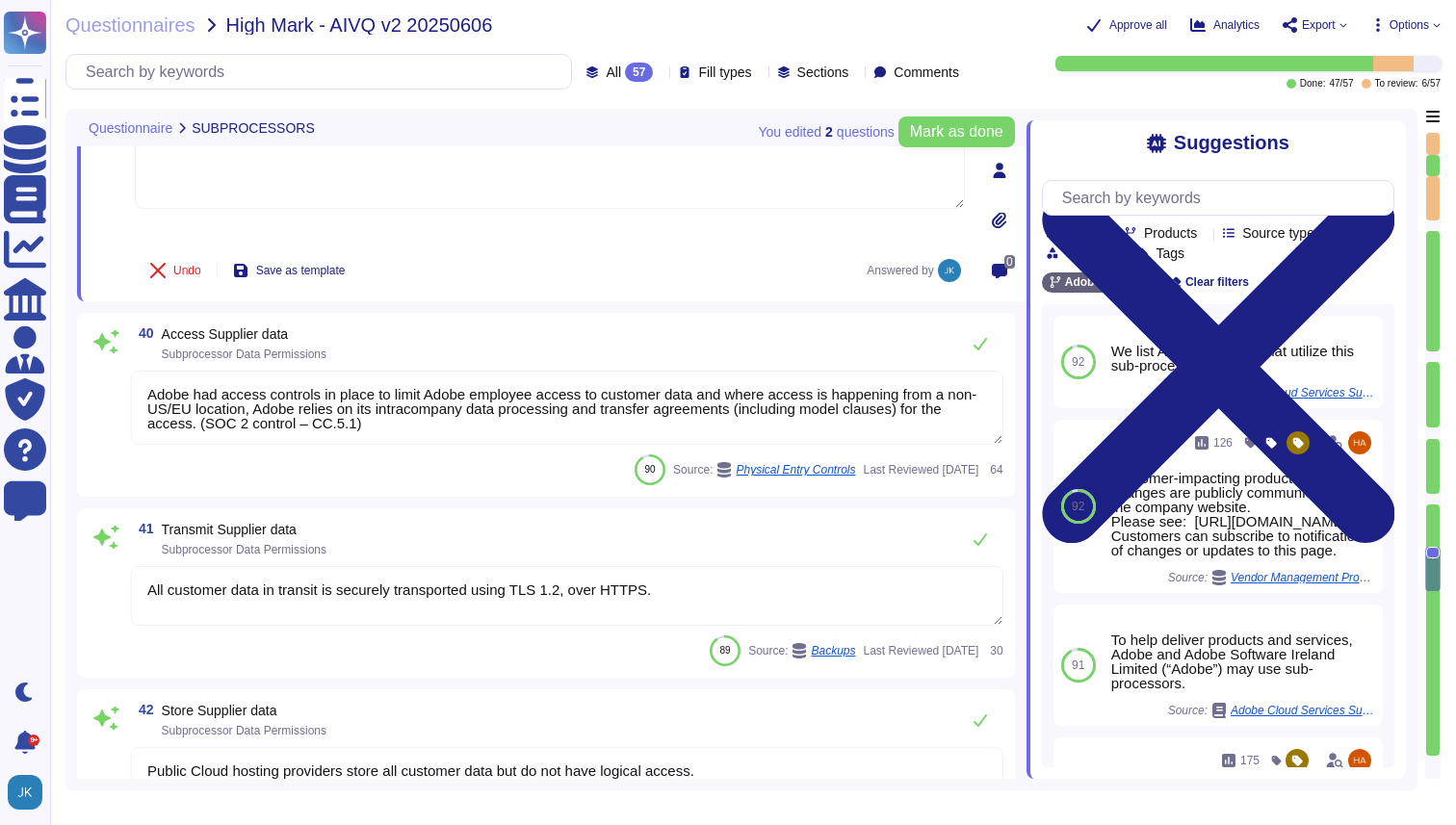
click at [243, 357] on span "Subprocessor Data Permissions" at bounding box center [244, 355] width 165 height 13
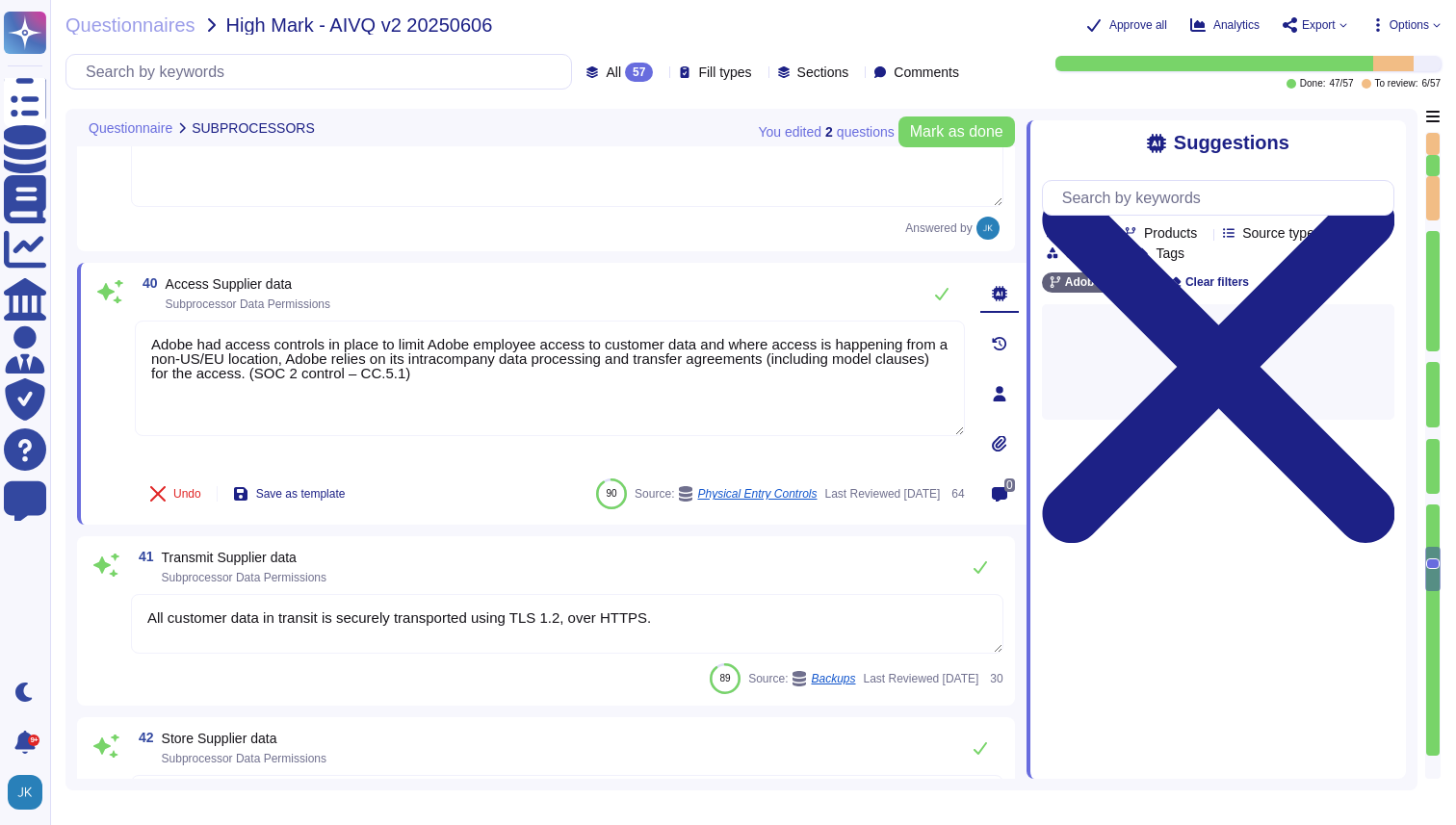
click at [243, 357] on textarea "Adobe had access controls in place to limit Adobe employee access to customer d…" at bounding box center [550, 379] width 830 height 116
type textarea "Only authorized Adobe administrators from Adobe customer care teams have access…"
click at [235, 303] on span "Subprocessor Data Permissions" at bounding box center [248, 305] width 165 height 13
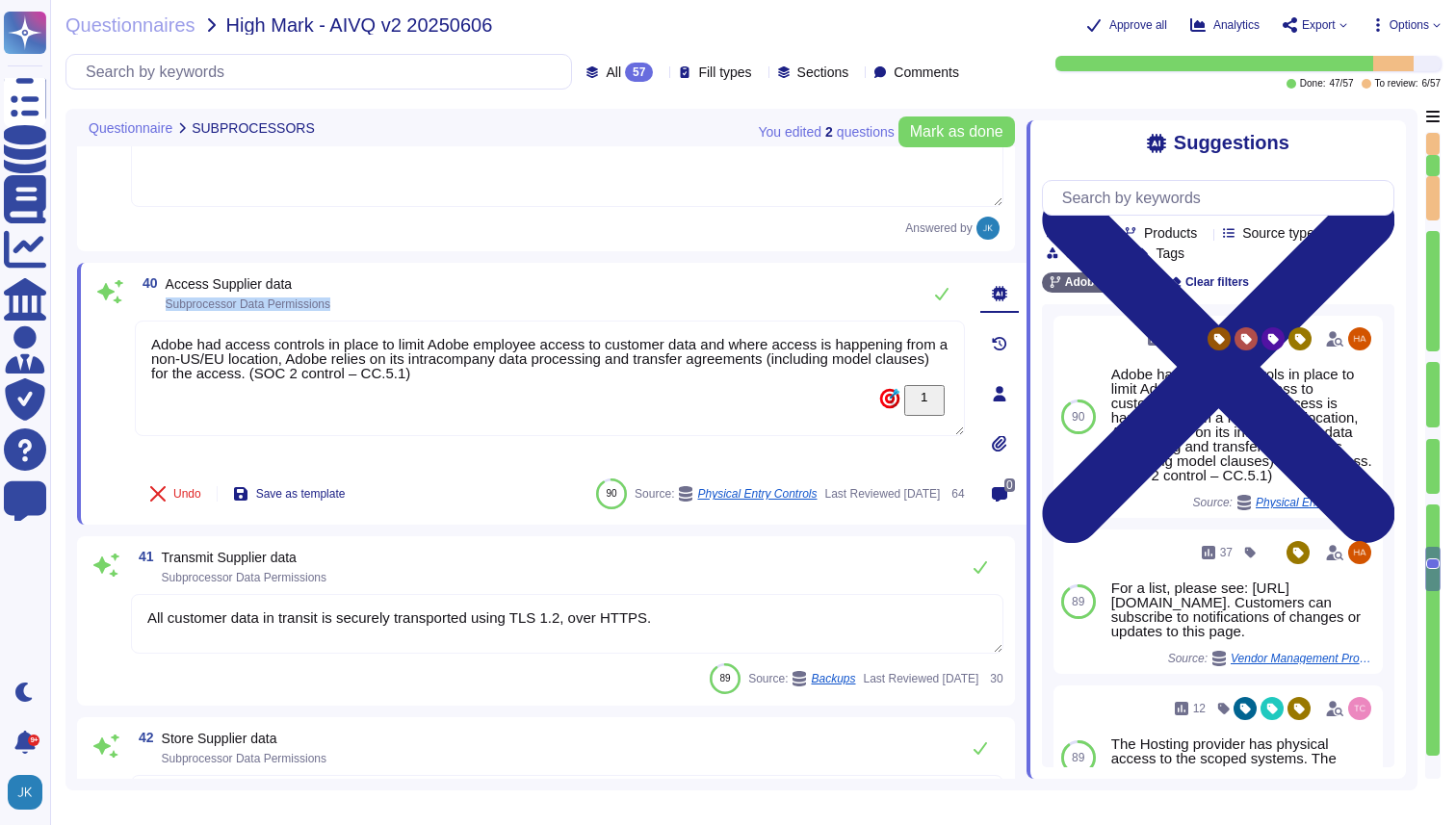
click at [238, 303] on span "Subprocessor Data Permissions" at bounding box center [248, 305] width 165 height 13
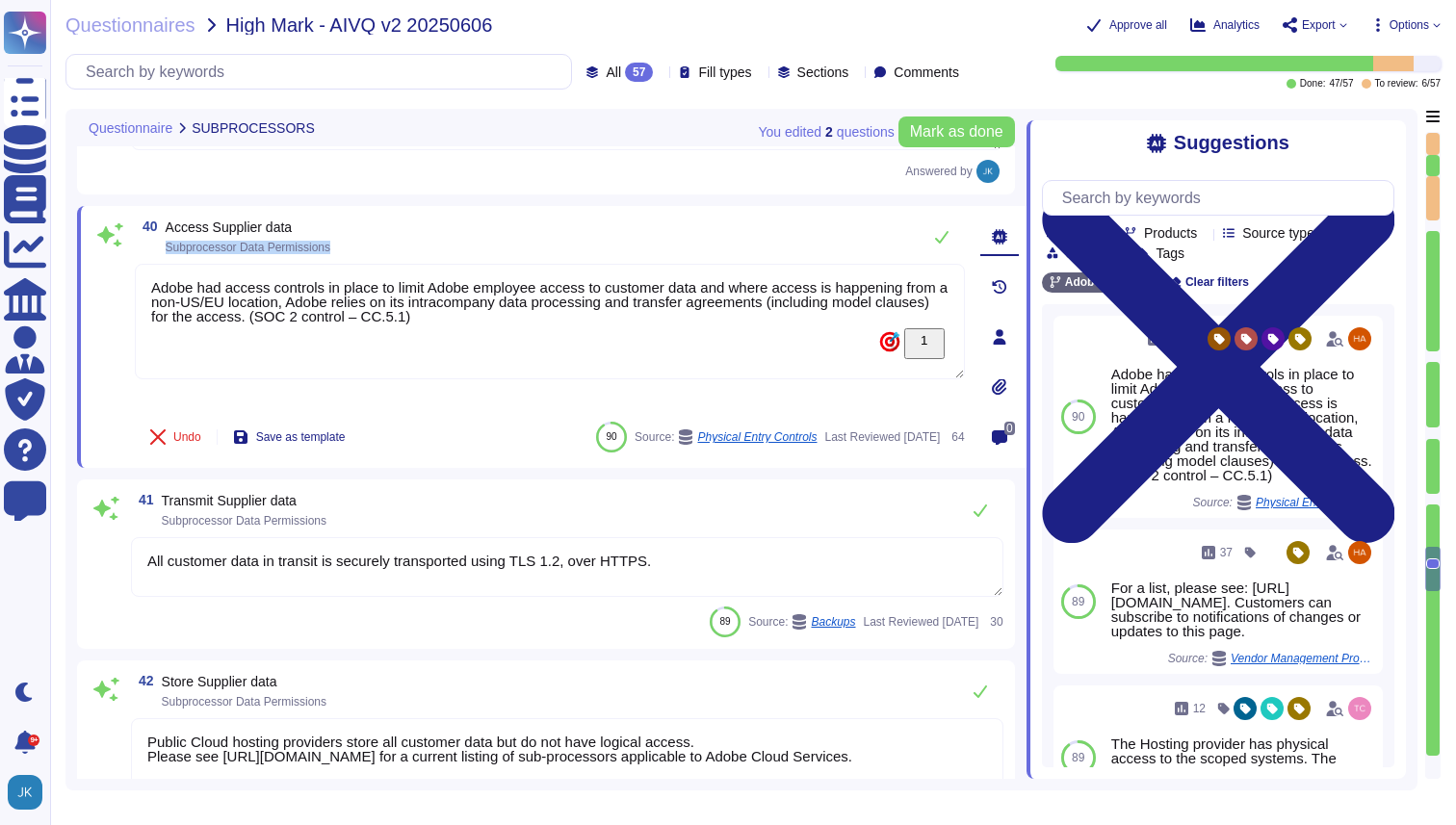
type textarea "Solution consultant to provide"
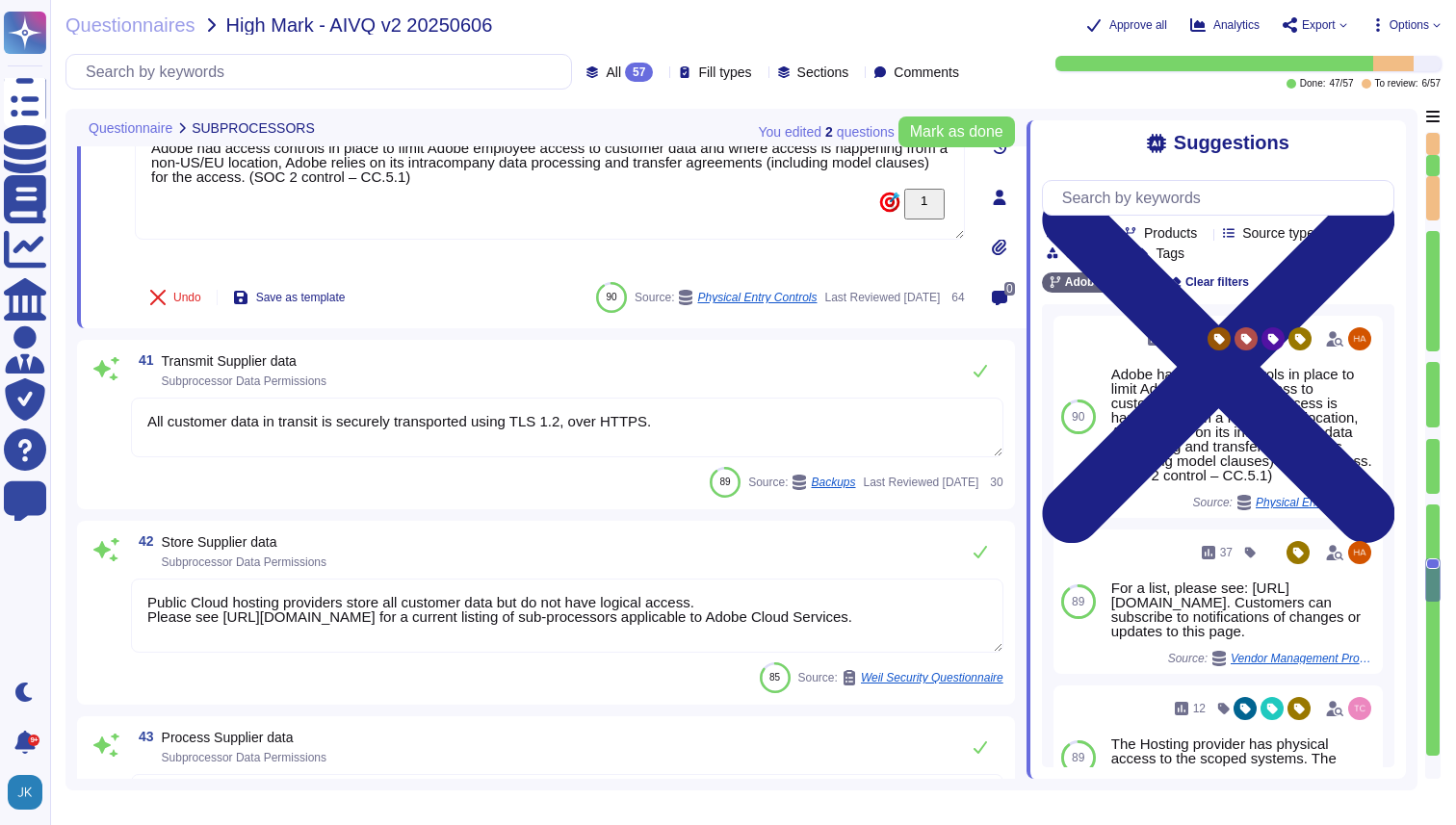
scroll to position [8255, 0]
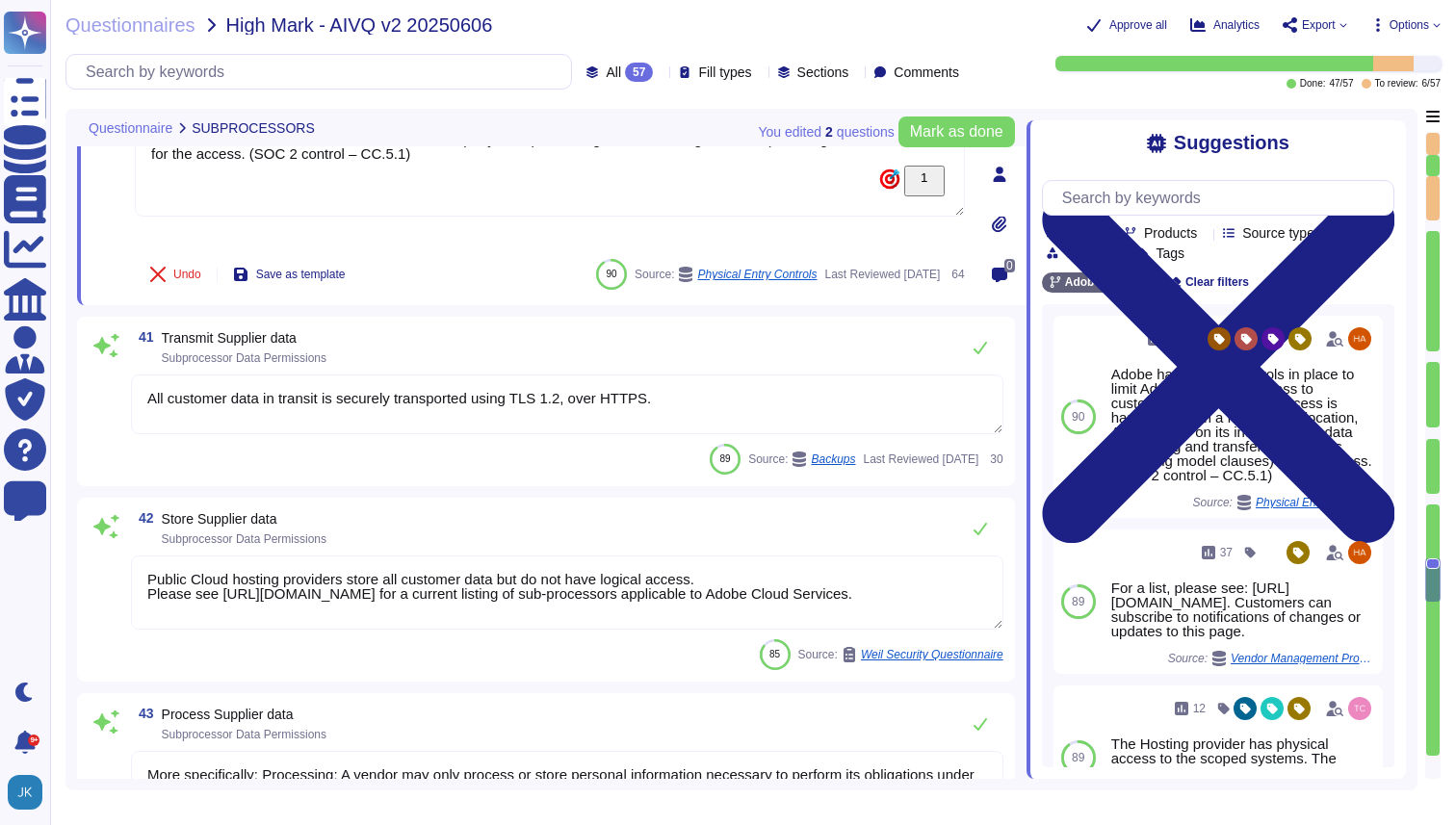
type textarea "As applicable to the Adobe solution in scope. Digital Media: • Creative Cloud E…"
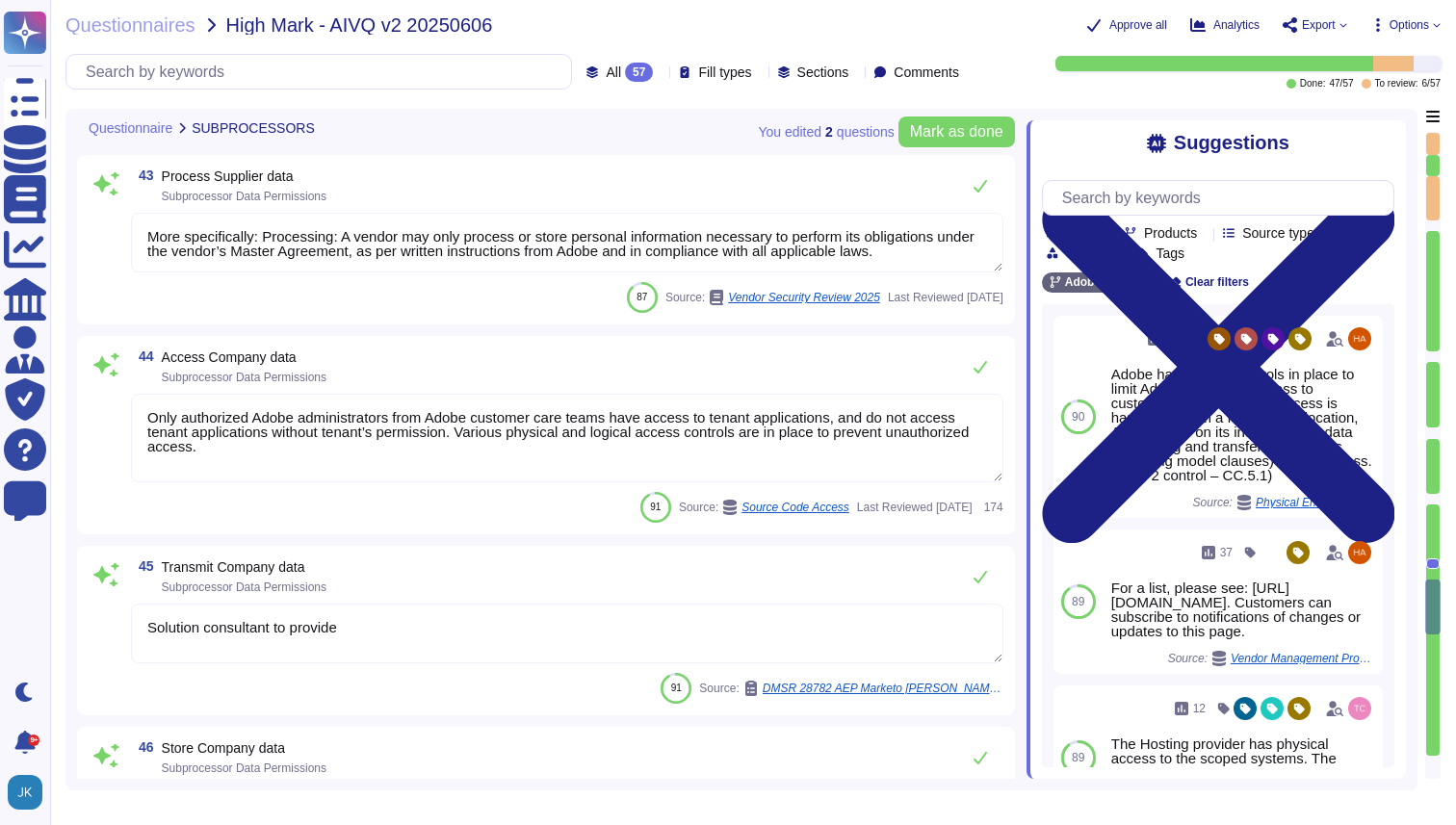
scroll to position [8803, 0]
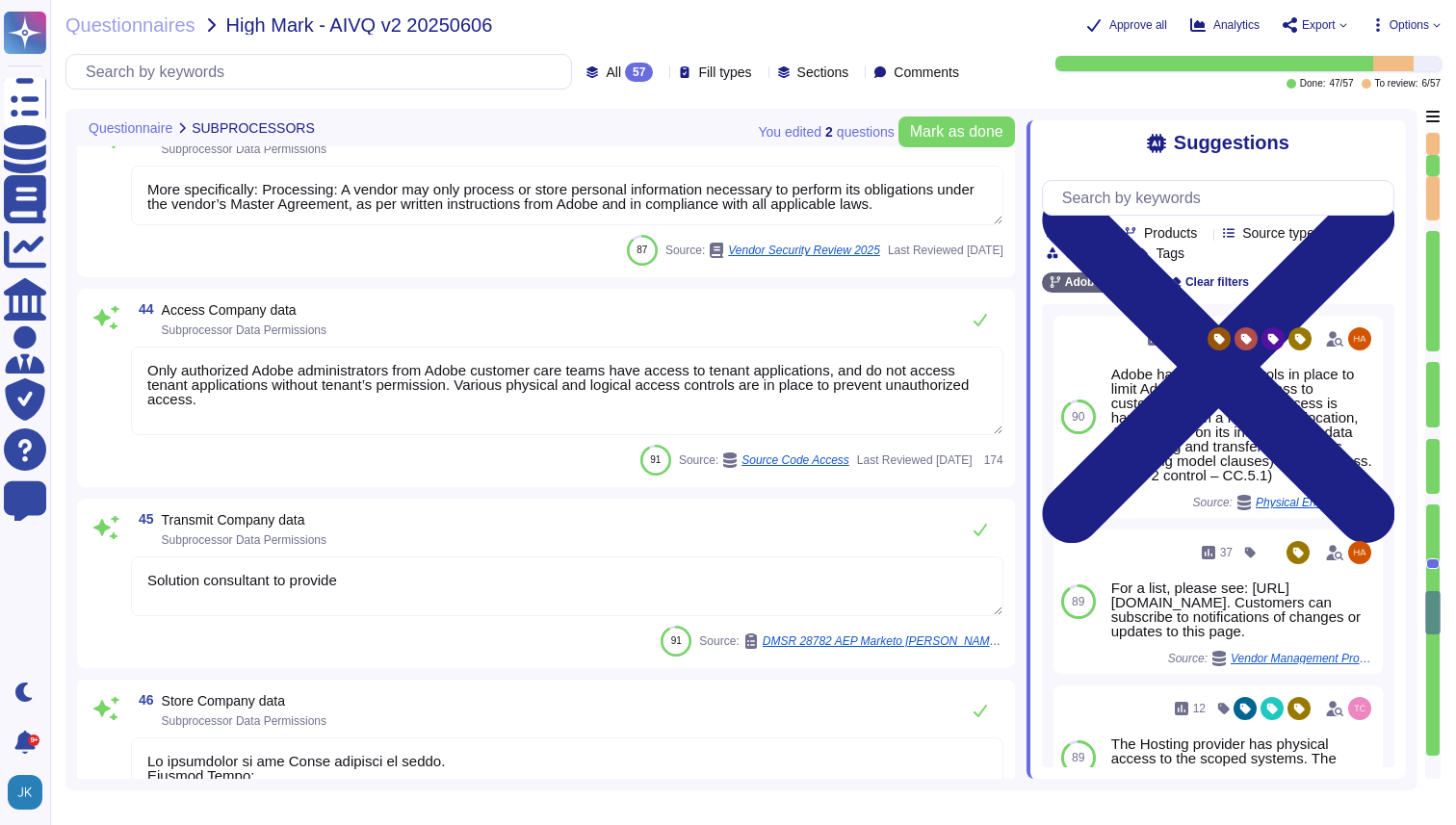
type textarea "Please see our General Terms of Use ([URL][DOMAIN_NAME]) which include language…"
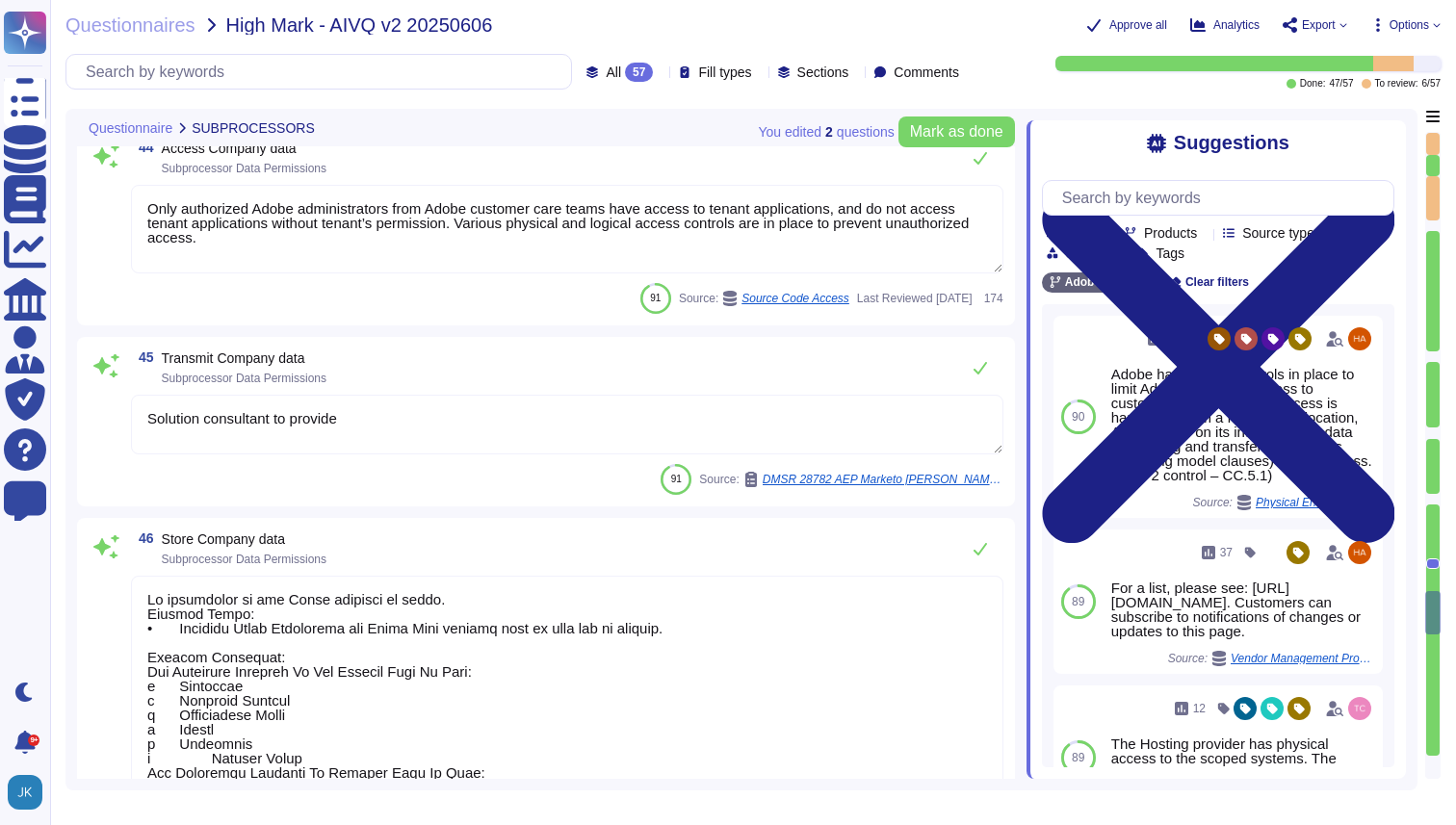
scroll to position [2, 0]
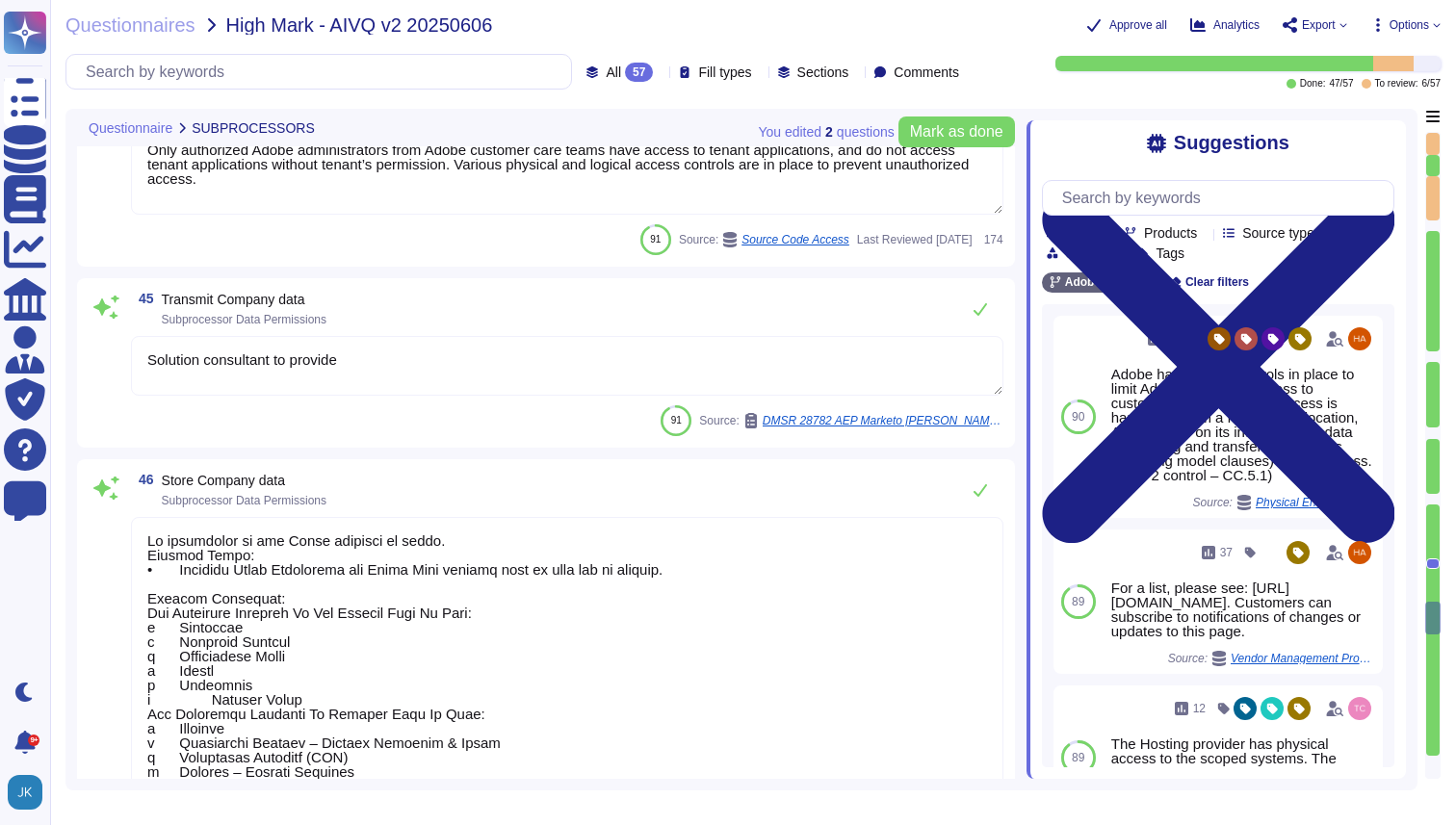
type textarea "When Adobe is providing software and services to an enterprise, Adobe is acting…"
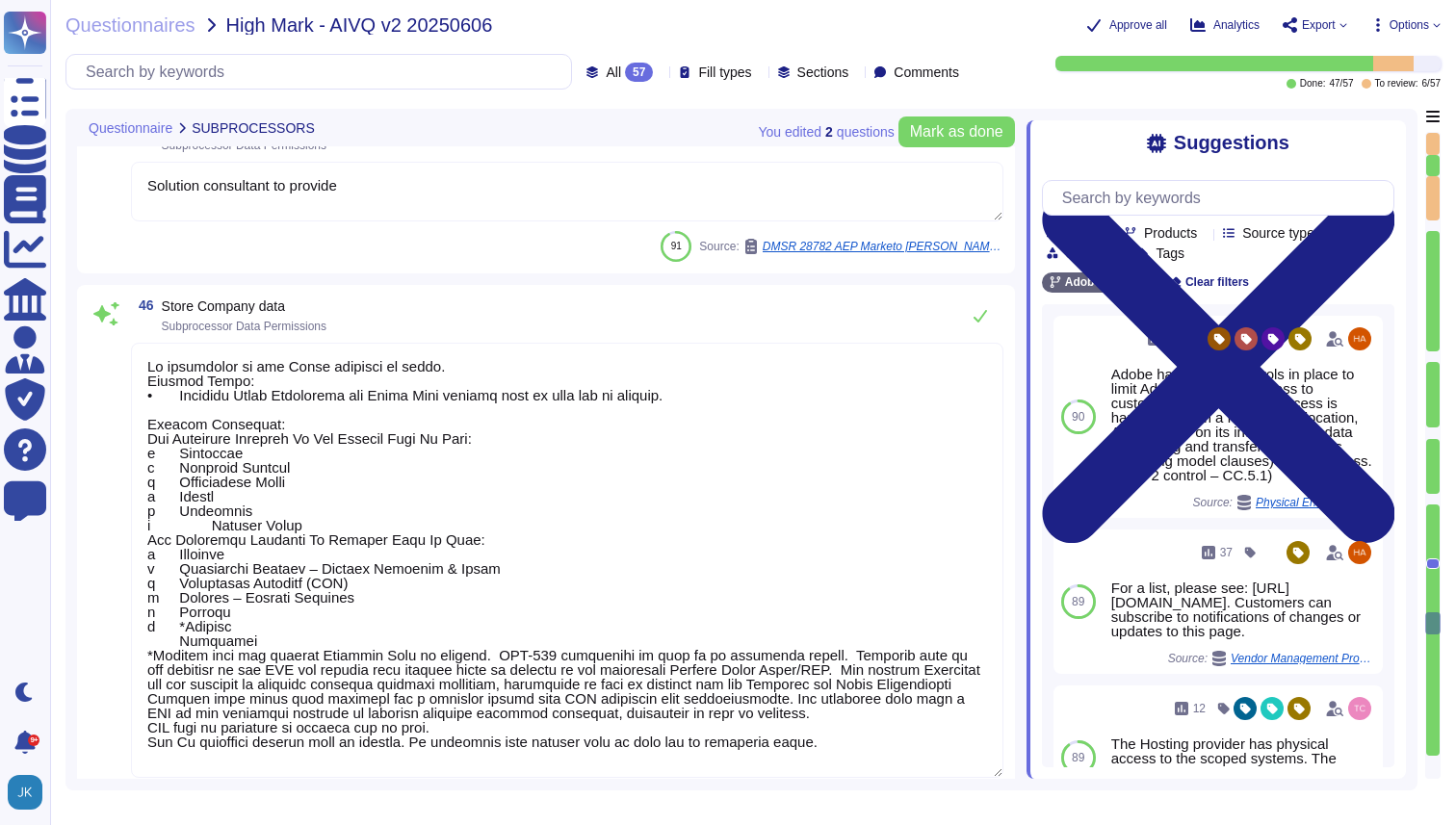
scroll to position [9178, 0]
type textarea "Under clause 4.3(A), we do not have the right to, and will not, use your Conten…"
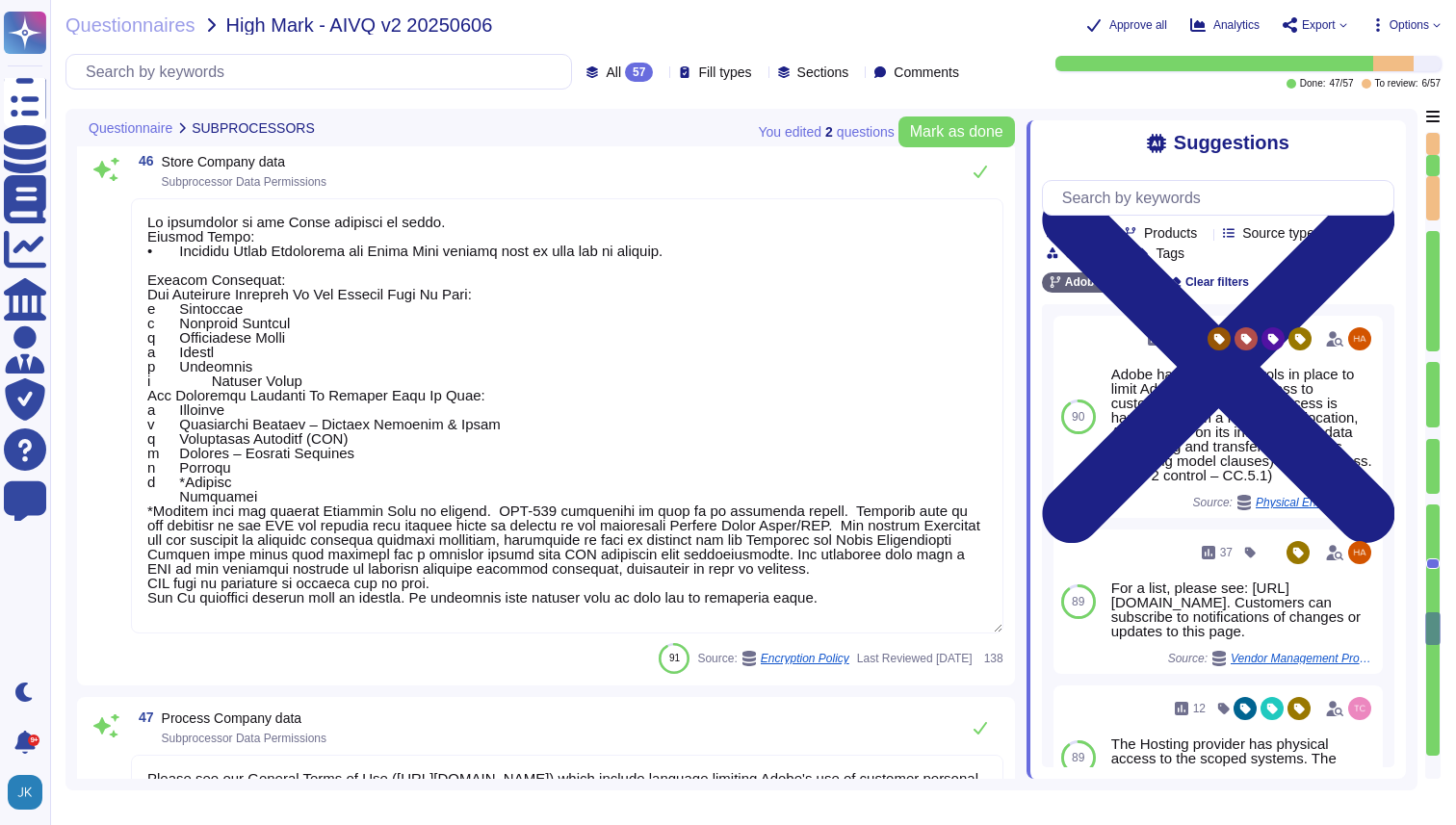
scroll to position [9320, 0]
click at [663, 370] on textarea at bounding box center [567, 418] width 873 height 436
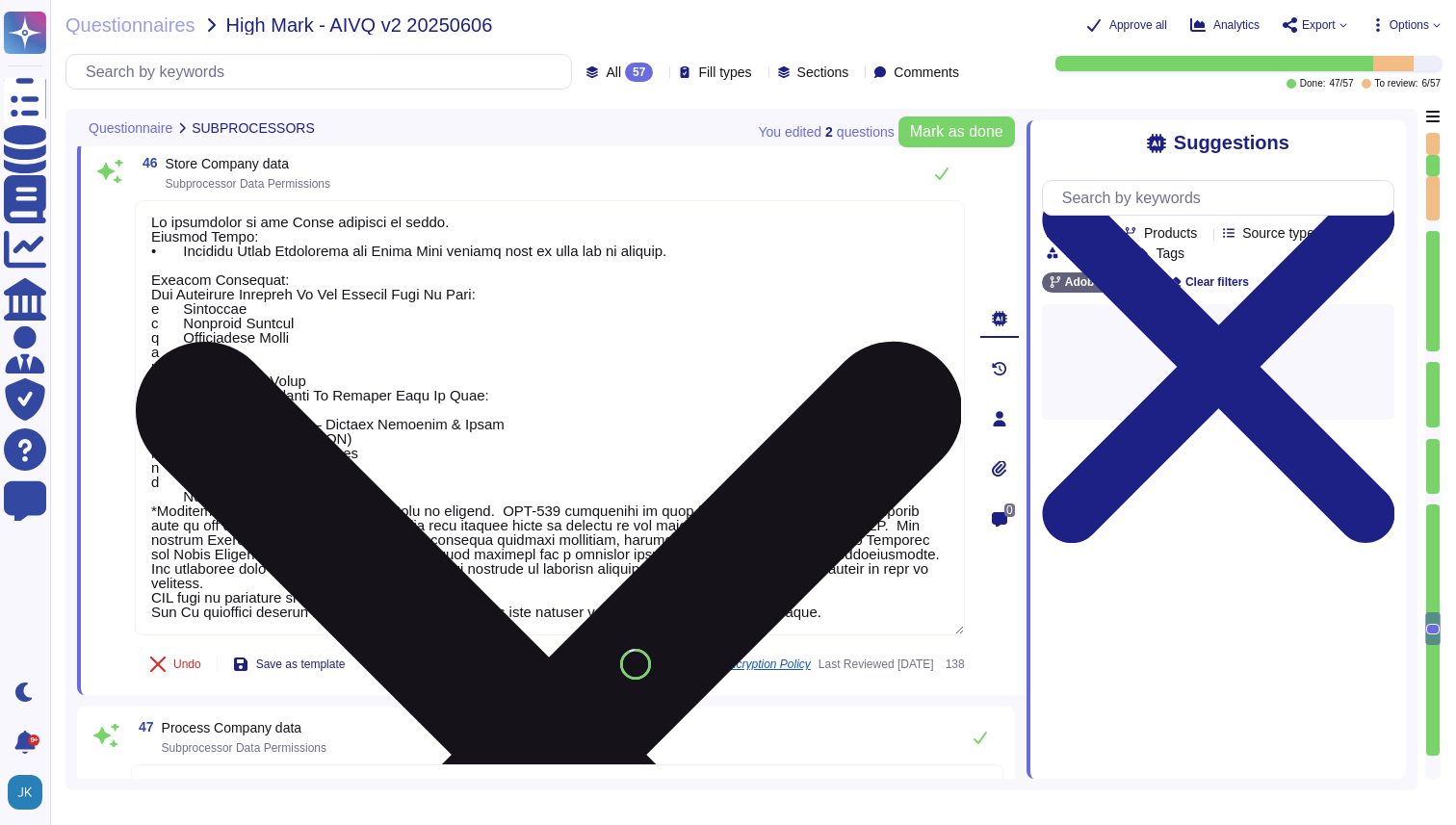
type textarea "Under clause 4.3(A), we do not have the right to, and will not, use your Conten…"
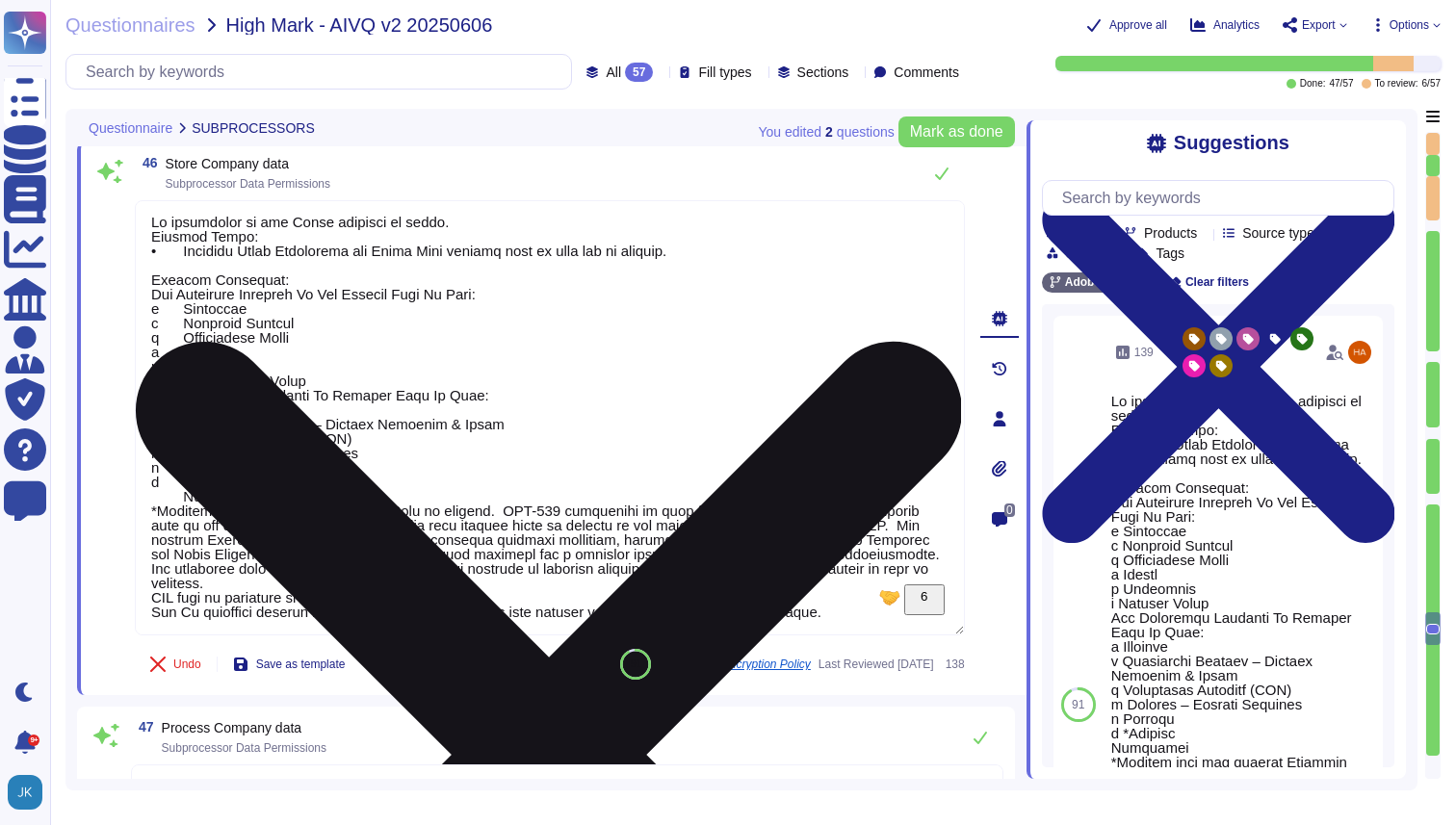
click at [952, 219] on textarea "To enrich screen reader interactions, please activate Accessibility in Grammarl…" at bounding box center [550, 418] width 830 height 436
click at [949, 342] on icon at bounding box center [549, 755] width 826 height 826
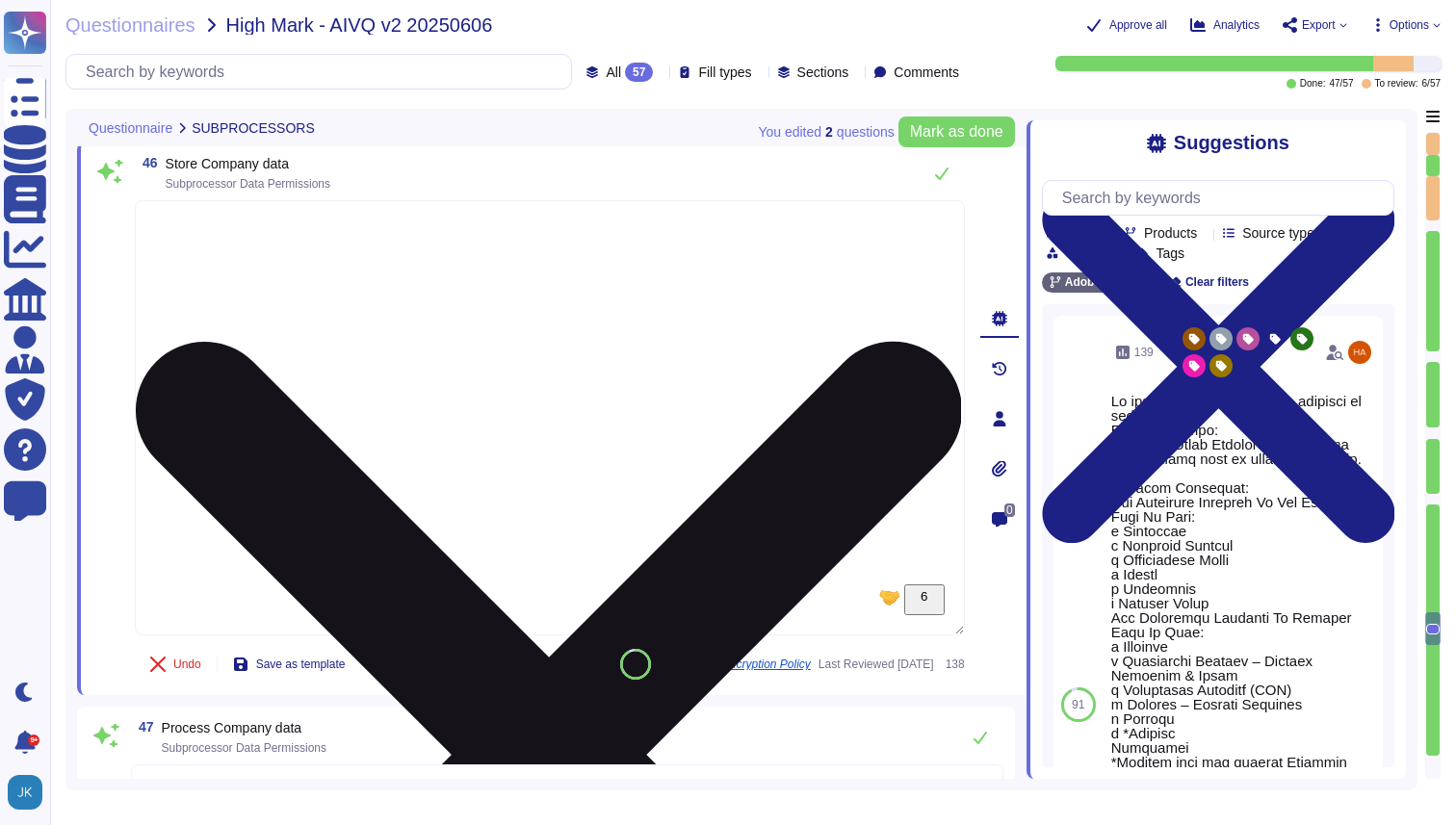
scroll to position [0, 0]
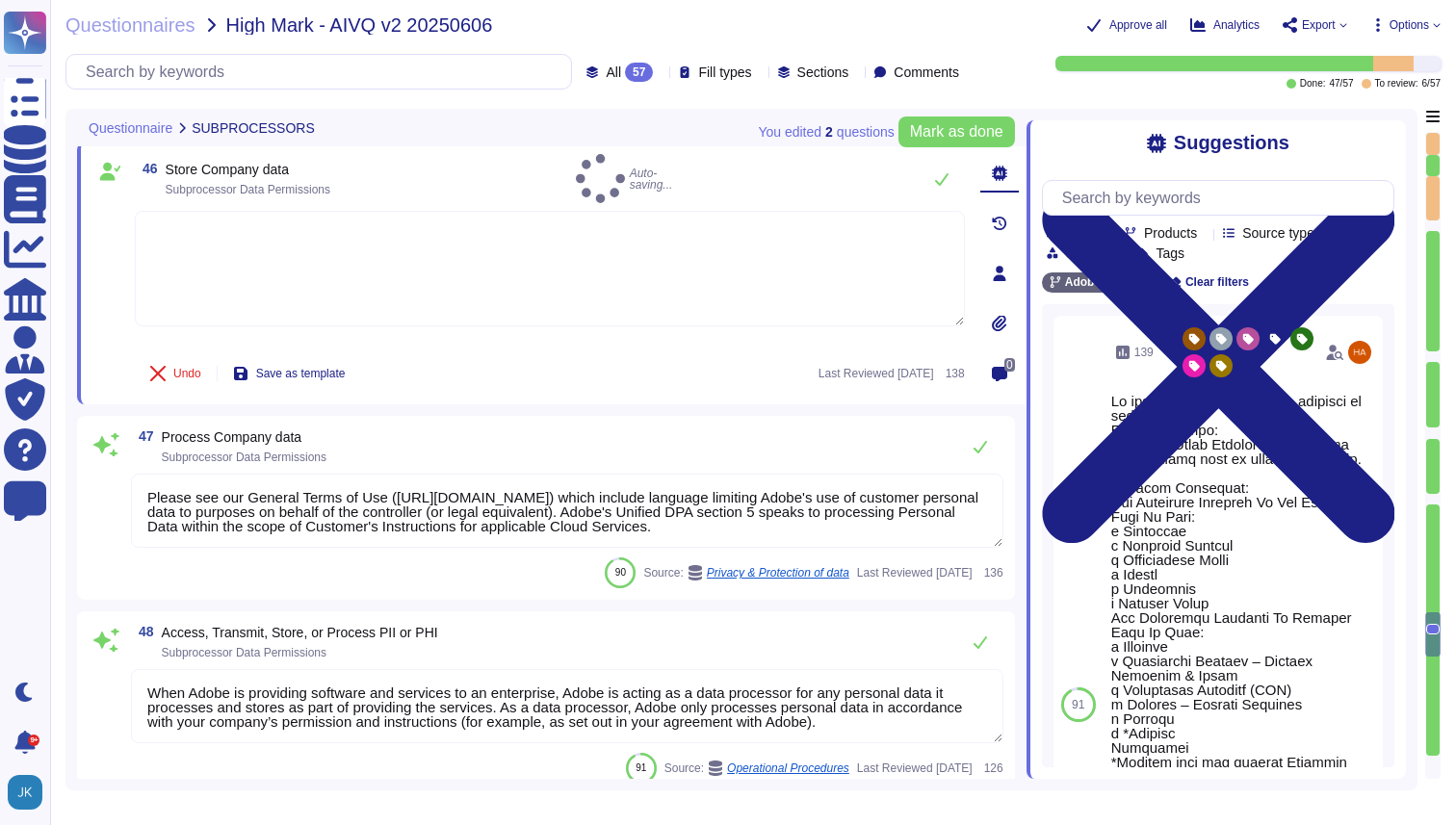
type textarea "Adobe ensures AI system reliability by conducting rigorous testing, including a…"
click at [1205, 228] on div at bounding box center [1205, 232] width 0 height 14
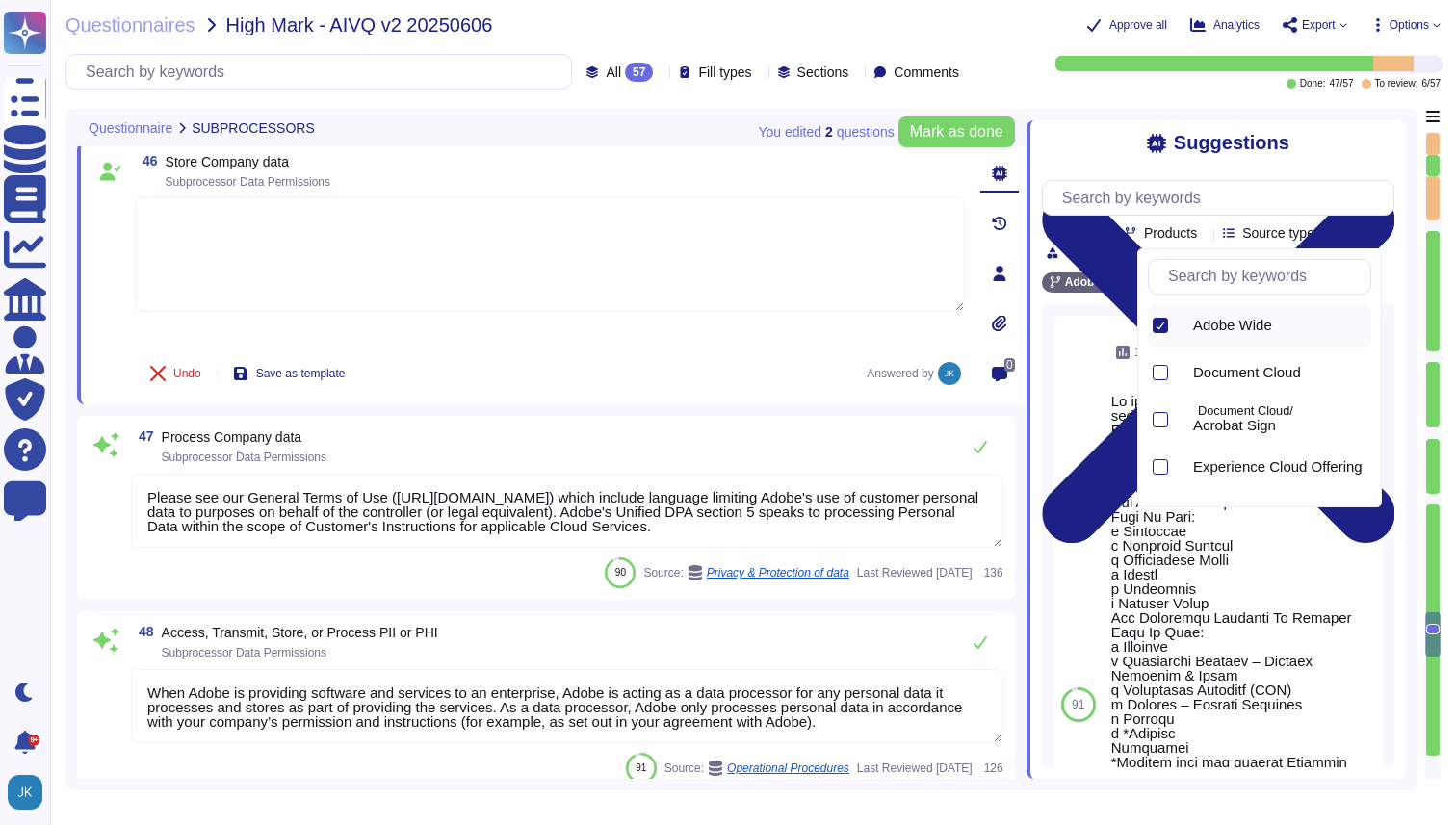
click at [1205, 283] on input "text" at bounding box center [1265, 277] width 212 height 34
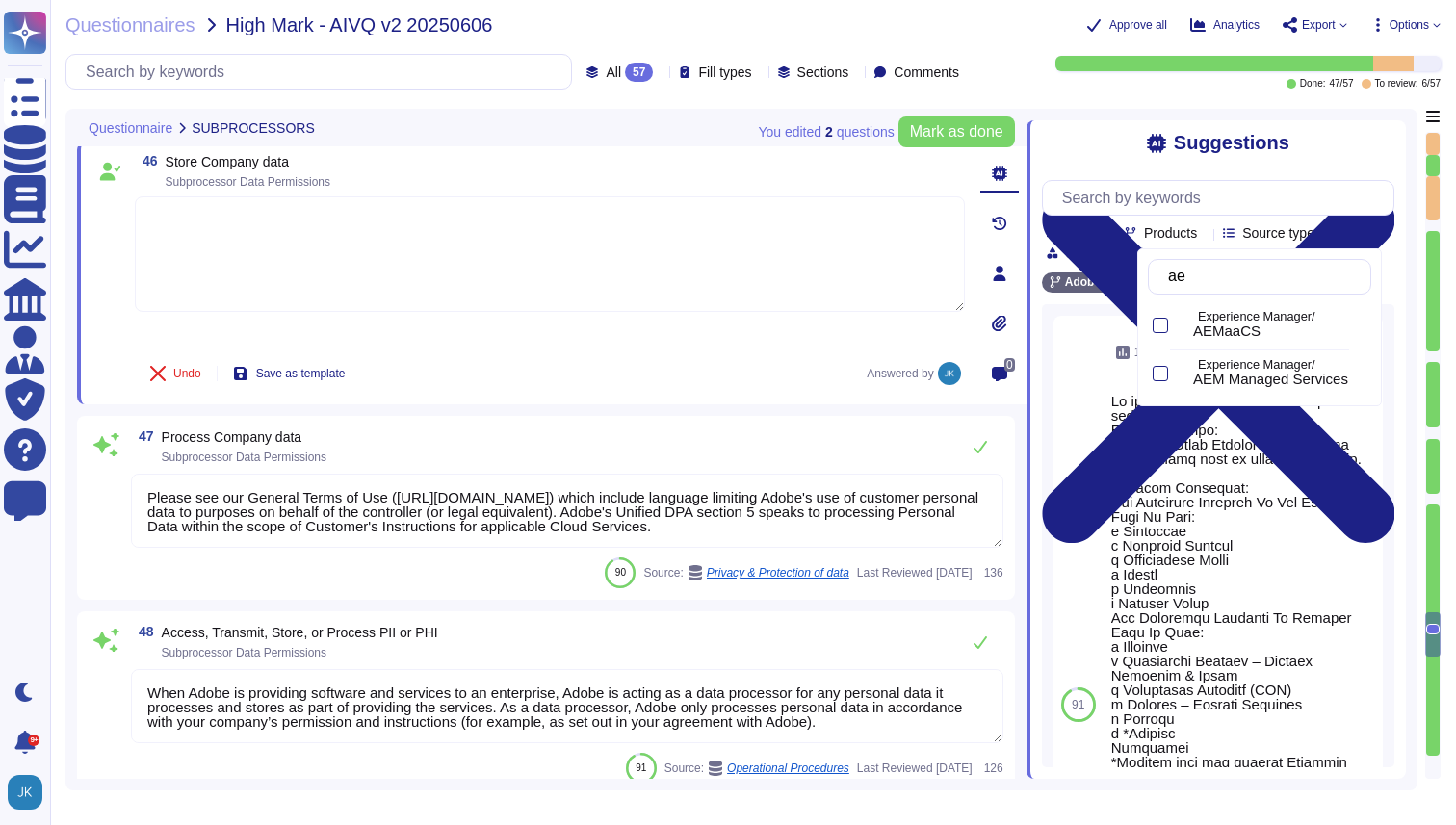
type input "aem"
click at [1164, 328] on div at bounding box center [1161, 326] width 15 height 15
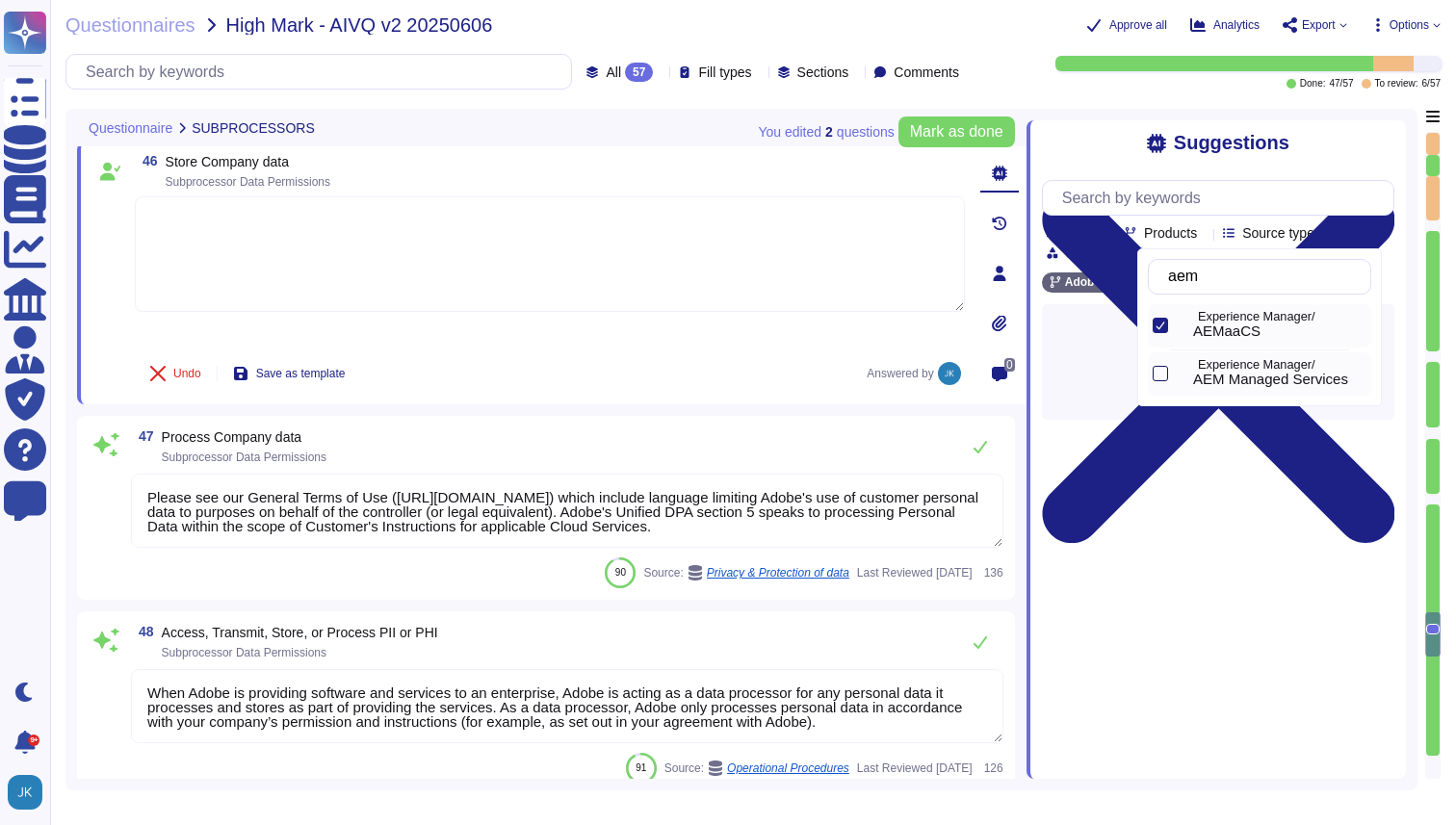
click at [1158, 376] on div at bounding box center [1161, 374] width 15 height 15
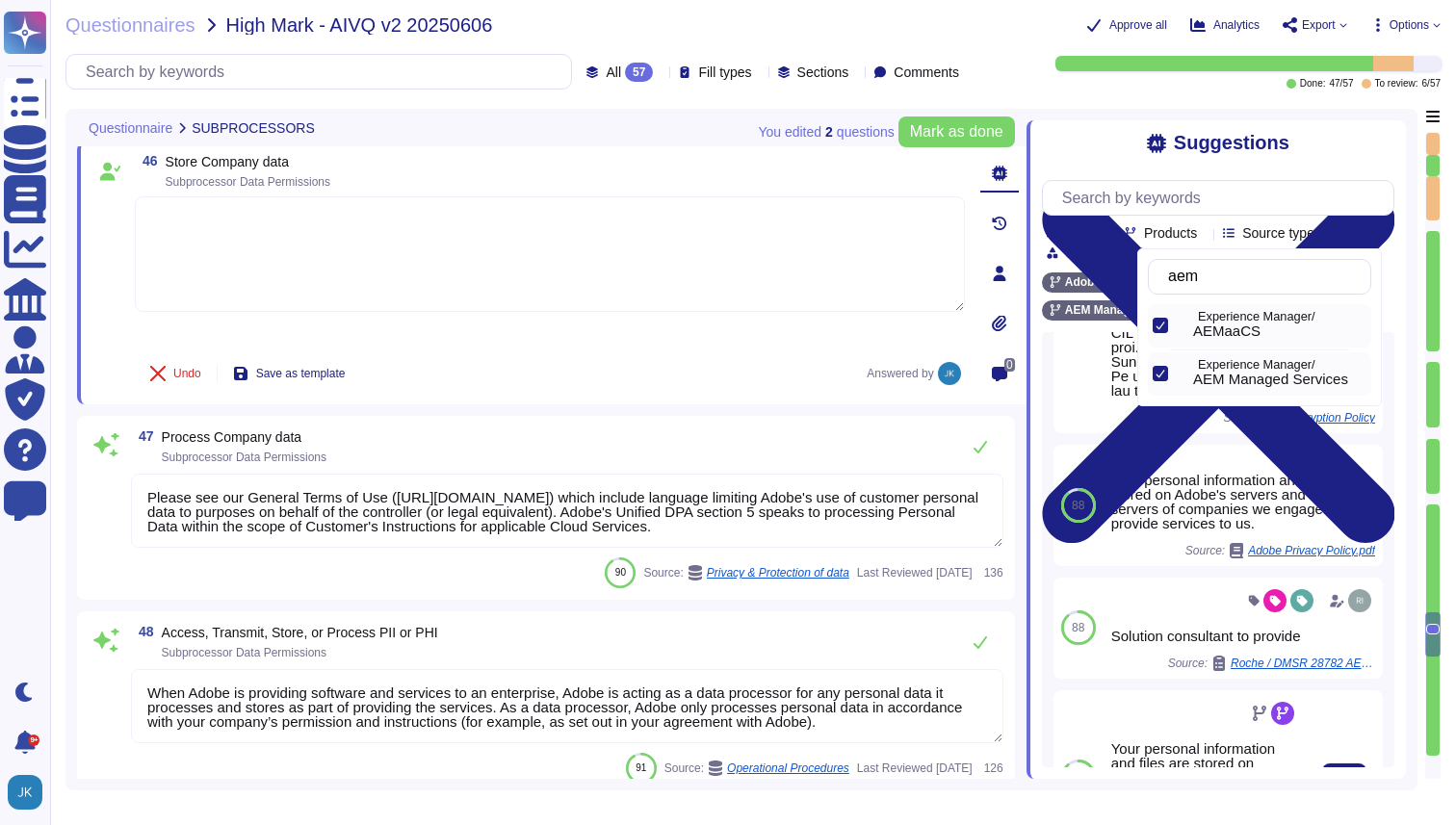
scroll to position [673, 0]
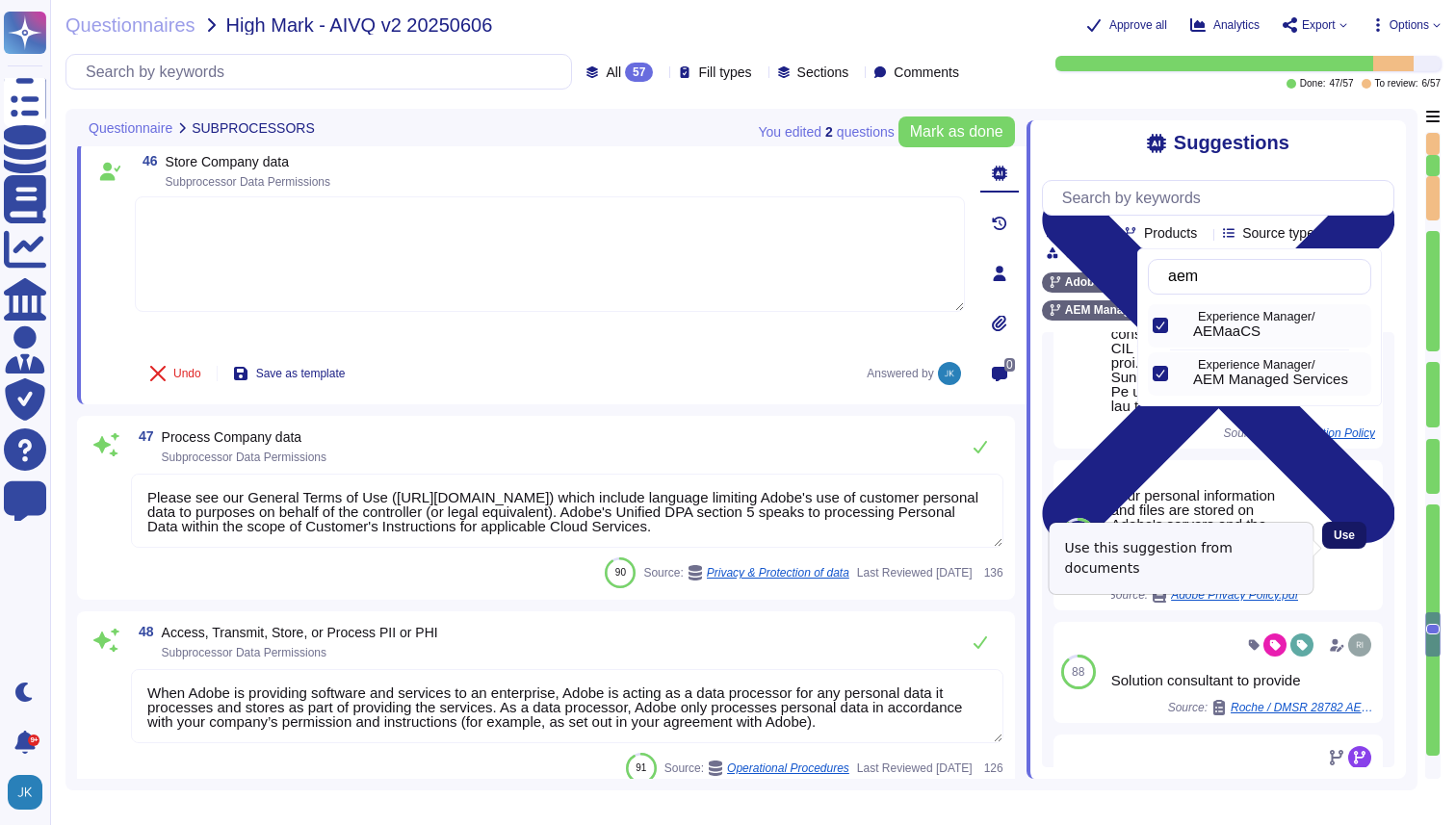
click at [1336, 541] on span "Use" at bounding box center [1345, 535] width 21 height 12
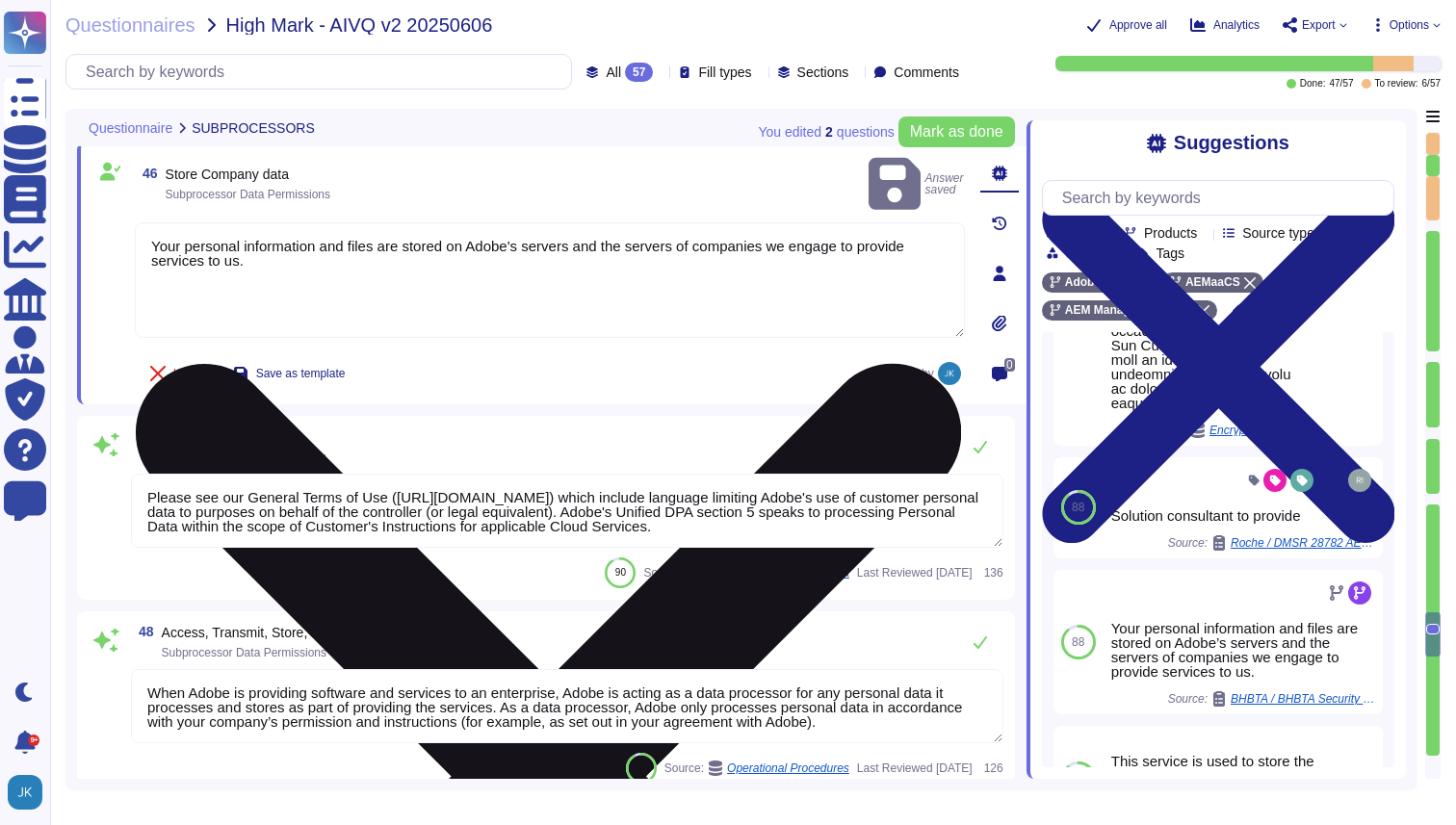
scroll to position [951, 0]
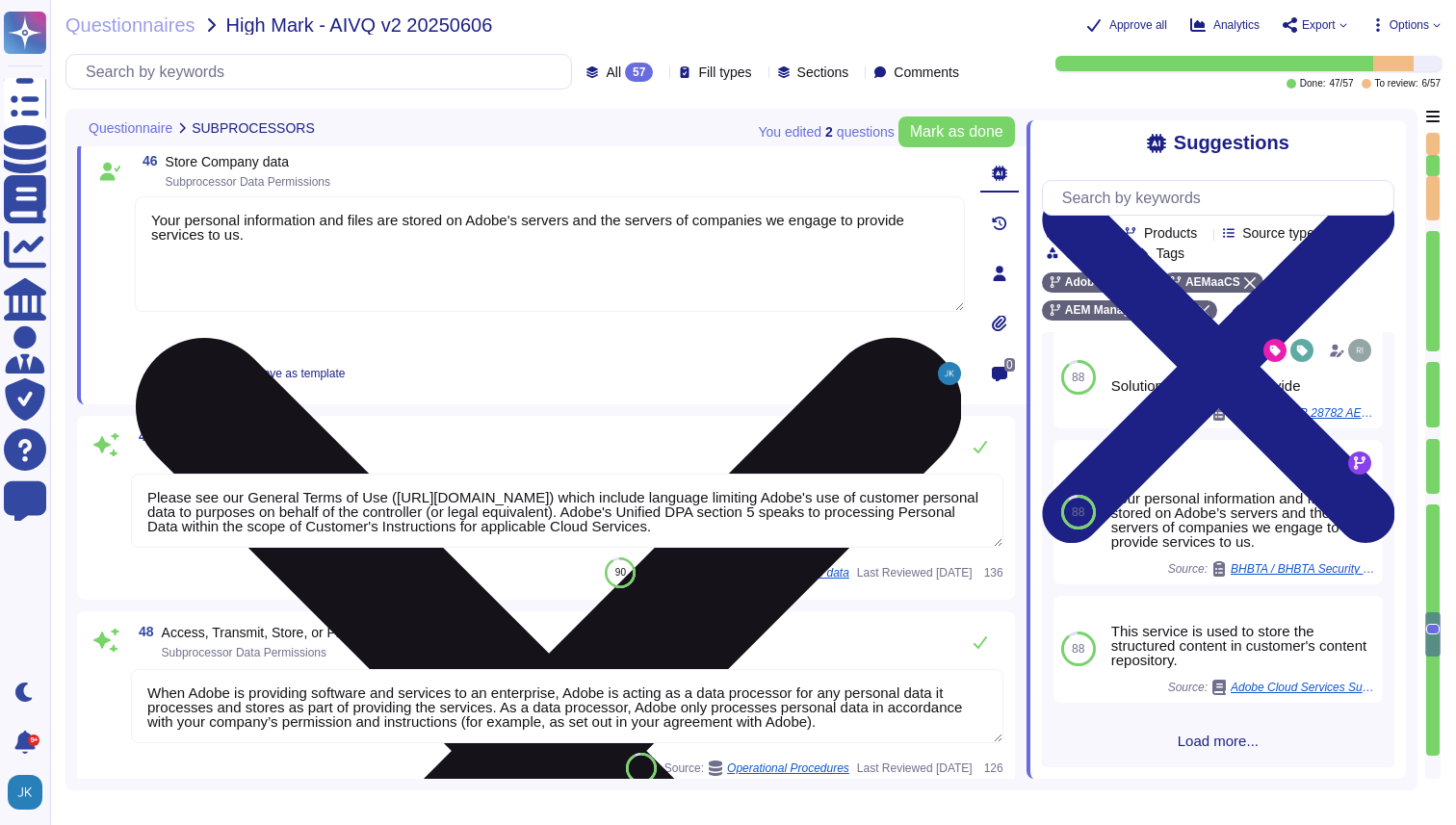
click at [269, 179] on span "Subprocessor Data Permissions" at bounding box center [248, 182] width 165 height 13
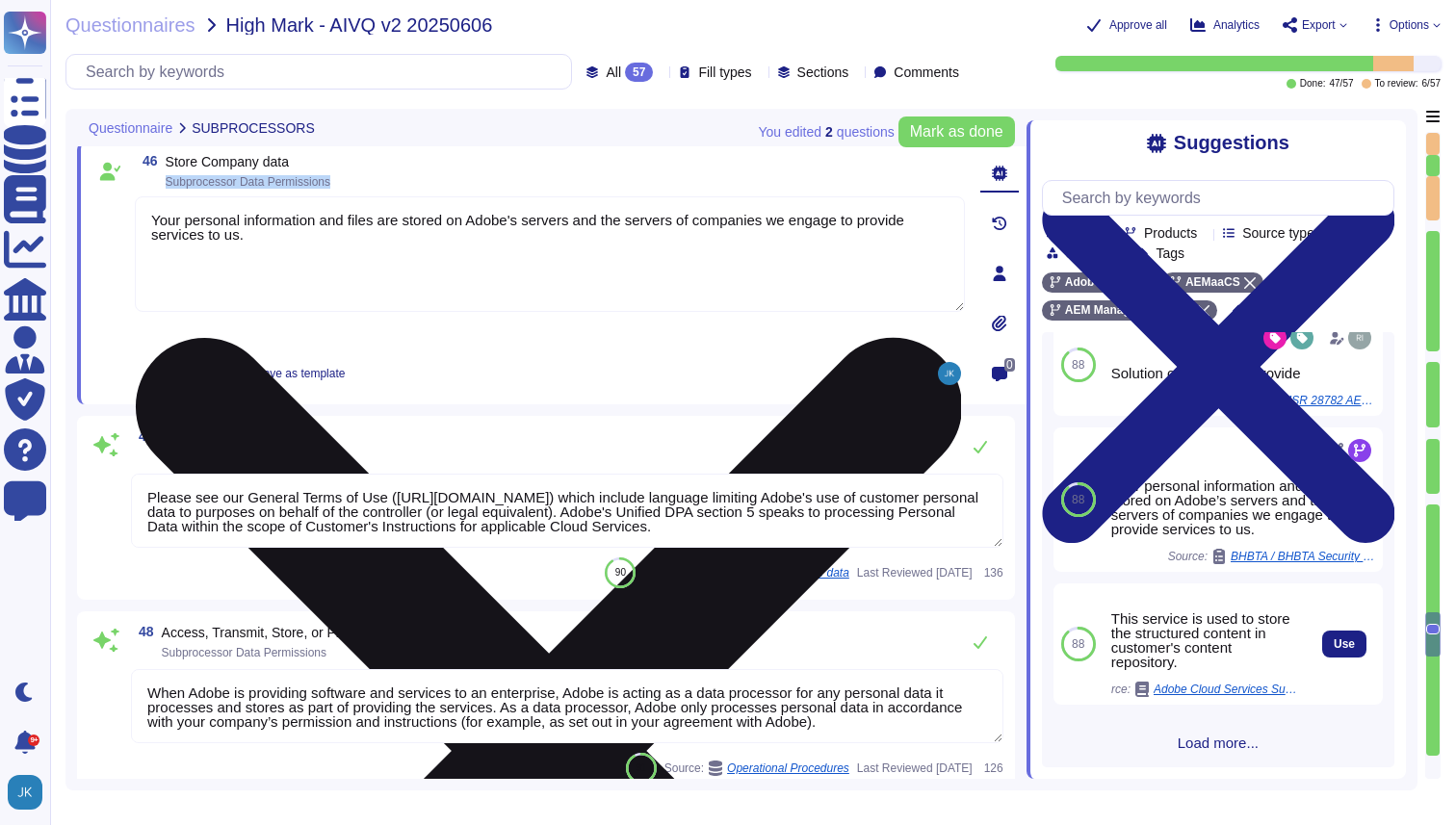
scroll to position [966, 0]
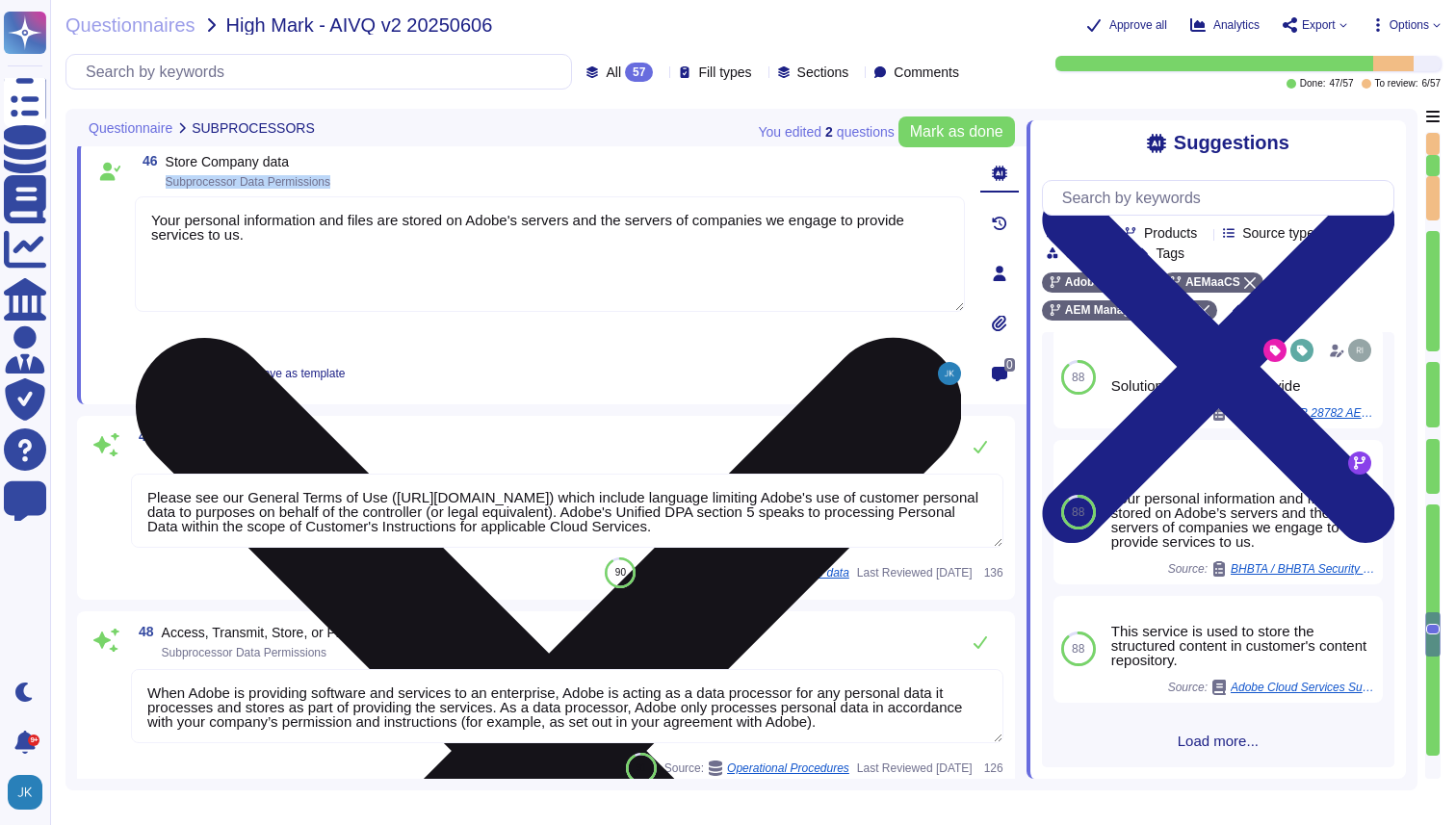
click at [1202, 742] on span "Load more..." at bounding box center [1219, 740] width 353 height 14
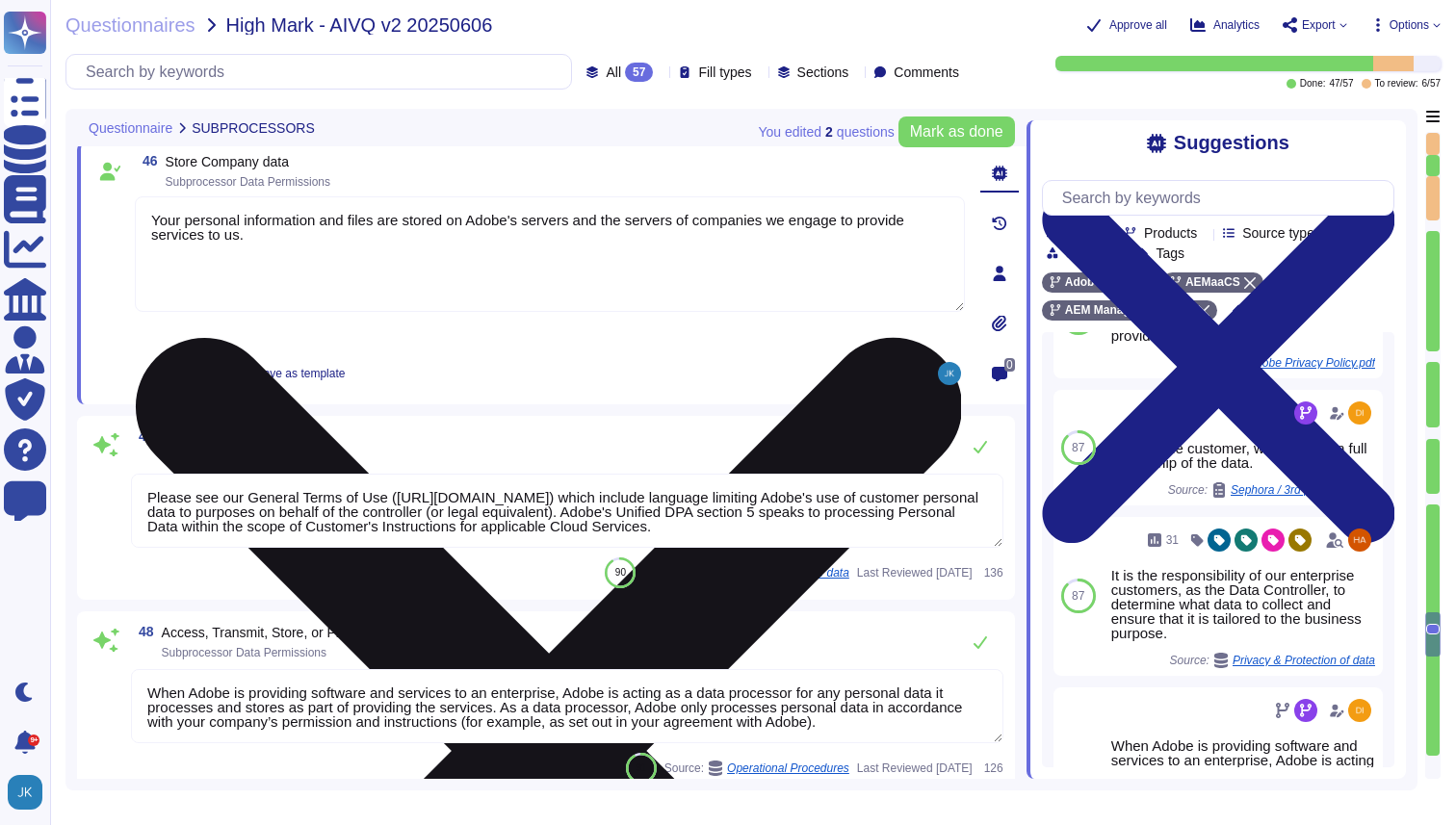
scroll to position [1967, 0]
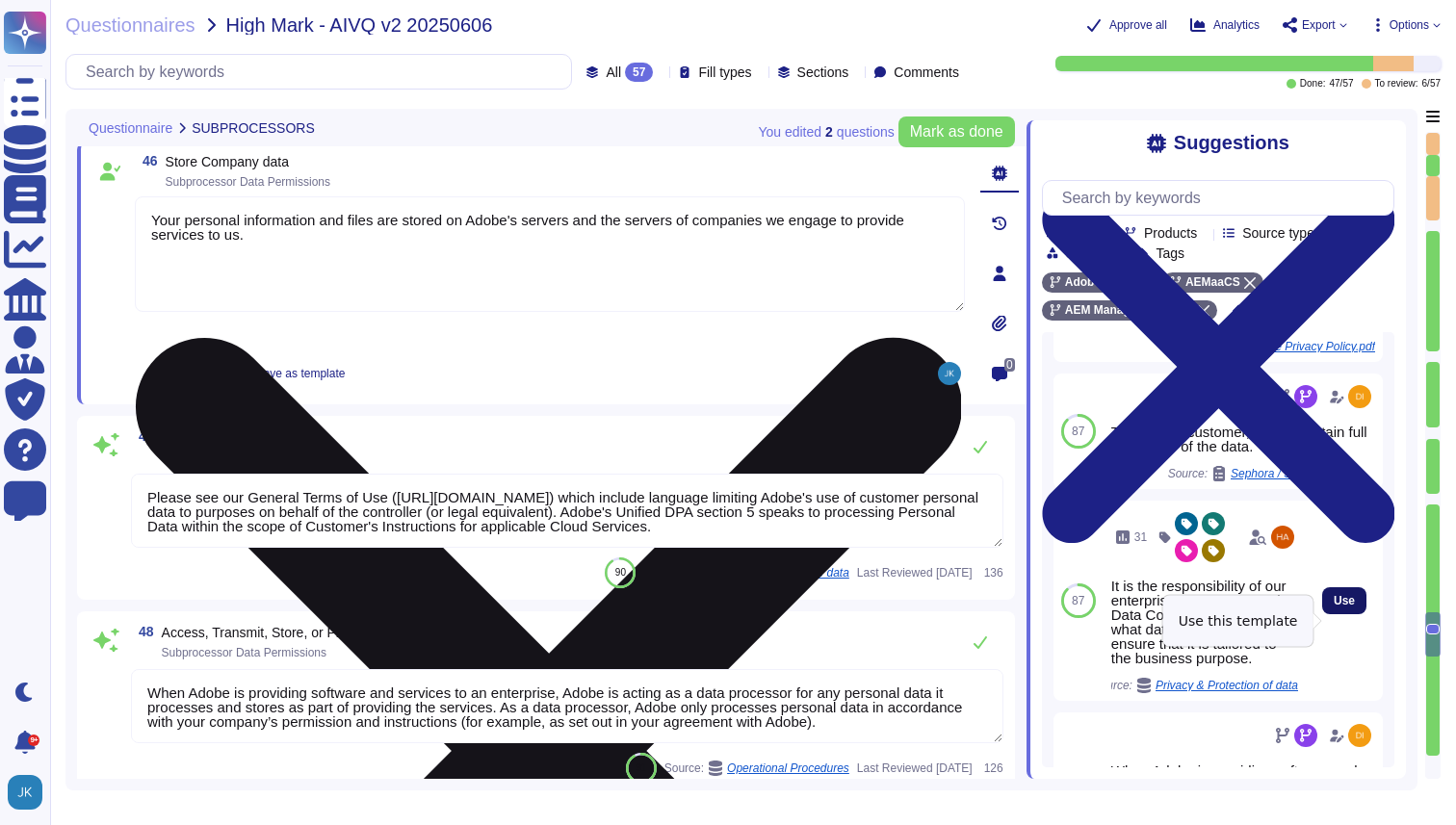
click at [1341, 606] on span "Use" at bounding box center [1345, 600] width 21 height 12
type textarea "Your personal information and files are stored on Adobe's servers and the serve…"
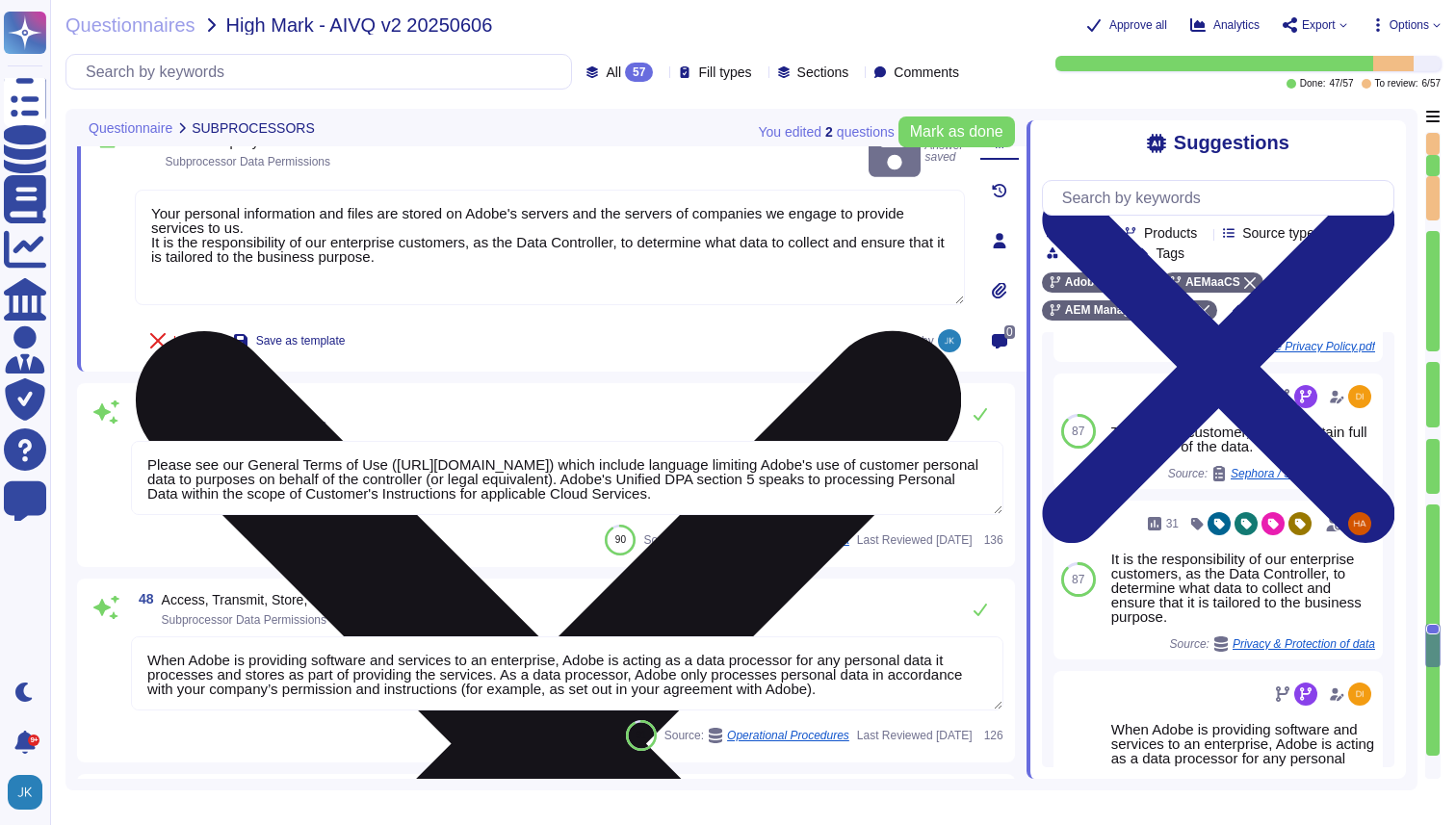
type textarea "Adobe Artificial Intelligence offerings go through Adobe's responsible AI Ethic…"
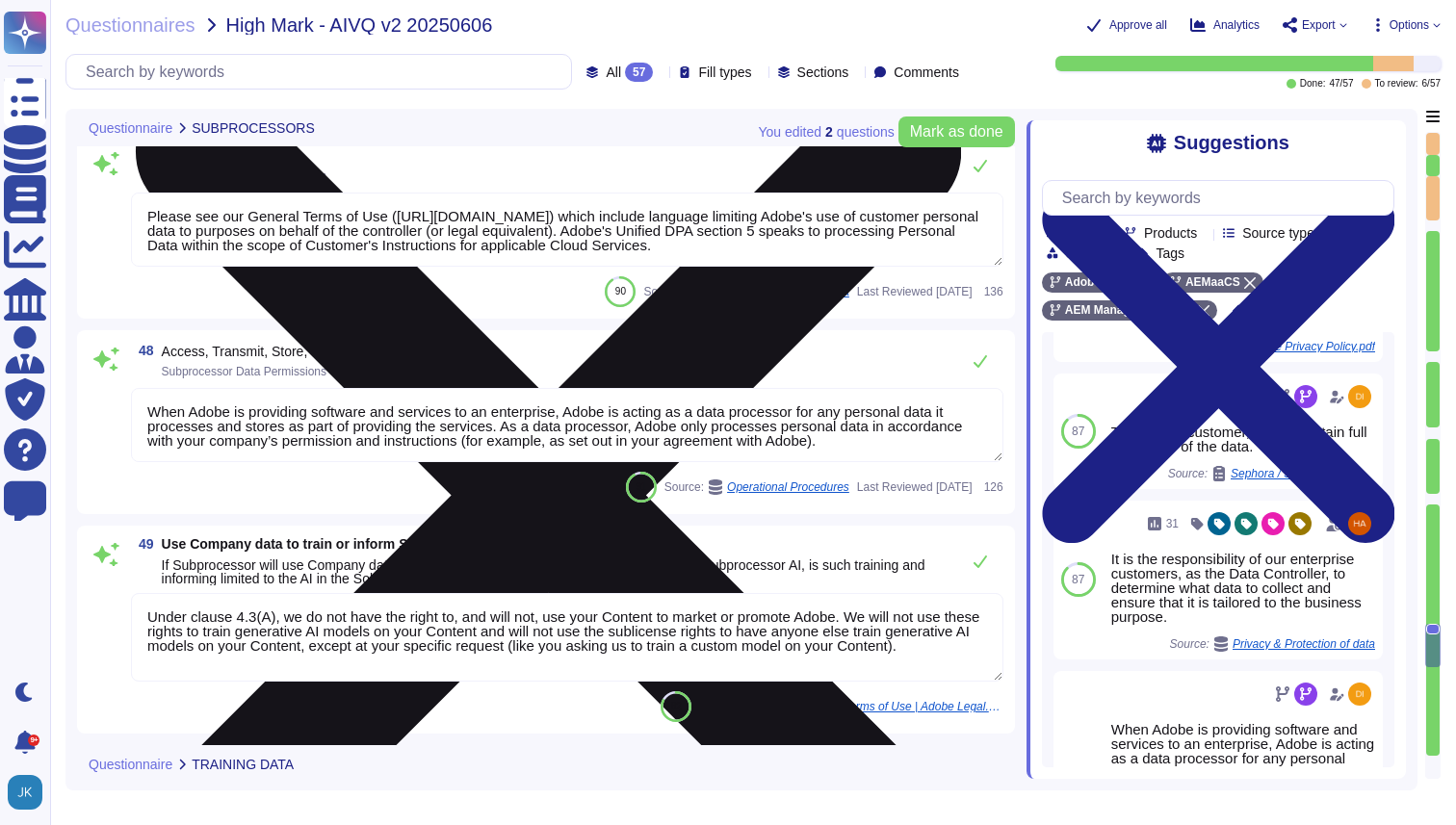
type textarea "Adobe has governance processes in place to evaluate and track the performance o…"
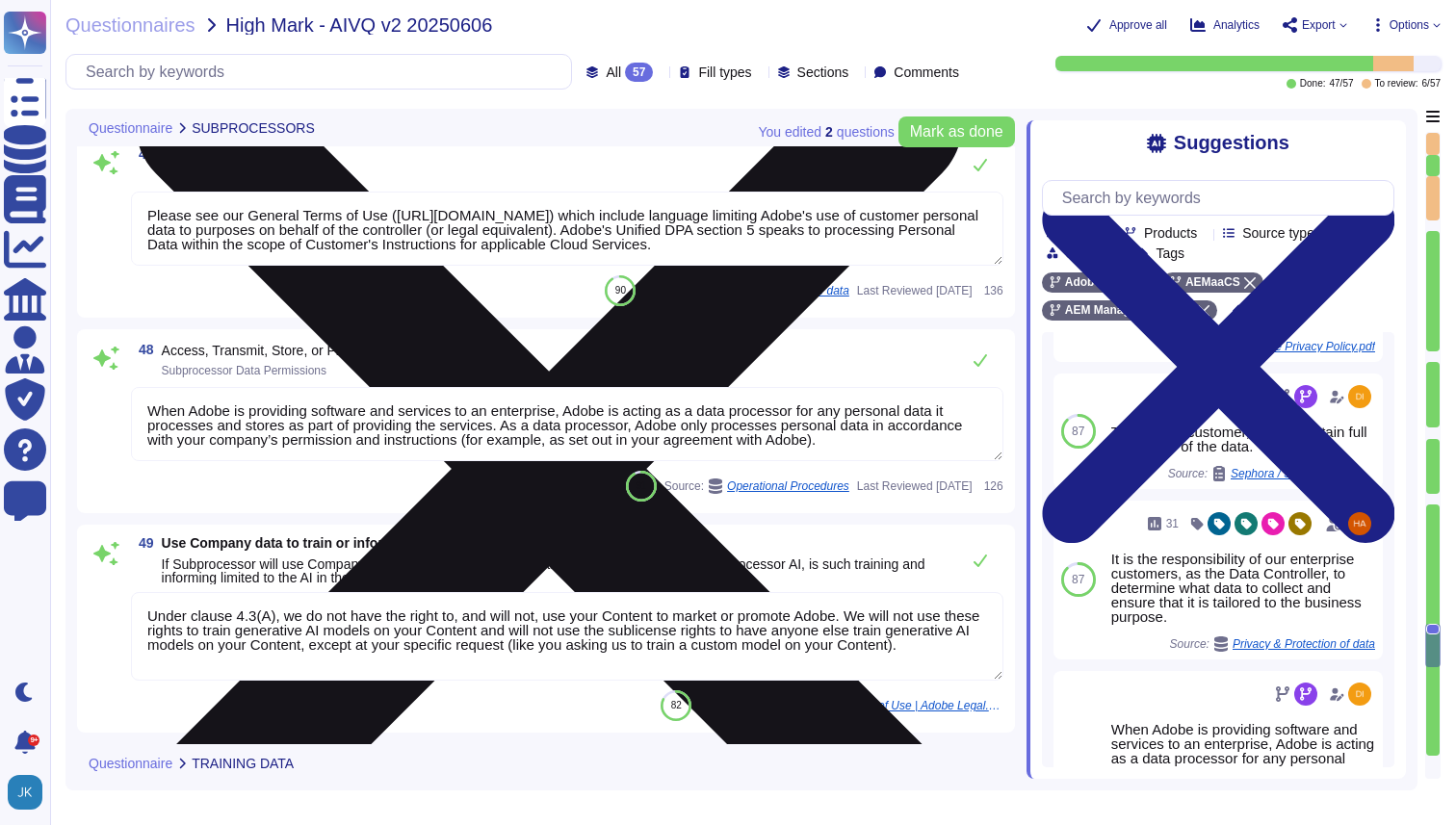
scroll to position [2, 0]
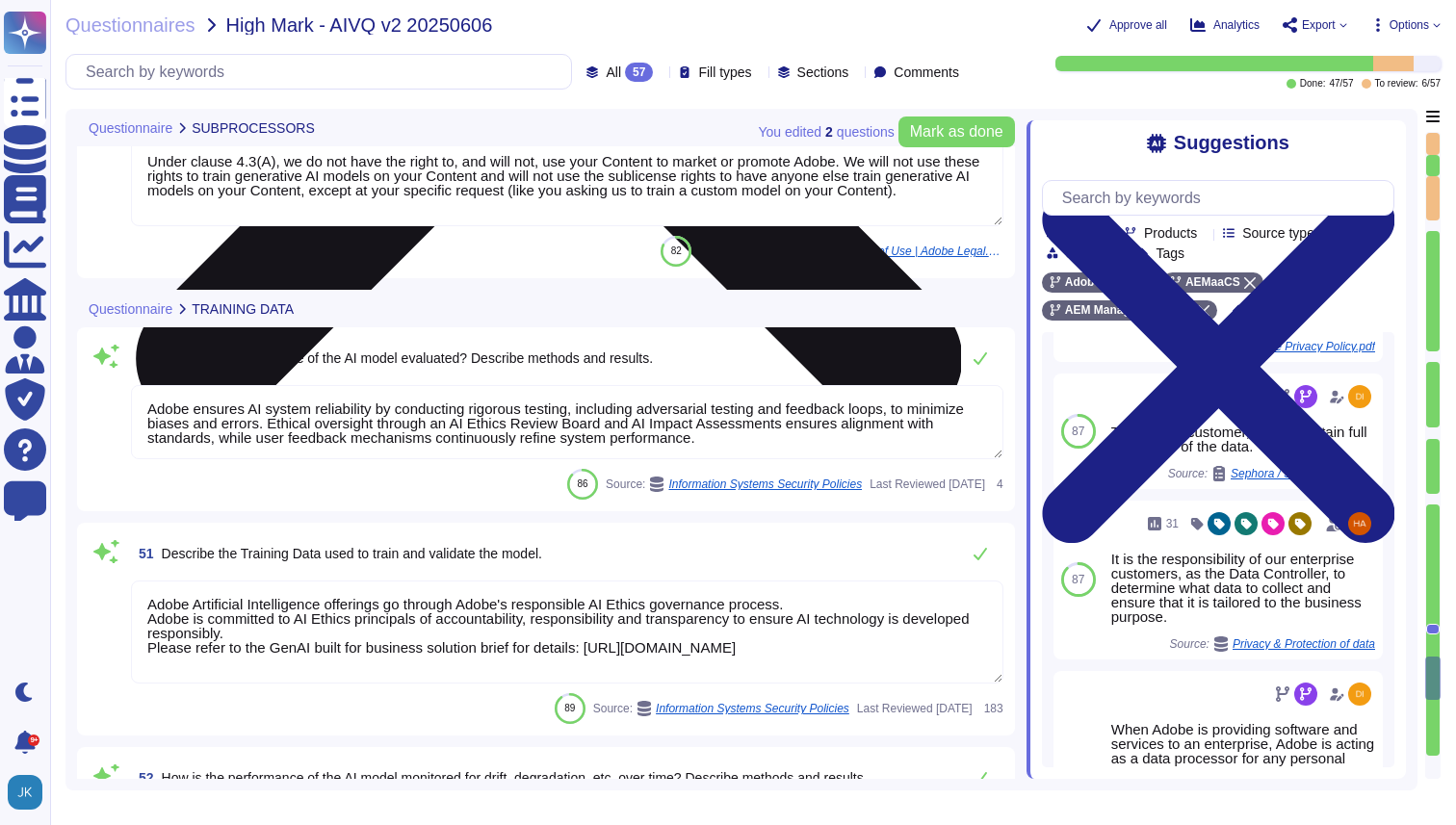
type textarea "Monthly"
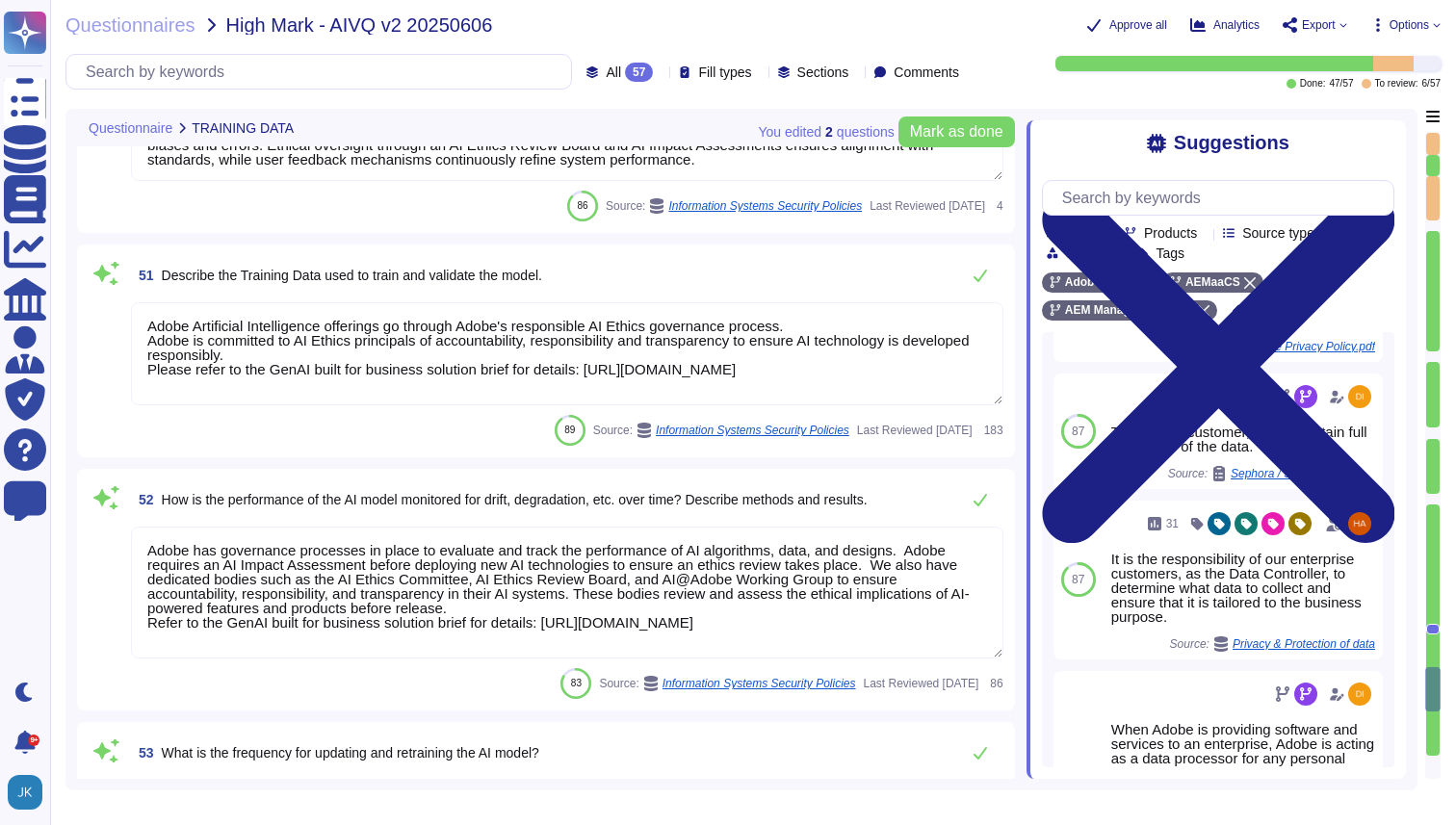
type textarea "Currently, Adobe leverages the Azure Open AI (AOAI) service for text-to-text ge…"
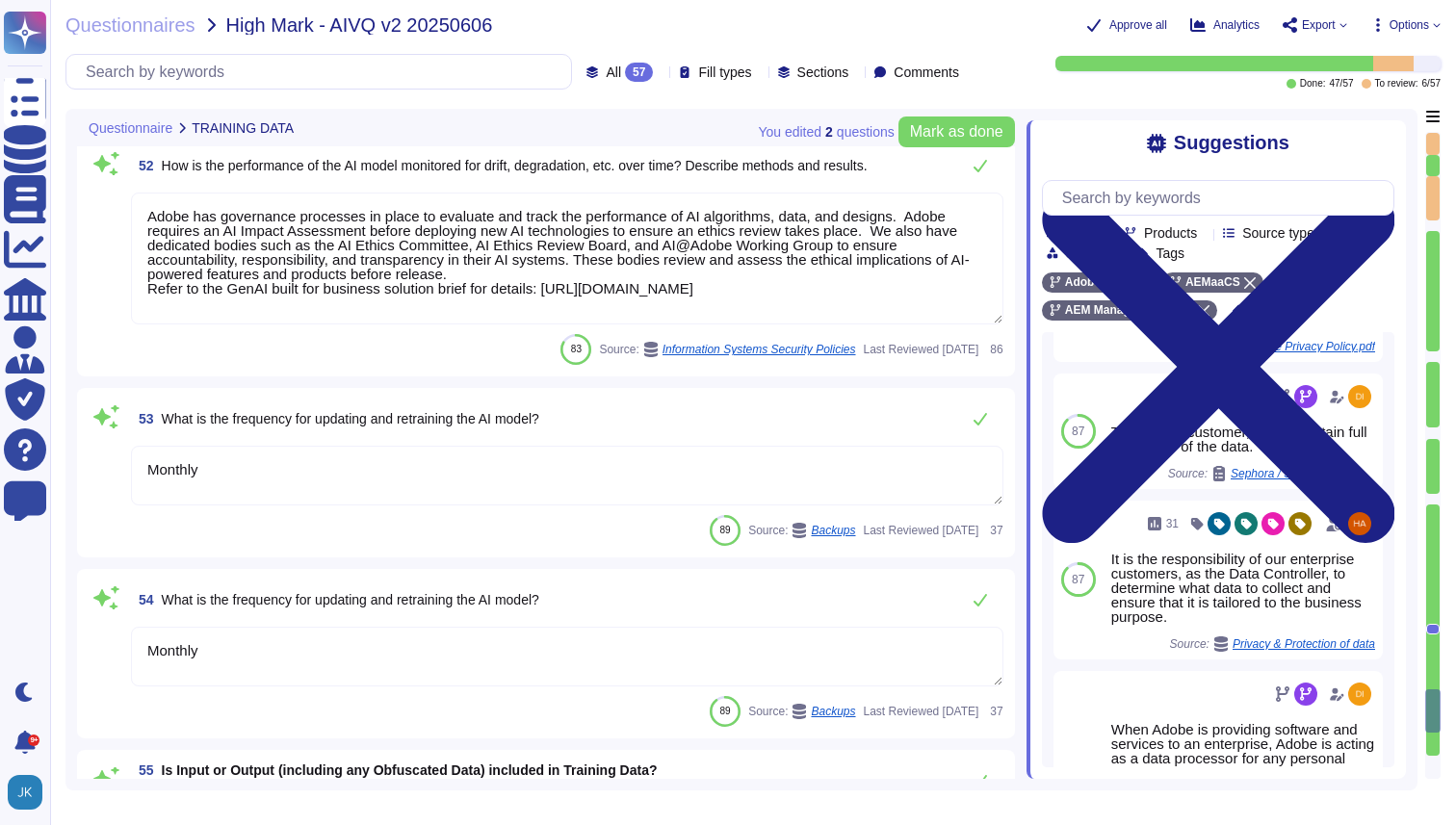
type textarea "Adobe has deployed governance processes to evaluate and track the performance o…"
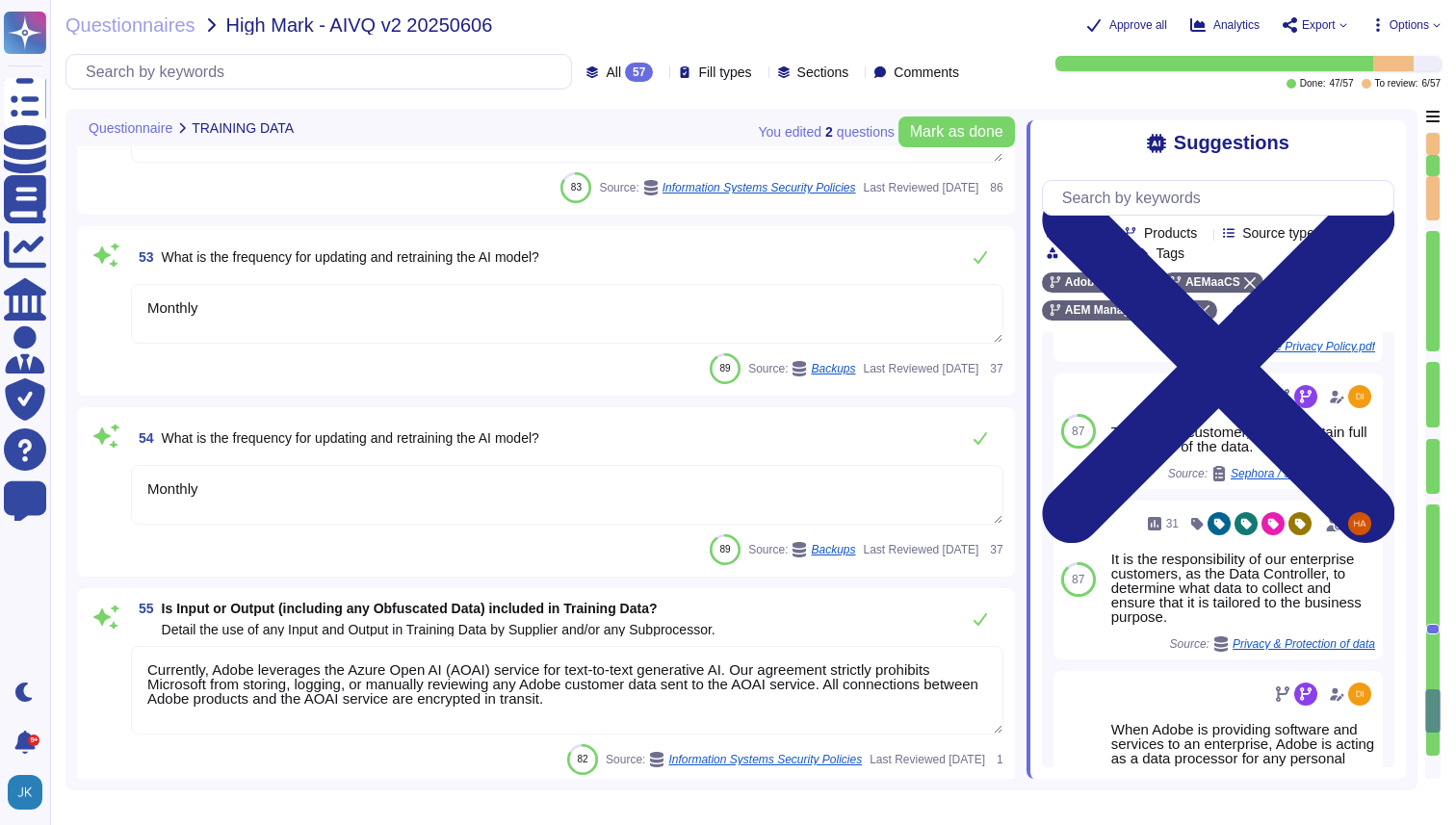
scroll to position [10752, 0]
click at [242, 314] on textarea "Monthly" at bounding box center [567, 312] width 873 height 60
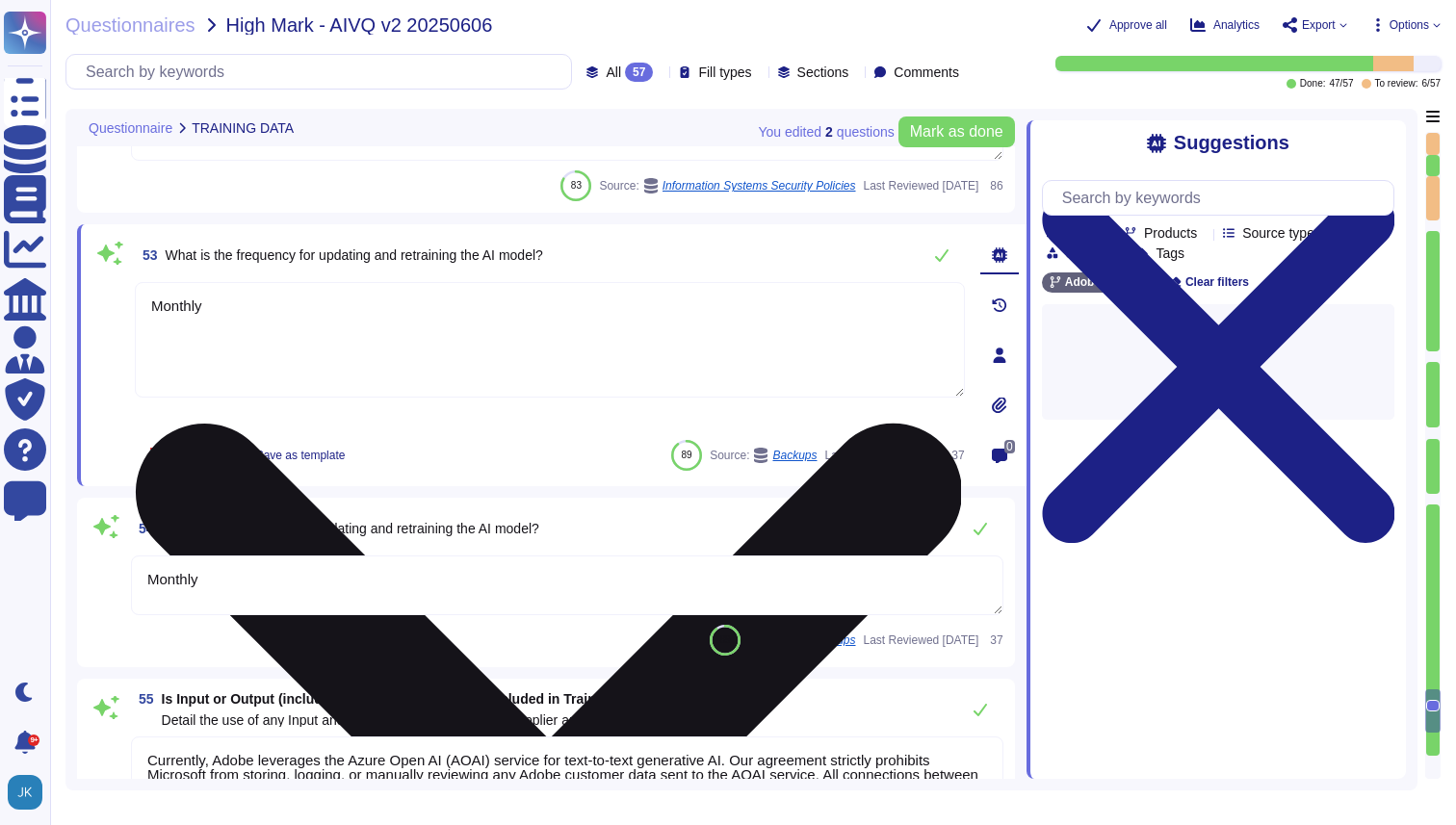
type textarea "Adobe has deployed governance processes to evaluate and track the performance o…"
click at [242, 314] on textarea "Monthly" at bounding box center [550, 340] width 830 height 116
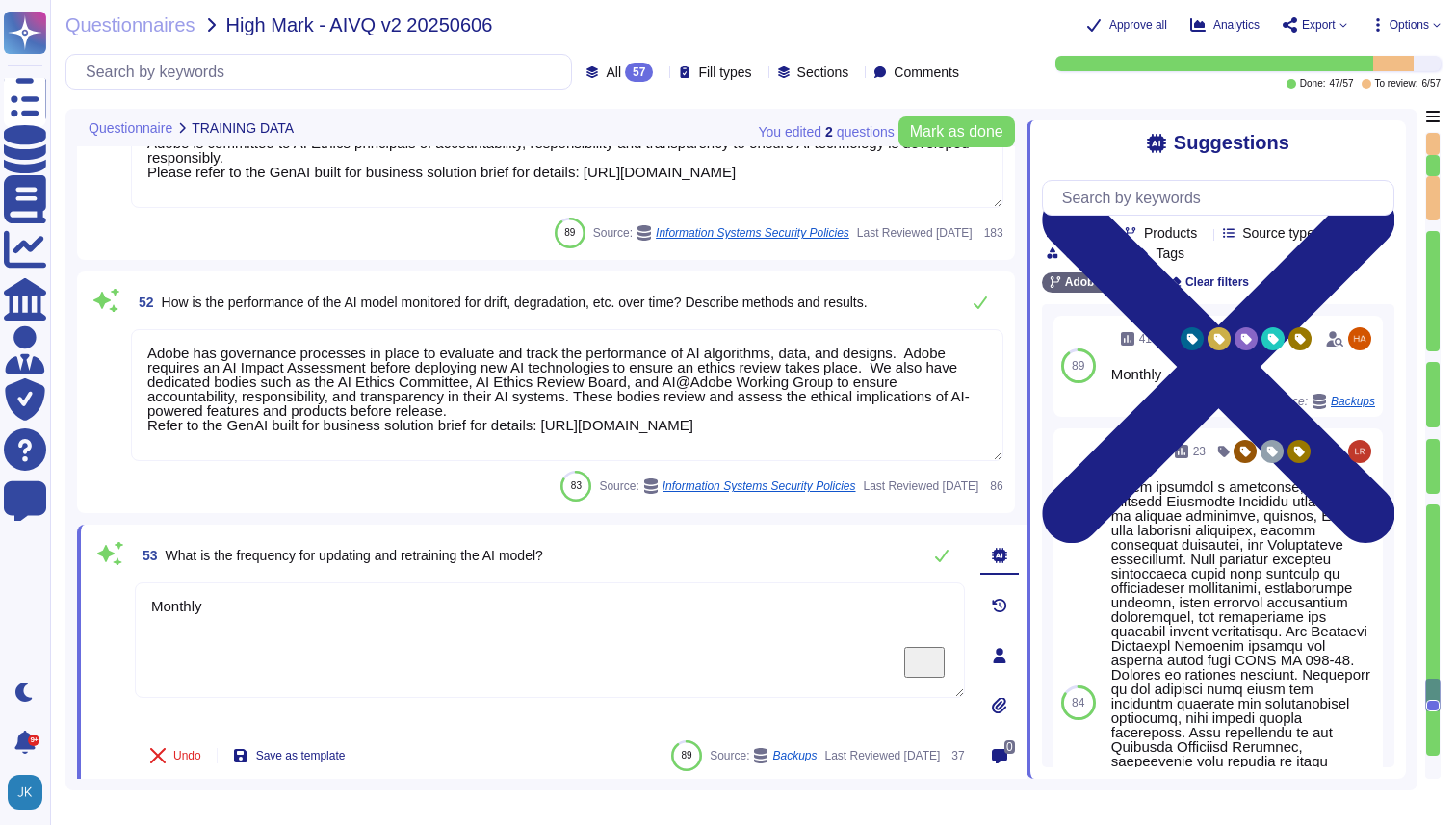
type textarea "Adobe ensures AI system reliability by conducting rigorous testing, including a…"
type textarea "Adobe Artificial Intelligence offerings go through Adobe's responsible AI Ethic…"
type textarea "Adobe has governance processes in place to evaluate and track the performance o…"
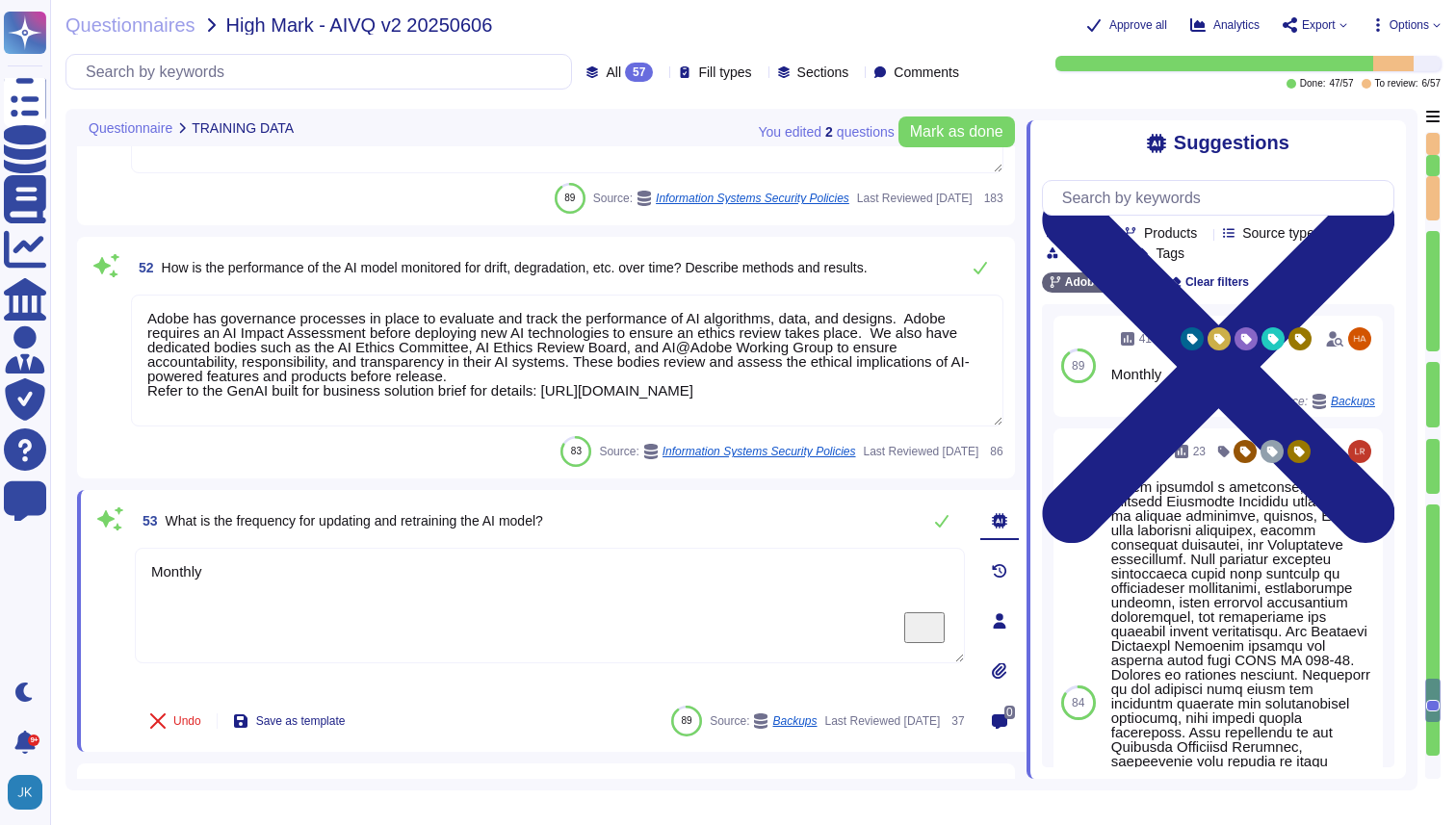
scroll to position [10491, 0]
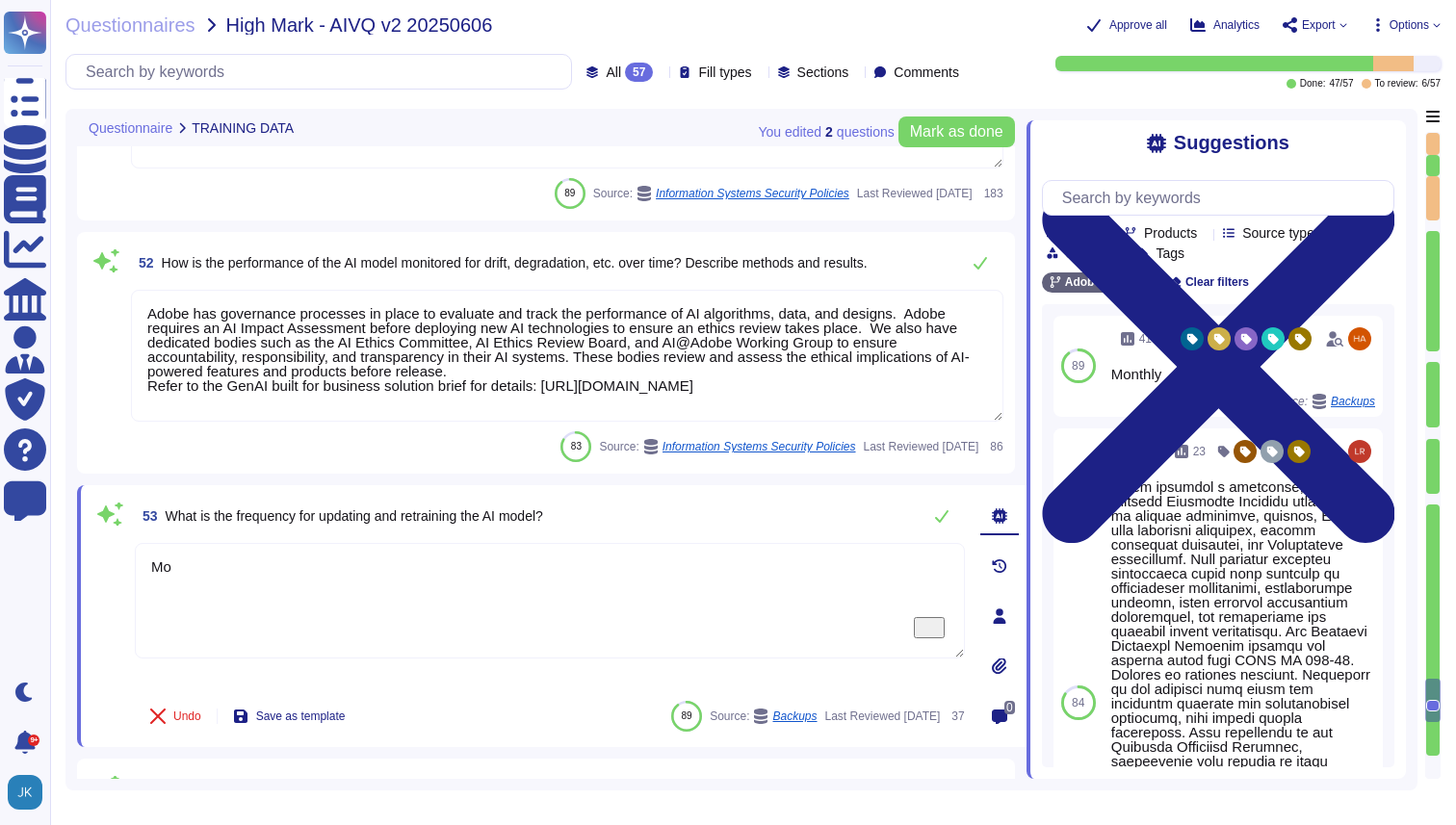
type textarea "M"
type textarea "Contact Product Team"
click at [504, 692] on div "53 What is the frequency for updating and retraining the AI model? Contact Prod…" at bounding box center [528, 616] width 873 height 239
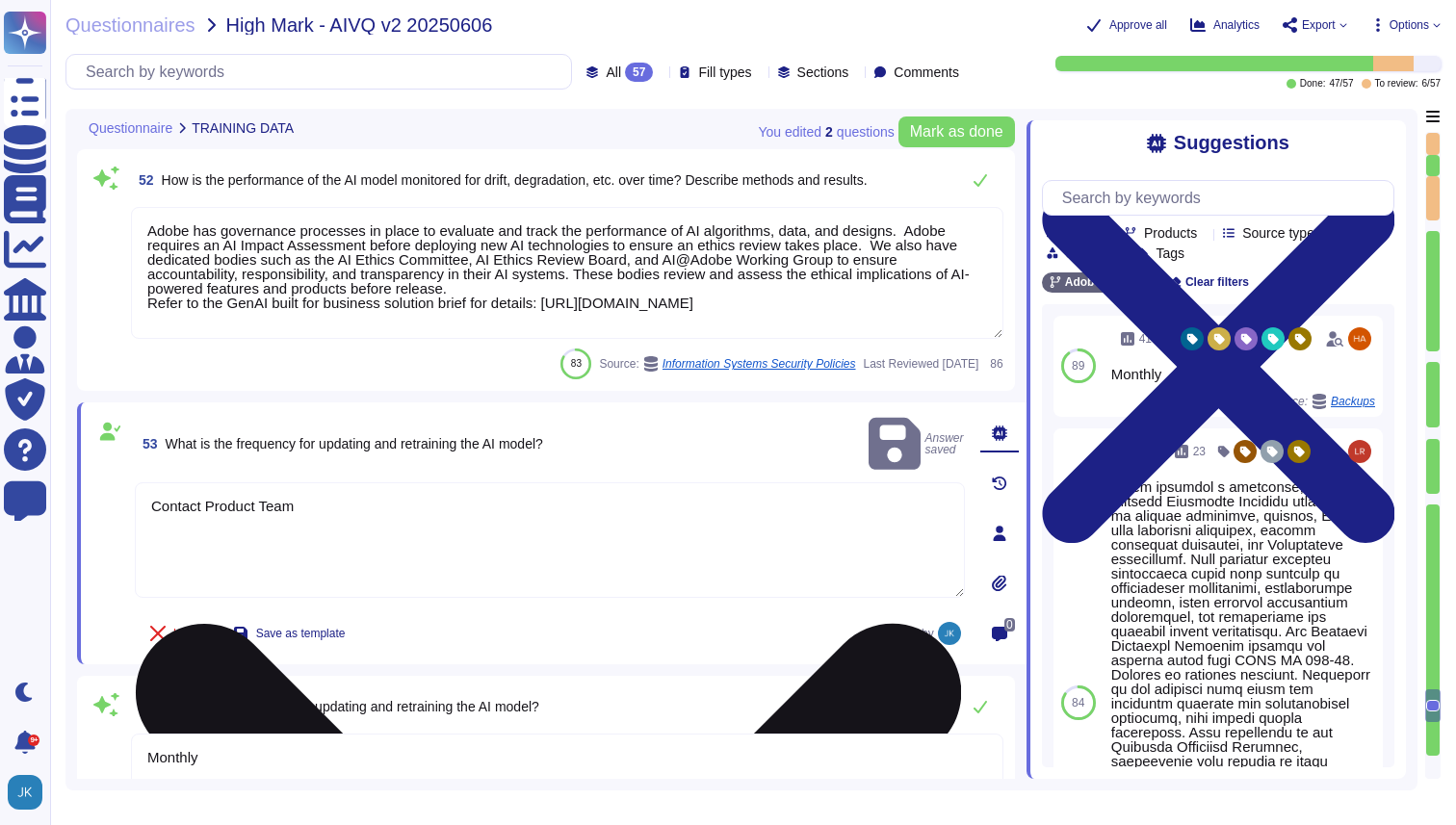
type textarea "Adobe has deployed governance processes to evaluate and track the performance o…"
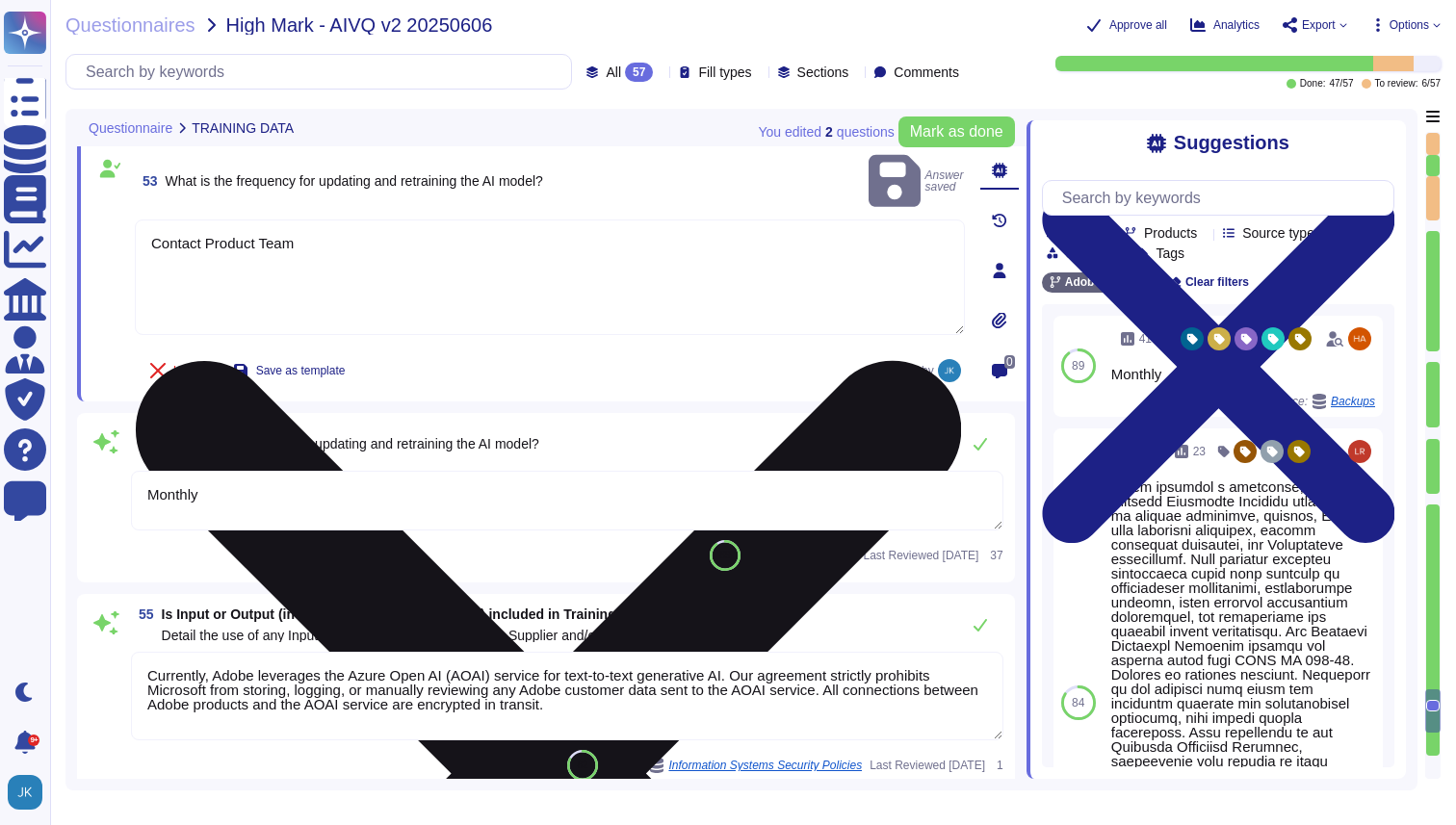
scroll to position [10848, 0]
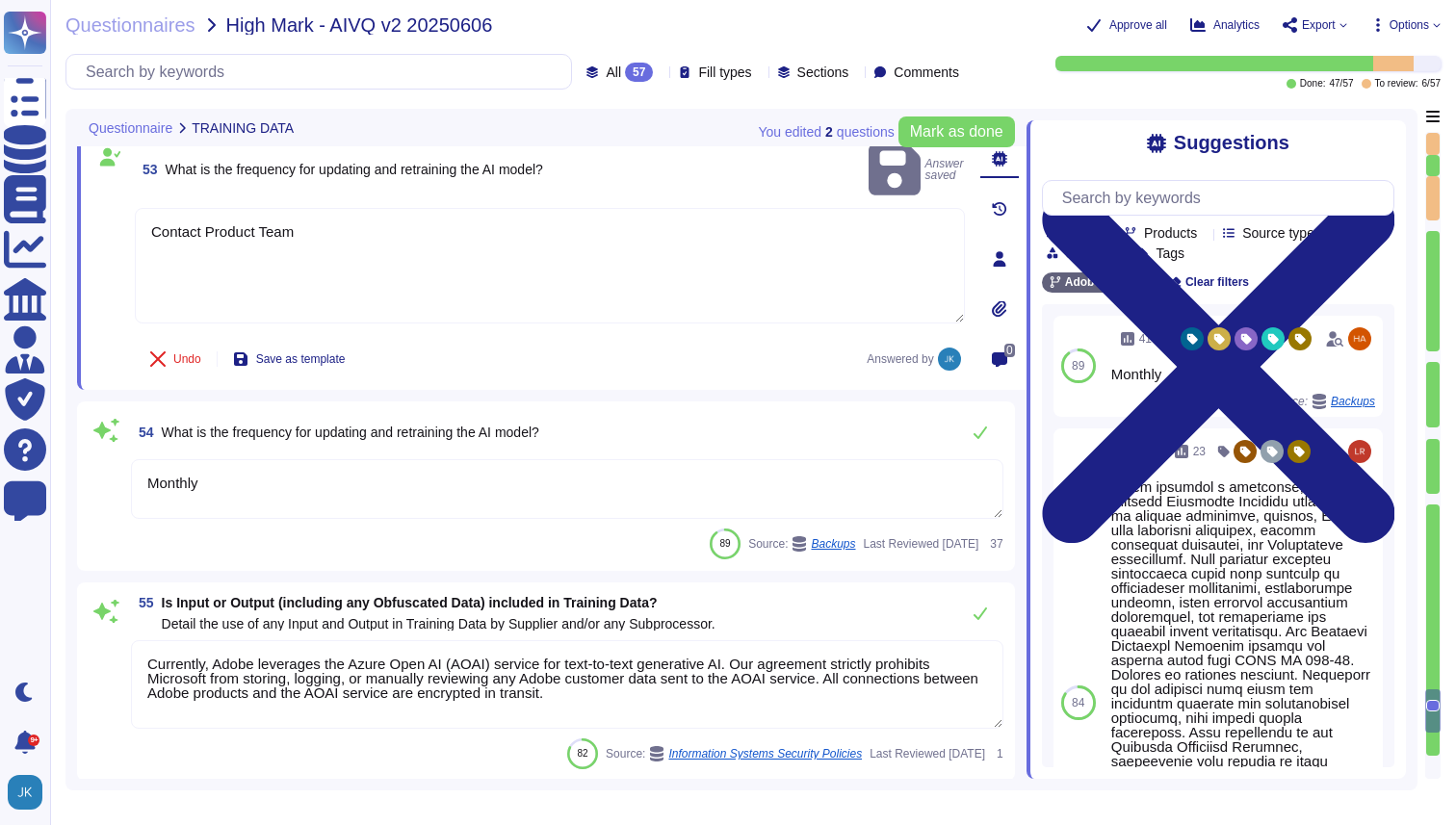
click at [244, 498] on textarea "Monthly" at bounding box center [567, 490] width 873 height 60
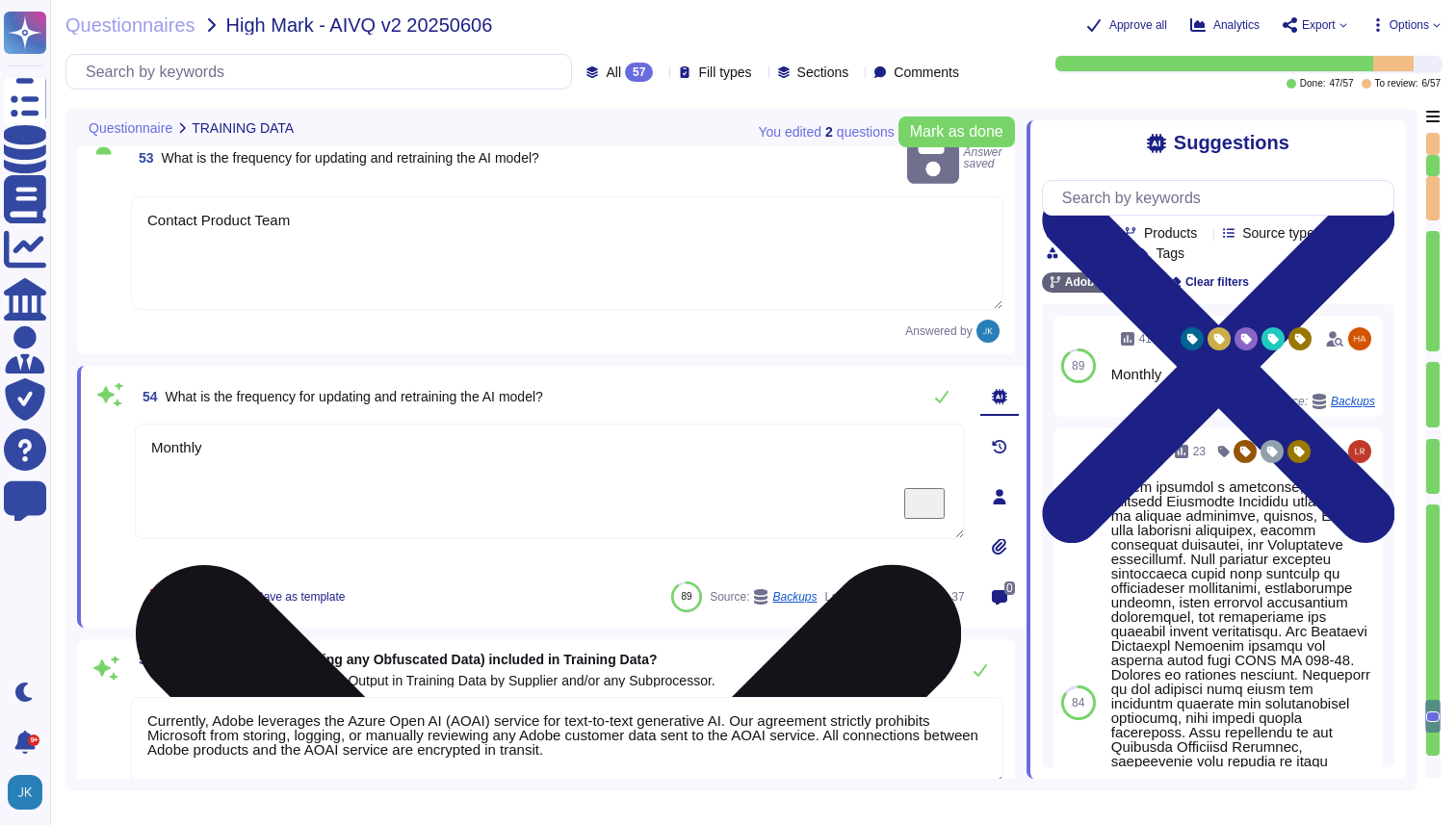
type textarea "Adobe has deployed governance processes to evaluate and track the performance o…"
click at [244, 498] on textarea "Monthly" at bounding box center [550, 482] width 830 height 116
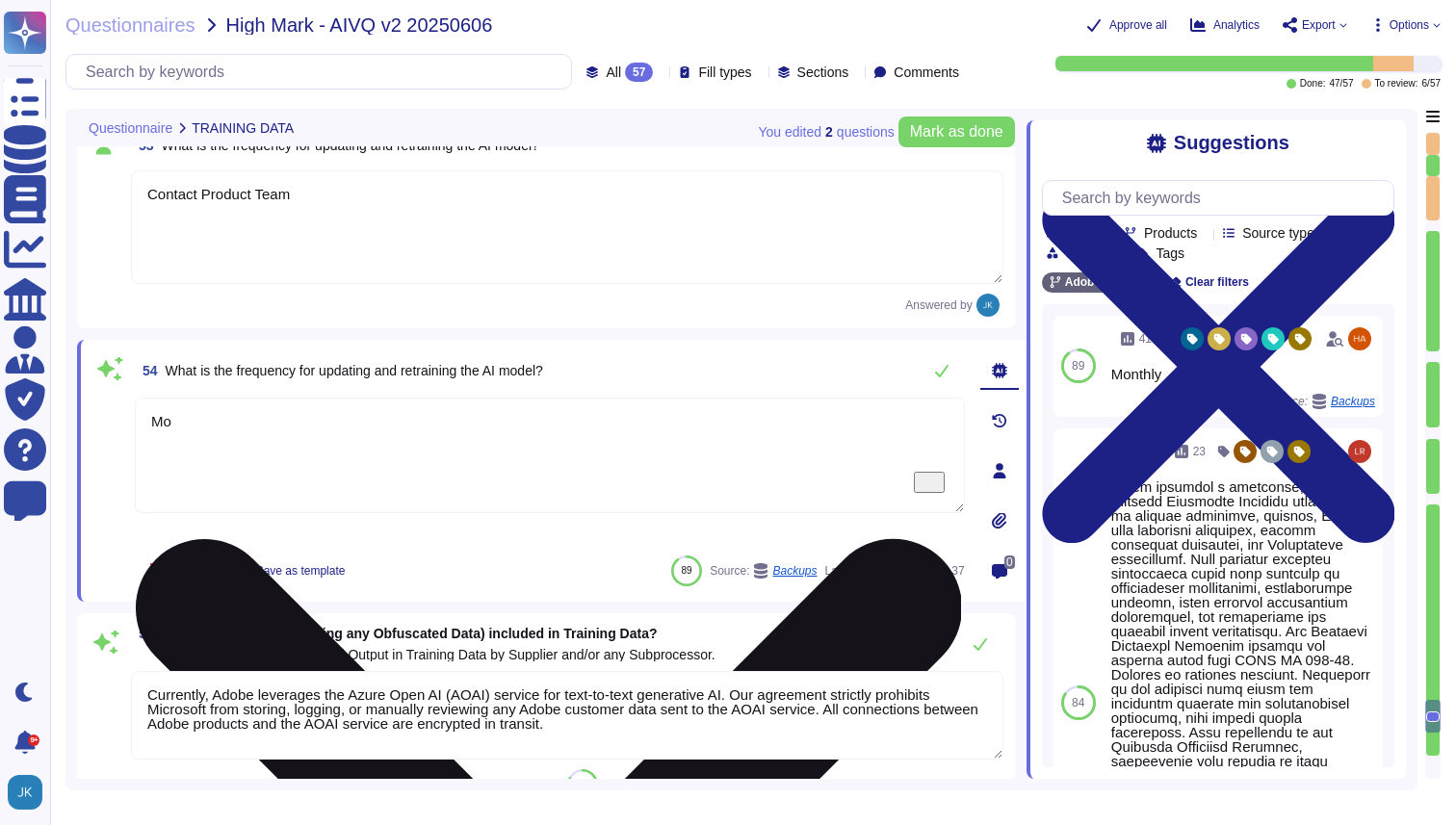
type textarea "M"
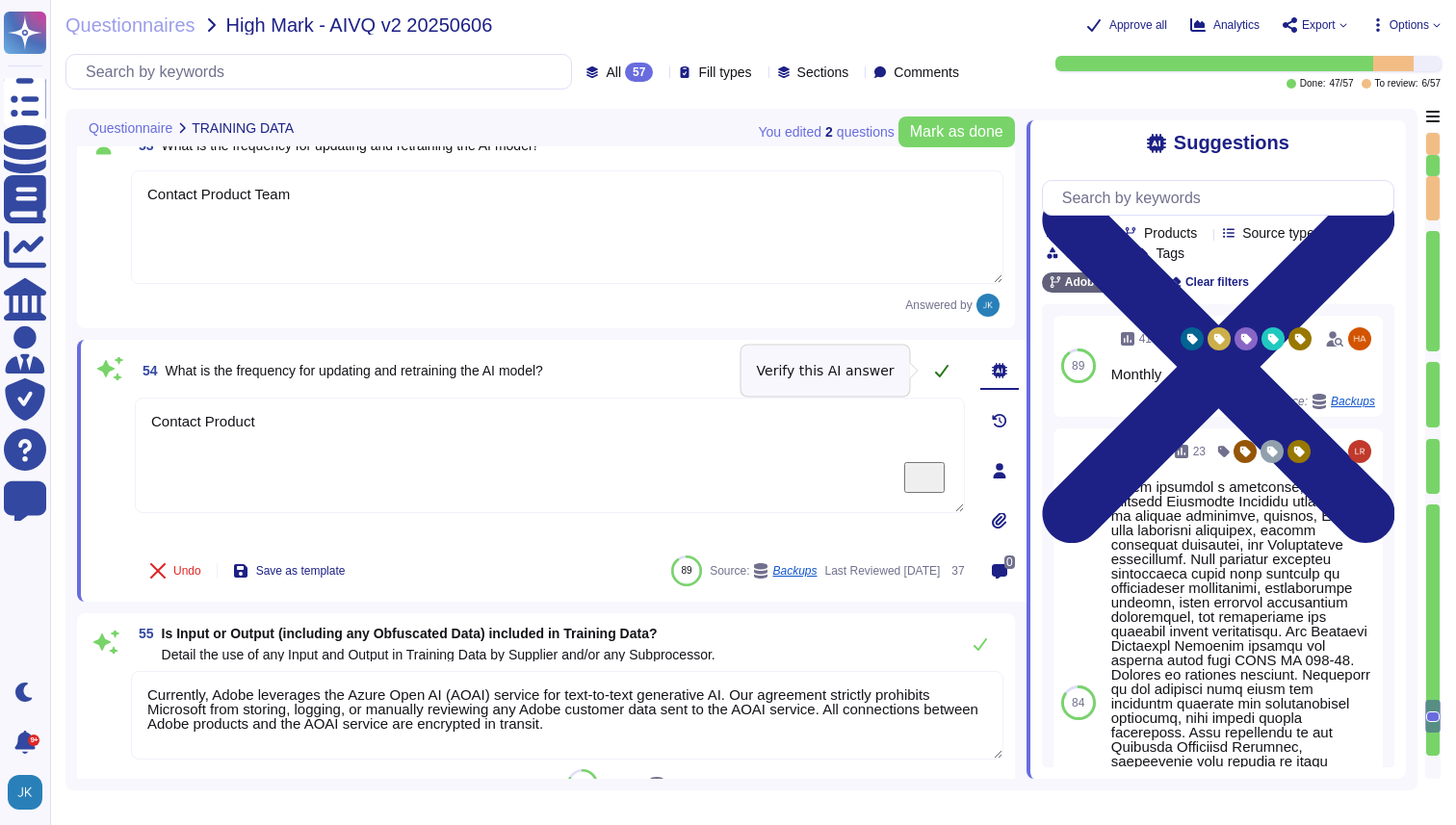
type textarea "Contact Product"
click at [937, 382] on button at bounding box center [942, 371] width 46 height 39
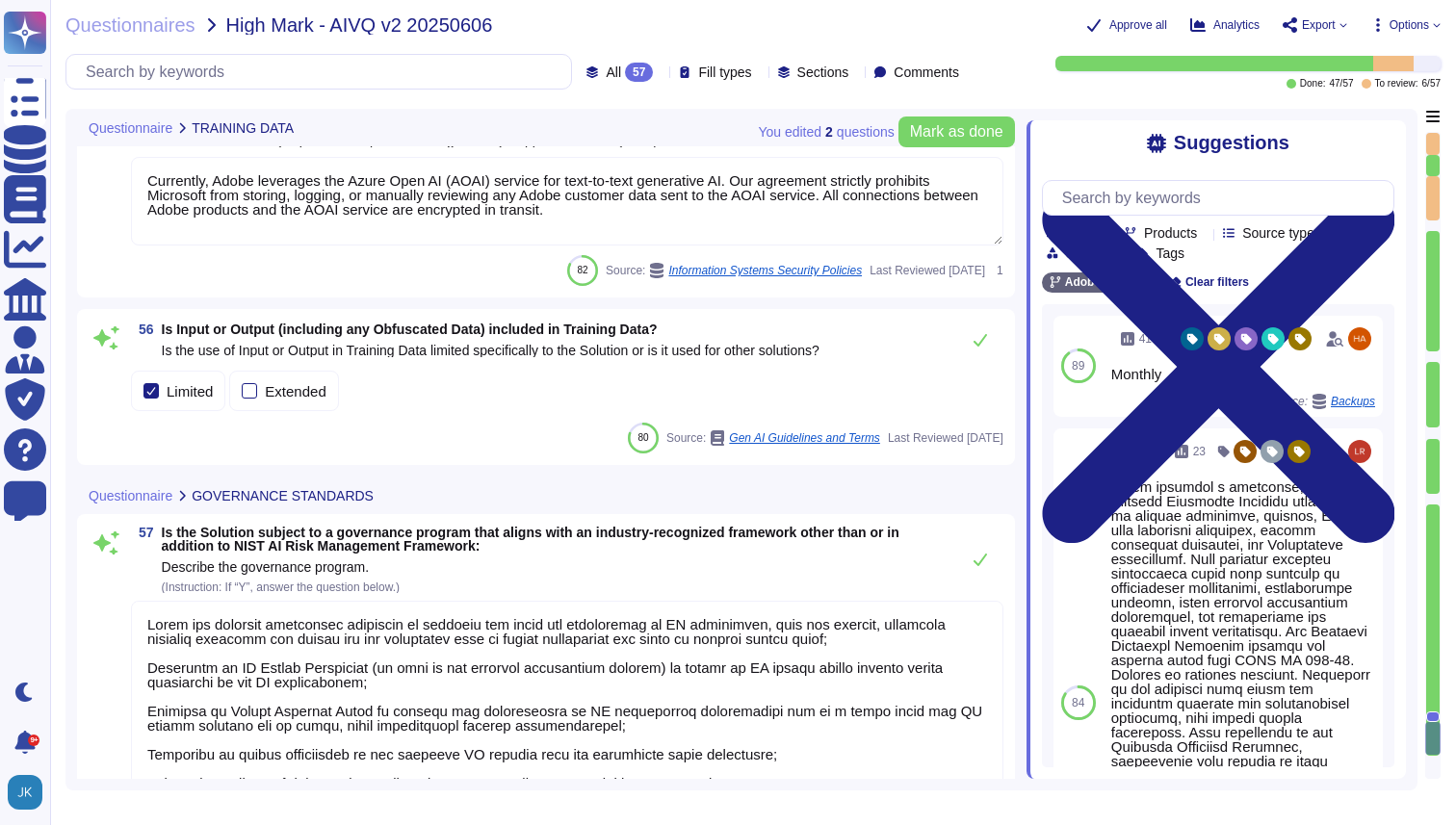
scroll to position [11478, 0]
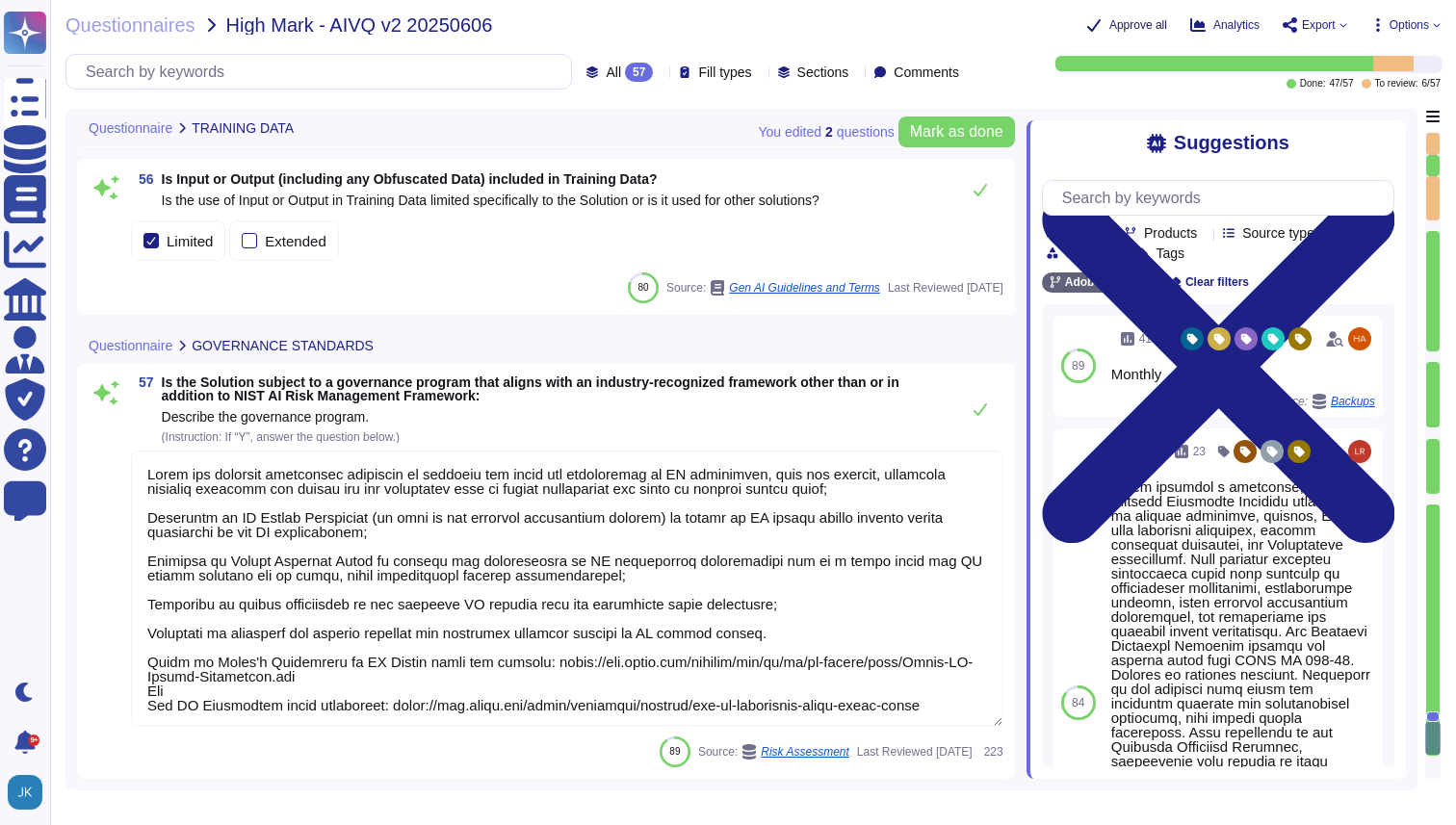
click at [1117, 25] on span "Approve all" at bounding box center [1139, 25] width 58 height 12
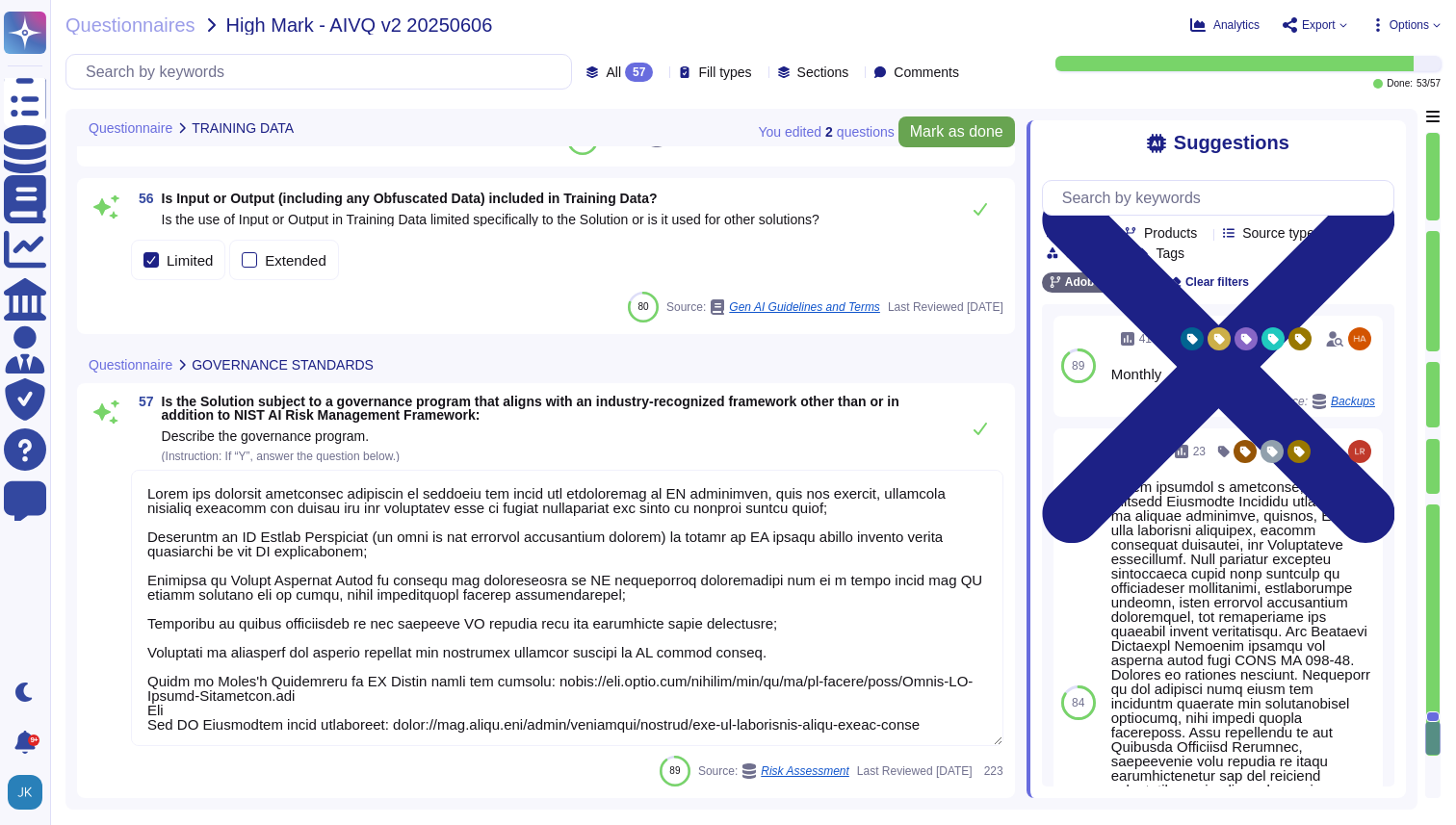
click at [936, 125] on span "Mark as done" at bounding box center [957, 132] width 94 height 15
click at [1340, 22] on icon at bounding box center [1344, 25] width 8 height 8
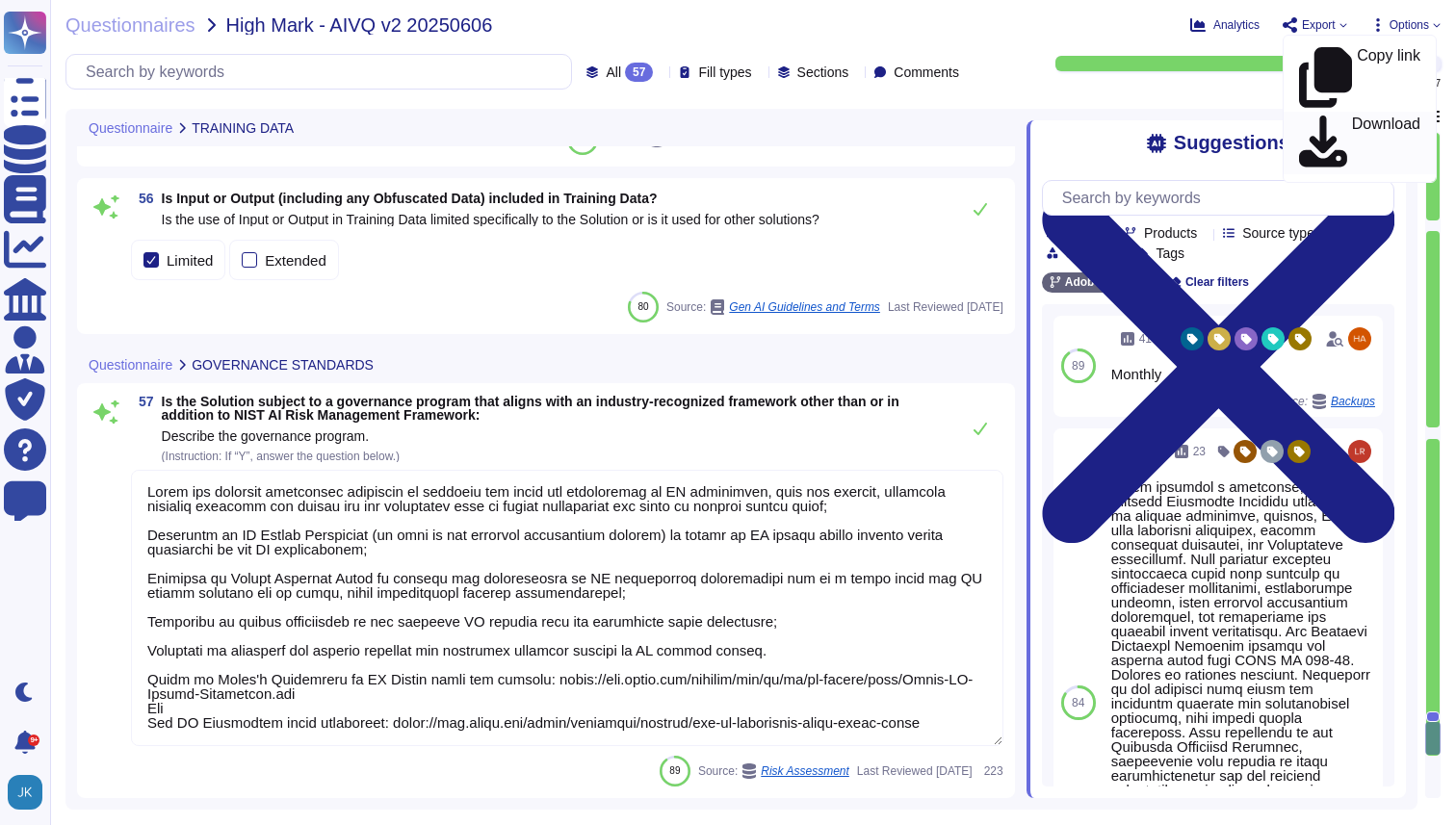
click at [1353, 117] on p "Download" at bounding box center [1387, 144] width 68 height 54
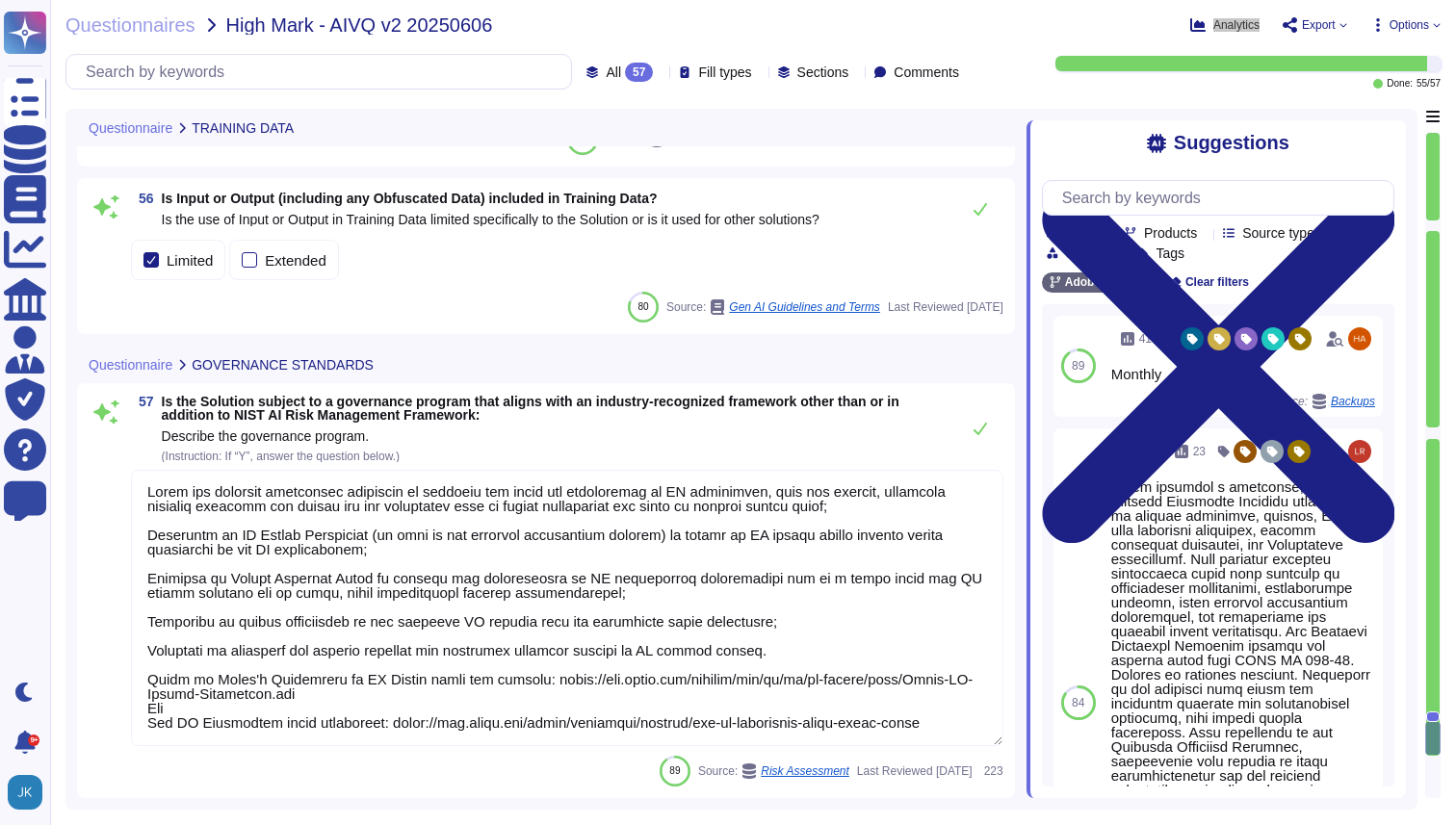
click at [1146, 22] on div "Analytics Export Copy link Download Options" at bounding box center [1208, 25] width 467 height 19
